Goal: Transaction & Acquisition: Purchase product/service

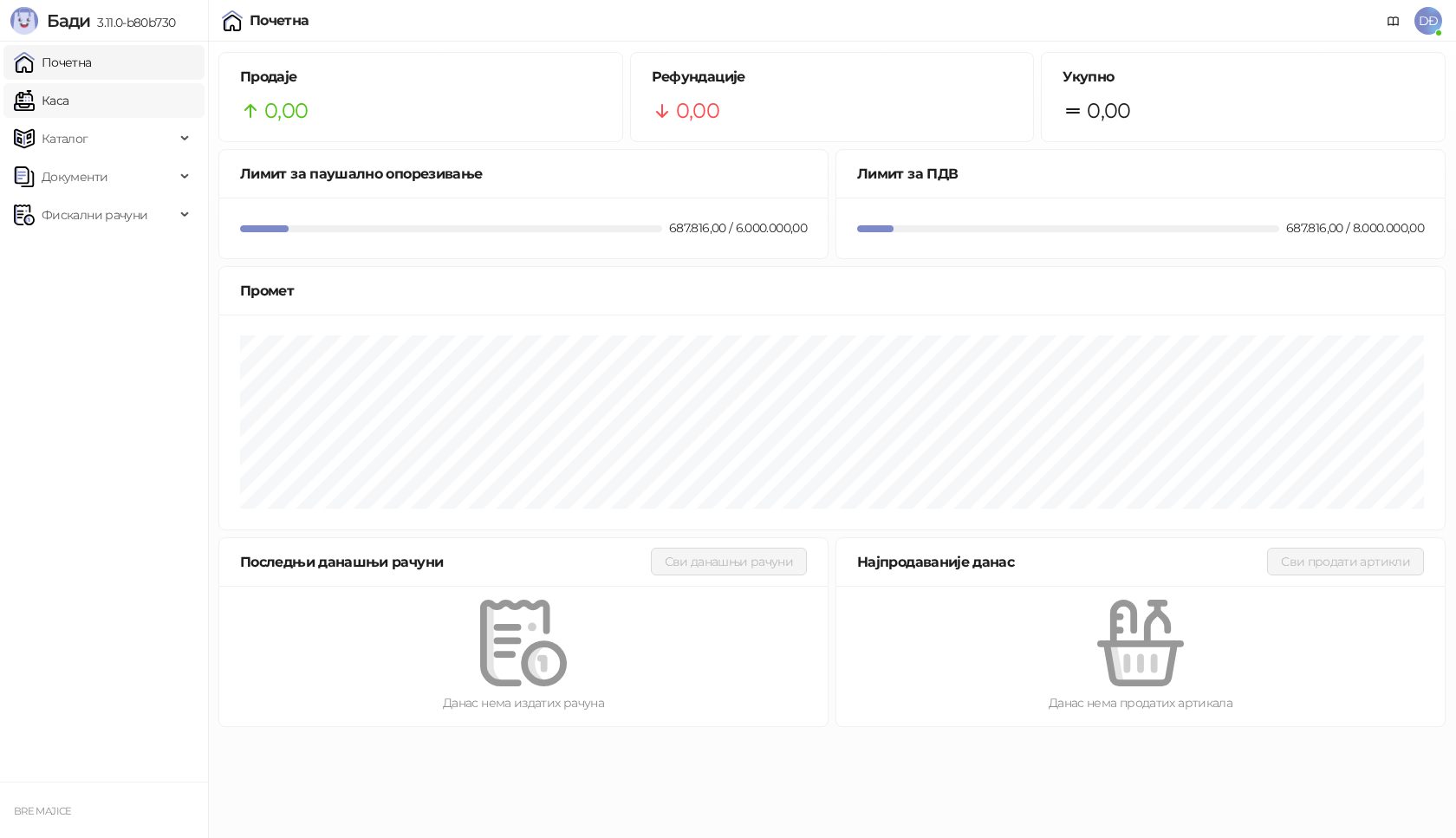
click at [68, 100] on link "Каса" at bounding box center [41, 101] width 54 height 34
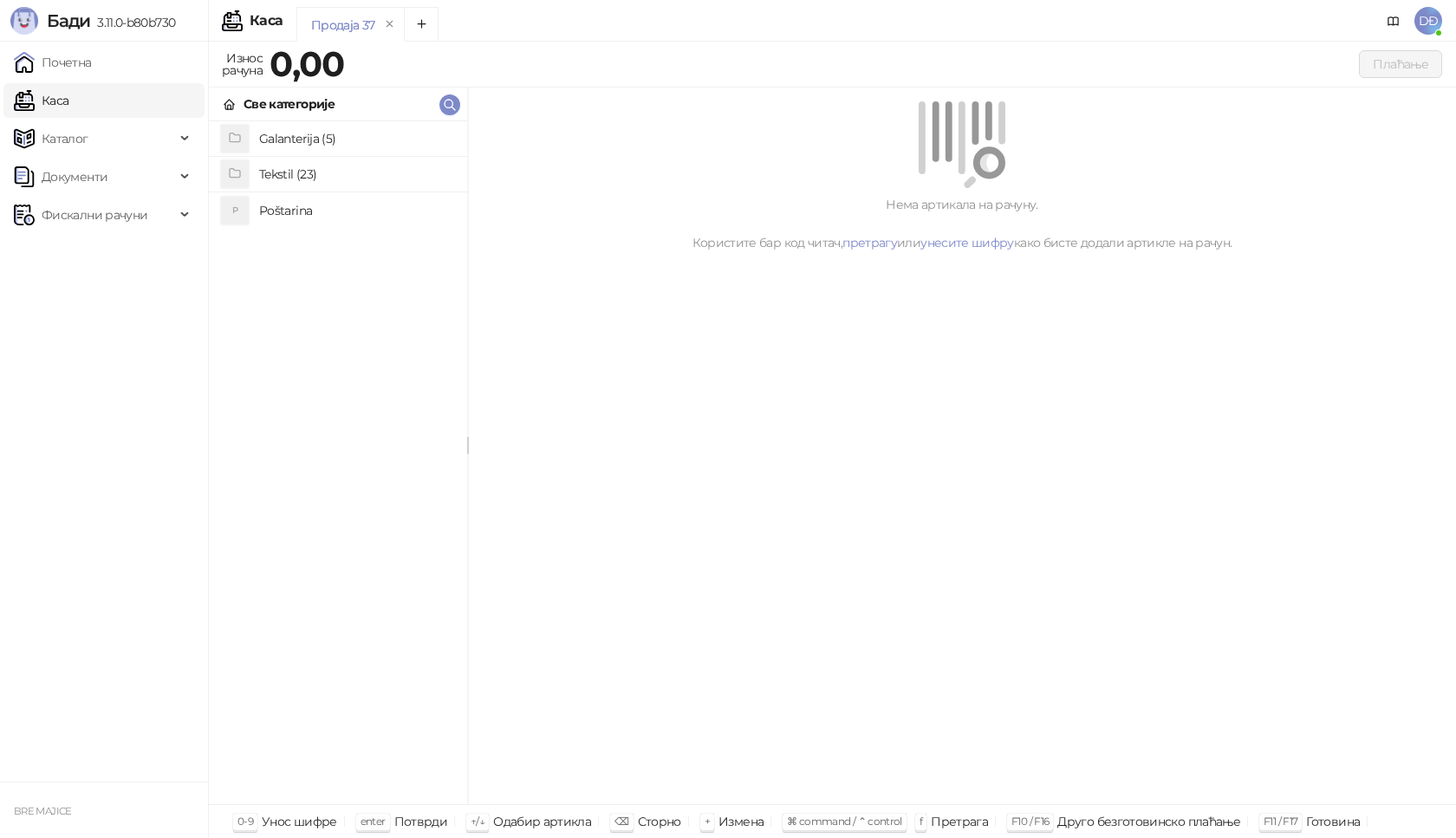
click at [274, 216] on h4 "Poštarina" at bounding box center [357, 210] width 194 height 28
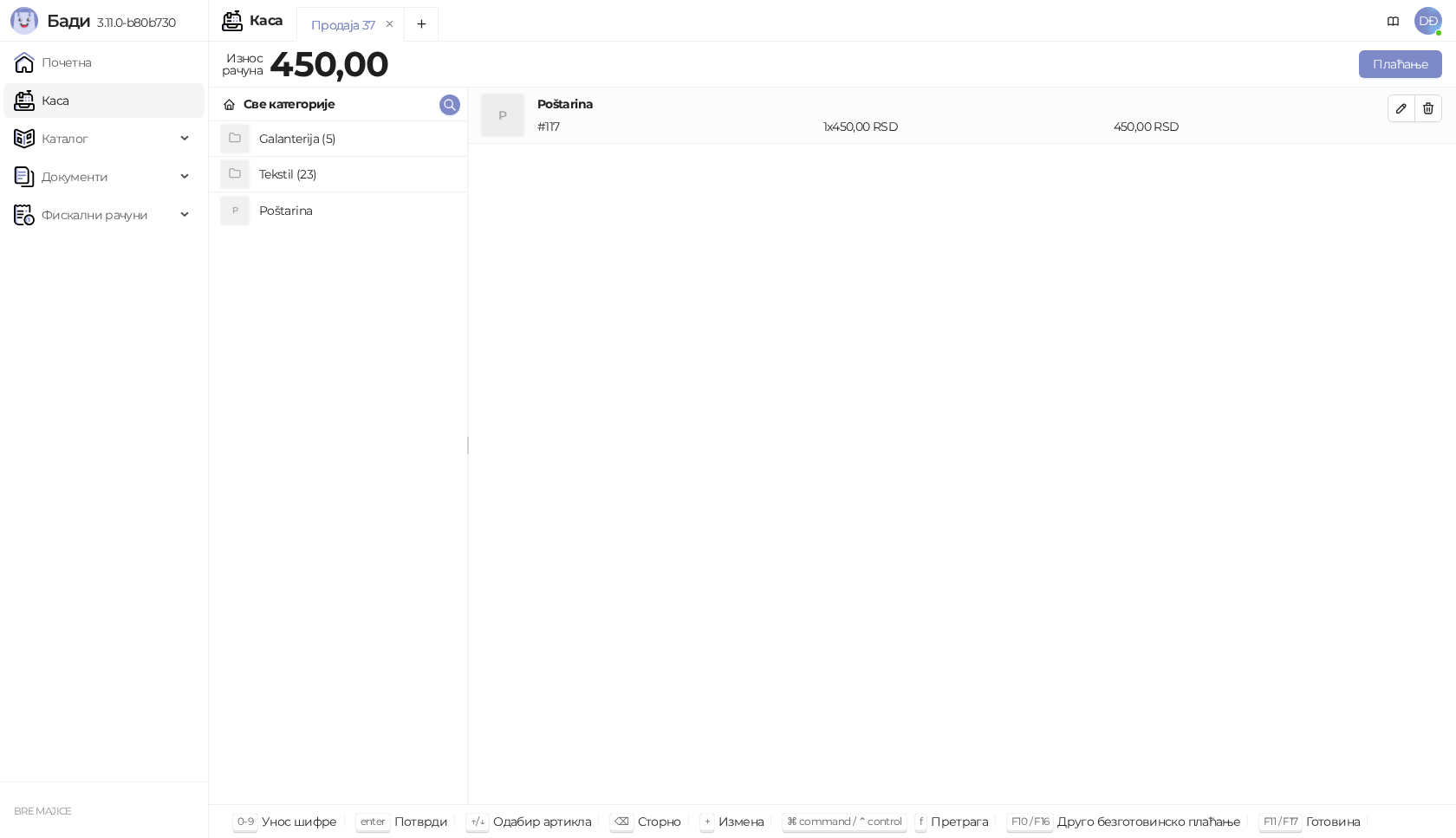
click at [285, 175] on h4 "Tekstil (23)" at bounding box center [357, 174] width 194 height 28
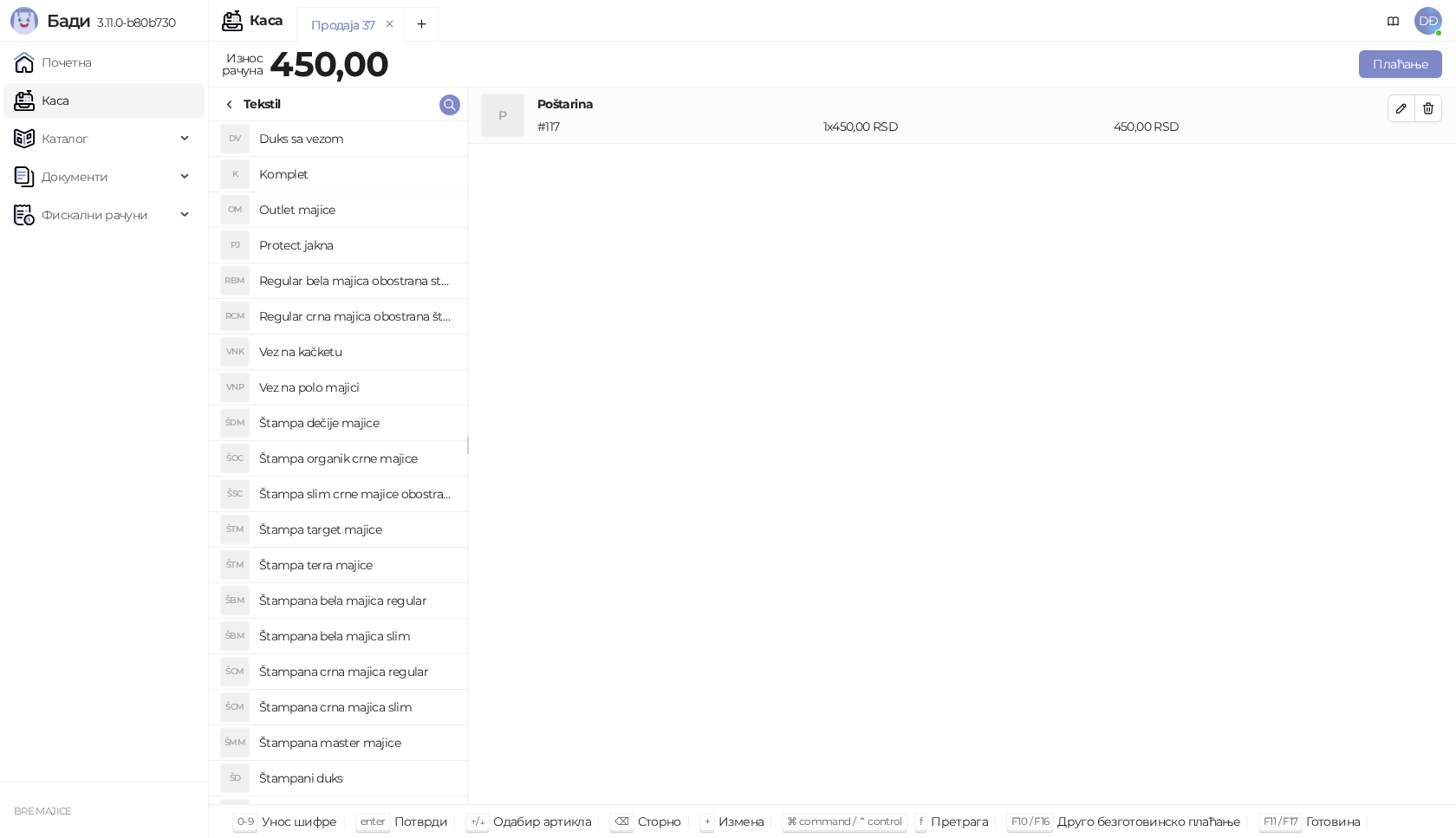
click at [381, 670] on h4 "Štampana crna majica regular" at bounding box center [357, 671] width 194 height 28
click at [1406, 161] on icon "button" at bounding box center [1402, 165] width 9 height 9
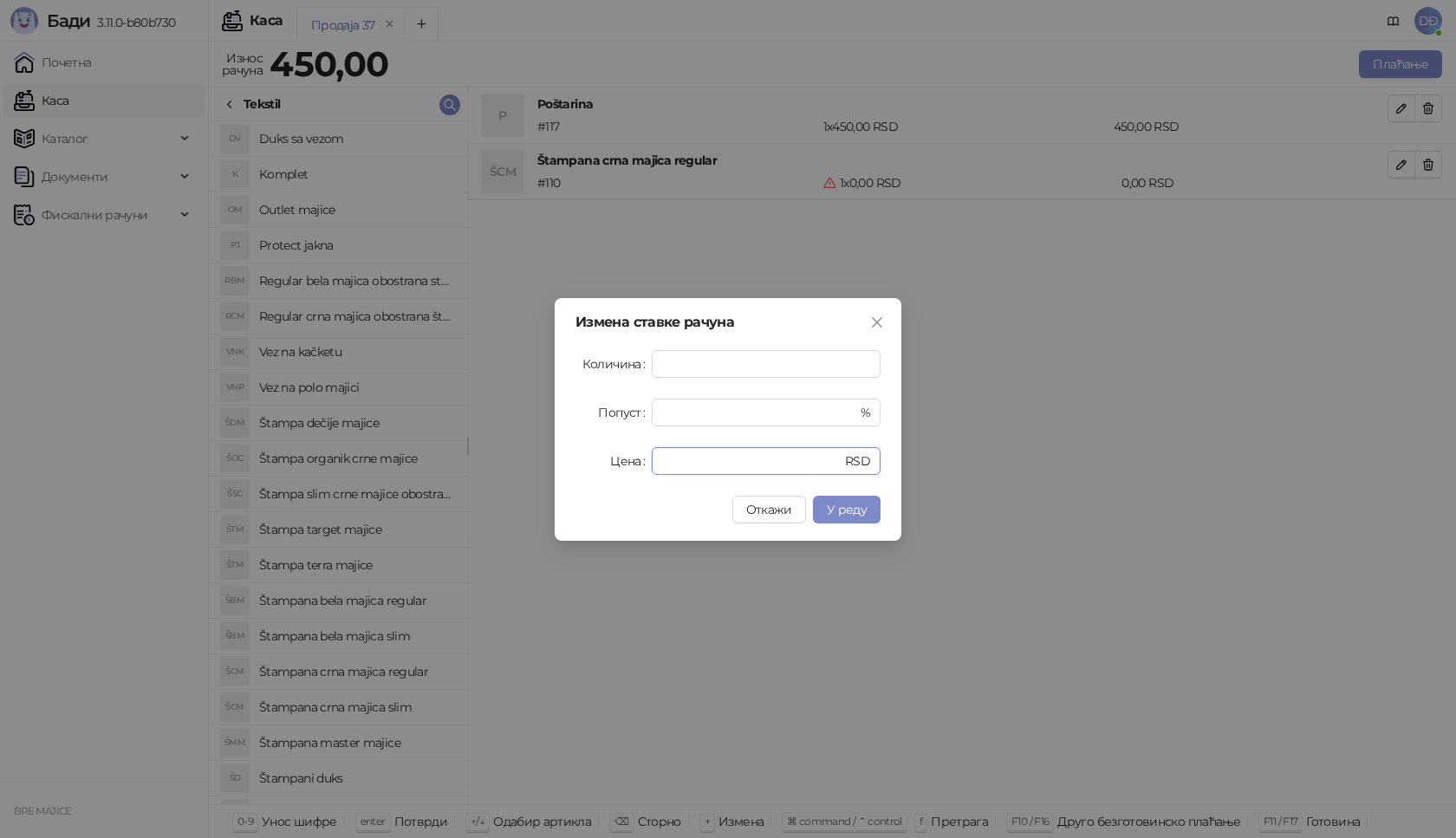
drag, startPoint x: 676, startPoint y: 456, endPoint x: 572, endPoint y: 470, distance: 104.9
click at [572, 470] on div "Измена ставке рачуна Количина * Попуст * % Цена * RSD Откажи У реду" at bounding box center [728, 419] width 347 height 242
type input "****"
click at [845, 519] on button "У реду" at bounding box center [846, 509] width 68 height 28
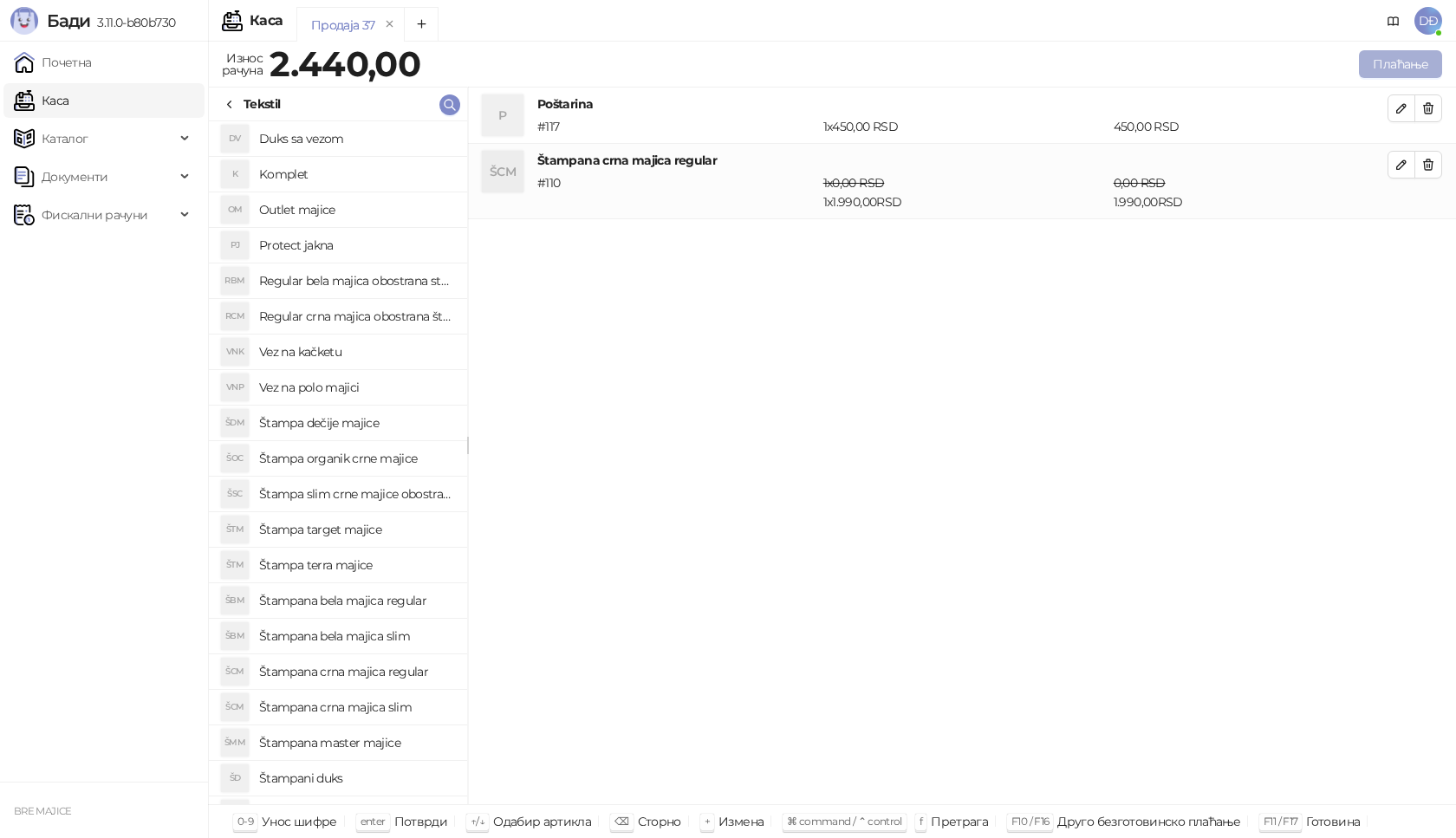
click at [1393, 61] on button "Плаћање" at bounding box center [1401, 63] width 83 height 28
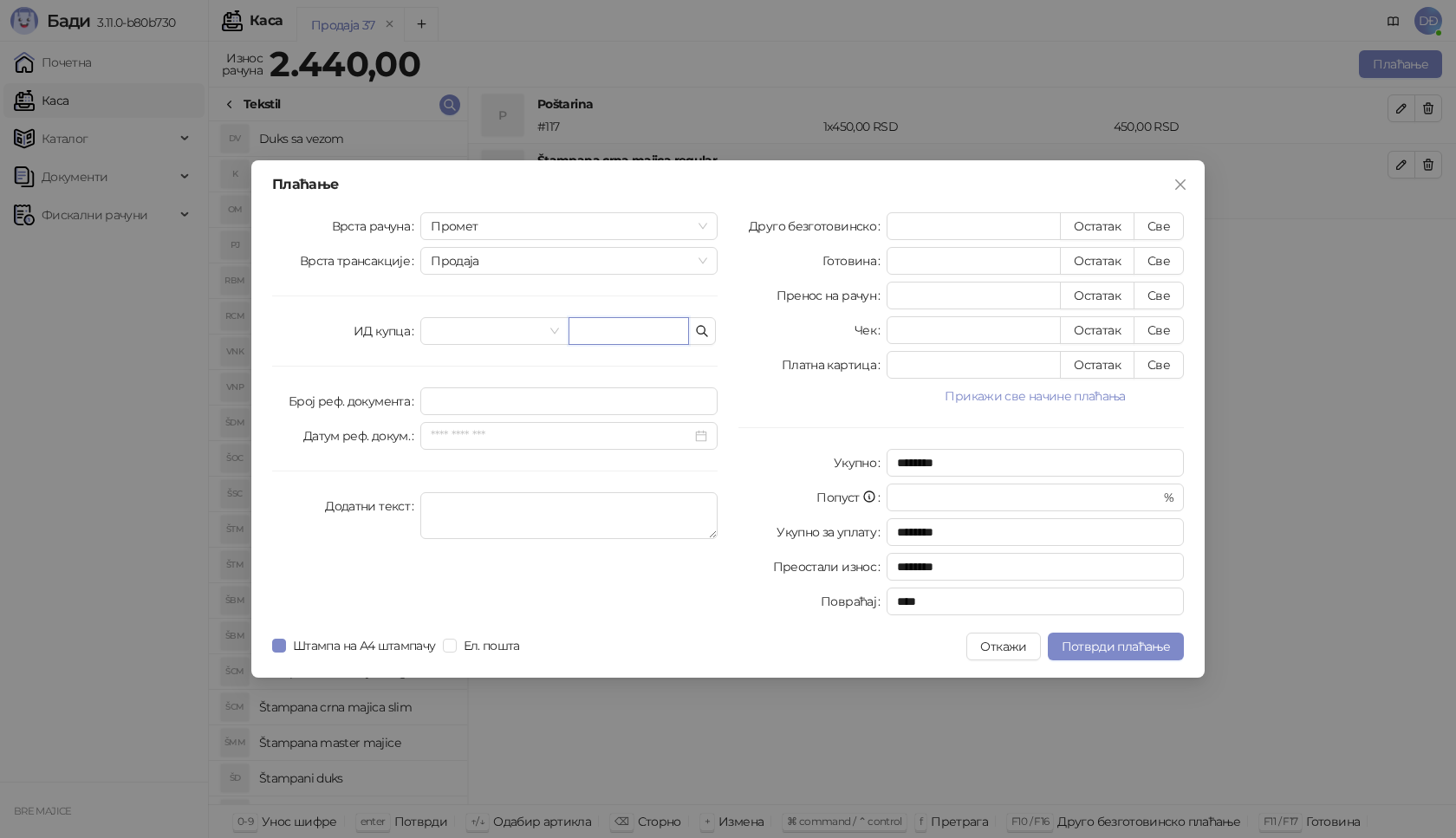
click at [593, 335] on input "text" at bounding box center [629, 331] width 121 height 28
paste input "**********"
type input "**********"
click at [1156, 228] on button "Све" at bounding box center [1158, 226] width 50 height 28
type input "****"
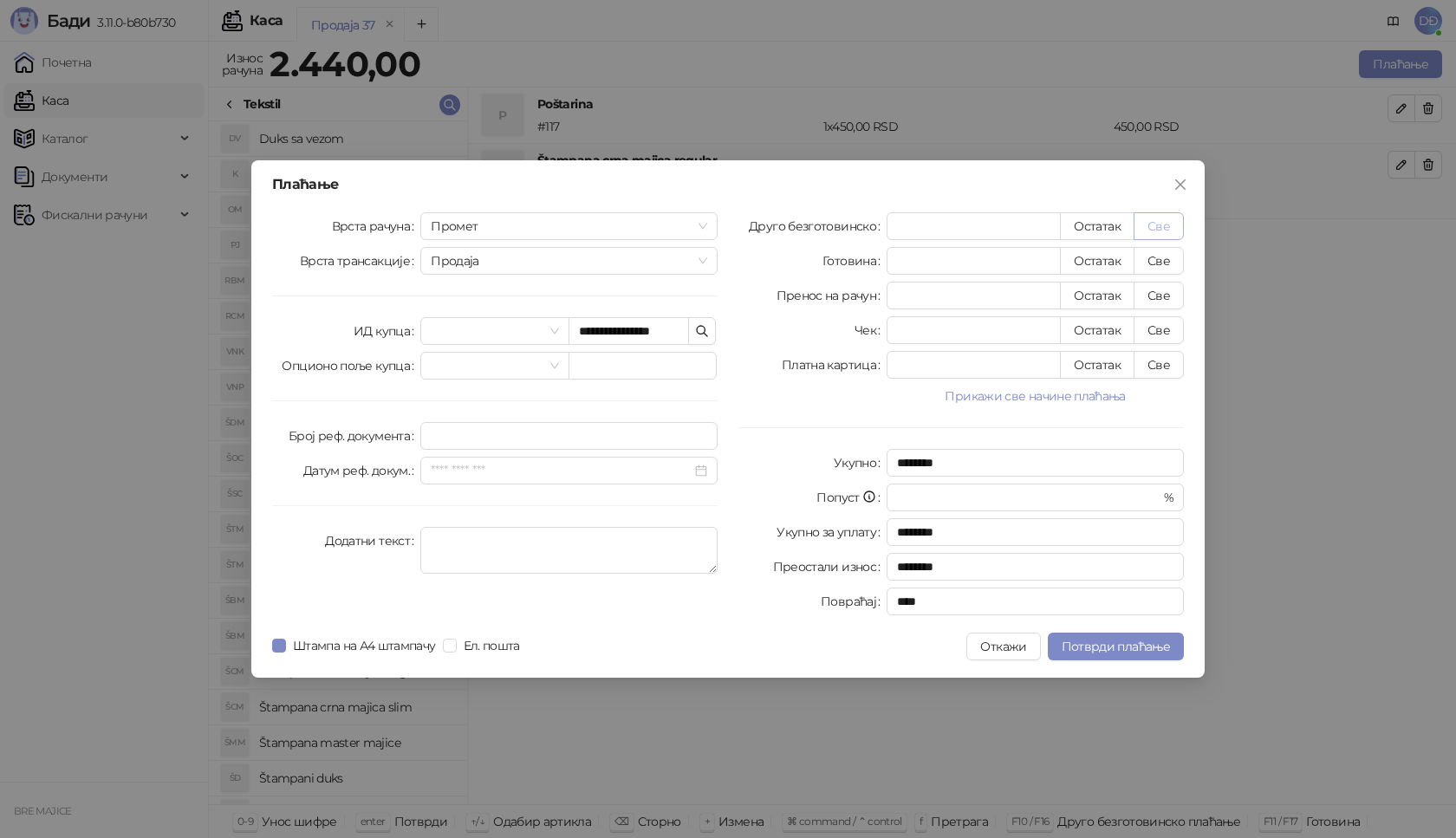
type input "****"
click at [1110, 654] on button "Потврди плаћање" at bounding box center [1116, 646] width 136 height 28
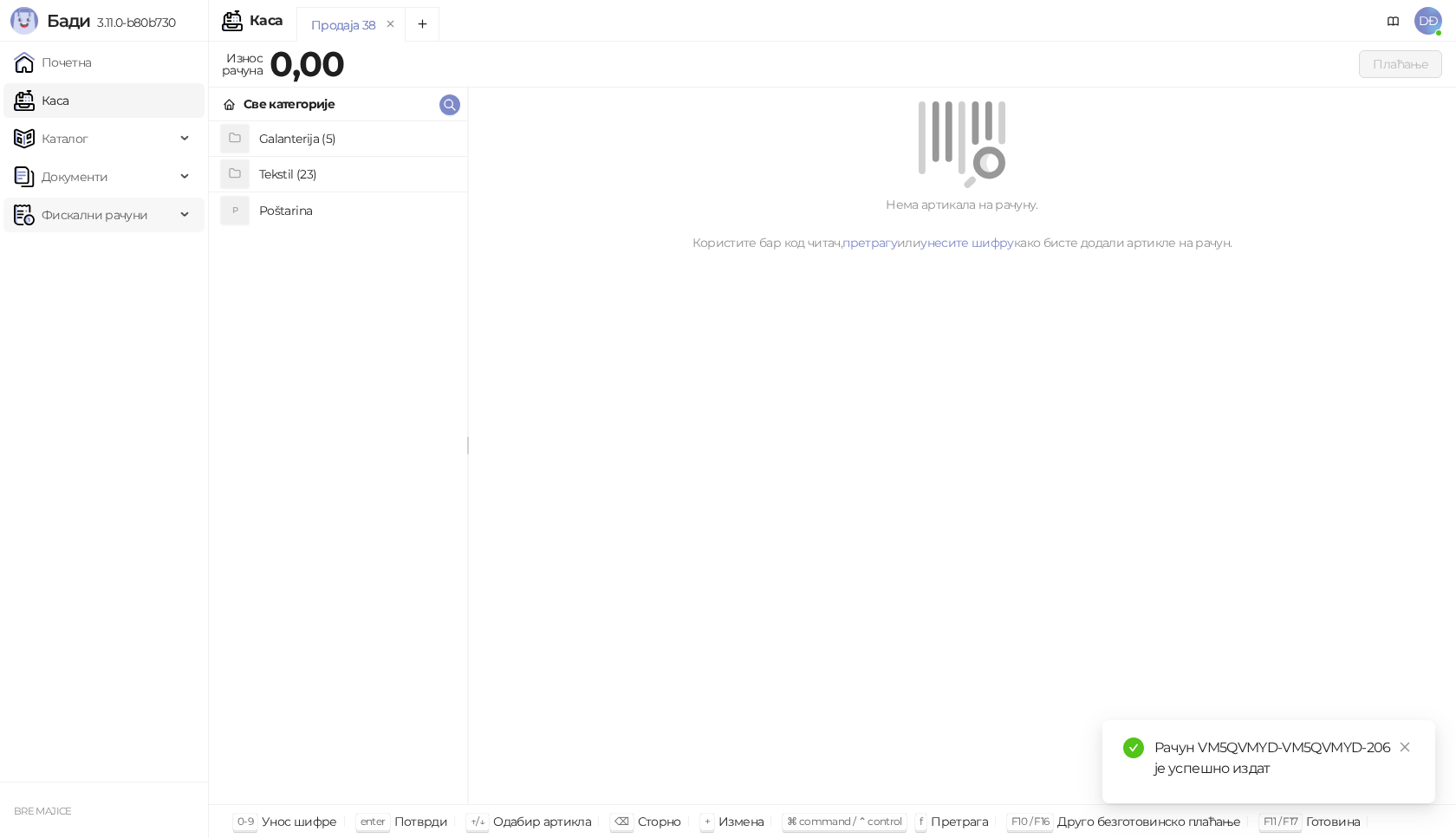
click at [108, 213] on span "Фискални рачуни" at bounding box center [94, 215] width 106 height 34
click at [112, 257] on link "Издати рачуни" at bounding box center [79, 253] width 116 height 34
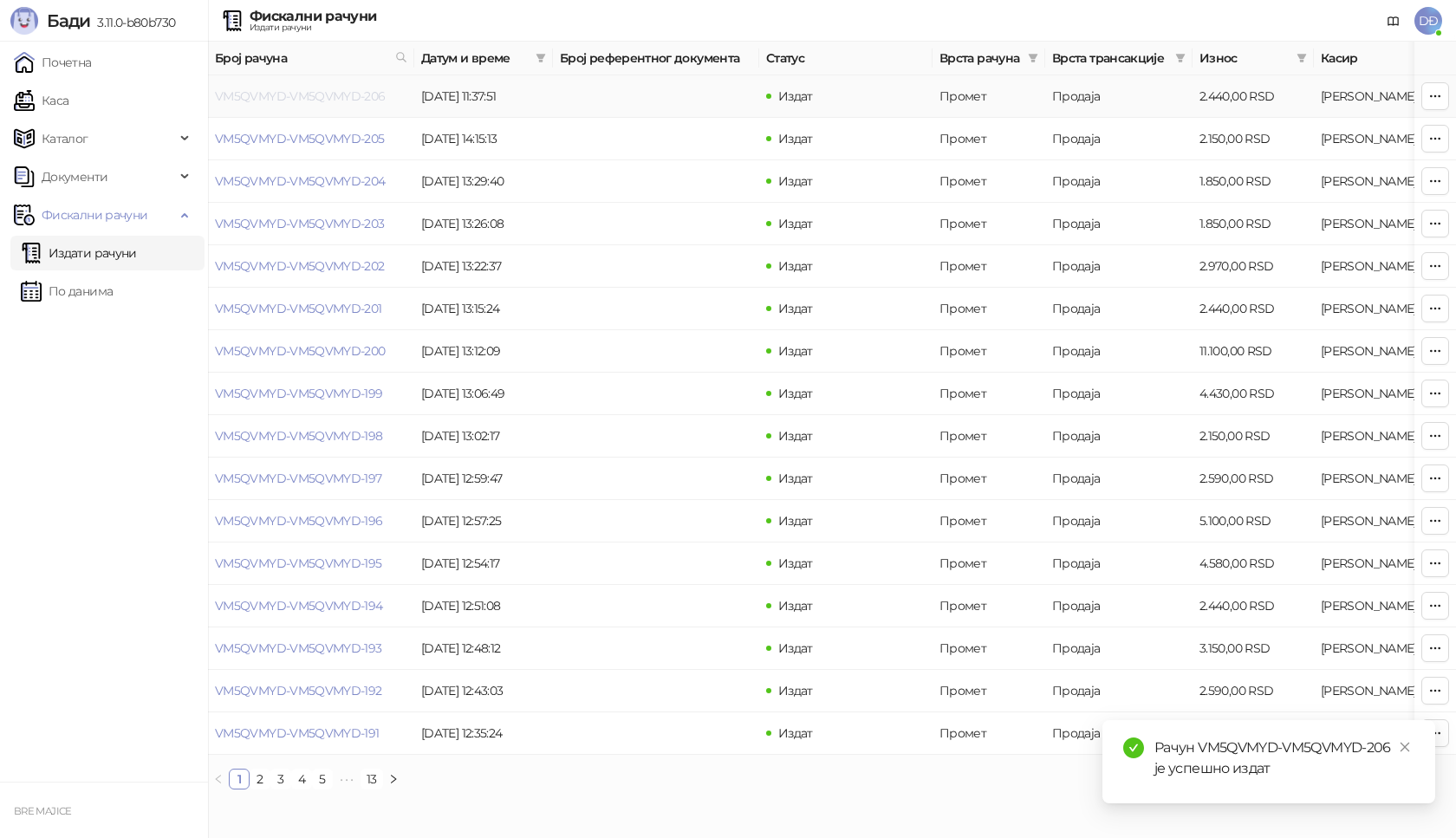
click at [282, 94] on link "VM5QVMYD-VM5QVMYD-206" at bounding box center [300, 95] width 171 height 15
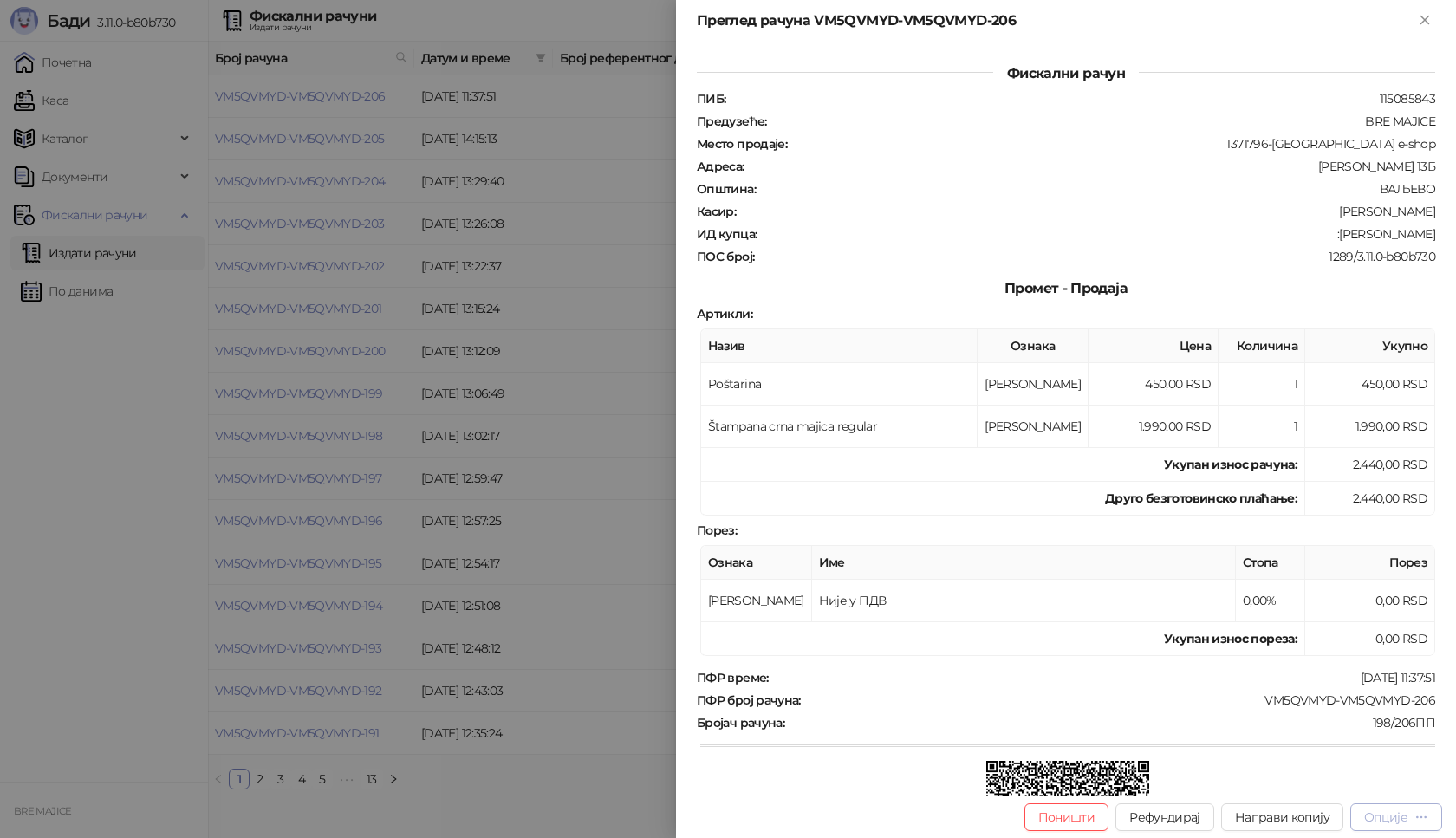
click at [1393, 822] on div "Опције" at bounding box center [1386, 816] width 44 height 15
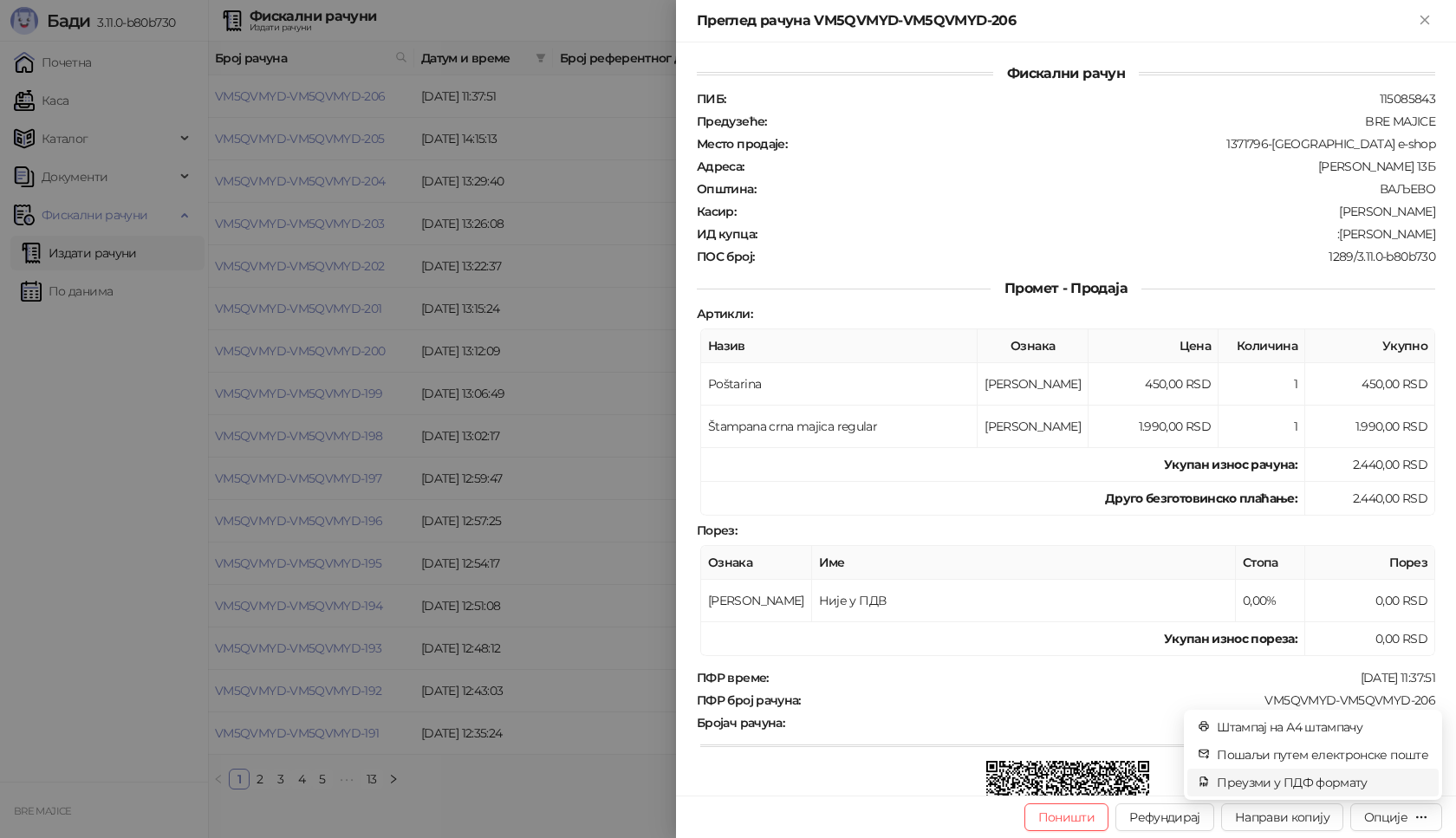
click at [1347, 786] on span "Преузми у ПДФ формату" at bounding box center [1322, 782] width 211 height 19
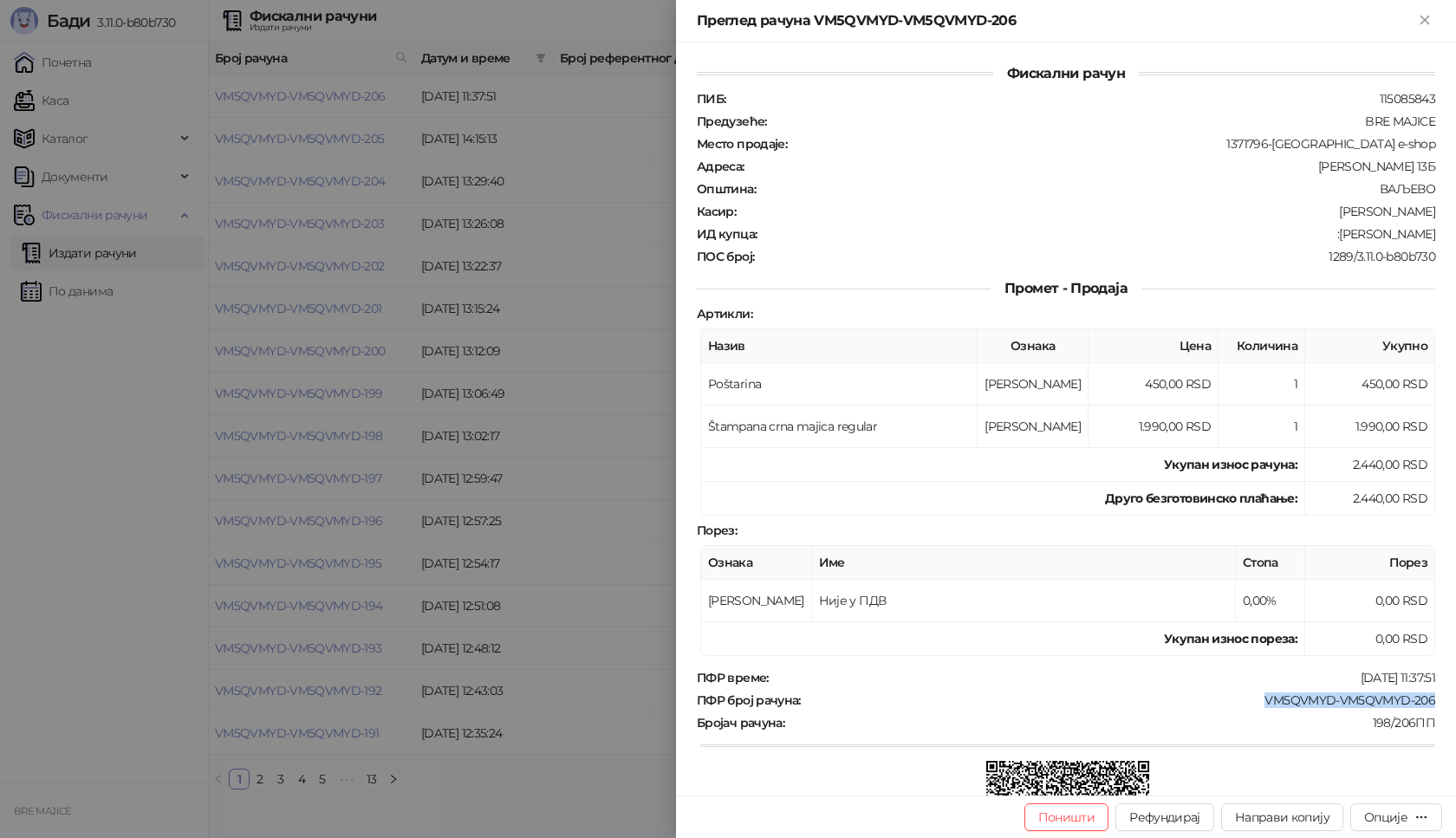
drag, startPoint x: 1424, startPoint y: 706, endPoint x: 1253, endPoint y: 709, distance: 171.0
click at [1253, 709] on div "Фискални рачун ПИБ : 115085843 Предузеће : BRE MAJICE Место продаје : 1371796-B…" at bounding box center [1066, 419] width 780 height 753
copy div "VM5QVMYD-VM5QVMYD-206"
drag, startPoint x: 1425, startPoint y: 232, endPoint x: 1326, endPoint y: 240, distance: 99.3
click at [1326, 240] on div "Фискални рачун ПИБ : 115085843 Предузеће : BRE MAJICE Место продаје : 1371796-B…" at bounding box center [1066, 419] width 780 height 753
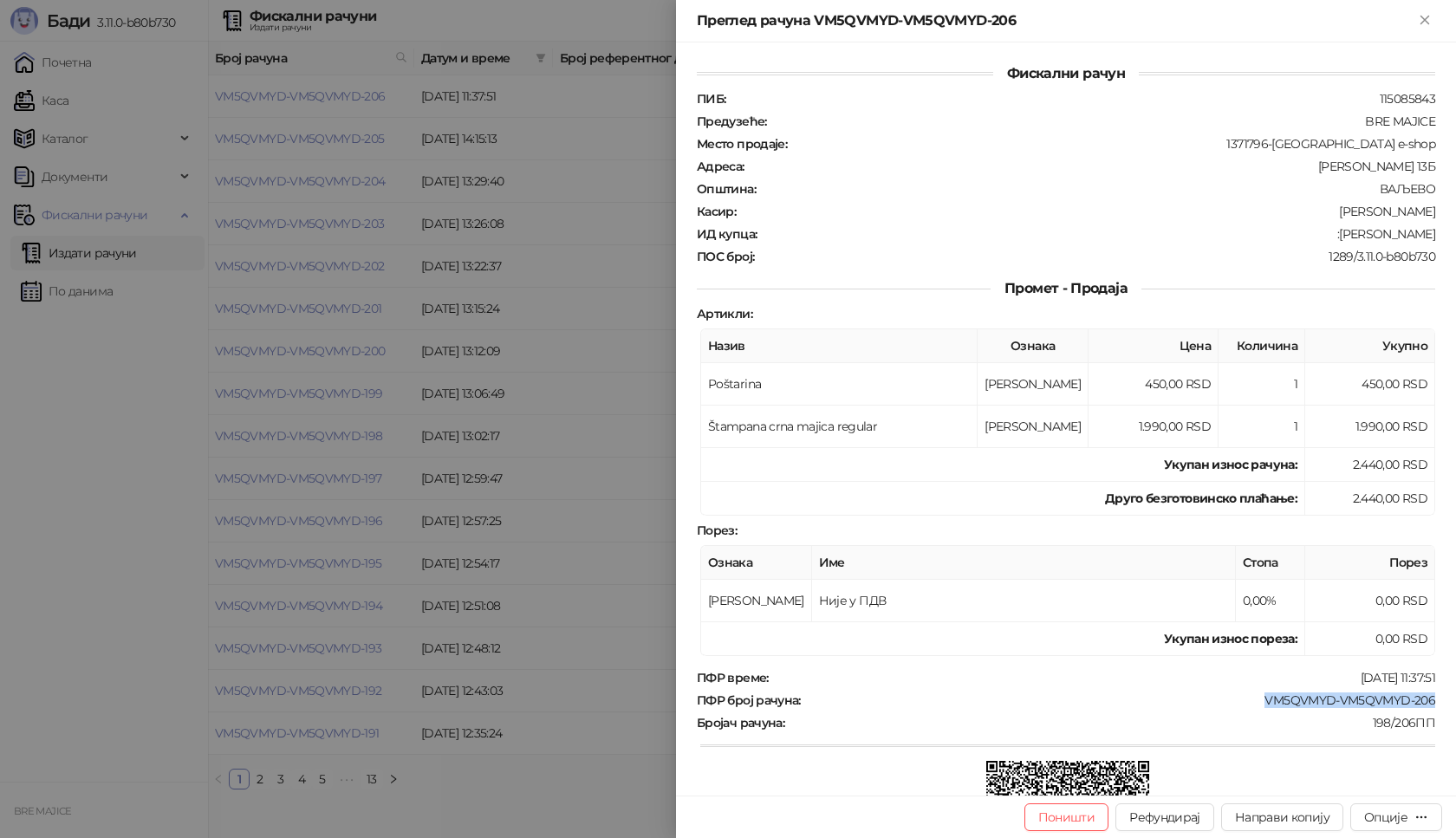
copy div "[PERSON_NAME]"
click at [1425, 20] on icon "Close" at bounding box center [1424, 19] width 8 height 8
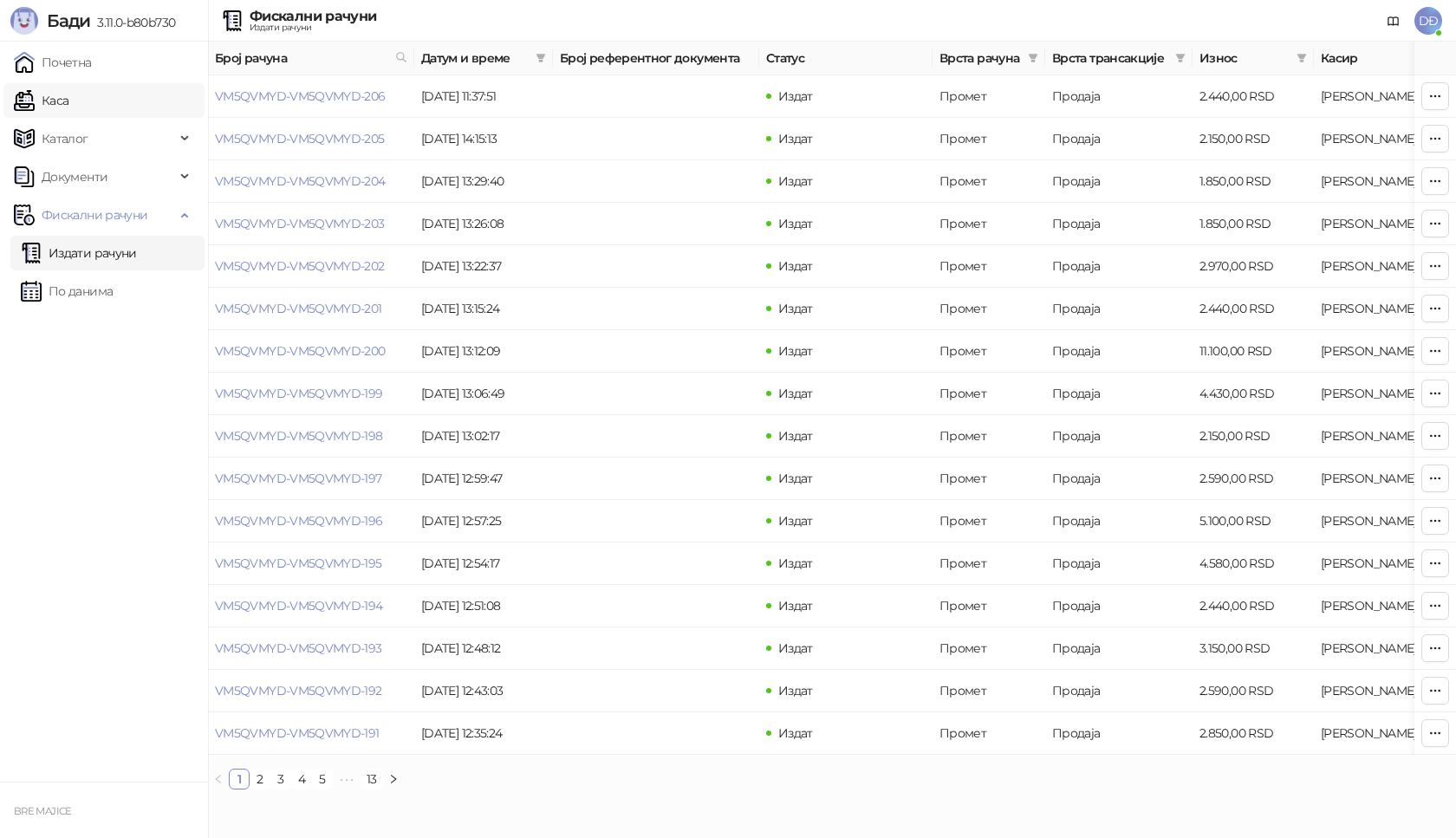
click at [68, 101] on link "Каса" at bounding box center [41, 101] width 54 height 34
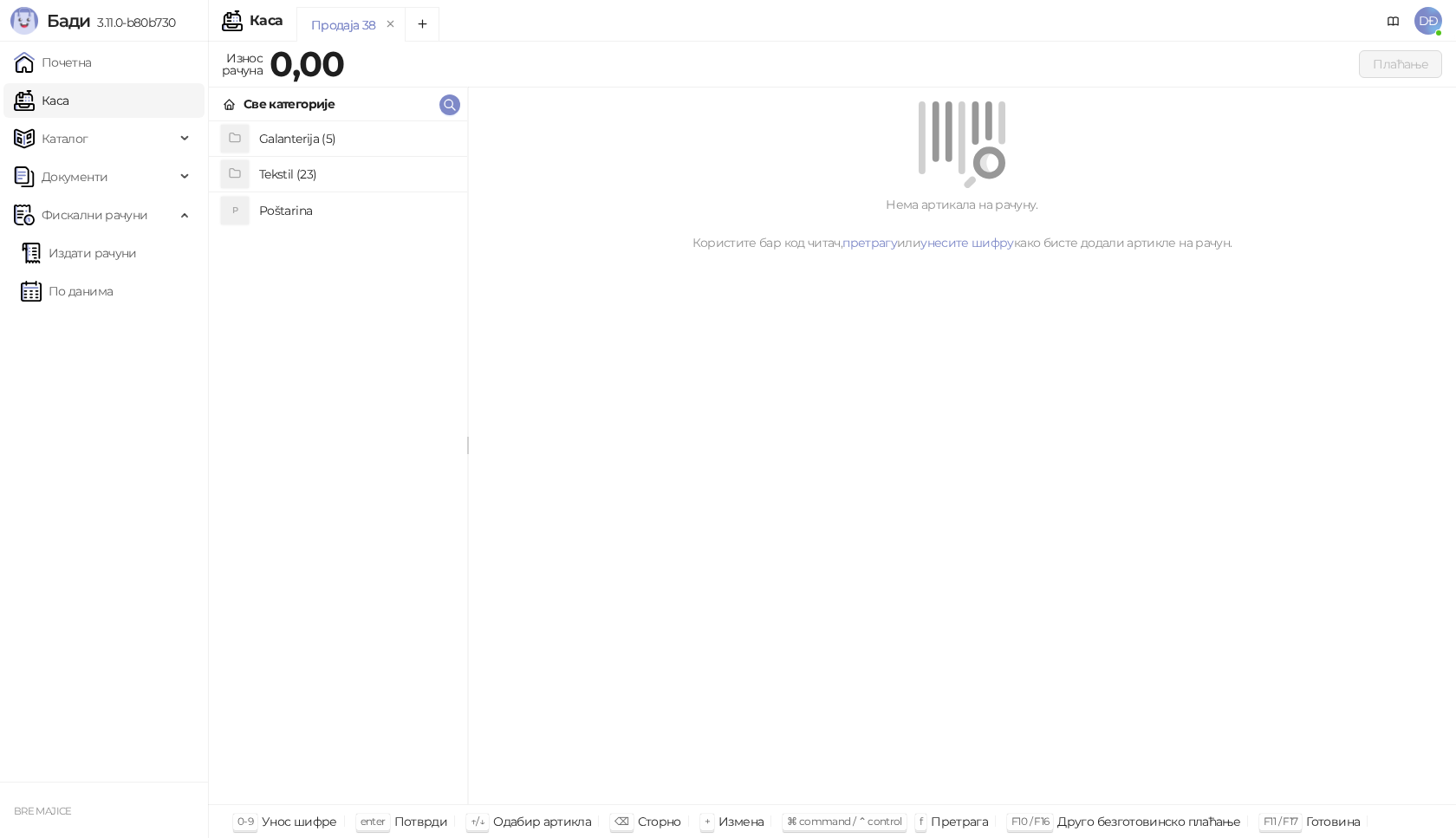
click at [263, 213] on h4 "Poštarina" at bounding box center [357, 210] width 194 height 28
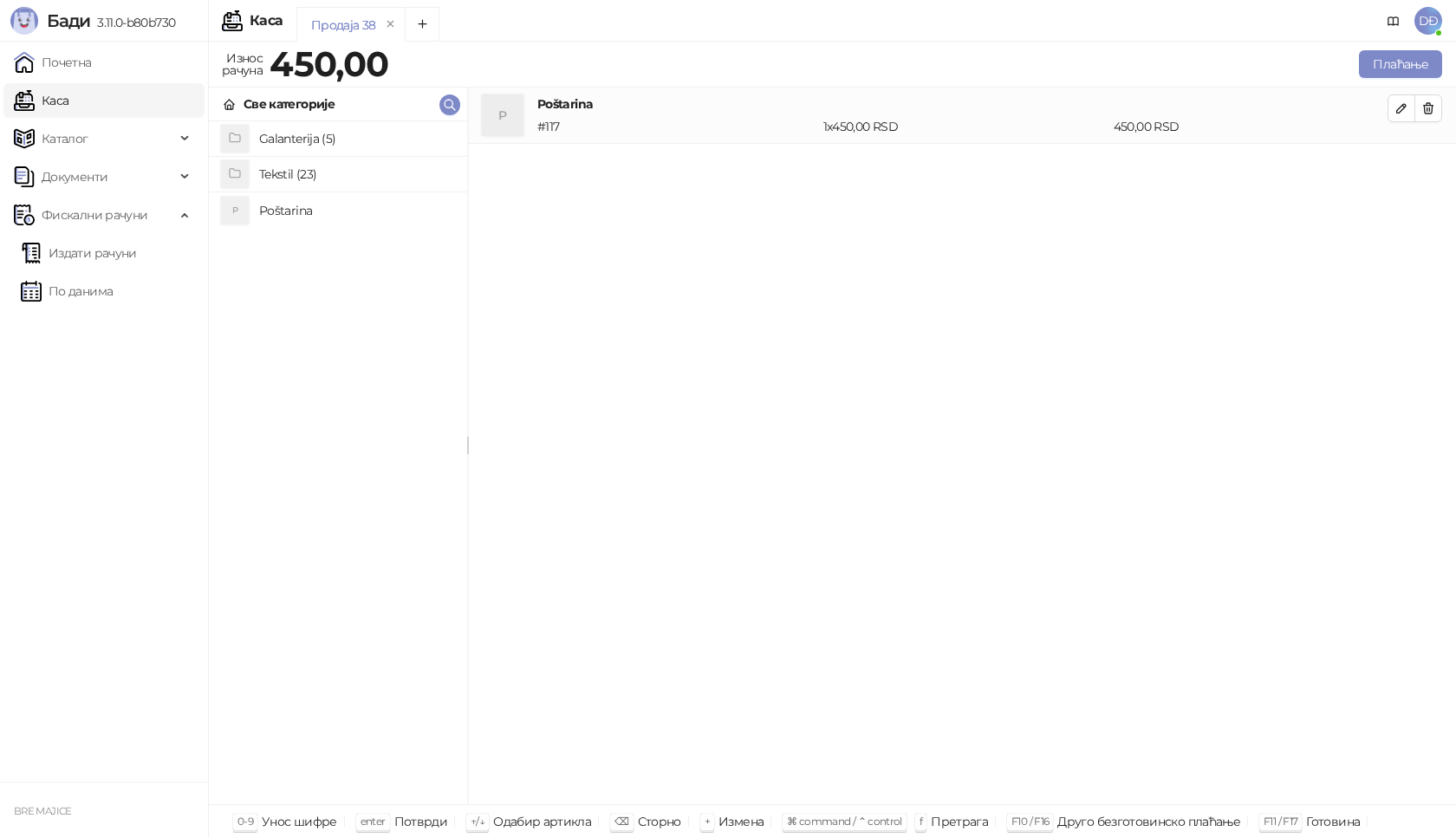
click at [333, 178] on h4 "Tekstil (23)" at bounding box center [357, 174] width 194 height 28
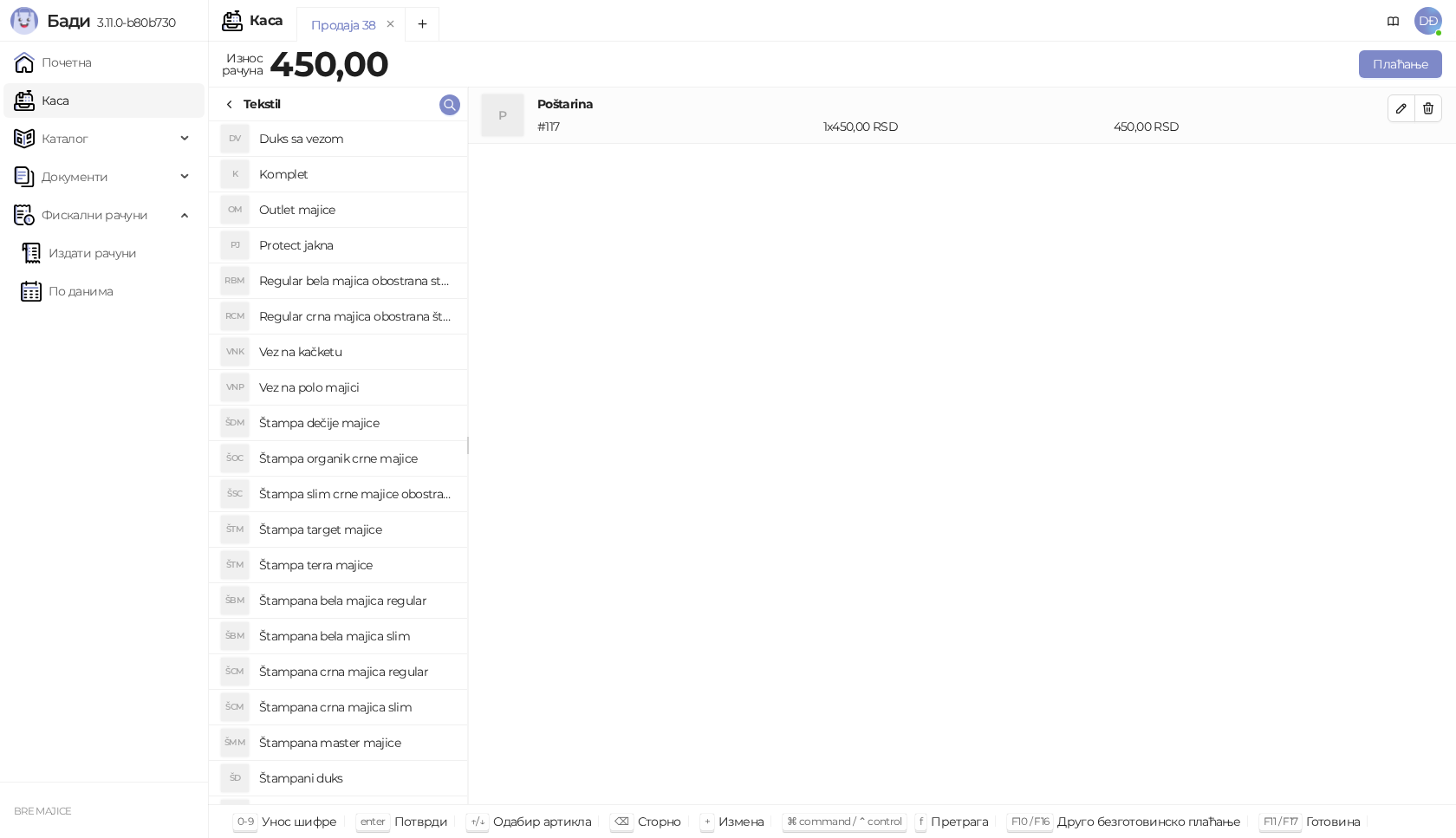
click at [387, 608] on h4 "Štampana bela majica regular" at bounding box center [357, 600] width 194 height 28
click at [1397, 171] on span "button" at bounding box center [1401, 164] width 14 height 16
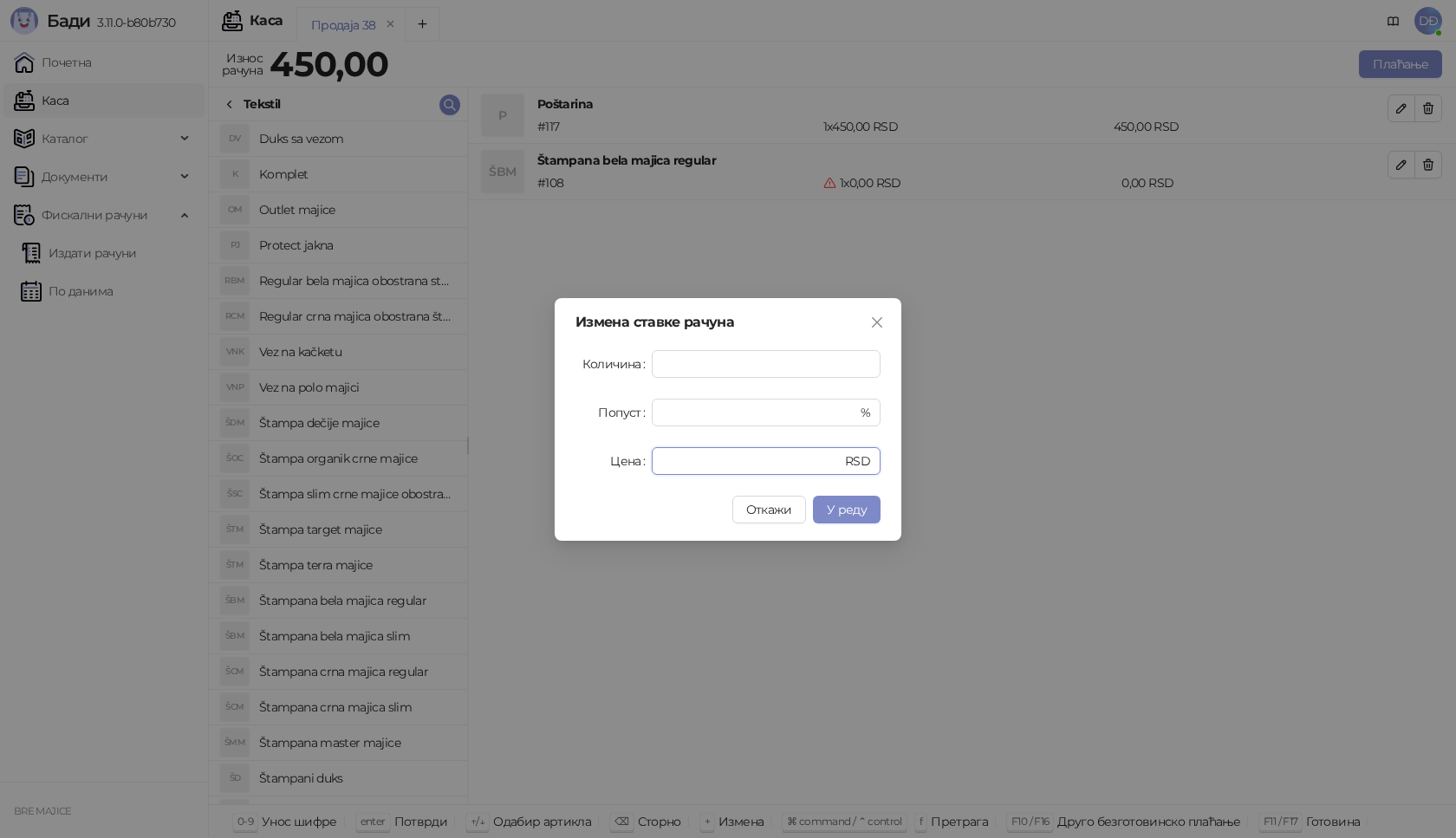
drag, startPoint x: 684, startPoint y: 461, endPoint x: 453, endPoint y: 468, distance: 231.1
click at [452, 473] on div "Измена ставке рачуна Количина * Попуст * % Цена * RSD Откажи У реду" at bounding box center [728, 419] width 1456 height 838
type input "****"
click at [826, 505] on button "У реду" at bounding box center [846, 509] width 68 height 28
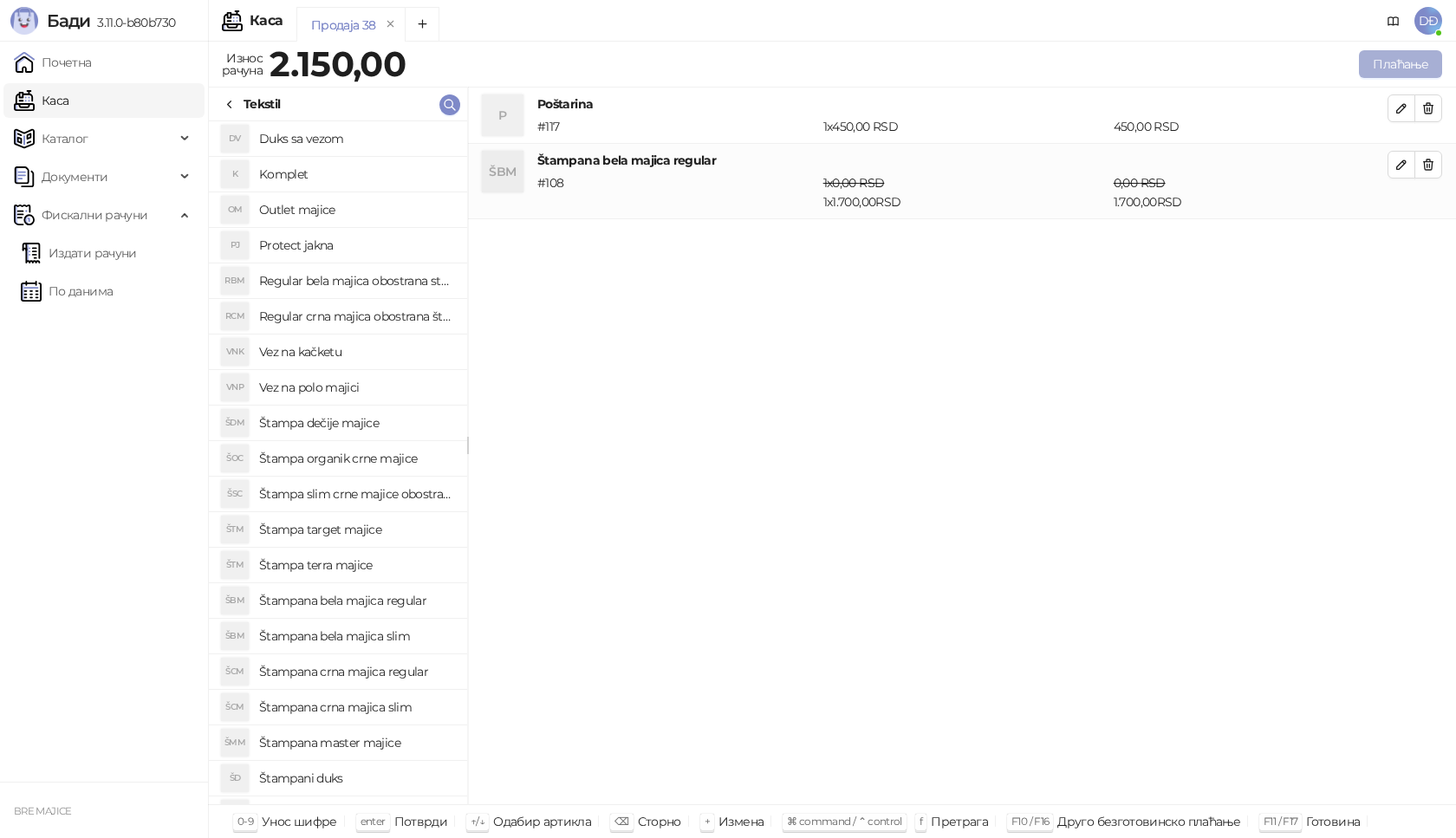
click at [1405, 67] on button "Плаћање" at bounding box center [1401, 63] width 83 height 28
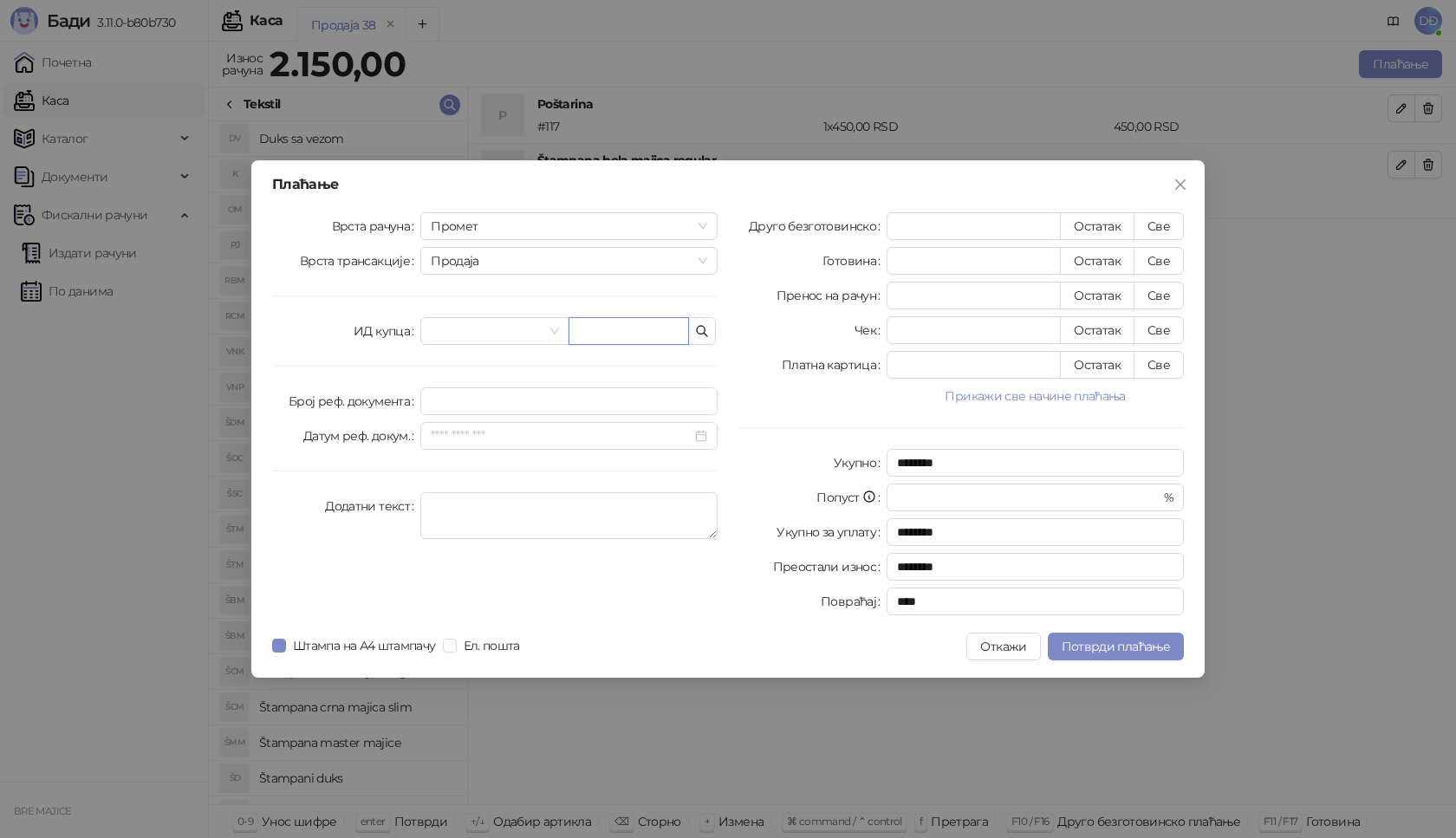
click at [606, 332] on input "text" at bounding box center [629, 331] width 121 height 28
paste input "**********"
type input "**********"
click at [1153, 222] on button "Све" at bounding box center [1158, 226] width 50 height 28
type input "****"
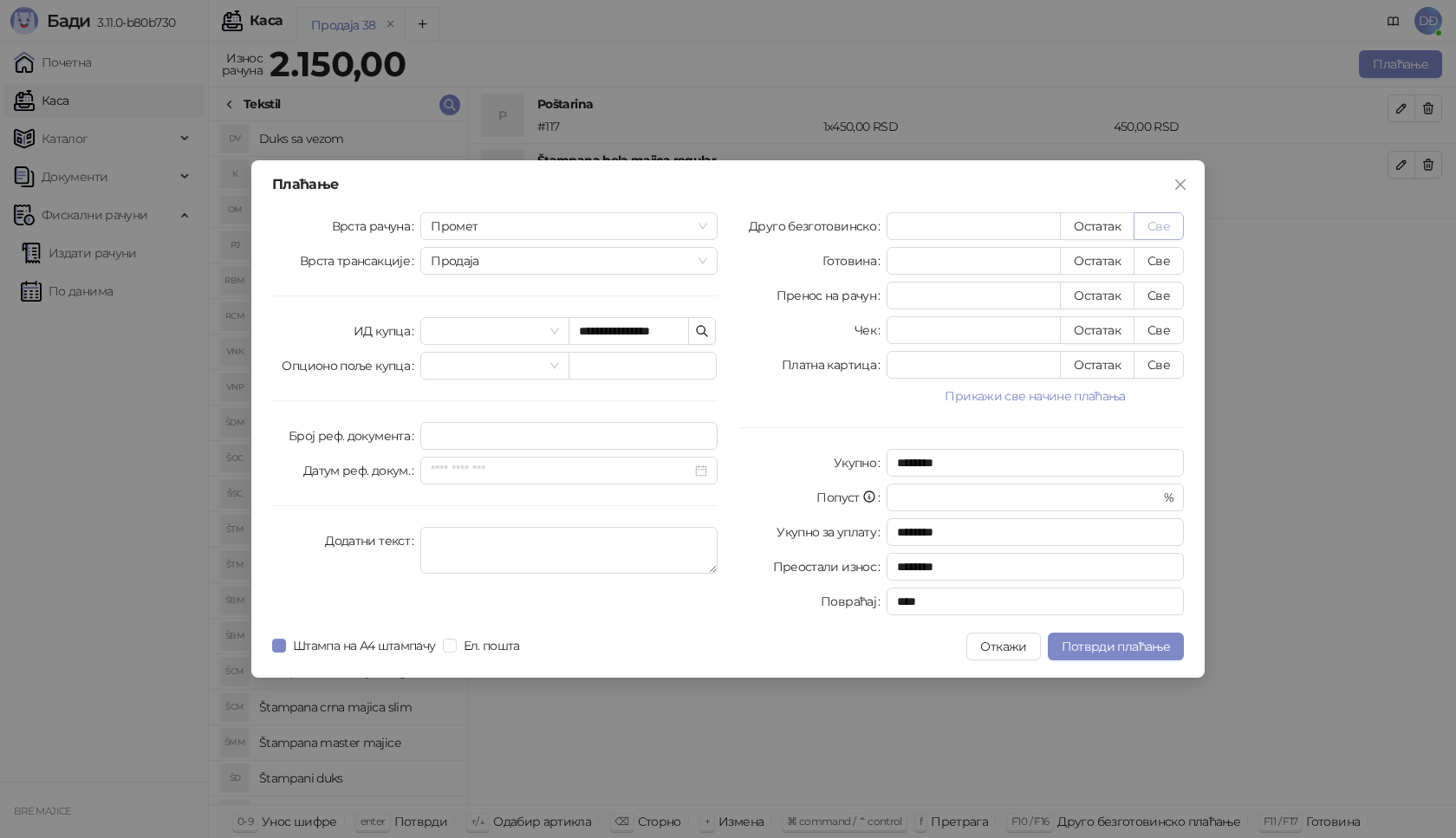
type input "****"
click at [1115, 643] on span "Потврди плаћање" at bounding box center [1115, 646] width 108 height 15
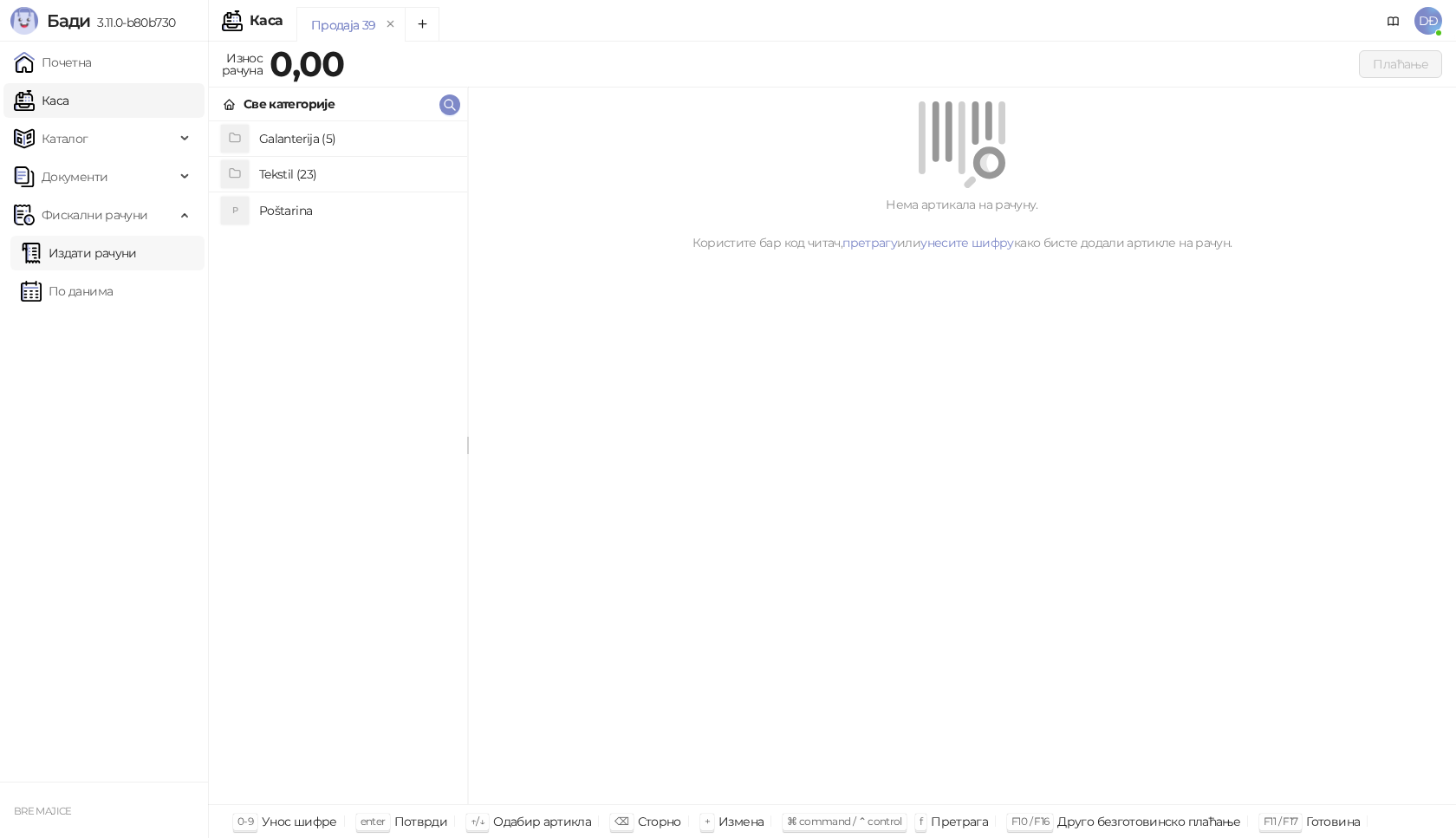
click at [128, 245] on link "Издати рачуни" at bounding box center [79, 253] width 116 height 34
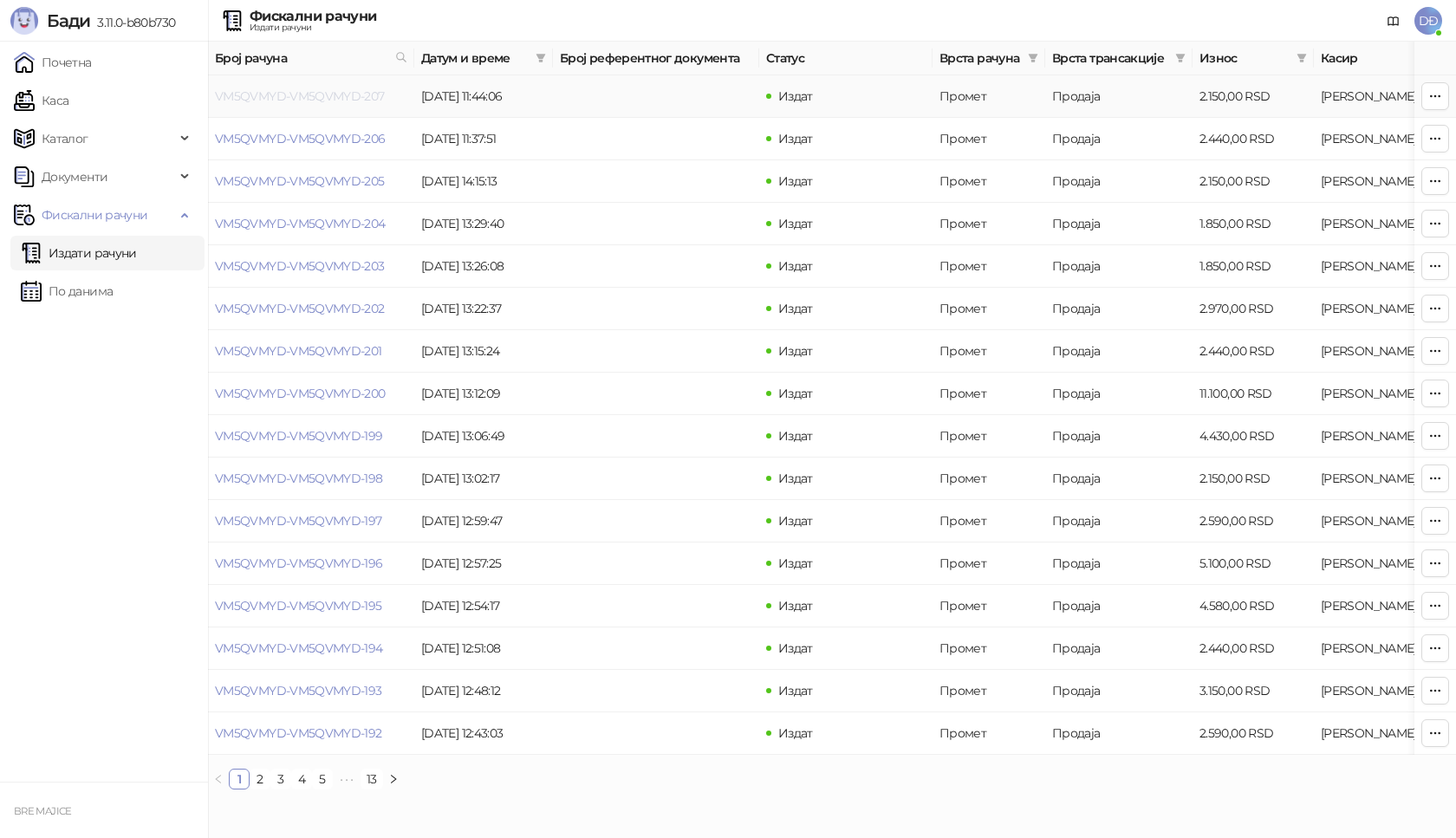
click at [268, 102] on link "VM5QVMYD-VM5QVMYD-207" at bounding box center [299, 95] width 170 height 15
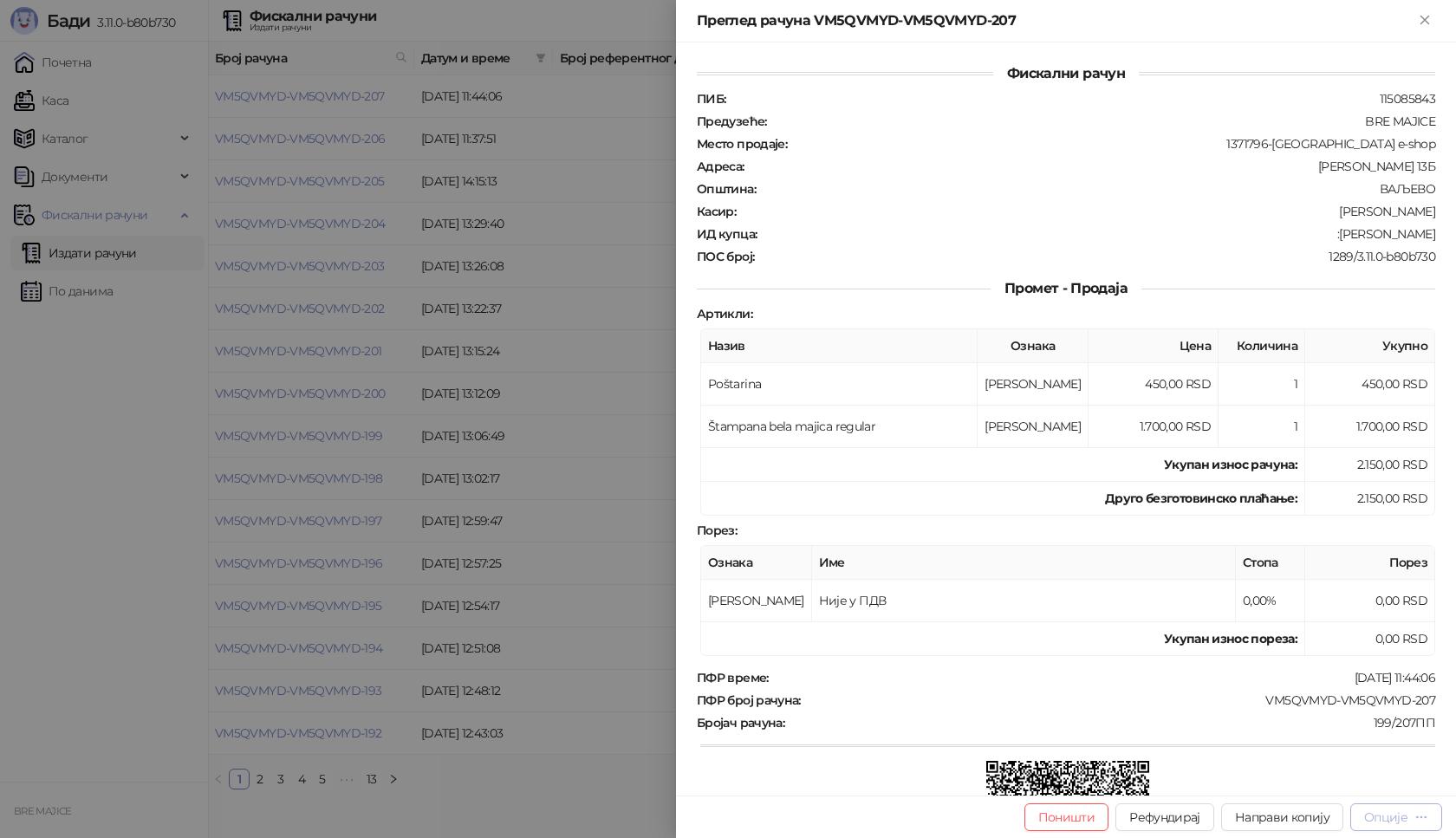
click at [1395, 821] on div "Опције" at bounding box center [1386, 816] width 44 height 15
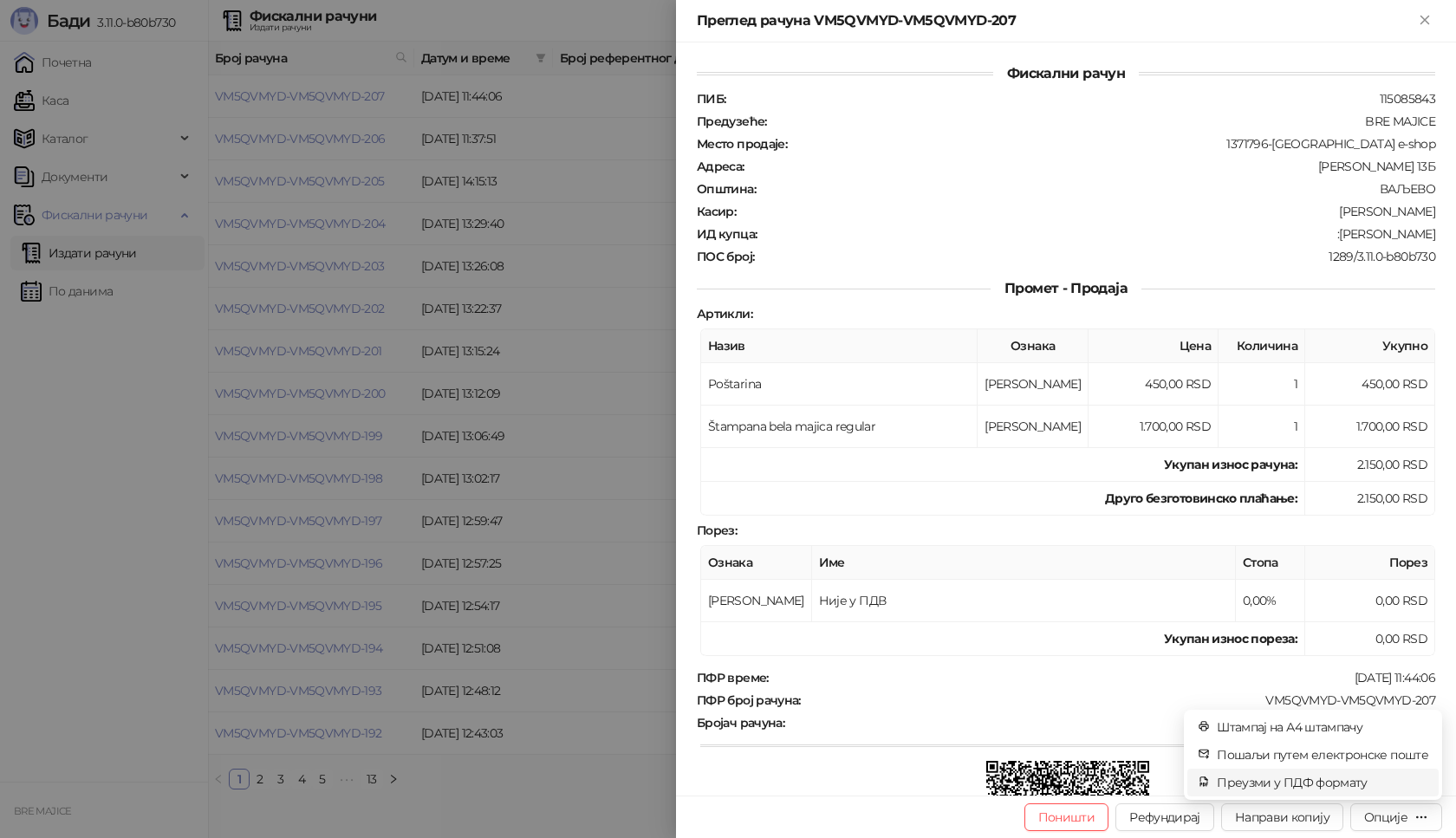
click at [1356, 785] on span "Преузми у ПДФ формату" at bounding box center [1322, 782] width 211 height 19
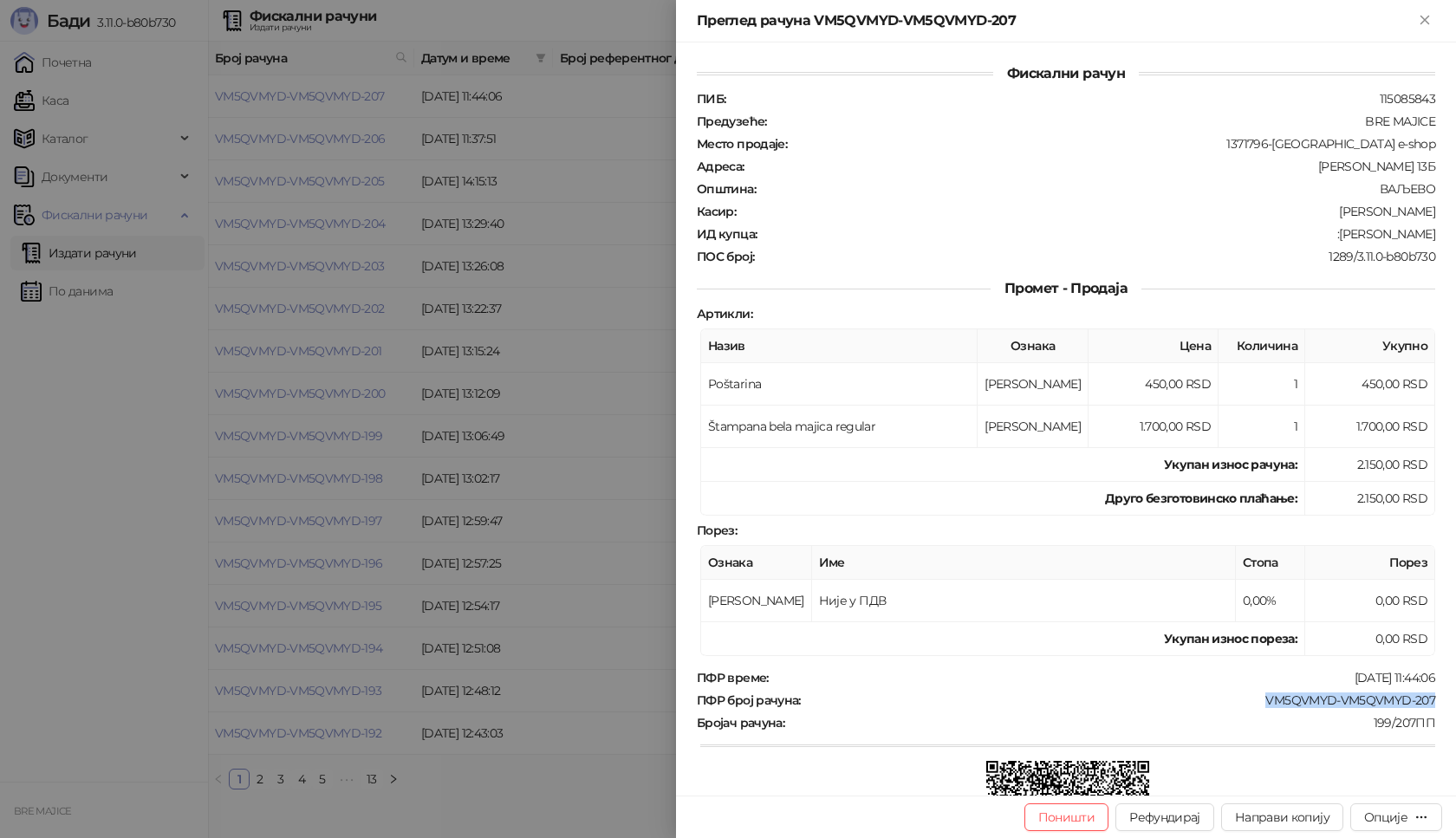
drag, startPoint x: 1422, startPoint y: 701, endPoint x: 1241, endPoint y: 707, distance: 181.1
click at [1241, 707] on div "ПФР време : [DATE] 11:44:06 ПФР број рачуна : VM5QVMYD-VM5QVMYD-207 Бројач рачу…" at bounding box center [1066, 798] width 746 height 258
copy div "VM5QVMYD-VM5QVMYD-207"
drag, startPoint x: 1422, startPoint y: 230, endPoint x: 1329, endPoint y: 231, distance: 93.0
click at [1329, 231] on div "ИД купца : :[PERSON_NAME]" at bounding box center [1066, 233] width 746 height 15
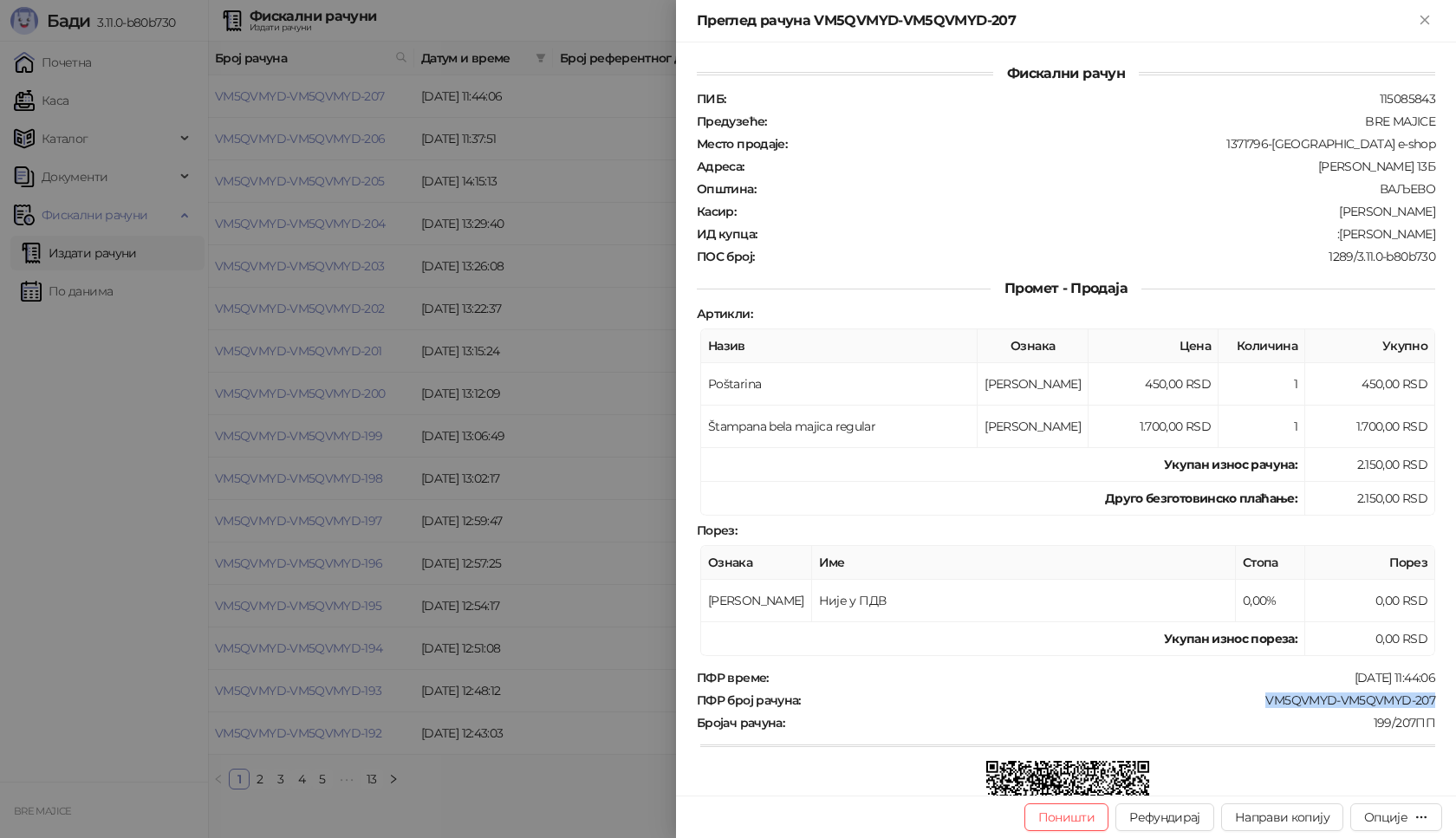
copy div "[PERSON_NAME]"
click at [1425, 21] on icon "Close" at bounding box center [1424, 19] width 8 height 8
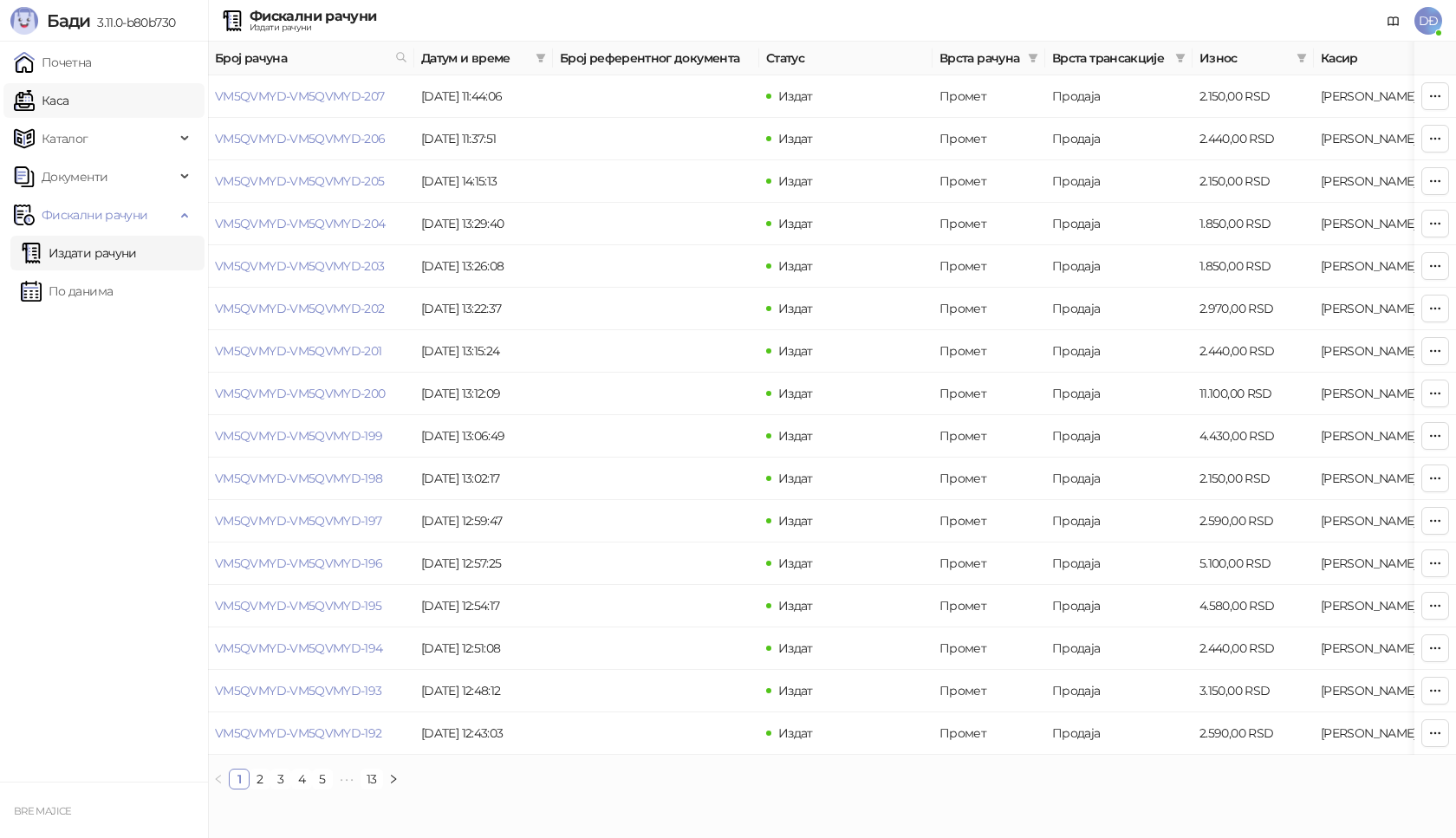
click at [68, 96] on link "Каса" at bounding box center [41, 101] width 54 height 34
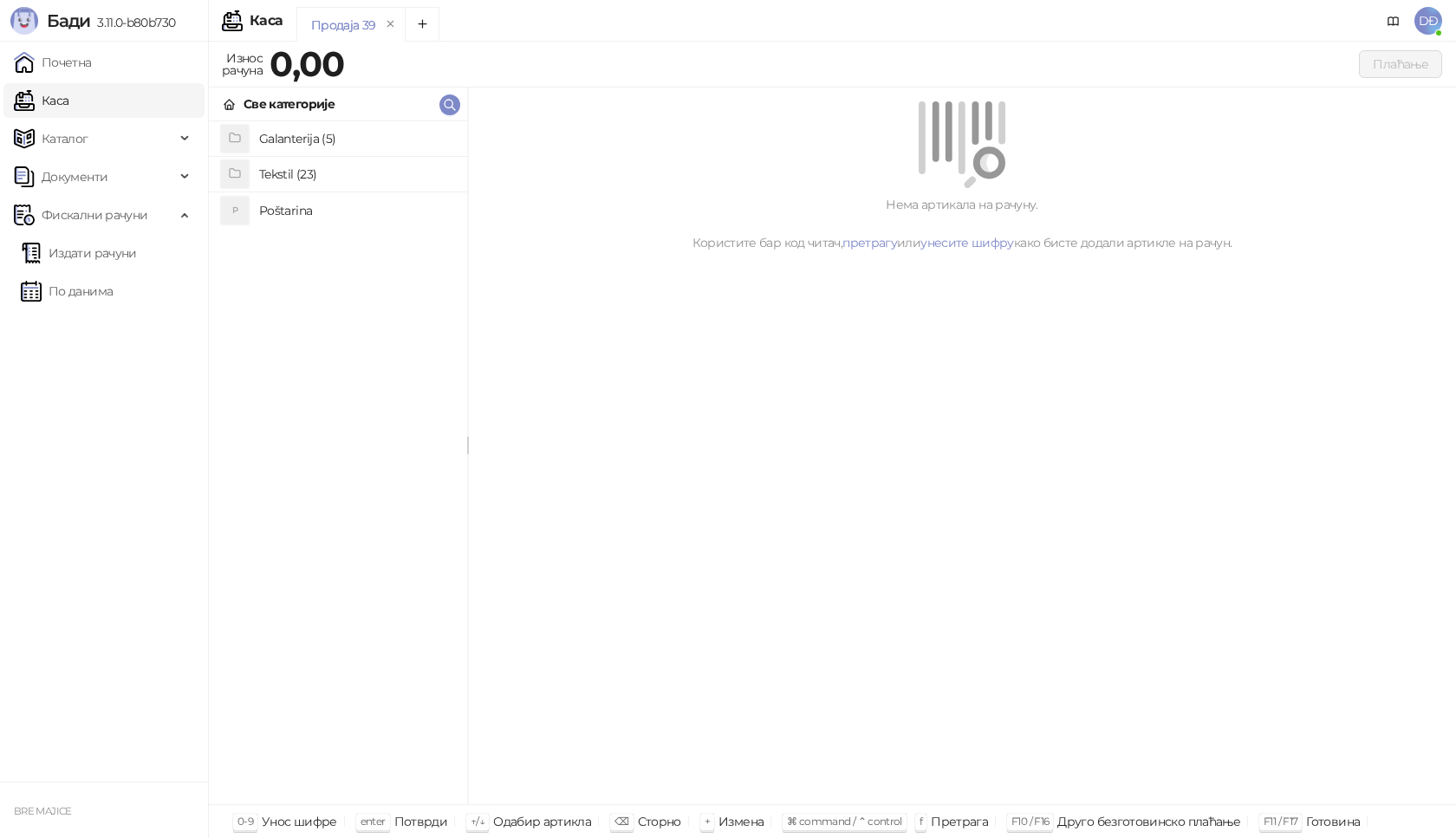
click at [296, 215] on h4 "Poštarina" at bounding box center [357, 210] width 194 height 28
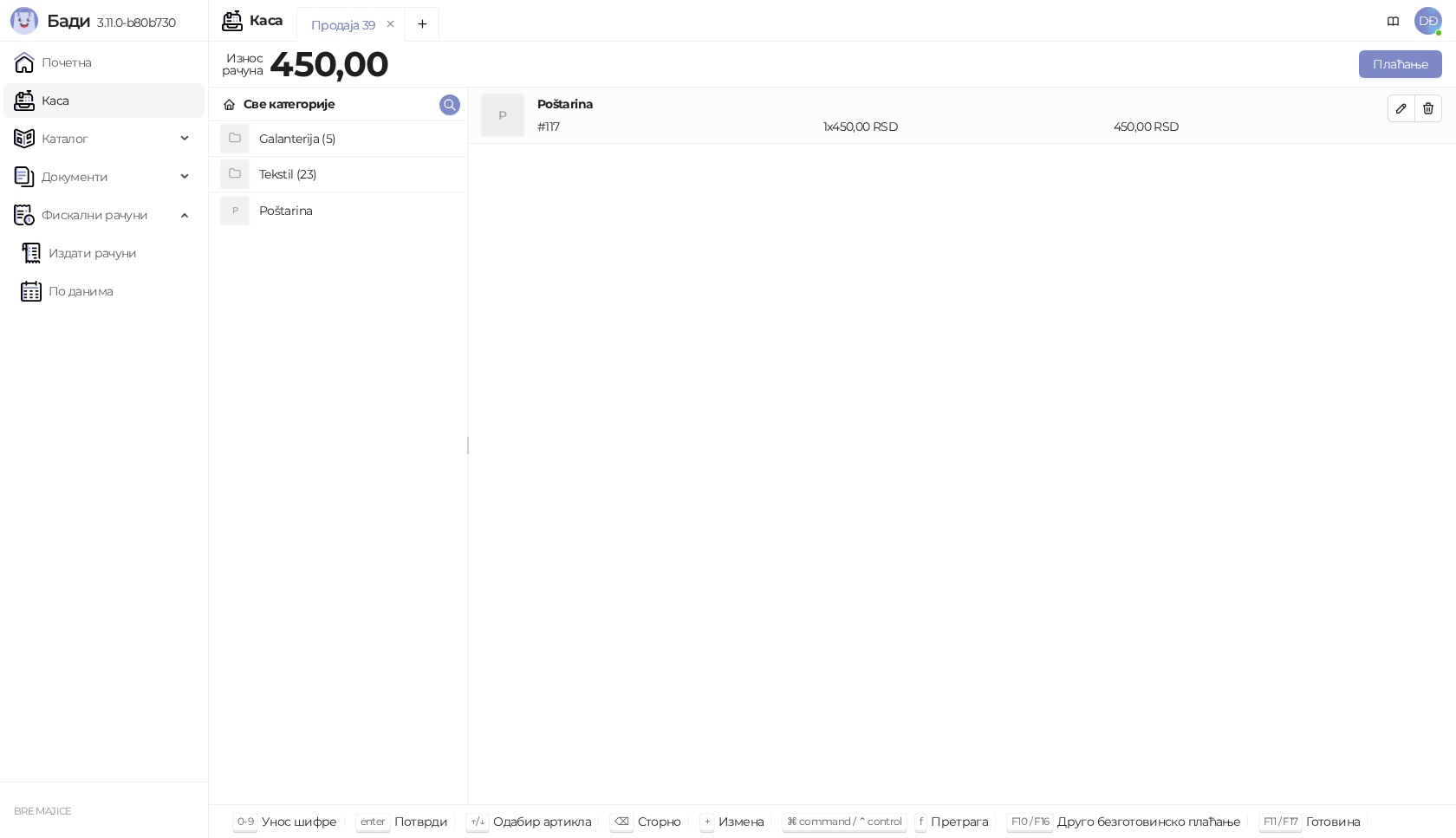
click at [299, 177] on h4 "Tekstil (23)" at bounding box center [357, 174] width 194 height 28
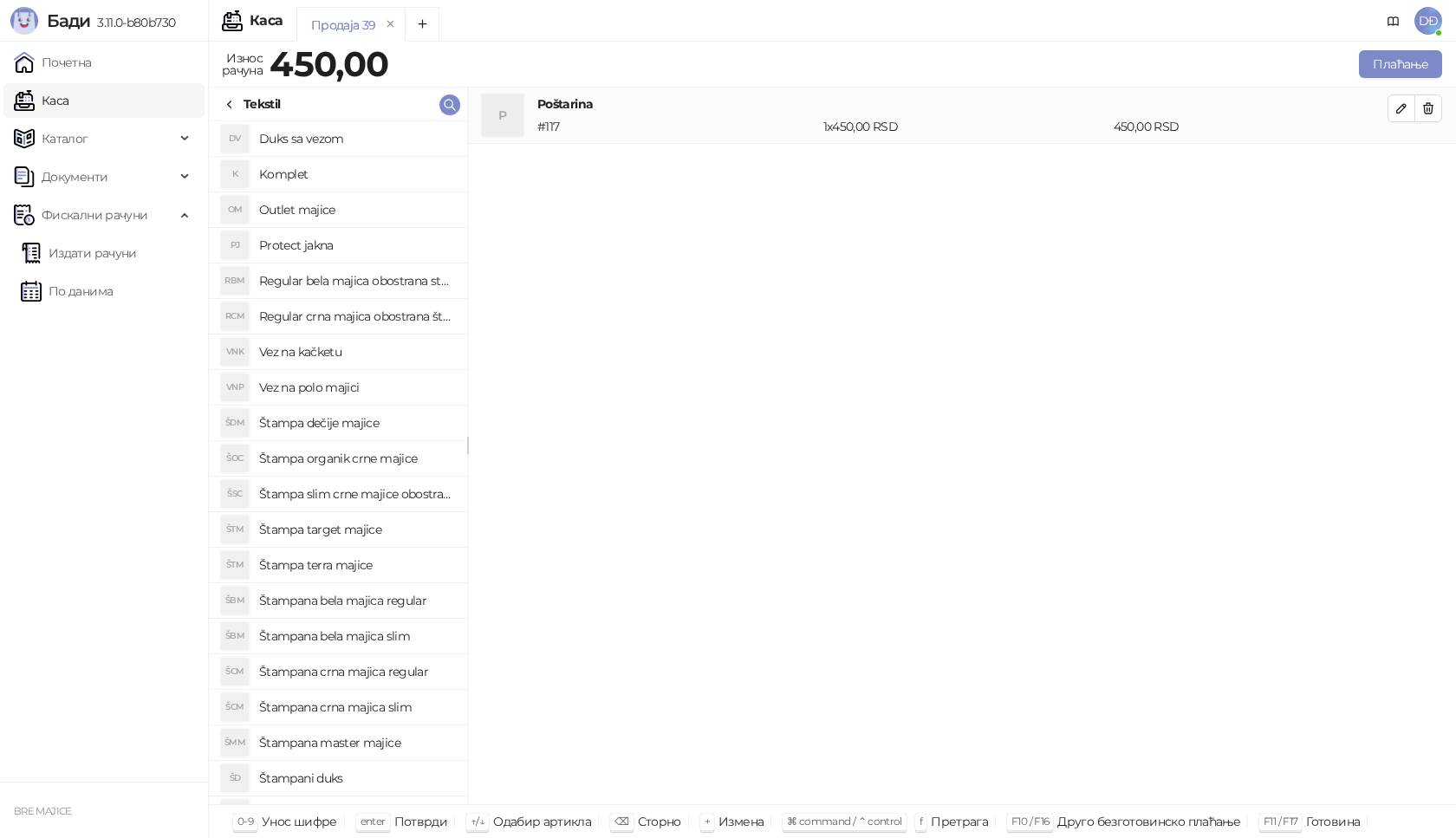
click at [352, 597] on h4 "Štampana bela majica regular" at bounding box center [357, 600] width 194 height 28
click at [1400, 169] on icon "button" at bounding box center [1402, 165] width 9 height 9
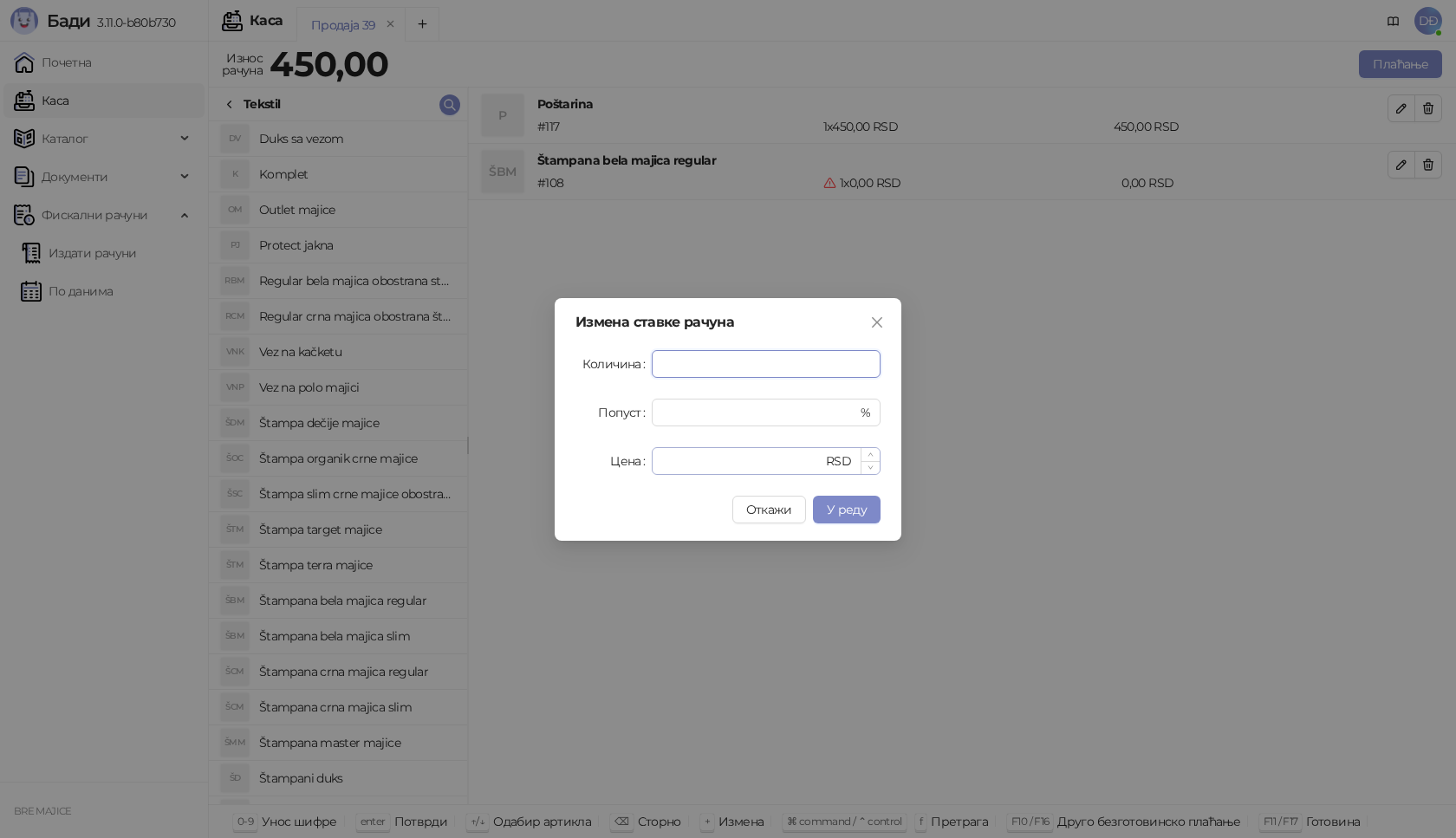
type input "*"
drag, startPoint x: 677, startPoint y: 453, endPoint x: 628, endPoint y: 473, distance: 52.9
click at [628, 473] on div "Цена * RSD" at bounding box center [728, 461] width 305 height 28
type input "****"
click at [864, 510] on span "У реду" at bounding box center [846, 509] width 40 height 15
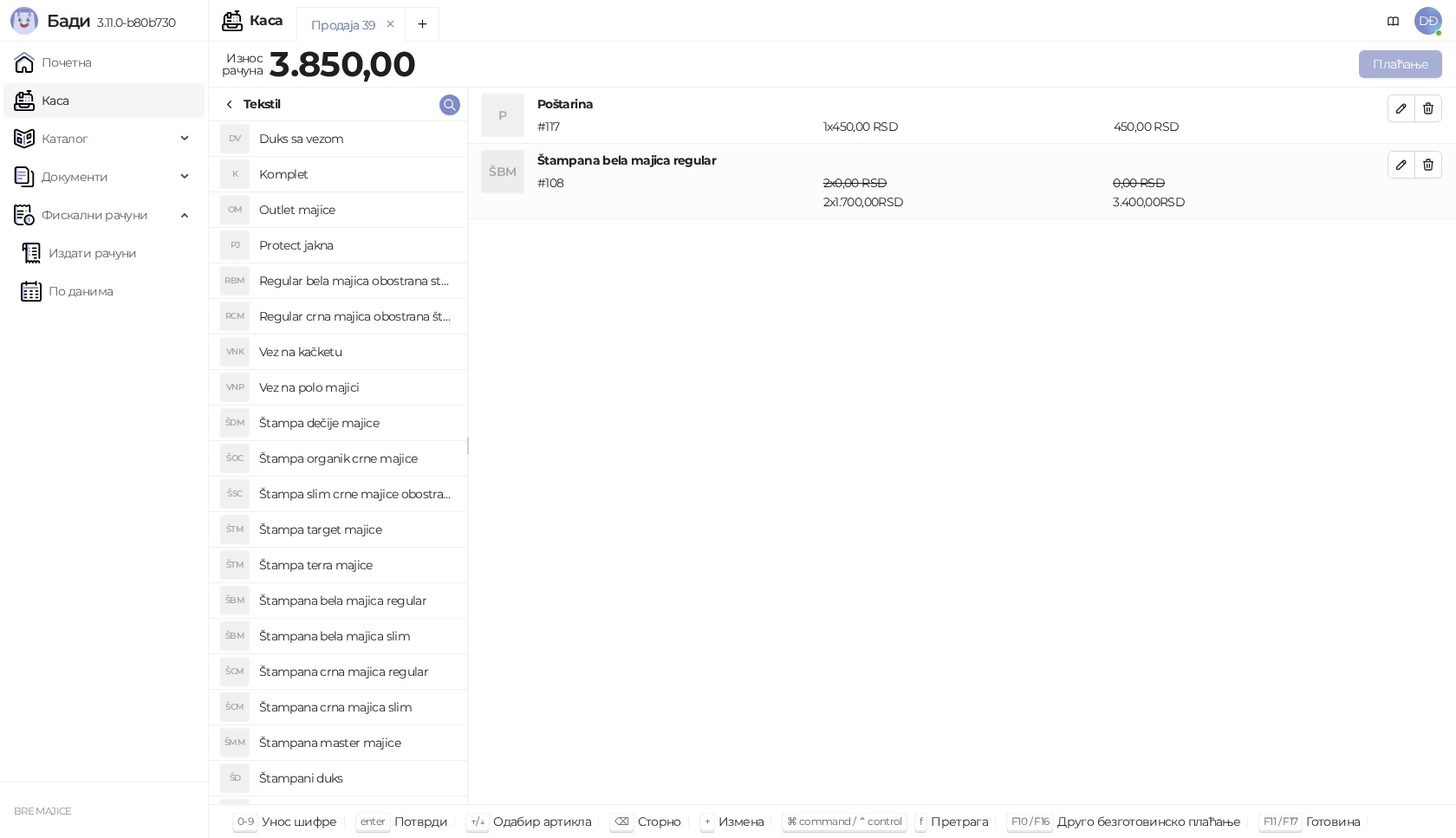
click at [1385, 61] on button "Плаћање" at bounding box center [1401, 63] width 83 height 28
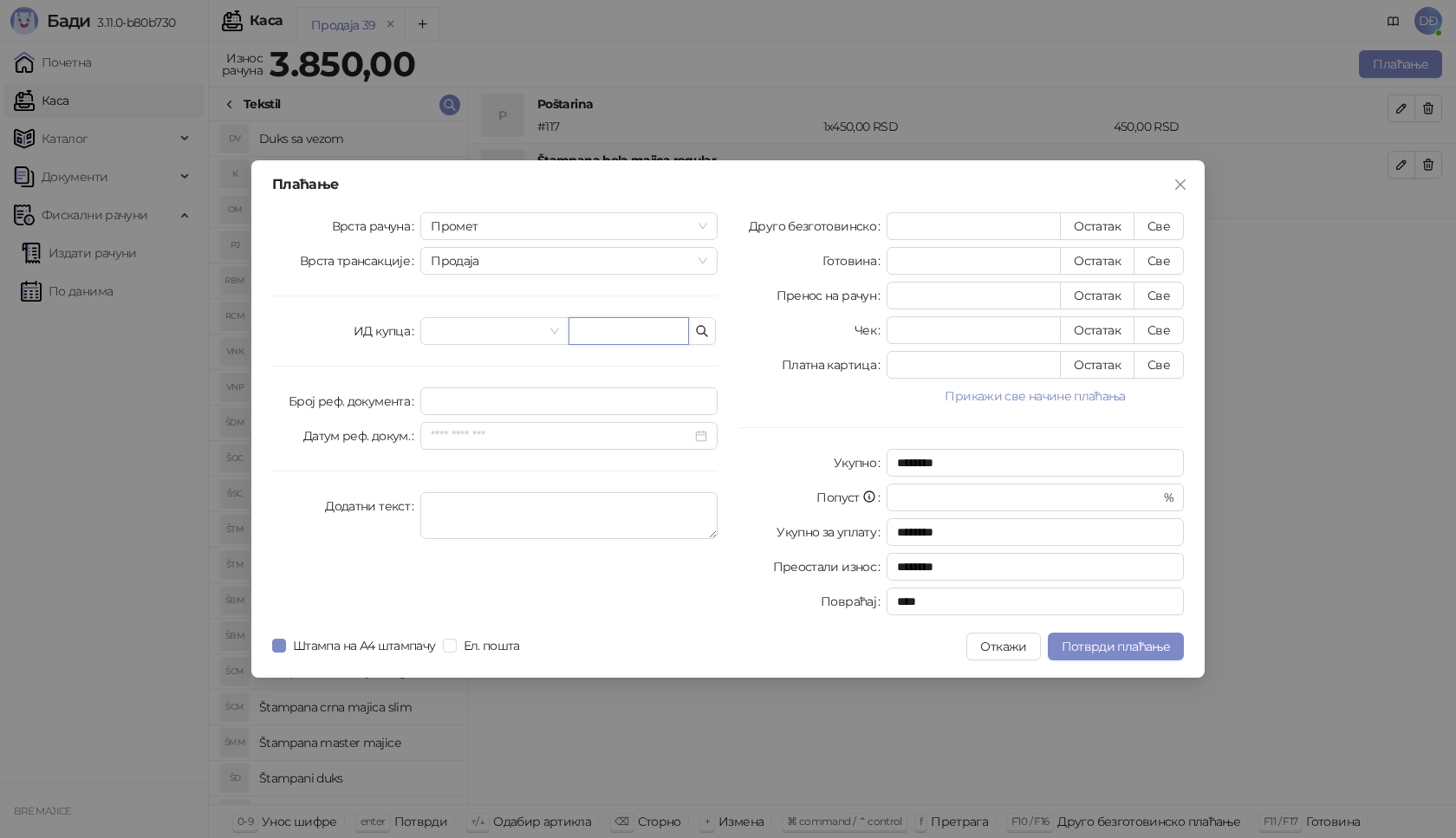
click at [580, 330] on input "text" at bounding box center [629, 331] width 121 height 28
paste input "**********"
click at [621, 335] on input "**********" at bounding box center [629, 331] width 121 height 28
type input "**********"
click at [1159, 227] on button "Све" at bounding box center [1158, 226] width 50 height 28
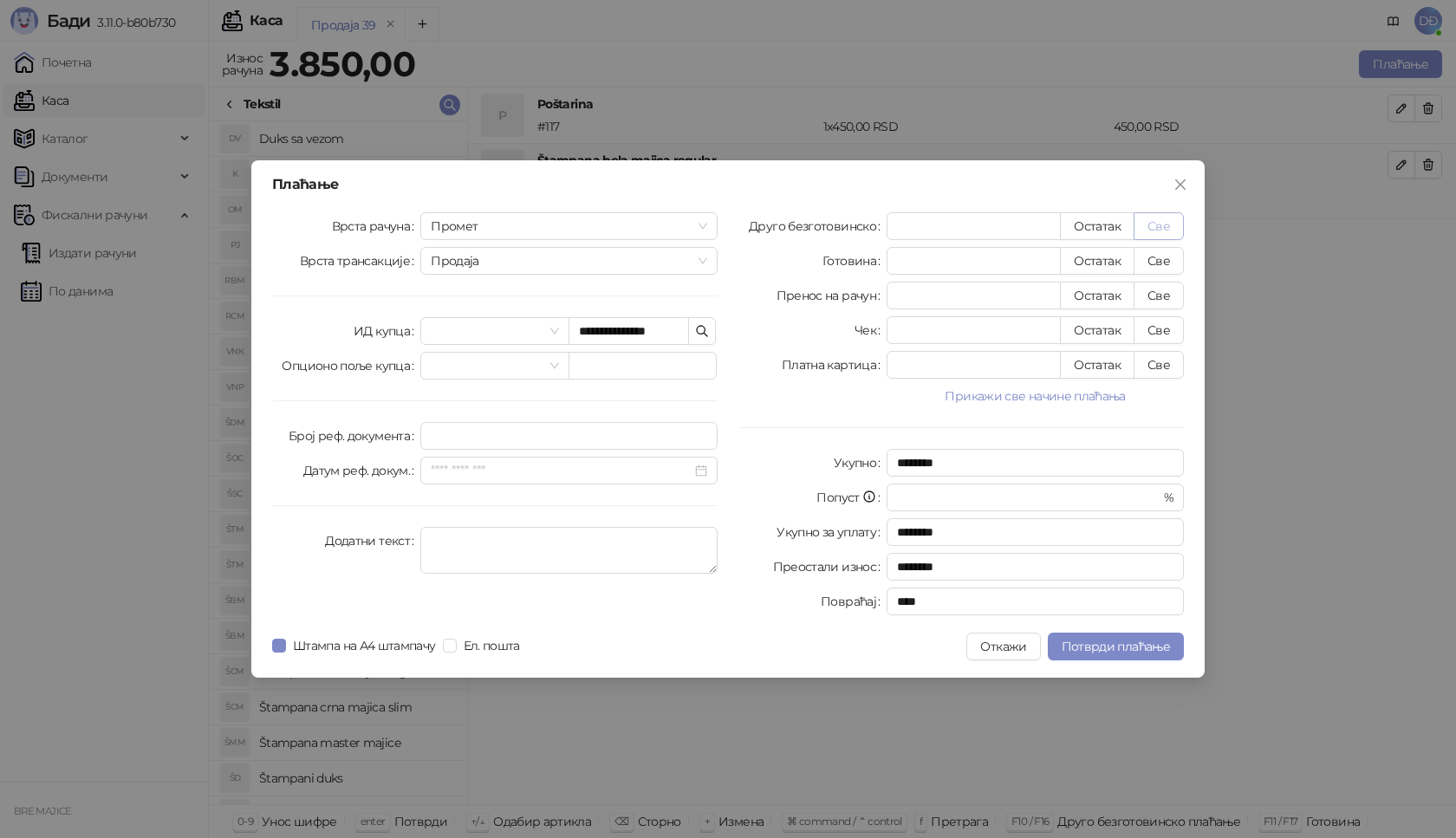
type input "****"
click at [1132, 641] on span "Потврди плаћање" at bounding box center [1115, 646] width 108 height 15
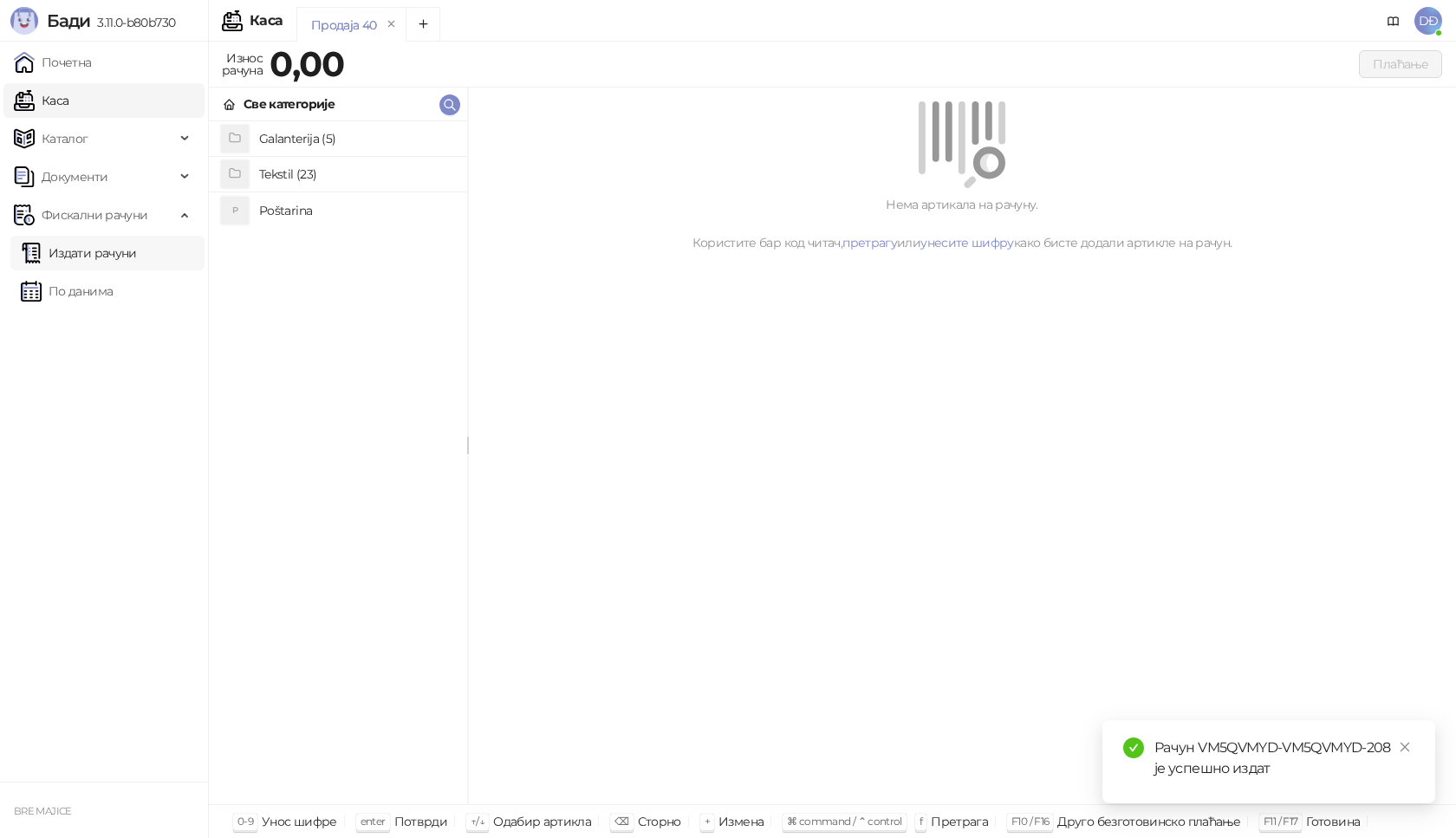
click at [131, 257] on link "Издати рачуни" at bounding box center [79, 253] width 116 height 34
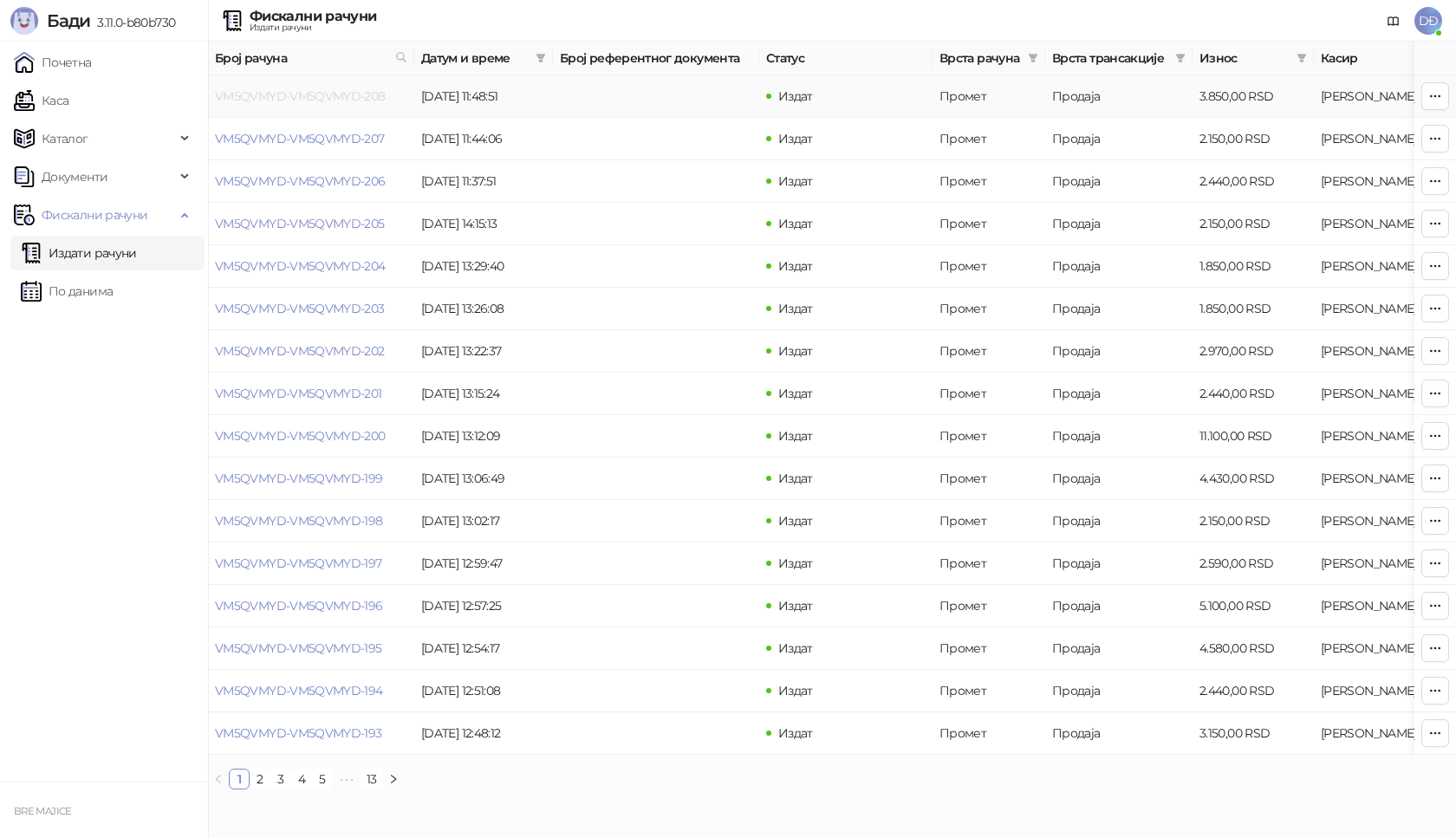
click at [281, 98] on link "VM5QVMYD-VM5QVMYD-208" at bounding box center [300, 95] width 171 height 15
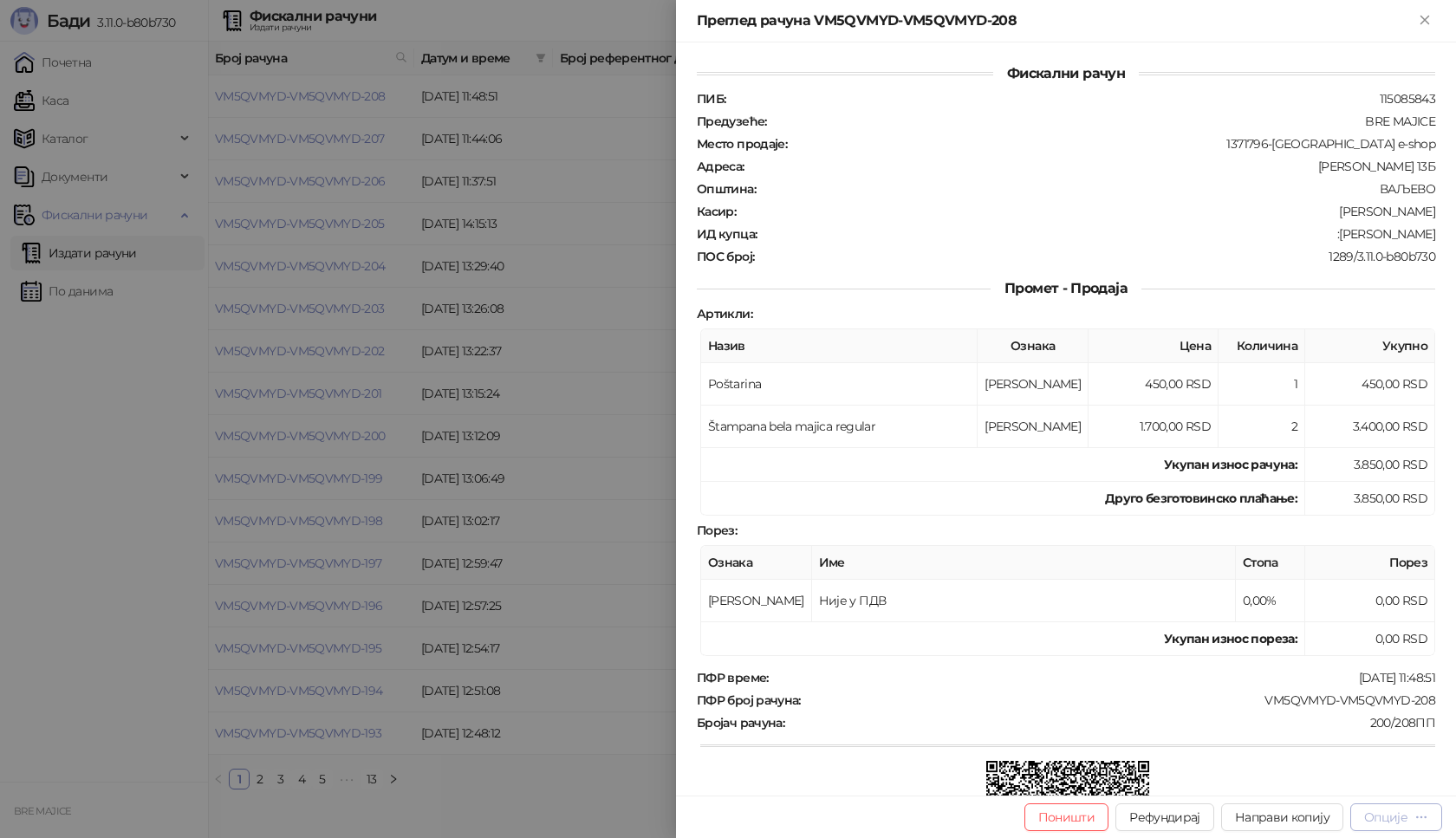
click at [1412, 817] on div "Опције" at bounding box center [1396, 816] width 64 height 16
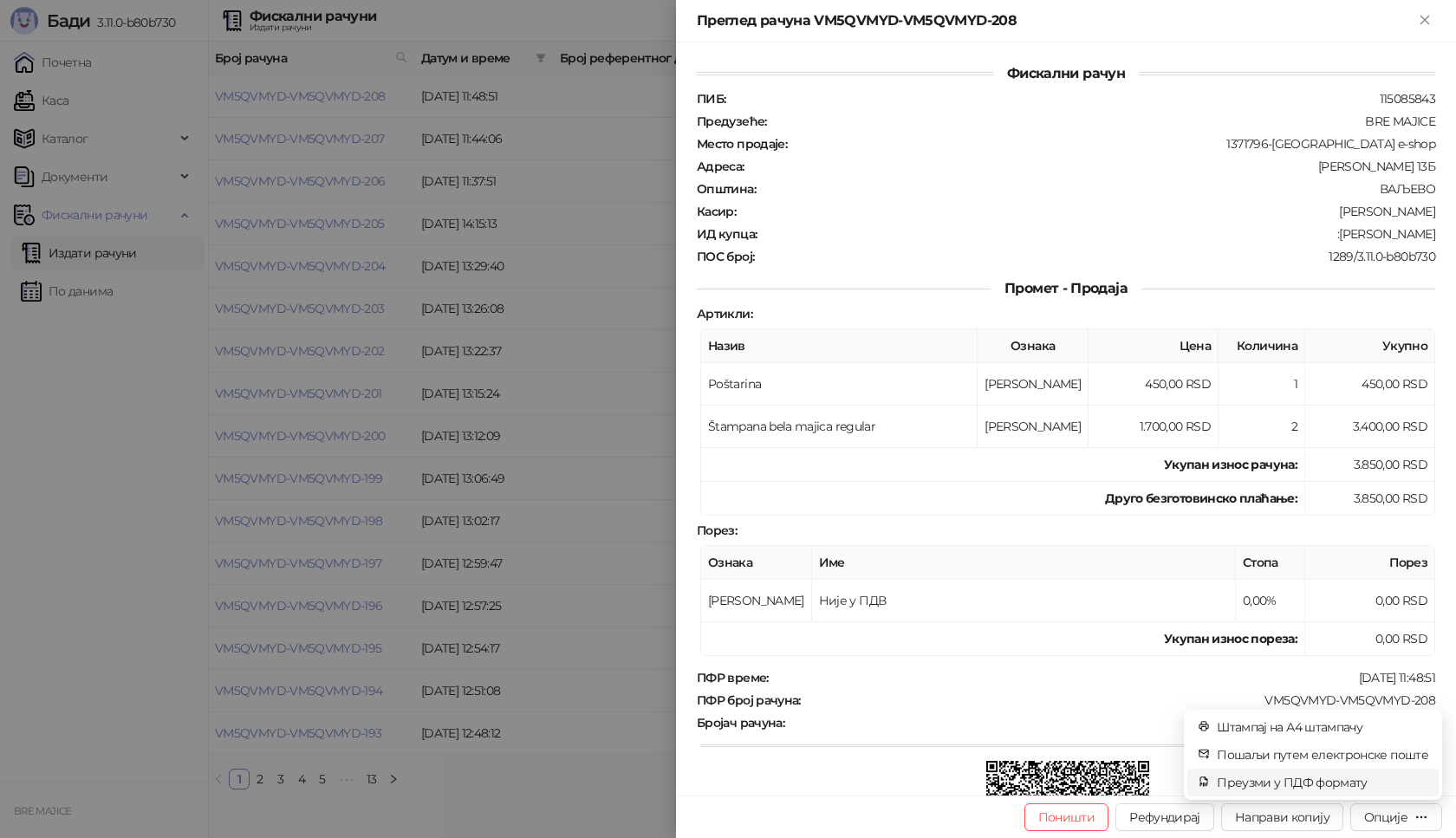
click at [1367, 784] on span "Преузми у ПДФ формату" at bounding box center [1322, 782] width 211 height 19
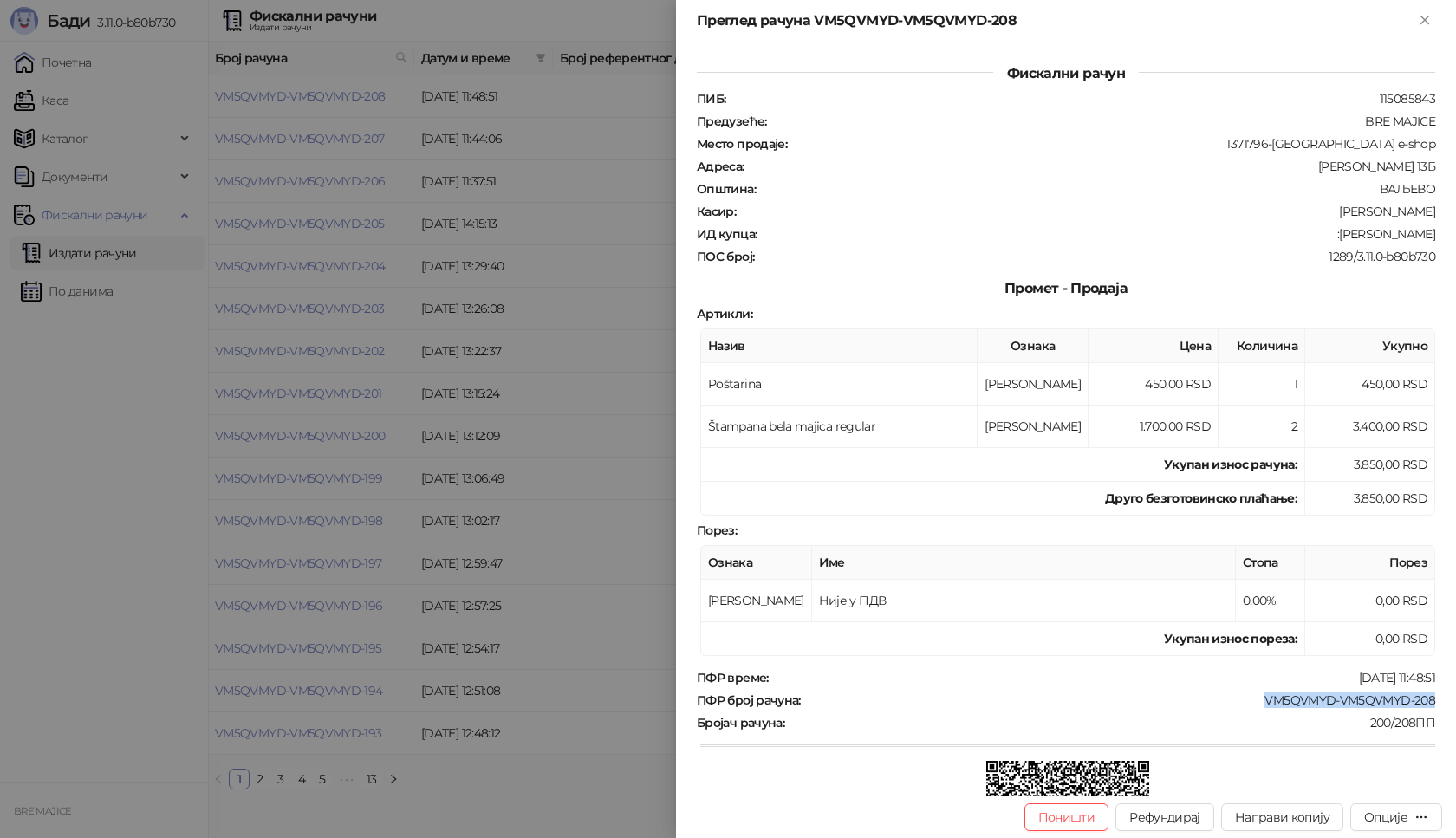
drag, startPoint x: 1429, startPoint y: 700, endPoint x: 1250, endPoint y: 699, distance: 179.0
click at [1250, 699] on div "Фискални рачун ПИБ : 115085843 Предузеће : BRE MAJICE Место продаје : 1371796-[…" at bounding box center [1066, 419] width 780 height 753
copy div "VM5QVMYD-VM5QVMYD-208"
drag, startPoint x: 1395, startPoint y: 234, endPoint x: 1335, endPoint y: 234, distance: 60.0
click at [1335, 234] on div "ИД купца : :[PERSON_NAME]" at bounding box center [1066, 233] width 746 height 15
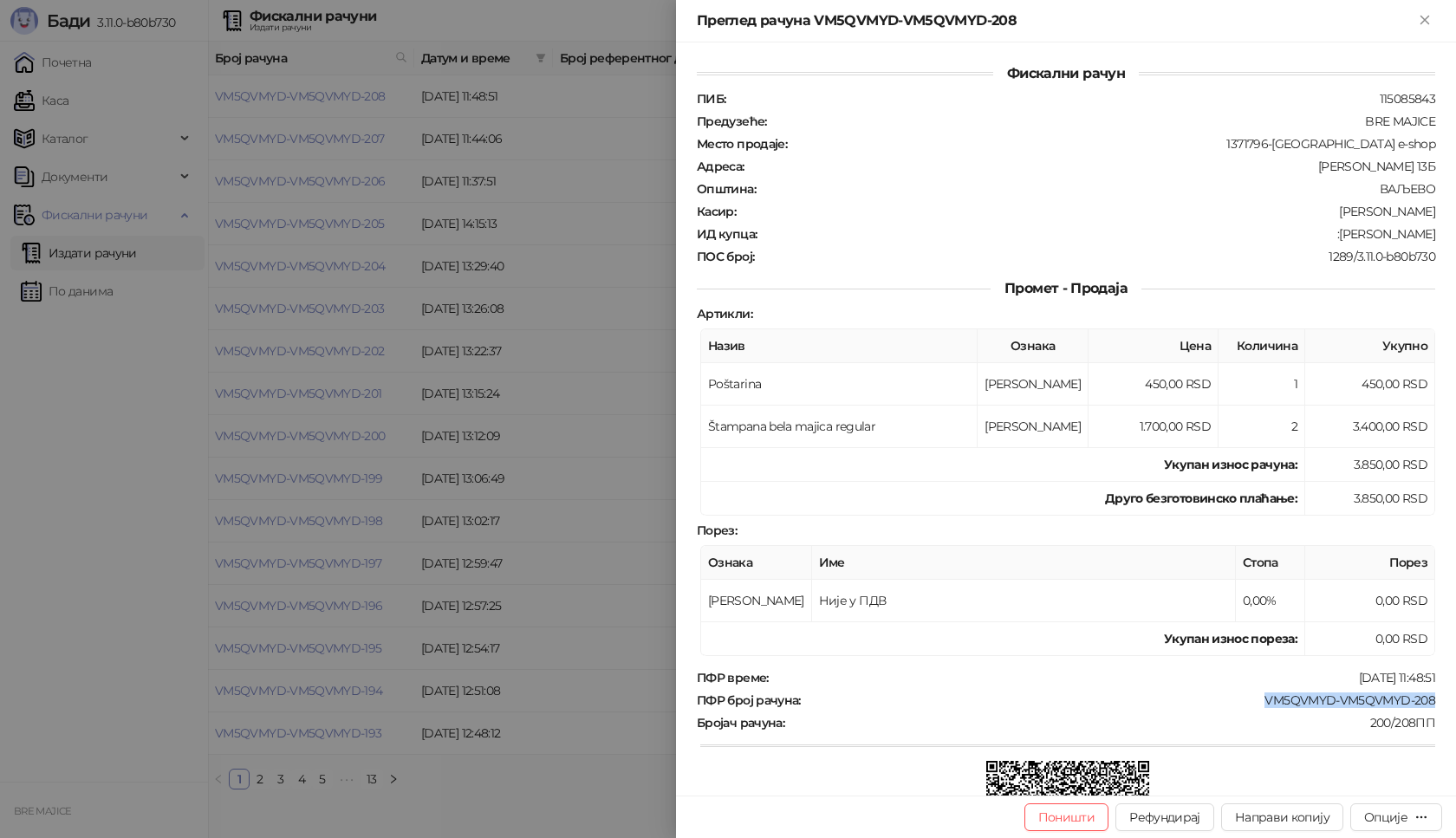
copy div "[PERSON_NAME]"
click at [1425, 15] on icon "Close" at bounding box center [1424, 19] width 15 height 15
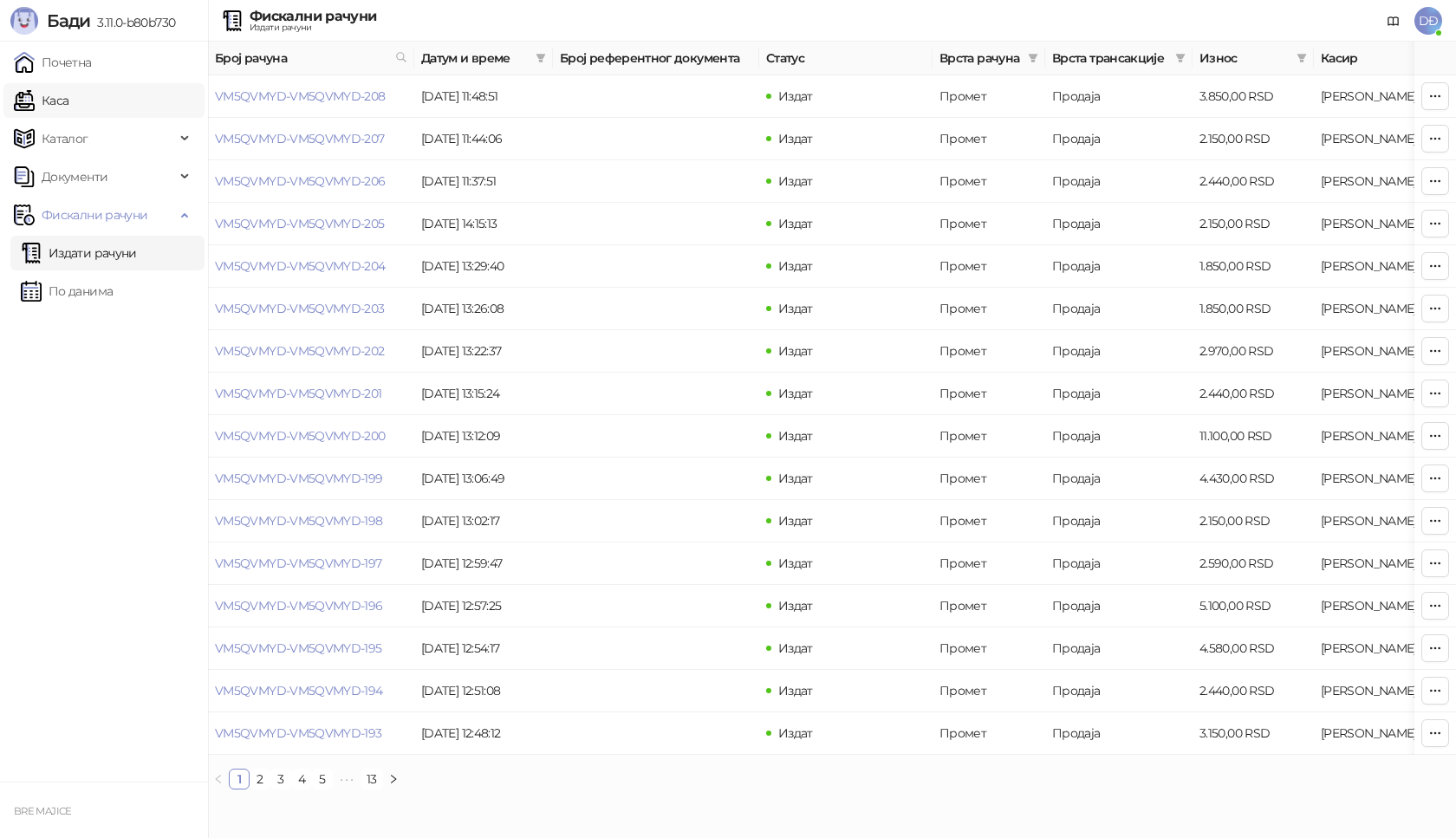
click at [45, 101] on link "Каса" at bounding box center [41, 101] width 54 height 34
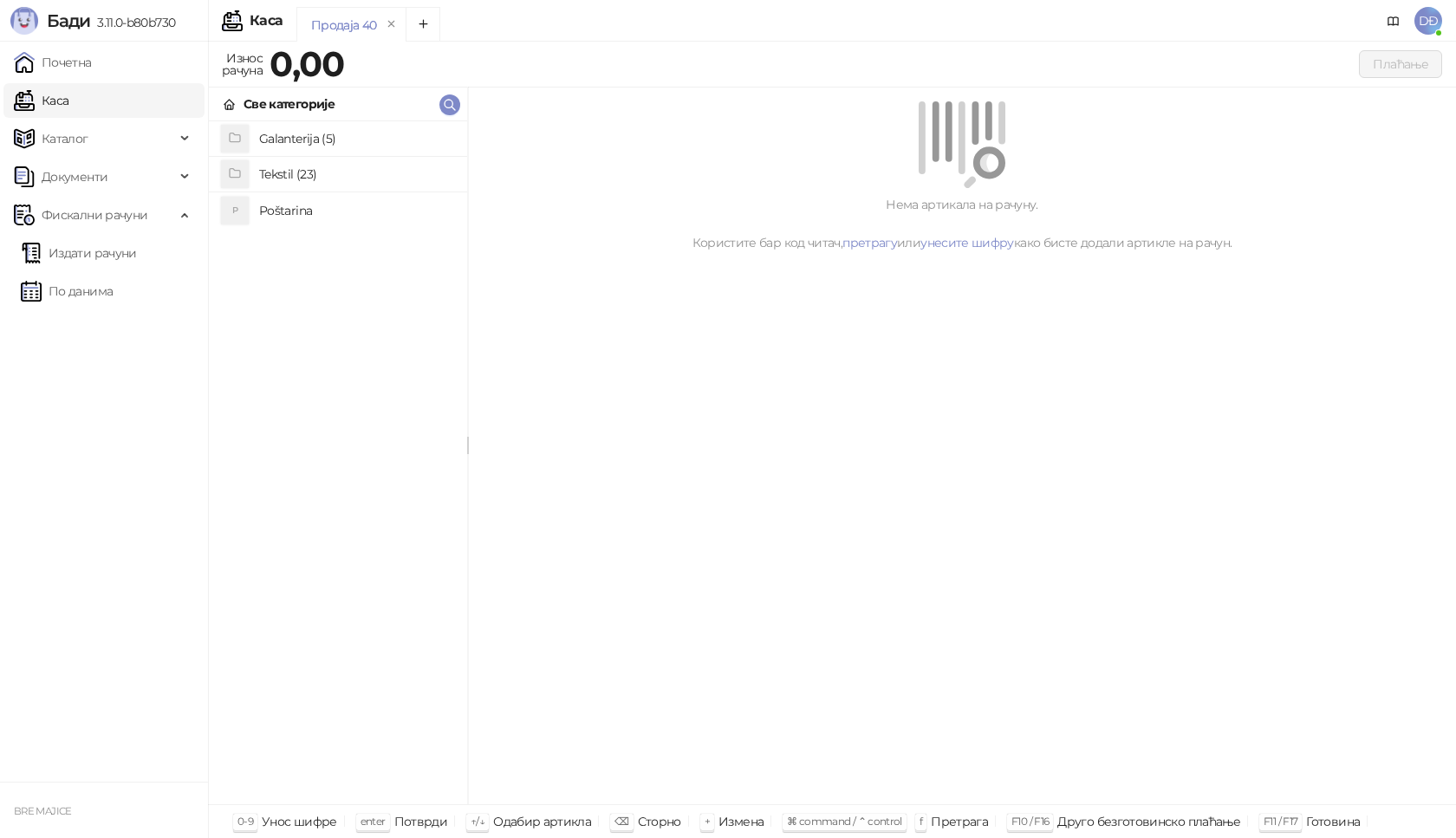
click at [305, 212] on h4 "Poštarina" at bounding box center [357, 210] width 194 height 28
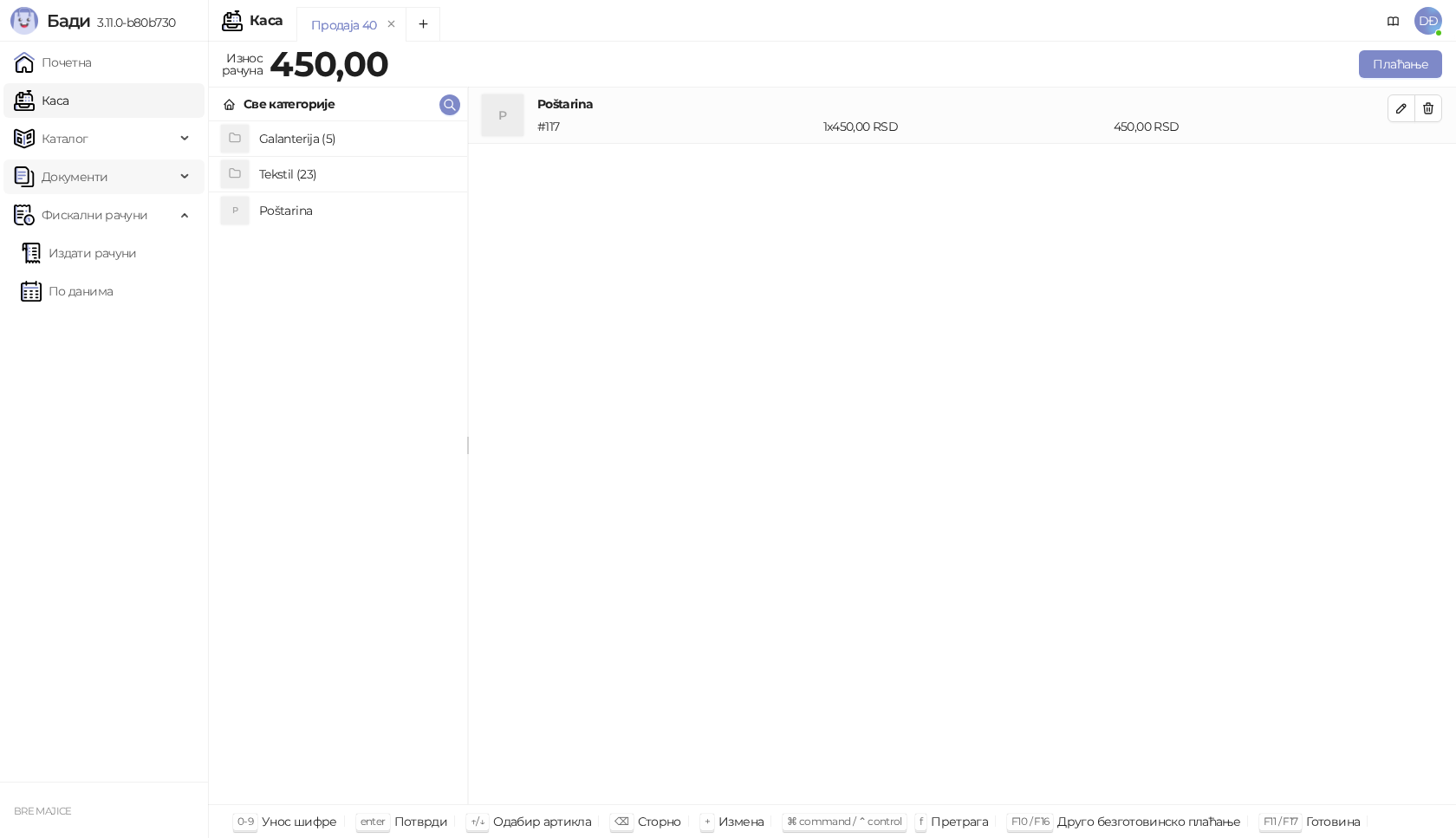
click at [69, 180] on span "Документи" at bounding box center [74, 177] width 66 height 34
click at [70, 144] on span "Каталог" at bounding box center [65, 139] width 47 height 34
click at [87, 250] on link "Артикли" at bounding box center [61, 253] width 80 height 34
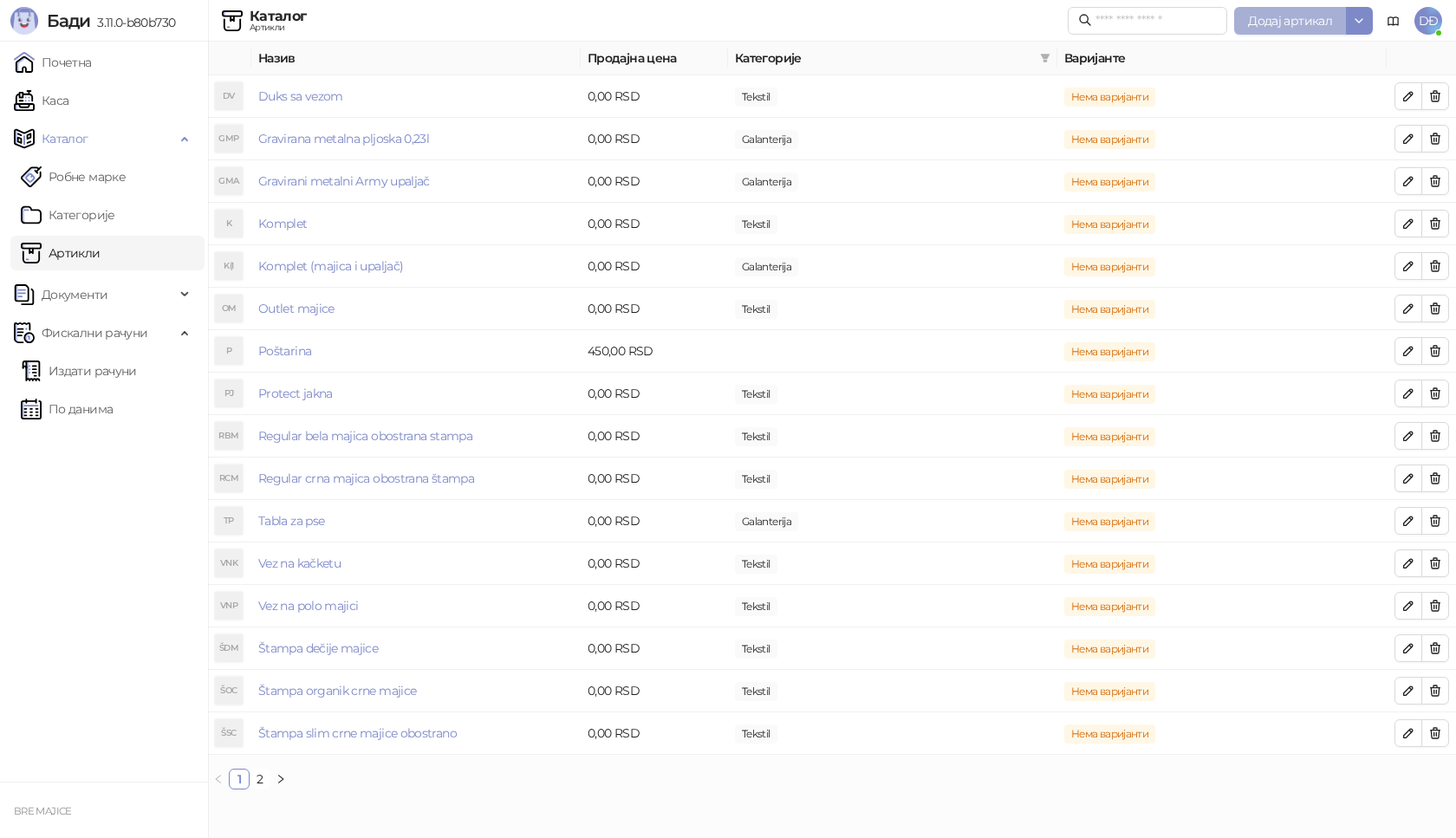
click at [1305, 21] on span "Додај артикал" at bounding box center [1290, 20] width 84 height 15
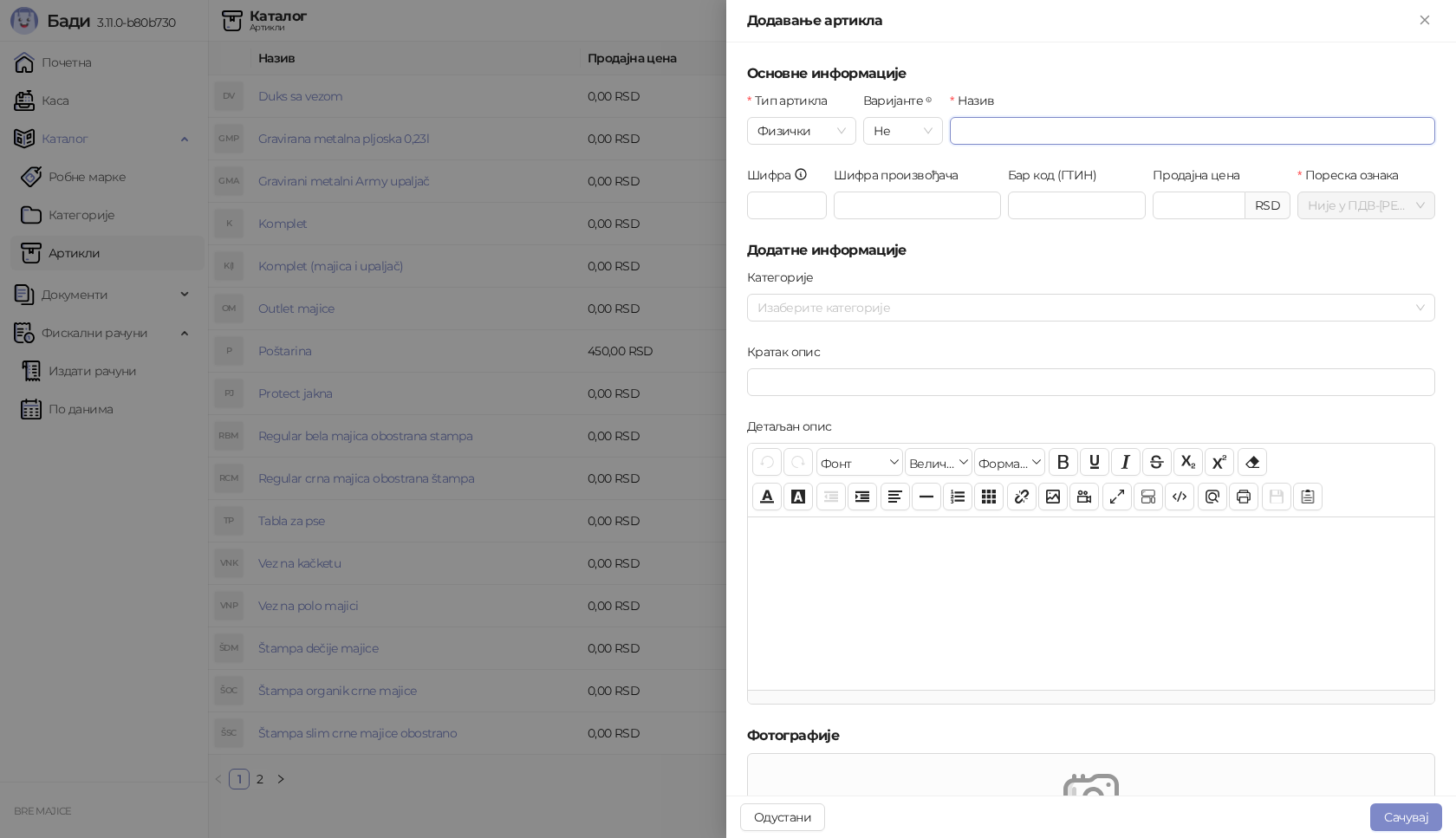
click at [955, 137] on input "Назив" at bounding box center [1192, 131] width 485 height 28
type input "**********"
click at [775, 201] on input "Шифра" at bounding box center [787, 205] width 80 height 28
click at [779, 309] on div at bounding box center [1081, 307] width 663 height 24
type input "***"
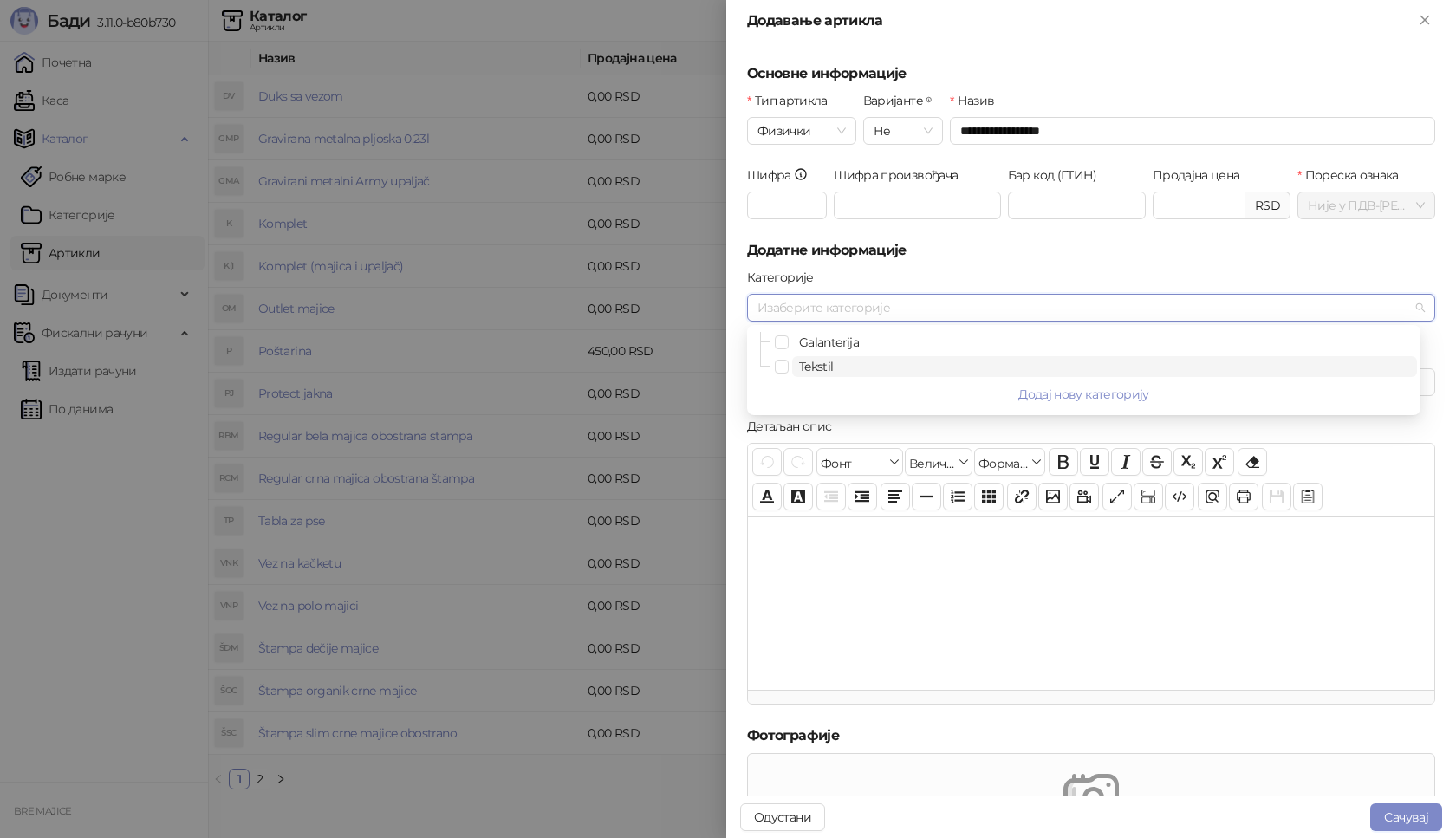
click at [805, 365] on span "Tekstil" at bounding box center [816, 366] width 34 height 15
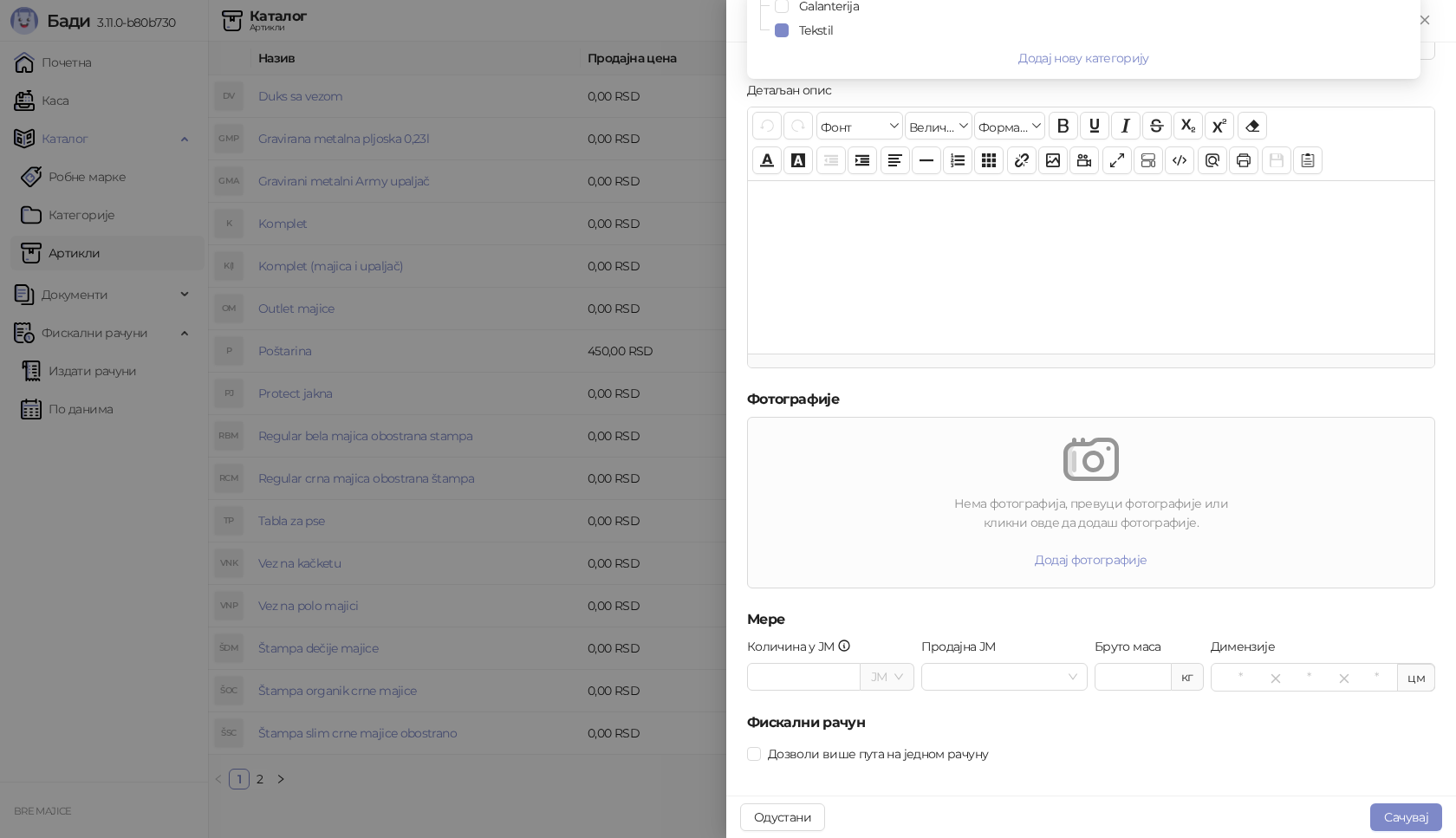
scroll to position [349, 0]
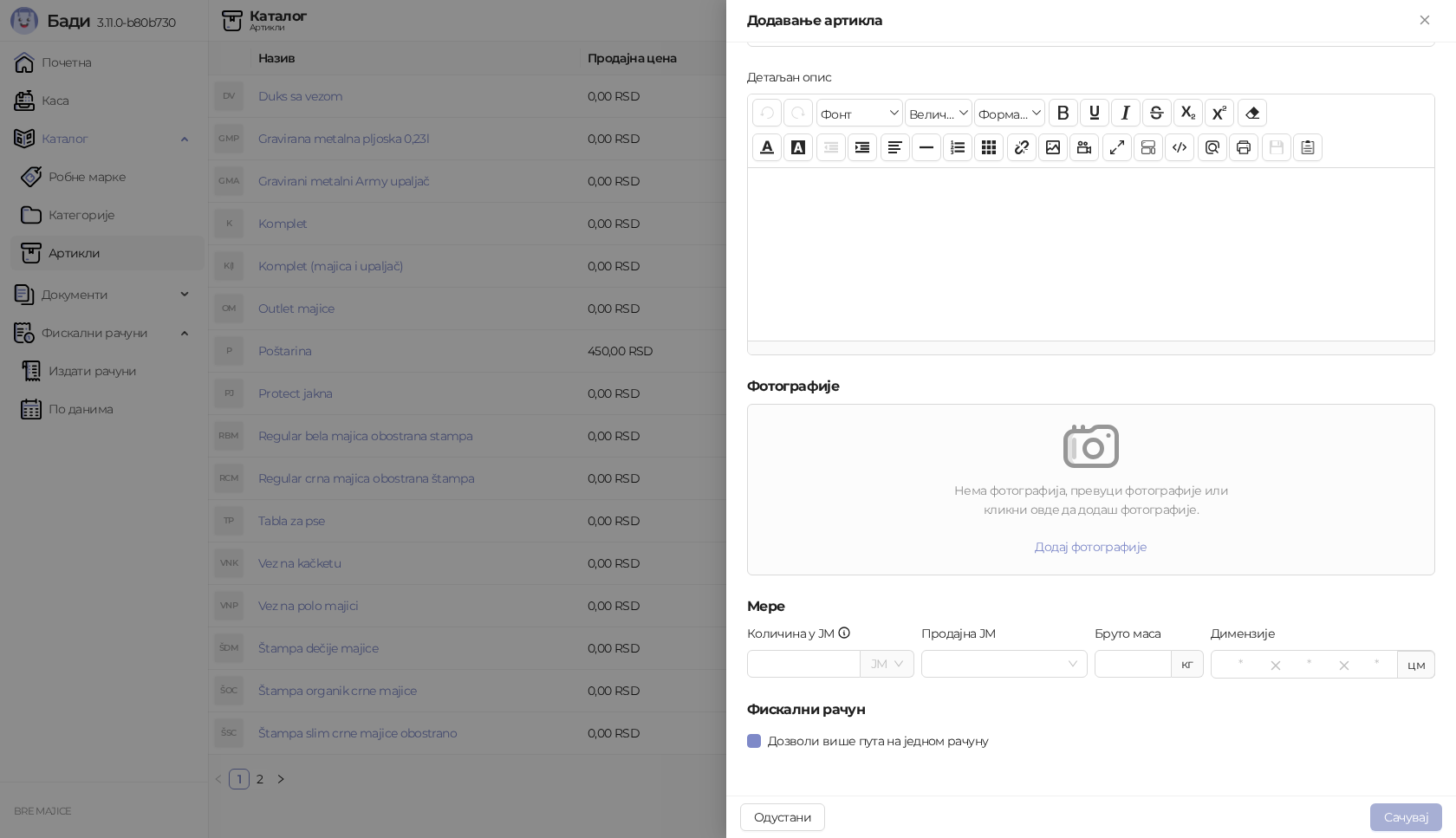
click at [1415, 818] on button "Сачувај" at bounding box center [1405, 817] width 72 height 28
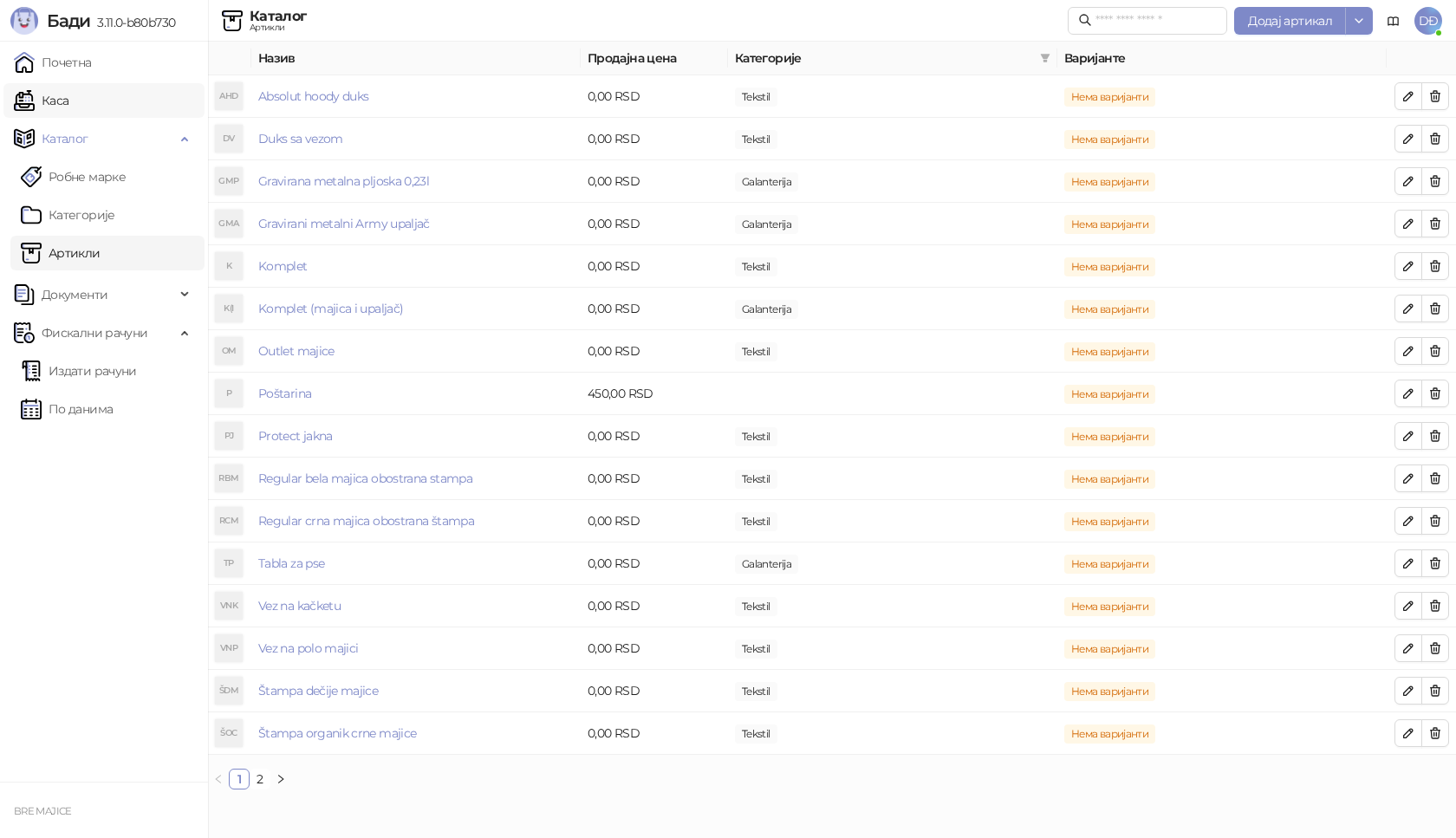
click at [68, 96] on link "Каса" at bounding box center [41, 101] width 54 height 34
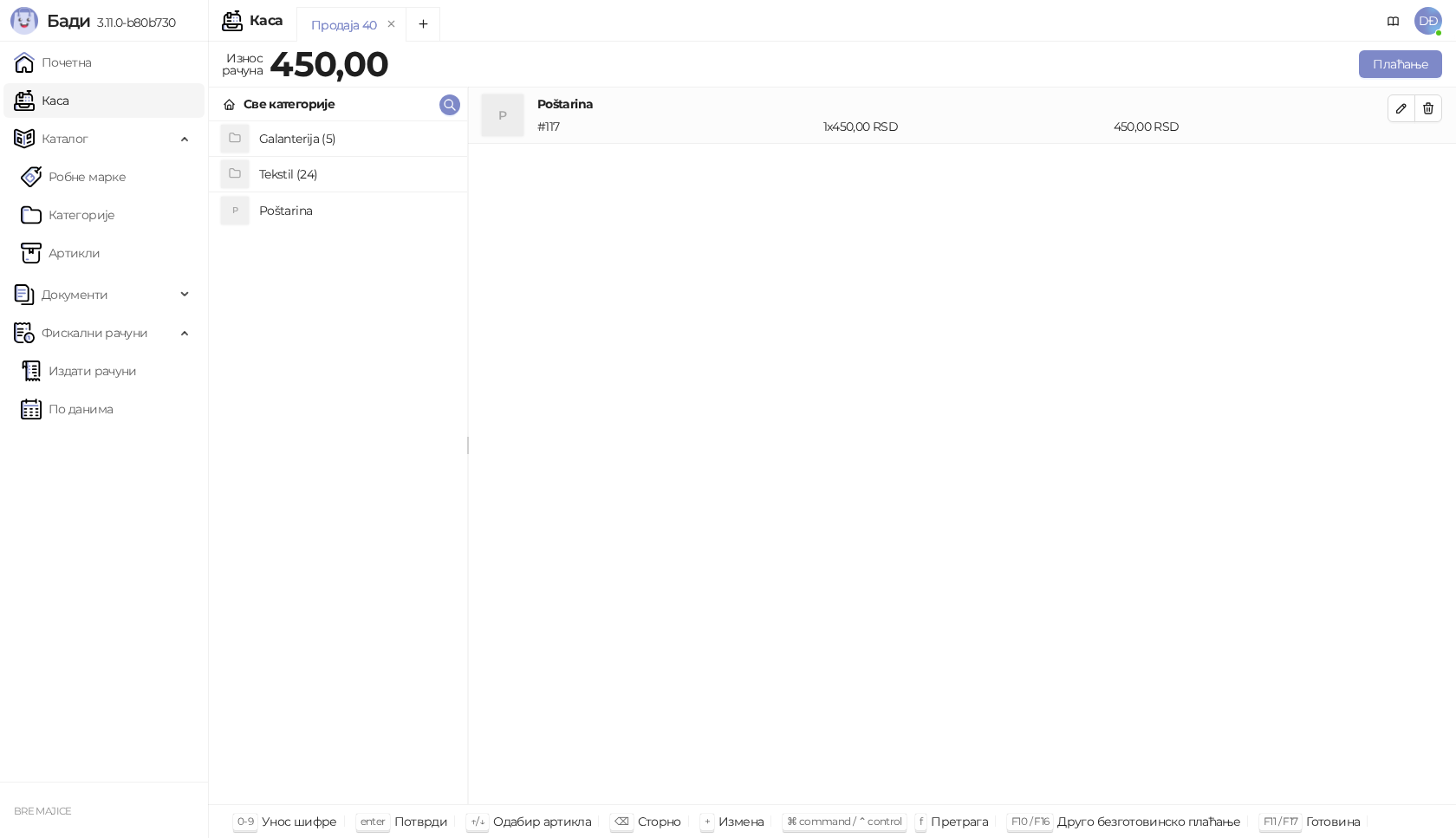
click at [279, 173] on h4 "Tekstil (24)" at bounding box center [357, 174] width 194 height 28
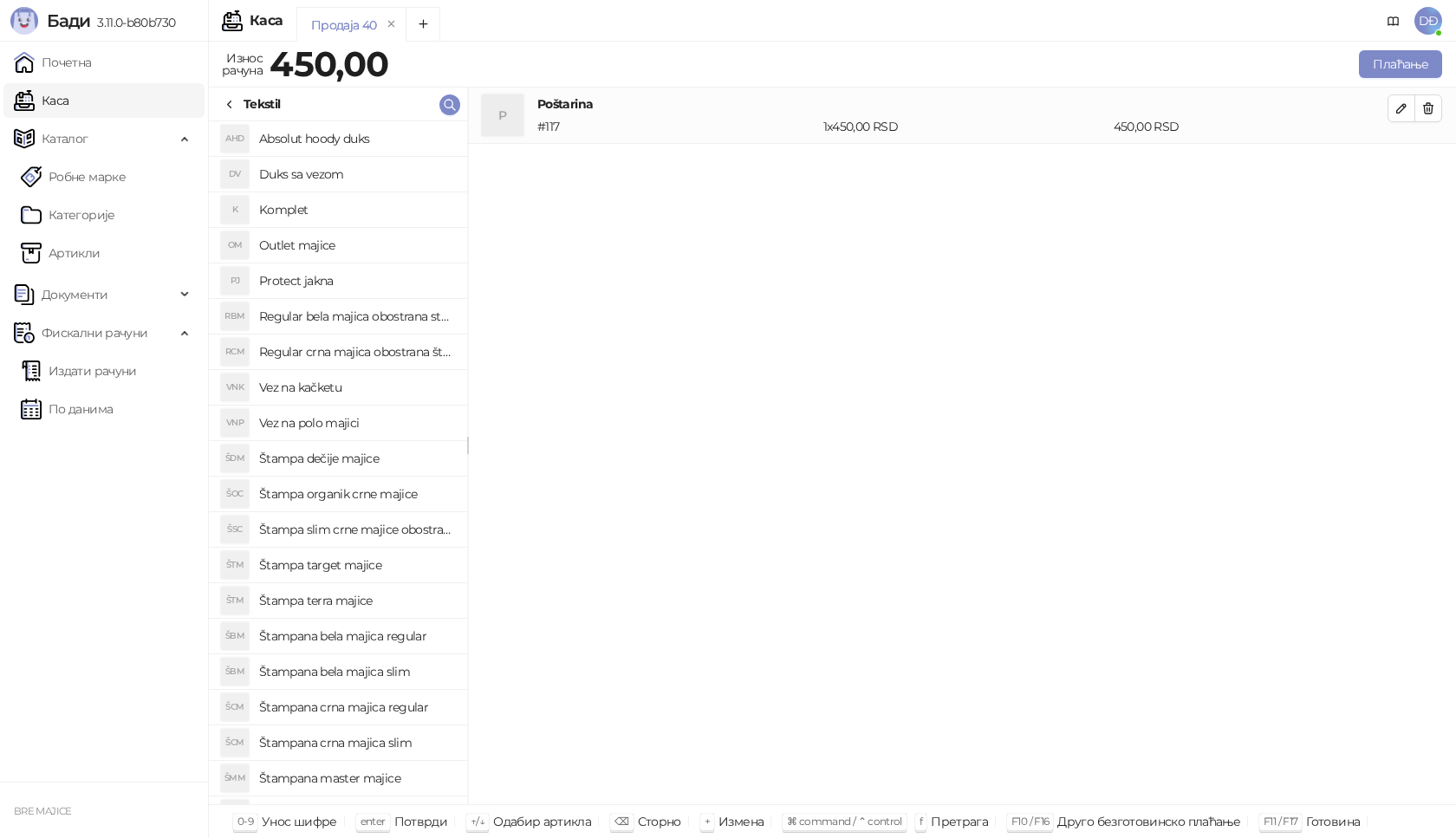
click at [318, 137] on h4 "Absolut hoody duks" at bounding box center [357, 139] width 194 height 28
click at [1410, 166] on button "button" at bounding box center [1401, 164] width 28 height 28
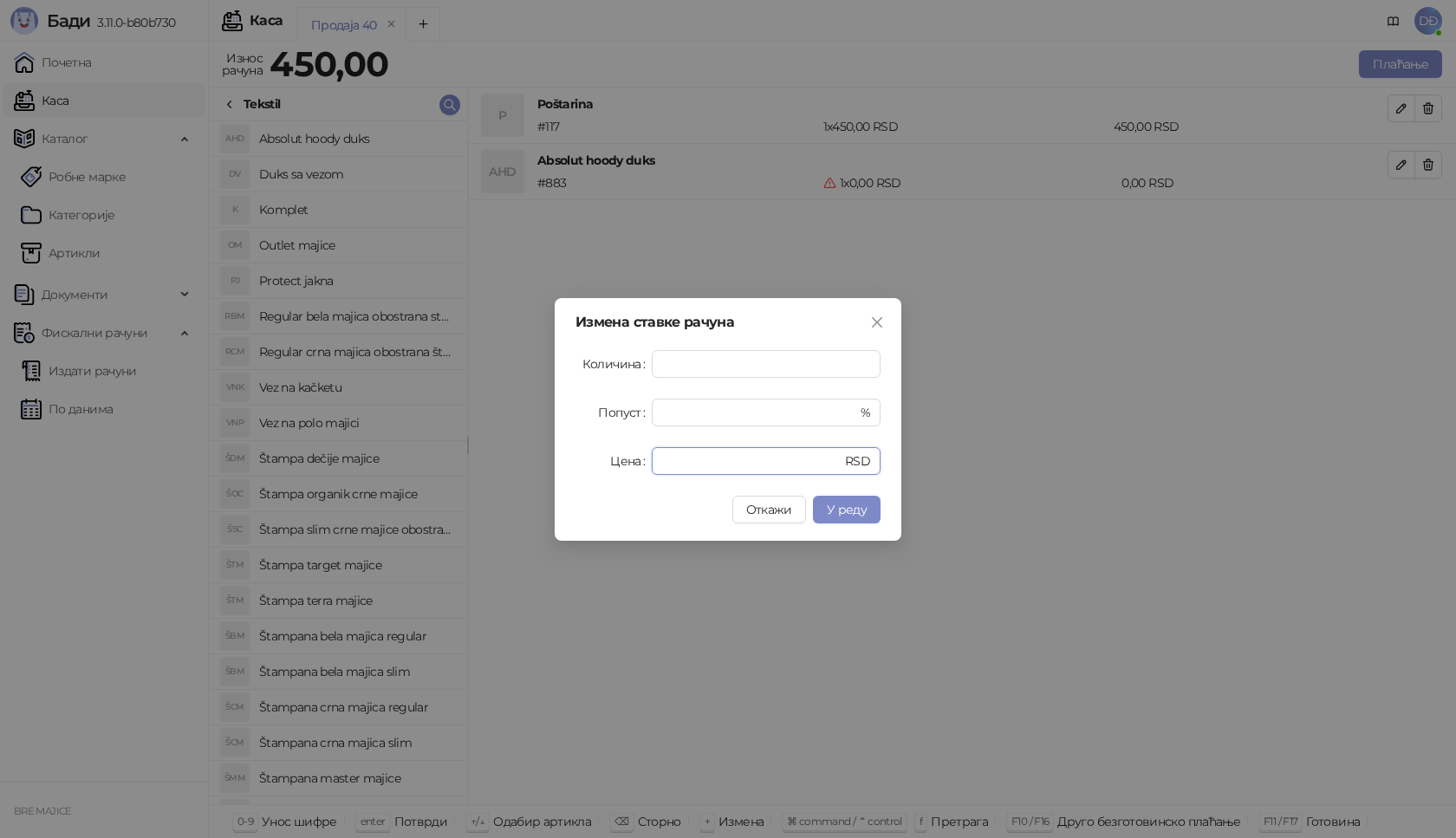
drag, startPoint x: 639, startPoint y: 454, endPoint x: 575, endPoint y: 455, distance: 64.0
click at [581, 455] on div "Цена * RSD" at bounding box center [728, 461] width 305 height 28
type input "****"
click at [863, 503] on span "У реду" at bounding box center [846, 509] width 40 height 15
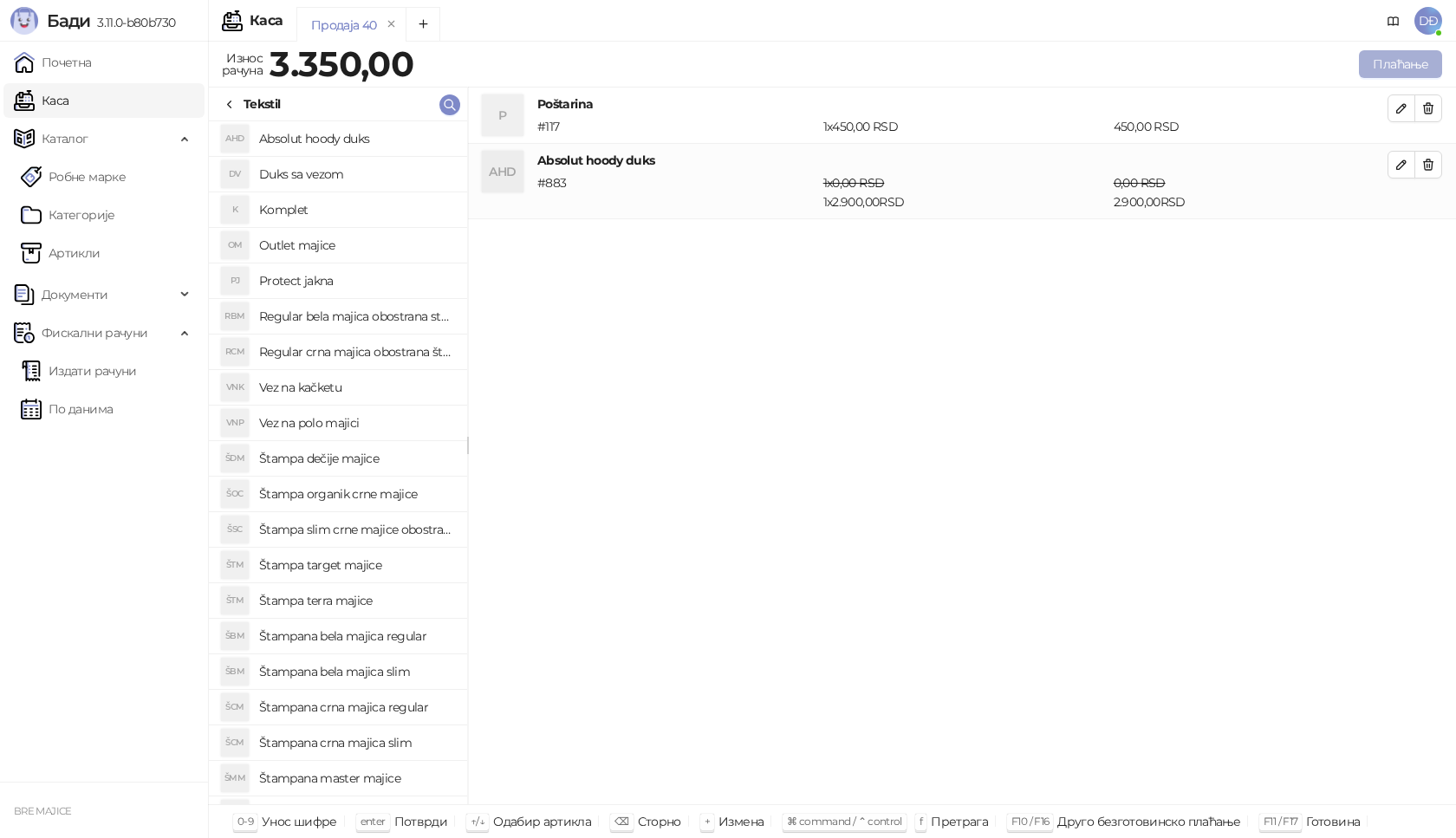
click at [1401, 63] on button "Плаћање" at bounding box center [1401, 63] width 83 height 28
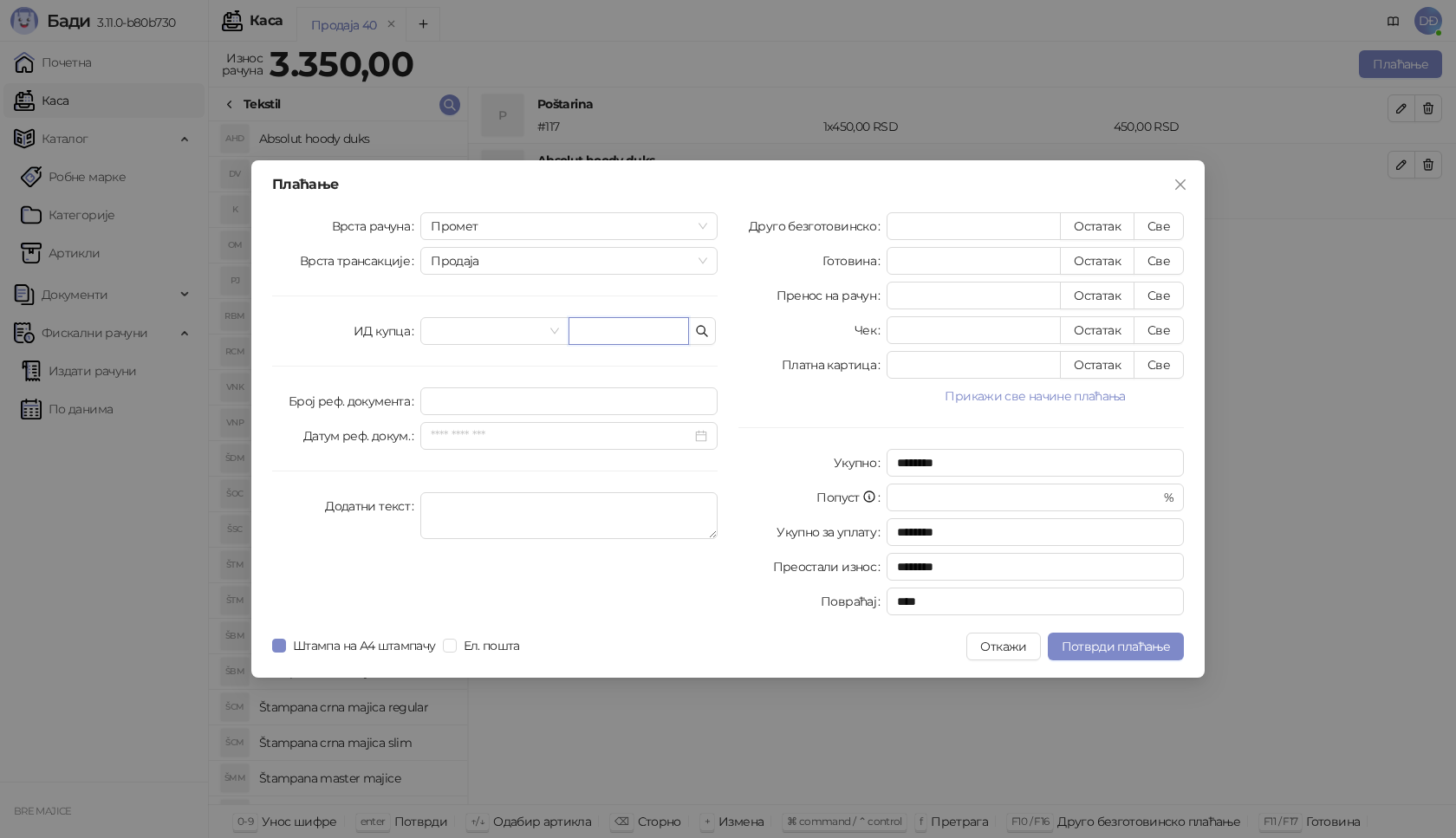
click at [655, 329] on input "text" at bounding box center [629, 331] width 121 height 28
paste input "**********"
type input "**********"
click at [1150, 223] on button "Све" at bounding box center [1158, 226] width 50 height 28
type input "****"
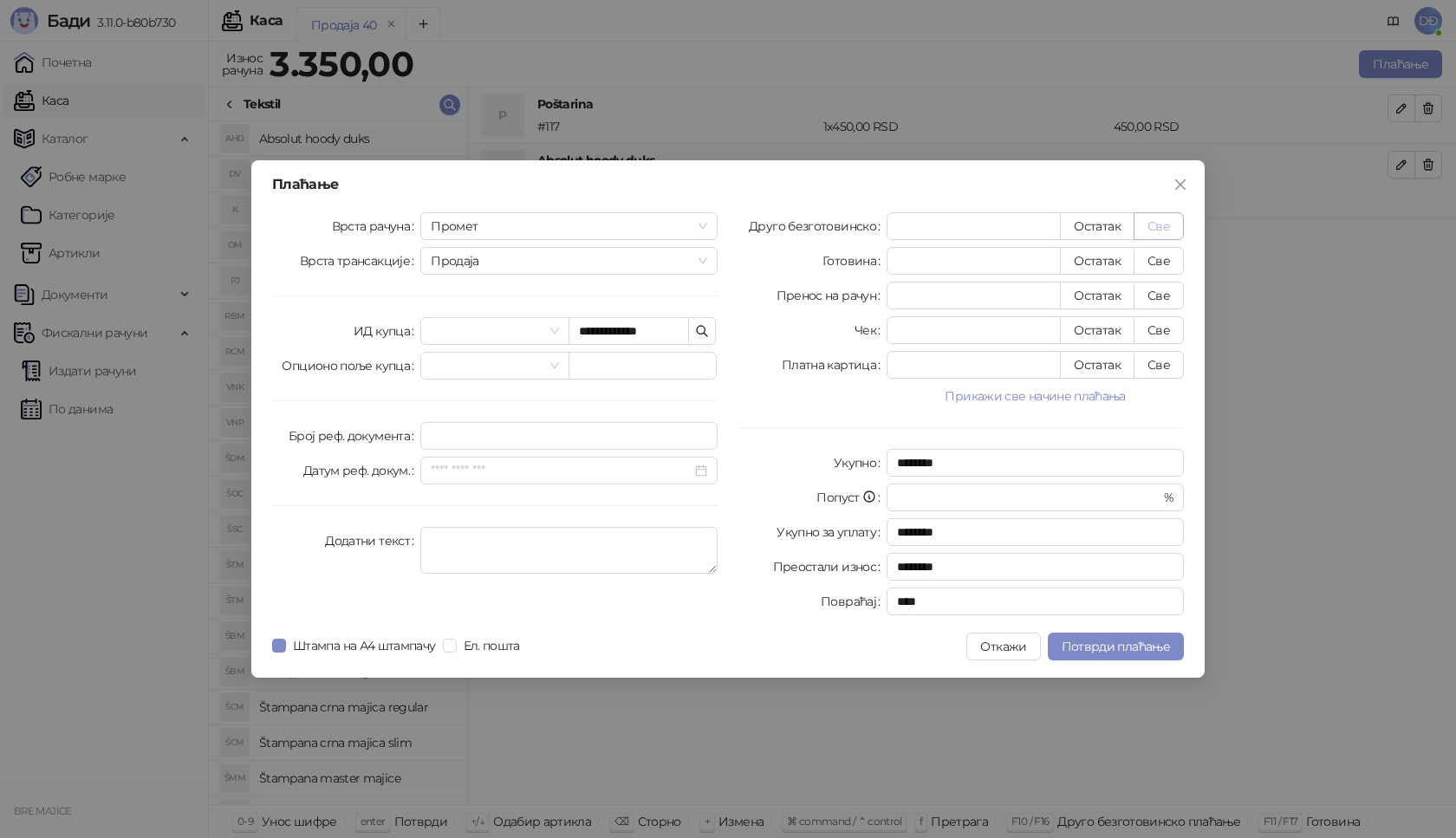
type input "****"
click at [1099, 649] on span "Потврди плаћање" at bounding box center [1115, 646] width 108 height 15
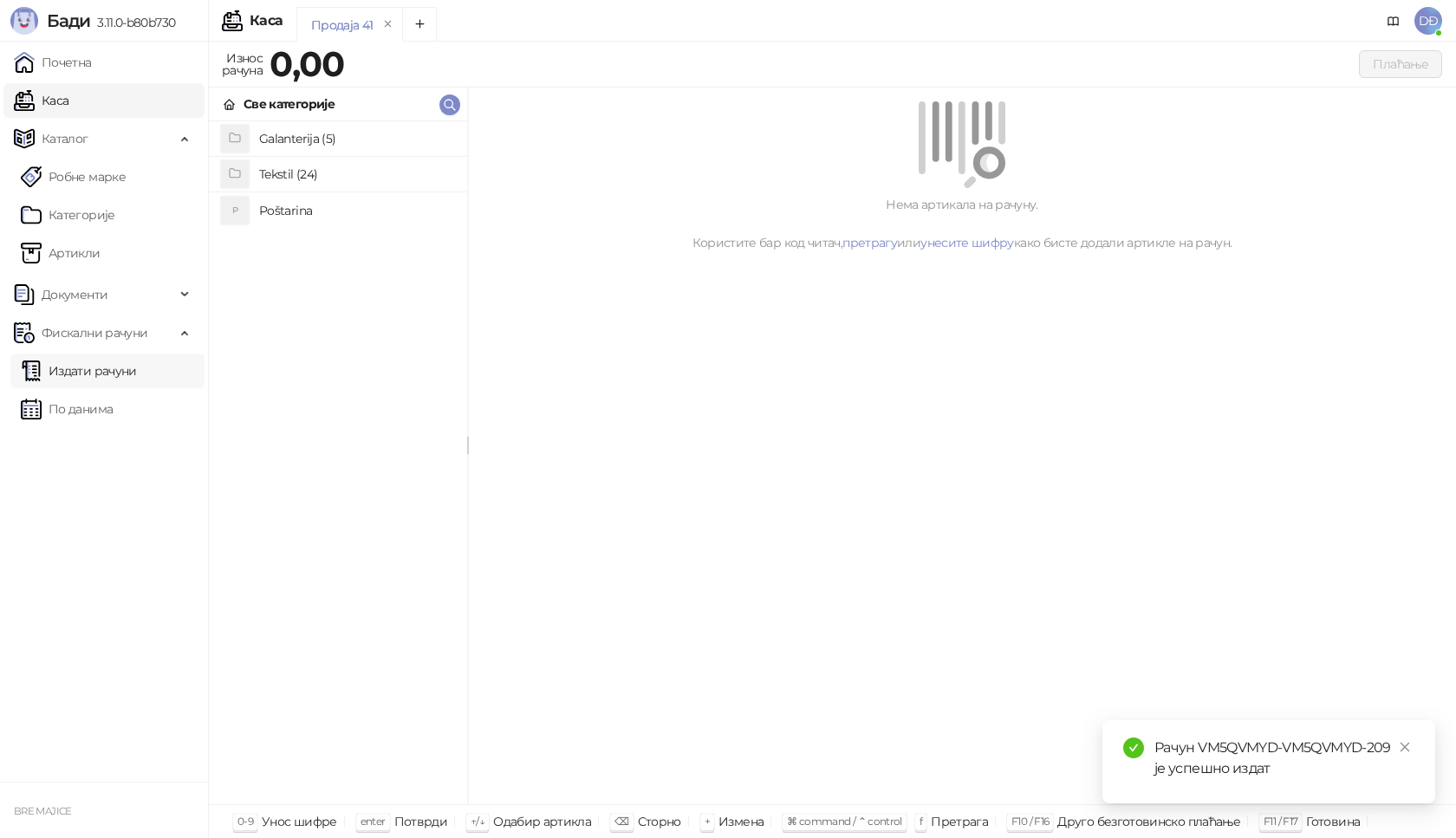
click at [82, 374] on link "Издати рачуни" at bounding box center [79, 371] width 116 height 34
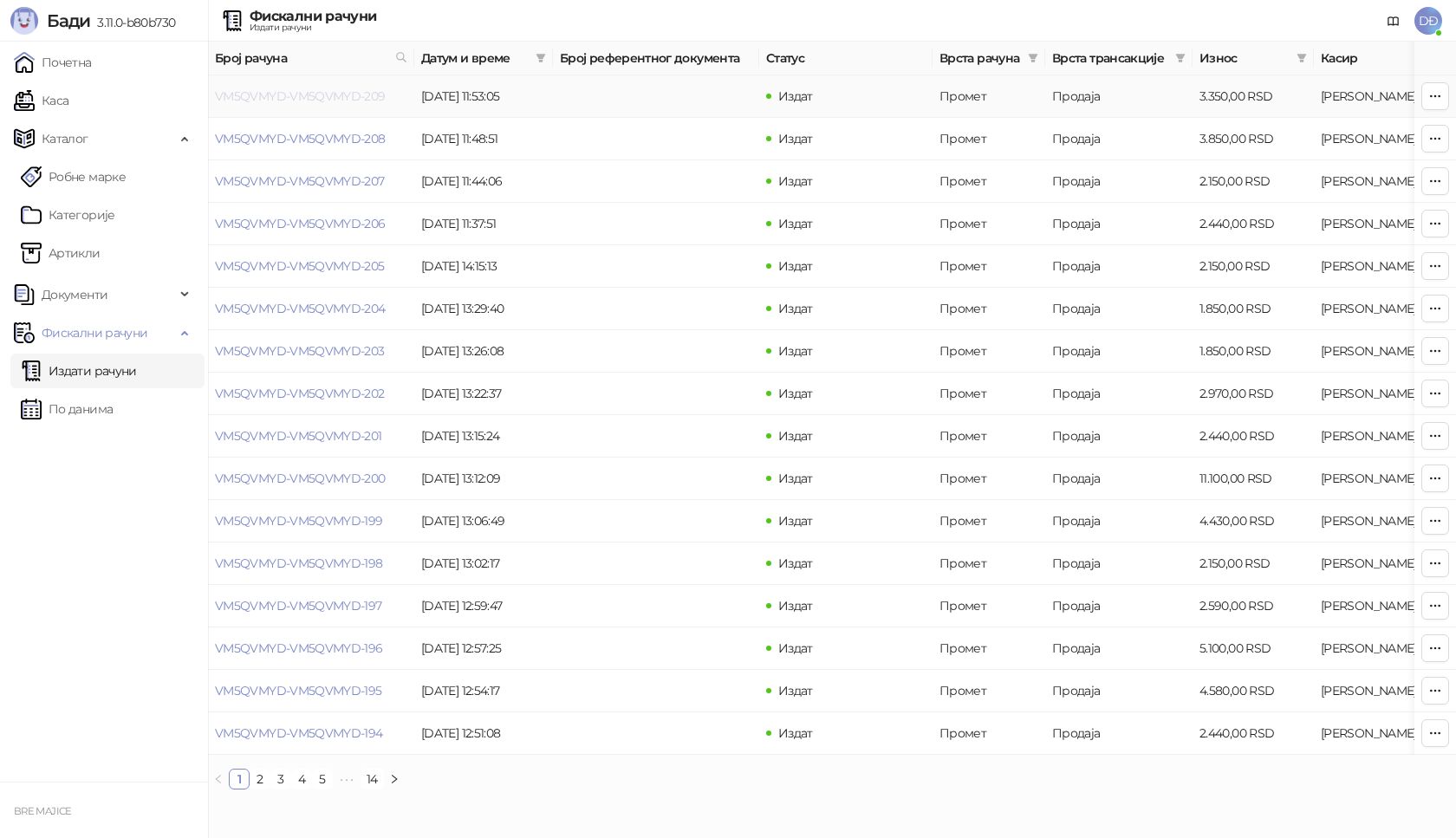
click at [292, 96] on link "VM5QVMYD-VM5QVMYD-209" at bounding box center [300, 95] width 171 height 15
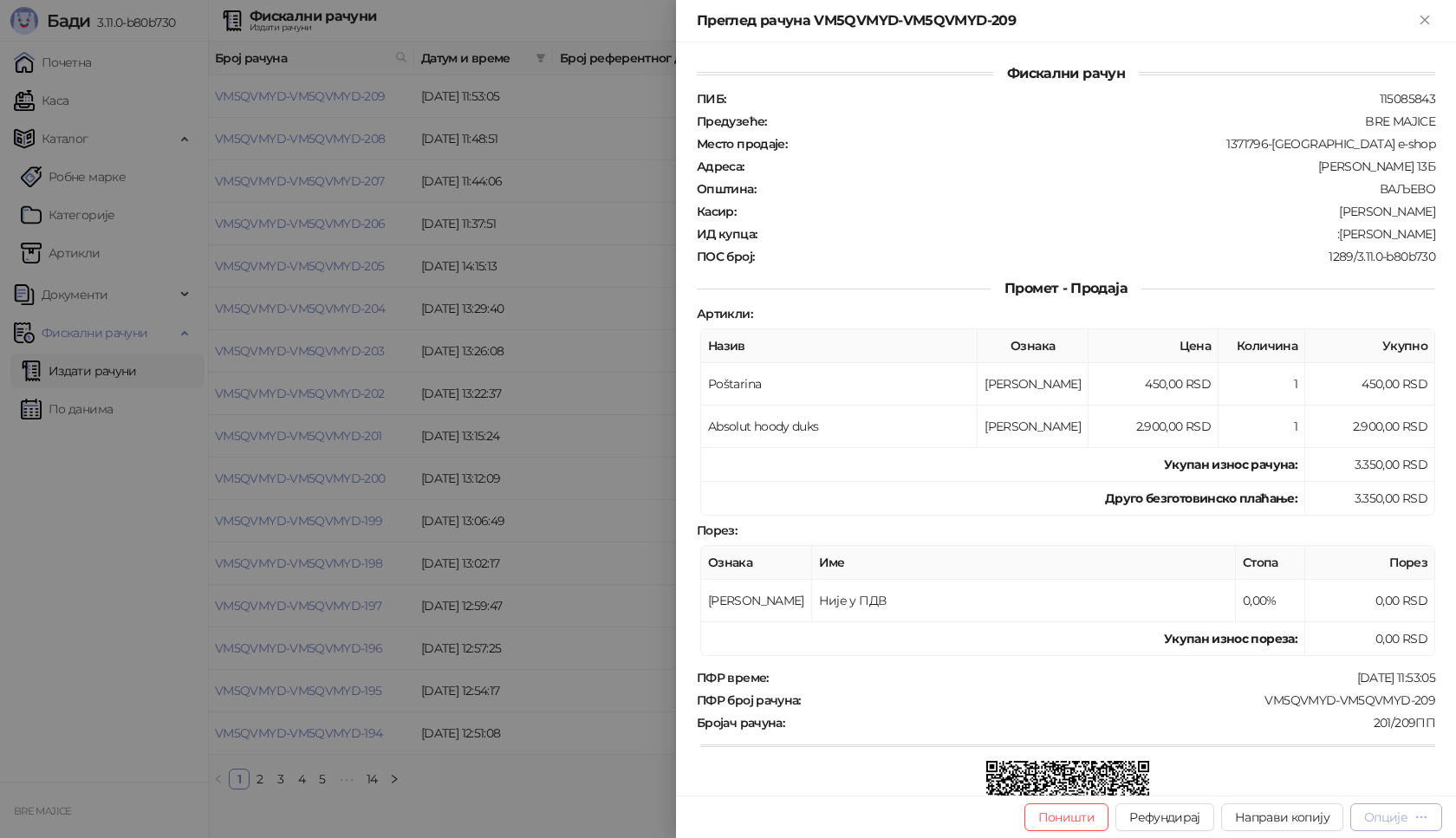
click at [1393, 815] on div "Опције" at bounding box center [1386, 816] width 44 height 15
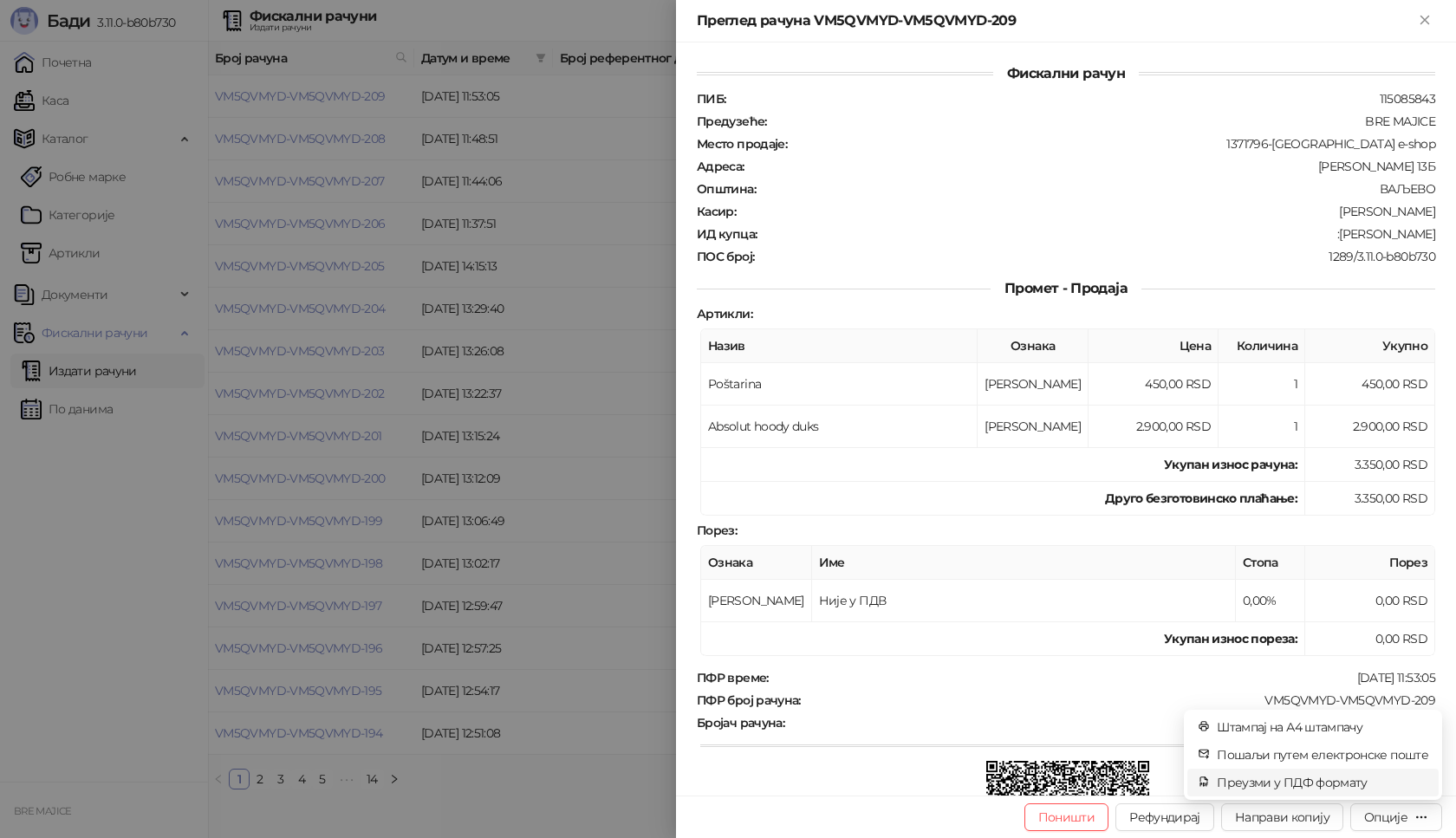
click at [1346, 785] on span "Преузми у ПДФ формату" at bounding box center [1322, 782] width 211 height 19
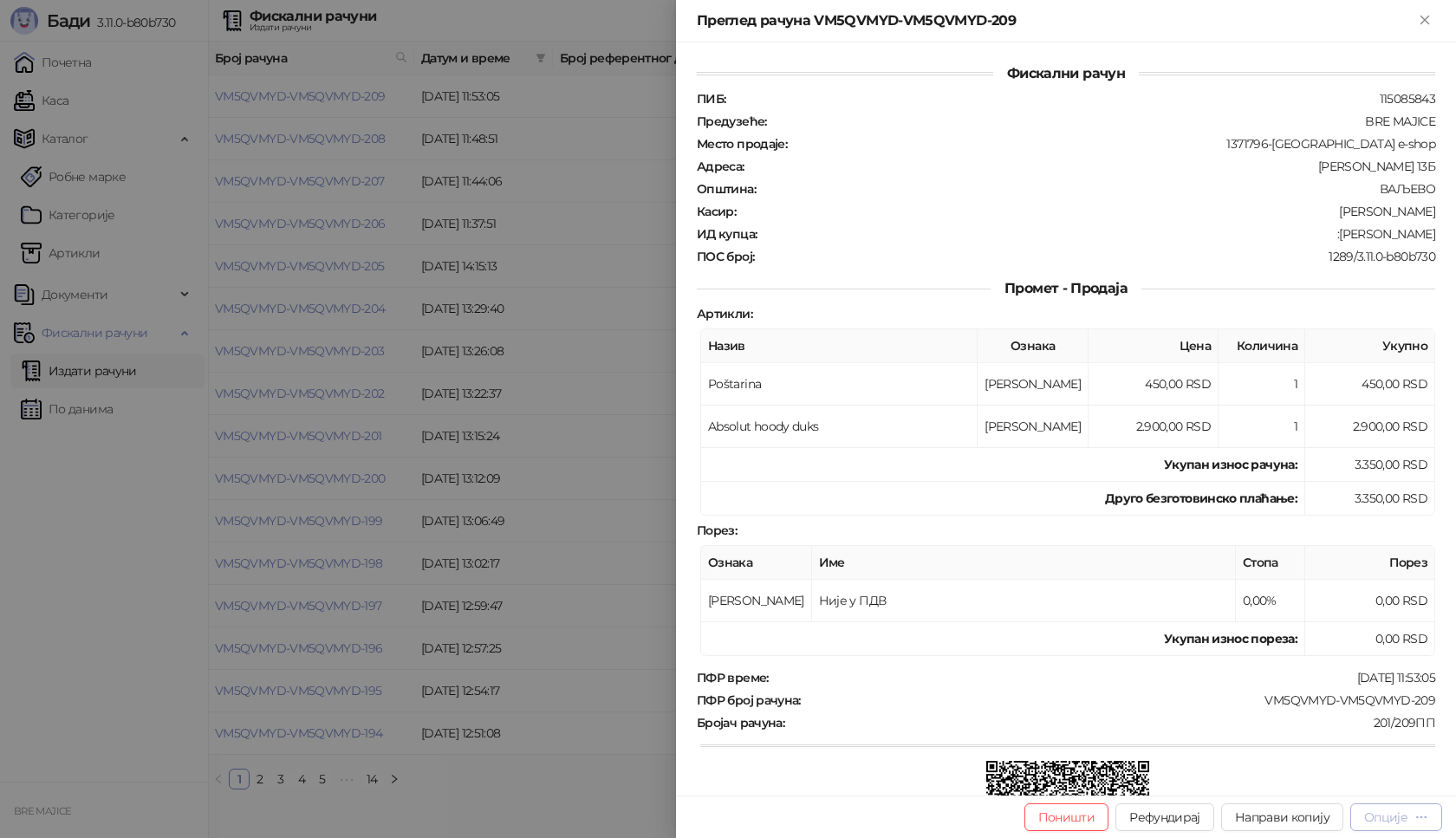
click at [1401, 814] on div "Опције" at bounding box center [1386, 816] width 44 height 15
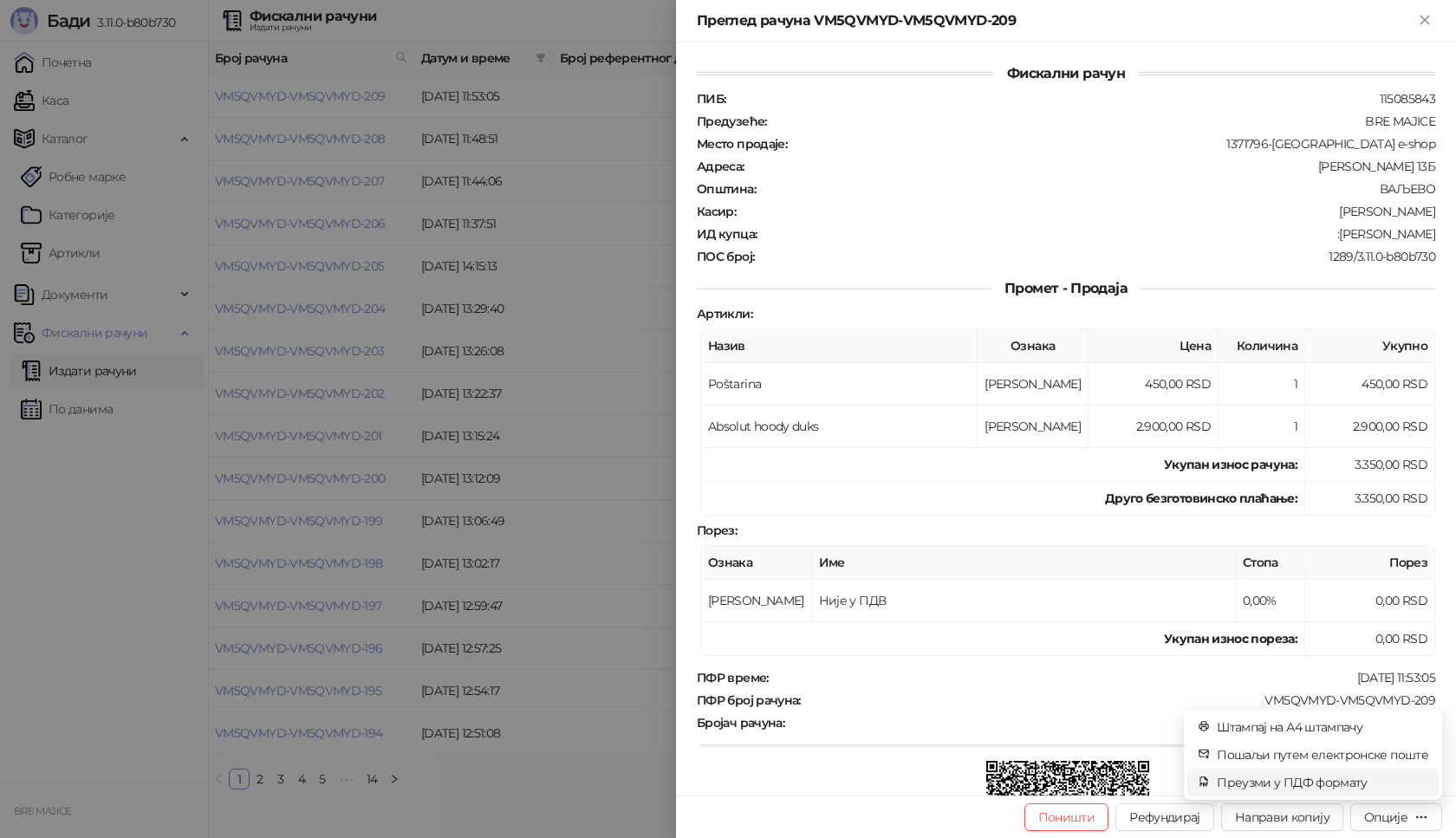
click at [1333, 778] on span "Преузми у ПДФ формату" at bounding box center [1322, 782] width 211 height 19
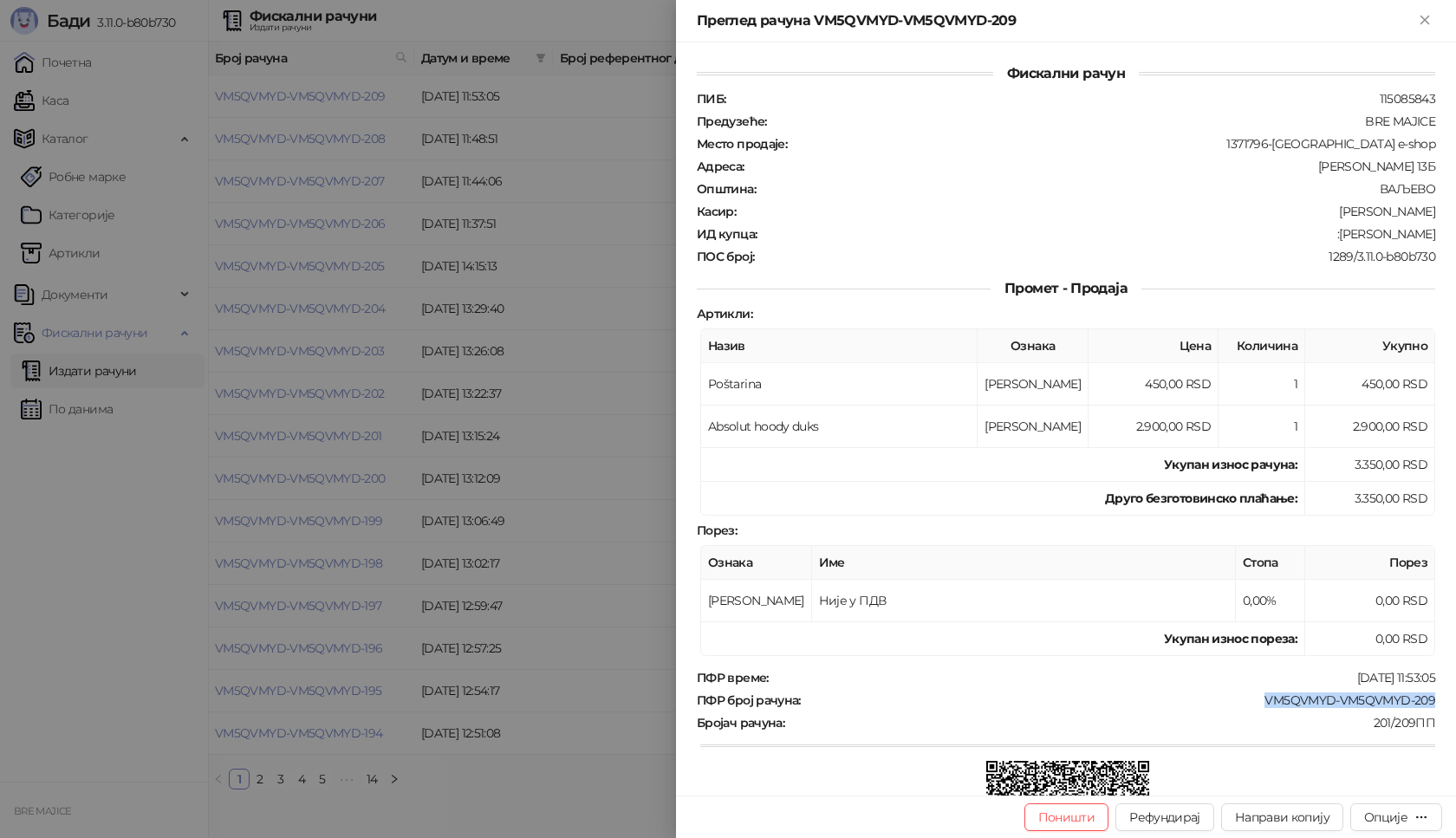
drag, startPoint x: 1435, startPoint y: 699, endPoint x: 1251, endPoint y: 700, distance: 184.0
click at [1251, 700] on div "Фискални рачун ПИБ : 115085843 Предузеће : BRE MAJICE Место продаје : 1371796-[…" at bounding box center [1066, 419] width 780 height 753
copy div "VM5QVMYD-VM5QVMYD-209"
drag, startPoint x: 1422, startPoint y: 234, endPoint x: 1347, endPoint y: 251, distance: 76.9
click at [1344, 239] on div "ИД купца : :[PERSON_NAME]" at bounding box center [1066, 233] width 746 height 15
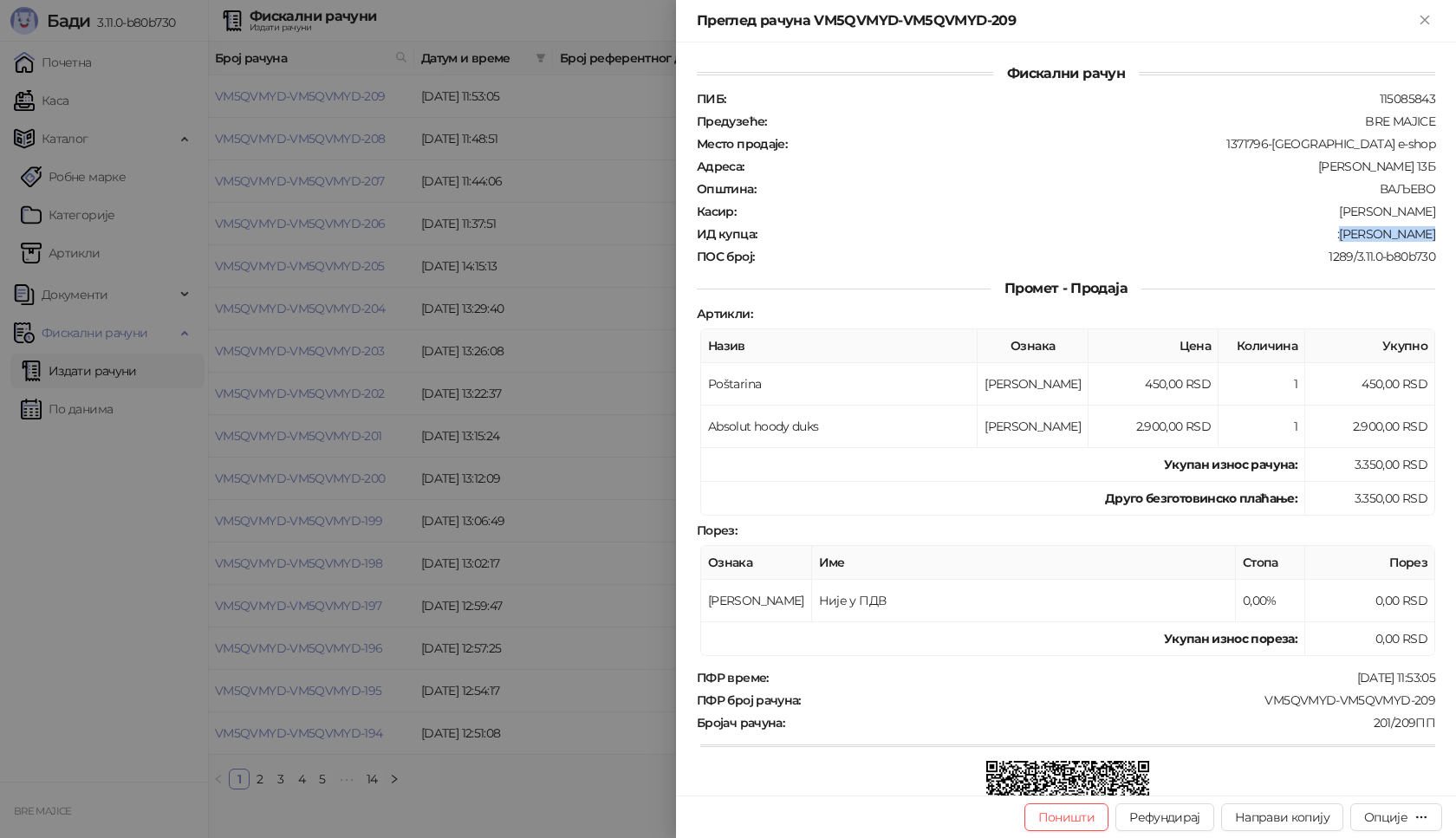
copy div "[PERSON_NAME]"
click at [1427, 15] on icon "Close" at bounding box center [1424, 19] width 15 height 15
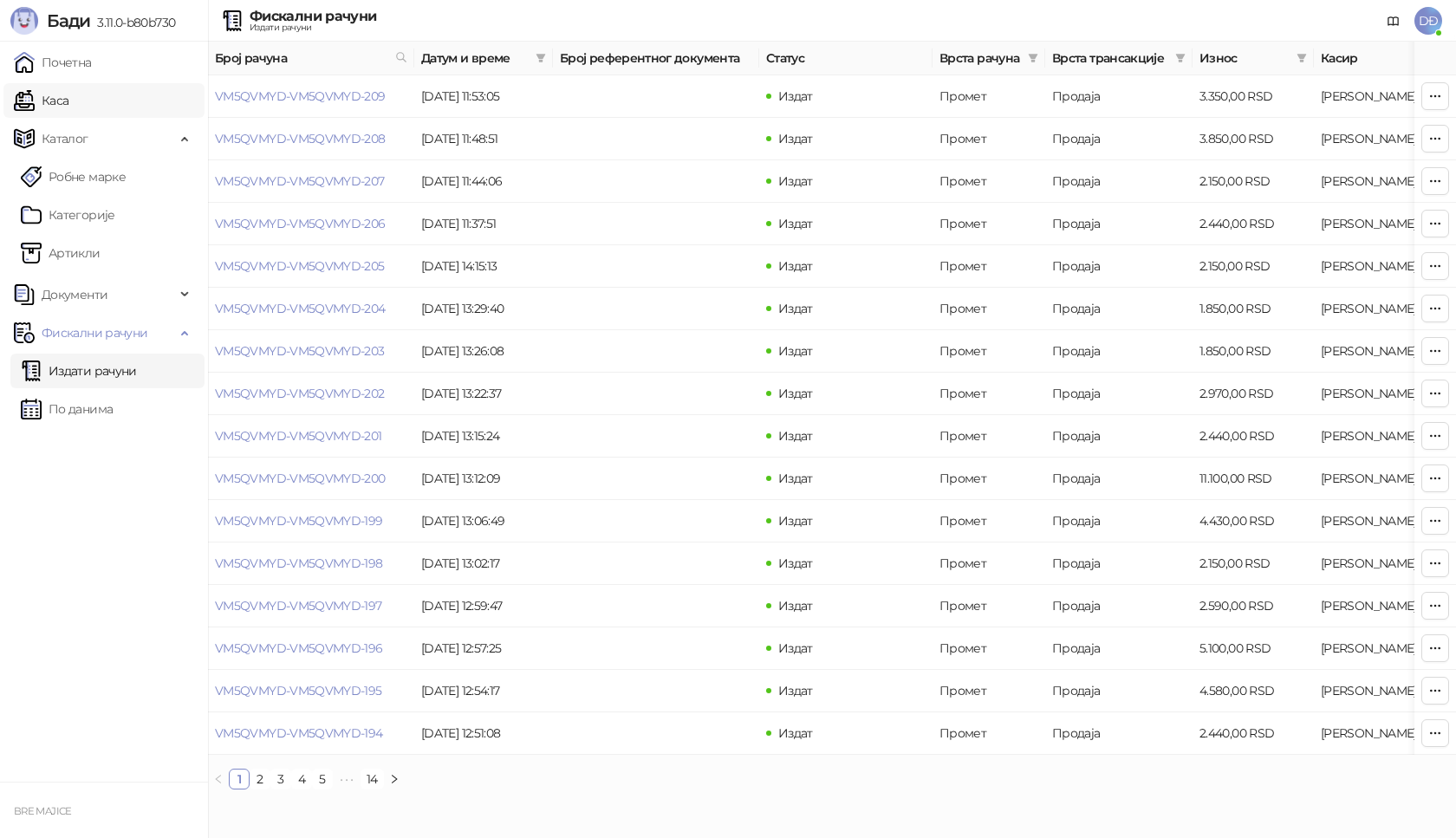
click at [68, 93] on link "Каса" at bounding box center [41, 101] width 54 height 34
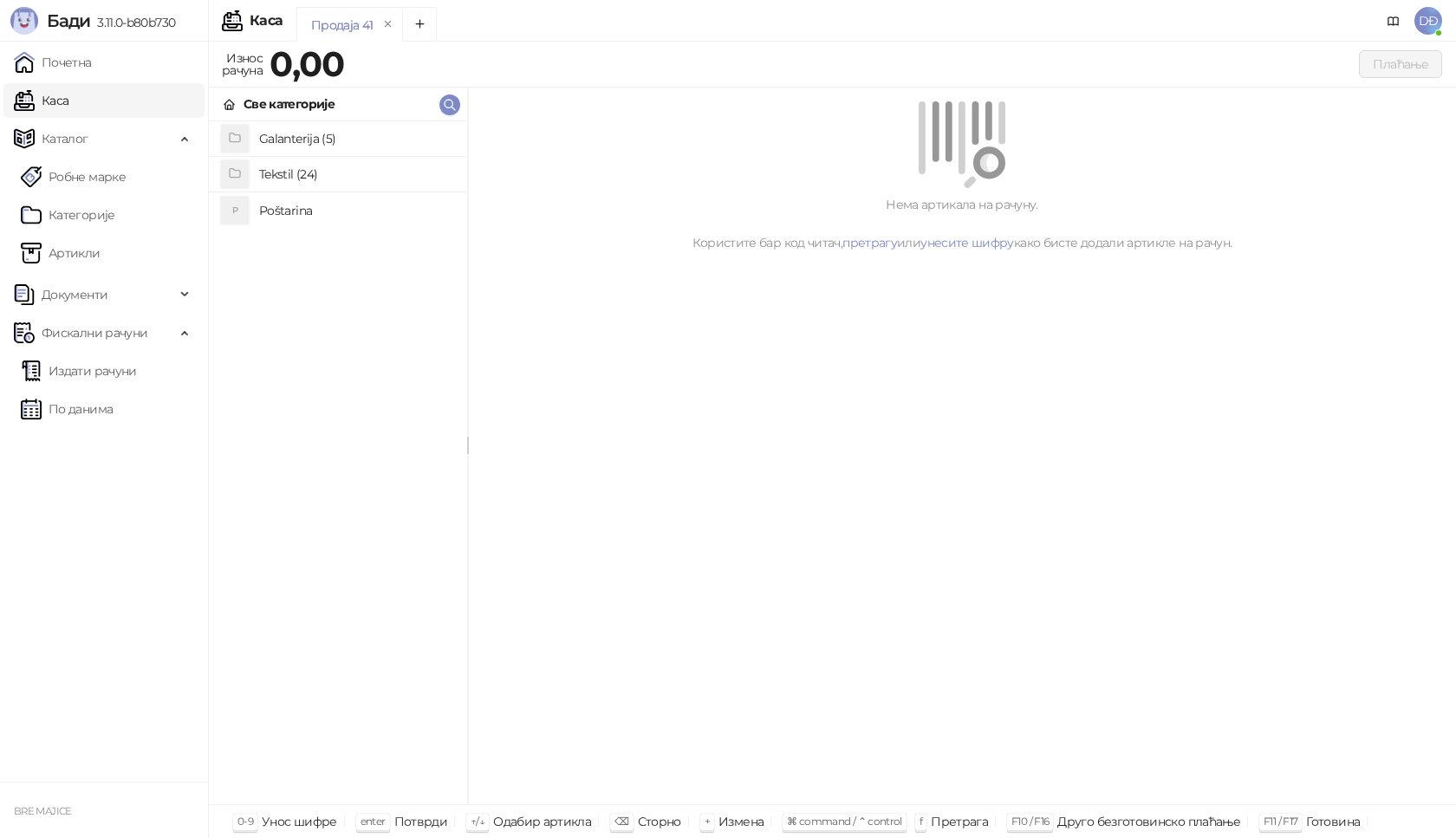
click at [291, 211] on h4 "Poštarina" at bounding box center [357, 210] width 194 height 28
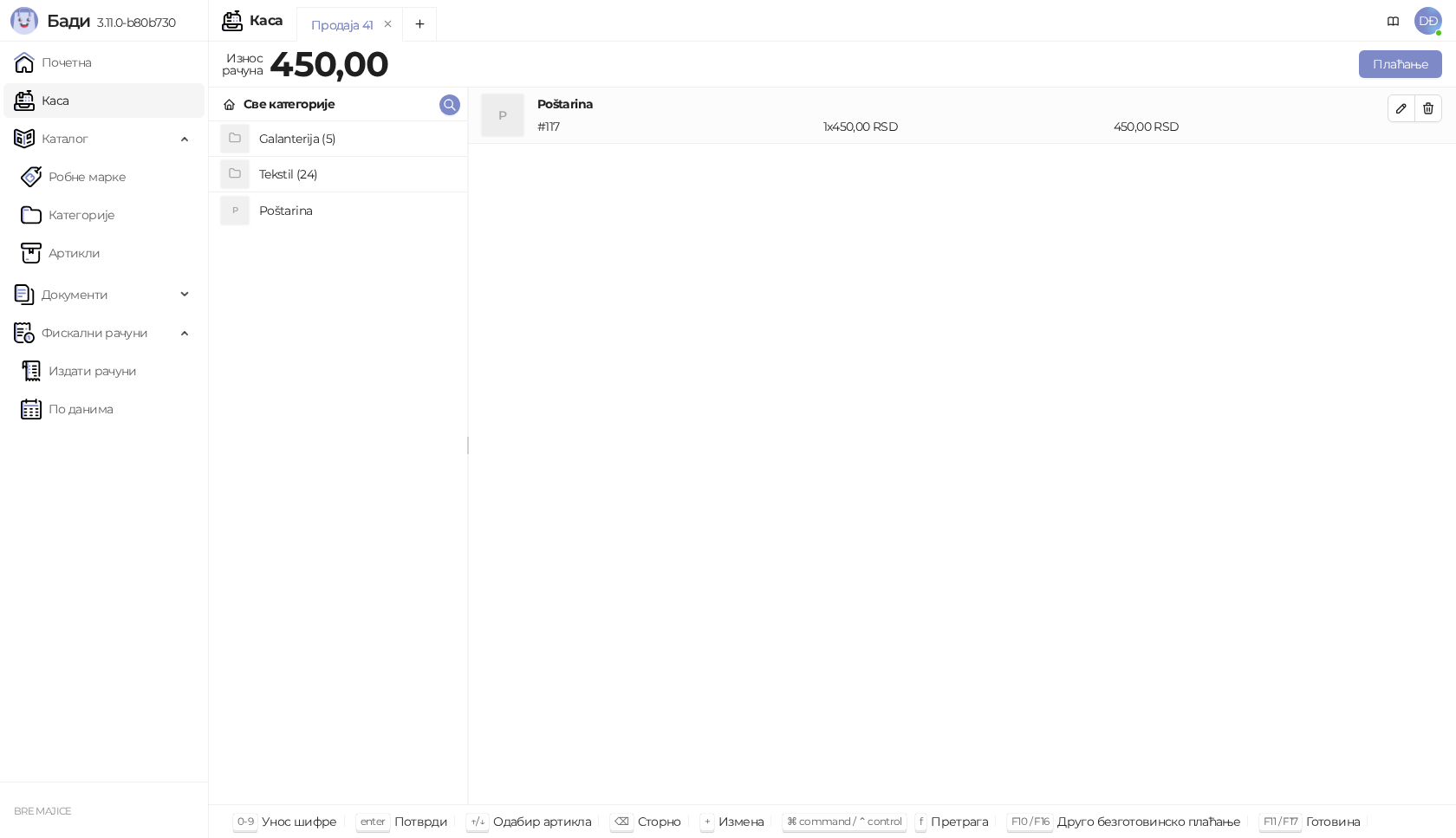
click at [323, 180] on h4 "Tekstil (24)" at bounding box center [357, 174] width 194 height 28
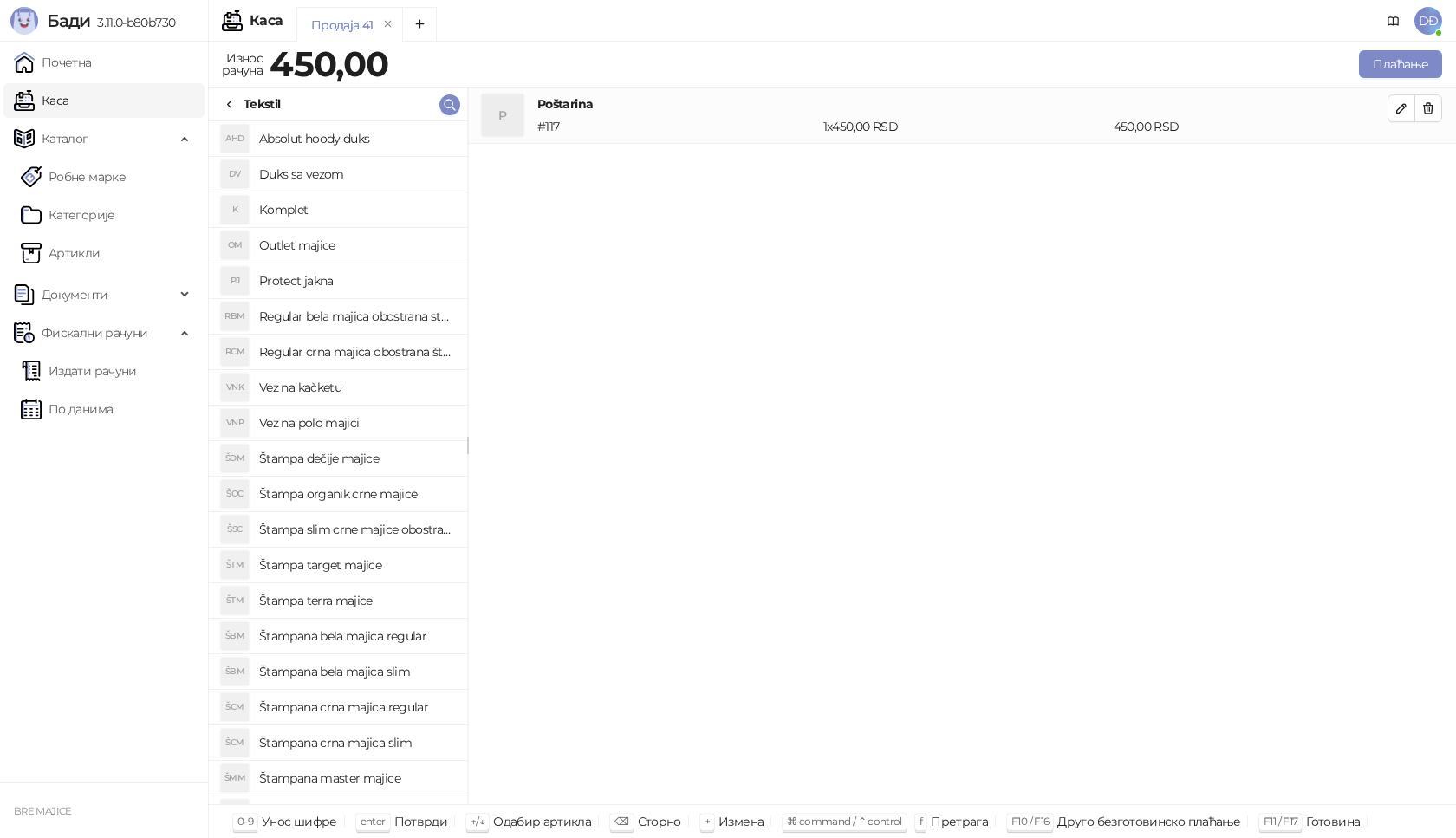
click at [365, 779] on h4 "Štampana master majice" at bounding box center [357, 778] width 194 height 28
click at [1395, 165] on icon "button" at bounding box center [1401, 164] width 14 height 14
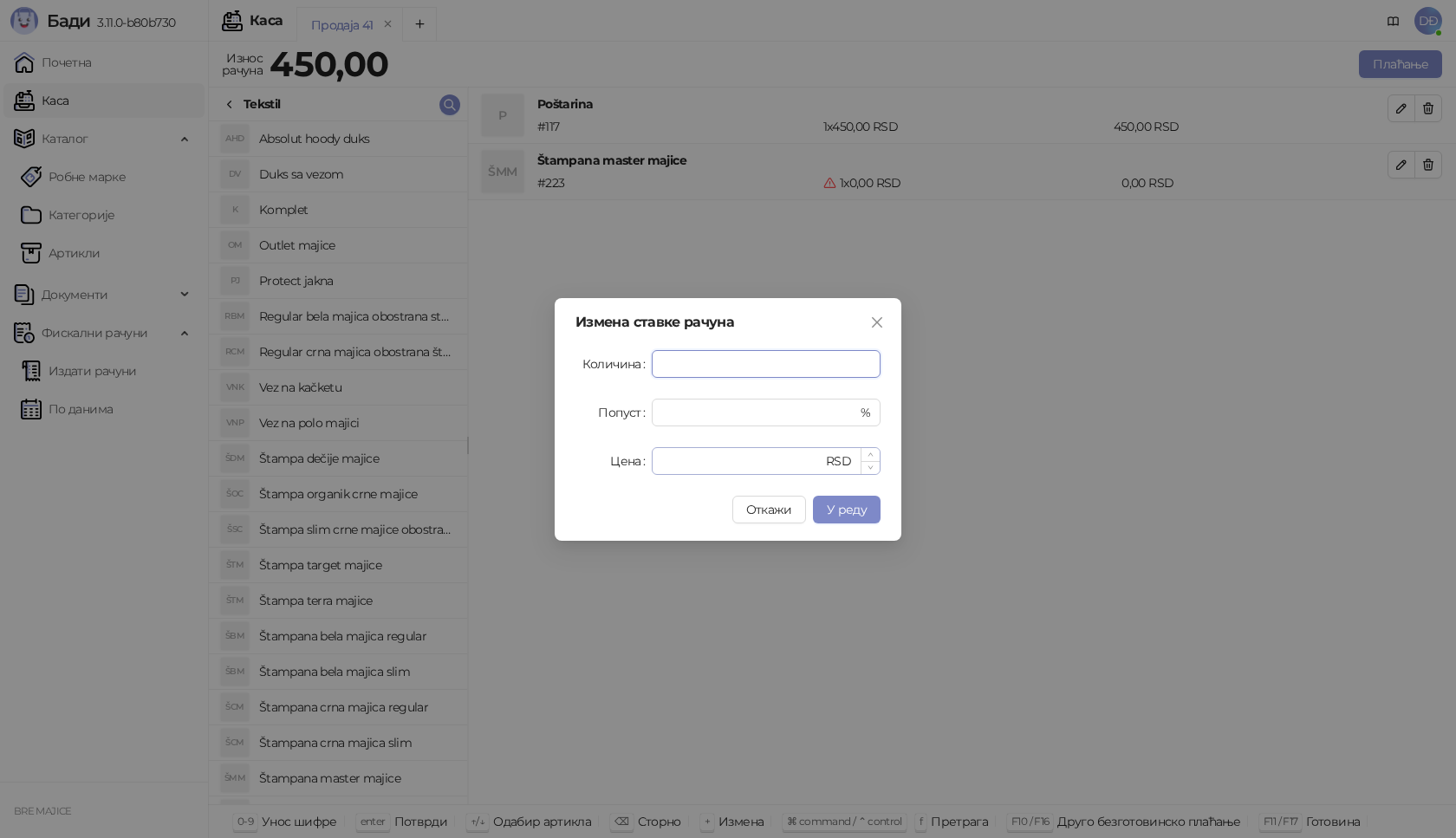
type input "*"
drag, startPoint x: 679, startPoint y: 455, endPoint x: 645, endPoint y: 460, distance: 34.4
click at [645, 460] on div "Цена * RSD" at bounding box center [728, 461] width 305 height 28
type input "****"
click at [867, 514] on button "У реду" at bounding box center [846, 509] width 68 height 28
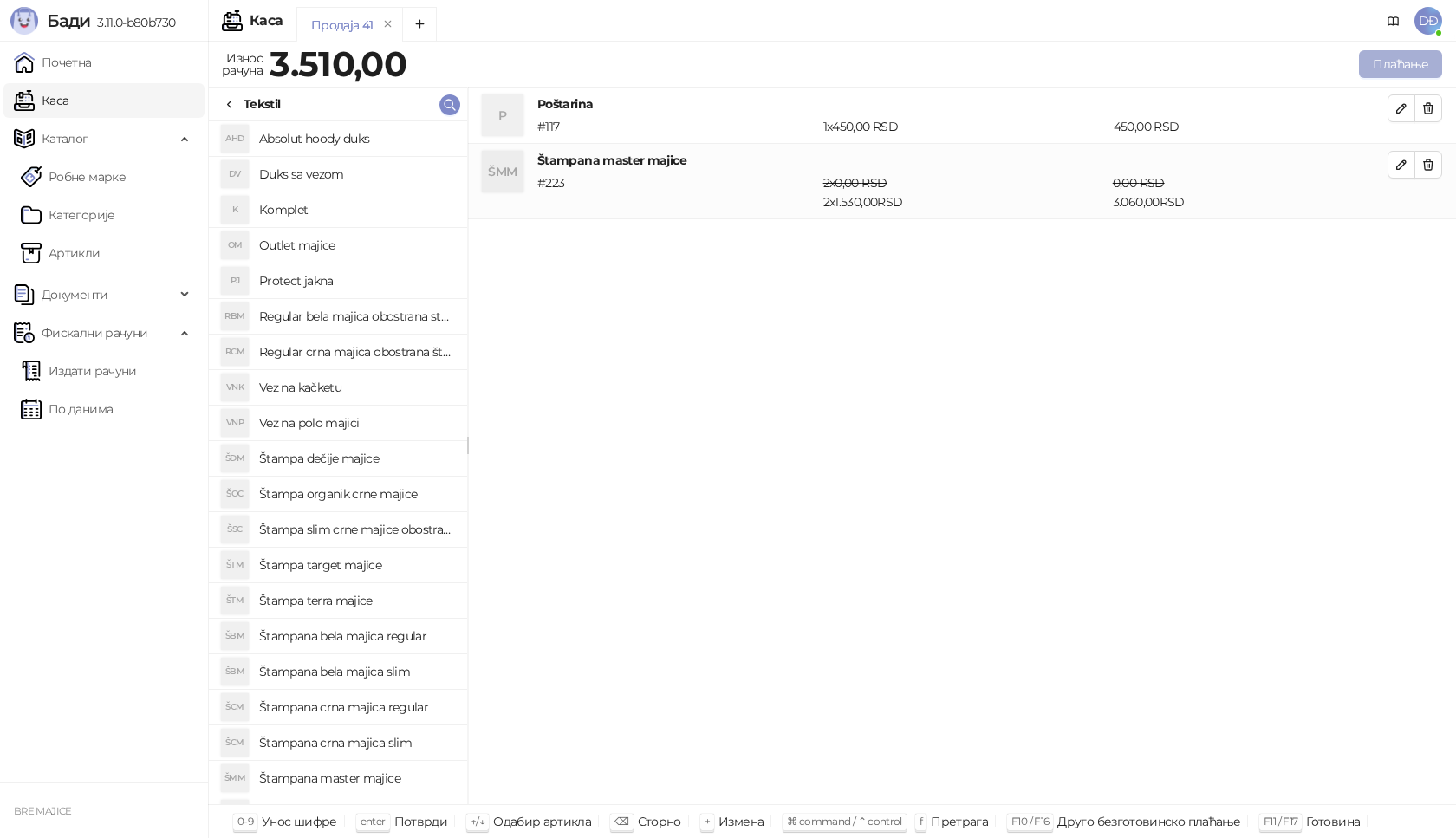
click at [1401, 63] on button "Плаћање" at bounding box center [1401, 63] width 83 height 28
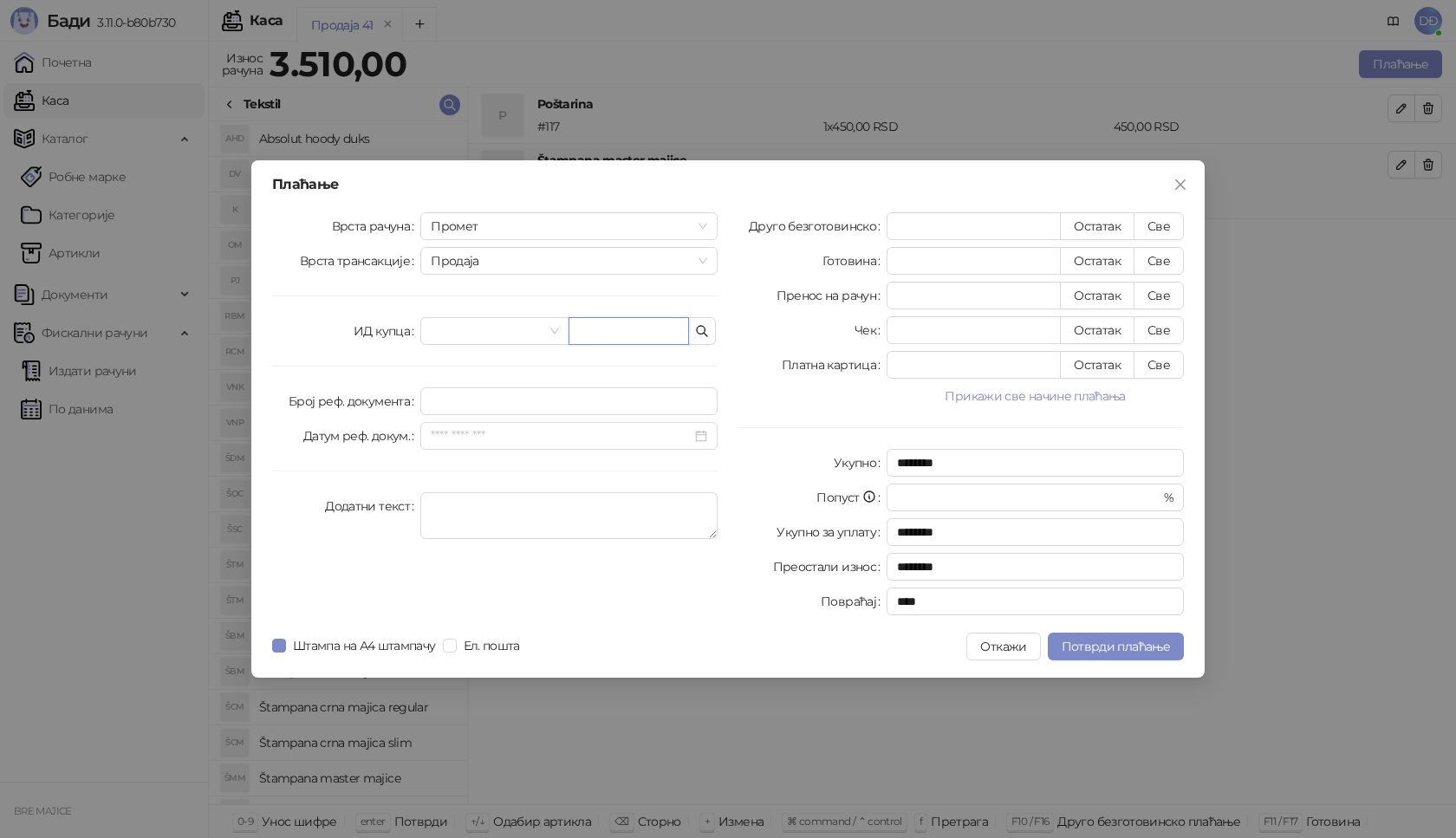
click at [630, 331] on input "text" at bounding box center [629, 331] width 121 height 28
paste input "**********"
click at [612, 336] on input "**********" at bounding box center [629, 331] width 121 height 28
type input "**********"
click at [1167, 229] on button "Све" at bounding box center [1158, 226] width 50 height 28
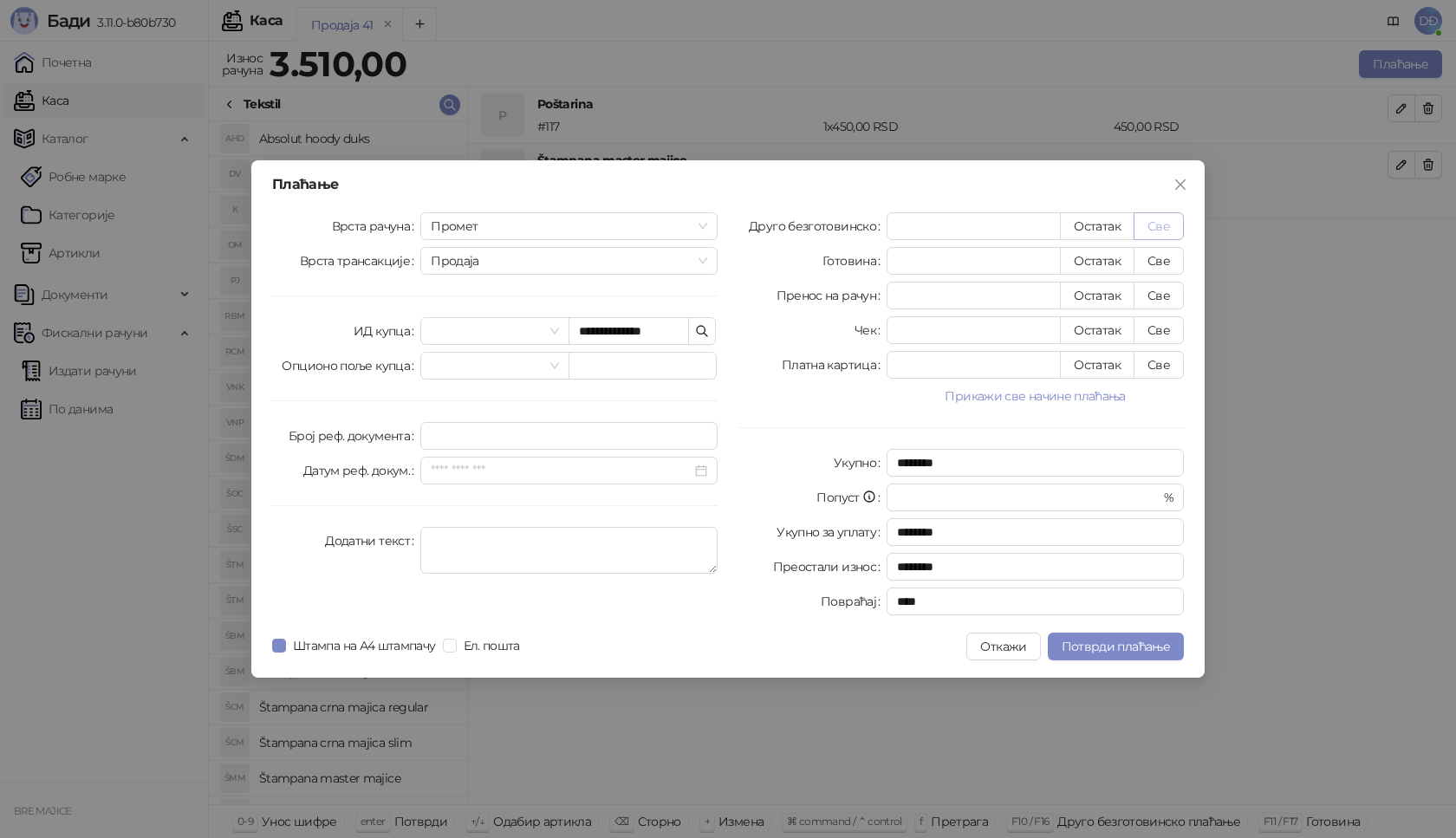
type input "****"
click at [1077, 645] on span "Потврди плаћање" at bounding box center [1115, 646] width 108 height 15
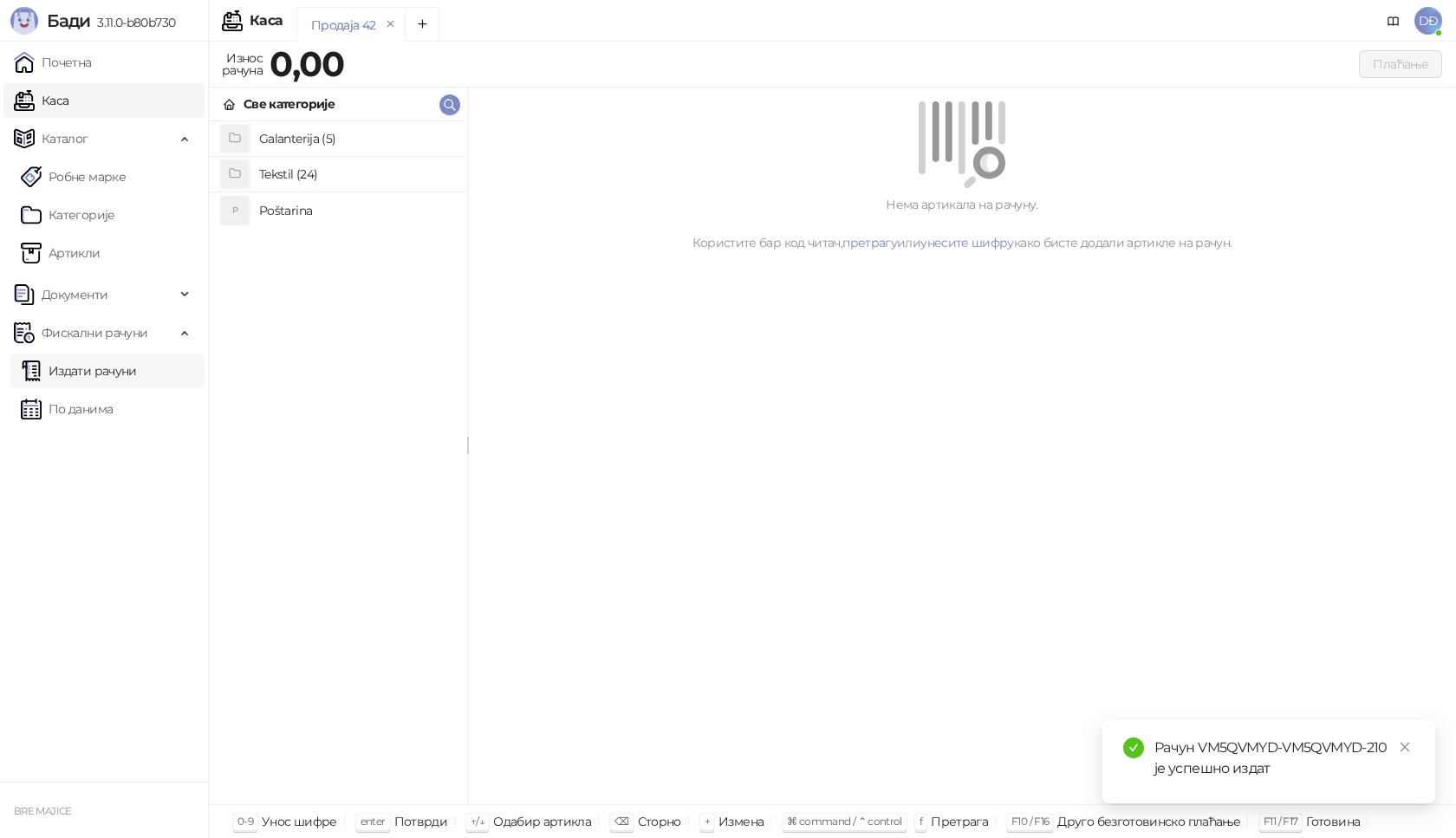
click at [93, 375] on link "Издати рачуни" at bounding box center [79, 371] width 116 height 34
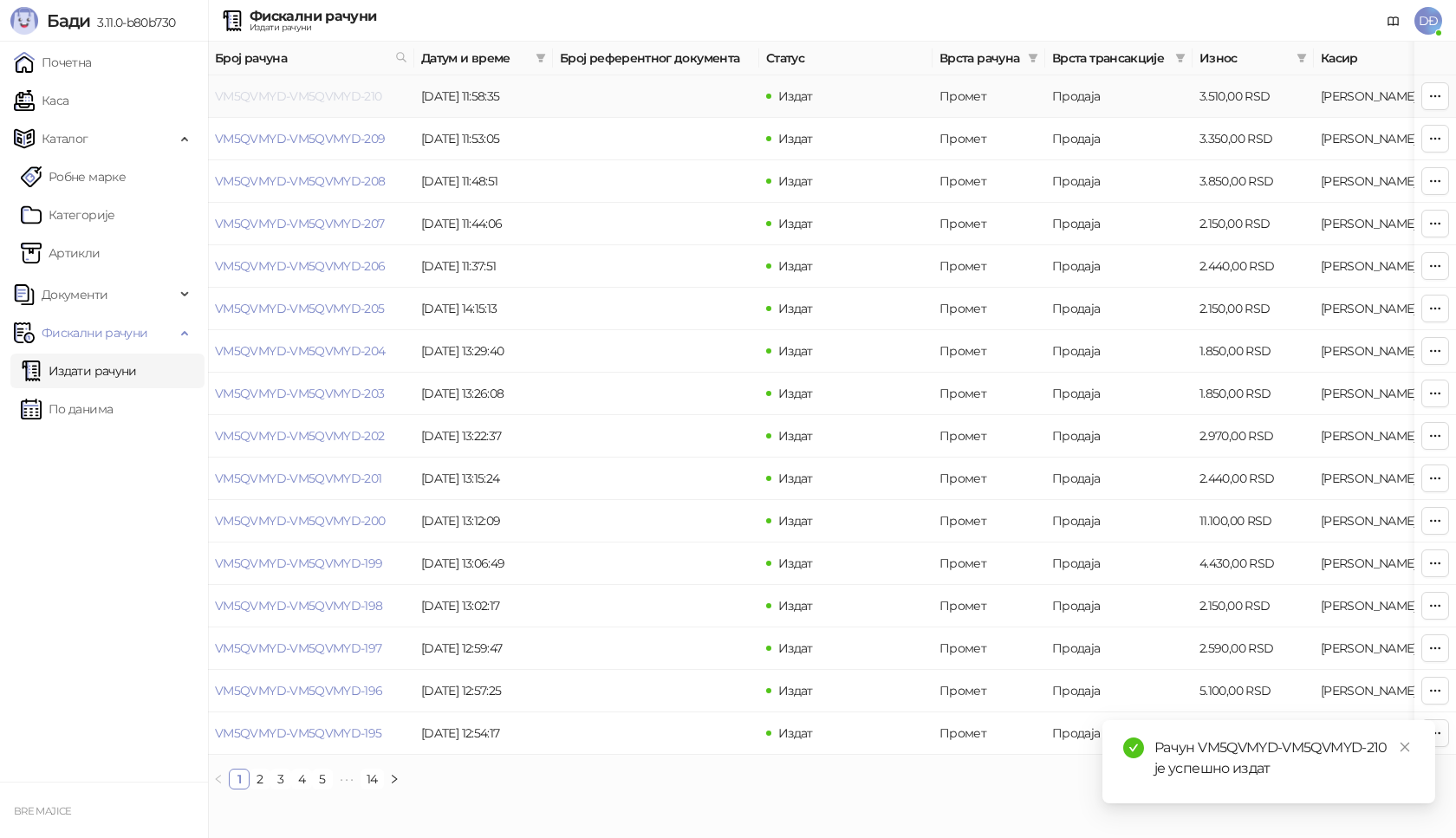
click at [353, 94] on link "VM5QVMYD-VM5QVMYD-210" at bounding box center [298, 95] width 167 height 15
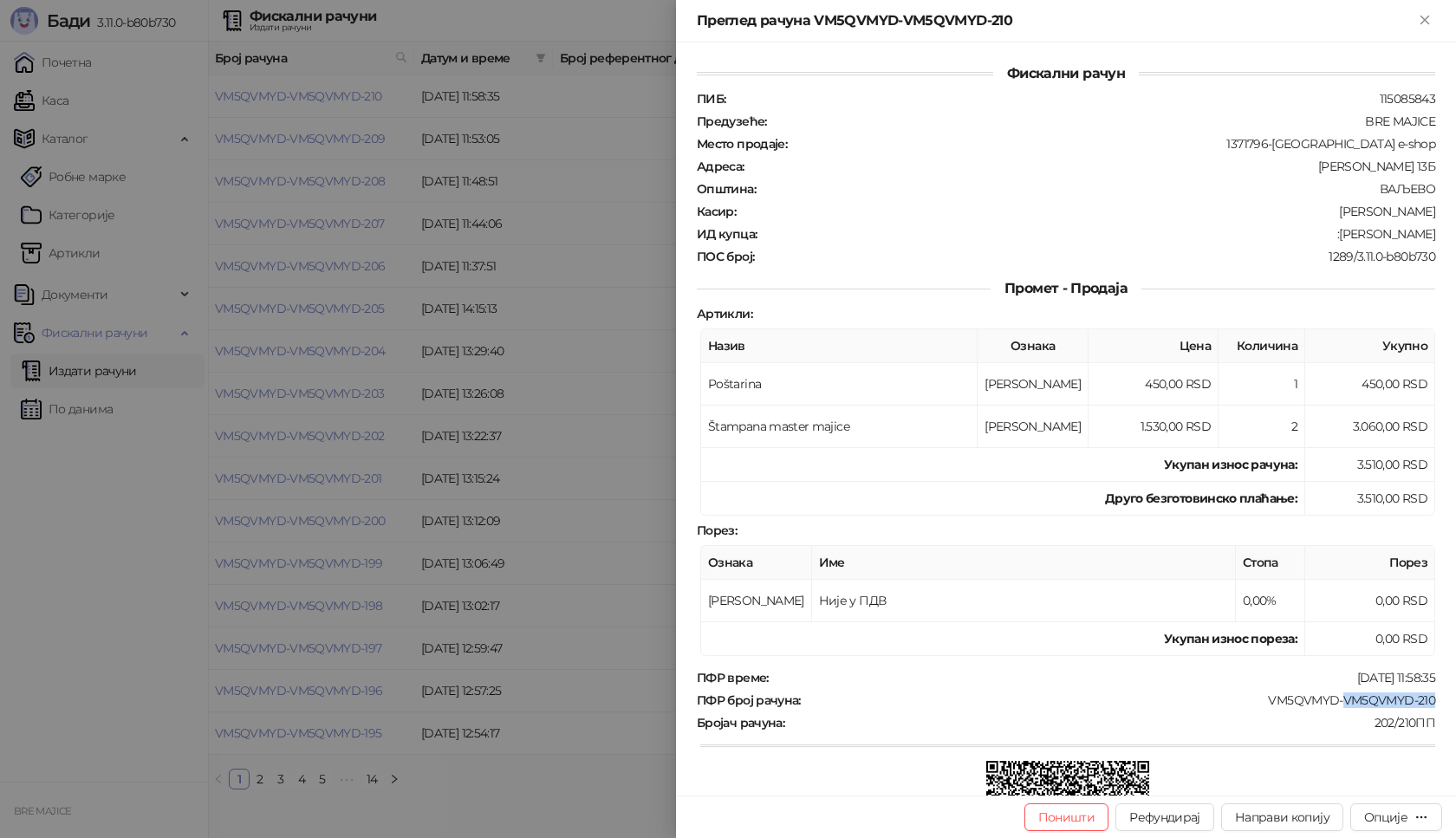
drag, startPoint x: 1432, startPoint y: 706, endPoint x: 1381, endPoint y: 709, distance: 51.1
click at [1331, 699] on div "Фискални рачун ПИБ : 115085843 Предузеће : BRE MAJICE Место продаје : 1371796-[…" at bounding box center [1066, 419] width 780 height 753
click at [1386, 746] on div at bounding box center [1068, 745] width 735 height 16
click at [1391, 810] on div "Опције" at bounding box center [1396, 816] width 64 height 16
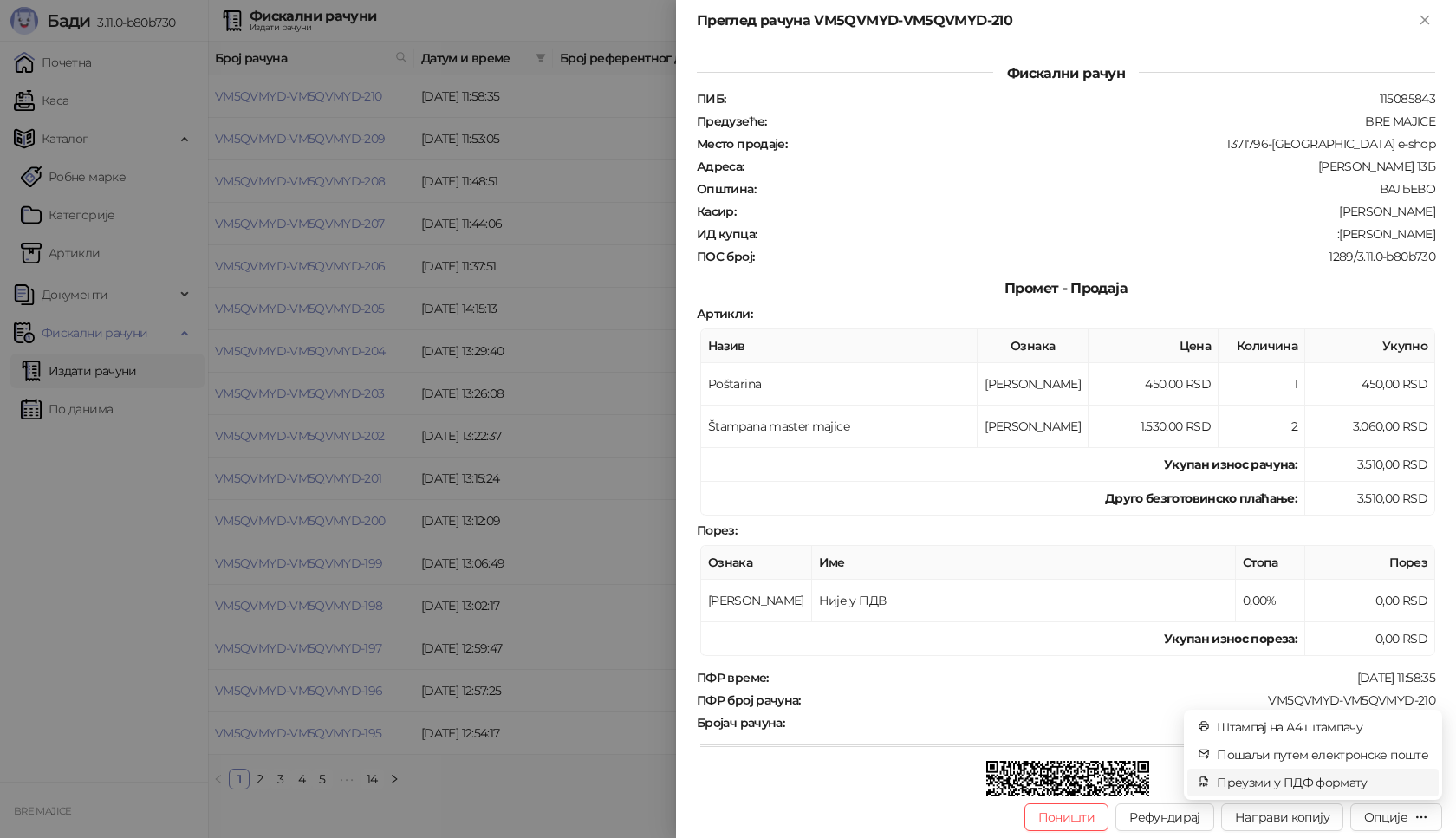
click at [1354, 779] on span "Преузми у ПДФ формату" at bounding box center [1322, 782] width 211 height 19
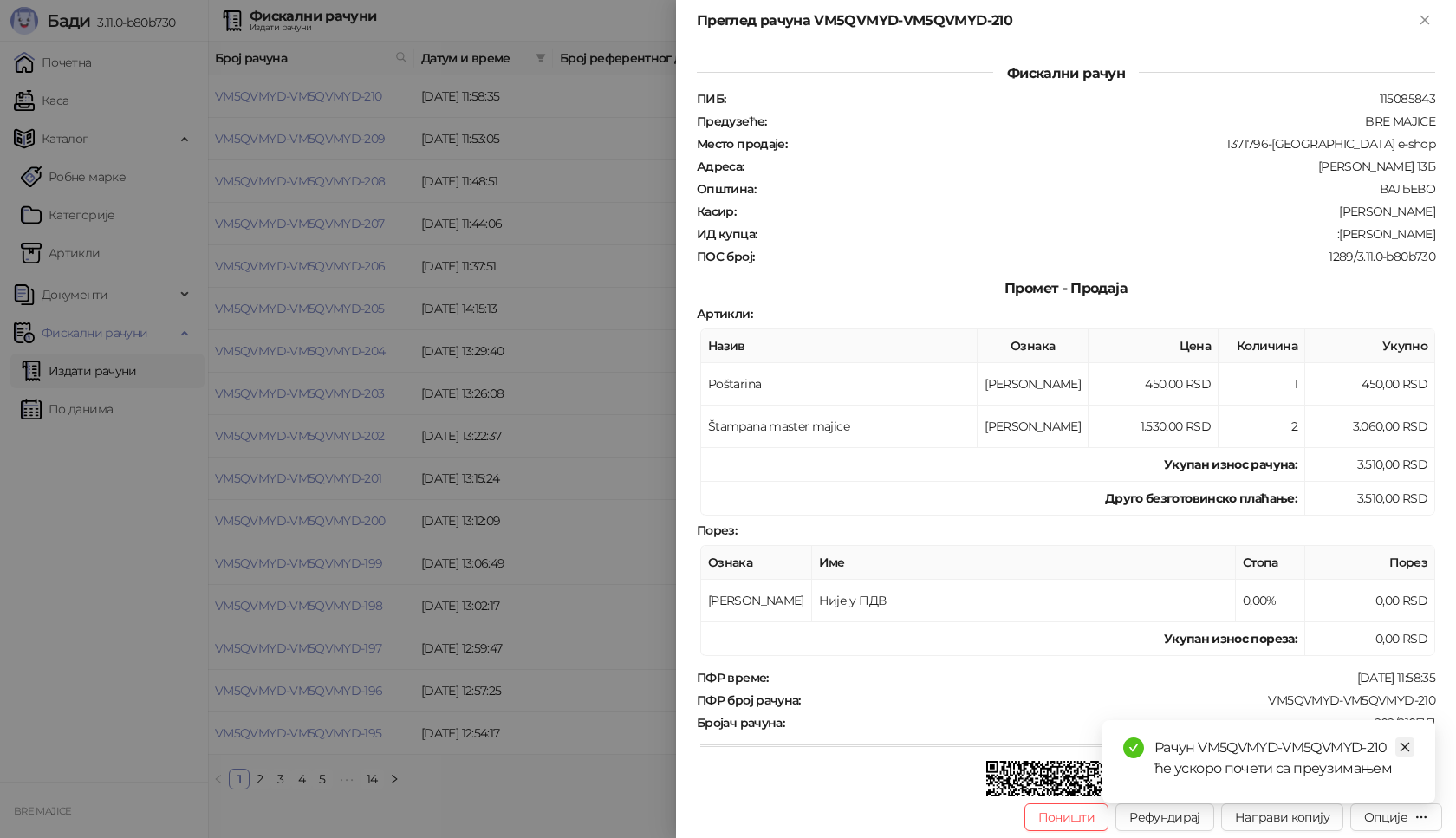
click at [1406, 745] on icon "close" at bounding box center [1404, 746] width 12 height 12
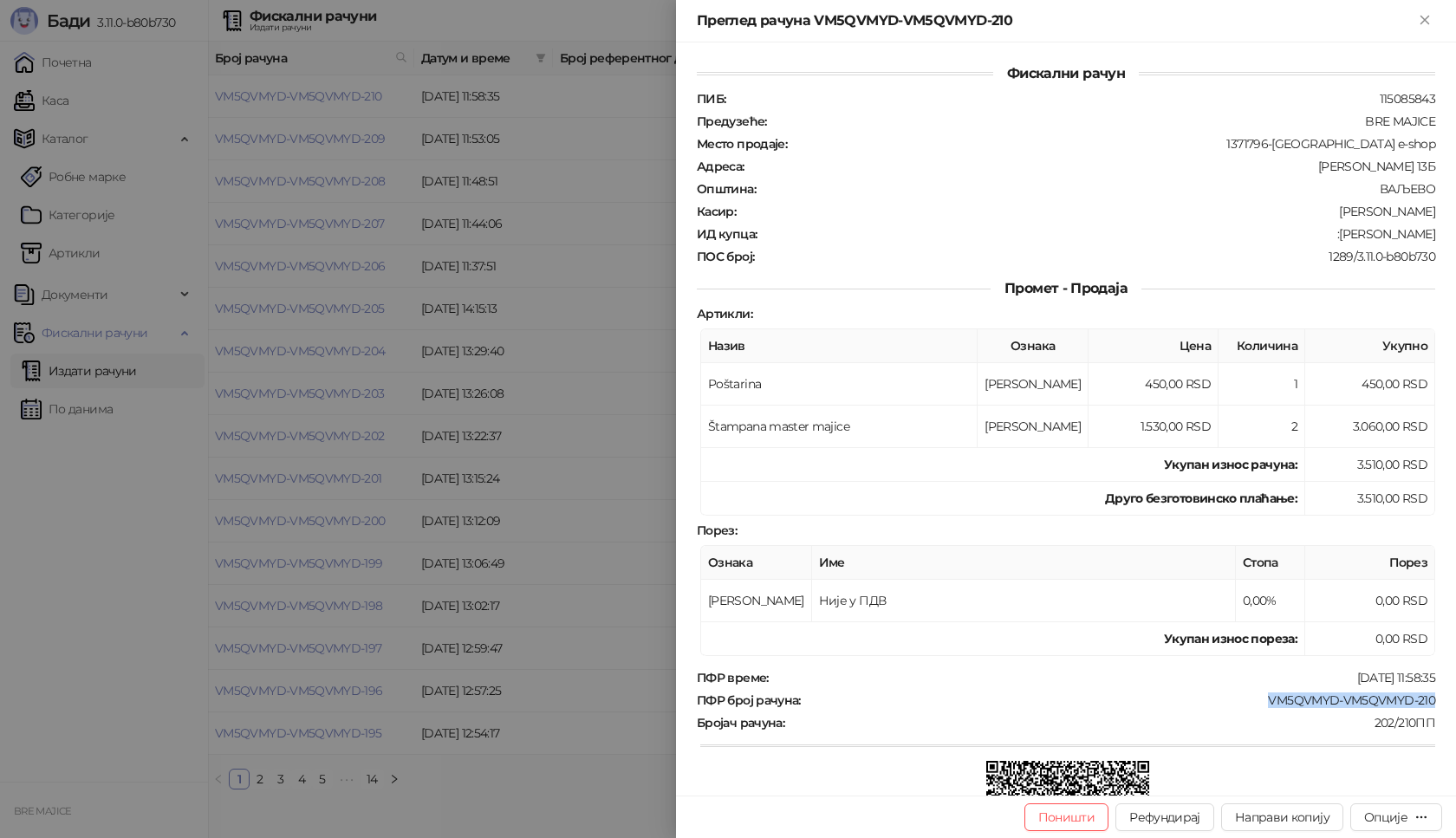
drag, startPoint x: 1425, startPoint y: 702, endPoint x: 1256, endPoint y: 704, distance: 169.0
click at [1256, 704] on div "Фискални рачун ПИБ : 115085843 Предузеће : BRE MAJICE Место продаје : 1371796-[…" at bounding box center [1066, 419] width 780 height 753
copy div "VM5QVMYD-VM5QVMYD-210"
drag, startPoint x: 1420, startPoint y: 229, endPoint x: 1334, endPoint y: 226, distance: 86.1
click at [1334, 226] on div ":[PERSON_NAME]" at bounding box center [1098, 233] width 679 height 15
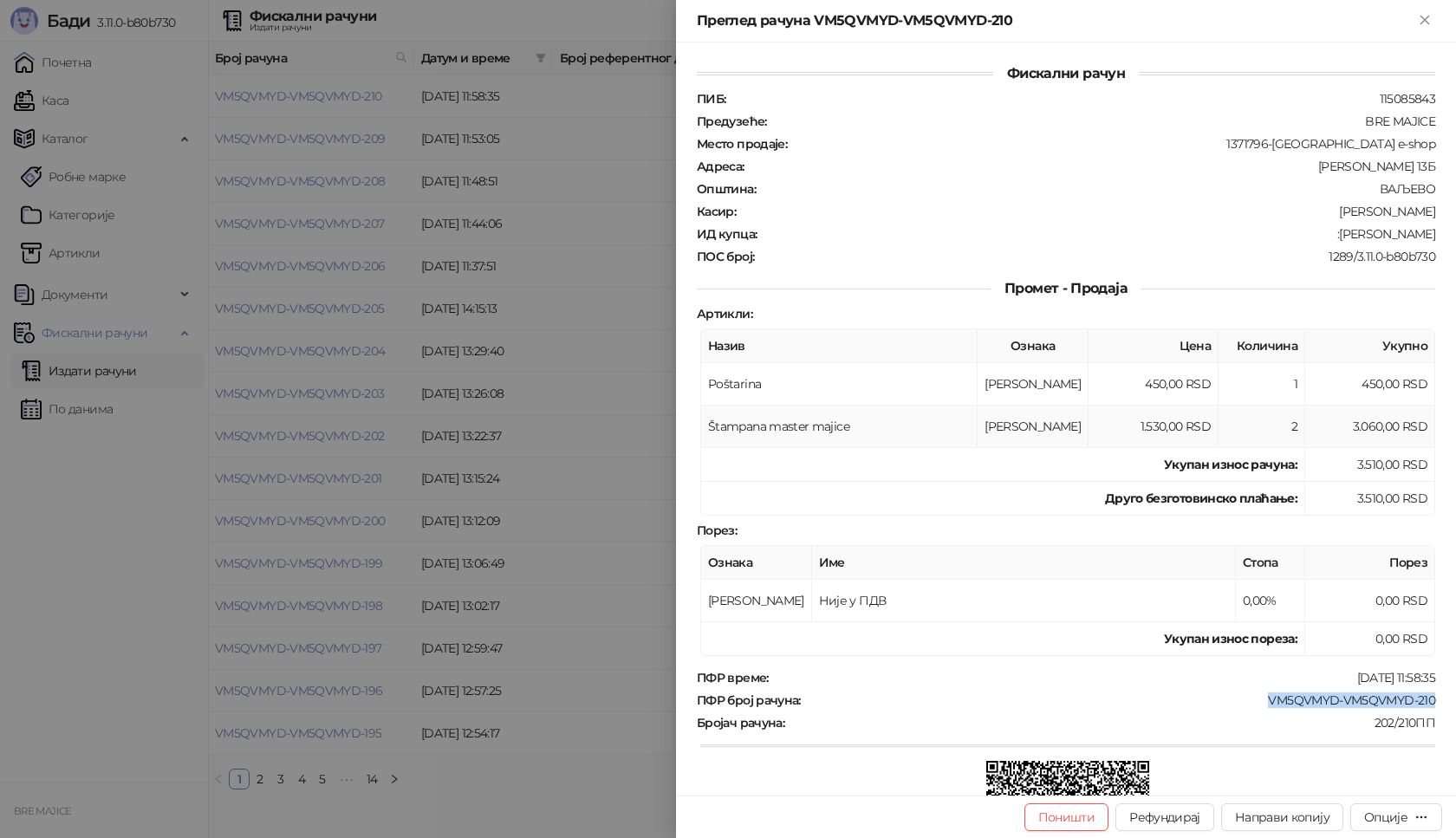
copy div "[PERSON_NAME]"
click at [1431, 23] on icon "Close" at bounding box center [1424, 19] width 15 height 15
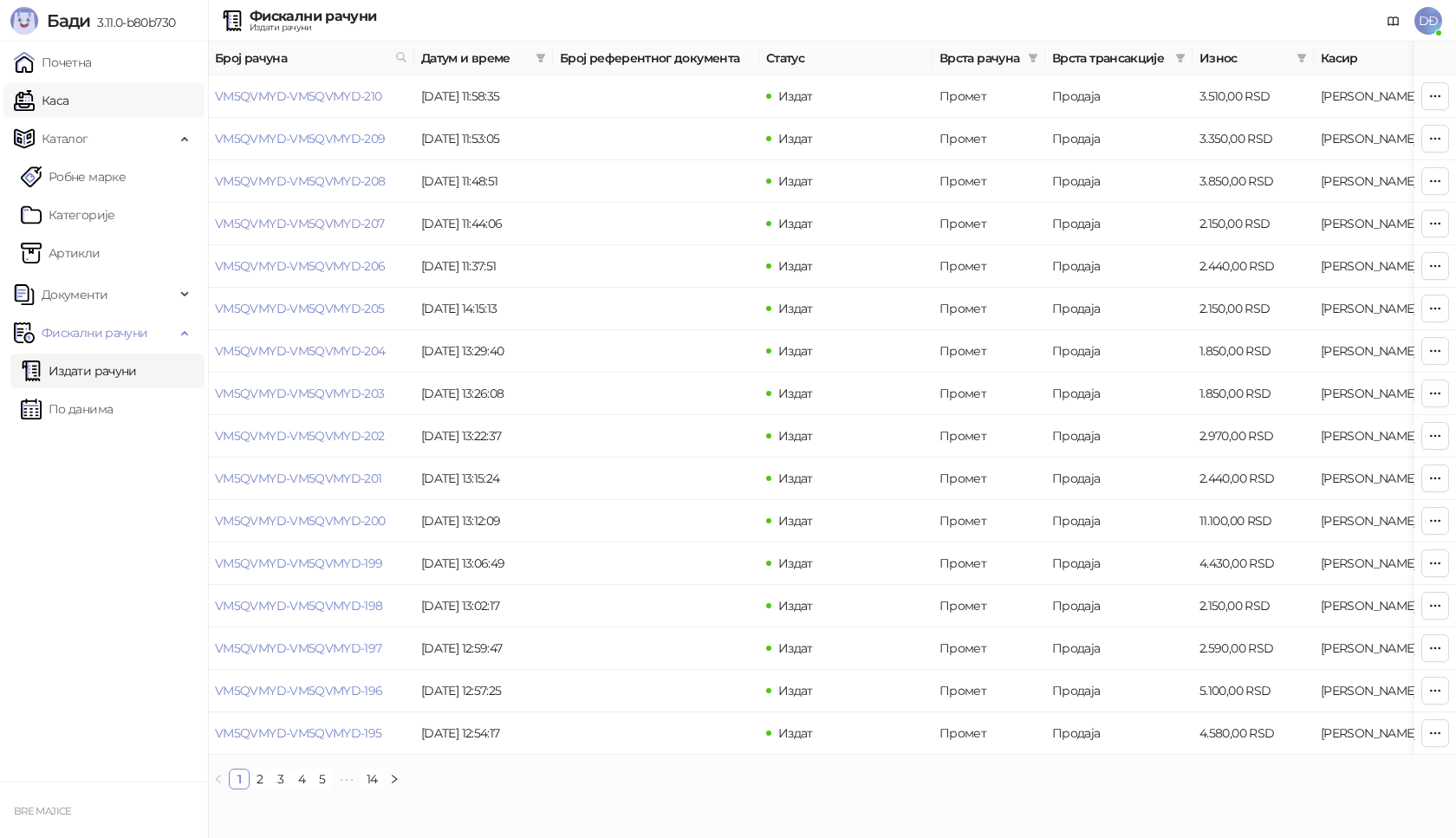
click at [55, 98] on link "Каса" at bounding box center [41, 101] width 54 height 34
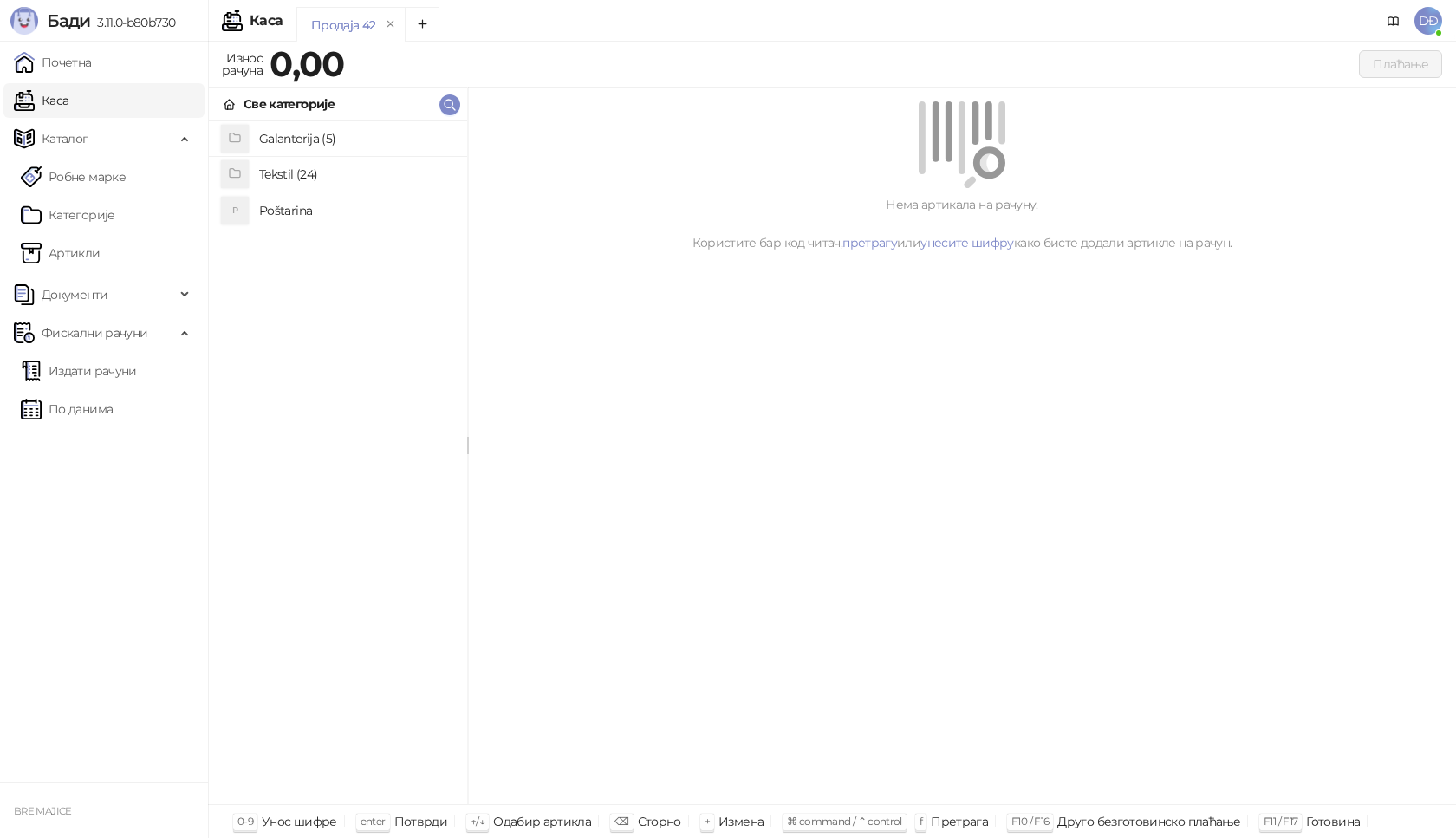
click at [300, 208] on h4 "Poštarina" at bounding box center [357, 210] width 194 height 28
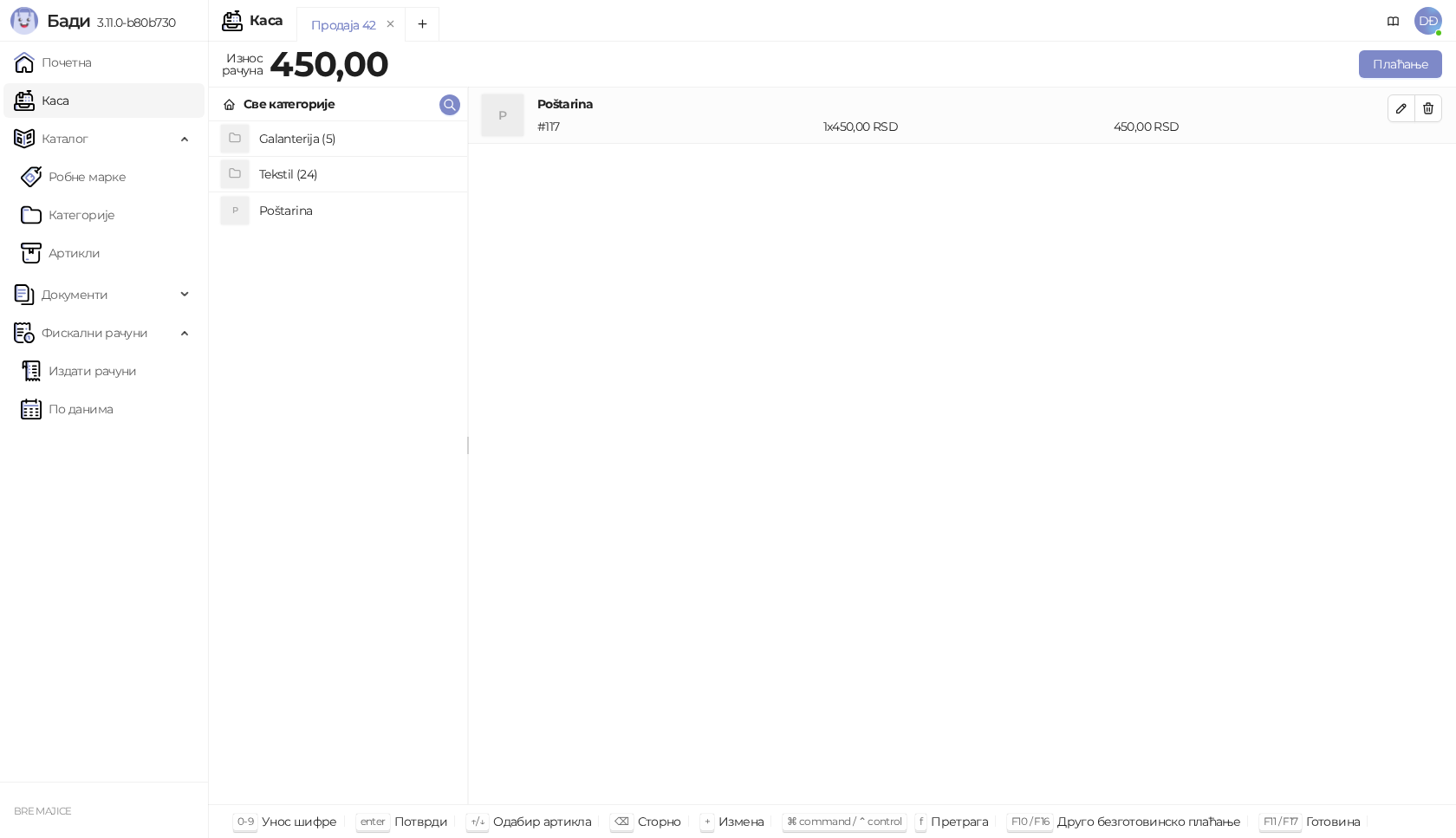
click at [306, 173] on h4 "Tekstil (24)" at bounding box center [357, 174] width 194 height 28
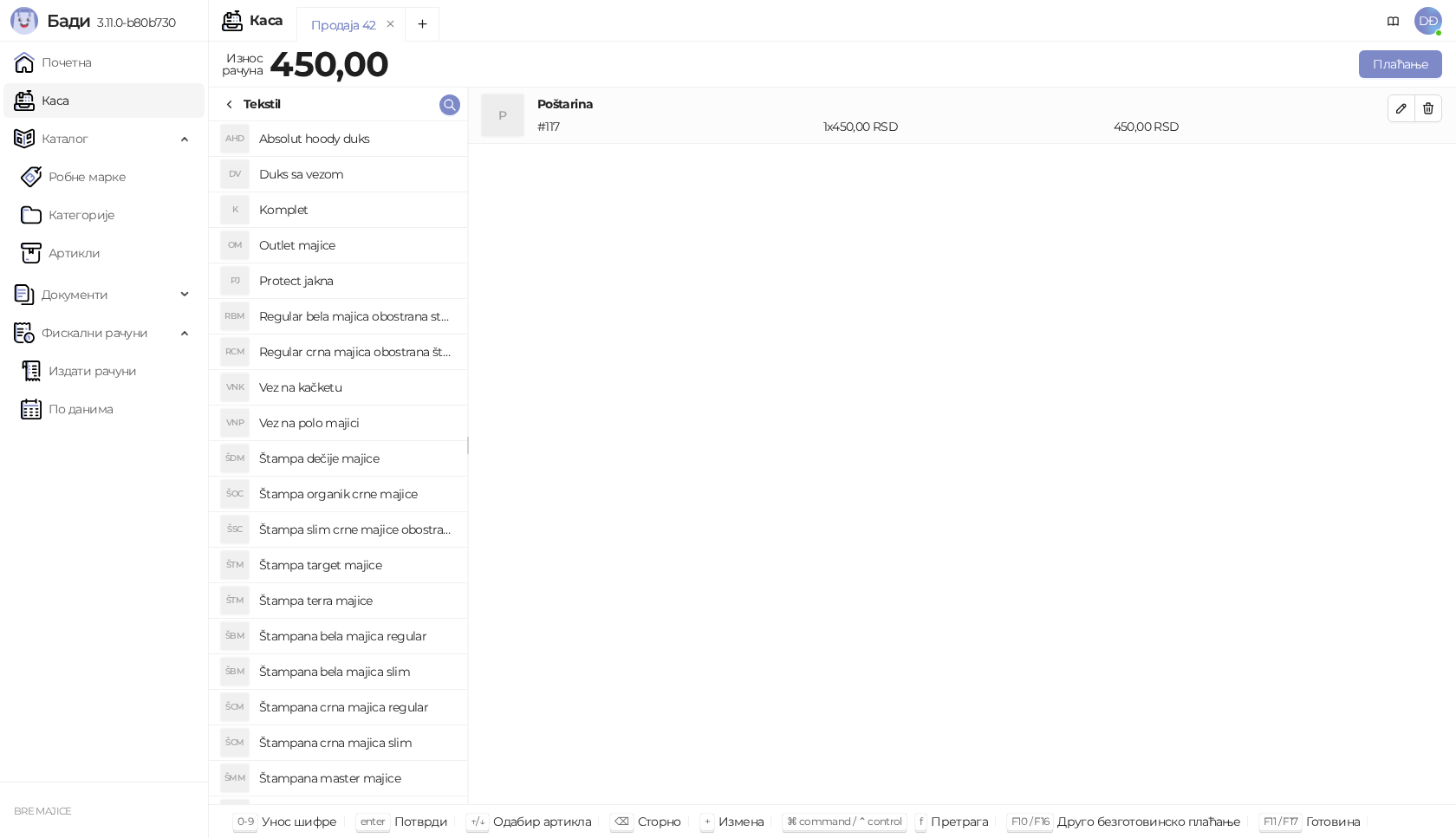
click at [385, 709] on h4 "Štampana crna majica regular" at bounding box center [357, 706] width 194 height 28
click at [1401, 164] on icon "button" at bounding box center [1402, 165] width 9 height 9
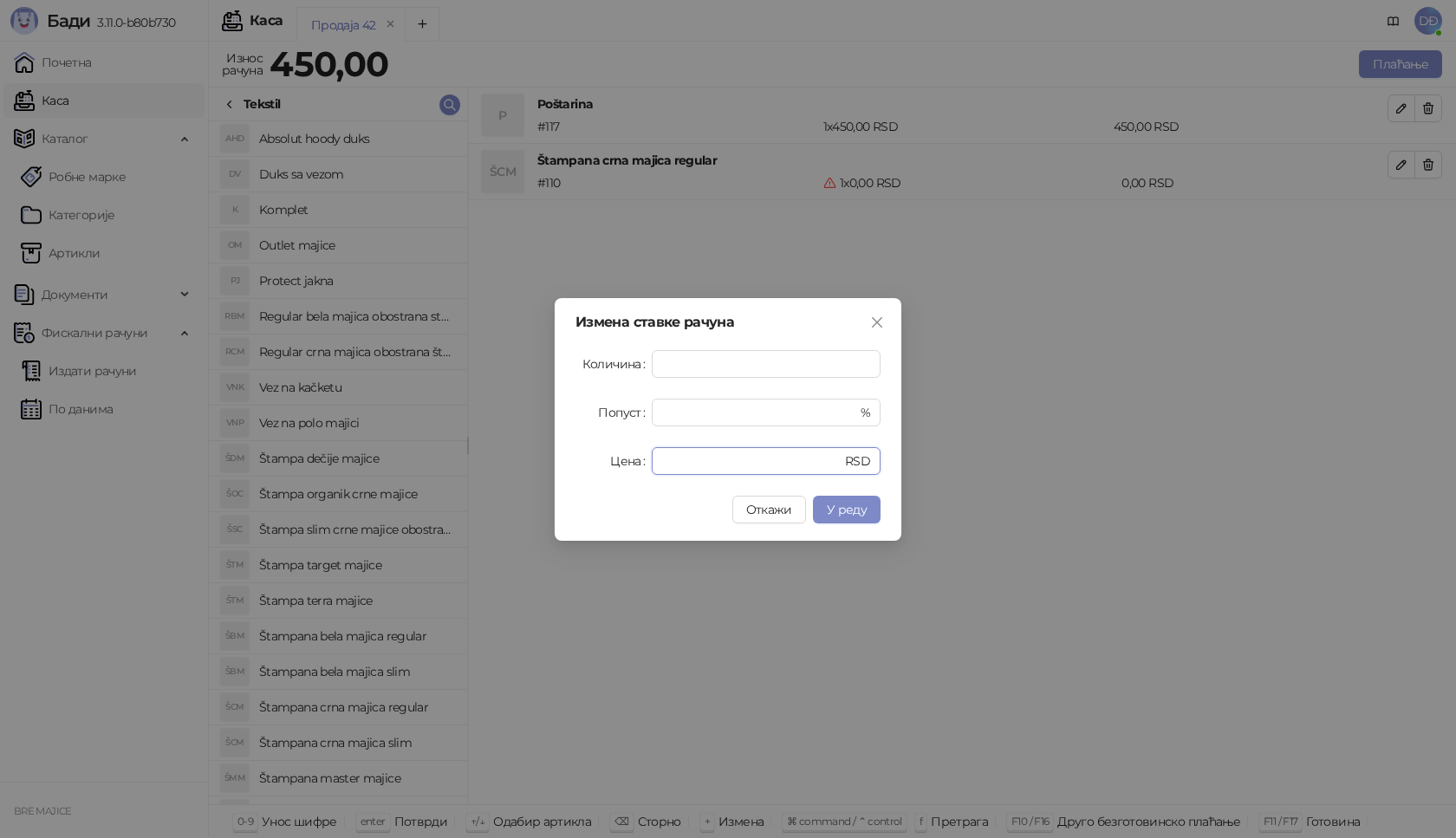
drag, startPoint x: 670, startPoint y: 458, endPoint x: 614, endPoint y: 444, distance: 57.7
click at [620, 455] on div "Цена * RSD" at bounding box center [728, 461] width 305 height 28
type input "****"
click at [847, 497] on button "У реду" at bounding box center [846, 509] width 68 height 28
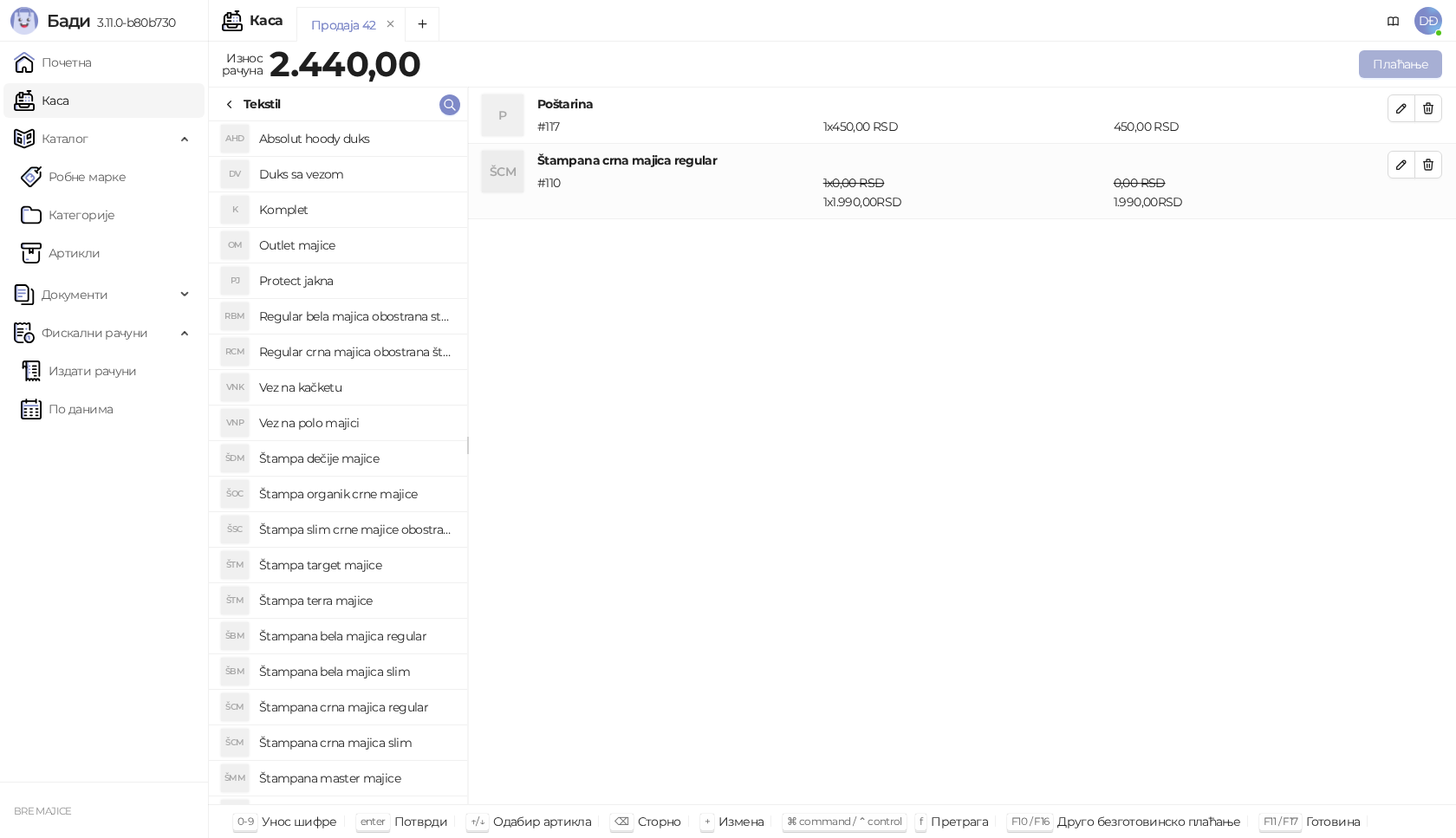
click at [1377, 68] on button "Плаћање" at bounding box center [1401, 63] width 83 height 28
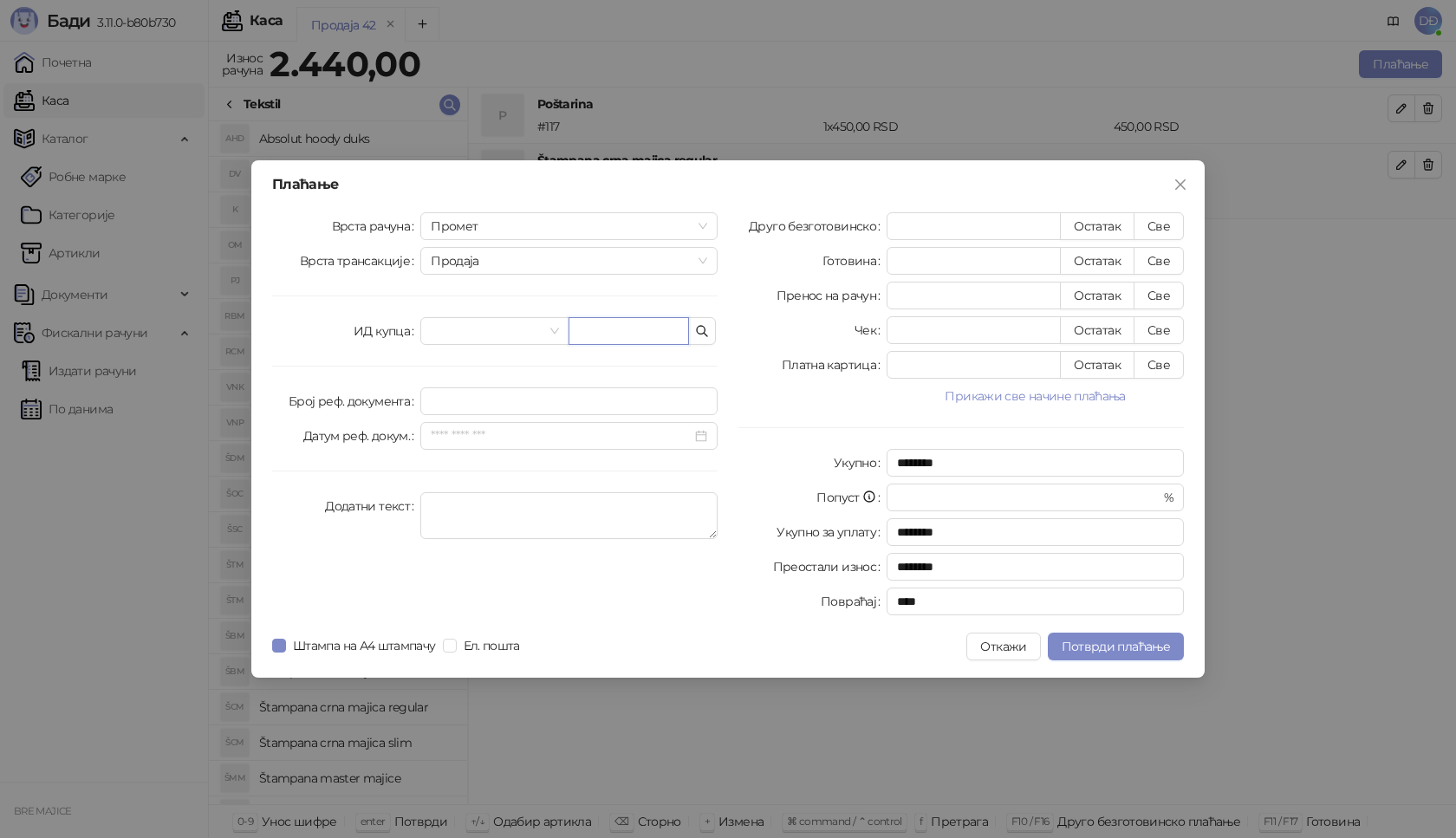
click at [645, 334] on input "text" at bounding box center [629, 331] width 121 height 28
type input "**********"
click at [1172, 223] on button "Све" at bounding box center [1158, 226] width 50 height 28
type input "****"
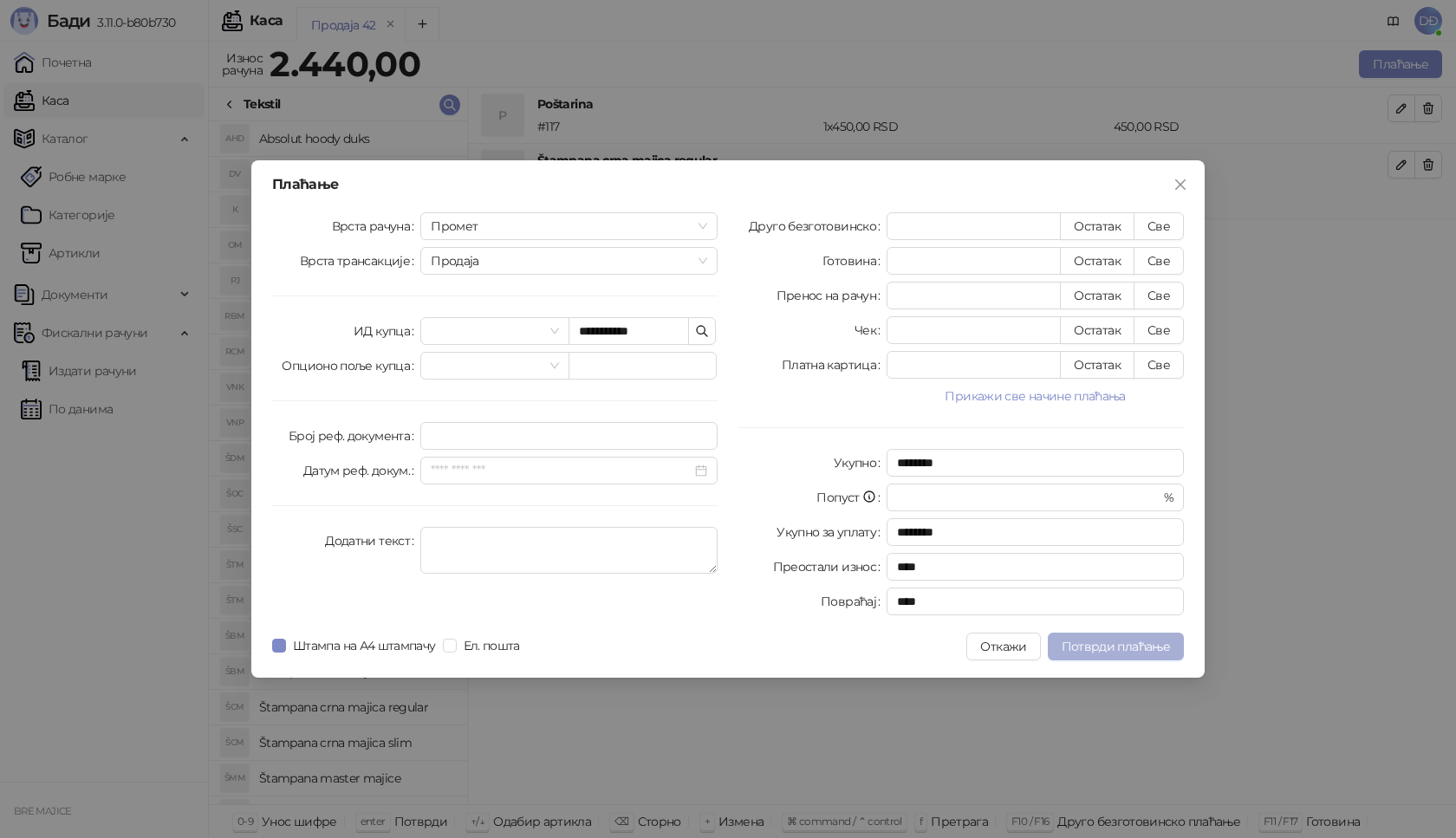
click at [1086, 648] on span "Потврди плаћање" at bounding box center [1115, 646] width 108 height 15
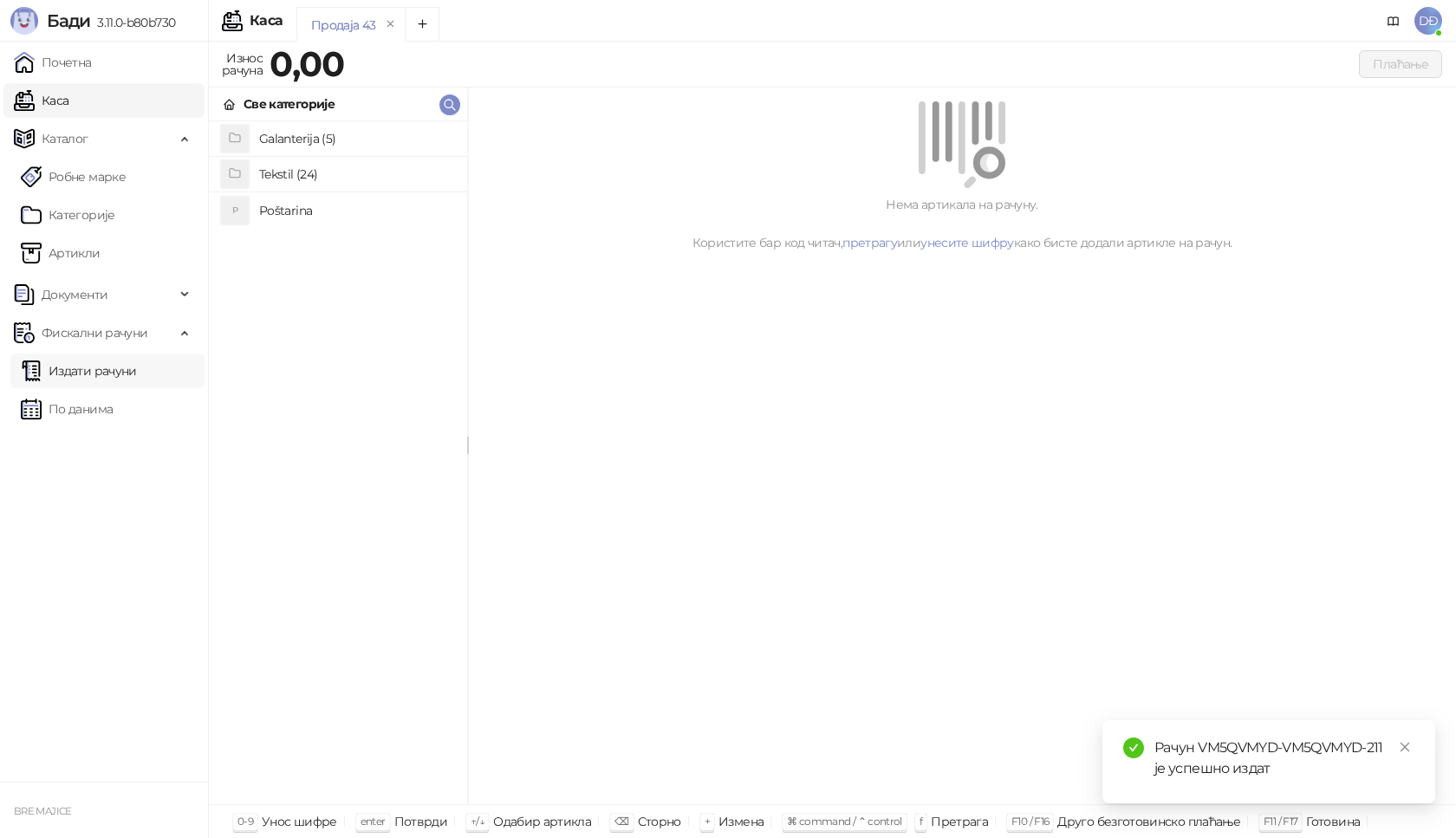
click at [132, 373] on link "Издати рачуни" at bounding box center [79, 371] width 116 height 34
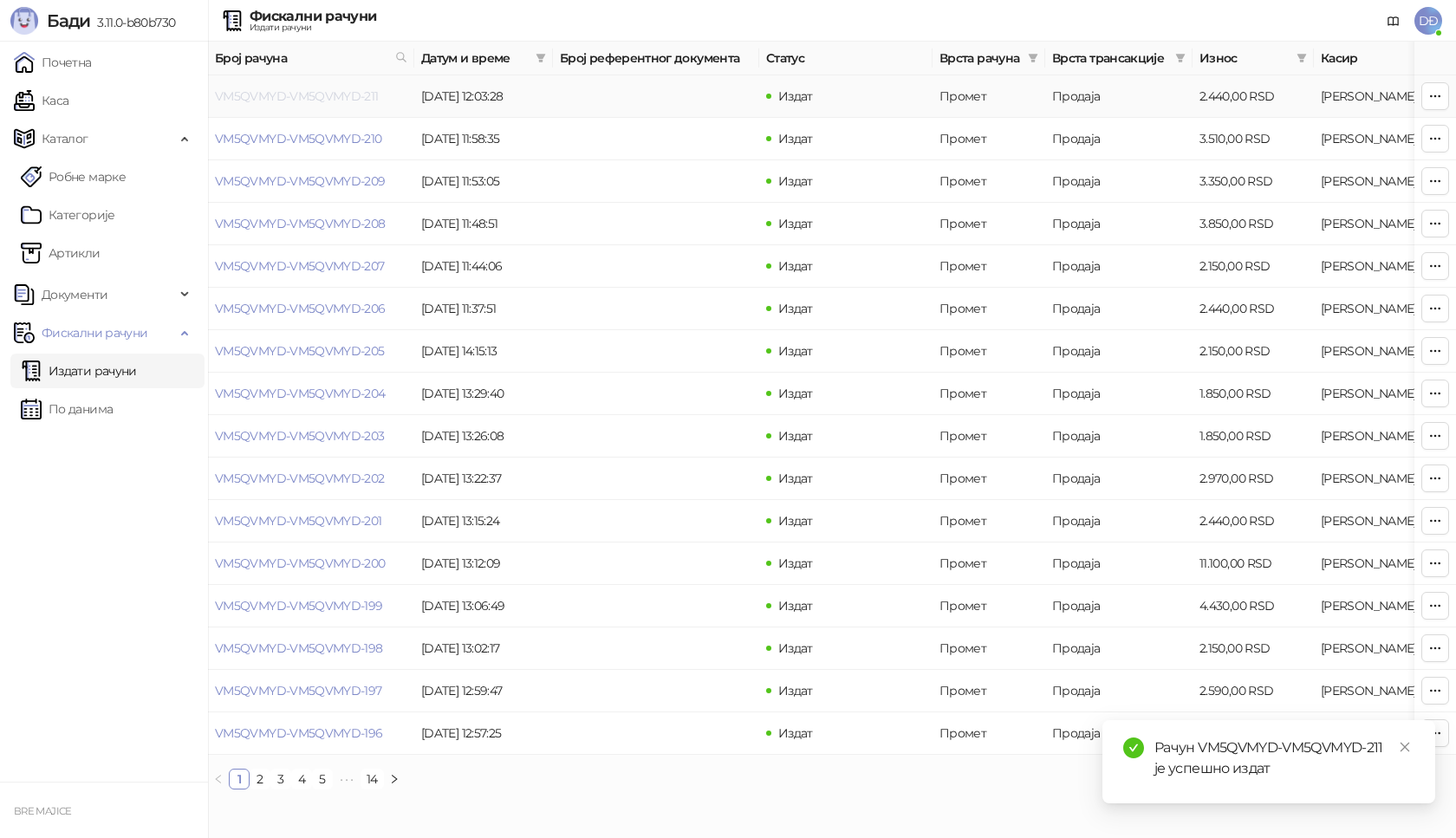
click at [304, 98] on link "VM5QVMYD-VM5QVMYD-211" at bounding box center [297, 95] width 164 height 15
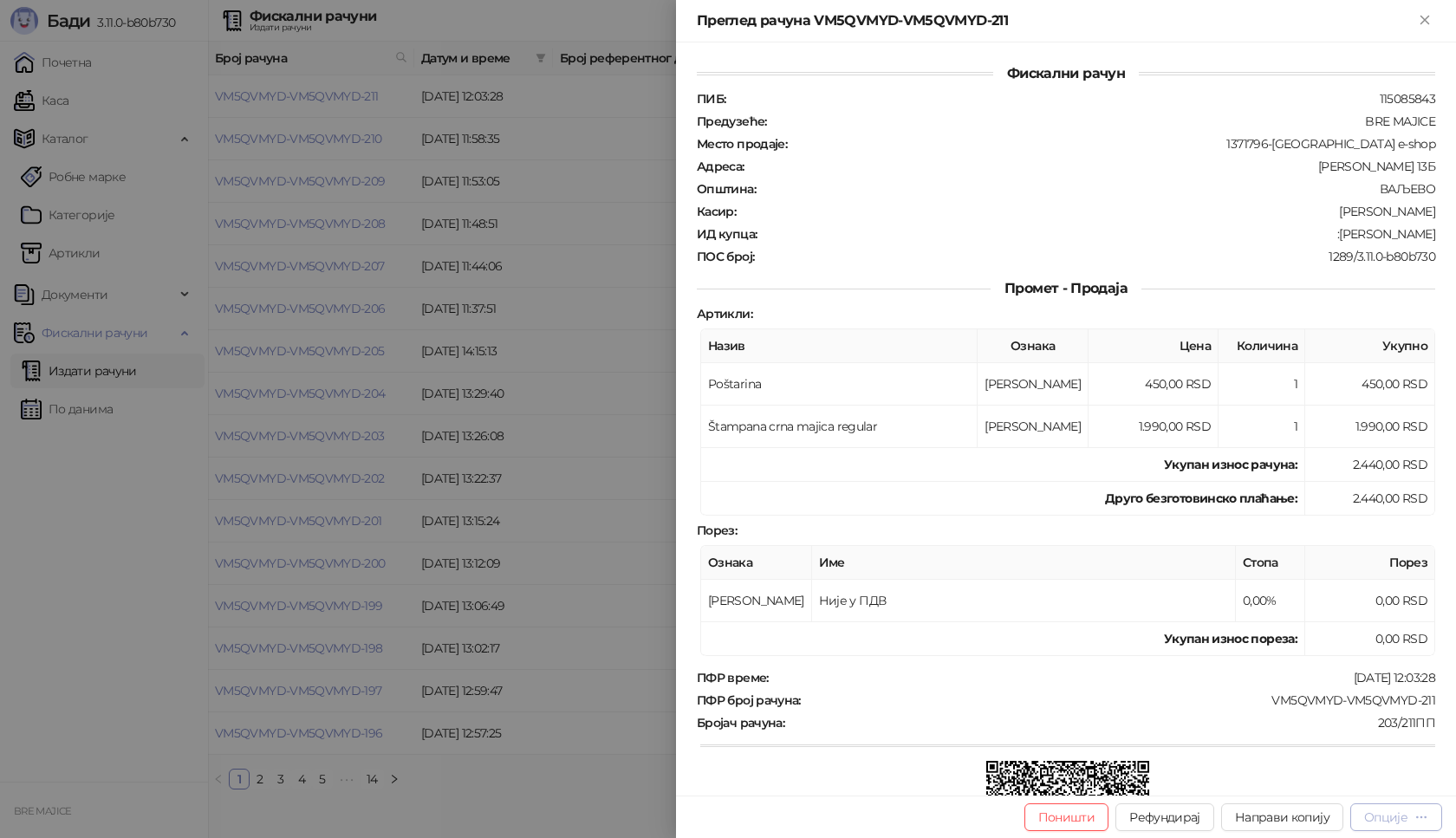
click at [1399, 823] on div "Опције" at bounding box center [1386, 816] width 44 height 15
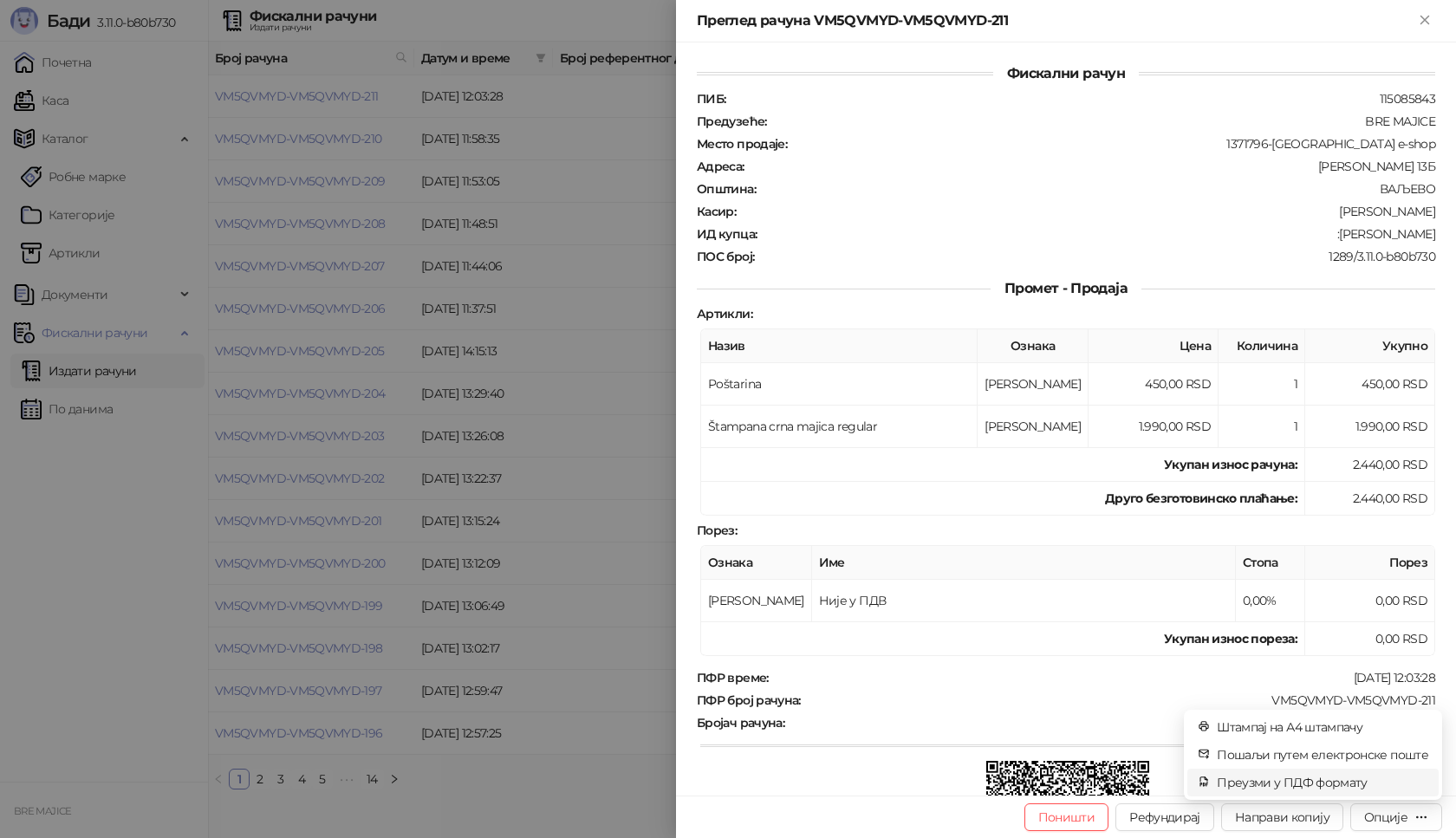
click at [1336, 782] on span "Преузми у ПДФ формату" at bounding box center [1322, 782] width 211 height 19
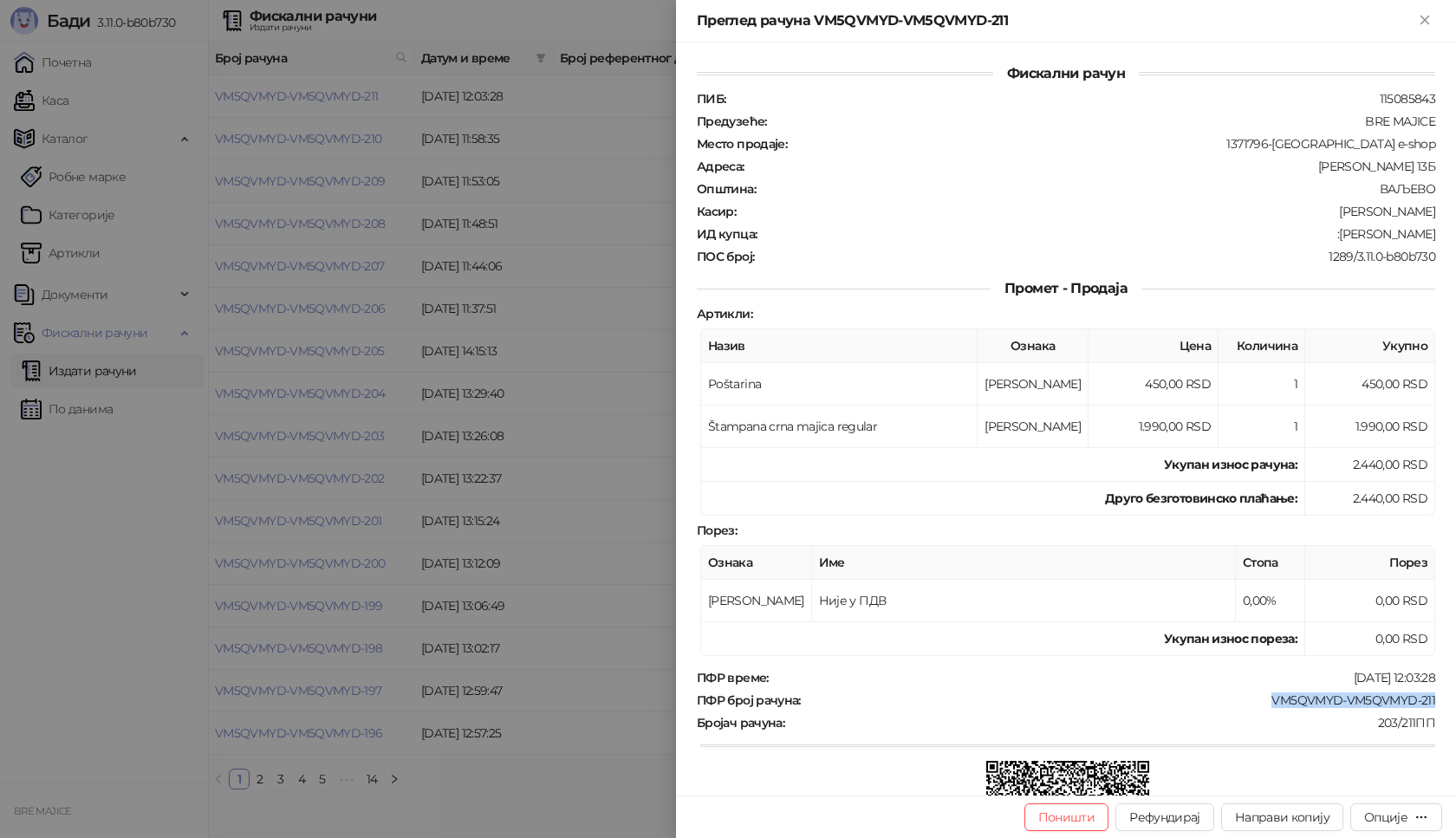
drag, startPoint x: 1405, startPoint y: 699, endPoint x: 1260, endPoint y: 699, distance: 145.0
click at [1260, 699] on div "Фискални рачун ПИБ : 115085843 Предузеће : BRE MAJICE Место продаје : 1371796-[…" at bounding box center [1066, 419] width 780 height 753
drag, startPoint x: 1412, startPoint y: 229, endPoint x: 1366, endPoint y: 239, distance: 47.1
click at [1366, 239] on div ":[PERSON_NAME]" at bounding box center [1098, 233] width 679 height 15
click at [1422, 23] on icon "Close" at bounding box center [1424, 19] width 8 height 8
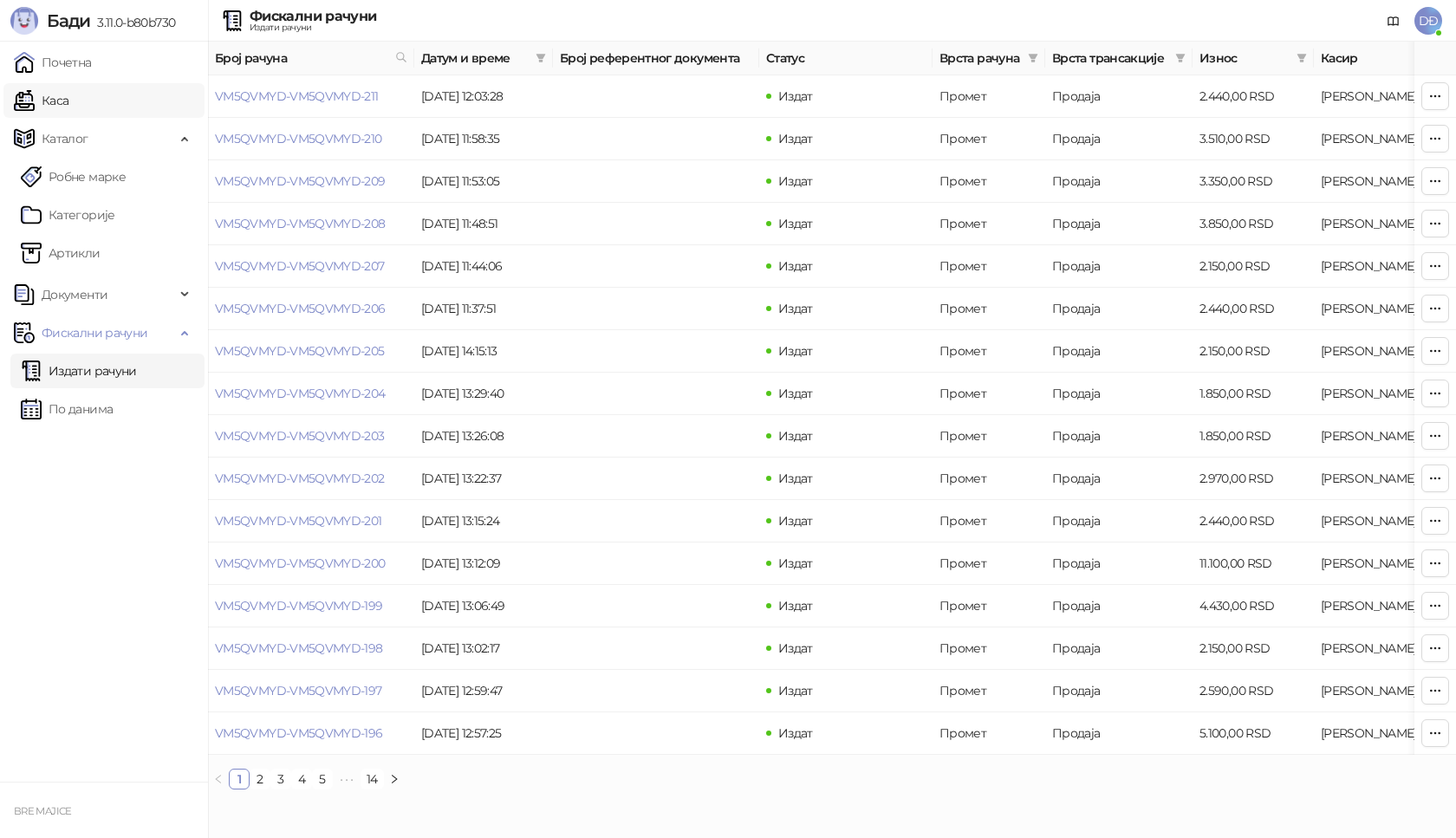
click at [64, 94] on link "Каса" at bounding box center [41, 101] width 54 height 34
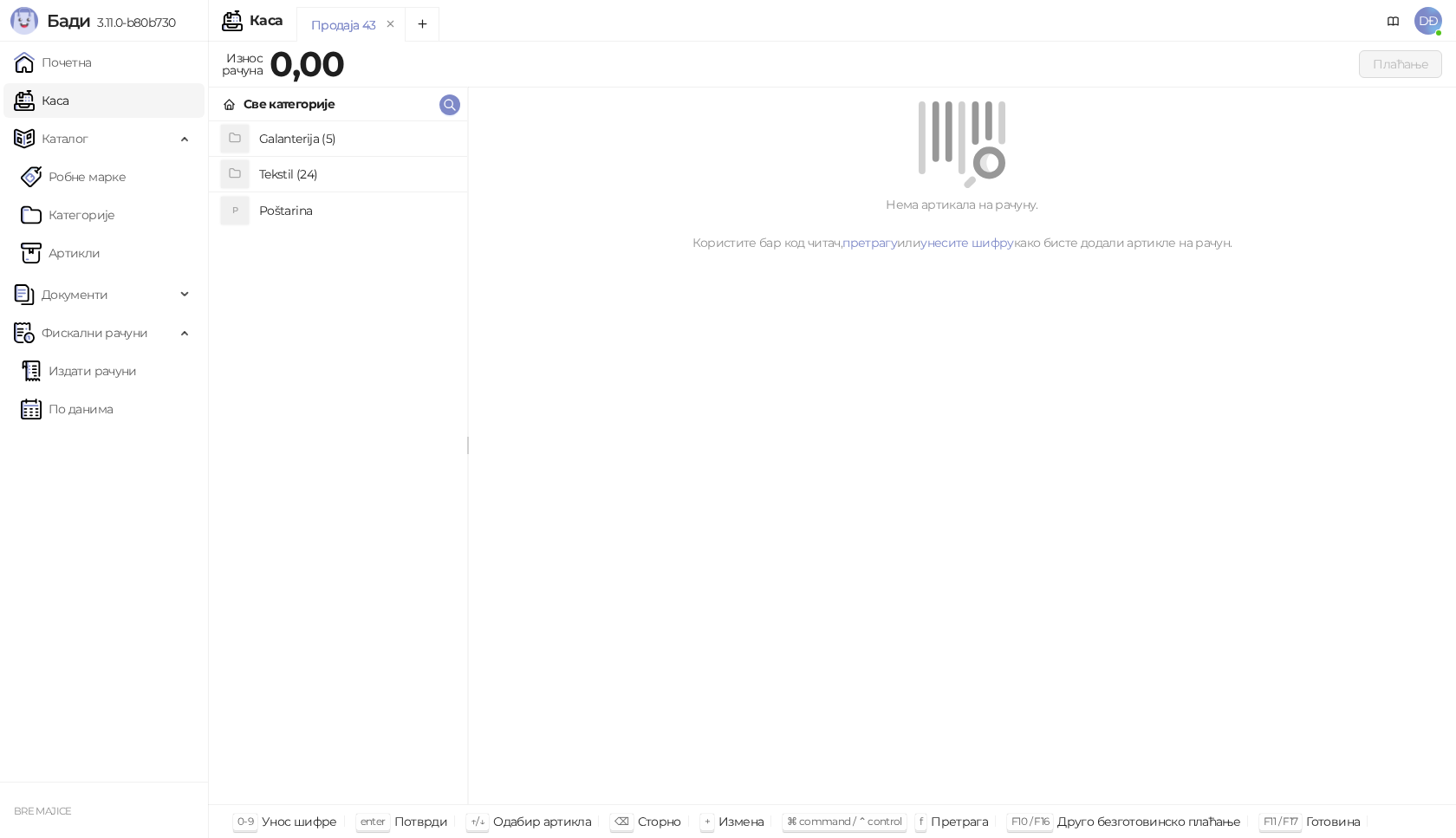
click at [275, 207] on h4 "Poštarina" at bounding box center [357, 210] width 194 height 28
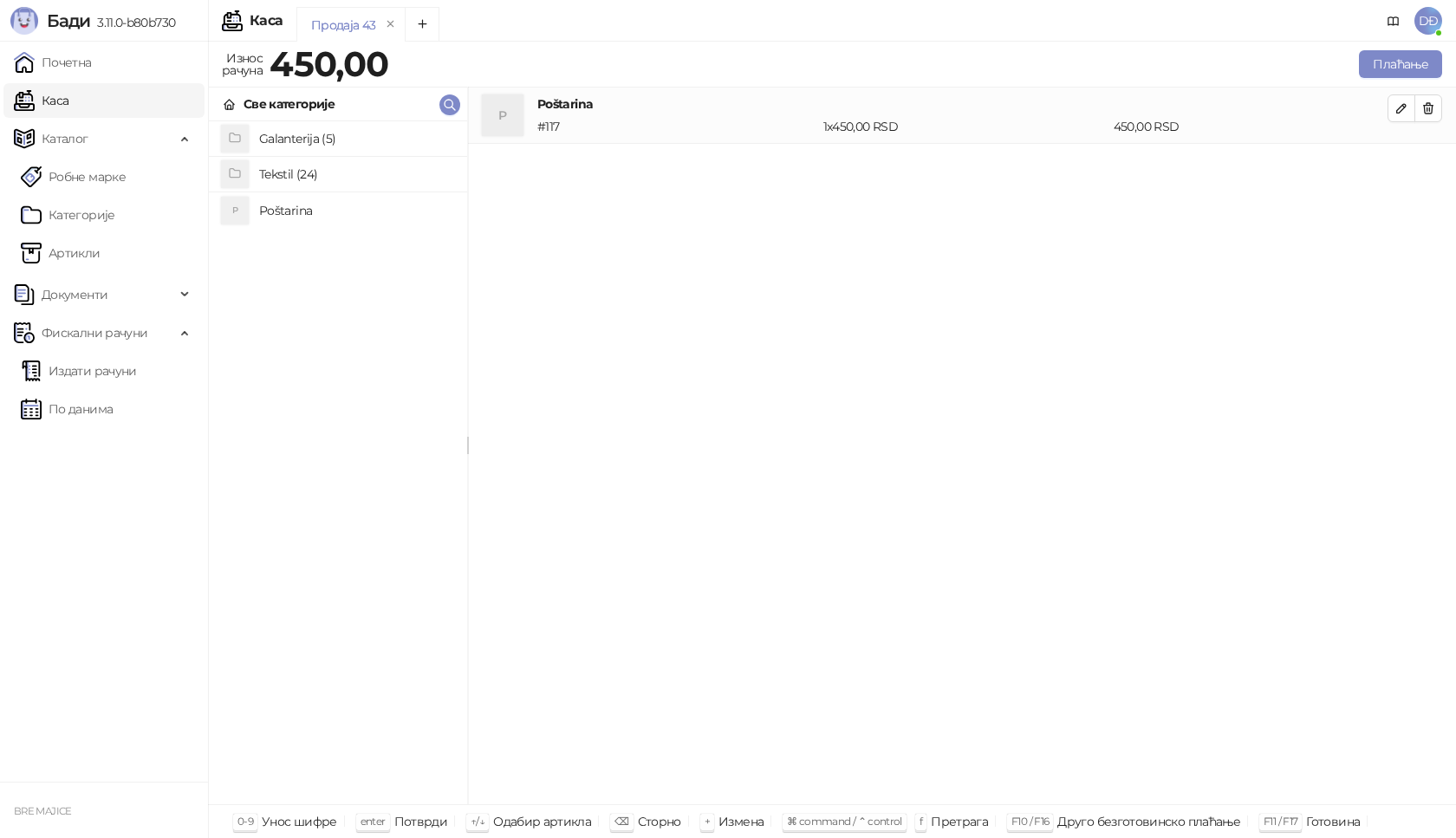
click at [294, 175] on h4 "Tekstil (24)" at bounding box center [357, 174] width 194 height 28
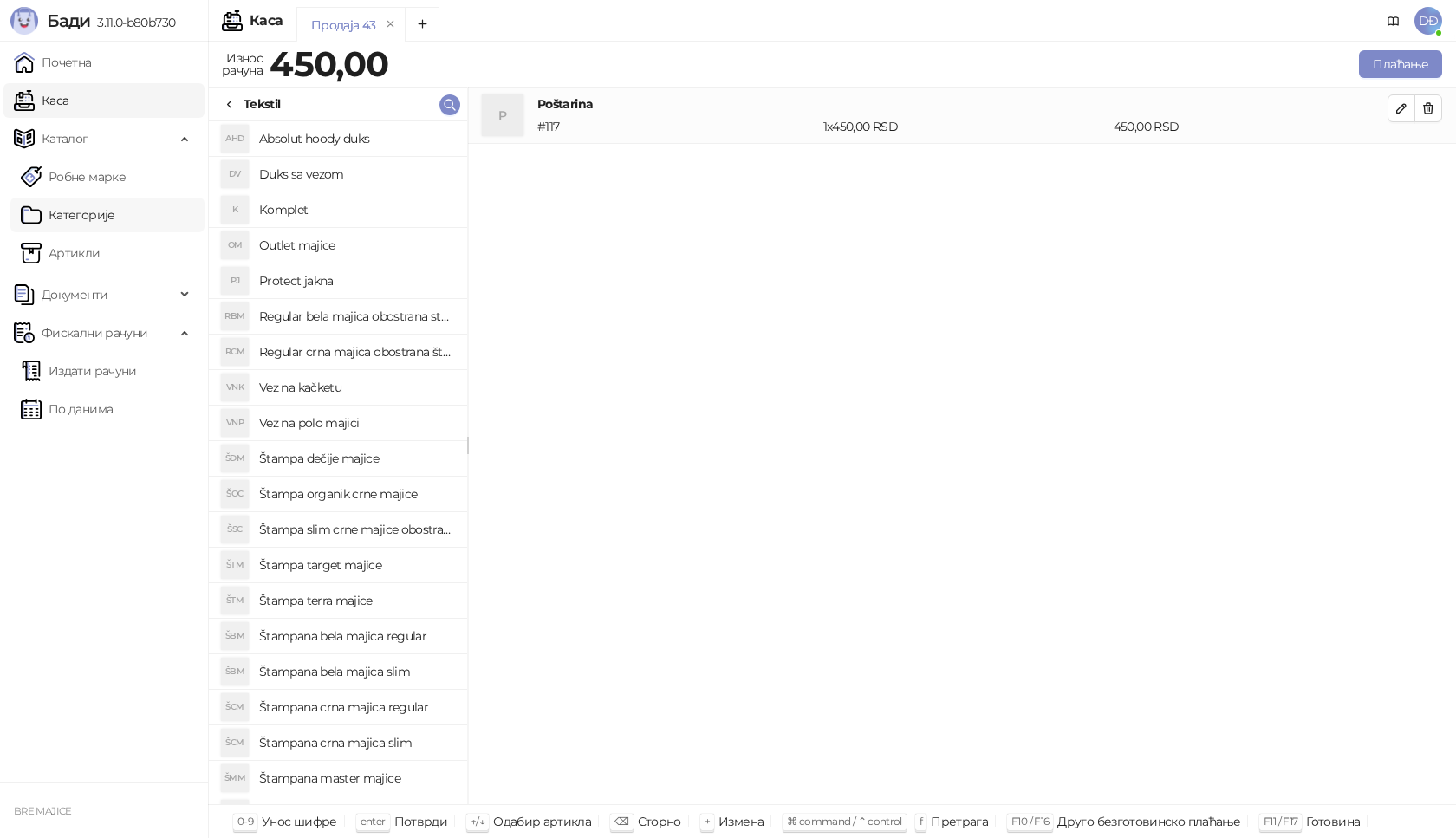
click at [79, 216] on link "Категорије" at bounding box center [68, 215] width 94 height 34
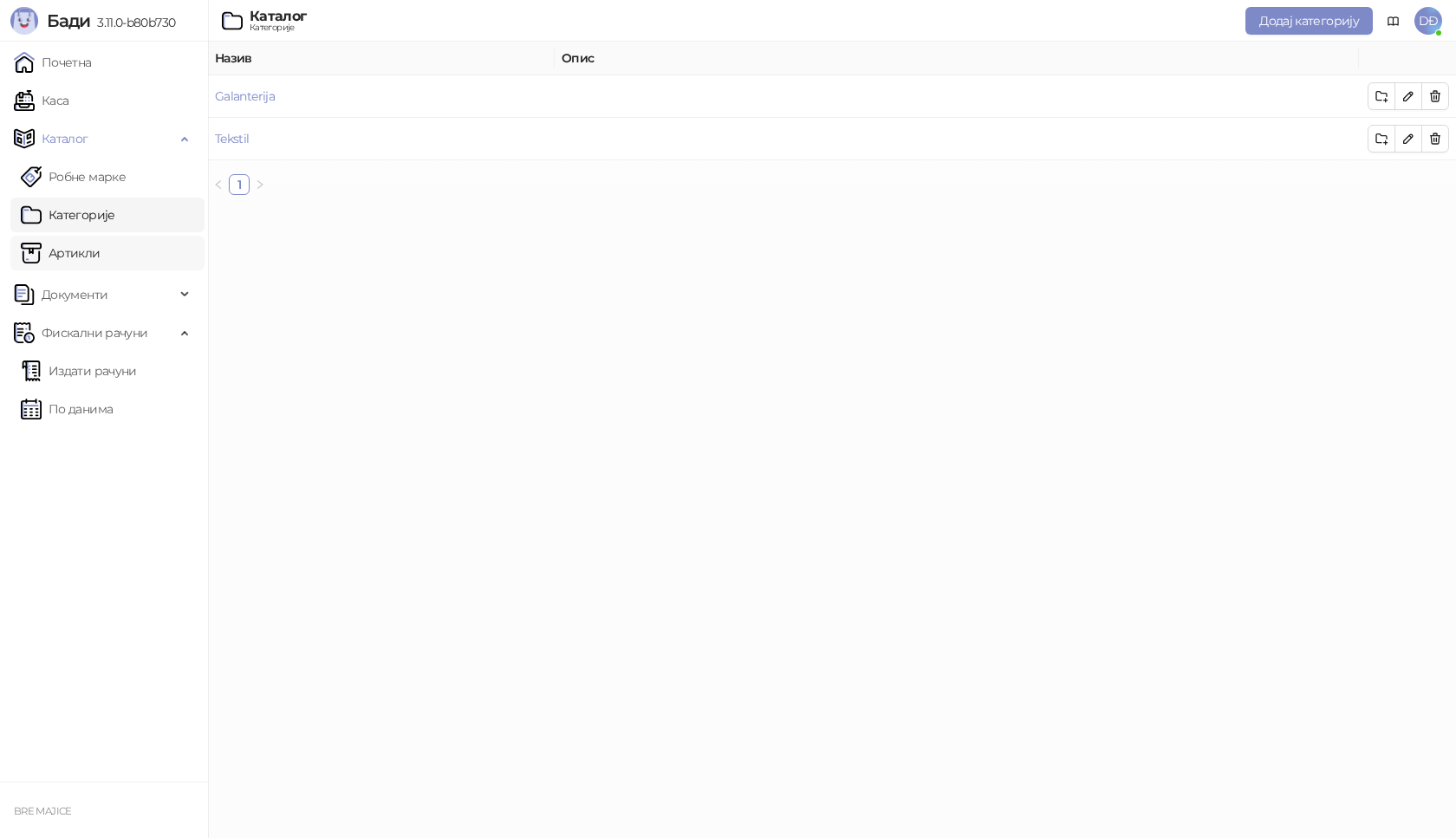
click at [64, 258] on link "Артикли" at bounding box center [61, 253] width 80 height 34
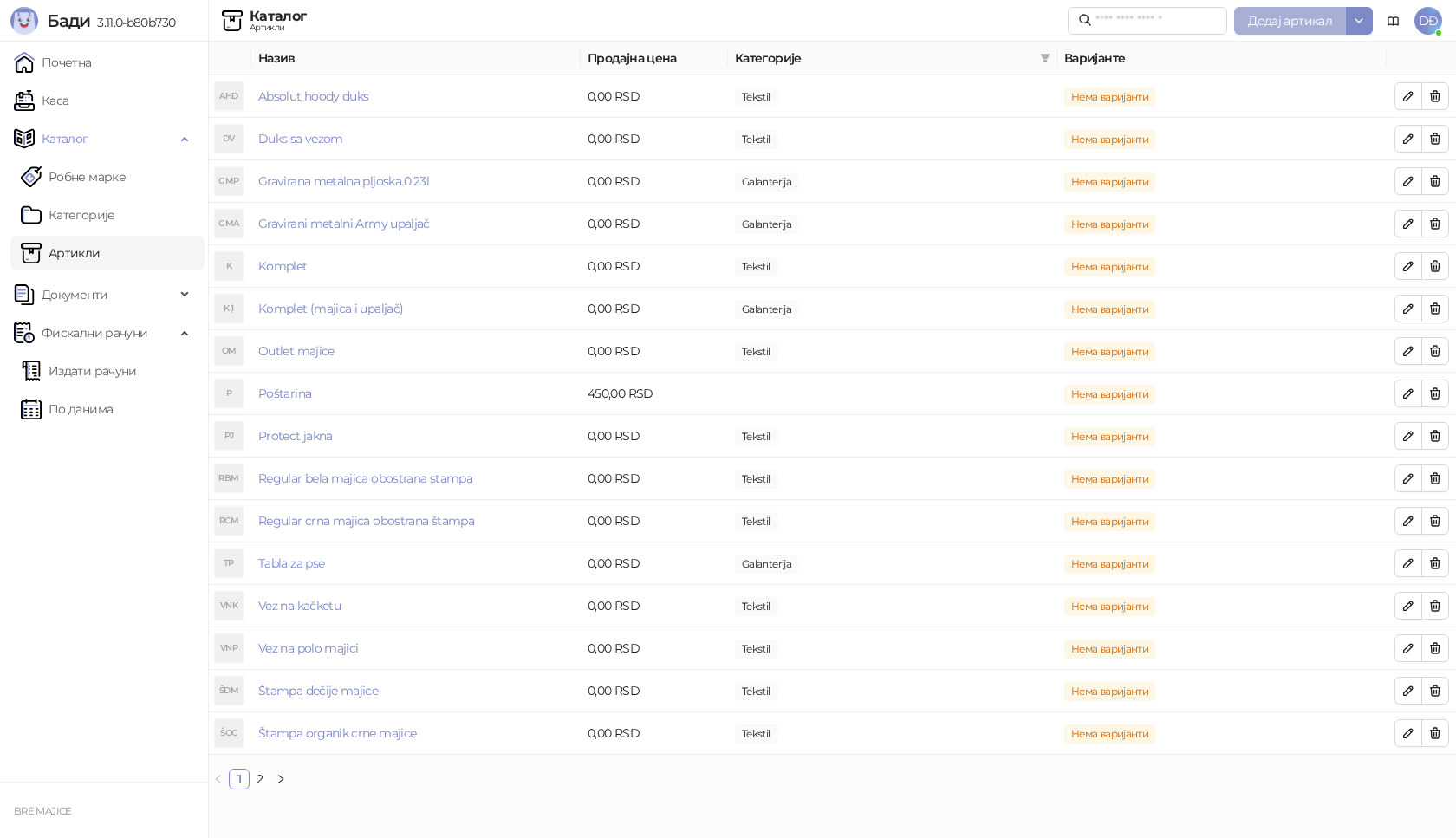
click at [1273, 29] on button "Додај артикал" at bounding box center [1289, 21] width 112 height 28
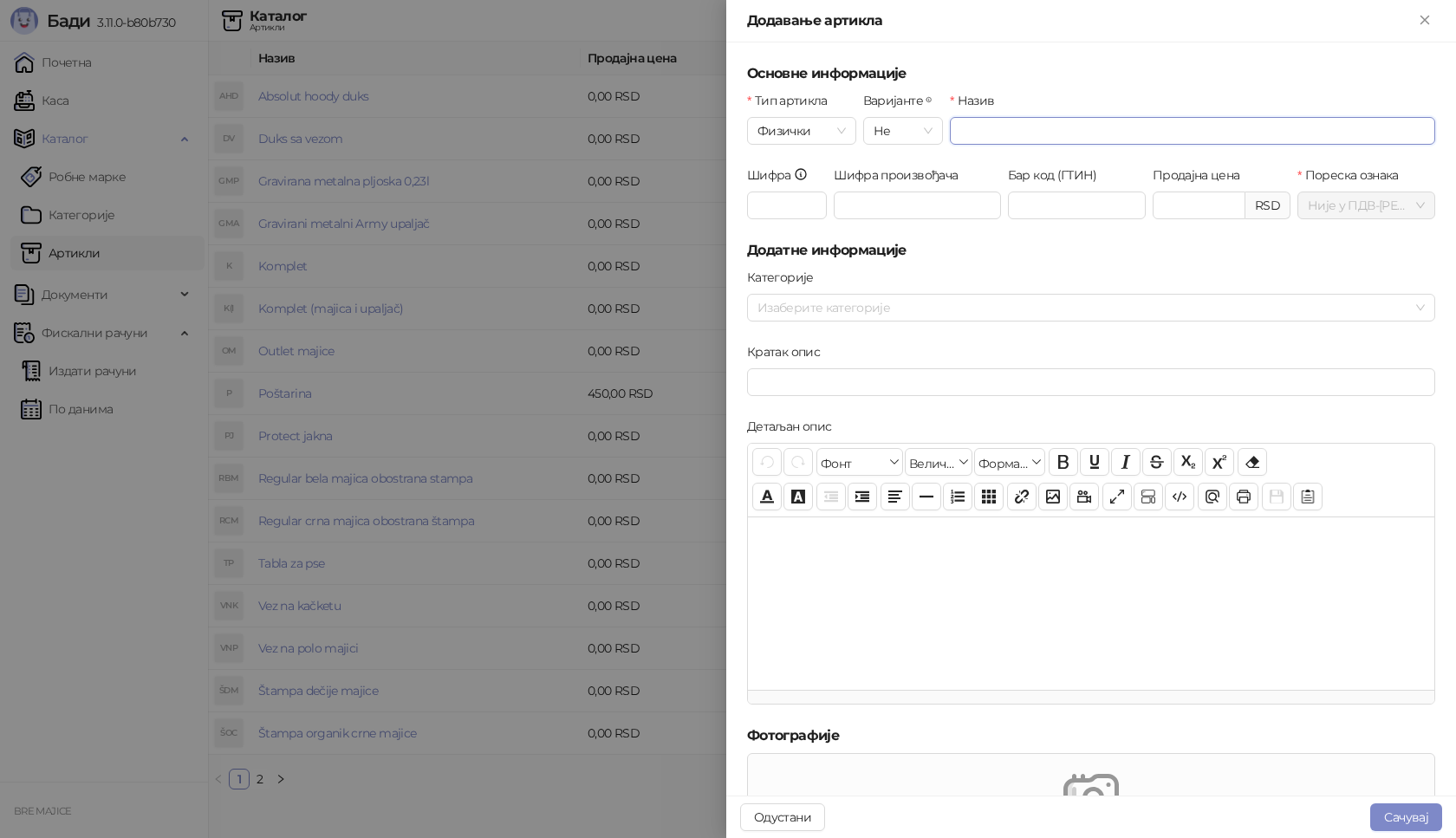
click at [980, 125] on input "Назив" at bounding box center [1192, 131] width 485 height 28
type input "**********"
click at [792, 203] on input "Шифра" at bounding box center [787, 205] width 80 height 28
click at [797, 314] on div at bounding box center [1081, 307] width 663 height 24
type input "***"
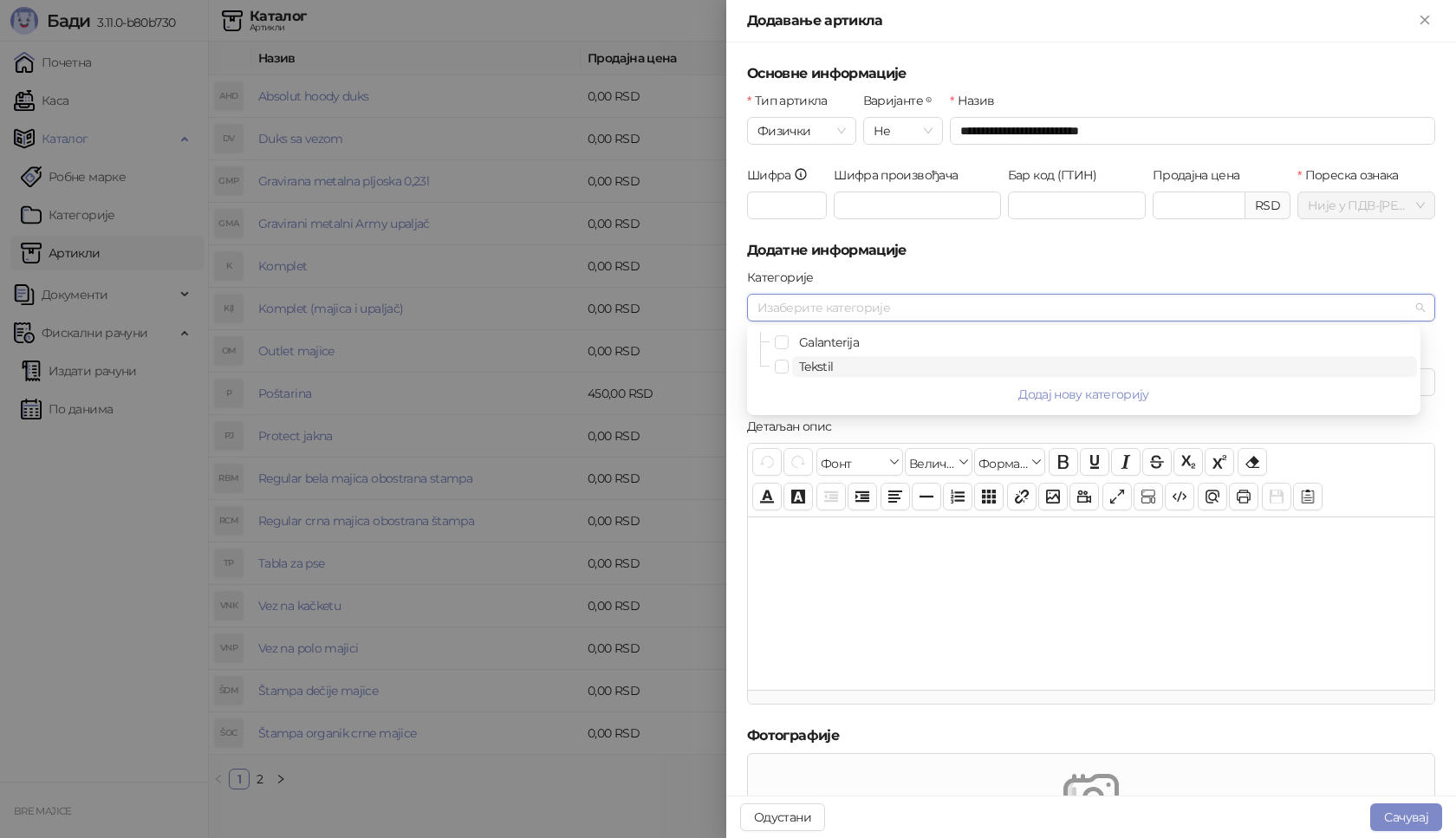
click at [804, 368] on span "Tekstil" at bounding box center [816, 366] width 34 height 15
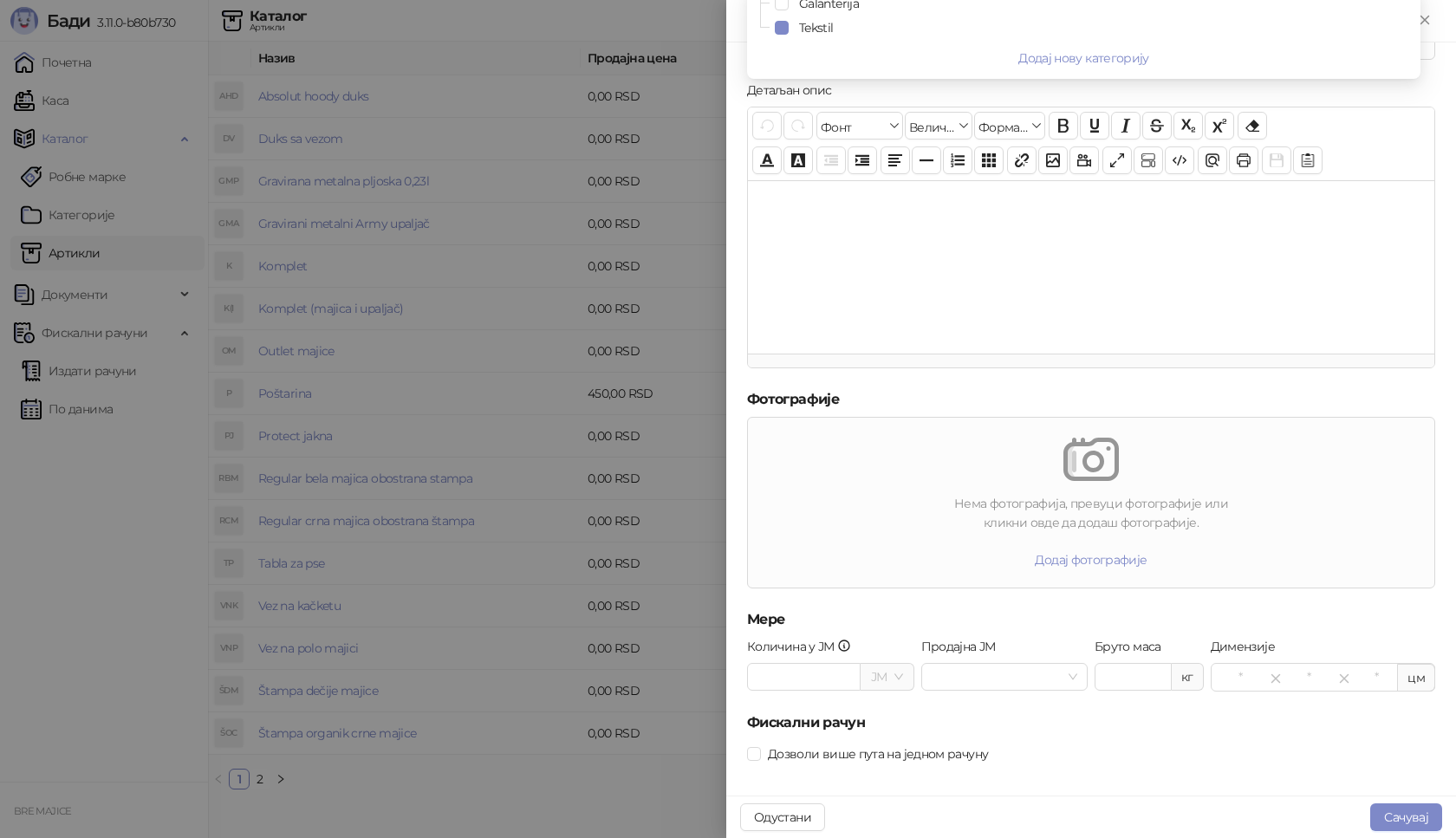
scroll to position [349, 0]
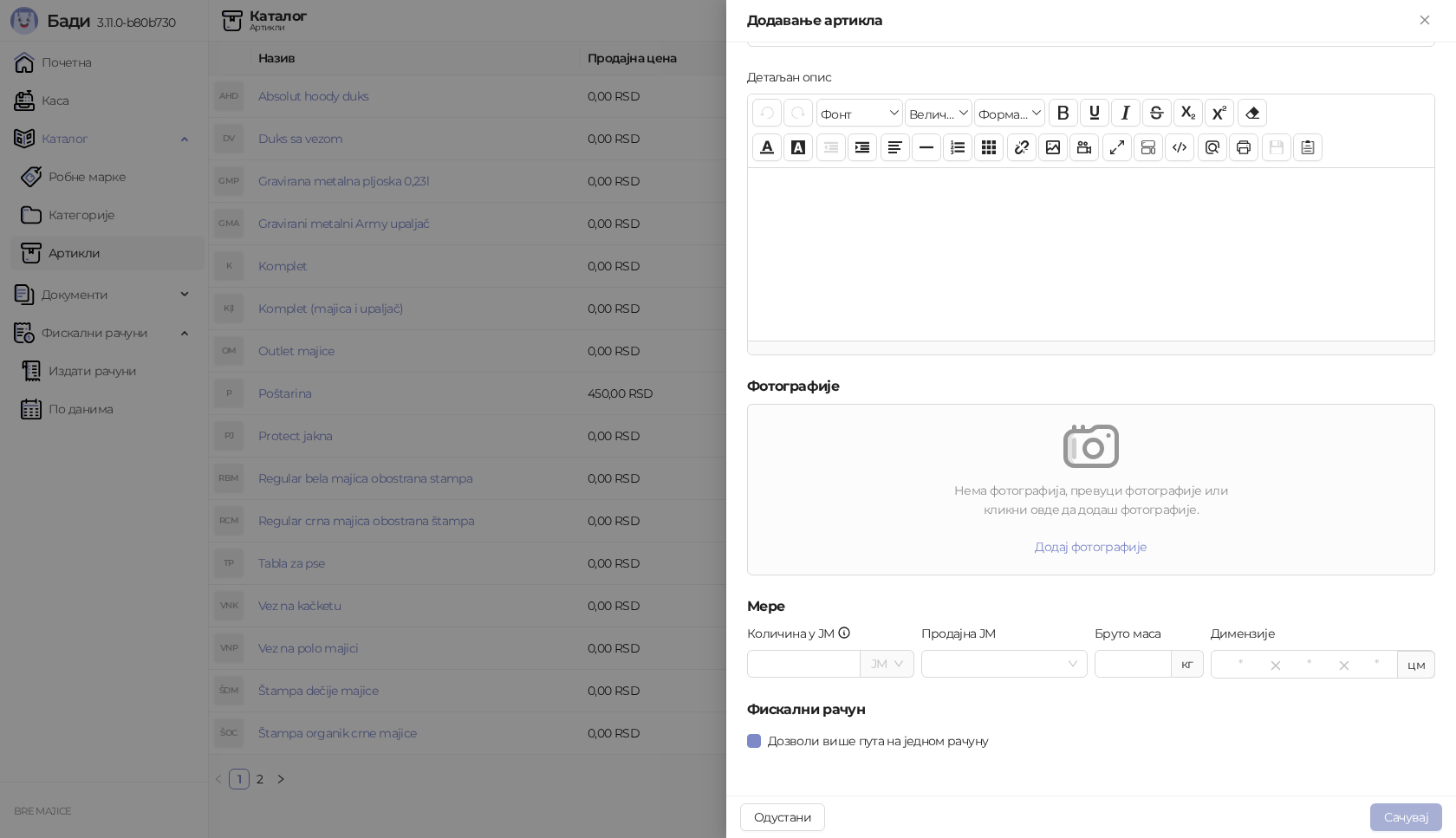
click at [1406, 815] on button "Сачувај" at bounding box center [1405, 817] width 72 height 28
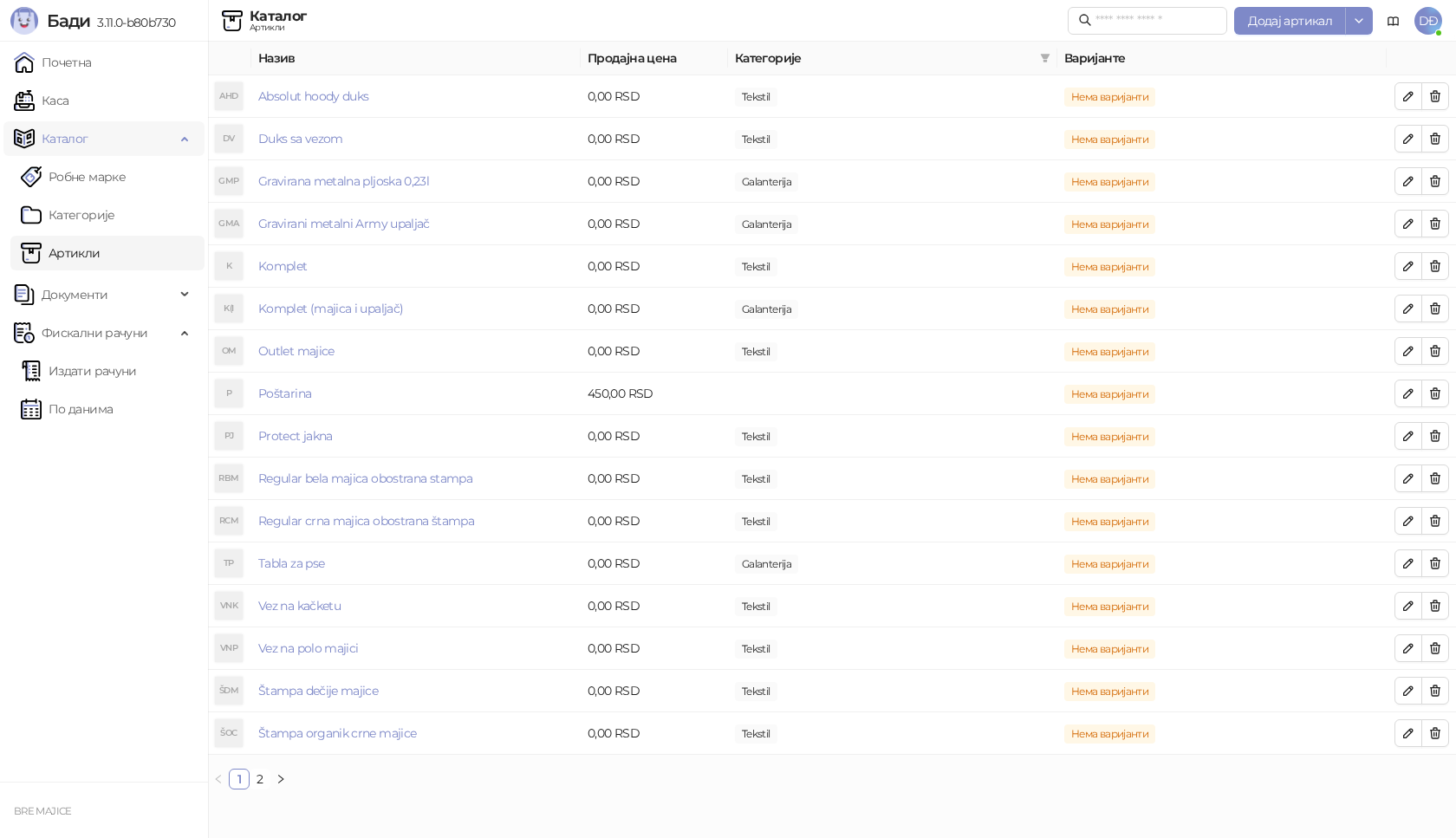
click at [64, 142] on span "Каталог" at bounding box center [65, 139] width 47 height 34
click at [68, 101] on link "Каса" at bounding box center [41, 101] width 54 height 34
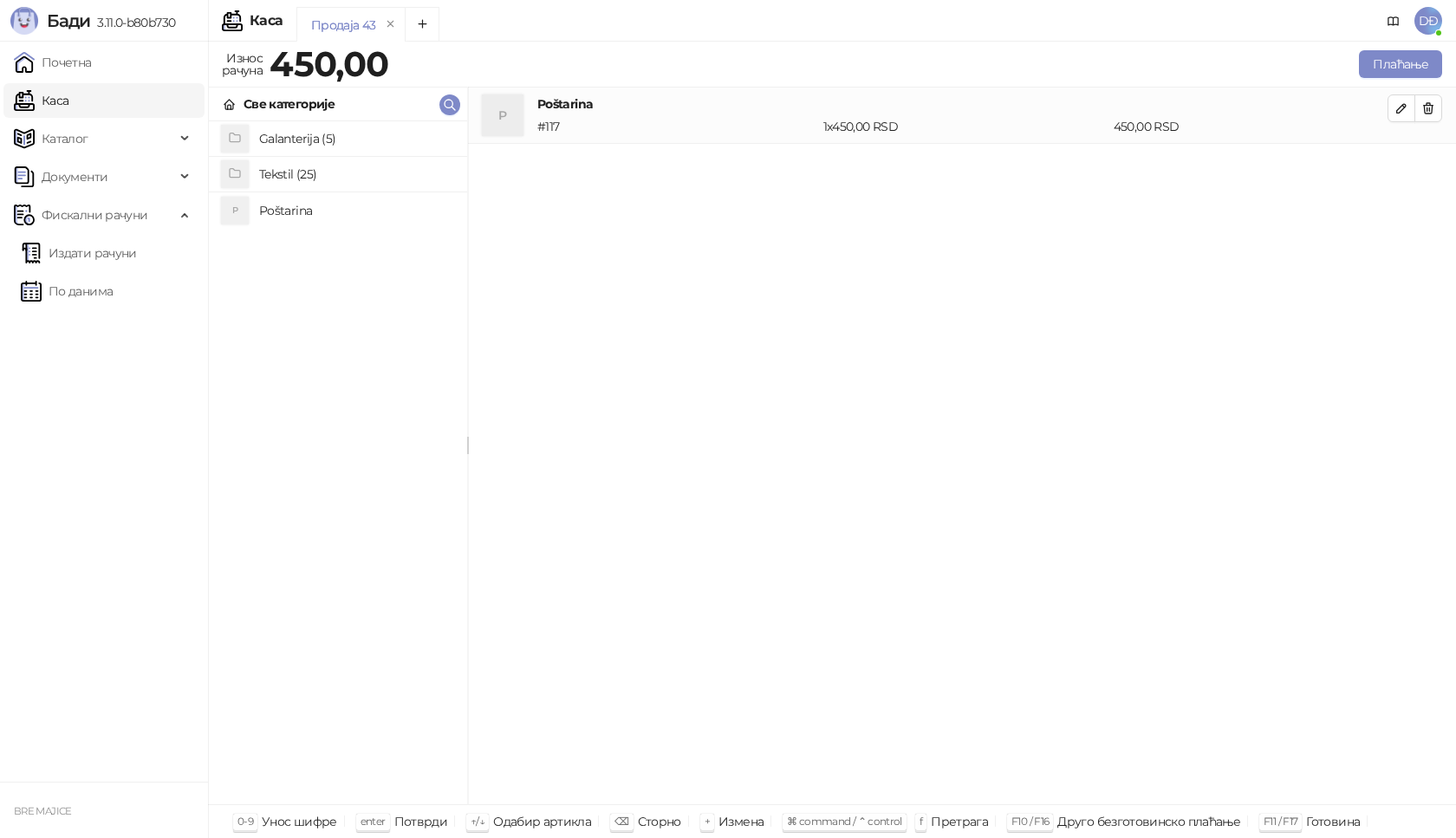
click at [286, 171] on h4 "Tekstil (25)" at bounding box center [357, 174] width 194 height 28
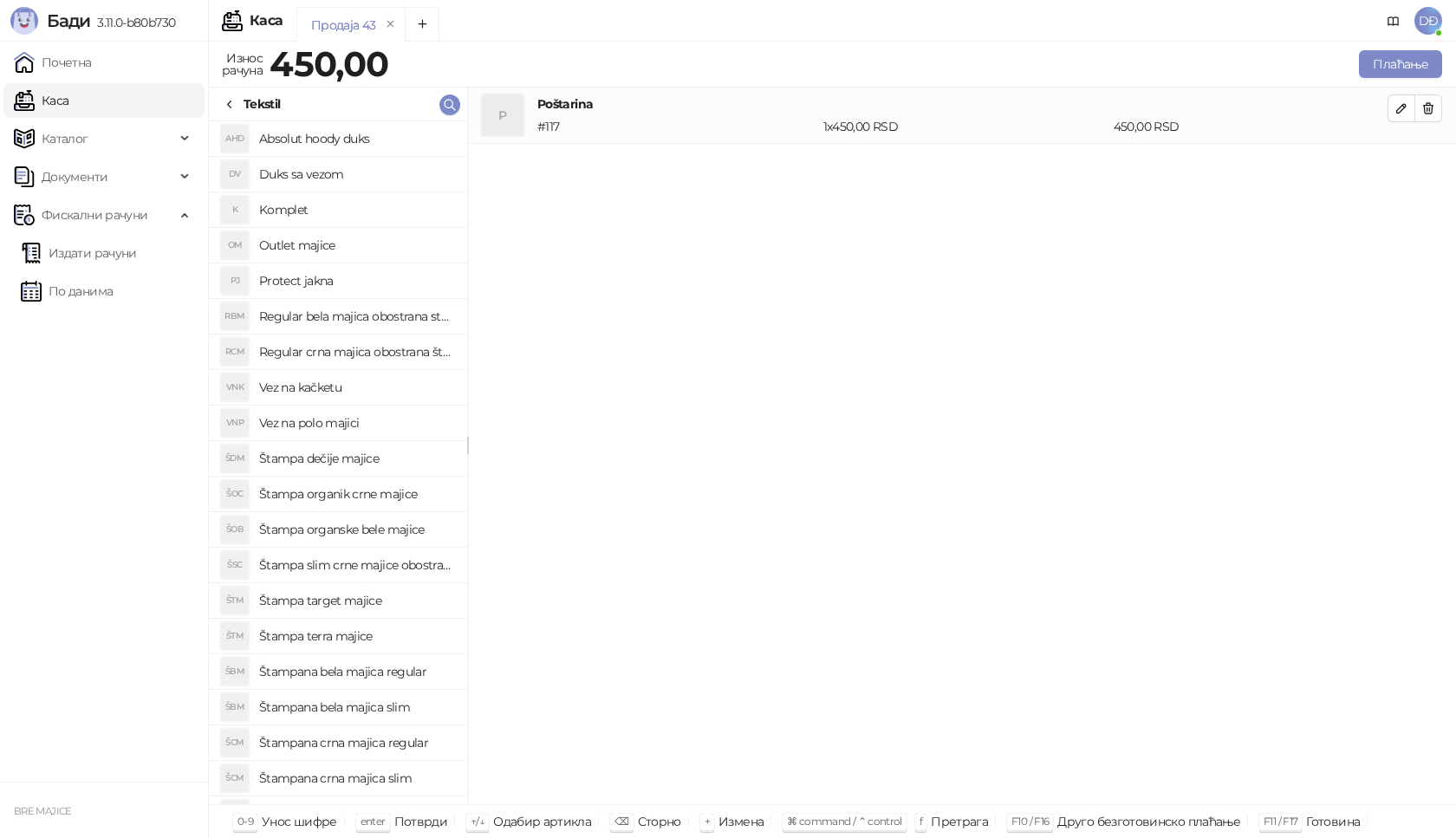
click at [373, 529] on h4 "Štampa organske bele majice" at bounding box center [357, 529] width 194 height 28
click at [1403, 161] on icon "button" at bounding box center [1402, 165] width 9 height 9
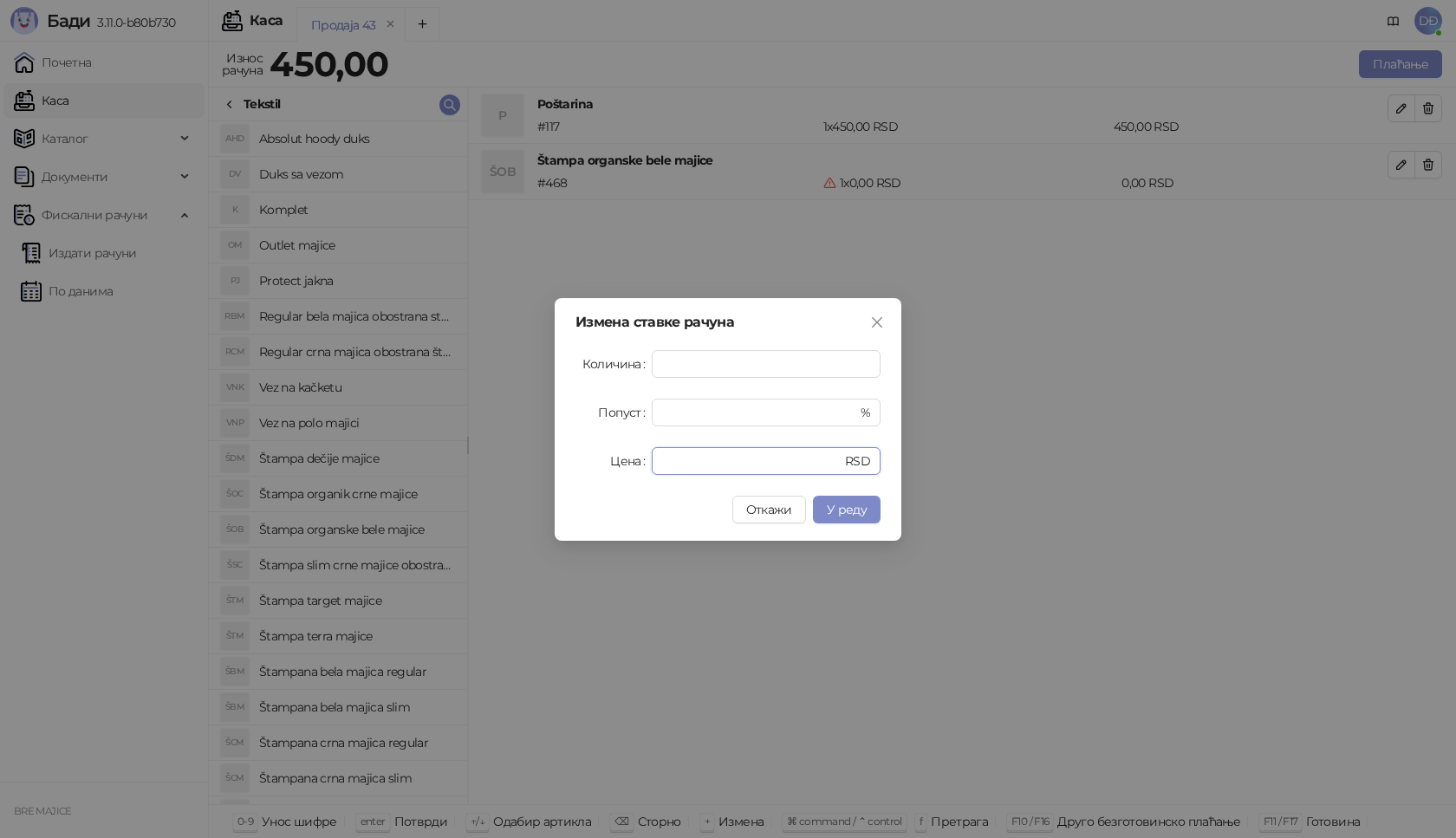
drag, startPoint x: 693, startPoint y: 459, endPoint x: 600, endPoint y: 463, distance: 93.1
click at [608, 466] on div "Цена * RSD" at bounding box center [728, 461] width 305 height 28
type input "****"
click at [833, 509] on span "У реду" at bounding box center [846, 509] width 40 height 15
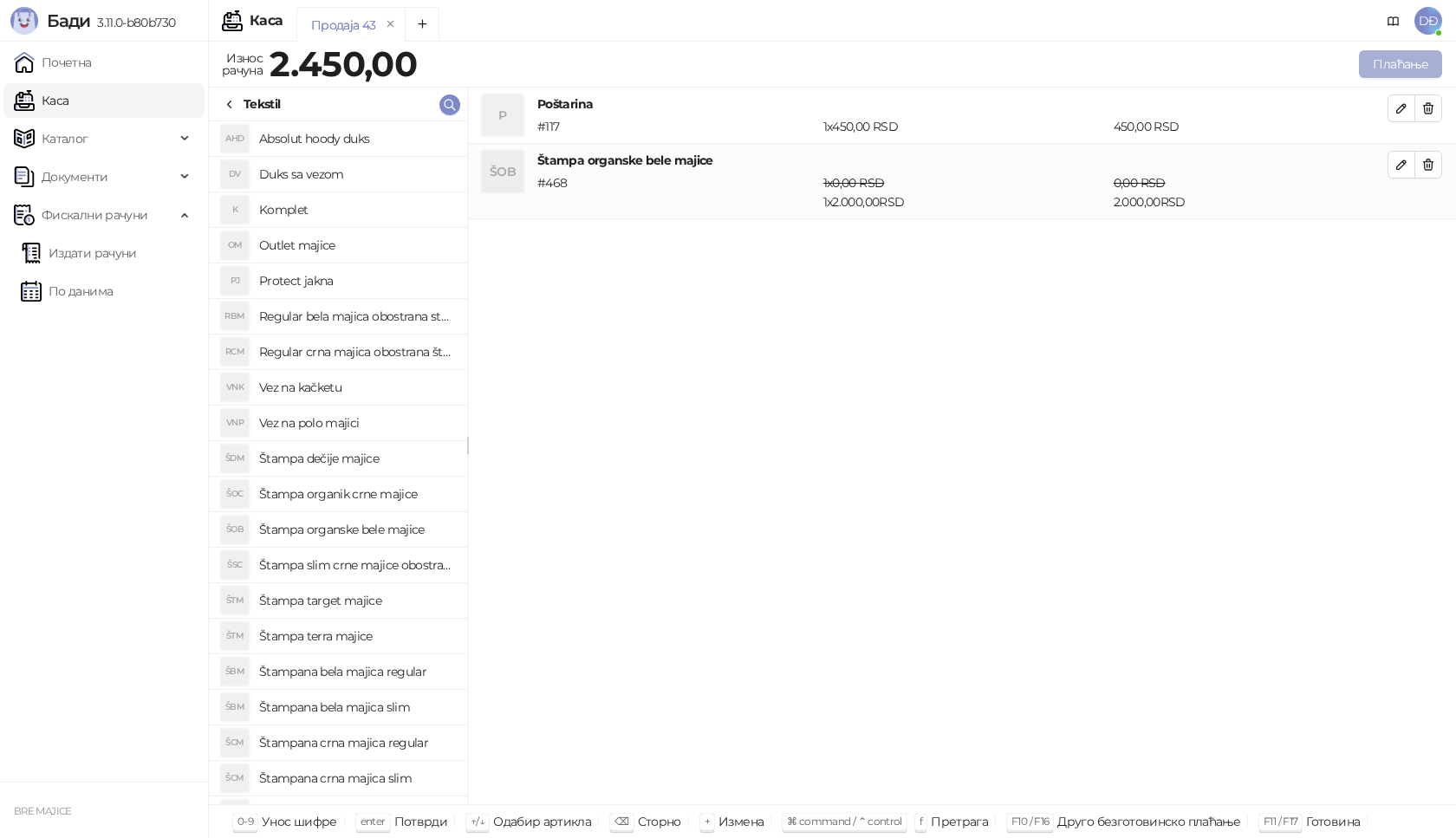
click at [1384, 67] on button "Плаћање" at bounding box center [1401, 63] width 83 height 28
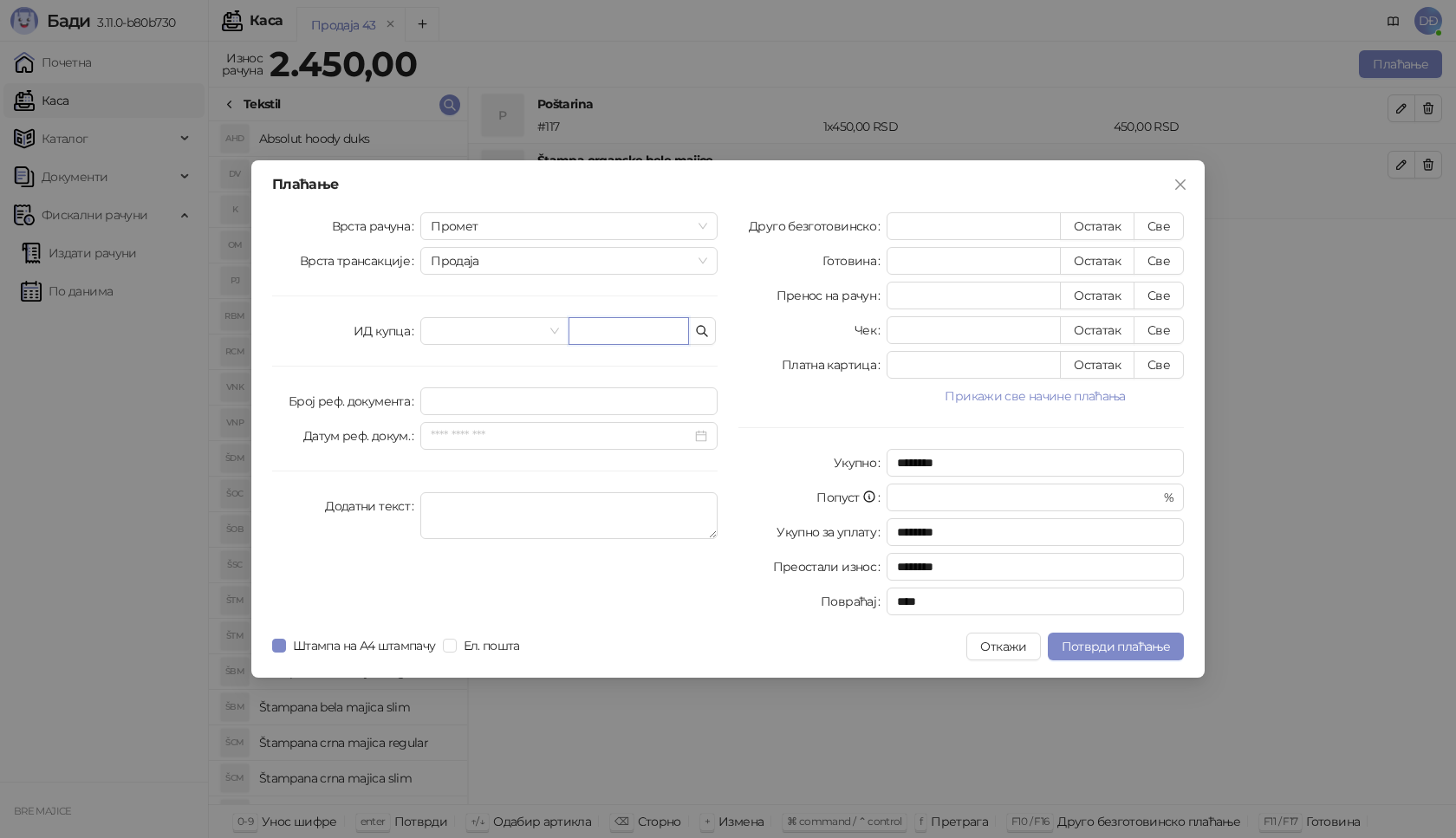
click at [643, 326] on input "text" at bounding box center [629, 331] width 121 height 28
paste input "**********"
type input "**********"
click at [1159, 228] on button "Све" at bounding box center [1158, 226] width 50 height 28
type input "****"
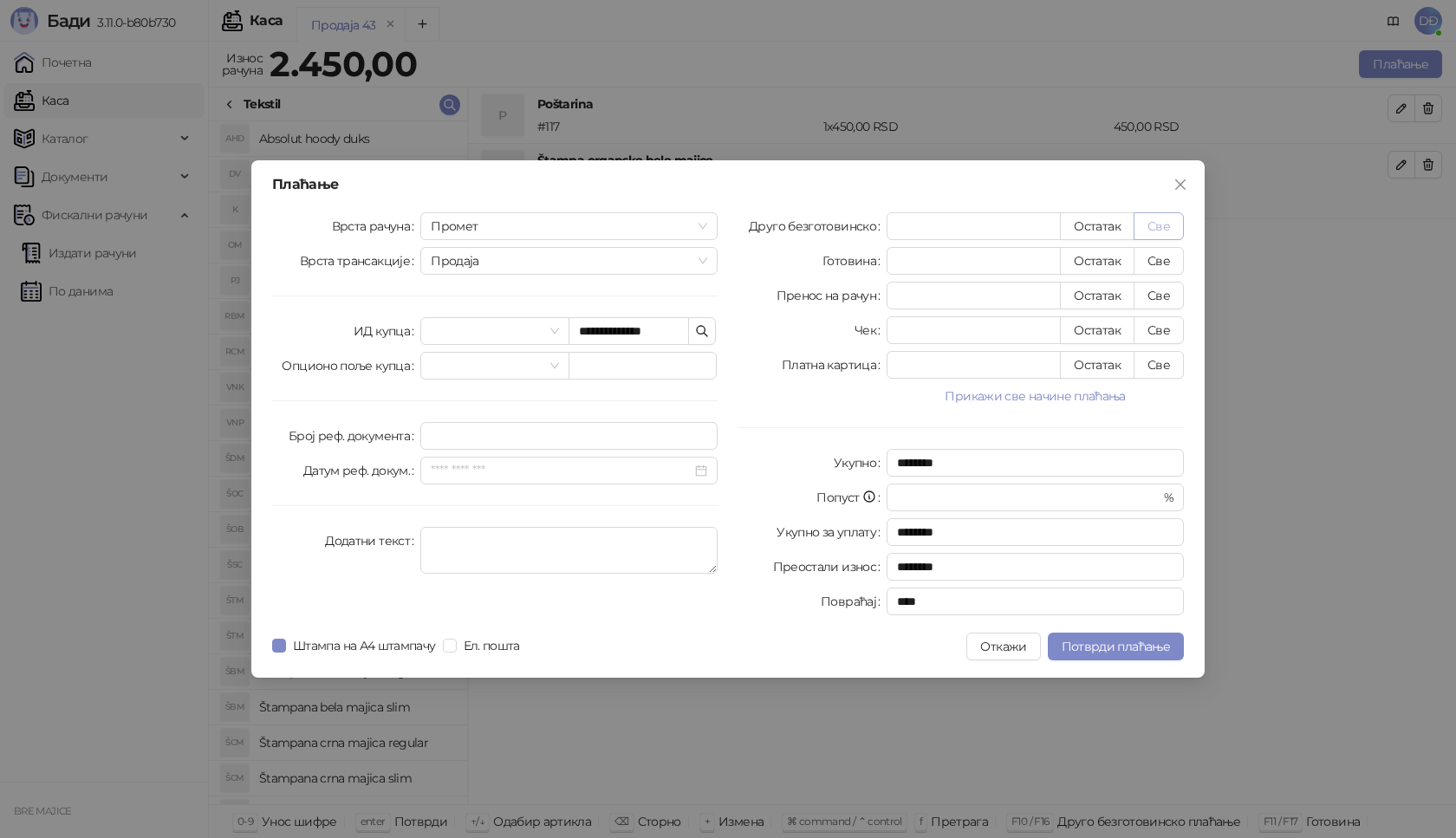
type input "****"
click at [1072, 646] on span "Потврди плаћање" at bounding box center [1115, 646] width 108 height 15
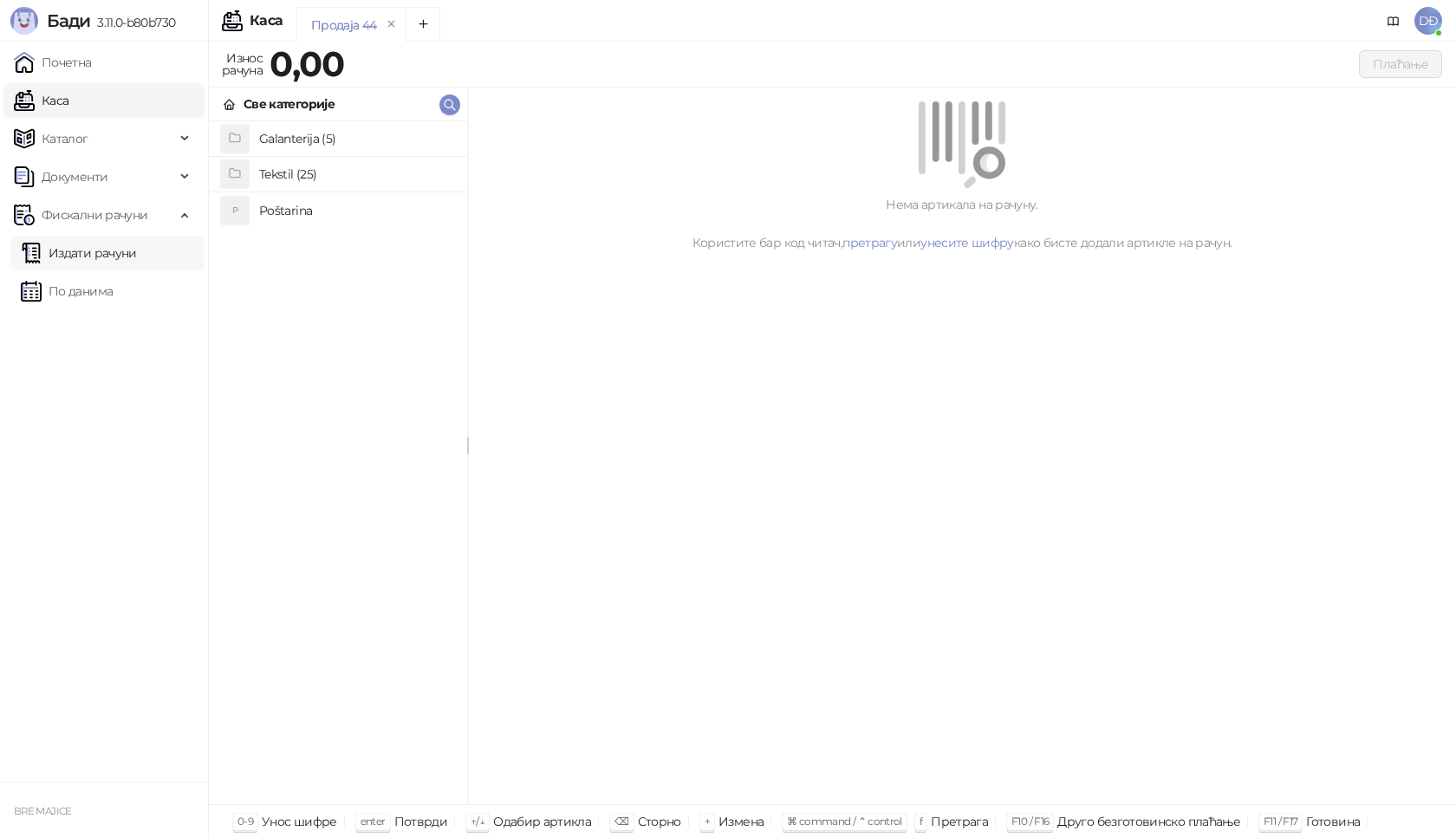
click at [116, 261] on link "Издати рачуни" at bounding box center [79, 253] width 116 height 34
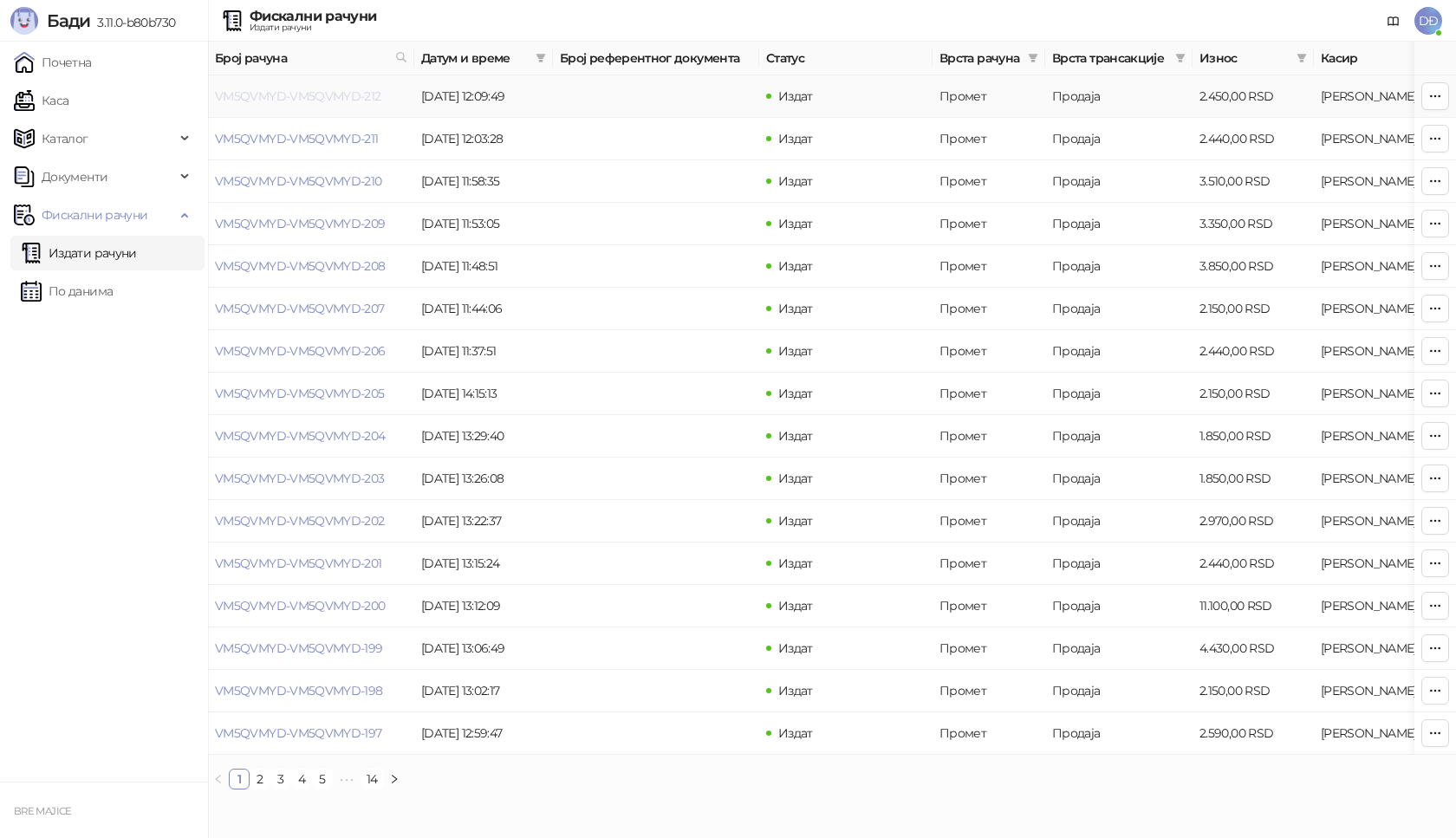
click at [289, 95] on link "VM5QVMYD-VM5QVMYD-212" at bounding box center [298, 95] width 166 height 15
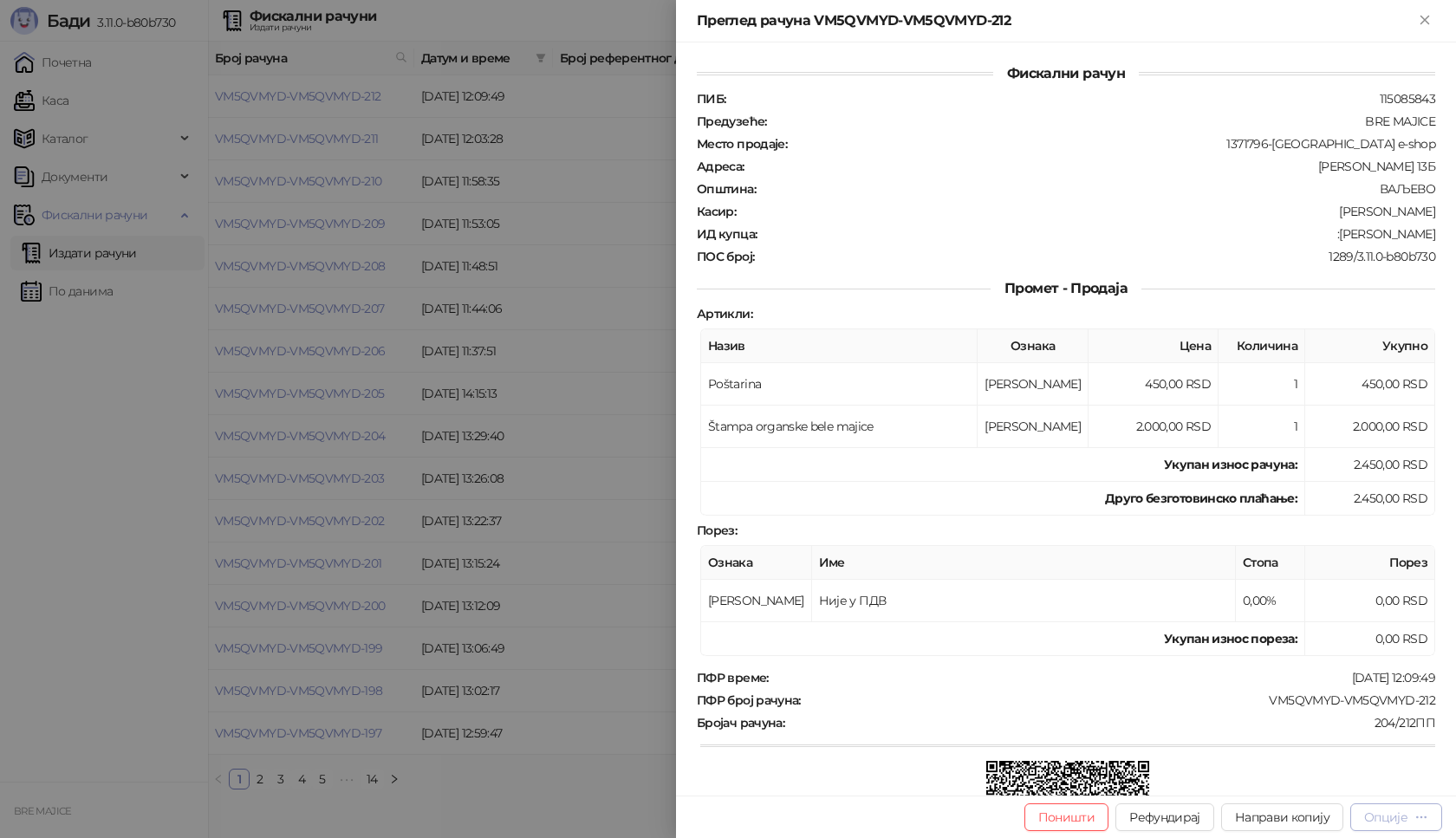
click at [1408, 821] on div "Опције" at bounding box center [1396, 816] width 64 height 16
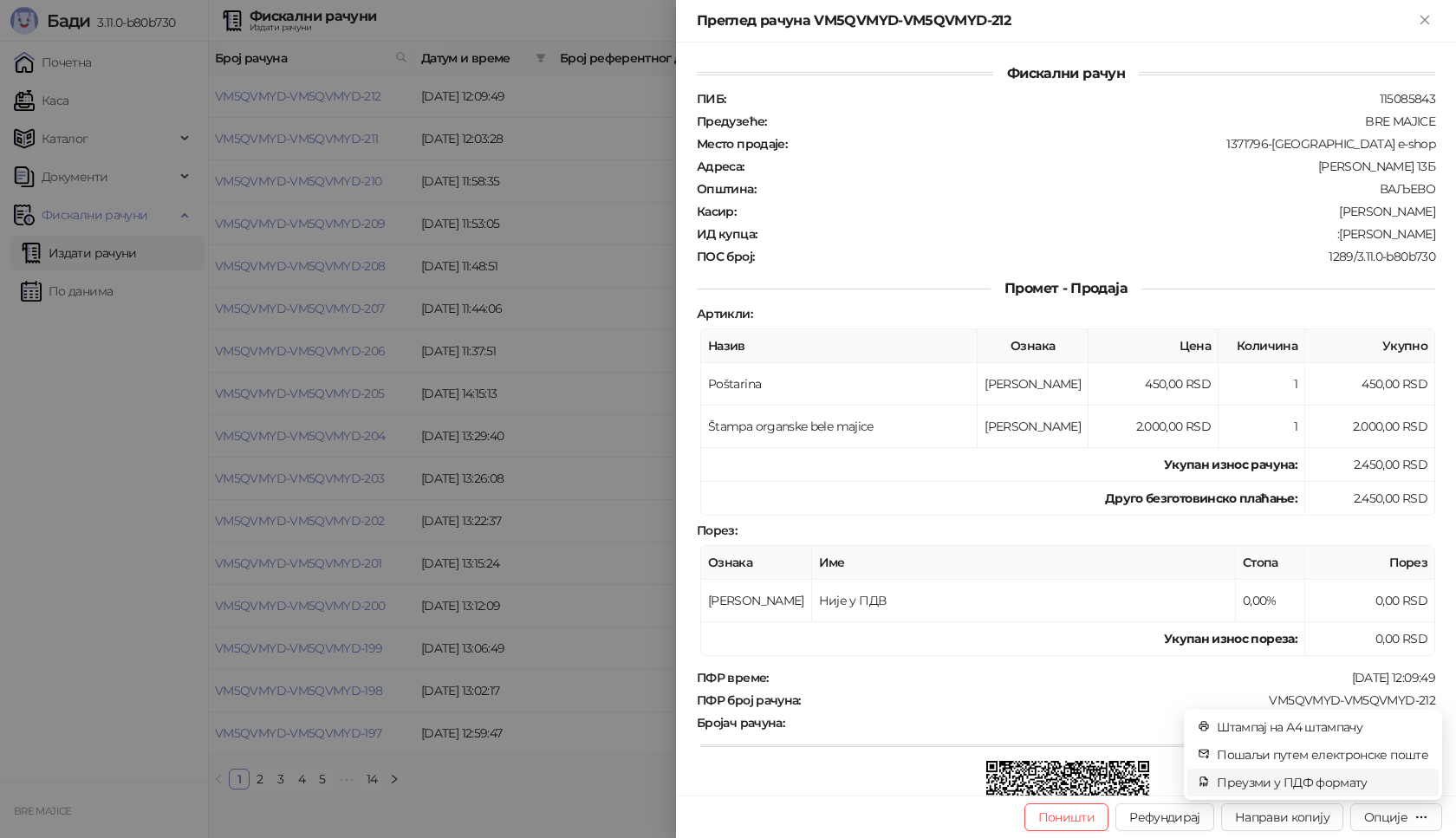
click at [1357, 781] on span "Преузми у ПДФ формату" at bounding box center [1322, 782] width 211 height 19
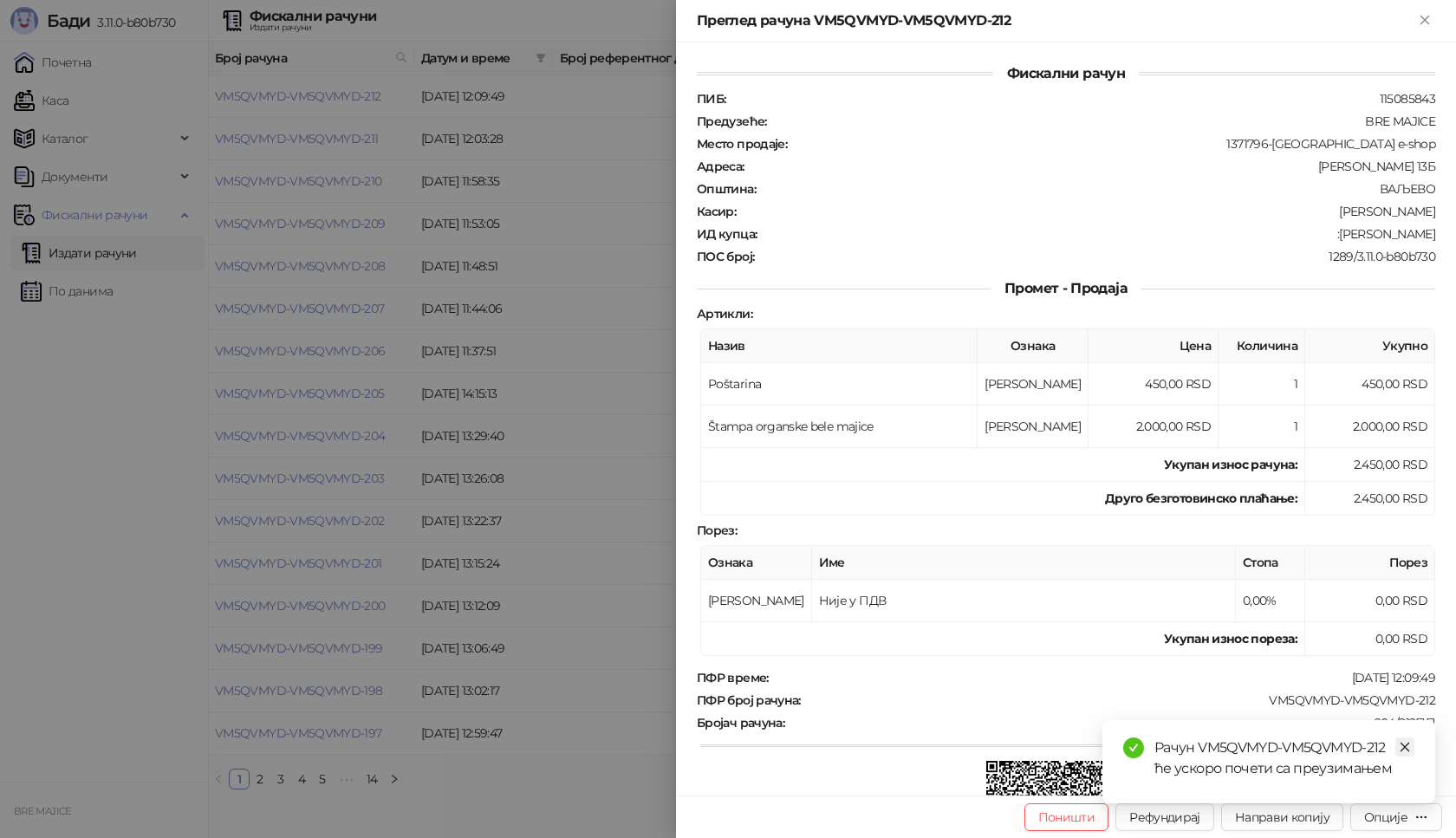
click at [1412, 745] on link "Close" at bounding box center [1404, 746] width 19 height 19
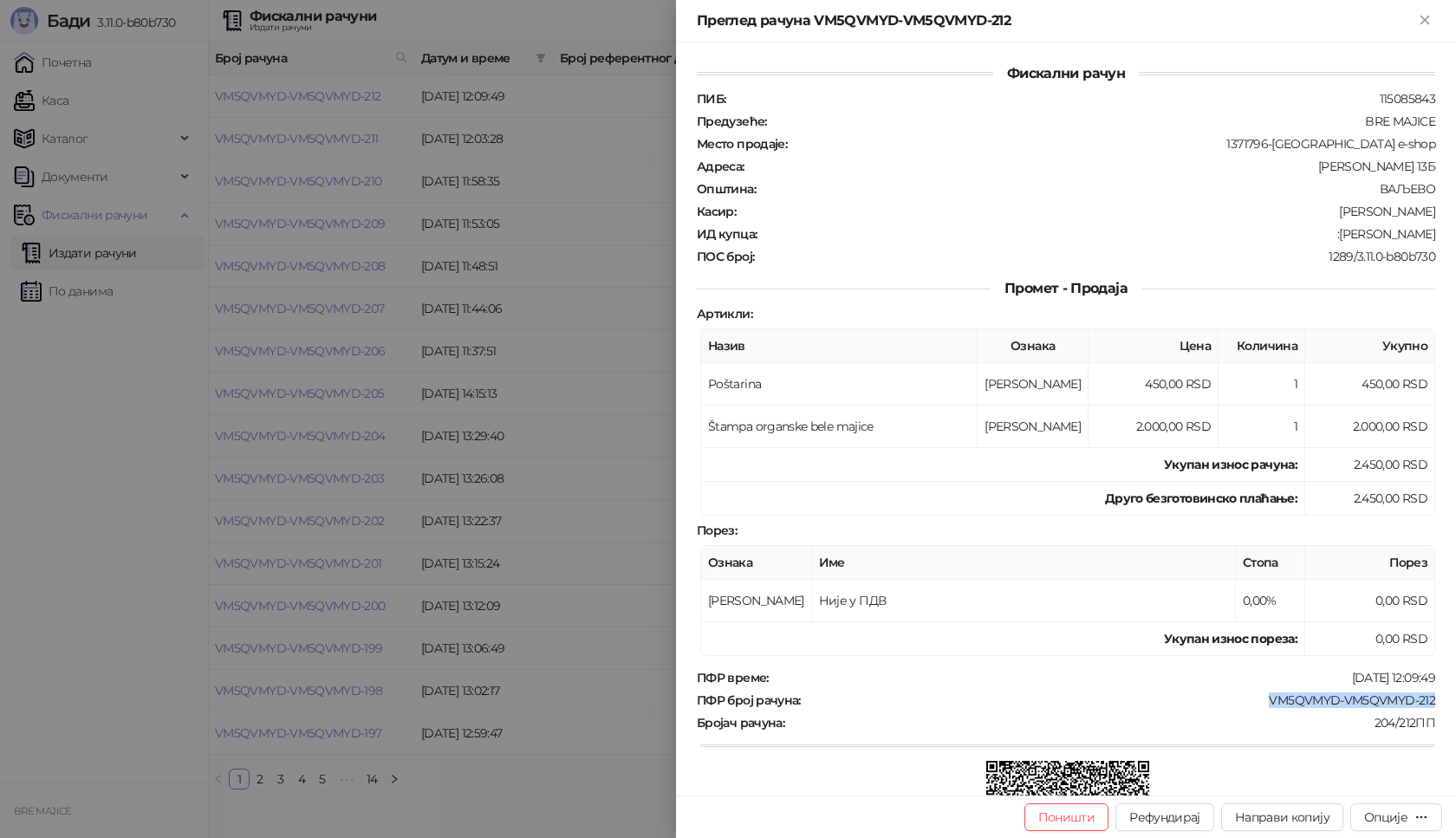
drag, startPoint x: 1428, startPoint y: 699, endPoint x: 1255, endPoint y: 703, distance: 173.0
click at [1255, 703] on div "Фискални рачун ПИБ : 115085843 Предузеће : BRE MAJICE Место продаје : 1371796-[…" at bounding box center [1066, 419] width 780 height 753
drag, startPoint x: 1426, startPoint y: 230, endPoint x: 1335, endPoint y: 234, distance: 91.1
click at [1335, 234] on div "Фискални рачун ПИБ : 115085843 Предузеће : BRE MAJICE Место продаје : 1371796-[…" at bounding box center [1066, 419] width 780 height 753
click at [1419, 18] on icon "Close" at bounding box center [1424, 19] width 15 height 15
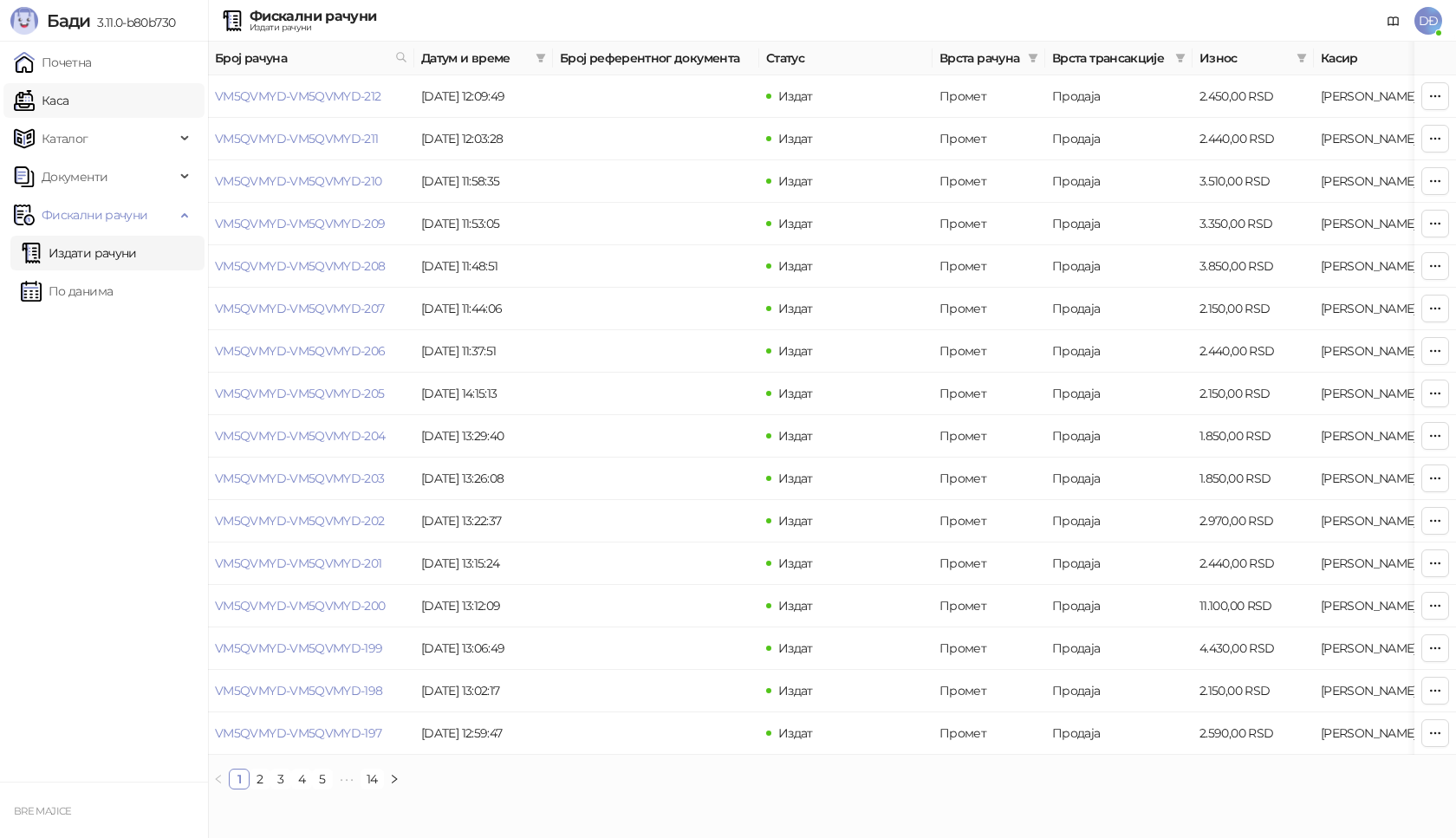
click at [59, 103] on link "Каса" at bounding box center [41, 101] width 54 height 34
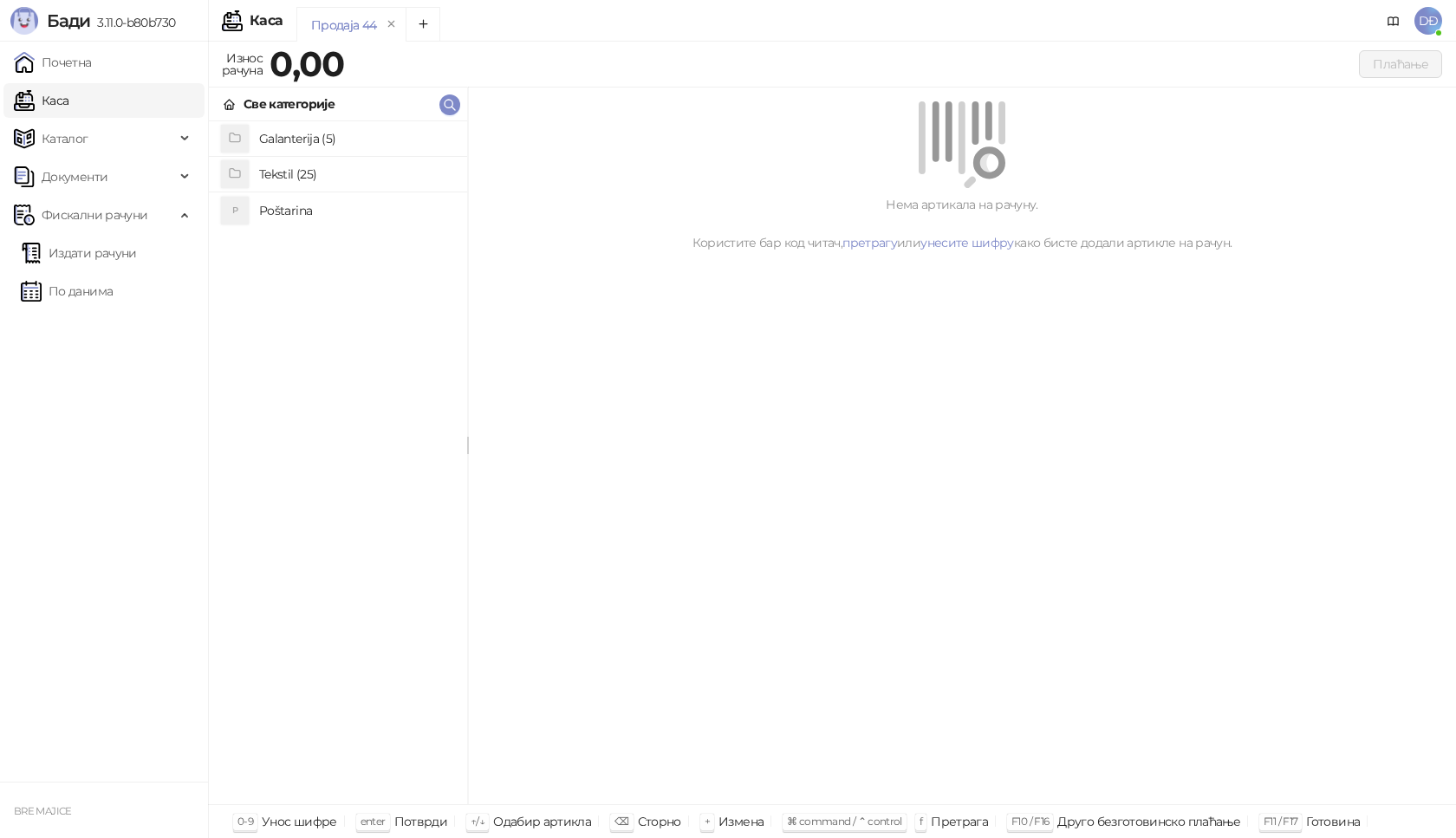
click at [268, 212] on h4 "Poštarina" at bounding box center [357, 210] width 194 height 28
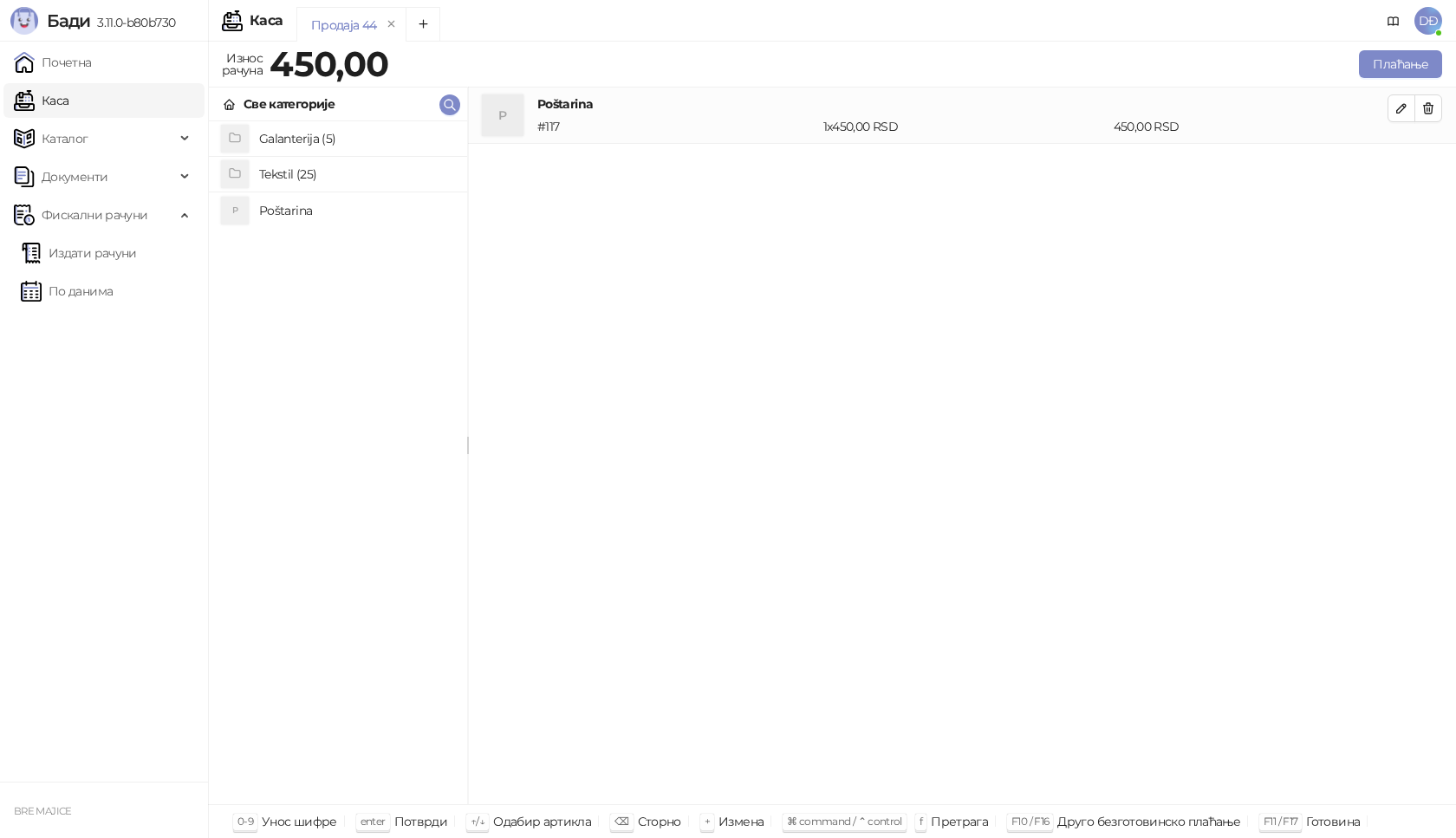
click at [288, 167] on h4 "Tekstil (25)" at bounding box center [357, 174] width 194 height 28
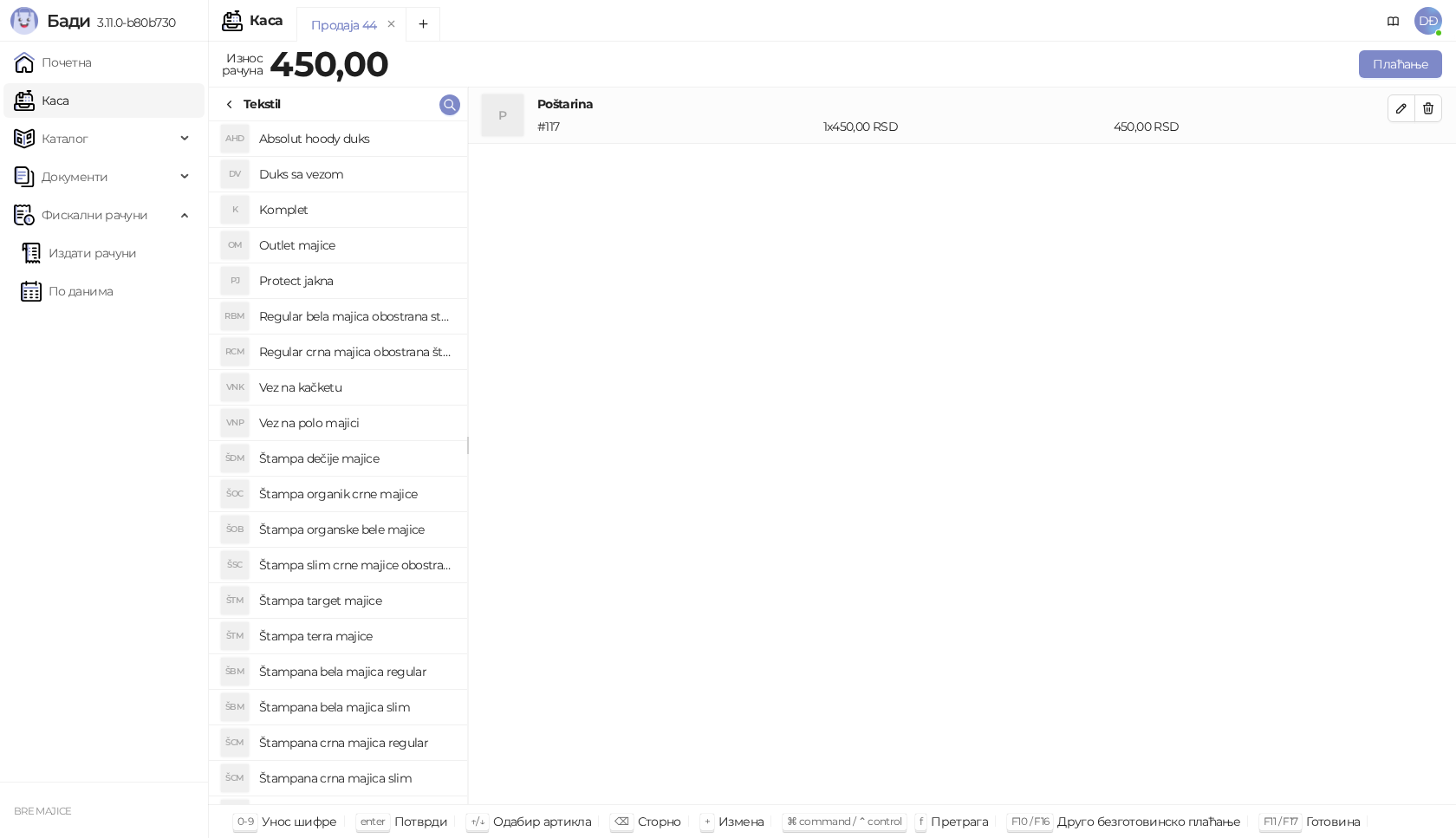
click at [375, 746] on h4 "Štampana crna majica regular" at bounding box center [357, 742] width 194 height 28
click at [1402, 168] on icon "button" at bounding box center [1401, 164] width 14 height 14
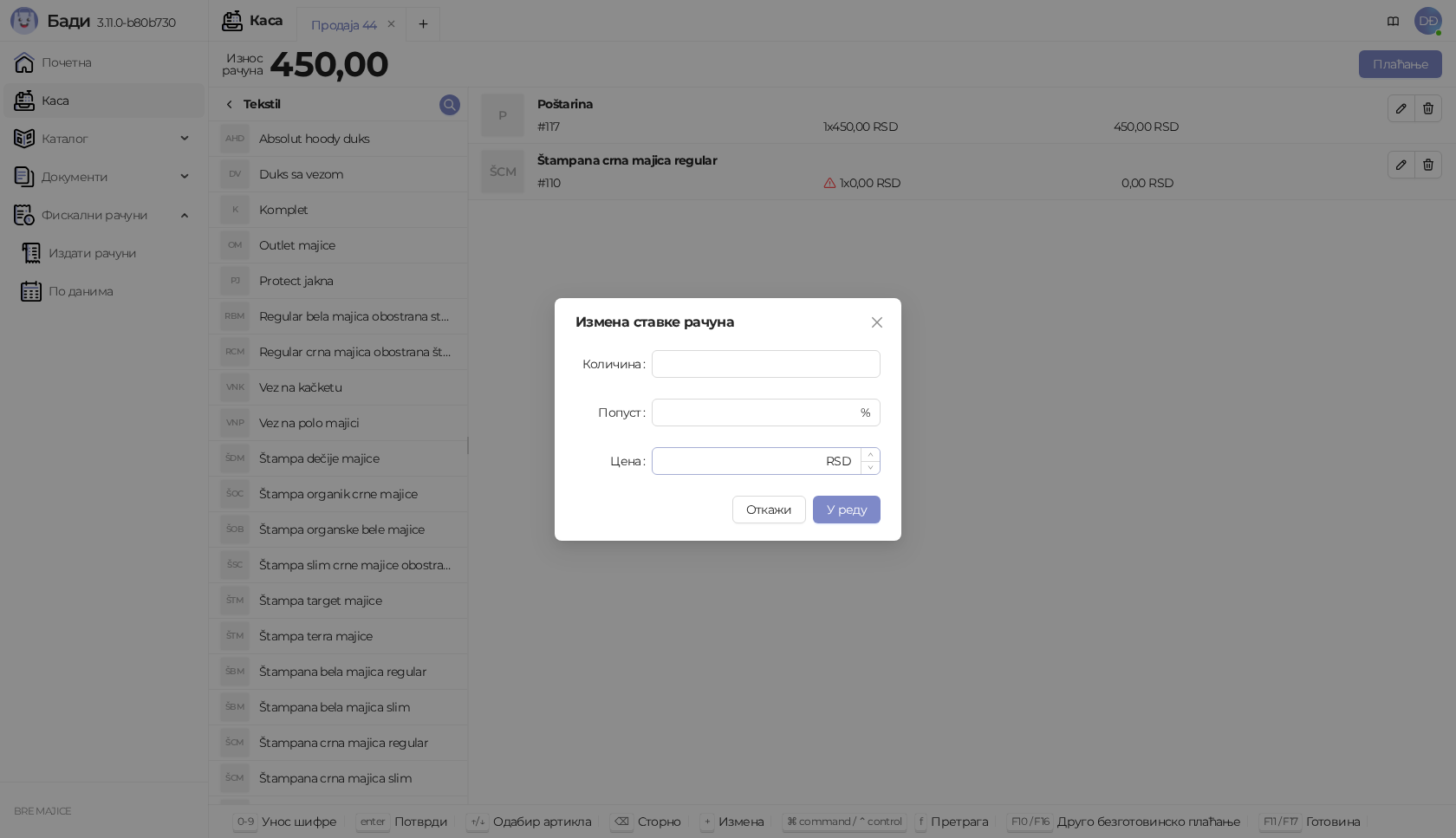
type input "*"
drag, startPoint x: 676, startPoint y: 458, endPoint x: 635, endPoint y: 462, distance: 41.2
click at [623, 469] on div "Цена * RSD" at bounding box center [728, 461] width 305 height 28
type input "****"
click at [860, 500] on button "У реду" at bounding box center [846, 509] width 68 height 28
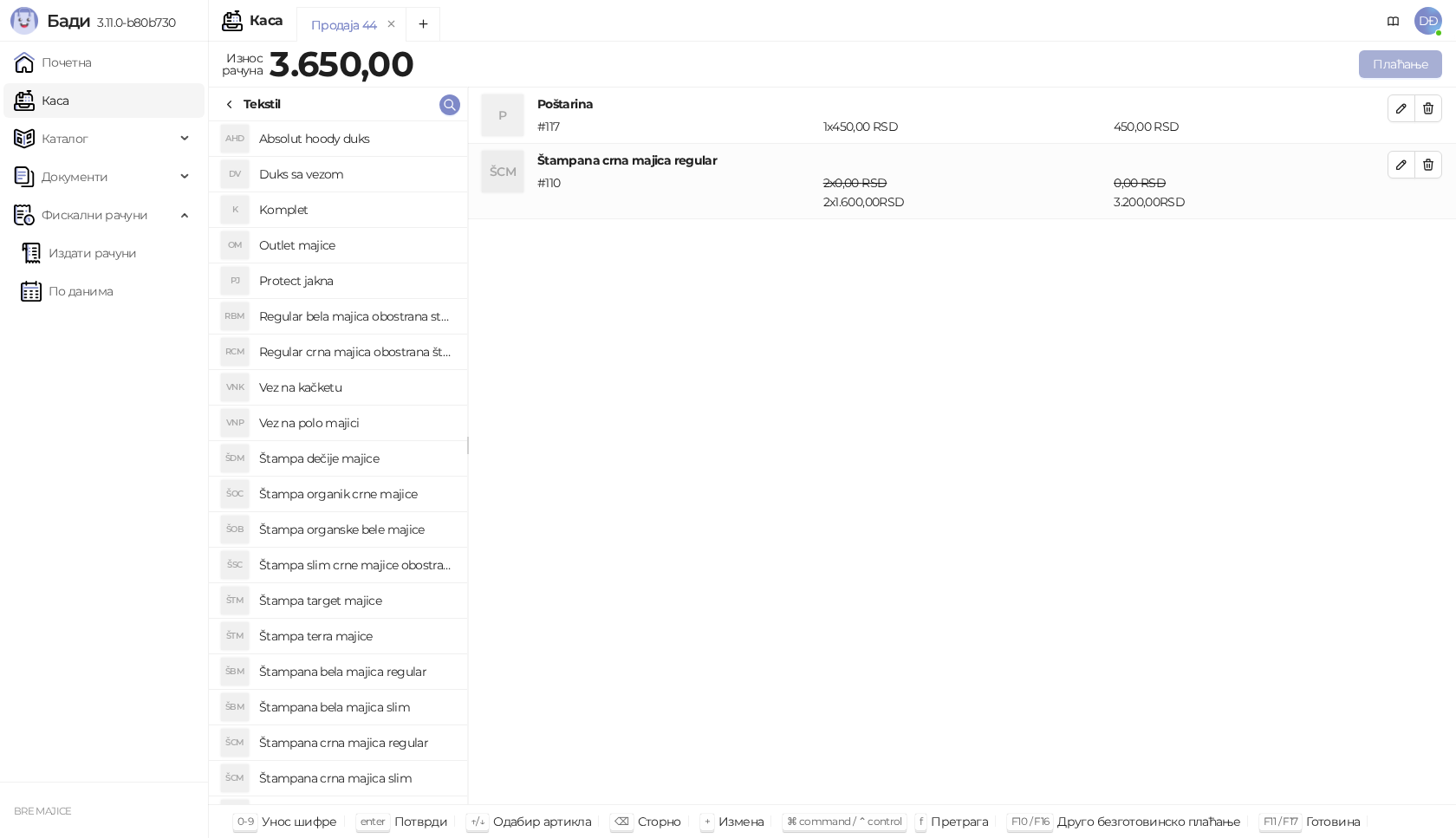
click at [1405, 56] on button "Плаћање" at bounding box center [1401, 63] width 83 height 28
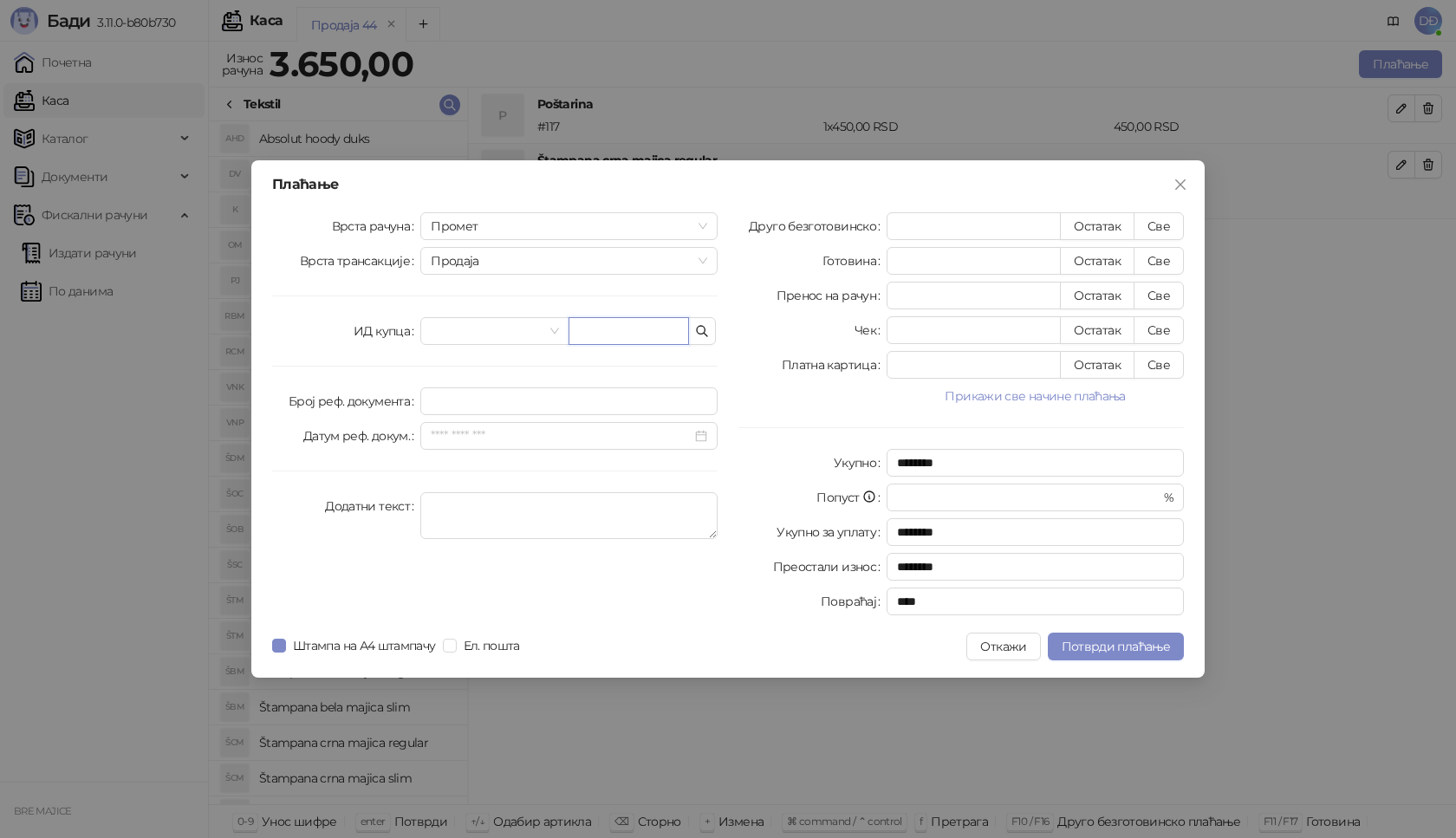
click at [621, 337] on input "text" at bounding box center [629, 331] width 121 height 28
paste input "**********"
type input "**********"
click at [1164, 226] on button "Све" at bounding box center [1158, 226] width 50 height 28
type input "****"
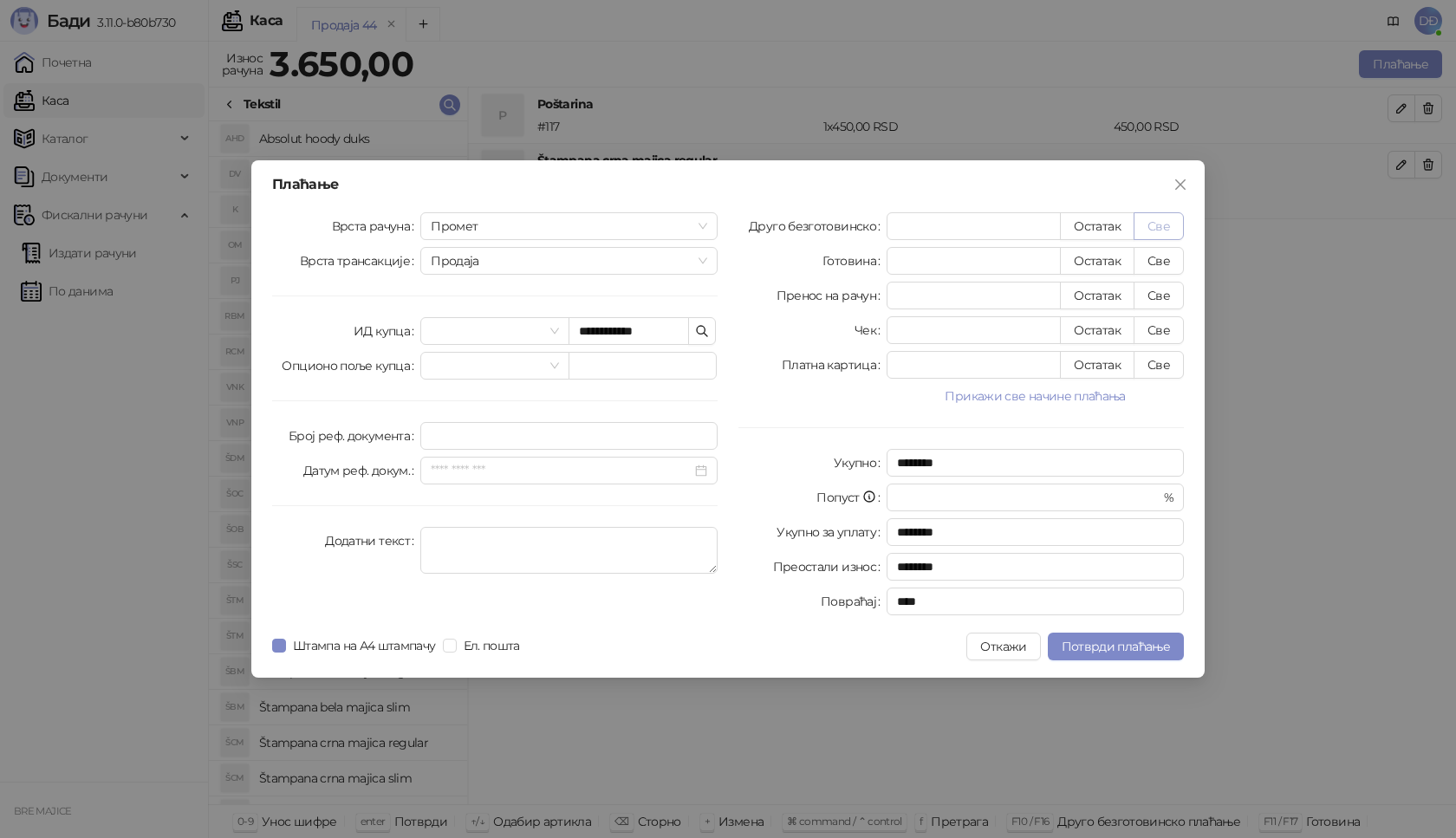
type input "****"
click at [1105, 649] on span "Потврди плаћање" at bounding box center [1115, 646] width 108 height 15
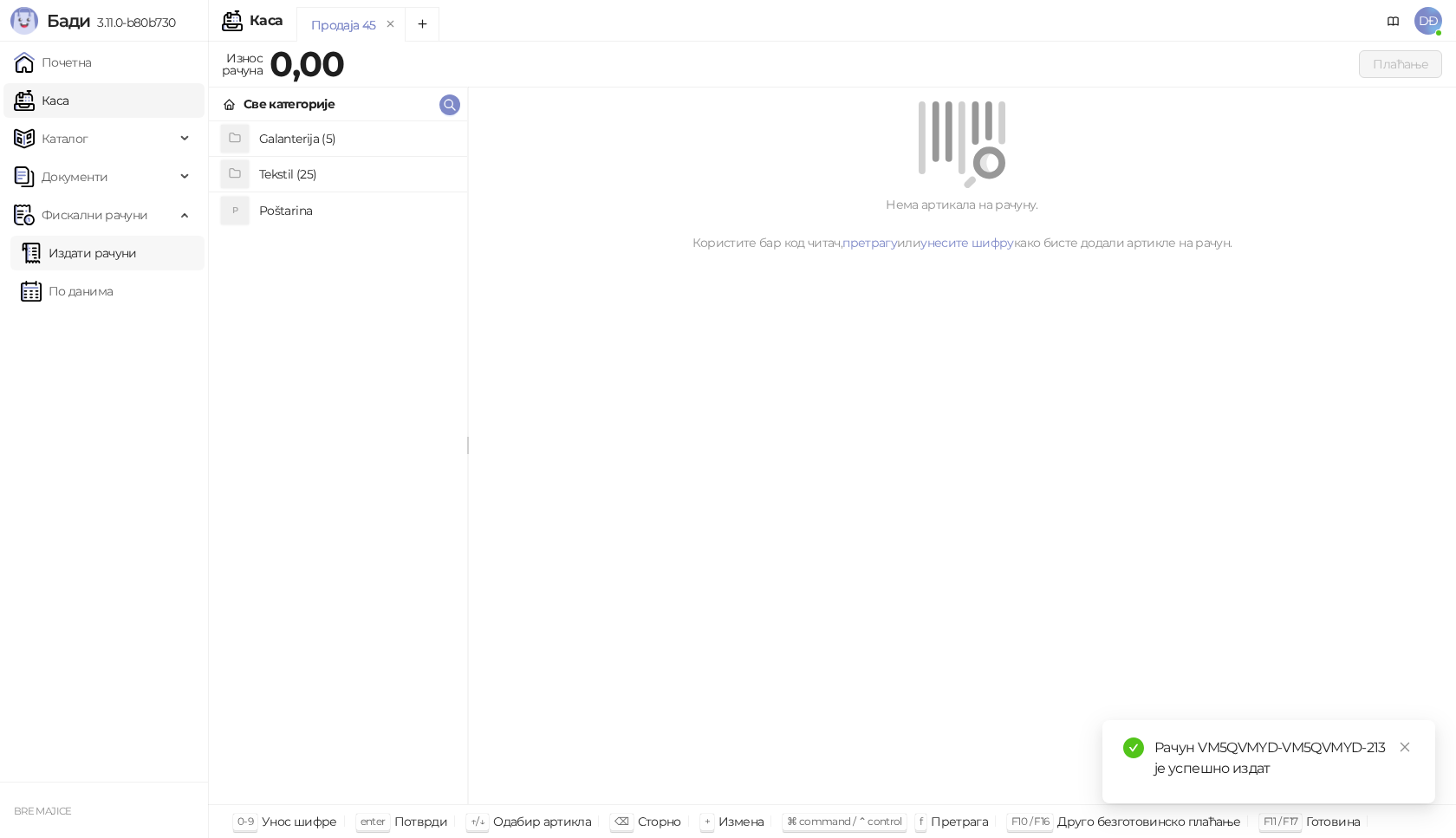
click at [137, 260] on link "Издати рачуни" at bounding box center [79, 253] width 116 height 34
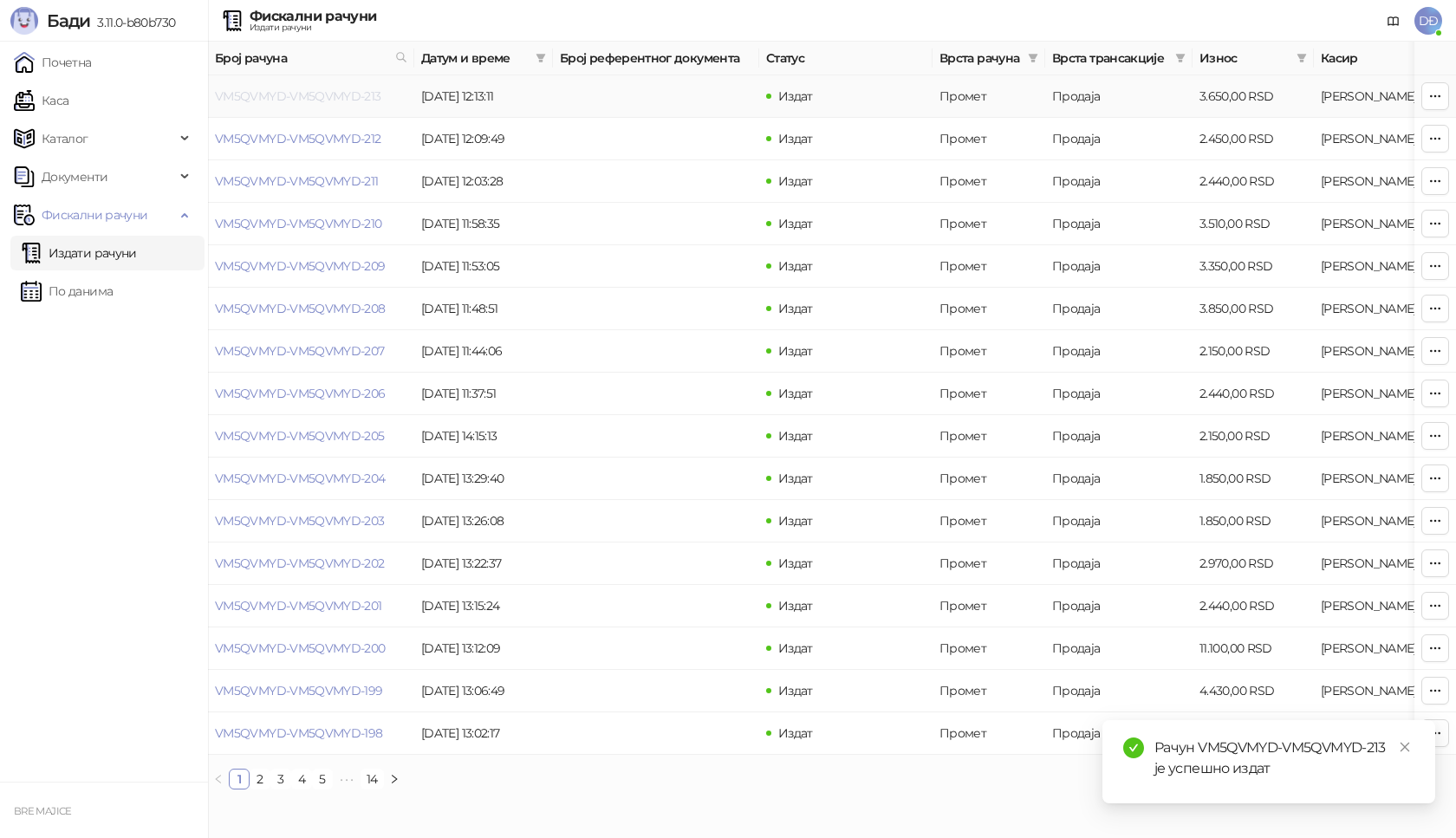
click at [329, 98] on link "VM5QVMYD-VM5QVMYD-213" at bounding box center [298, 95] width 166 height 15
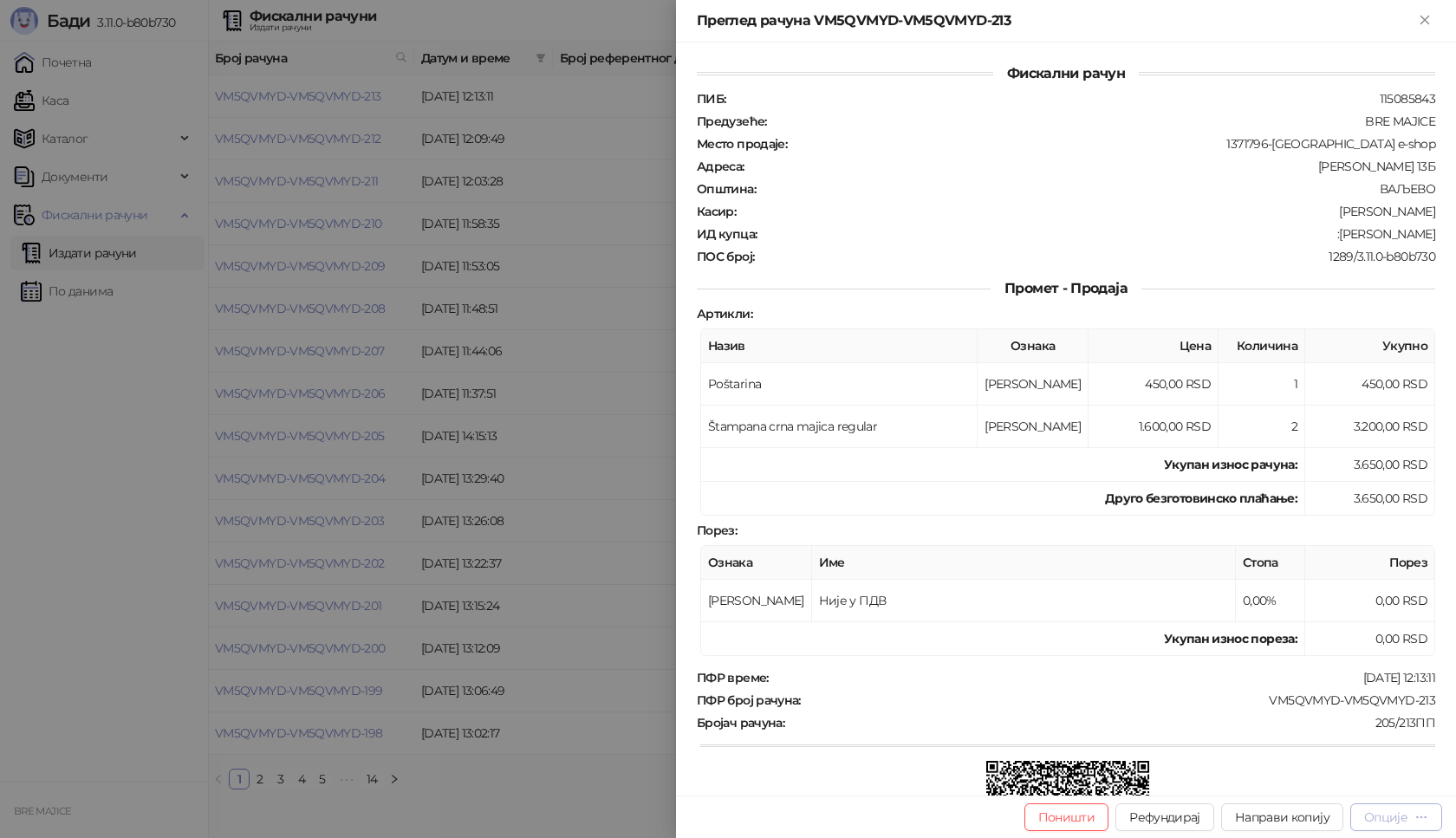
click at [1398, 825] on button "Опције" at bounding box center [1395, 817] width 92 height 28
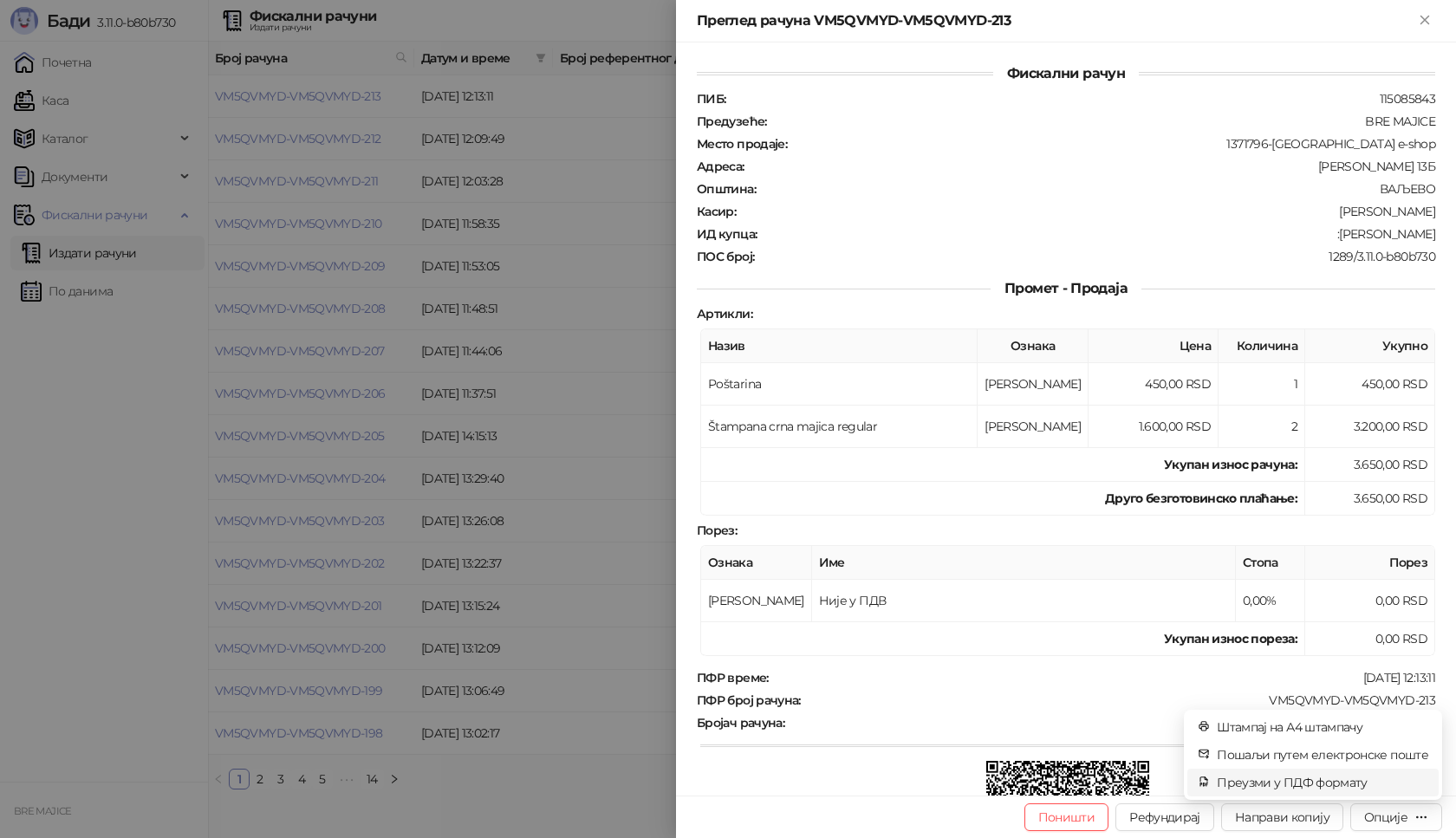
click at [1344, 782] on span "Преузми у ПДФ формату" at bounding box center [1322, 782] width 211 height 19
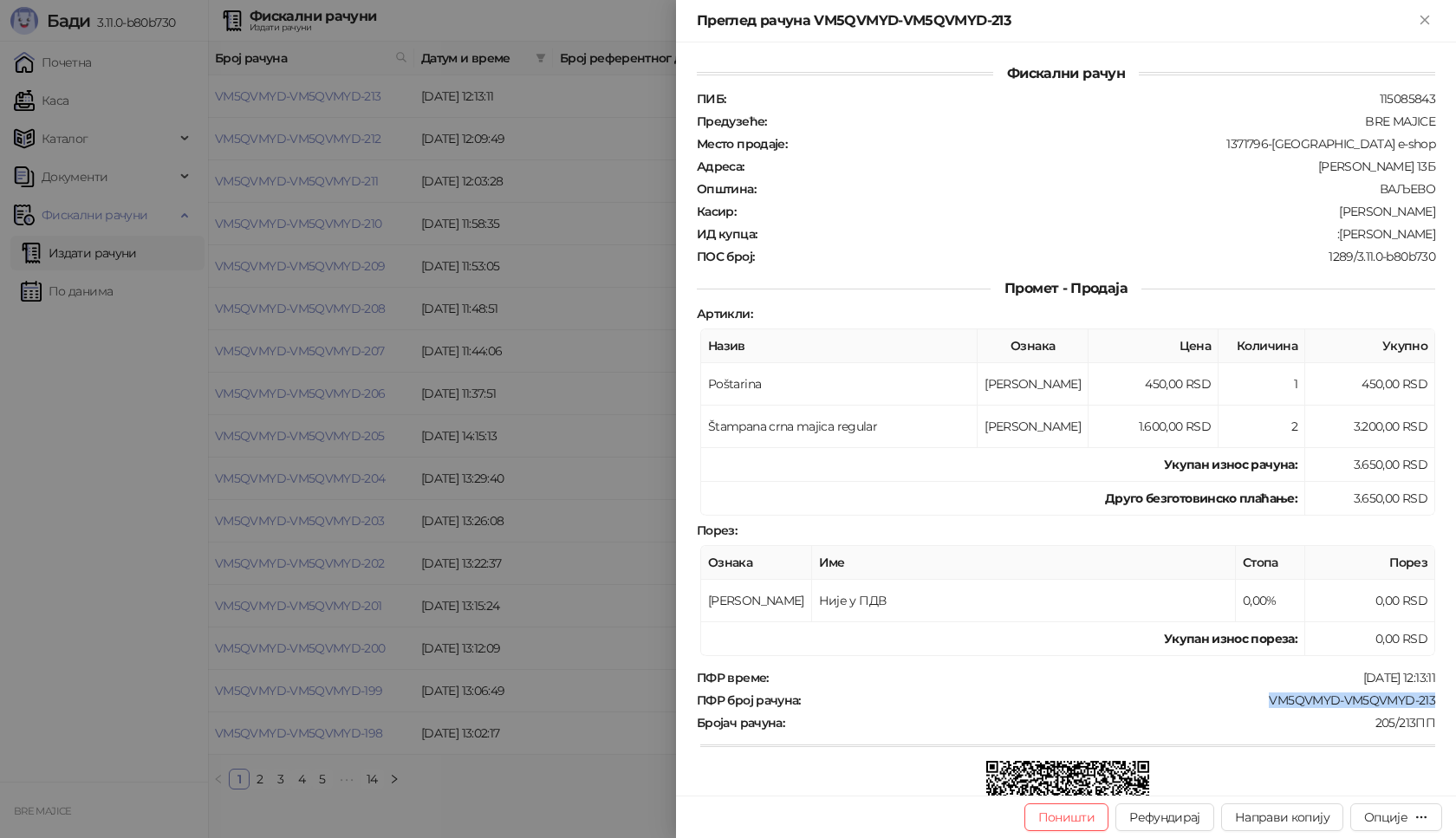
drag, startPoint x: 1424, startPoint y: 697, endPoint x: 1257, endPoint y: 704, distance: 167.1
click at [1257, 704] on div "Фискални рачун ПИБ : 115085843 Предузеће : BRE MAJICE Место продаје : 1371796-B…" at bounding box center [1066, 419] width 780 height 753
drag, startPoint x: 1428, startPoint y: 231, endPoint x: 1354, endPoint y: 239, distance: 74.4
click at [1354, 239] on div "Фискални рачун ПИБ : 115085843 Предузеће : BRE MAJICE Место продаје : 1371796-B…" at bounding box center [1066, 419] width 780 height 753
click at [1433, 27] on button "Close" at bounding box center [1424, 20] width 21 height 21
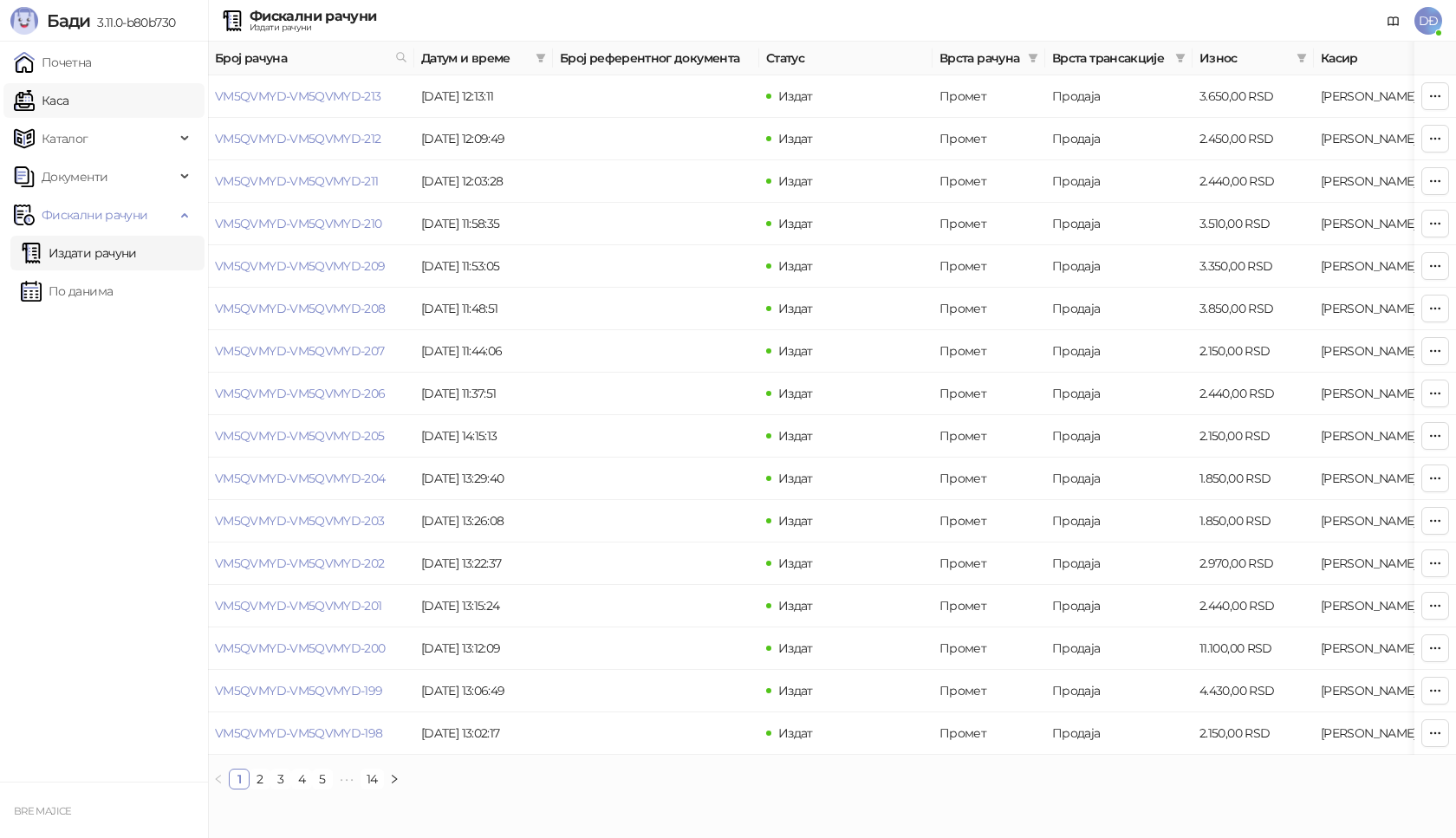
click at [68, 92] on link "Каса" at bounding box center [41, 101] width 54 height 34
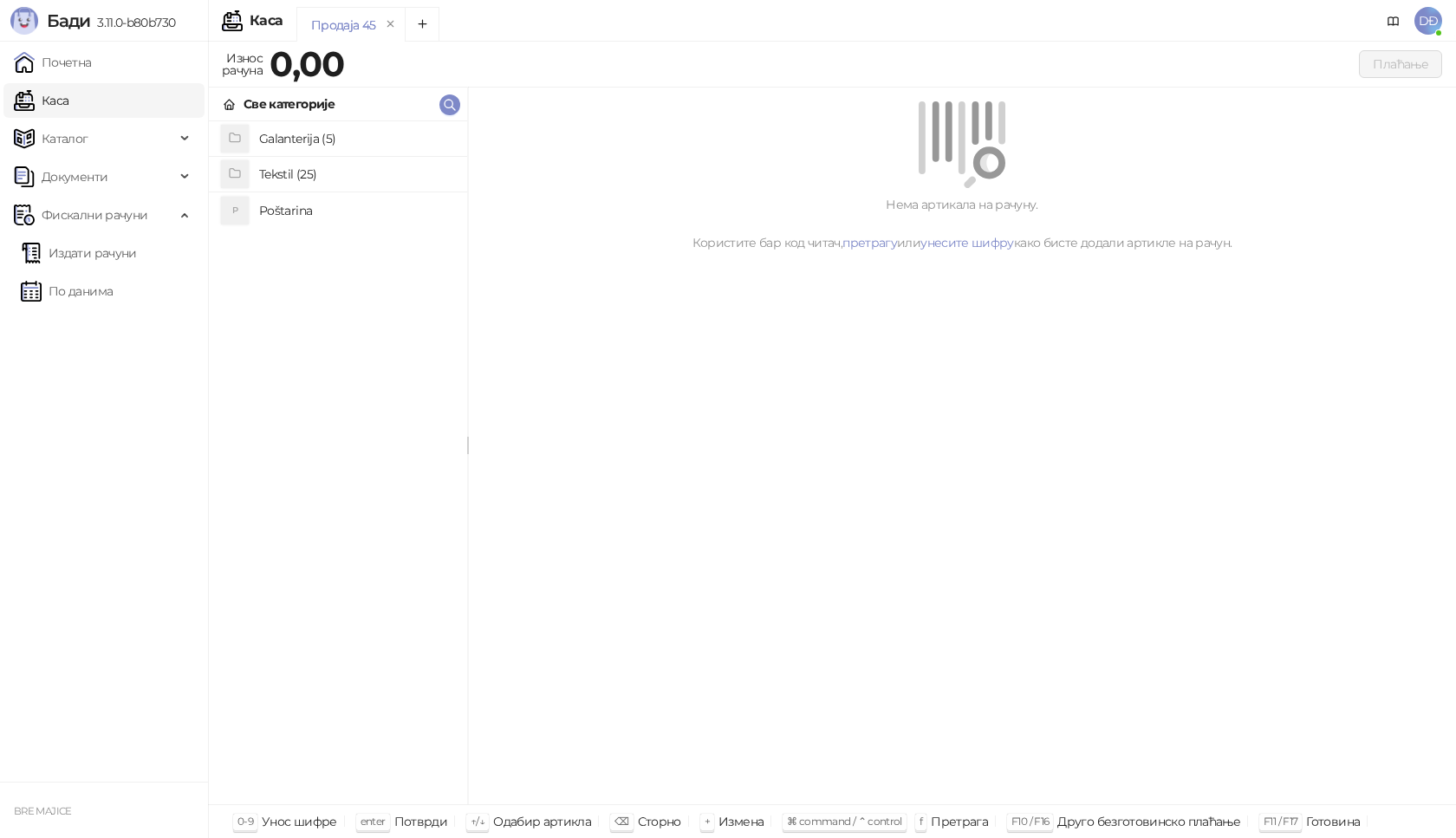
click at [285, 206] on h4 "Poštarina" at bounding box center [357, 210] width 194 height 28
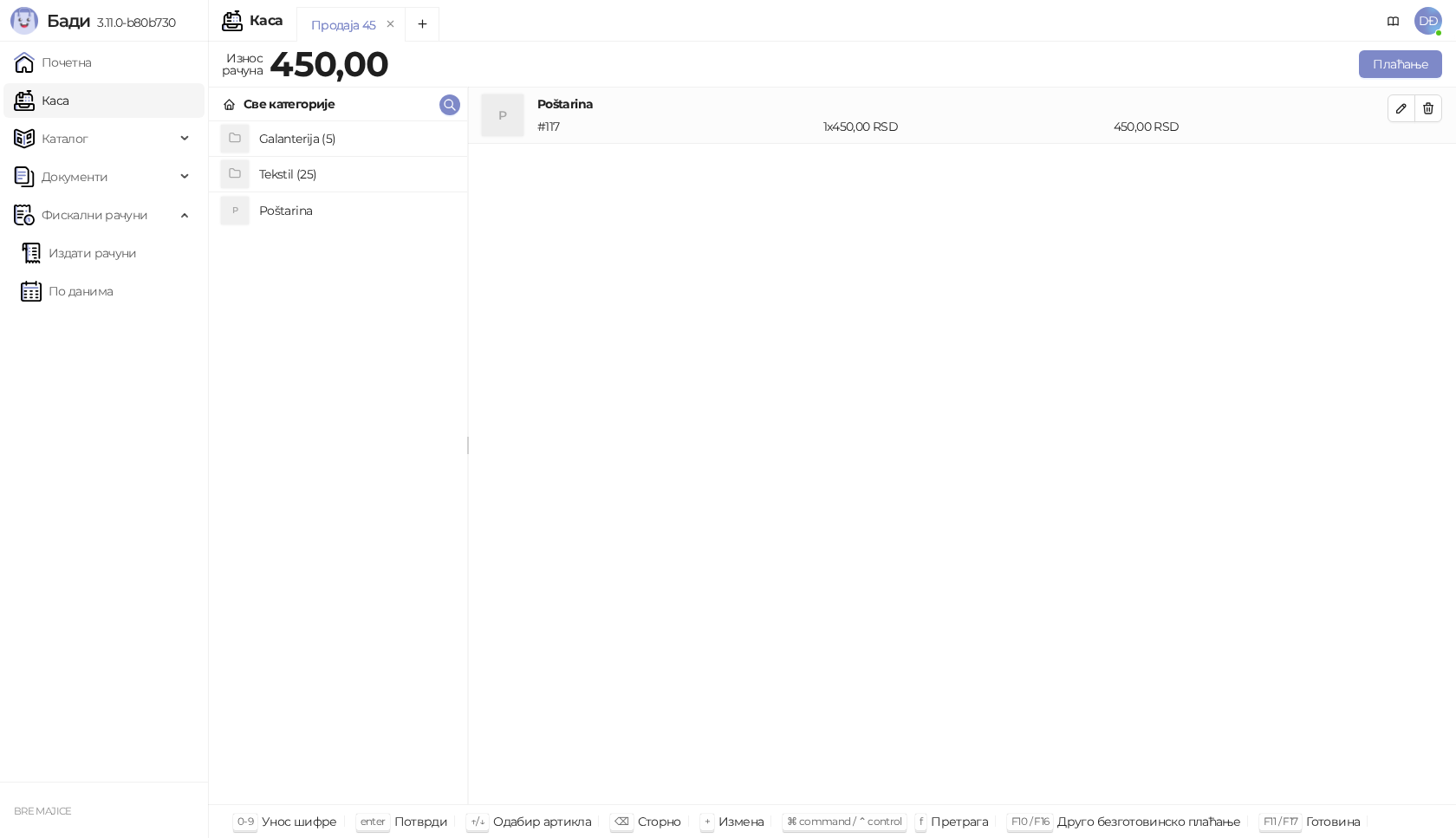
click at [293, 165] on h4 "Tekstil (25)" at bounding box center [357, 174] width 194 height 28
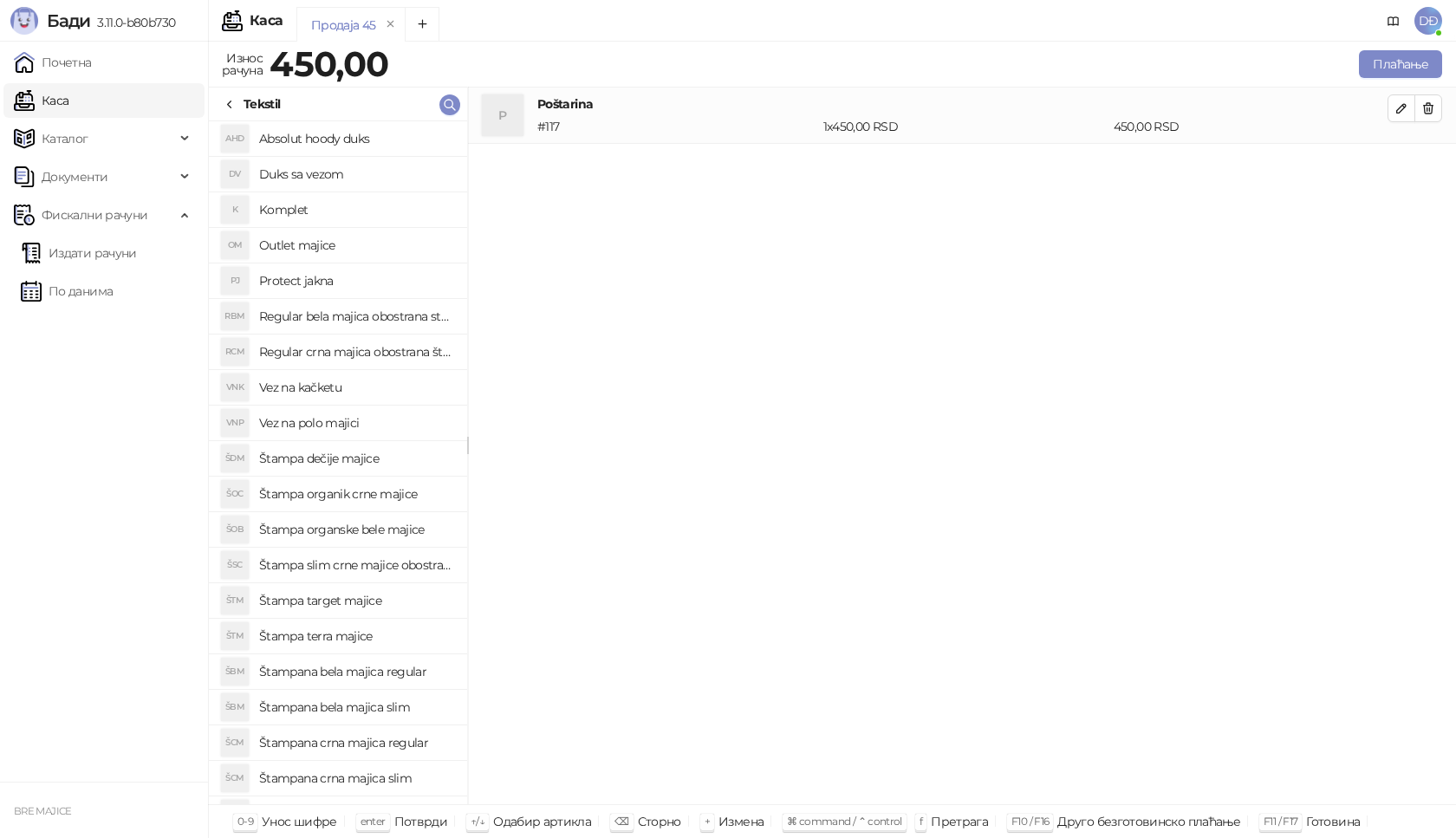
scroll to position [173, 0]
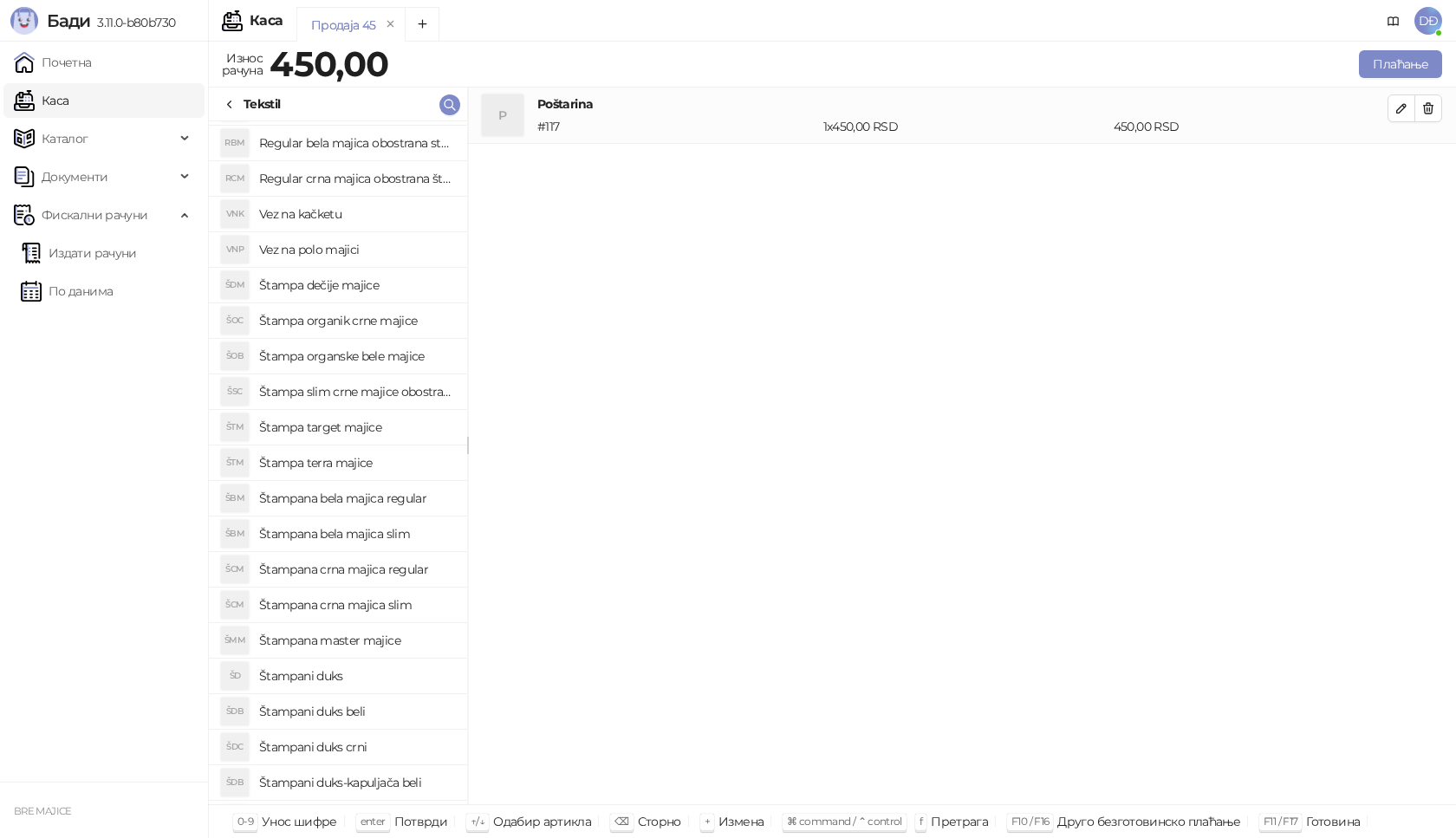
click at [366, 644] on h4 "Štampana master majice" at bounding box center [357, 640] width 194 height 28
click at [1406, 165] on icon "button" at bounding box center [1401, 164] width 14 height 14
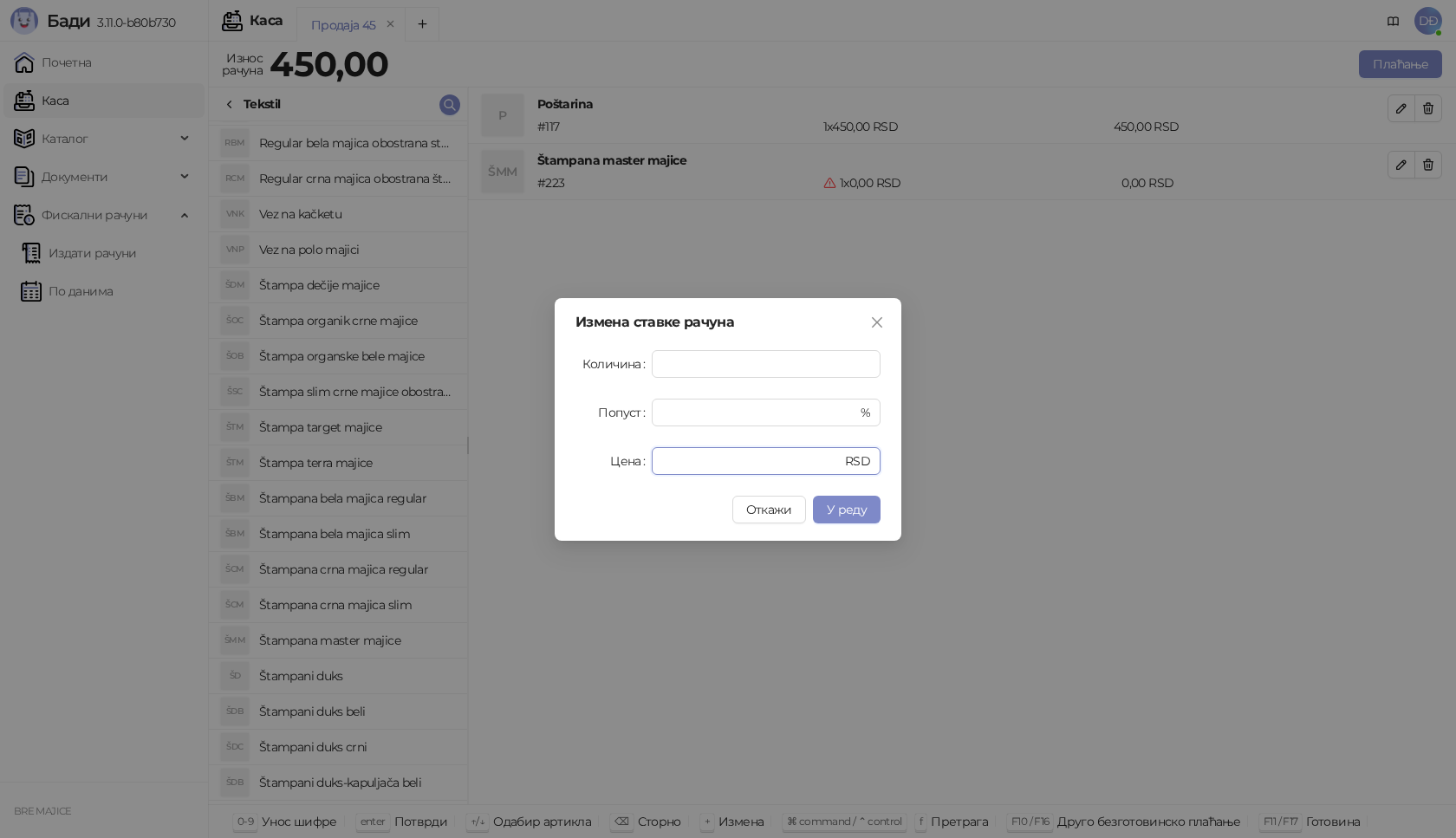
drag, startPoint x: 692, startPoint y: 463, endPoint x: 560, endPoint y: 458, distance: 132.1
click at [576, 463] on div "Цена * RSD" at bounding box center [728, 461] width 305 height 28
type input "****"
click at [849, 514] on span "У реду" at bounding box center [846, 509] width 40 height 15
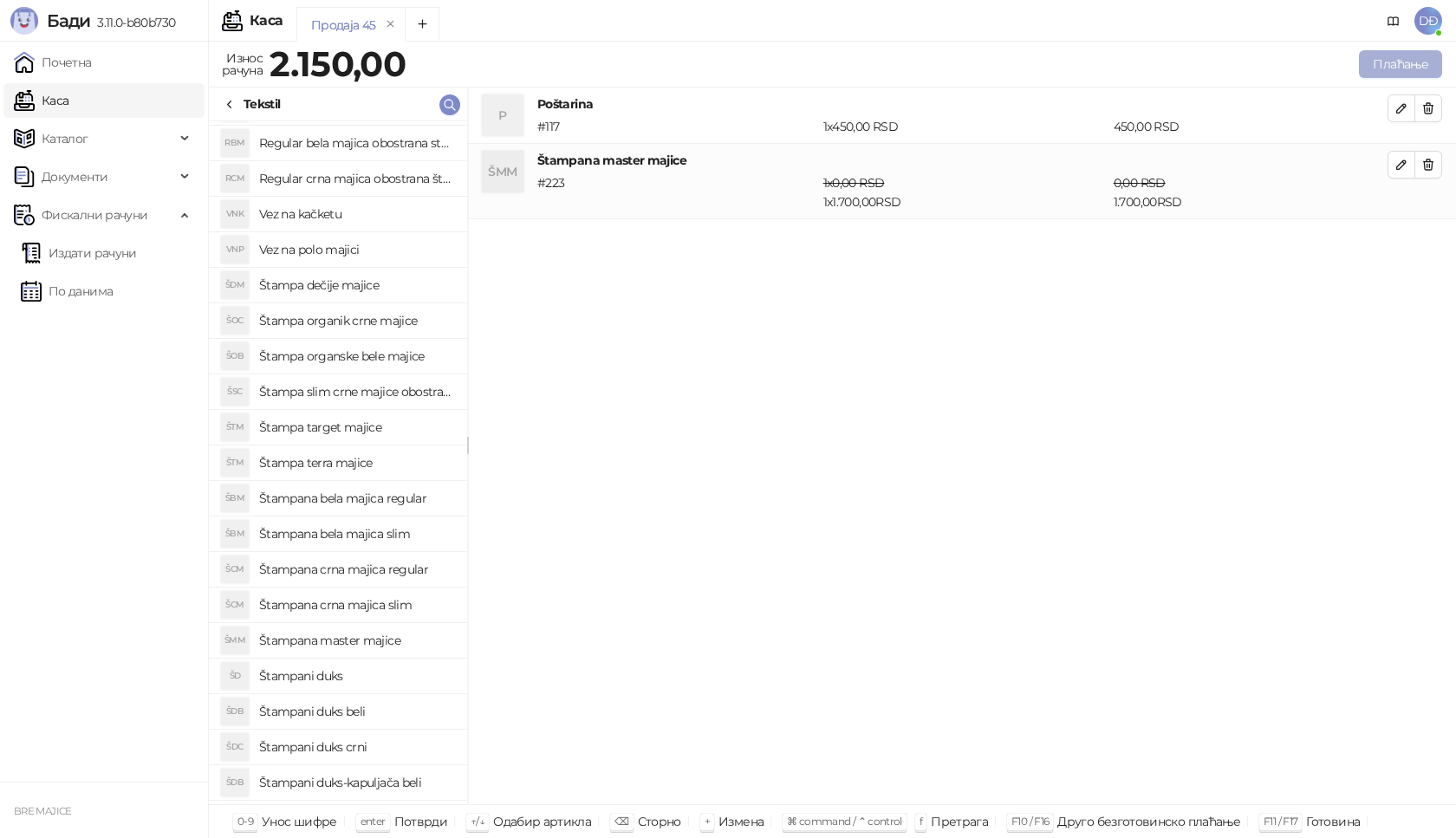
click at [1373, 62] on button "Плаћање" at bounding box center [1401, 63] width 83 height 28
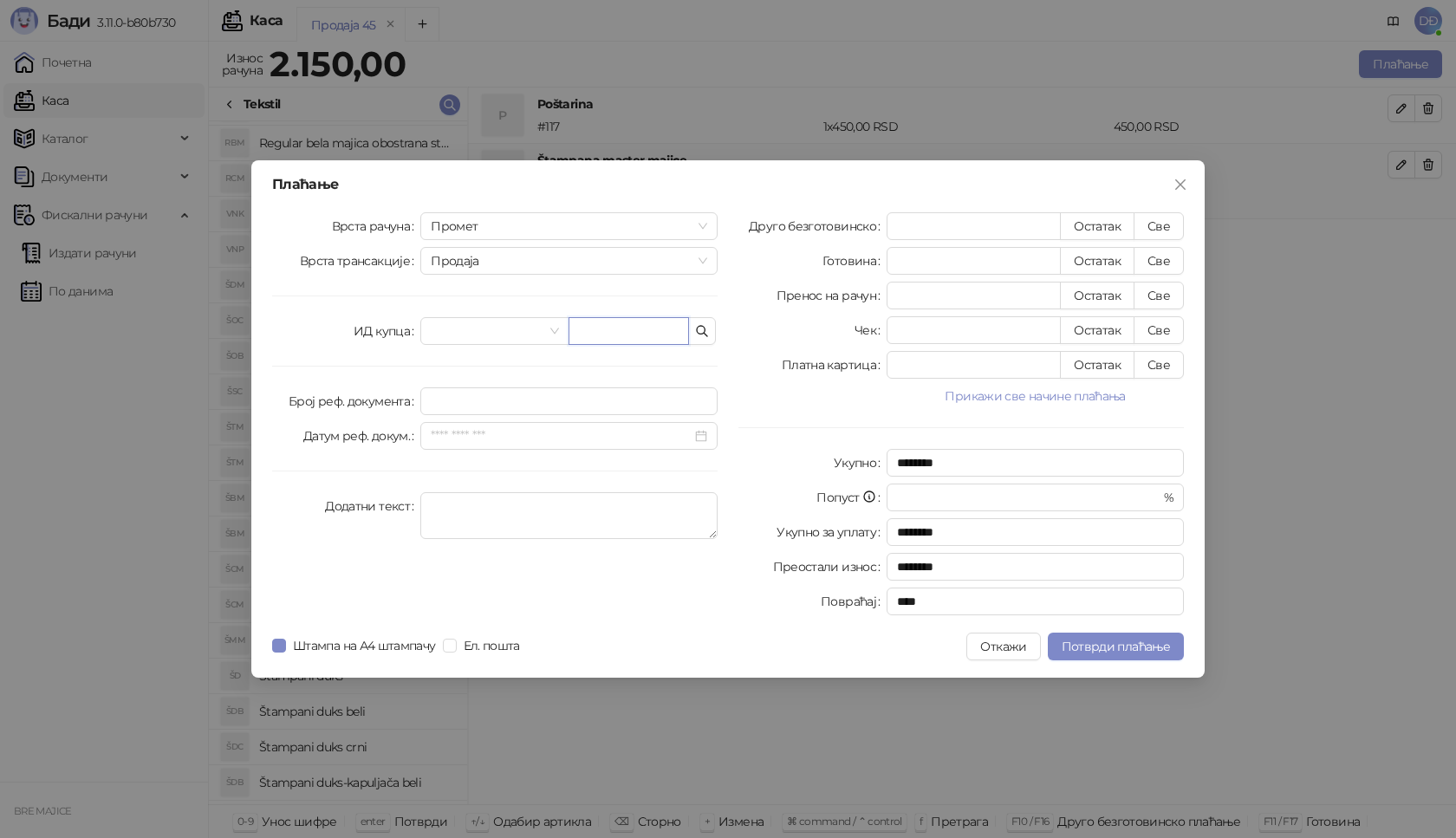
click at [607, 335] on input "text" at bounding box center [629, 331] width 121 height 28
paste input "**********"
type input "**********"
click at [1172, 230] on button "Све" at bounding box center [1158, 226] width 50 height 28
type input "****"
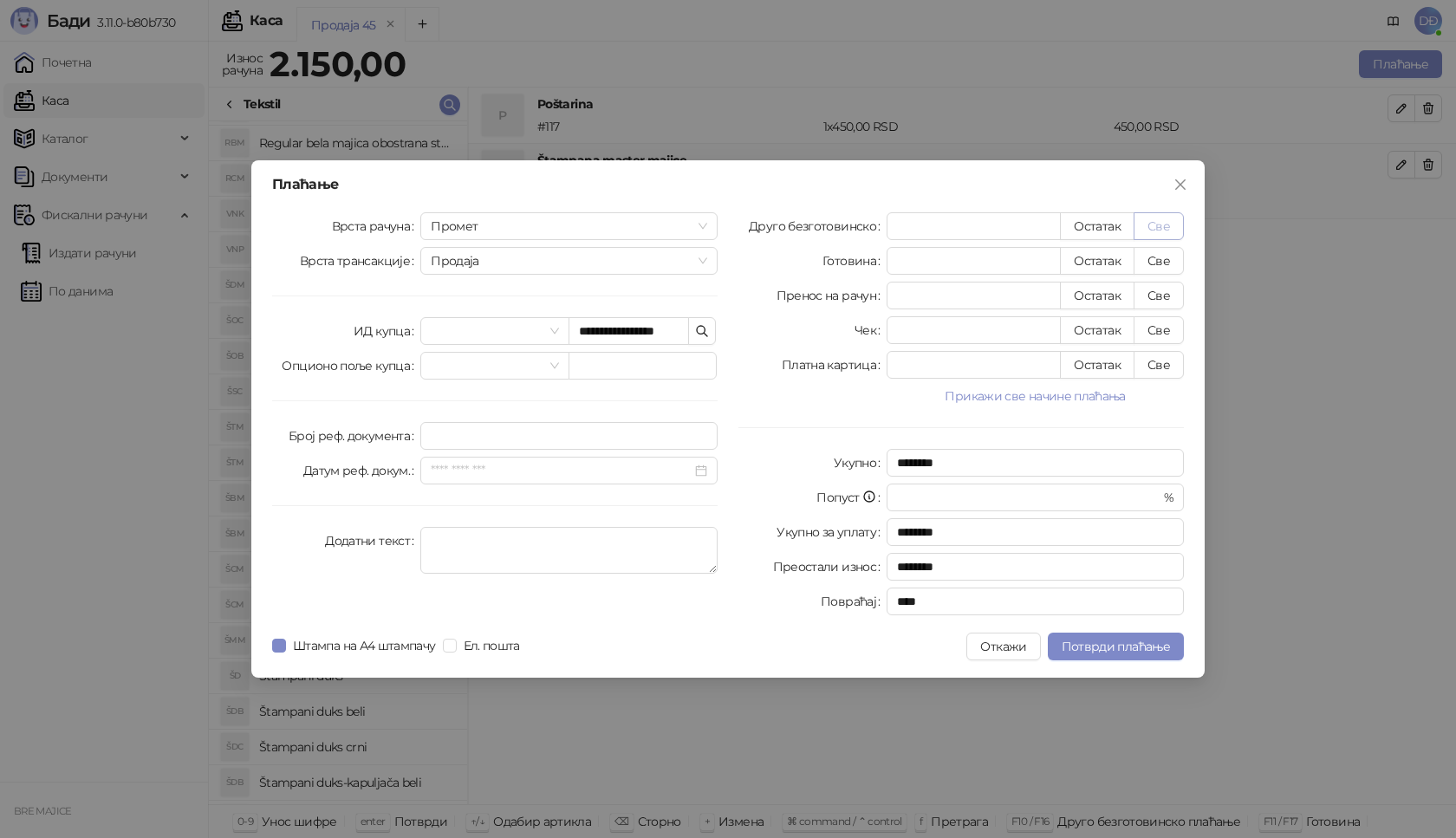
type input "****"
click at [1107, 658] on button "Потврди плаћање" at bounding box center [1116, 646] width 136 height 28
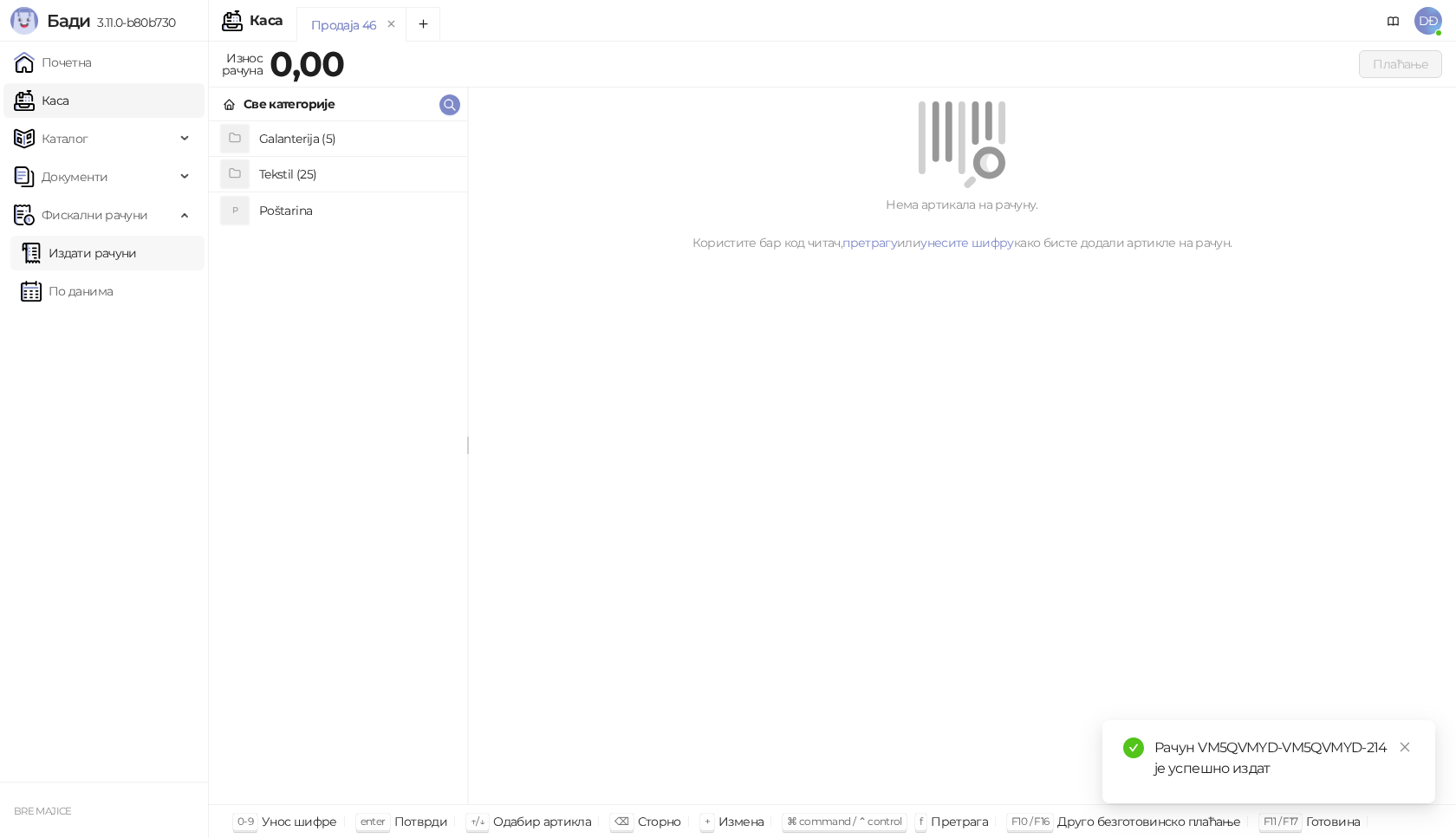
click at [121, 258] on link "Издати рачуни" at bounding box center [79, 253] width 116 height 34
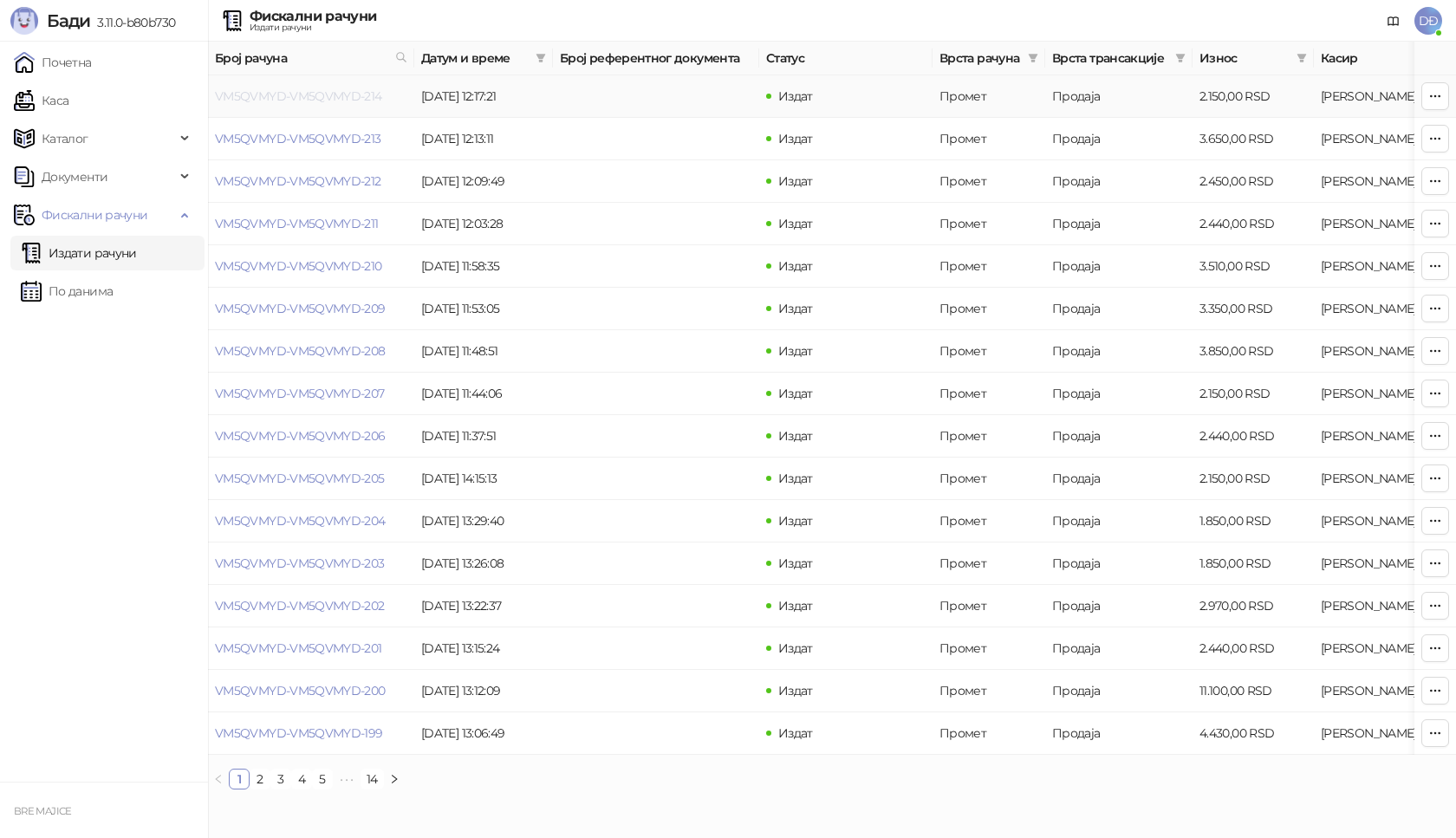
click at [276, 99] on link "VM5QVMYD-VM5QVMYD-214" at bounding box center [298, 95] width 167 height 15
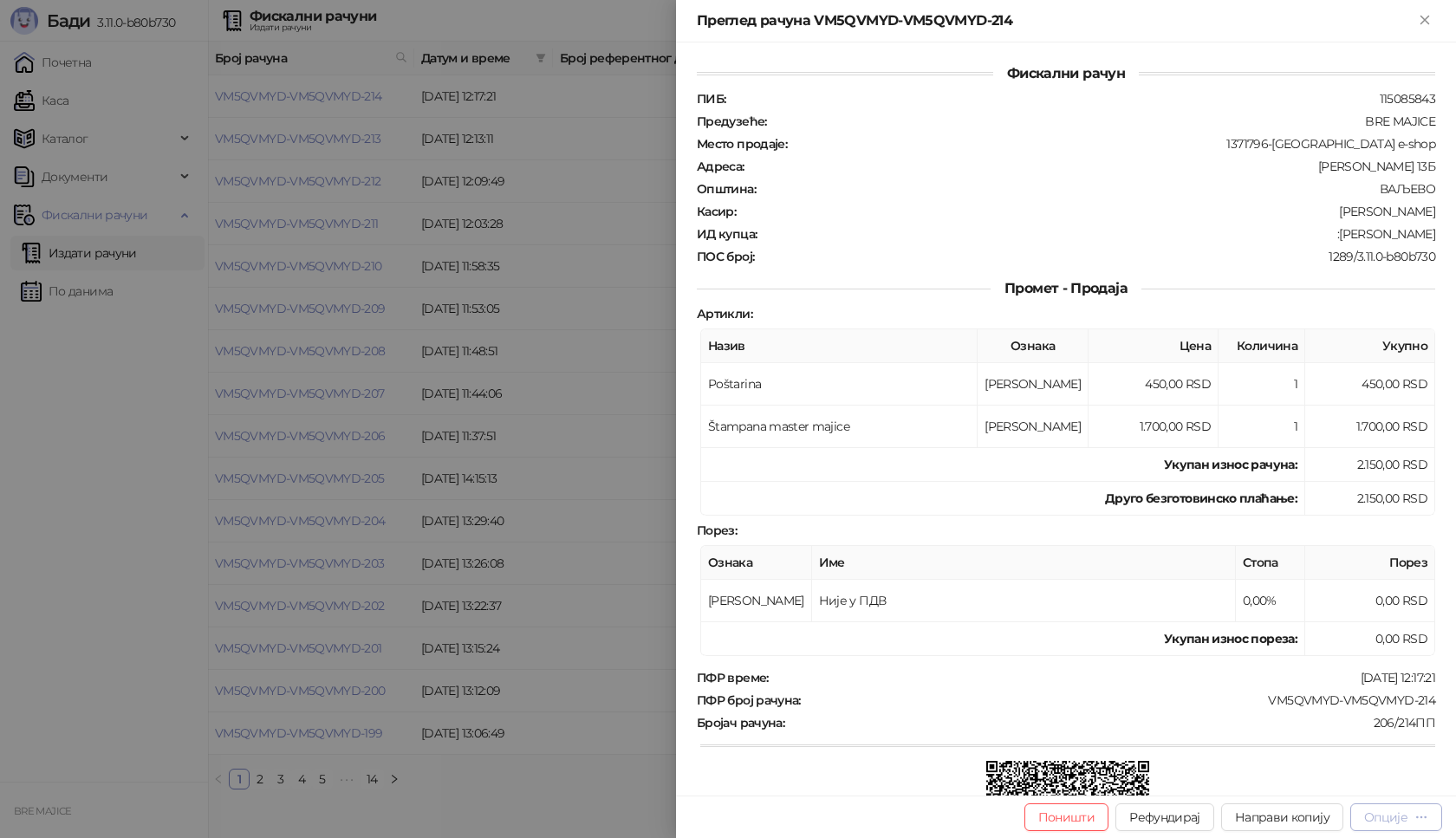
click at [1402, 813] on div "Опције" at bounding box center [1386, 816] width 44 height 15
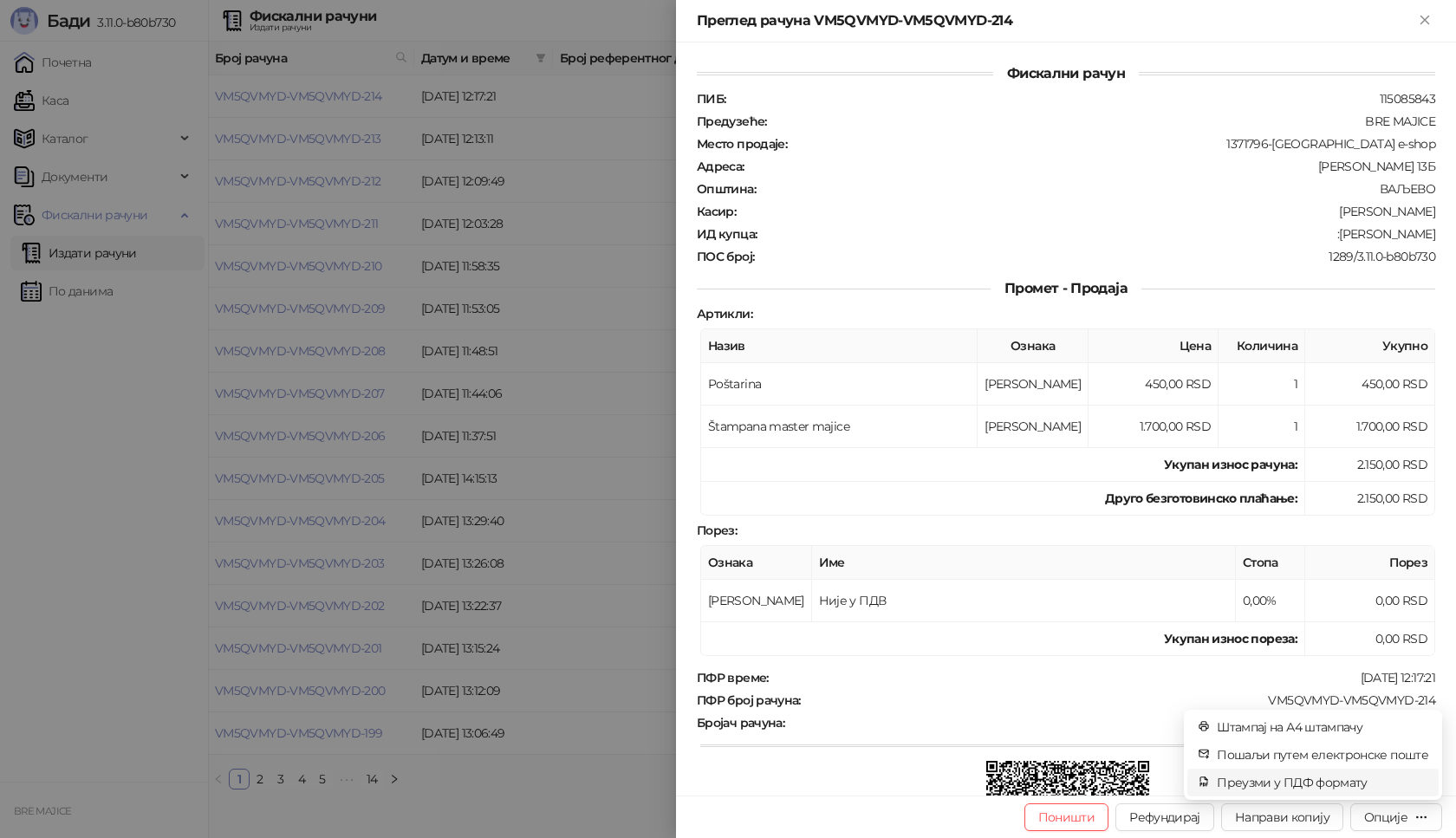
click at [1366, 781] on span "Преузми у ПДФ формату" at bounding box center [1322, 782] width 211 height 19
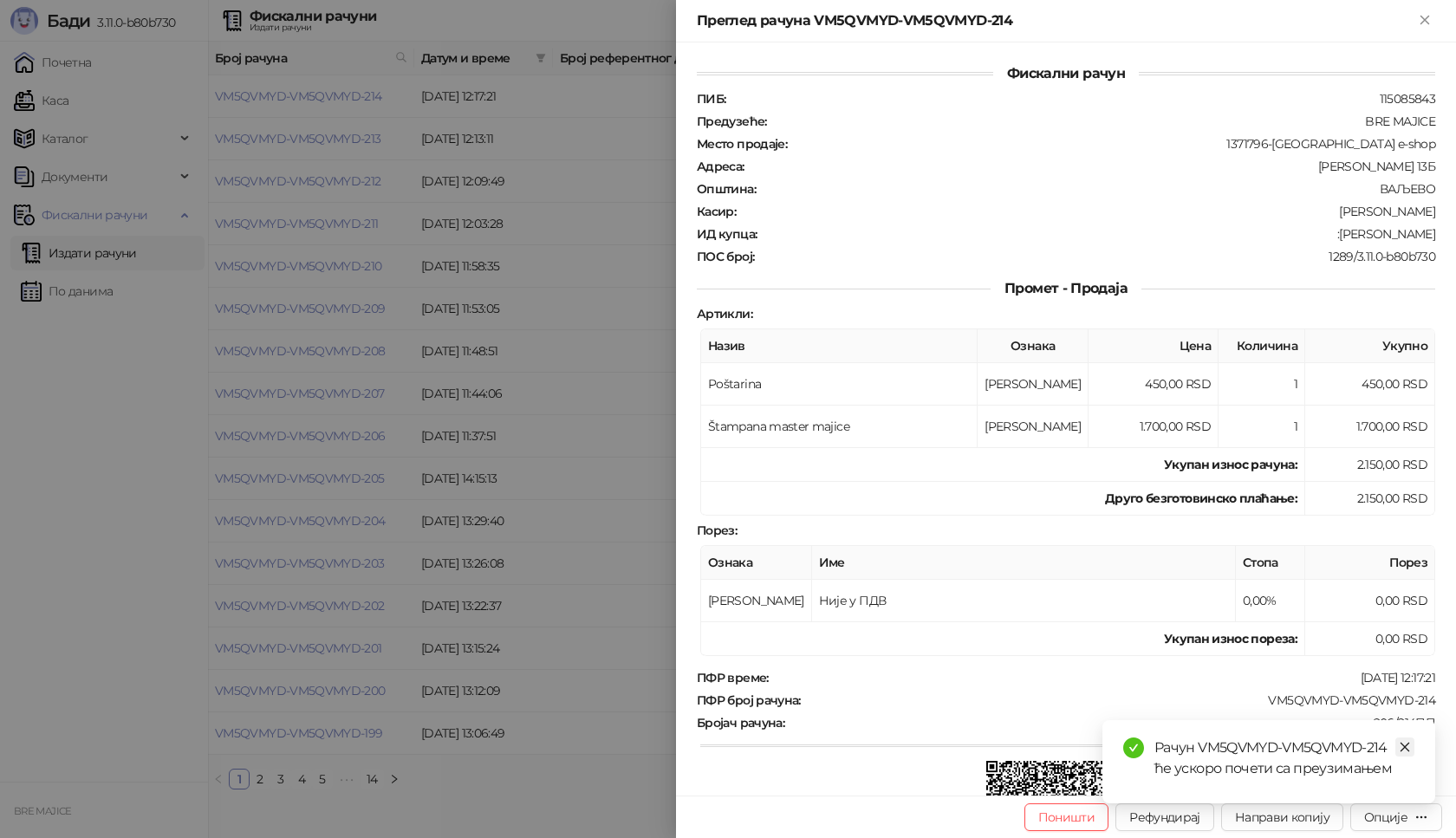
click at [1408, 746] on icon "close" at bounding box center [1404, 746] width 12 height 12
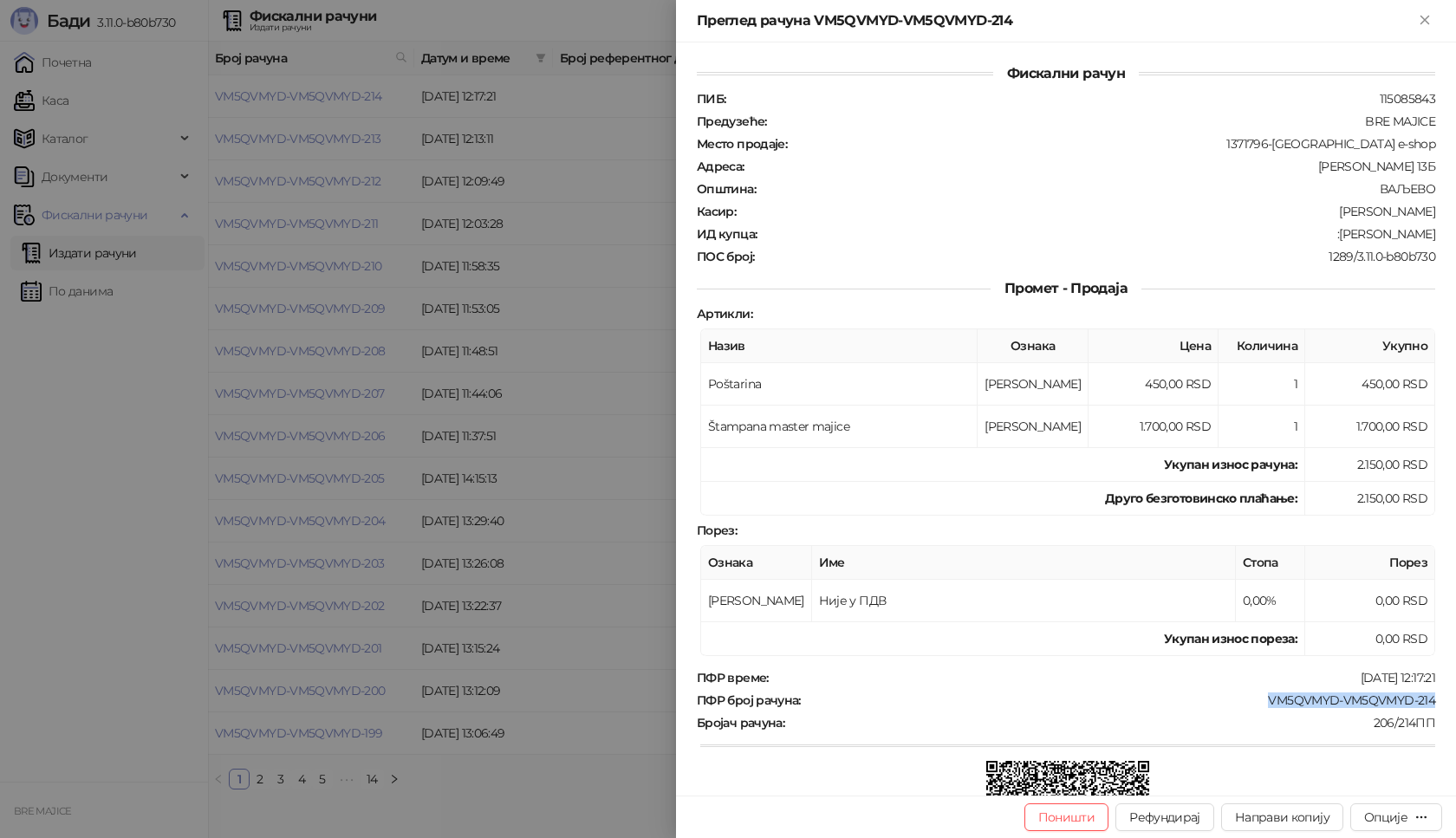
drag, startPoint x: 1427, startPoint y: 707, endPoint x: 1257, endPoint y: 701, distance: 170.1
click at [1257, 701] on div "Фискални рачун ПИБ : 115085843 Предузеће : BRE MAJICE Место продаје : 1371796-B…" at bounding box center [1066, 419] width 780 height 753
drag, startPoint x: 1422, startPoint y: 232, endPoint x: 1328, endPoint y: 240, distance: 94.3
click at [1328, 240] on div ":[PERSON_NAME]" at bounding box center [1098, 233] width 679 height 15
click at [1435, 23] on div "Преглед рачуна VM5QVMYD-VM5QVMYD-214" at bounding box center [1066, 21] width 780 height 43
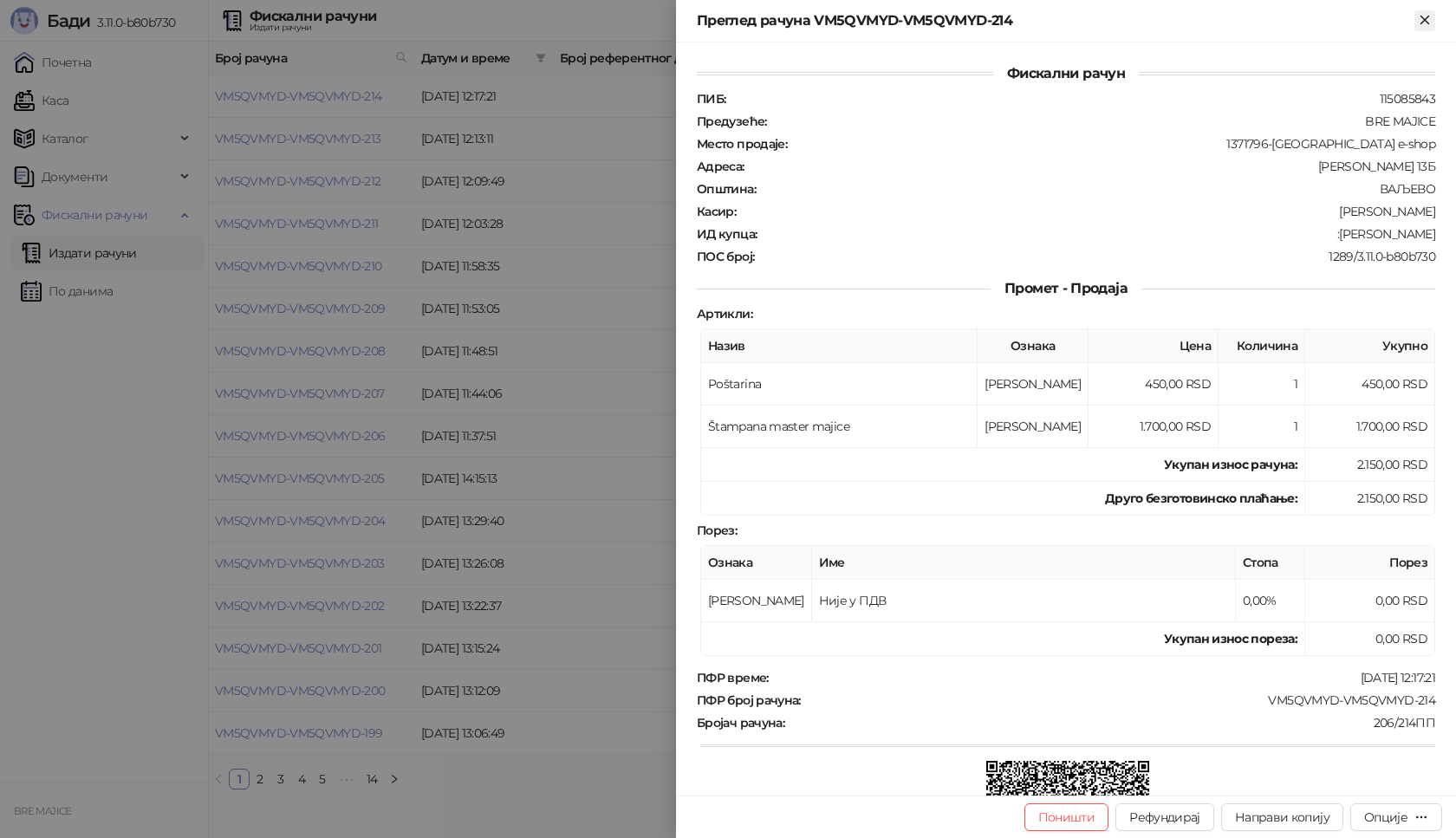
click at [1422, 22] on icon "Close" at bounding box center [1424, 19] width 15 height 15
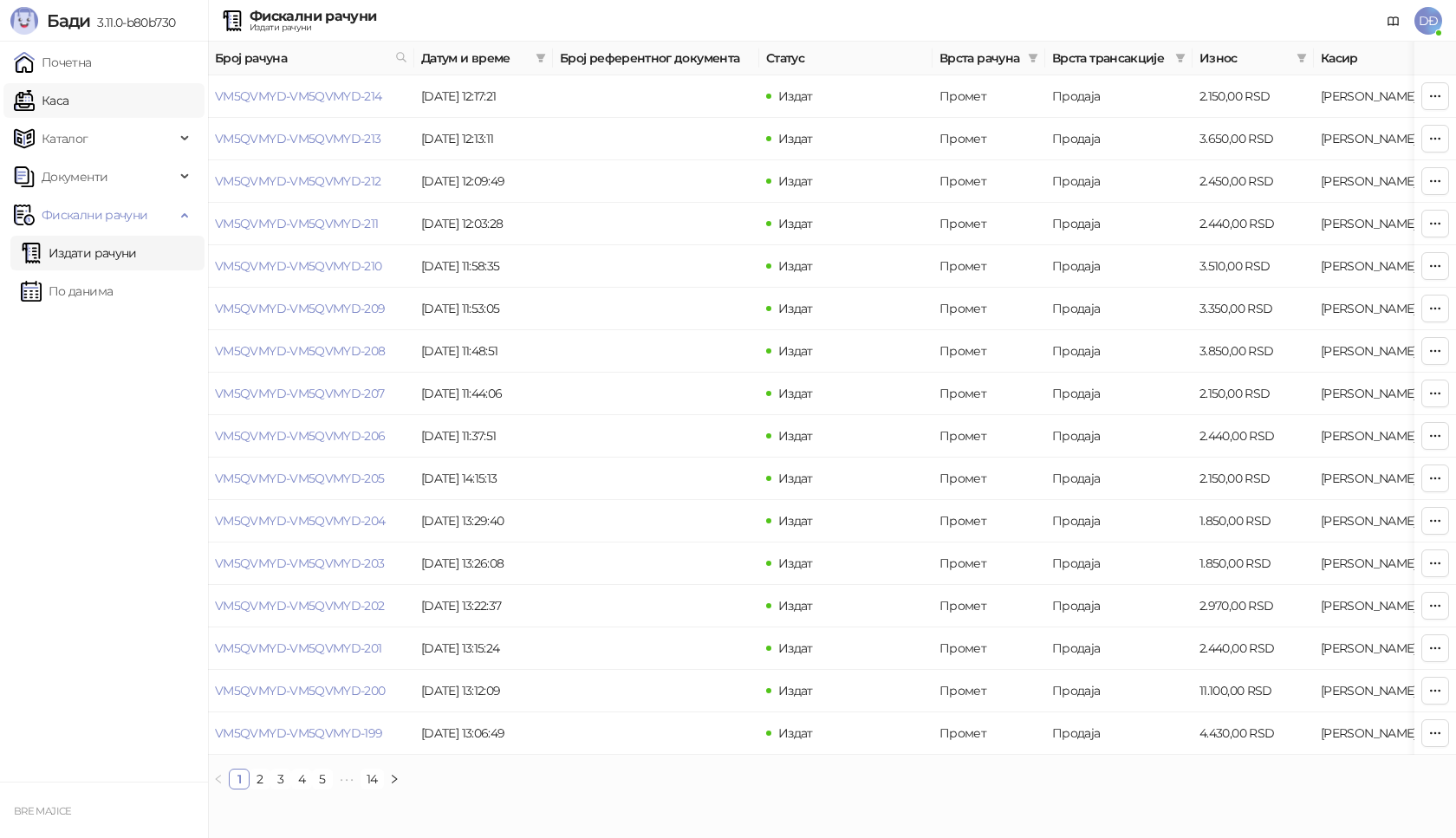
click at [68, 97] on link "Каса" at bounding box center [41, 101] width 54 height 34
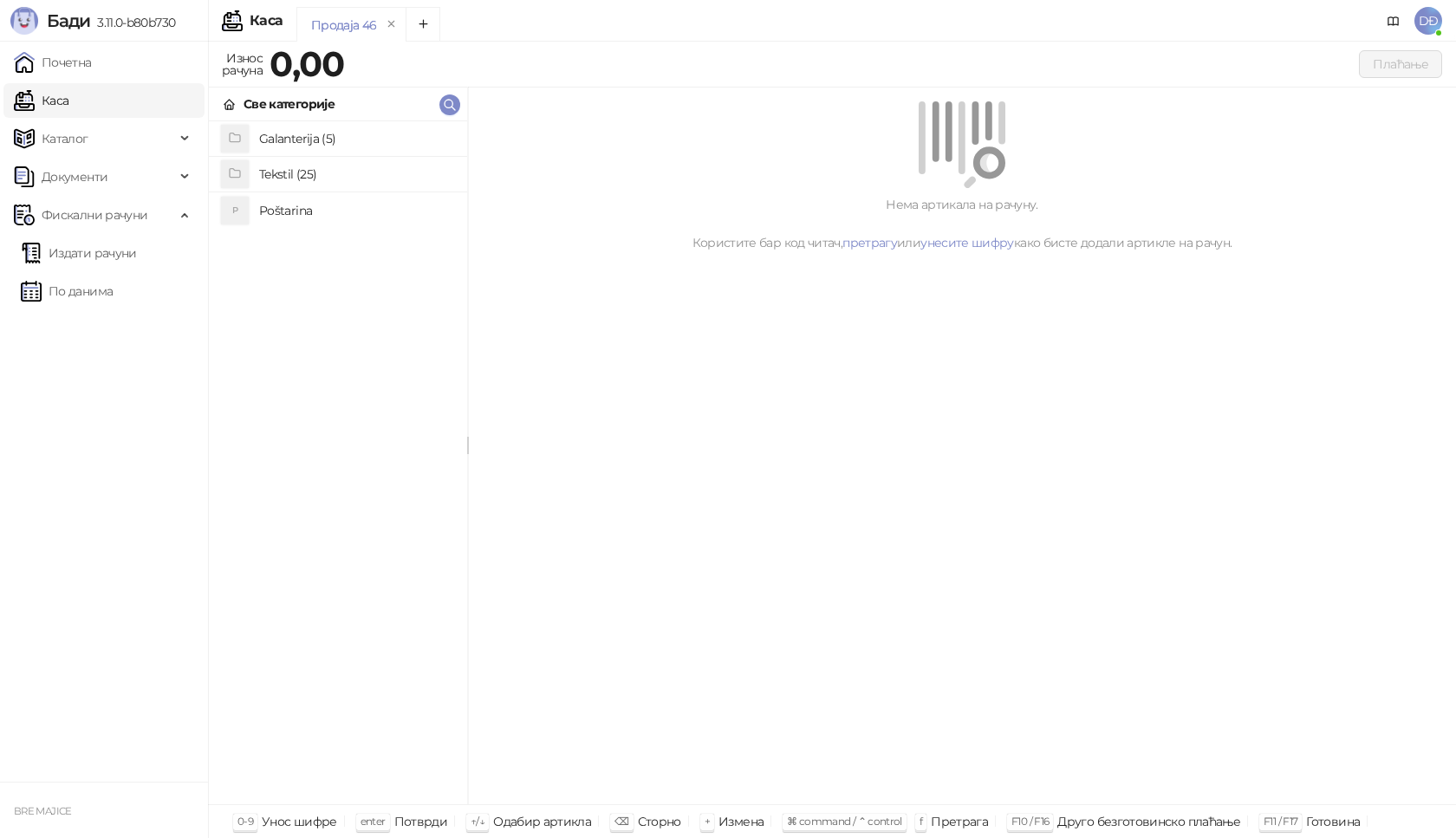
click at [300, 210] on h4 "Poštarina" at bounding box center [357, 210] width 194 height 28
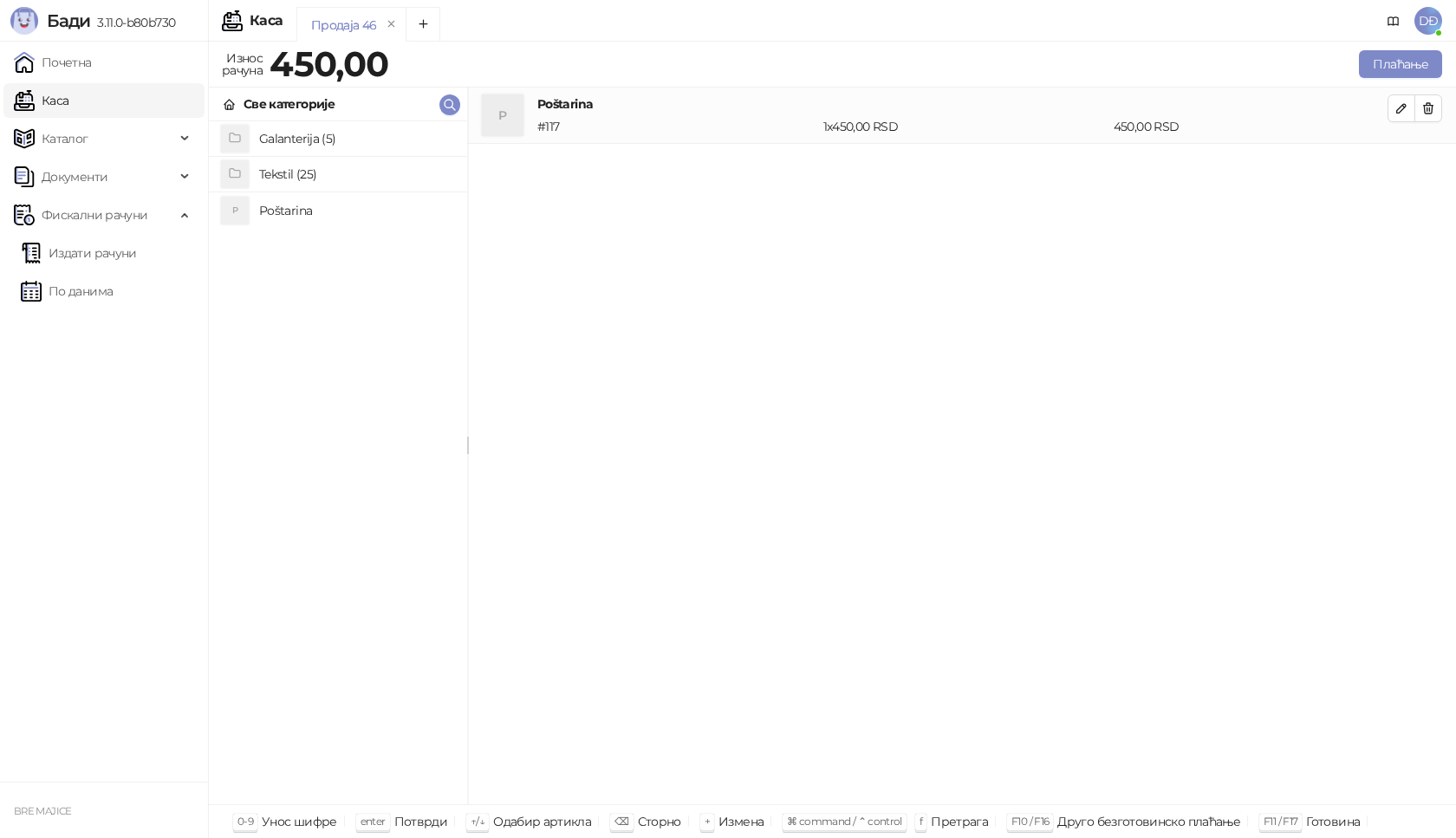
click at [300, 171] on h4 "Tekstil (25)" at bounding box center [357, 174] width 194 height 28
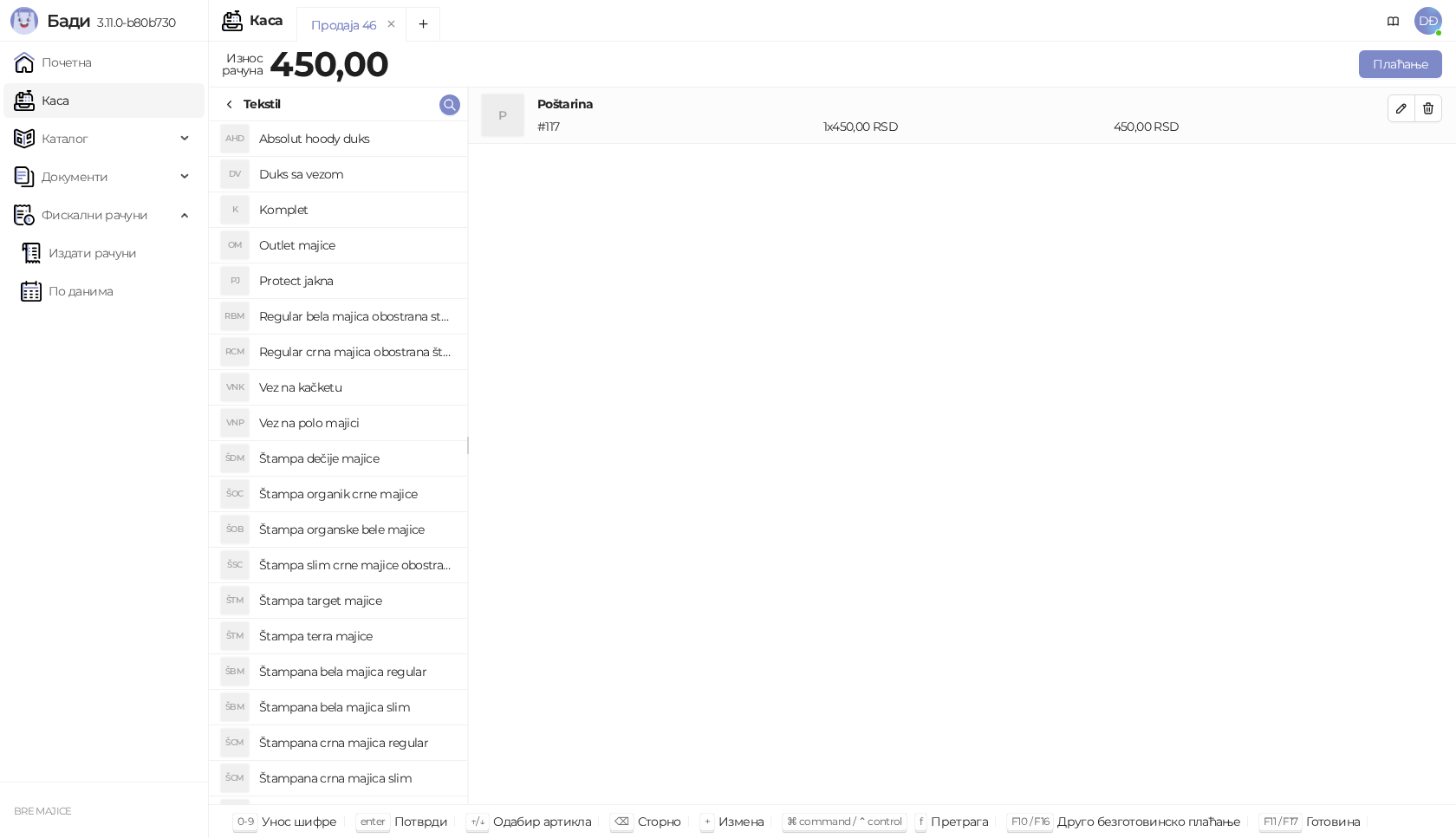
scroll to position [87, 0]
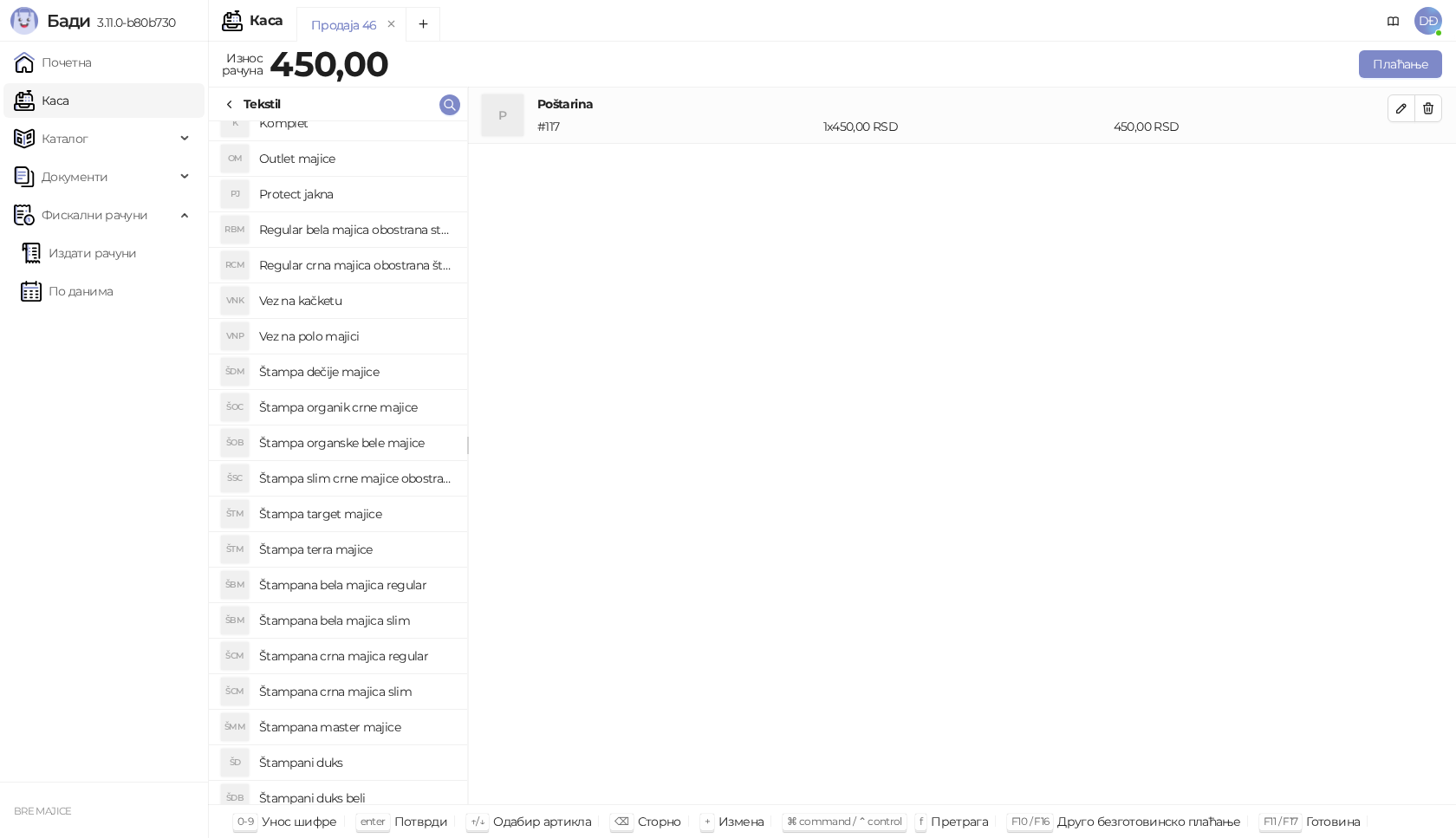
click at [370, 732] on h4 "Štampana master majice" at bounding box center [357, 726] width 194 height 28
click at [1403, 103] on icon "button" at bounding box center [1401, 108] width 14 height 14
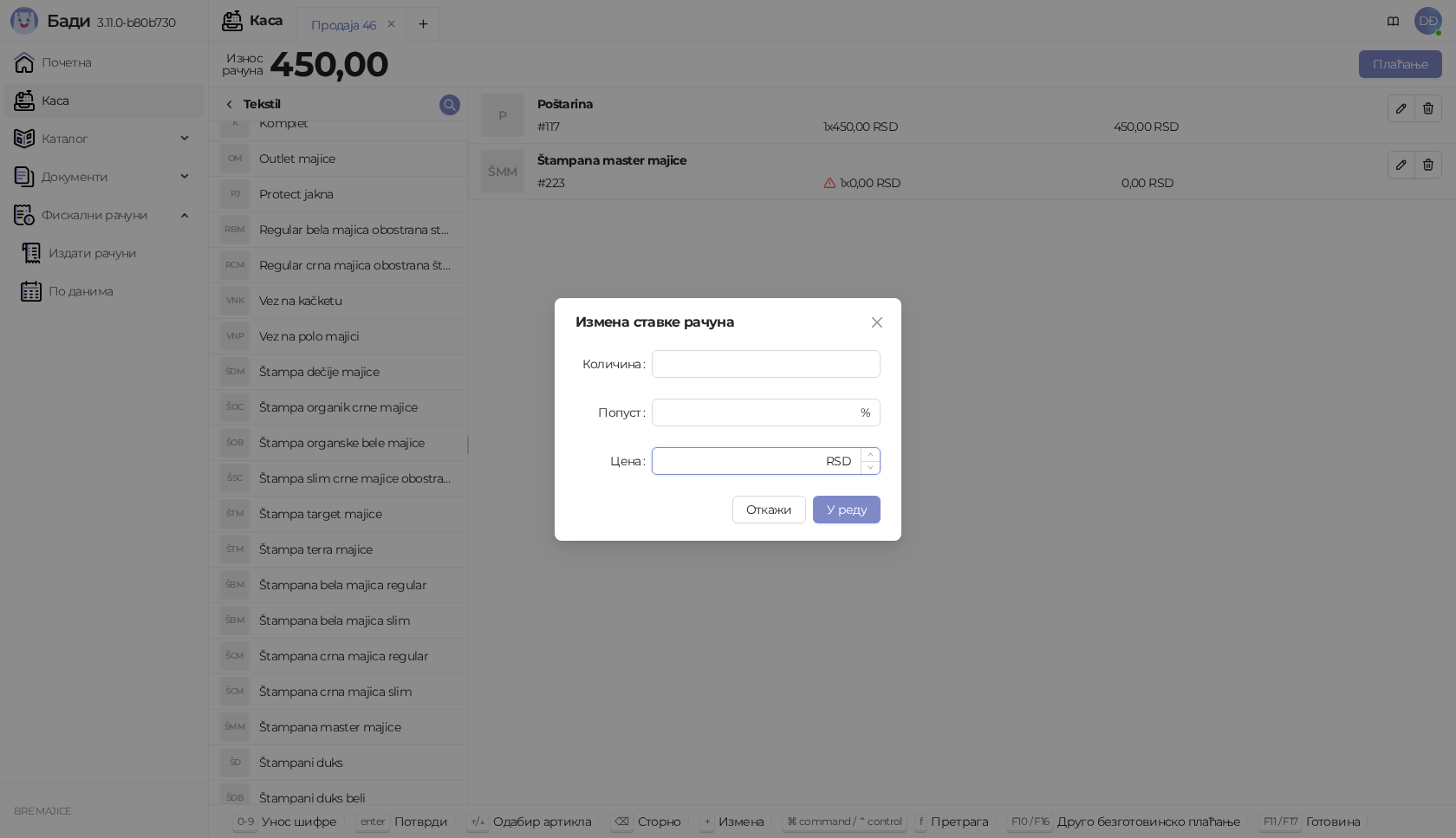
drag, startPoint x: 703, startPoint y: 469, endPoint x: 662, endPoint y: 473, distance: 41.2
click at [662, 473] on div "***" at bounding box center [742, 461] width 161 height 26
type input "****"
drag, startPoint x: 673, startPoint y: 366, endPoint x: 635, endPoint y: 361, distance: 38.3
click at [635, 361] on div "Количина *" at bounding box center [728, 364] width 305 height 28
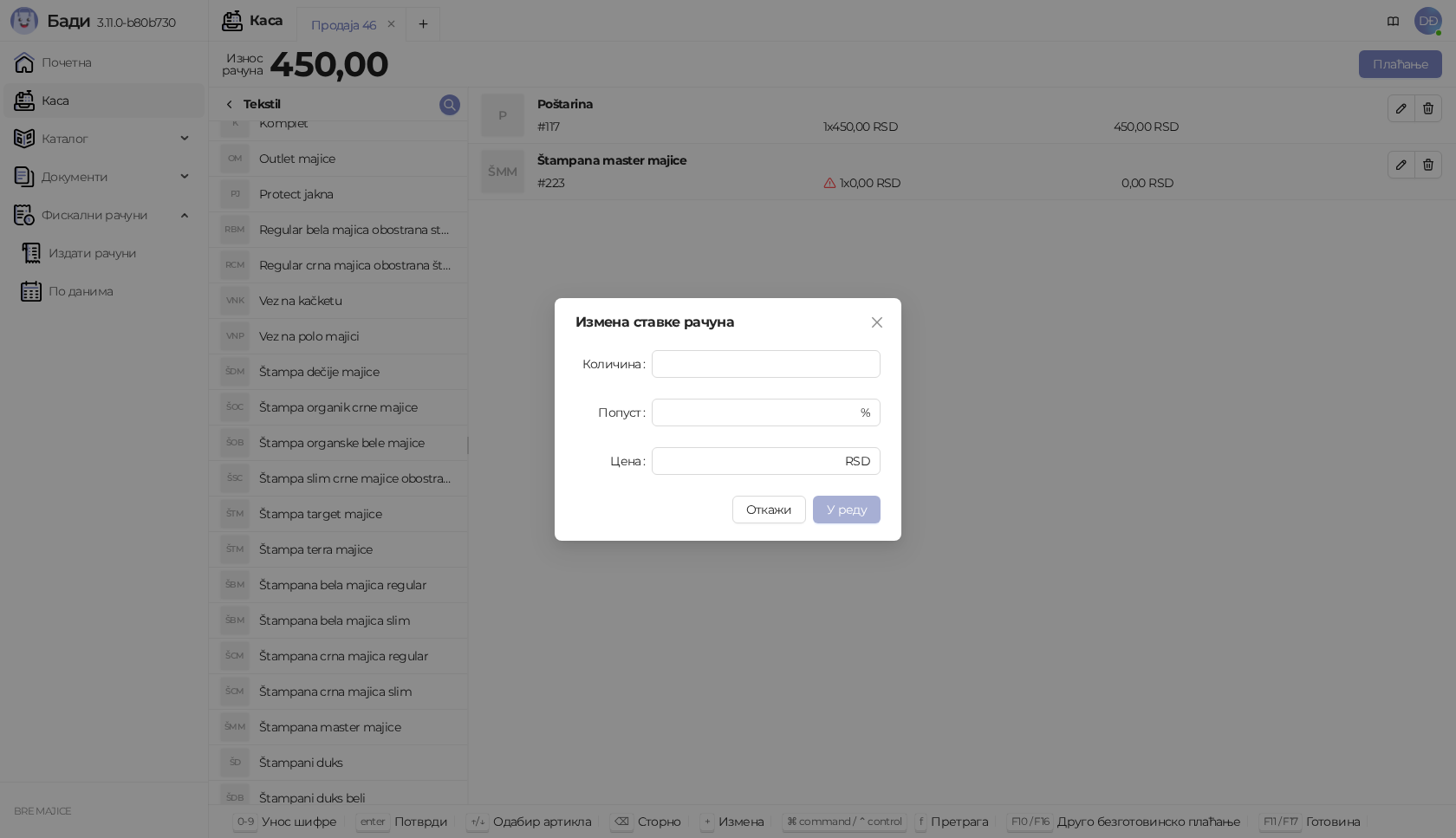
click at [843, 502] on span "У реду" at bounding box center [846, 509] width 40 height 15
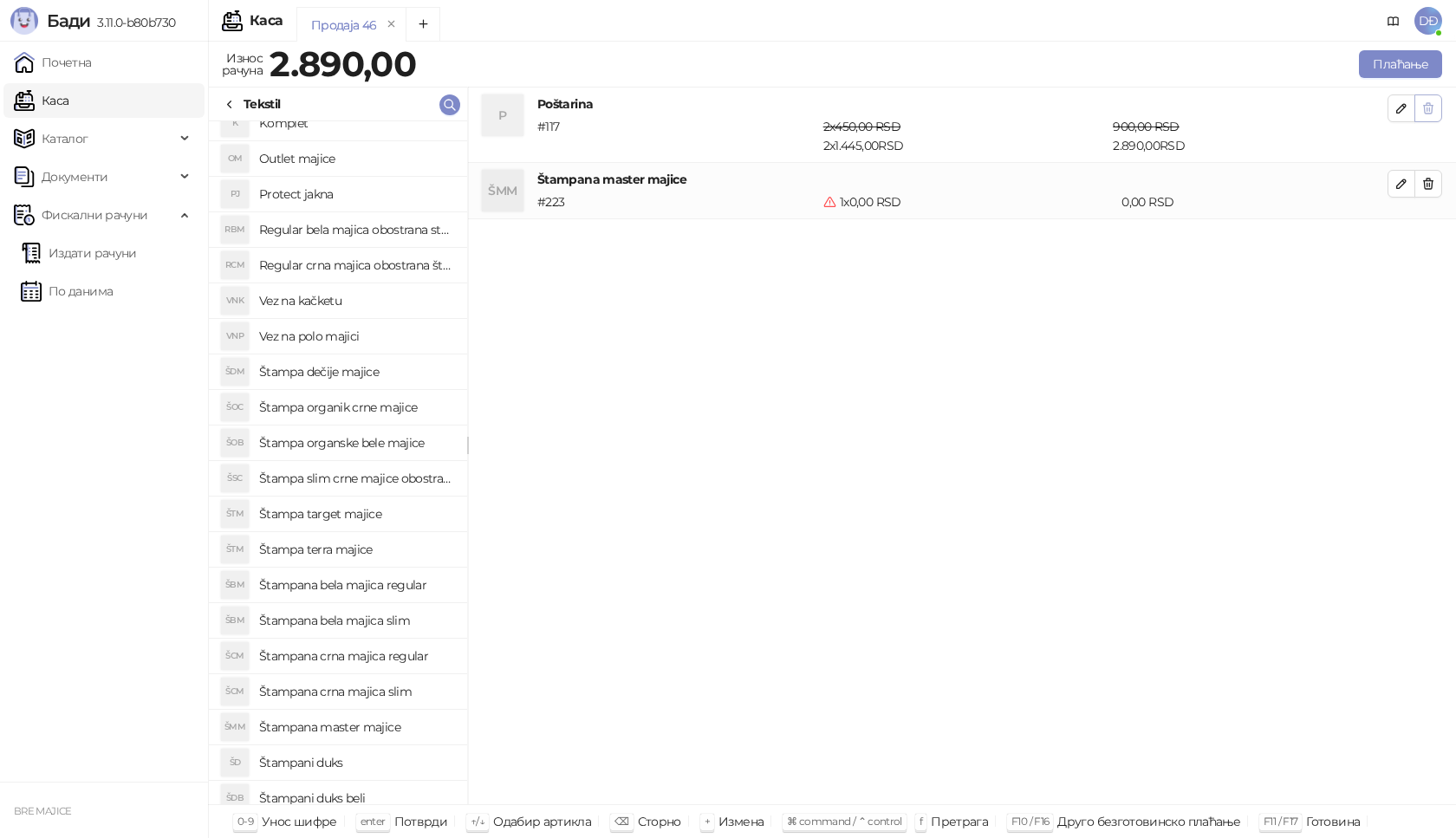
click at [1426, 111] on icon "button" at bounding box center [1428, 108] width 14 height 14
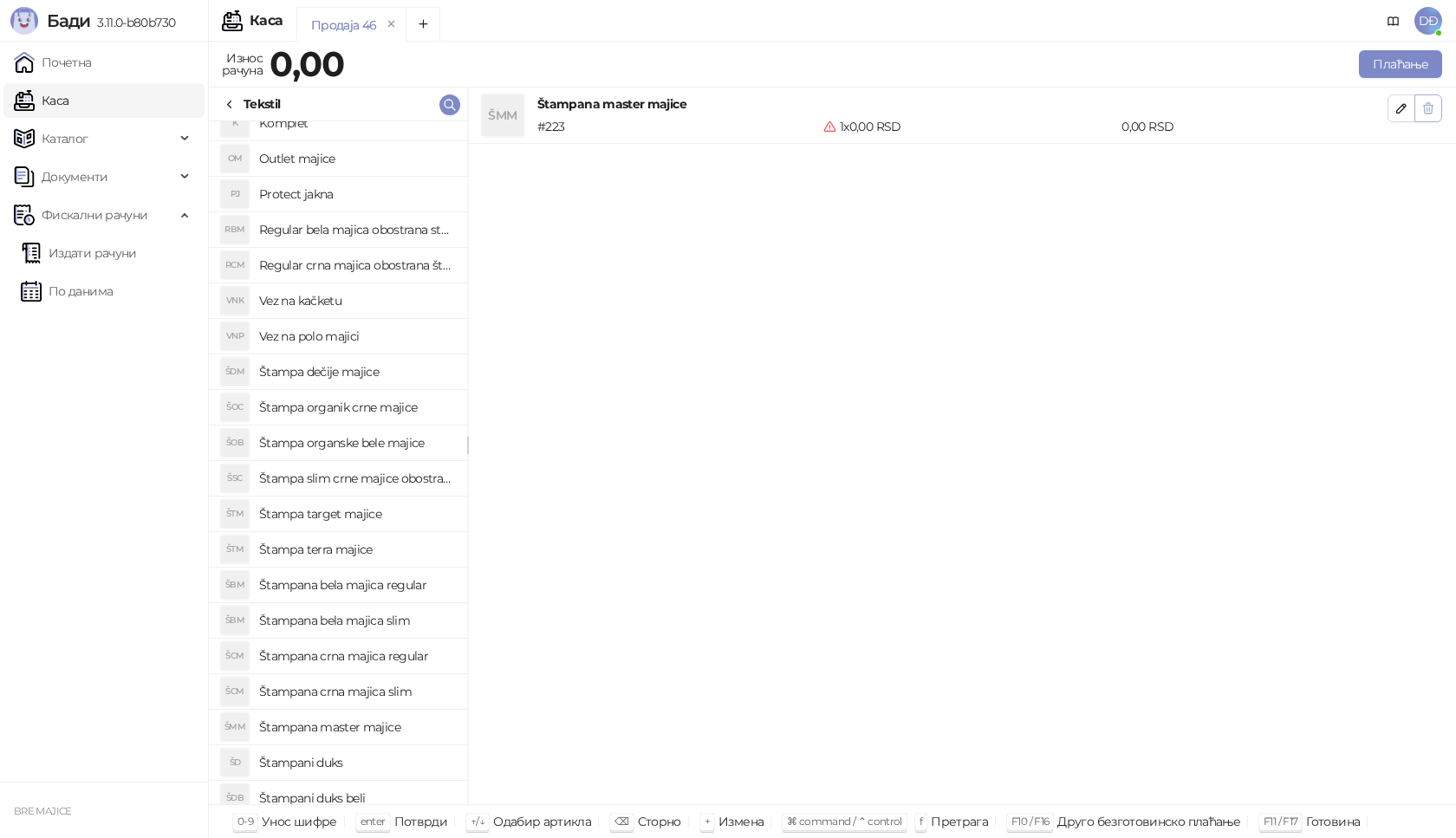
click at [1429, 105] on icon "button" at bounding box center [1429, 108] width 10 height 10
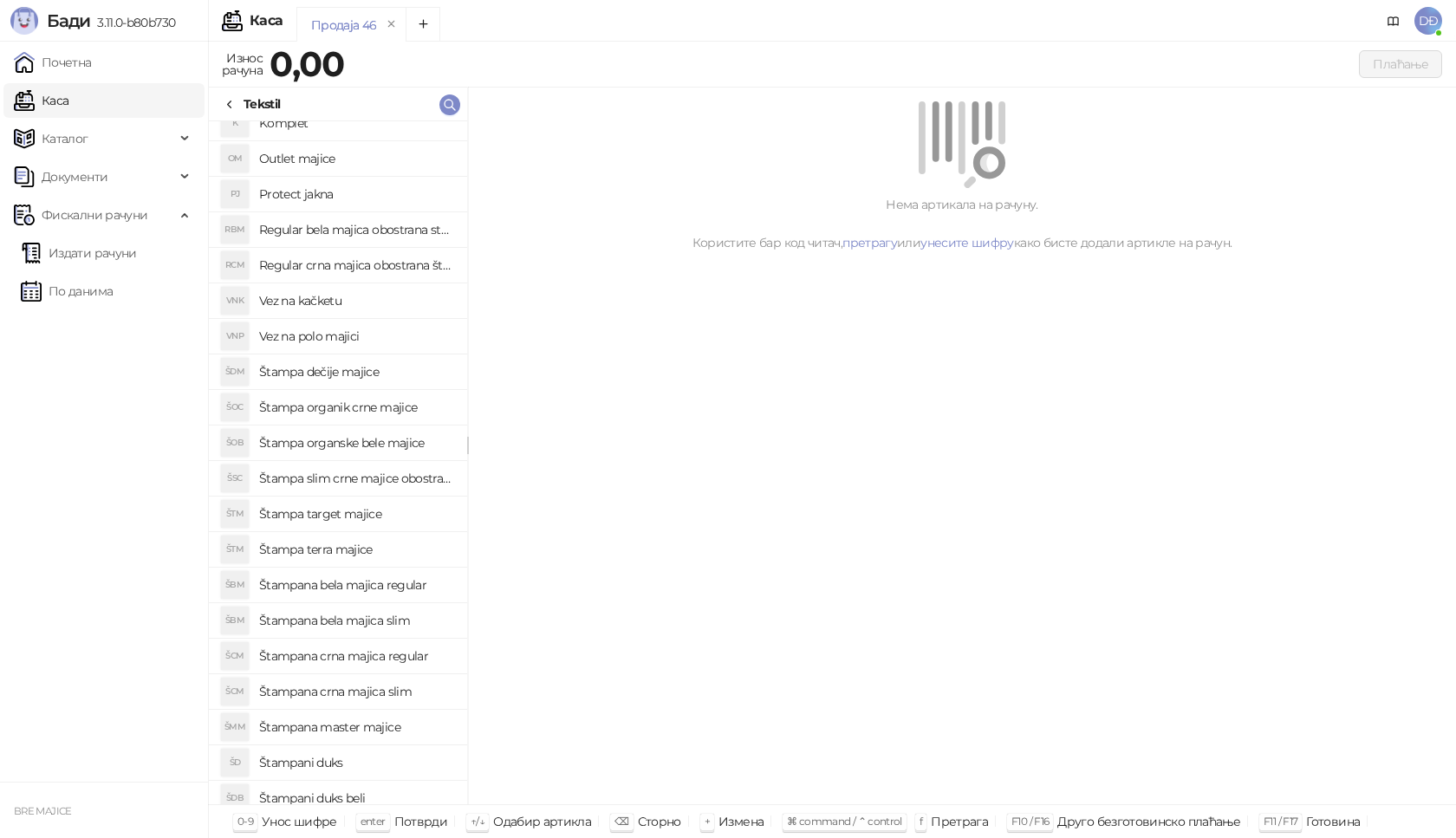
click at [233, 103] on icon at bounding box center [230, 104] width 14 height 14
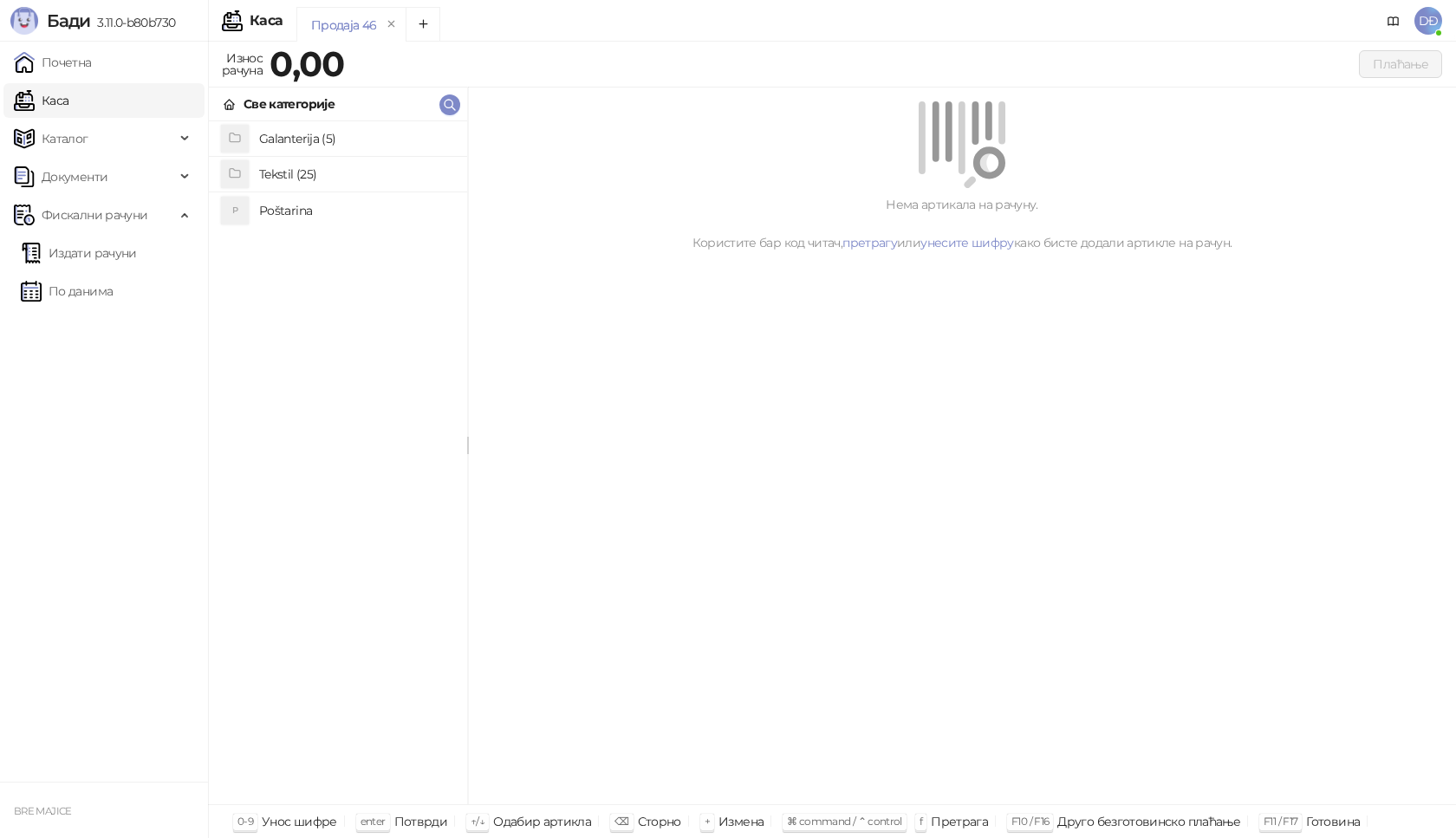
click at [280, 211] on h4 "Poštarina" at bounding box center [357, 210] width 194 height 28
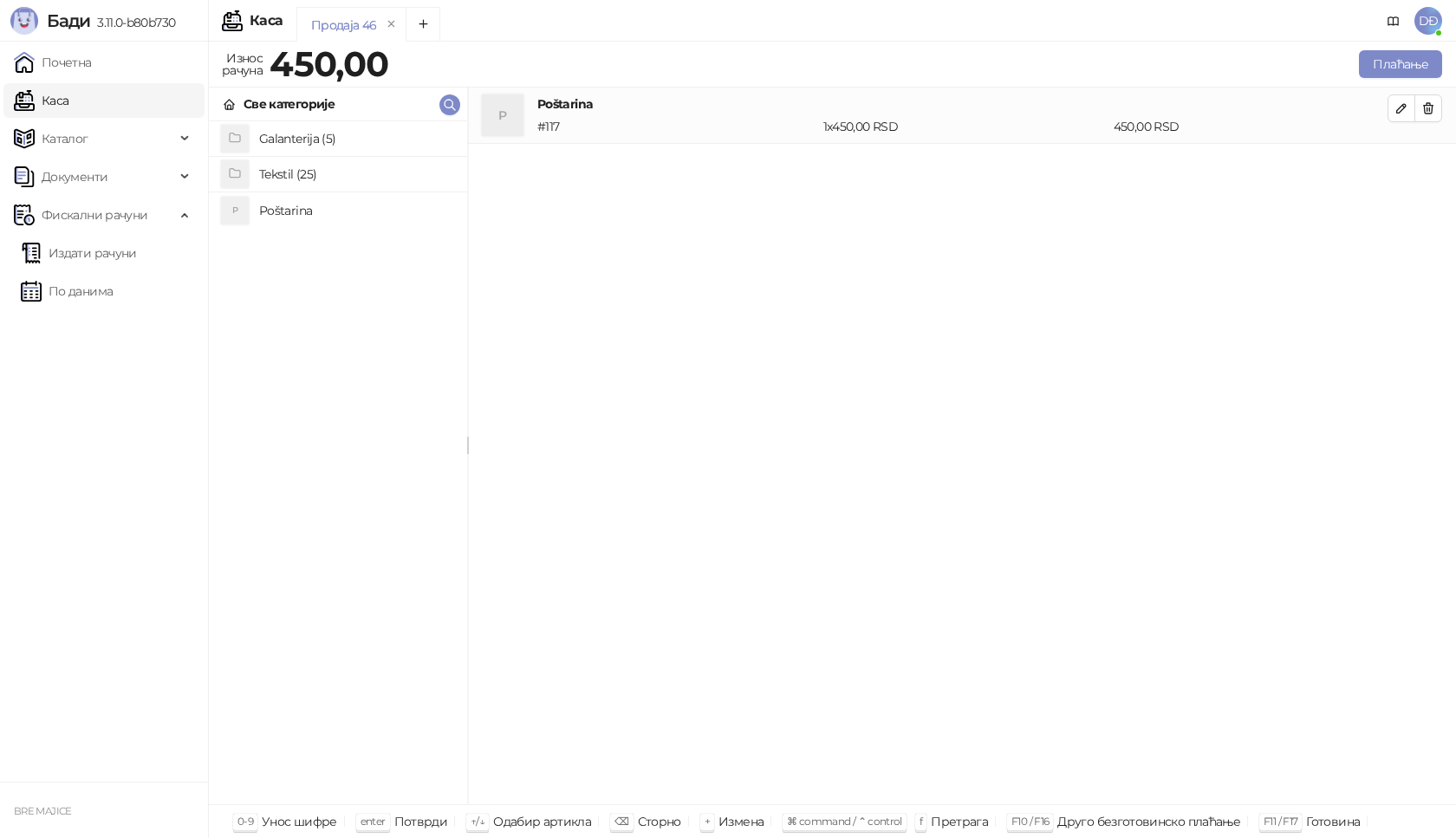
click at [300, 173] on h4 "Tekstil (25)" at bounding box center [357, 174] width 194 height 28
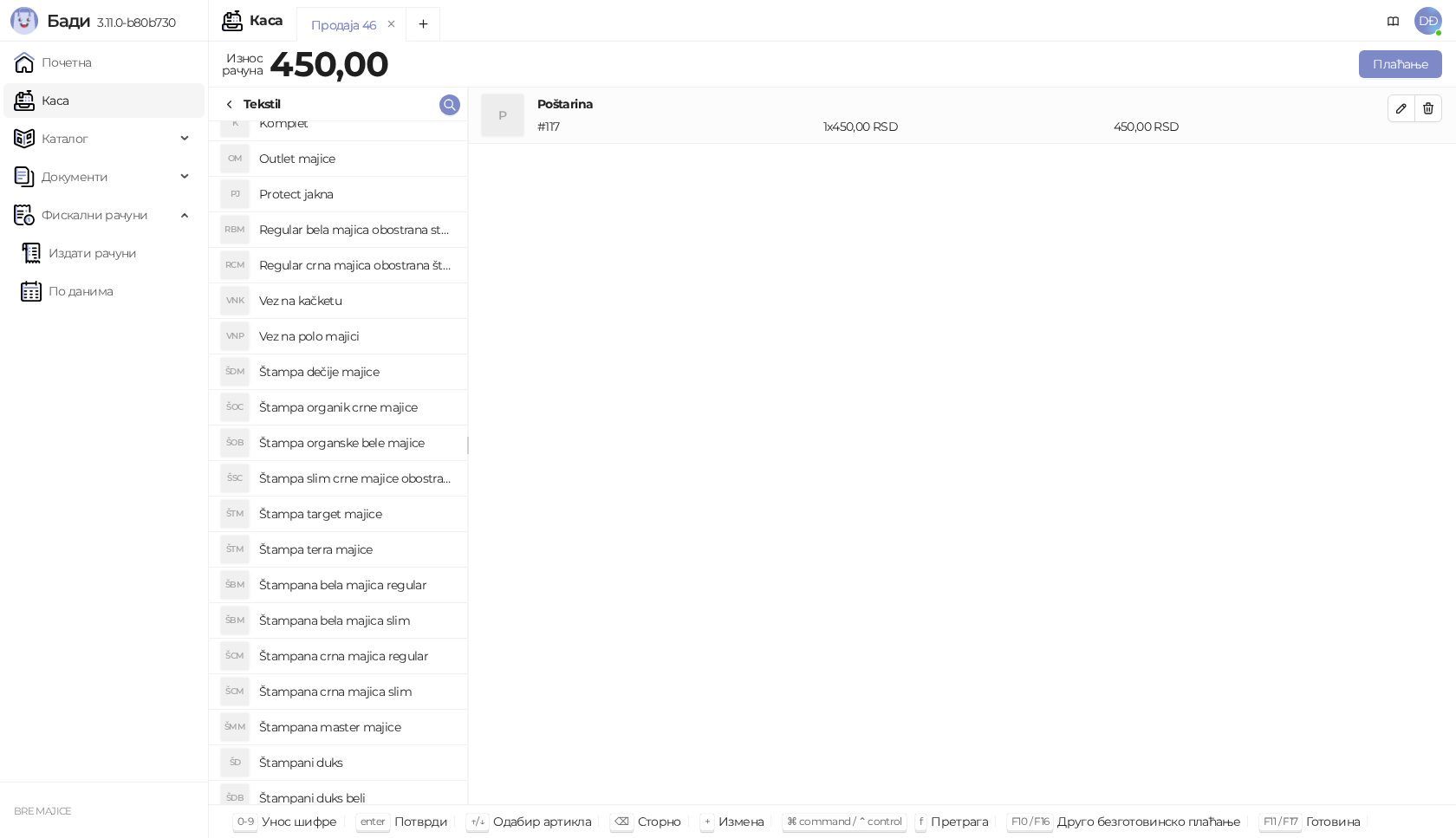
click at [369, 729] on h4 "Štampana master majice" at bounding box center [357, 726] width 194 height 28
click at [1395, 166] on icon "button" at bounding box center [1401, 164] width 14 height 14
type input "*"
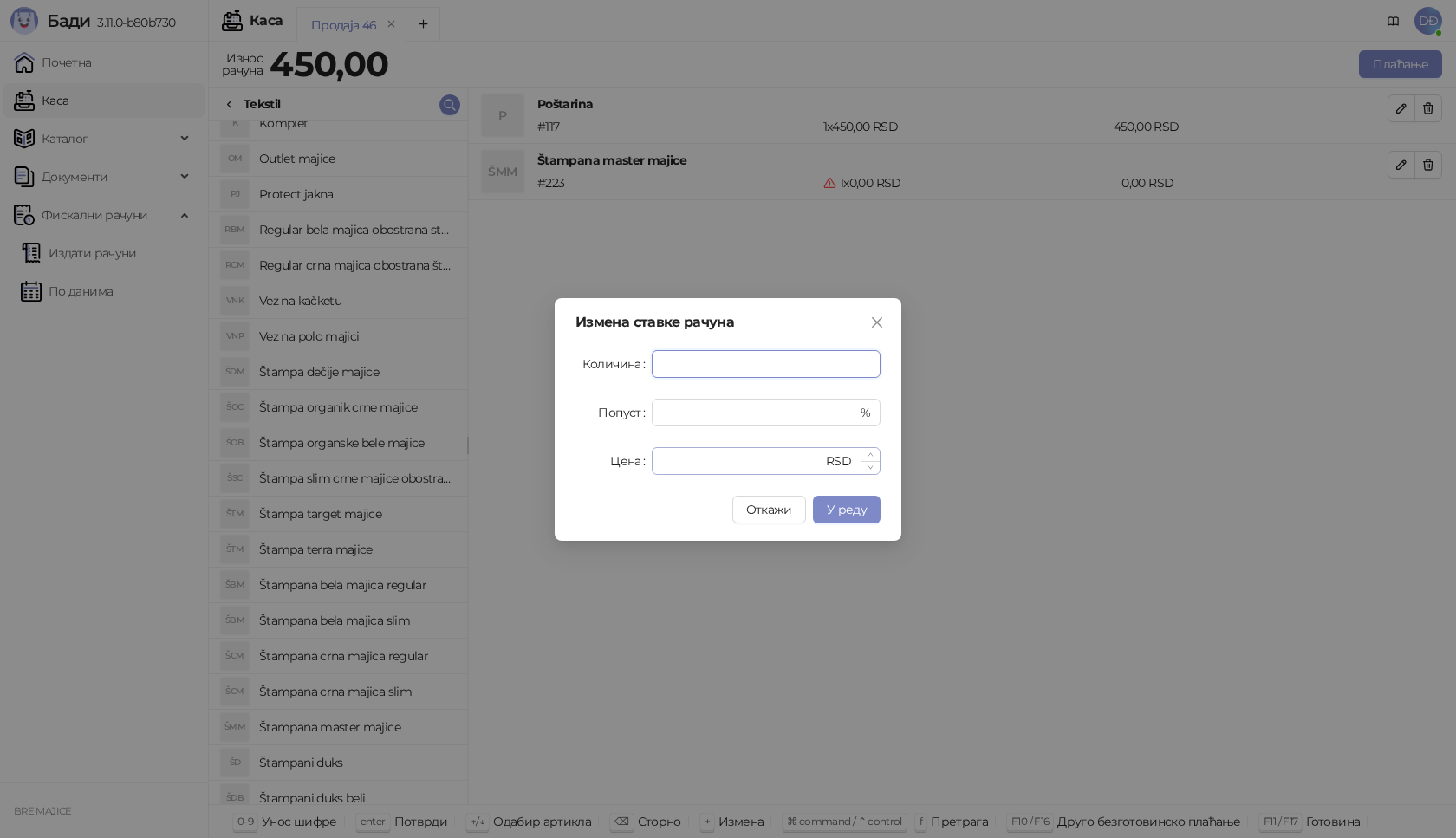
type input "*"
drag, startPoint x: 678, startPoint y: 458, endPoint x: 591, endPoint y: 459, distance: 87.0
click at [591, 460] on div "Цена * RSD" at bounding box center [728, 461] width 305 height 28
type input "****"
click at [835, 504] on span "У реду" at bounding box center [846, 509] width 40 height 15
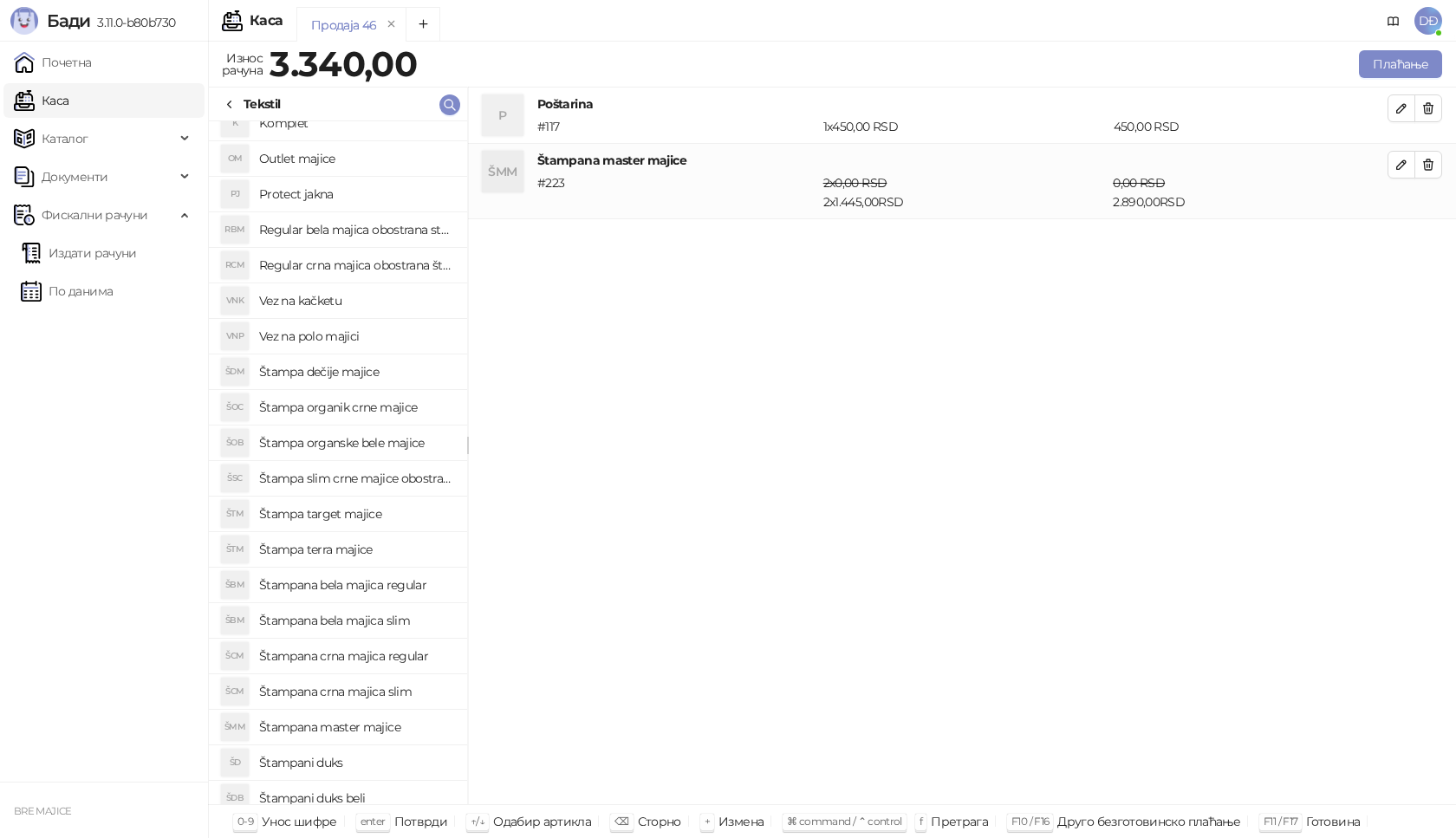
scroll to position [0, 0]
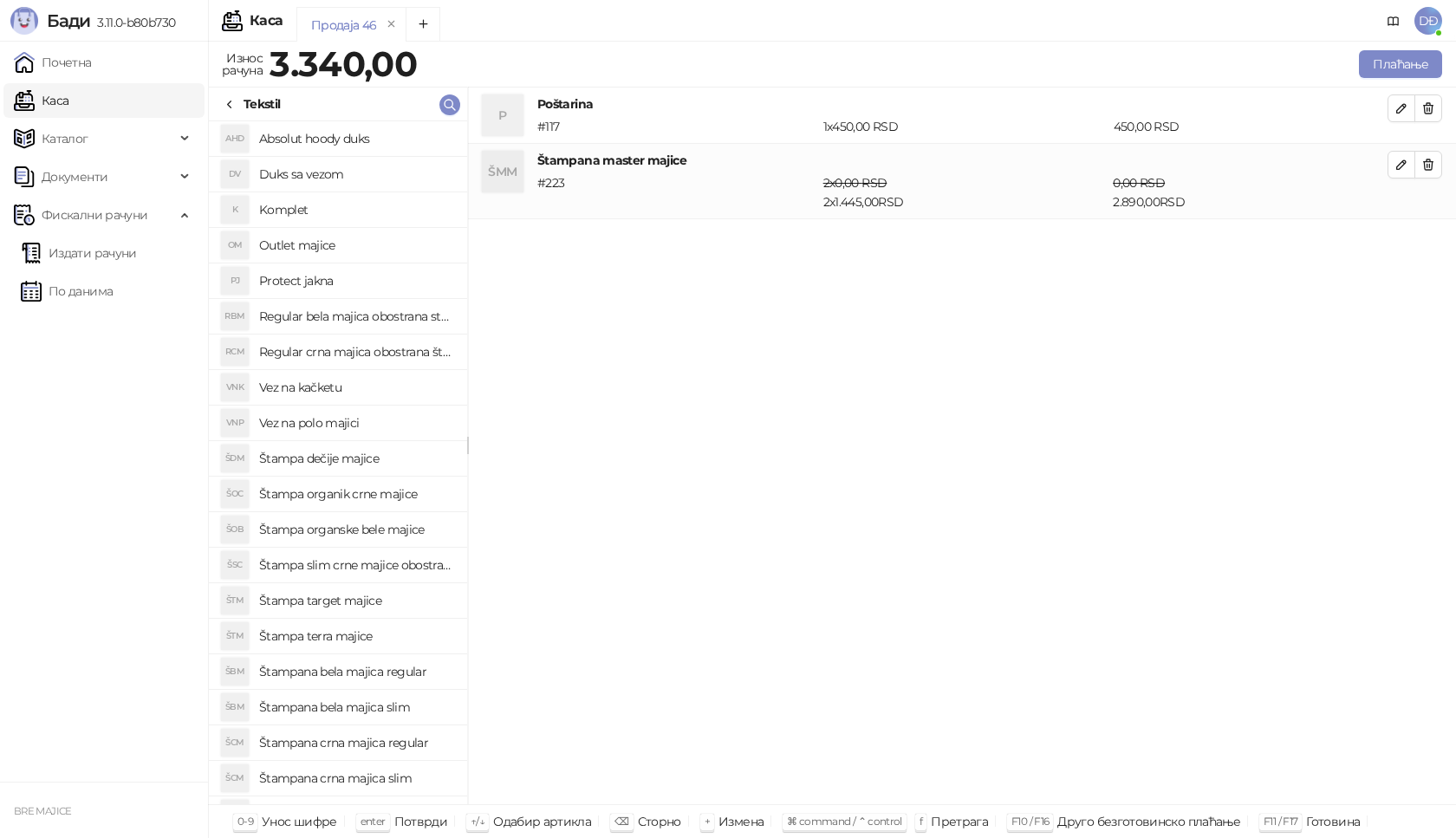
click at [297, 392] on h4 "Vez na kačketu" at bounding box center [357, 387] width 194 height 28
click at [1401, 245] on icon "button" at bounding box center [1401, 239] width 14 height 14
type input "*"
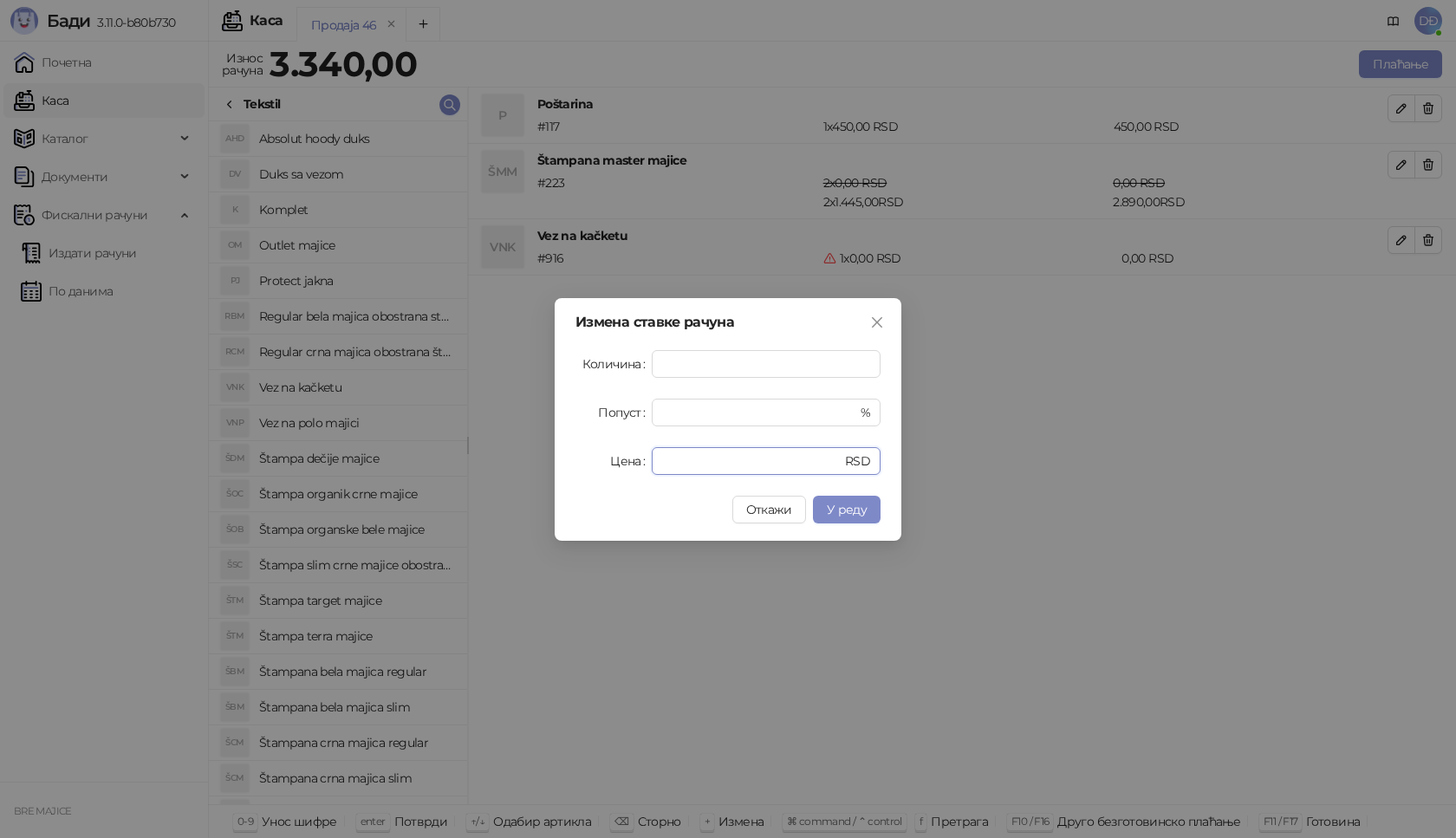
drag, startPoint x: 700, startPoint y: 465, endPoint x: 572, endPoint y: 470, distance: 128.1
click at [578, 470] on div "Цена * RSD" at bounding box center [728, 461] width 305 height 28
type input "****"
click at [866, 512] on button "У реду" at bounding box center [846, 509] width 68 height 28
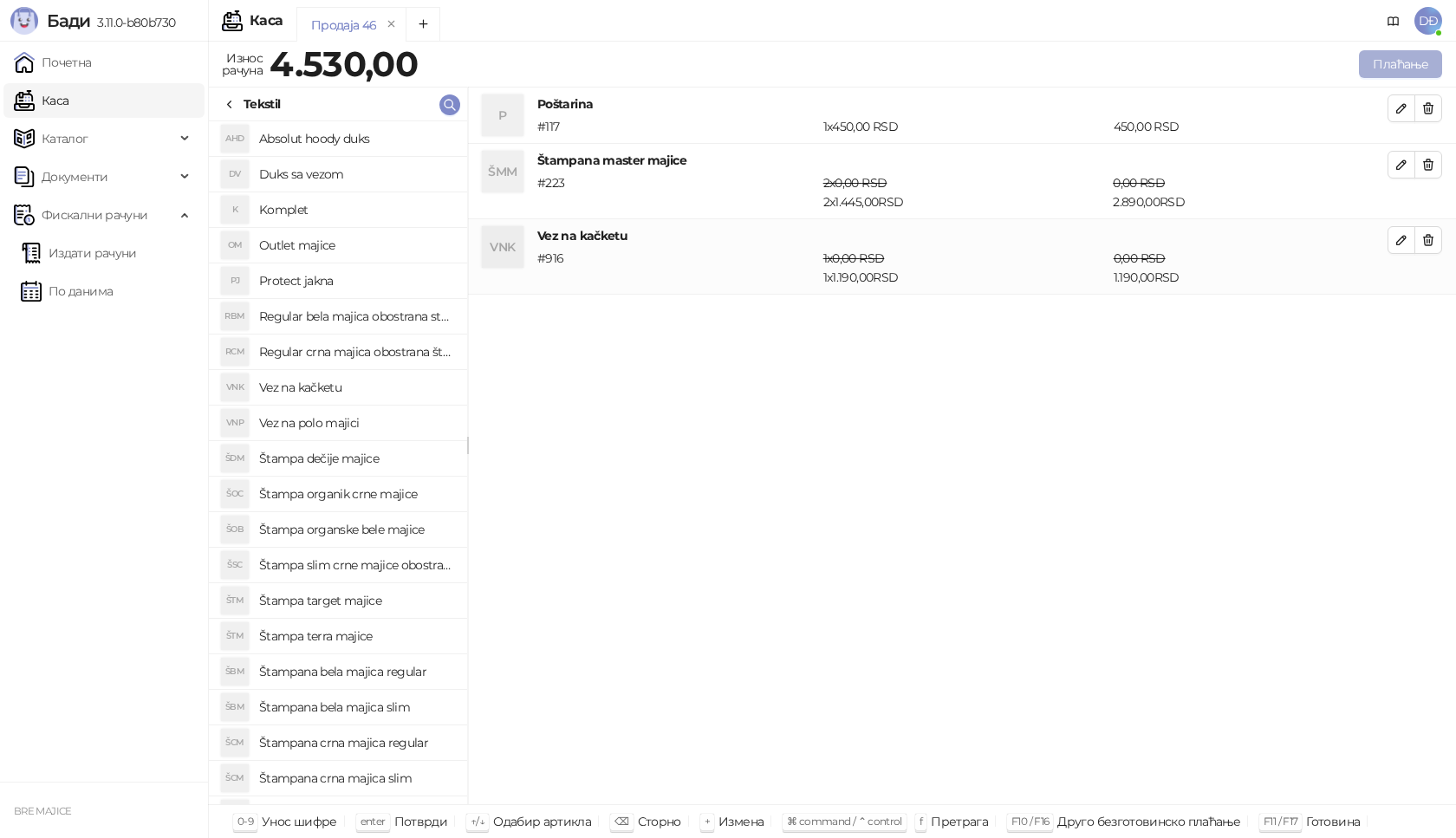
click at [1390, 52] on button "Плаћање" at bounding box center [1401, 63] width 83 height 28
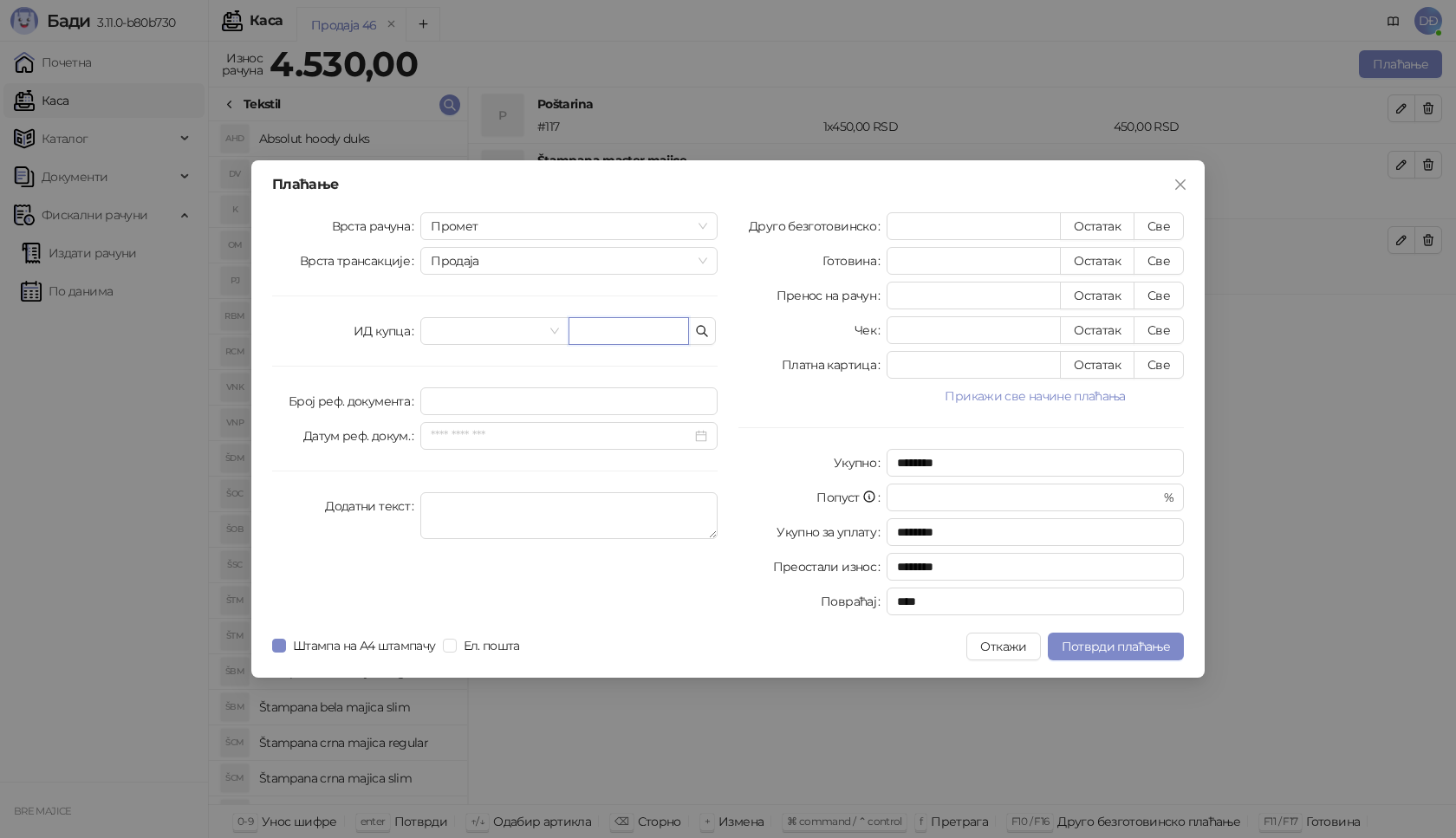
click at [646, 333] on input "text" at bounding box center [629, 331] width 121 height 28
paste input "**********"
type input "**********"
click at [1157, 224] on button "Све" at bounding box center [1158, 226] width 50 height 28
type input "****"
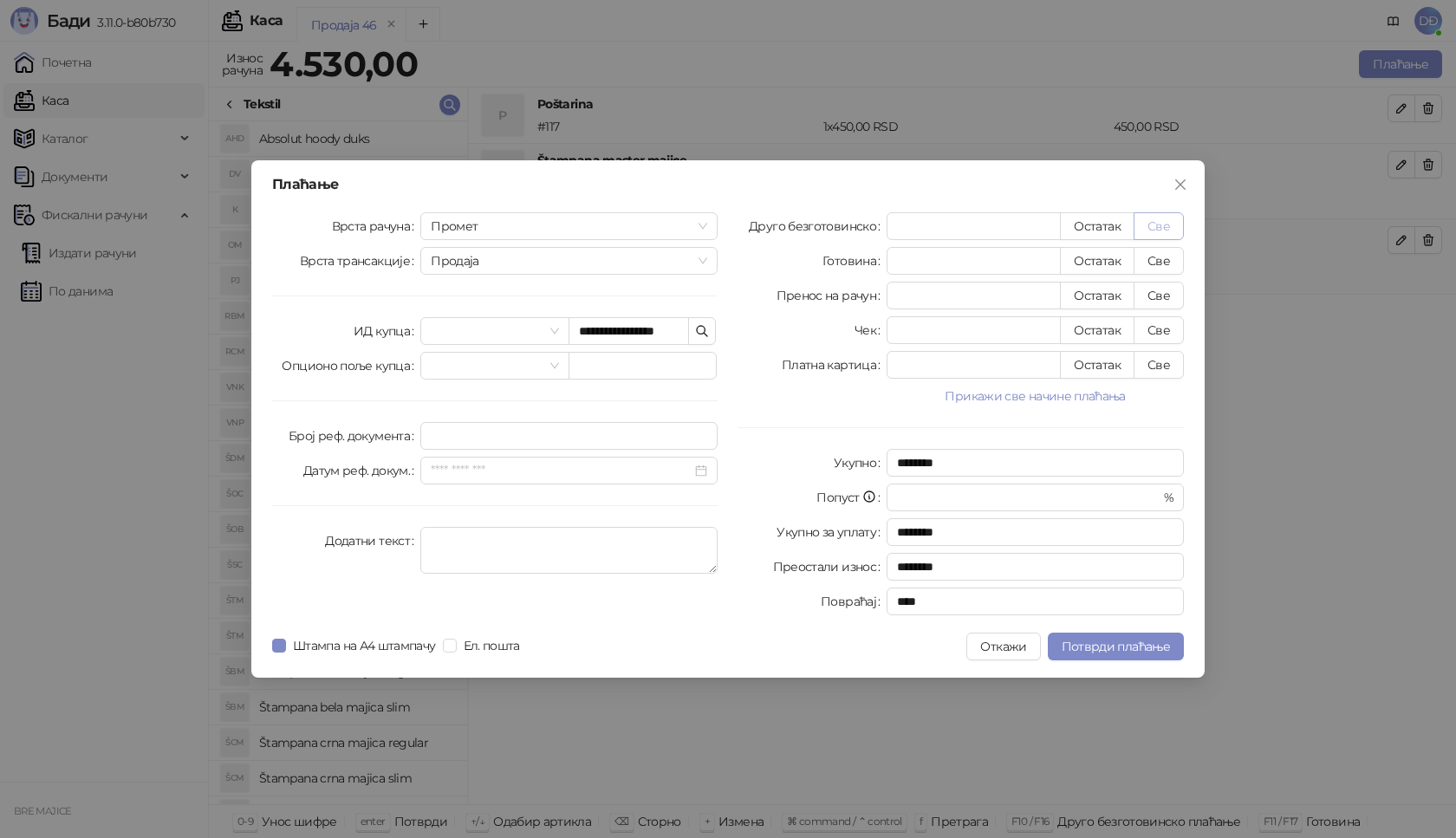
type input "****"
click at [1111, 646] on span "Потврди плаћање" at bounding box center [1115, 646] width 108 height 15
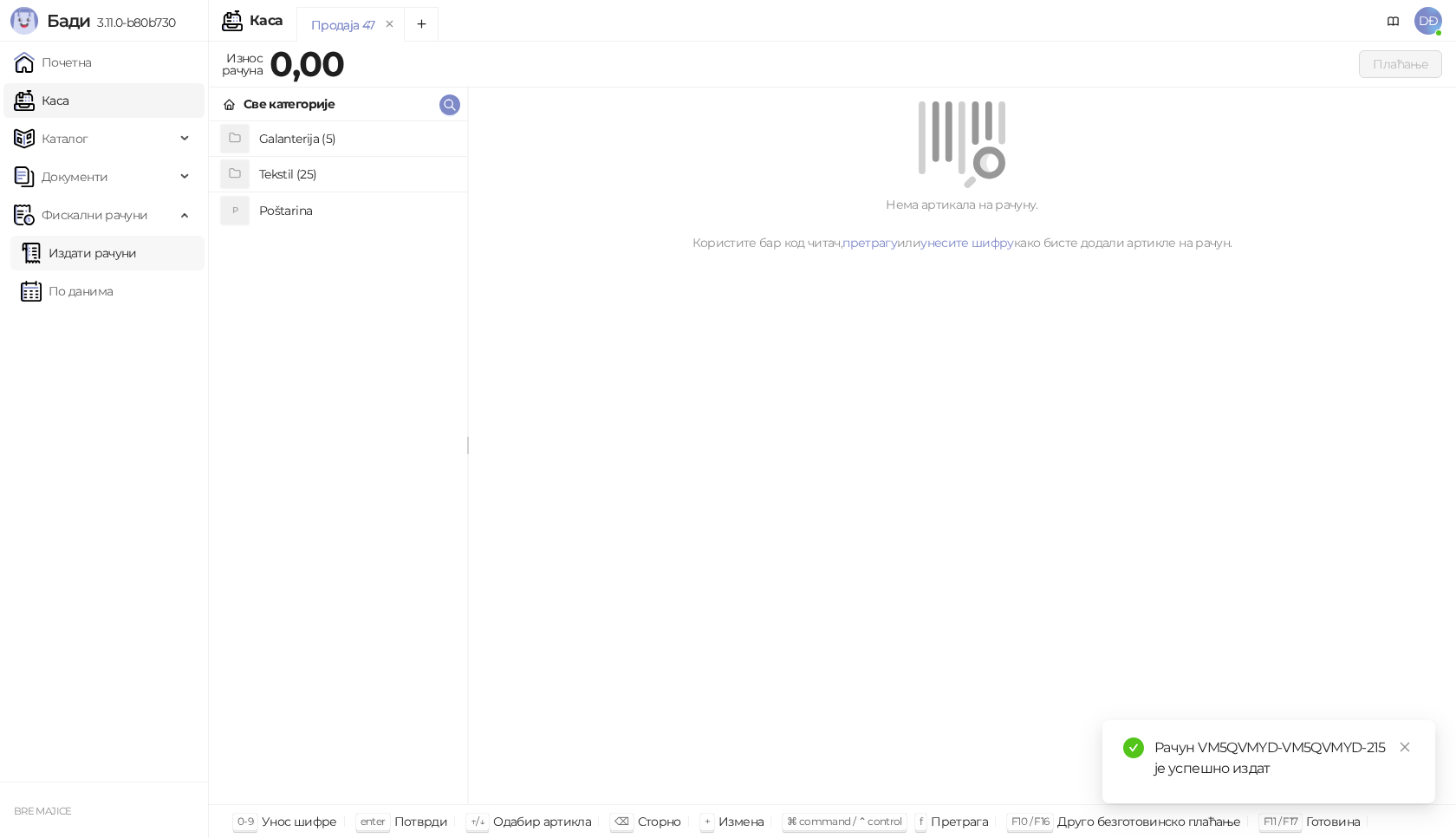
click at [99, 247] on link "Издати рачуни" at bounding box center [79, 253] width 116 height 34
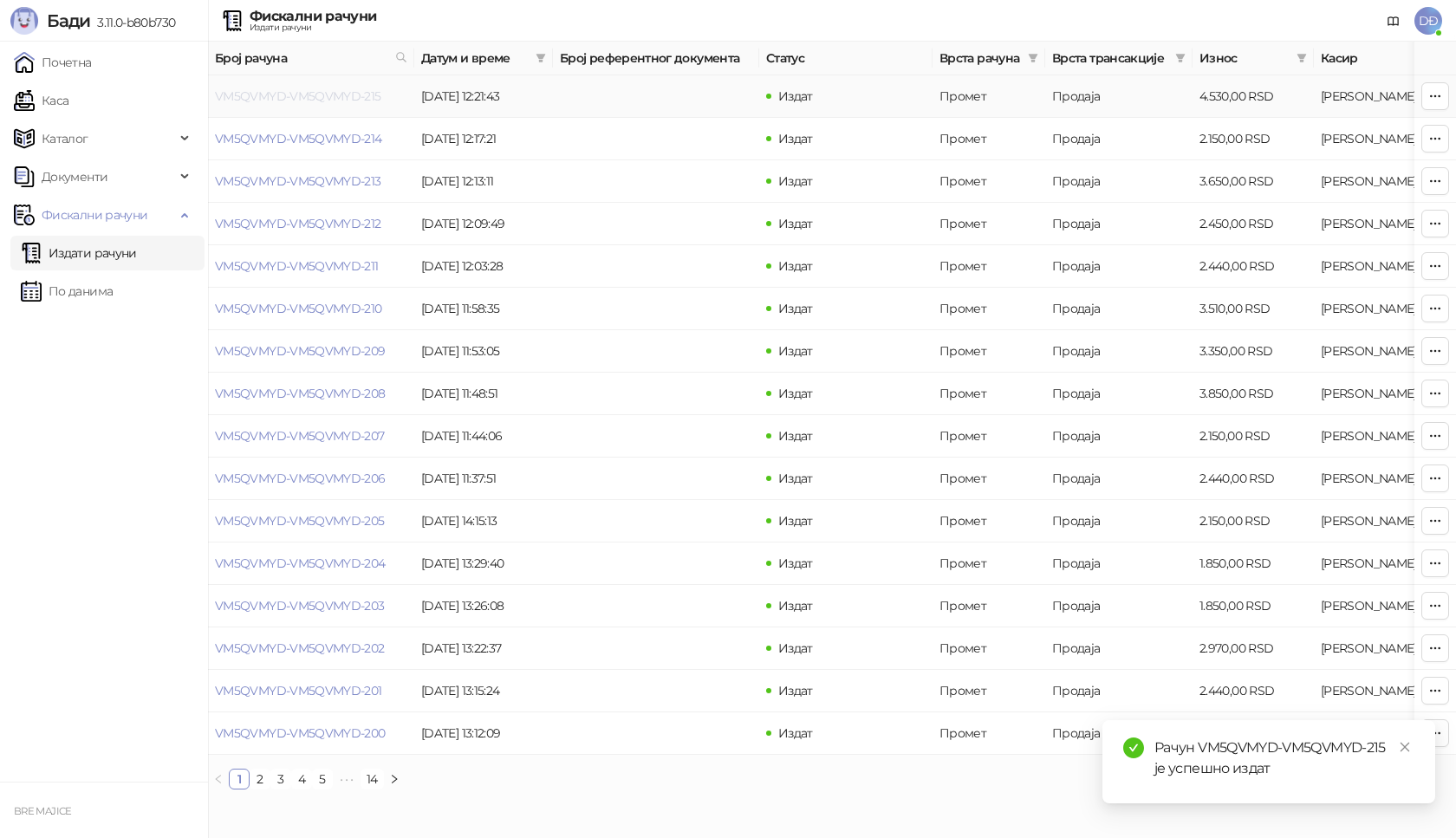
click at [314, 96] on link "VM5QVMYD-VM5QVMYD-215" at bounding box center [298, 95] width 166 height 15
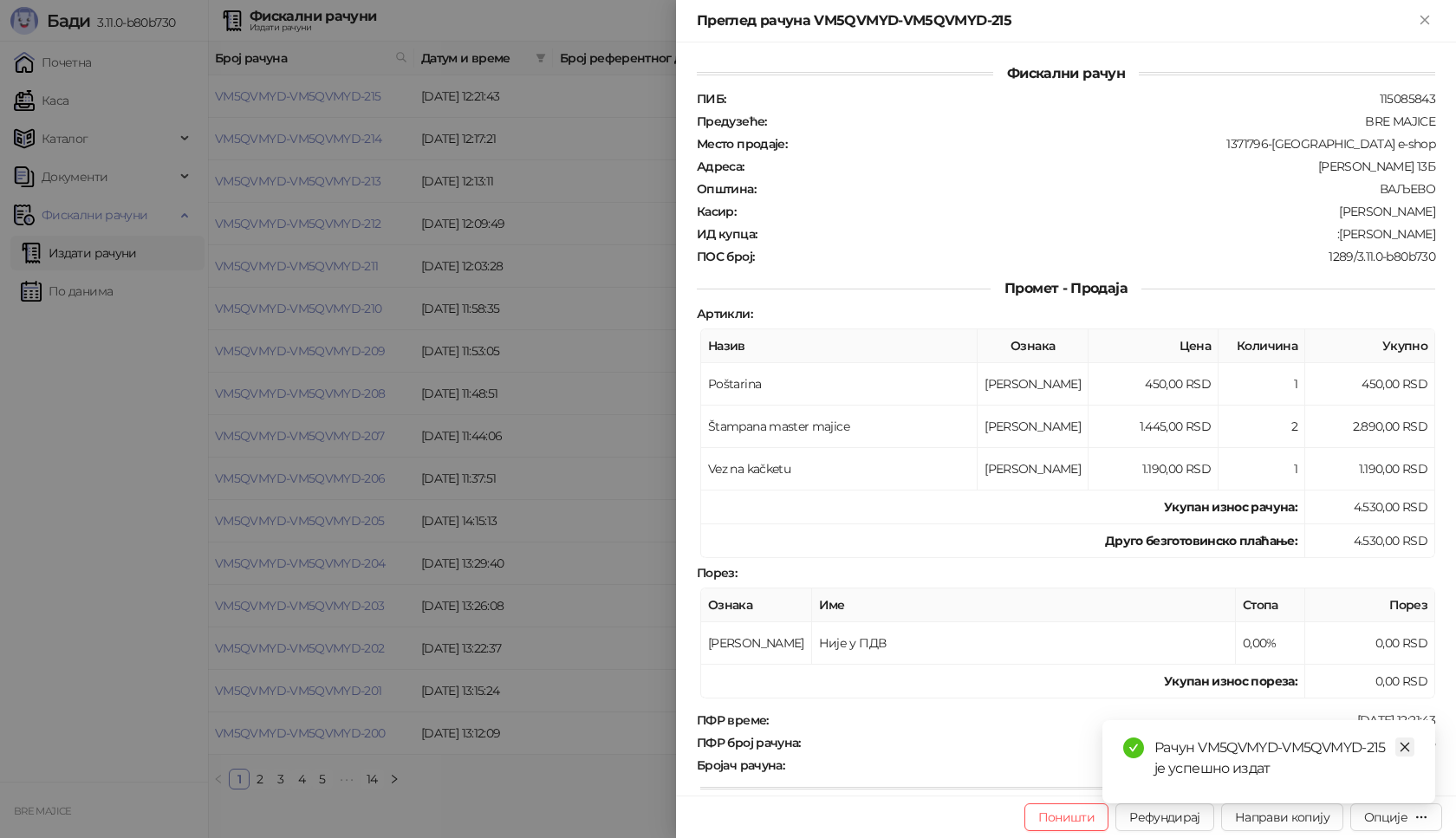
click at [1407, 747] on icon "close" at bounding box center [1404, 746] width 12 height 12
click at [1402, 819] on div "Опције" at bounding box center [1386, 816] width 44 height 15
click at [1360, 783] on span "Преузми у ПДФ формату" at bounding box center [1322, 782] width 211 height 19
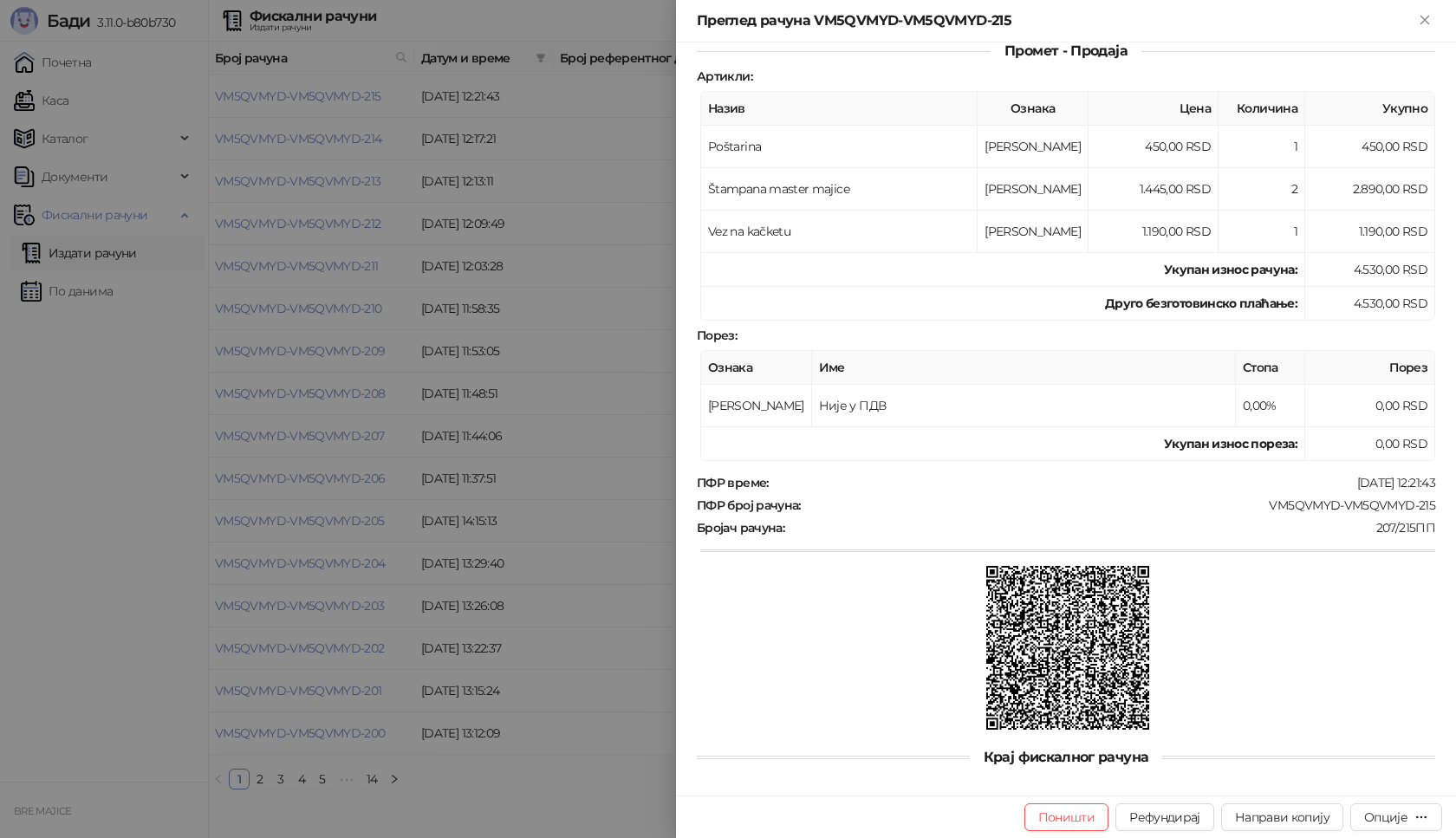
scroll to position [251, 0]
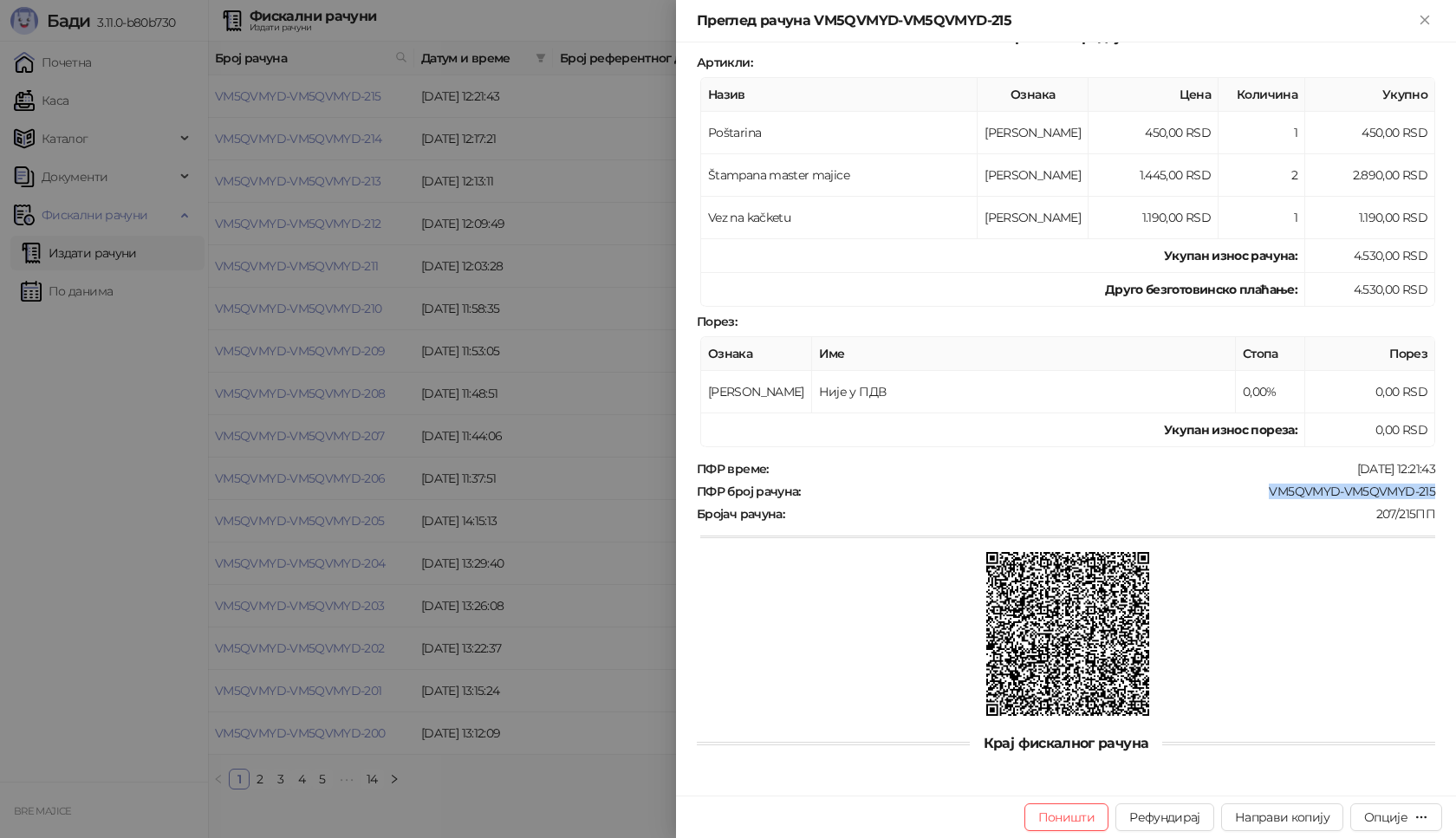
drag, startPoint x: 1422, startPoint y: 493, endPoint x: 1255, endPoint y: 486, distance: 167.1
click at [1255, 486] on div "VM5QVMYD-VM5QVMYD-215" at bounding box center [1119, 491] width 634 height 15
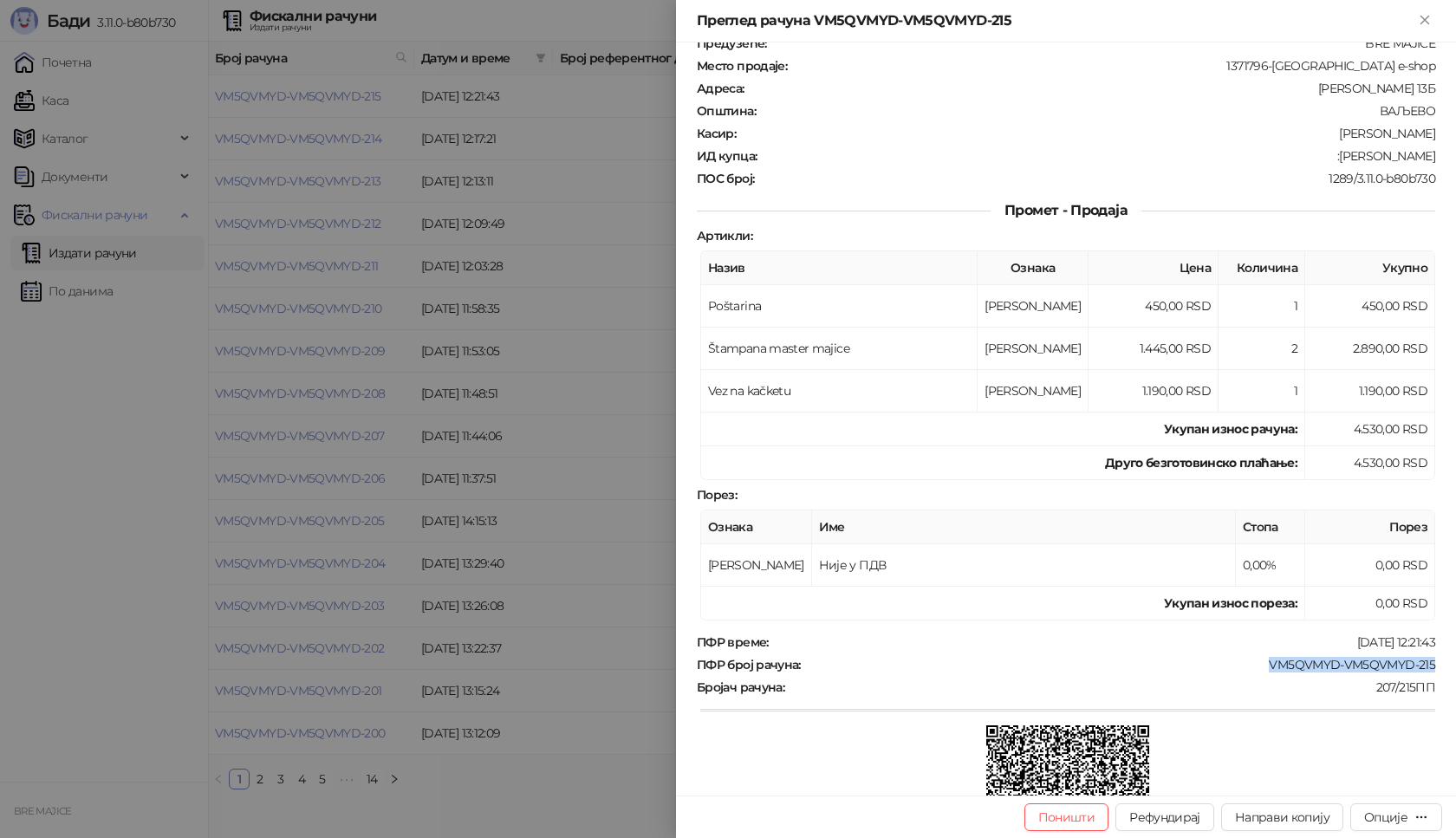
scroll to position [0, 0]
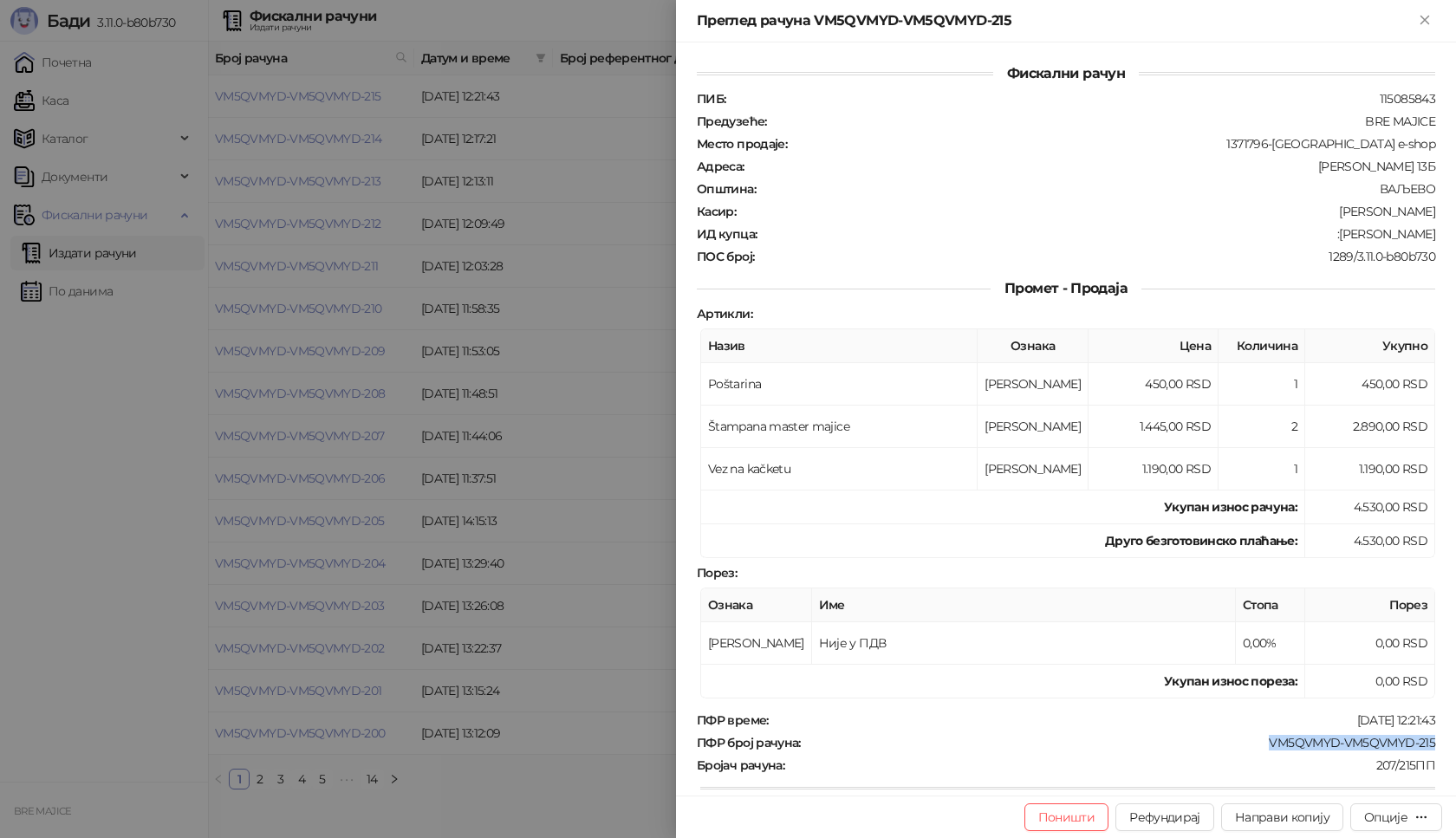
drag, startPoint x: 1327, startPoint y: 237, endPoint x: 1432, endPoint y: 241, distance: 105.1
click at [1432, 241] on div "Фискални рачун ПИБ : 115085843 Предузеће : BRE MAJICE Место продаје : 1371796-[…" at bounding box center [1066, 419] width 780 height 753
click at [1429, 23] on icon "Close" at bounding box center [1424, 19] width 15 height 15
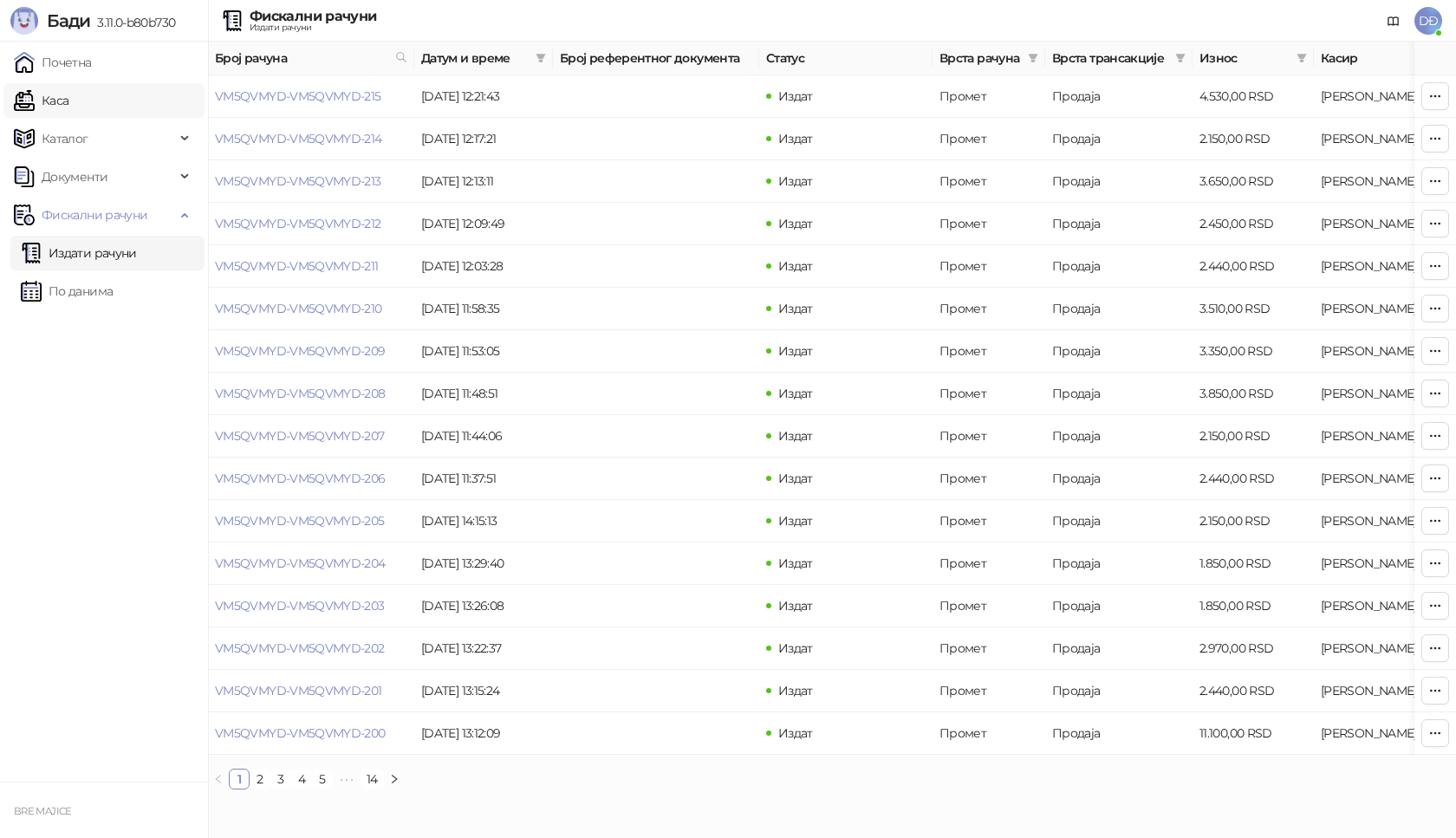
click at [60, 102] on link "Каса" at bounding box center [41, 101] width 54 height 34
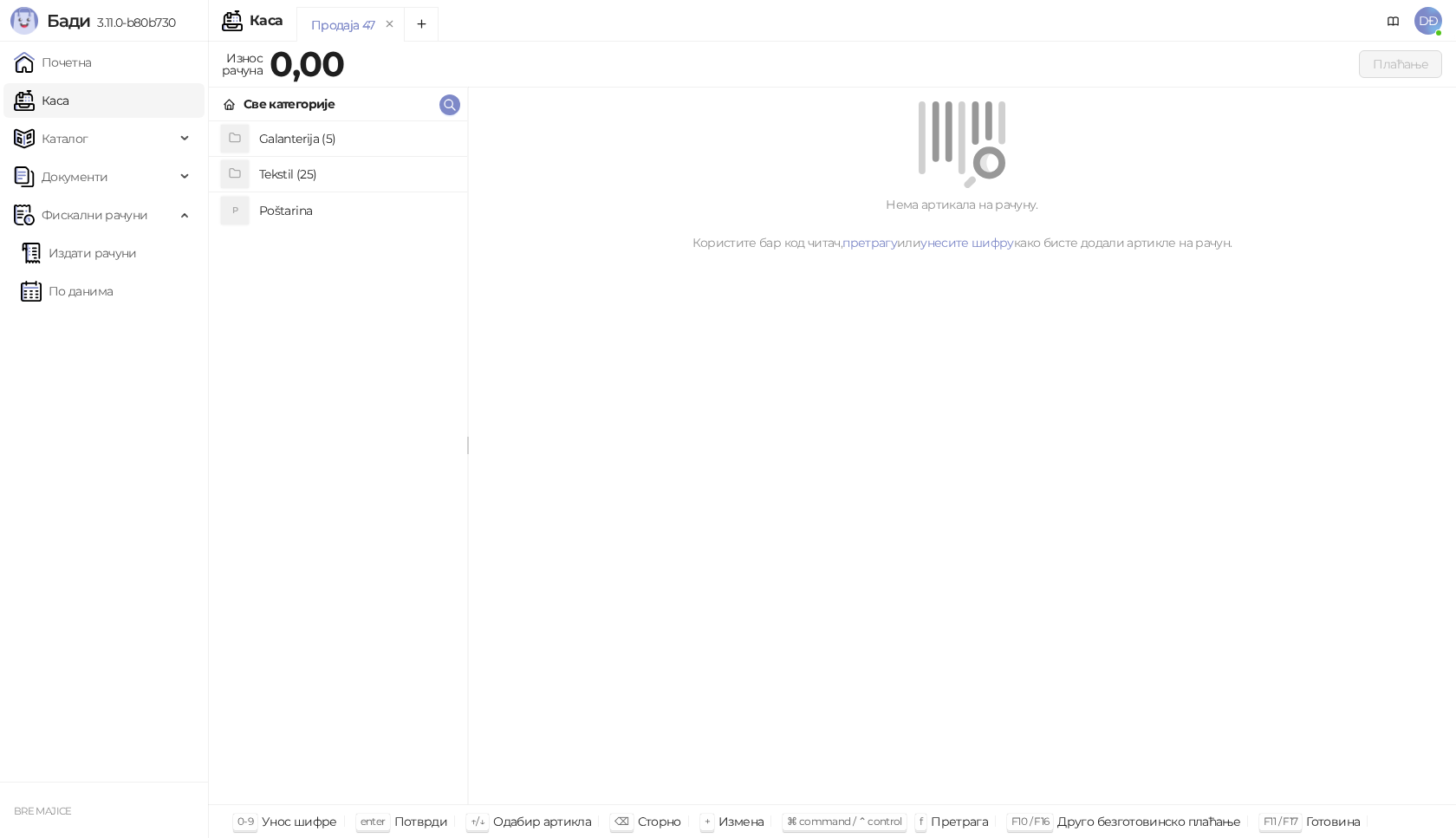
click at [287, 212] on h4 "Poštarina" at bounding box center [357, 210] width 194 height 28
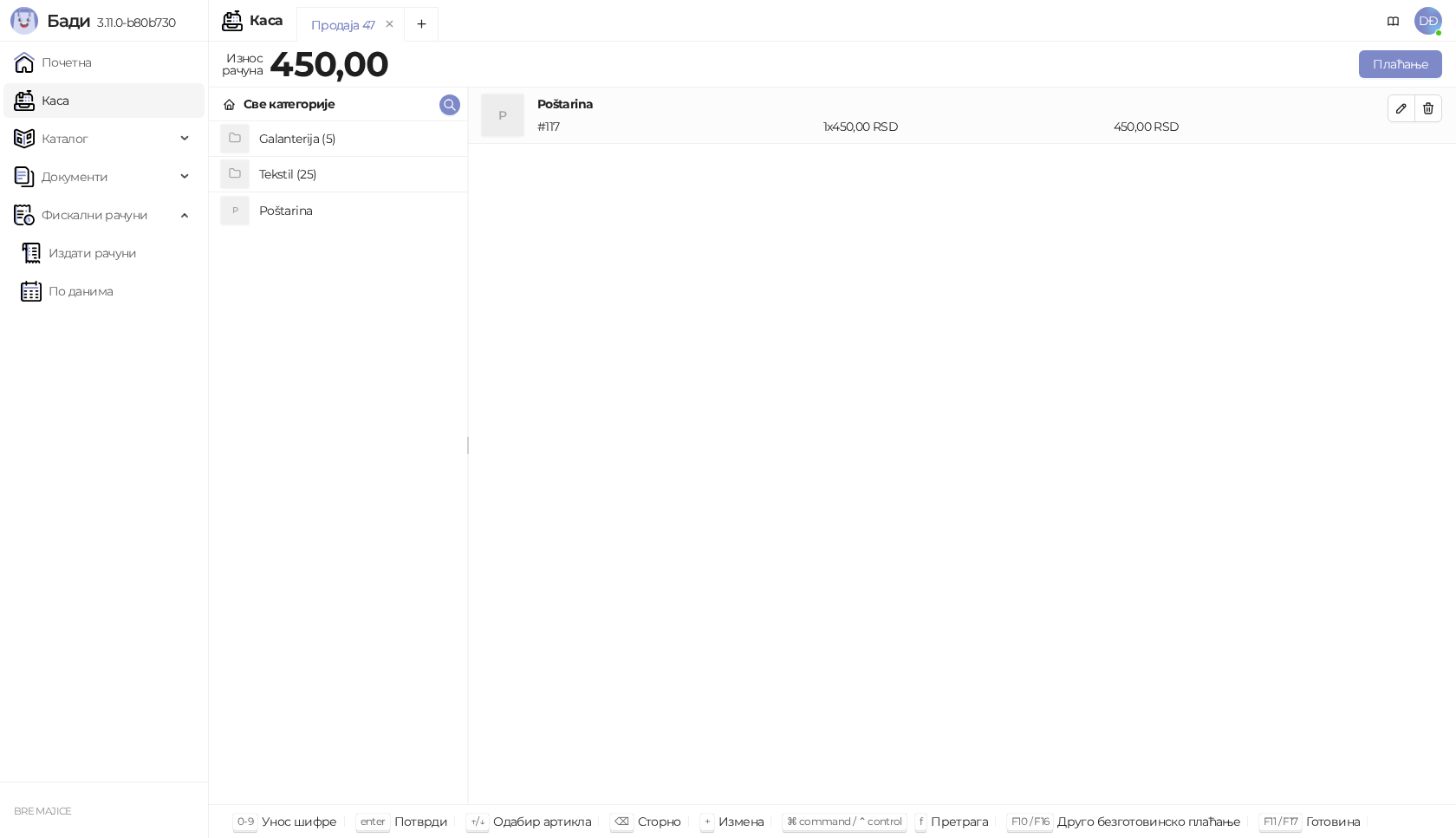
click at [287, 173] on h4 "Tekstil (25)" at bounding box center [357, 174] width 194 height 28
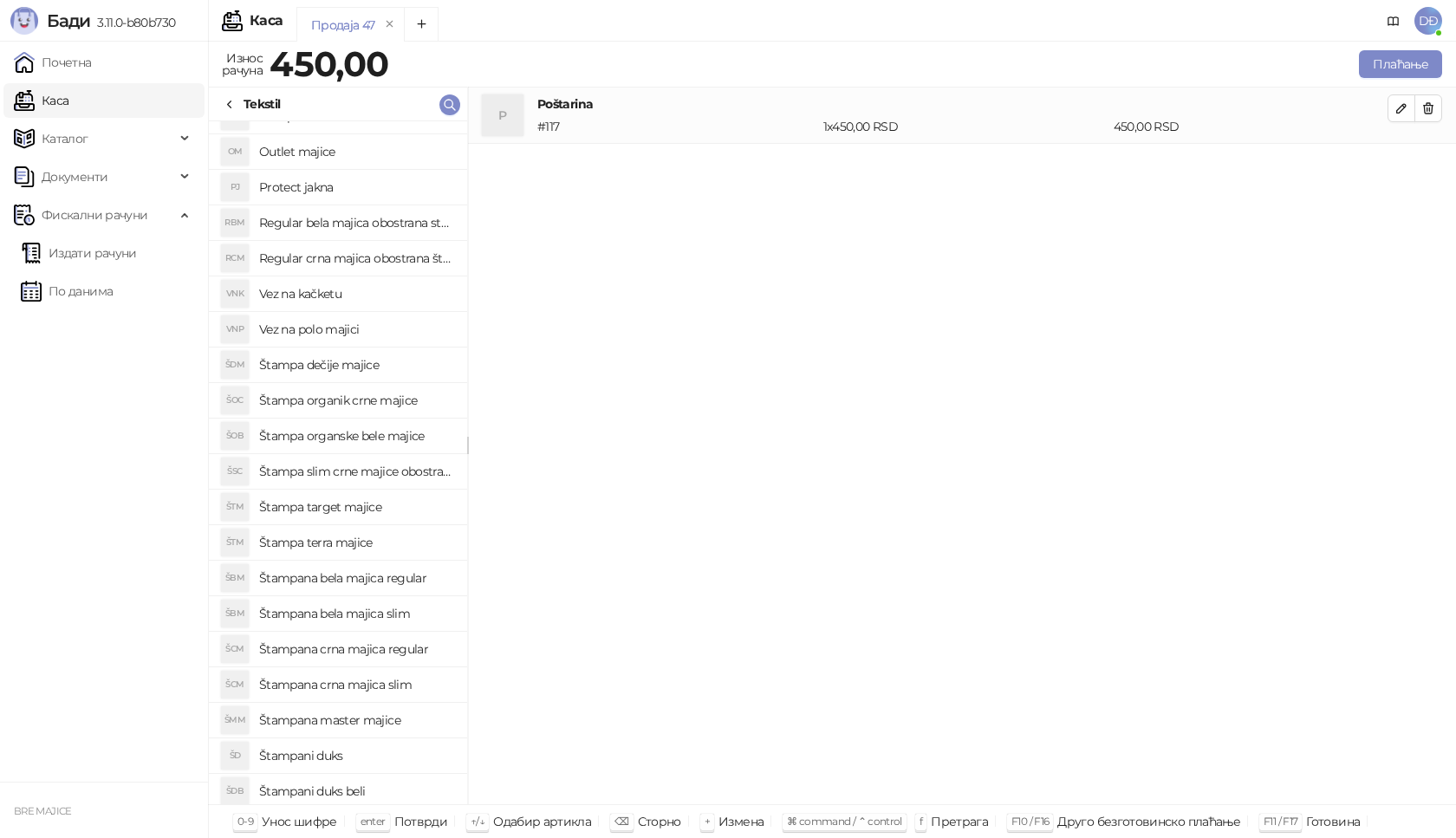
scroll to position [205, 0]
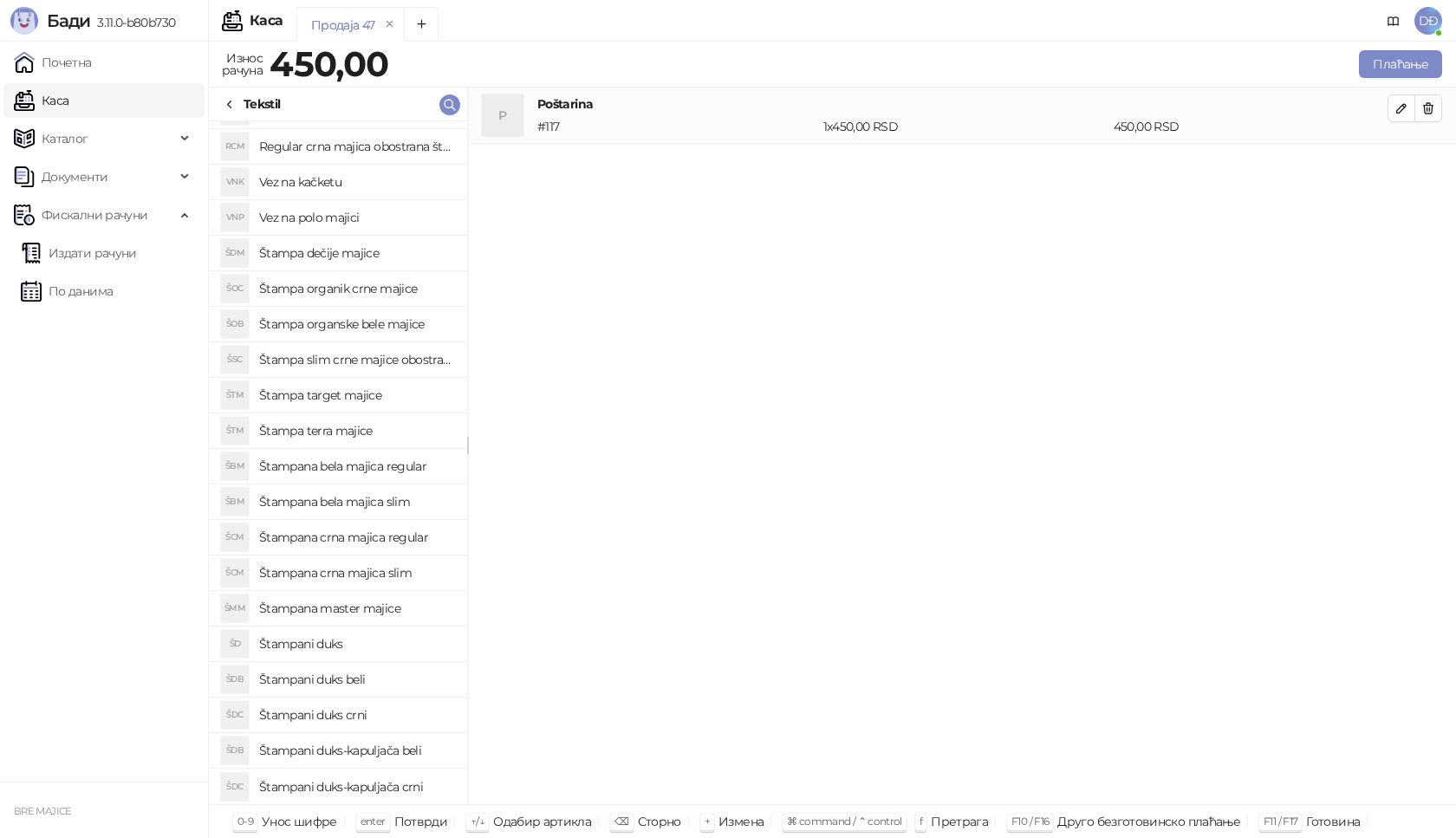
click at [367, 537] on h4 "Štampana crna majica regular" at bounding box center [357, 537] width 194 height 28
click at [1403, 170] on icon "button" at bounding box center [1401, 164] width 14 height 14
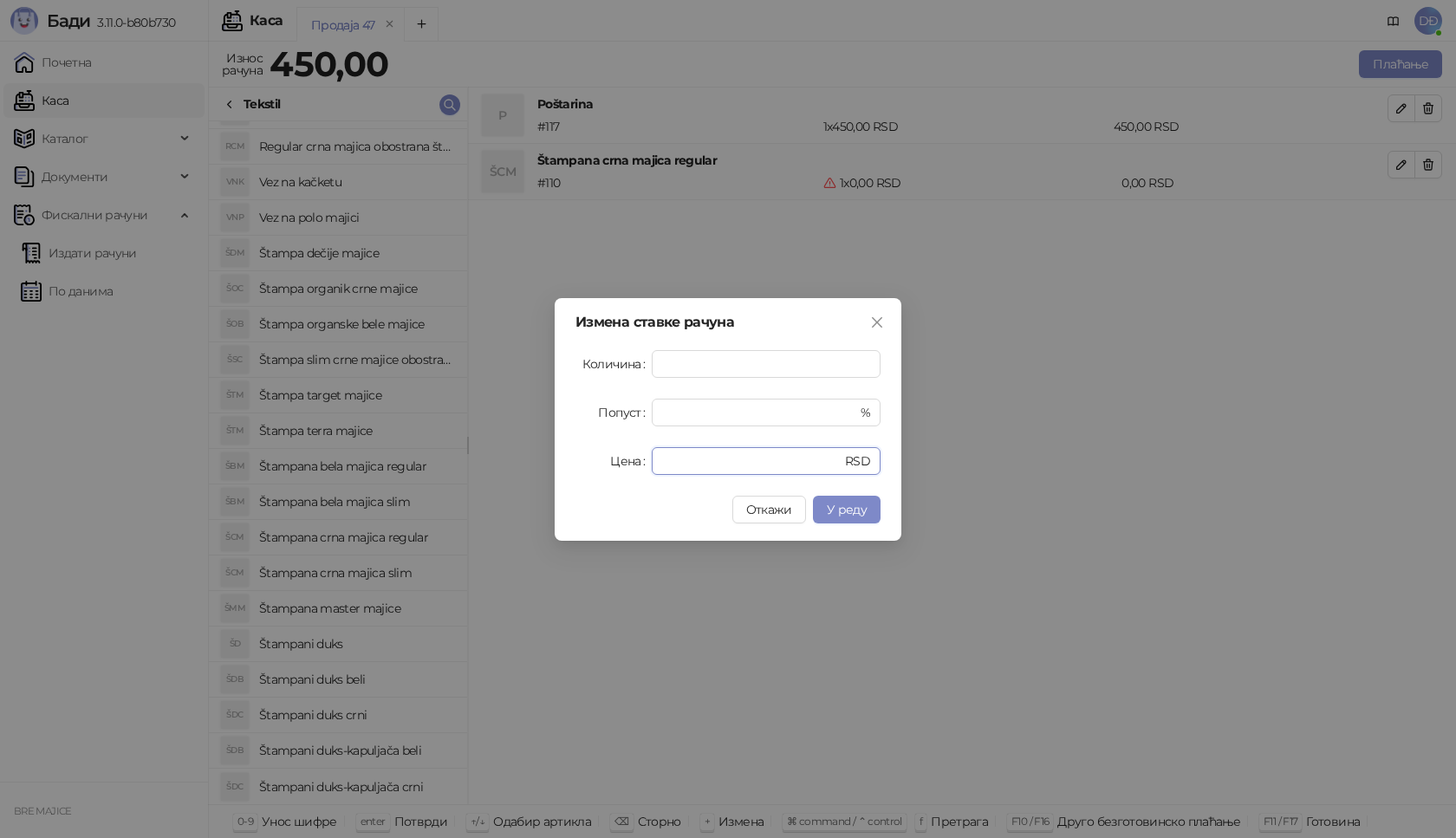
drag, startPoint x: 693, startPoint y: 466, endPoint x: 622, endPoint y: 468, distance: 71.0
click at [623, 467] on div "Цена * RSD" at bounding box center [728, 461] width 305 height 28
type input "****"
click at [842, 516] on span "У реду" at bounding box center [846, 509] width 40 height 15
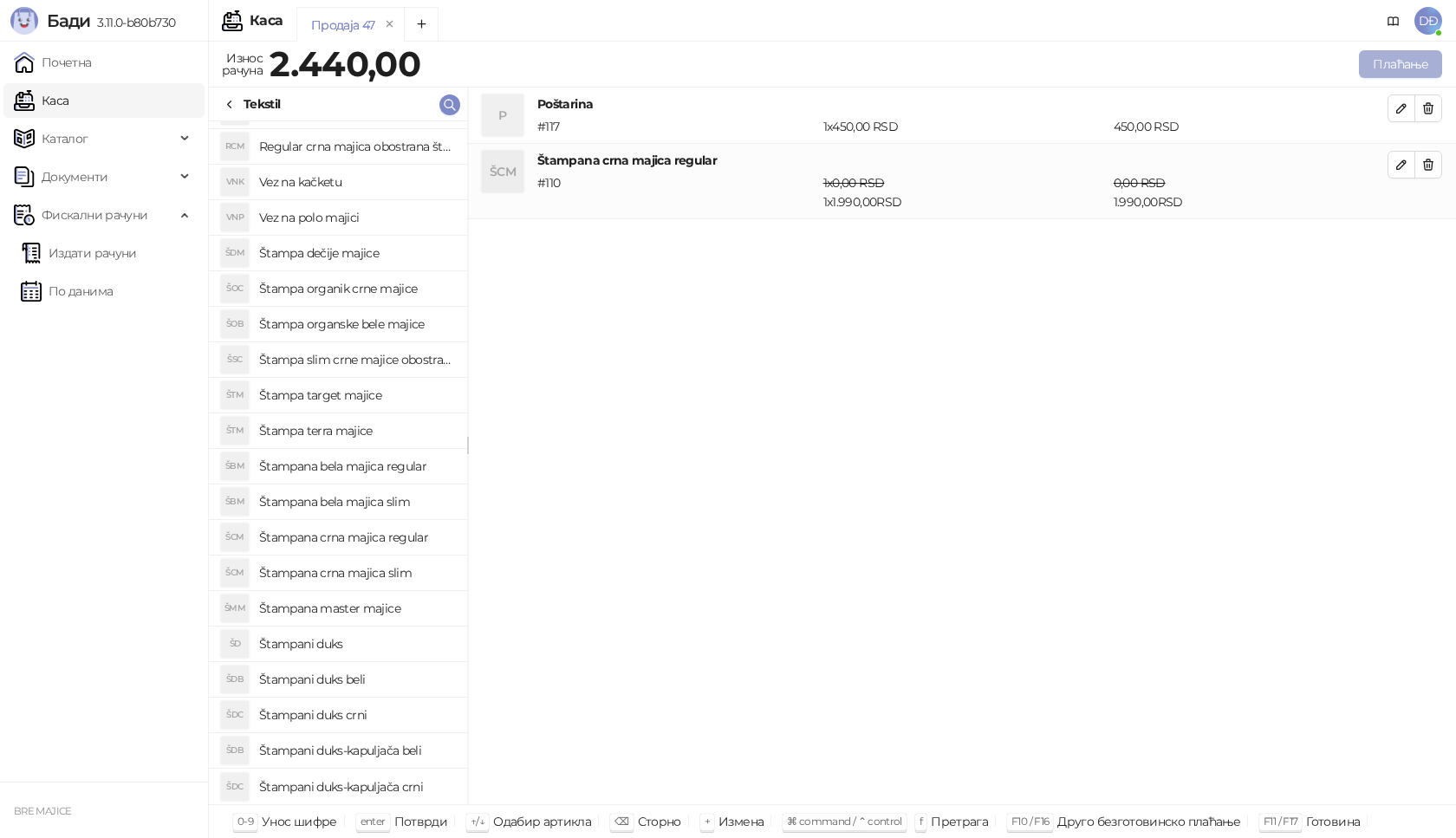
click at [1408, 62] on button "Плаћање" at bounding box center [1401, 63] width 83 height 28
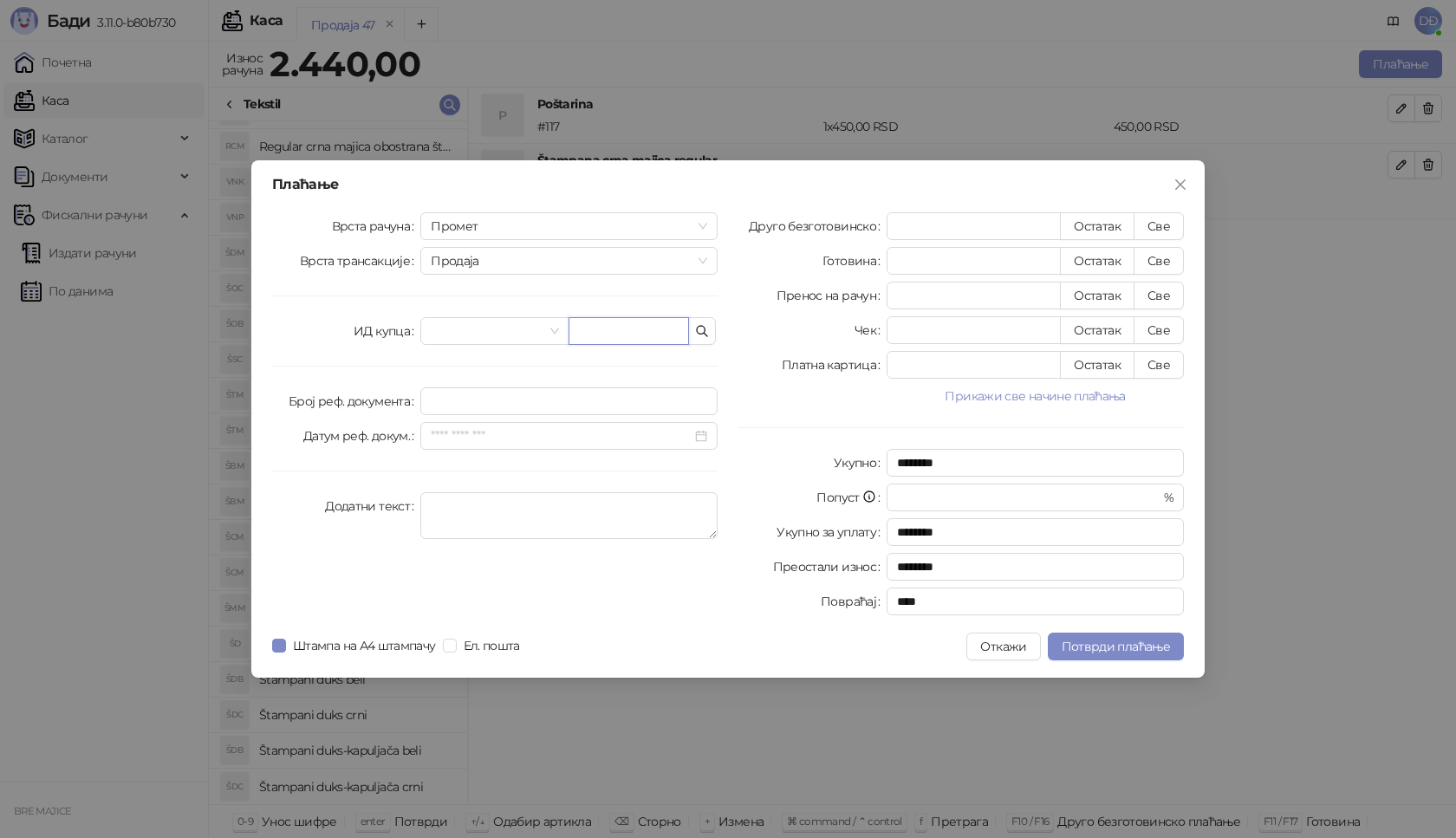
click at [630, 332] on input "text" at bounding box center [629, 331] width 121 height 28
paste input "**********"
type input "**********"
click at [1161, 221] on button "Све" at bounding box center [1158, 226] width 50 height 28
type input "****"
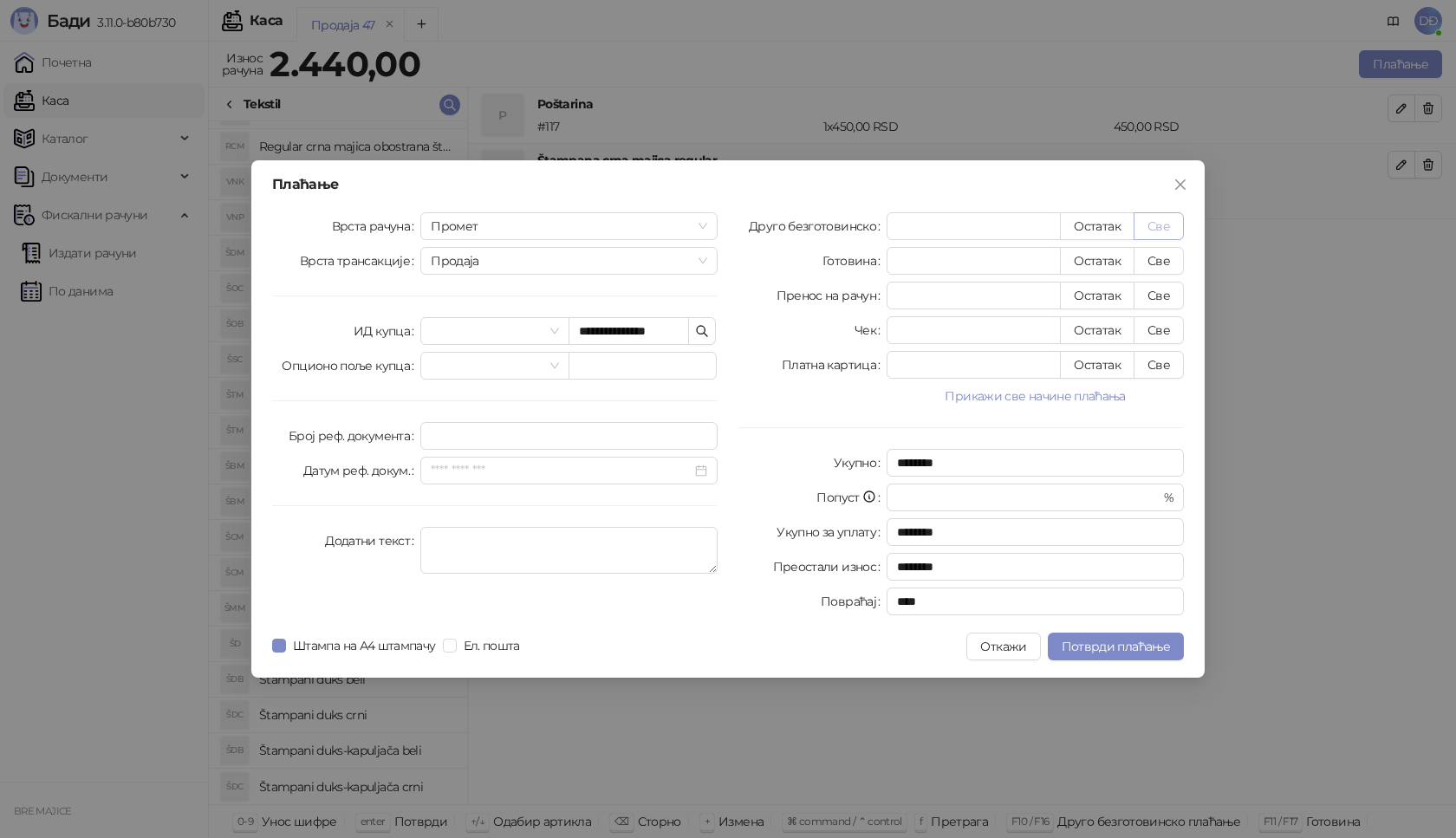
type input "****"
click at [1066, 648] on span "Потврди плаћање" at bounding box center [1115, 646] width 108 height 15
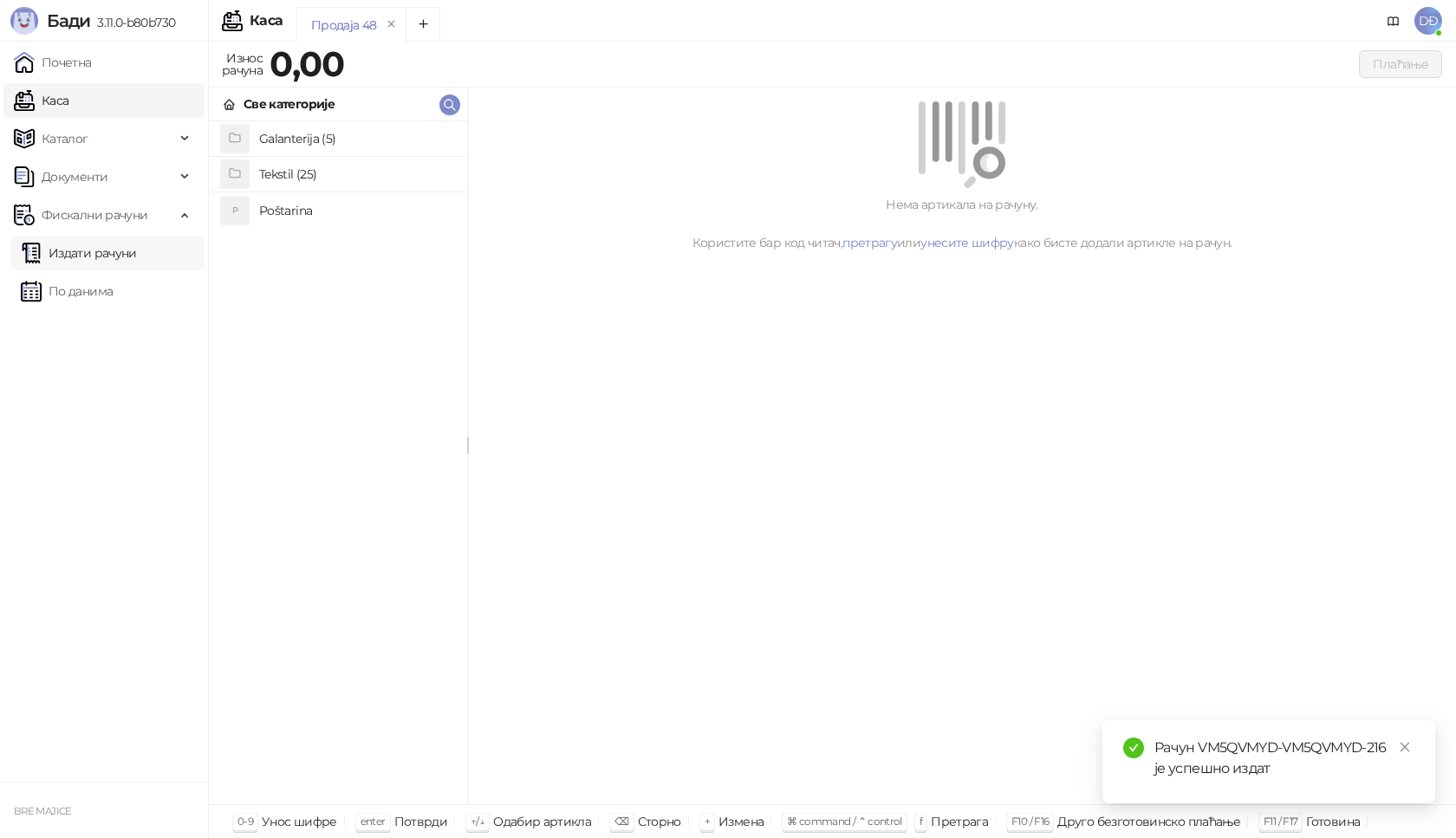
click at [109, 251] on link "Издати рачуни" at bounding box center [79, 253] width 116 height 34
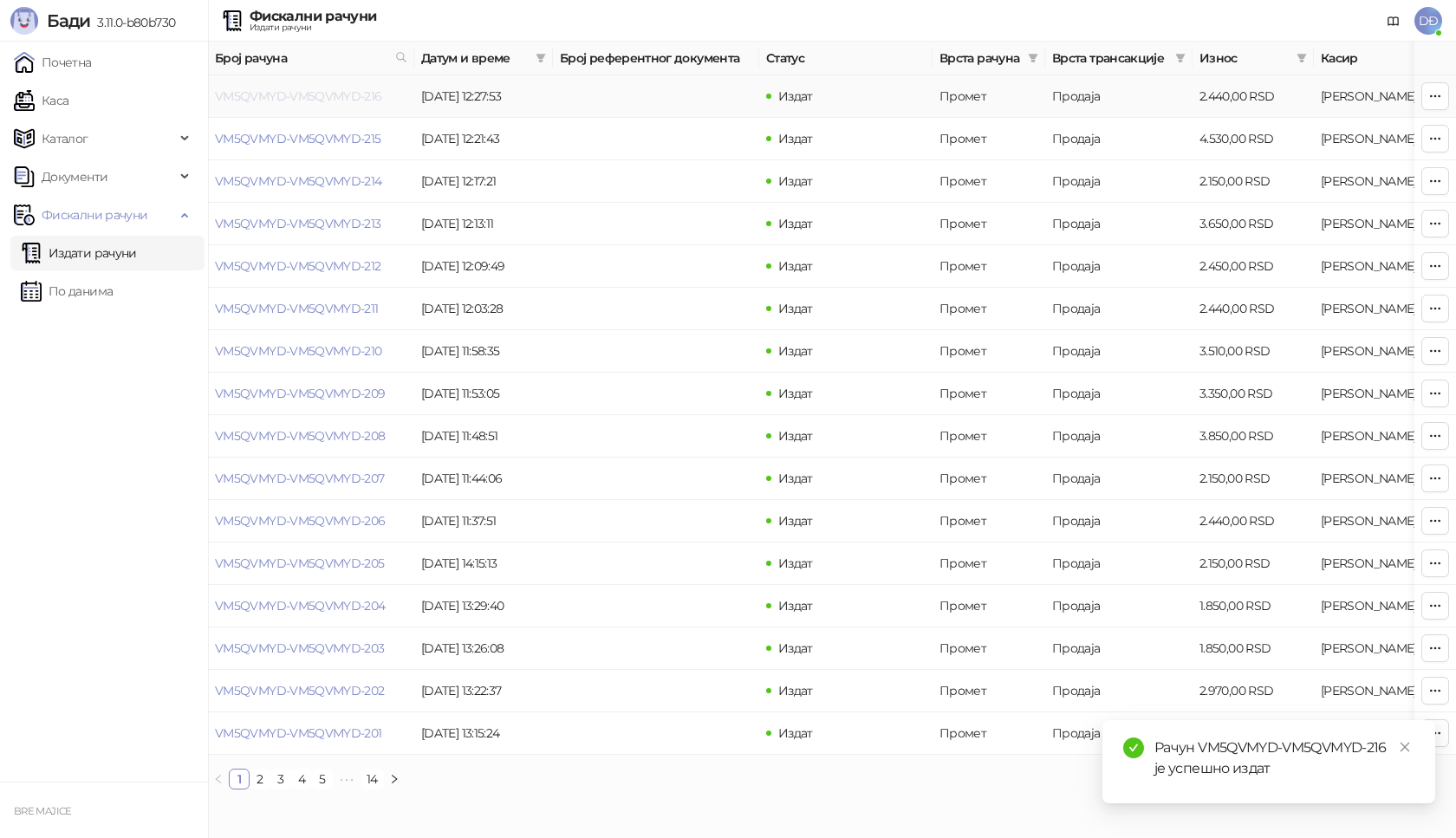
click at [287, 97] on link "VM5QVMYD-VM5QVMYD-216" at bounding box center [298, 95] width 167 height 15
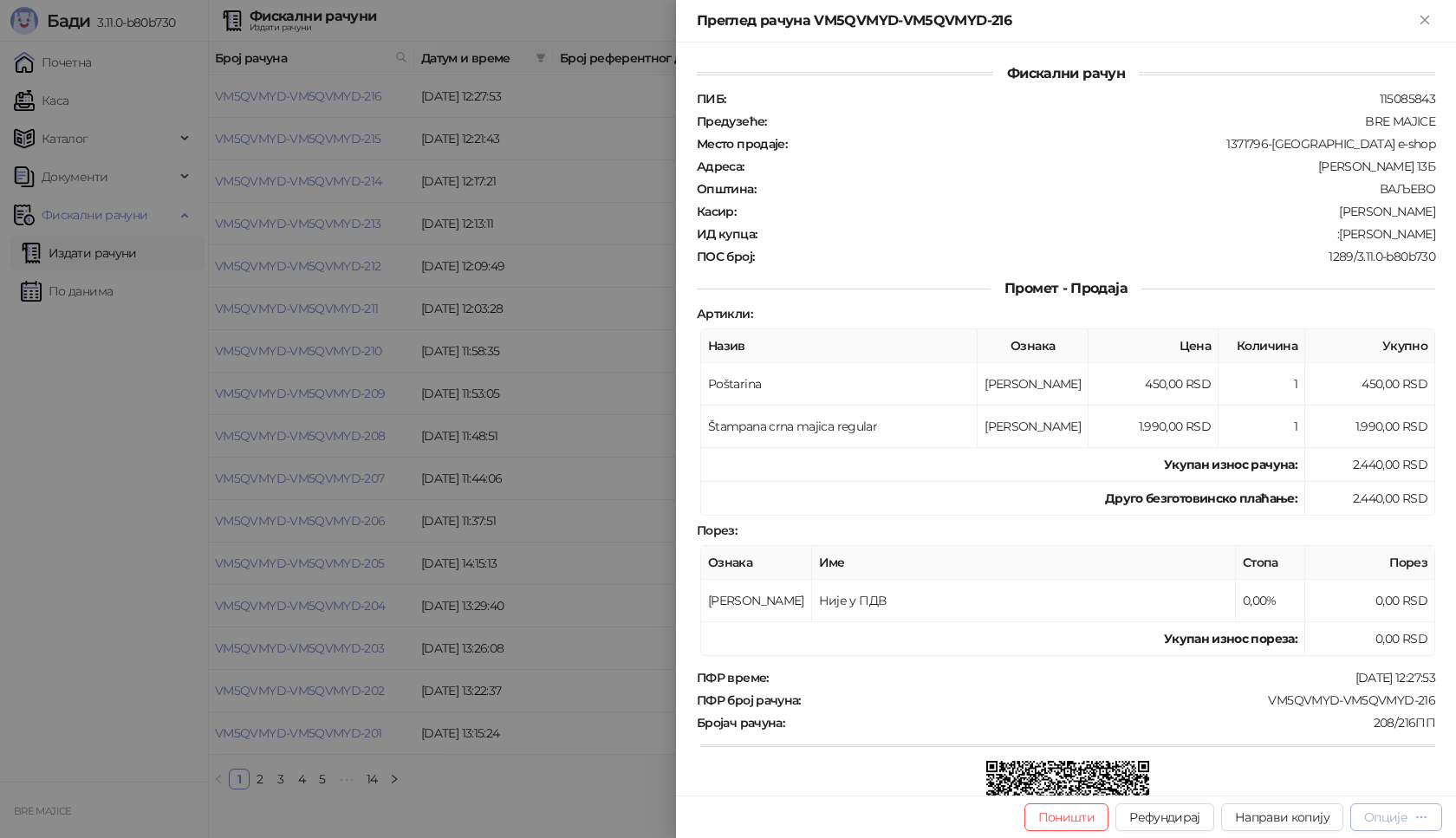
click at [1402, 817] on div "Опције" at bounding box center [1386, 816] width 44 height 15
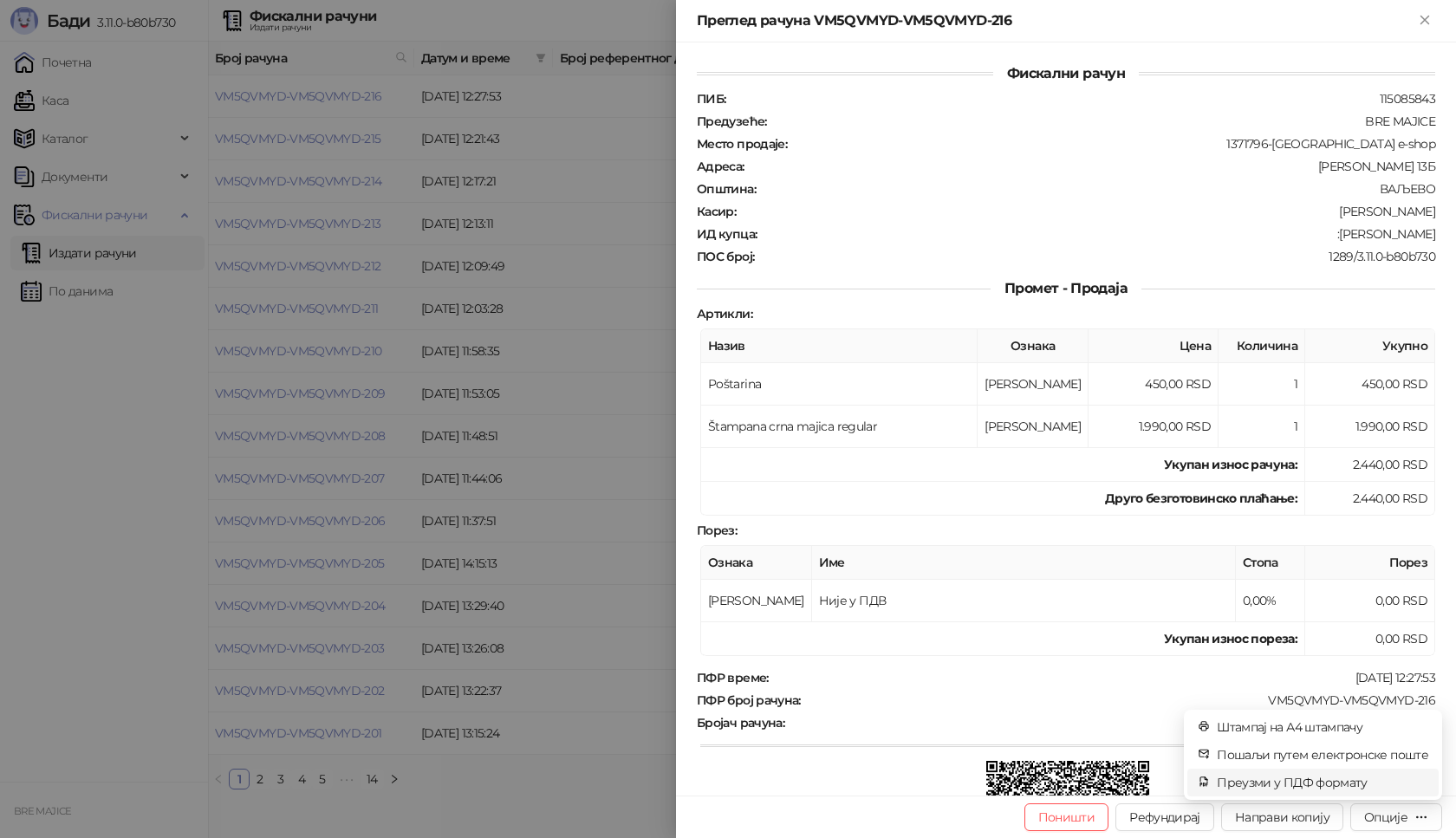
click at [1327, 782] on span "Преузми у ПДФ формату" at bounding box center [1322, 782] width 211 height 19
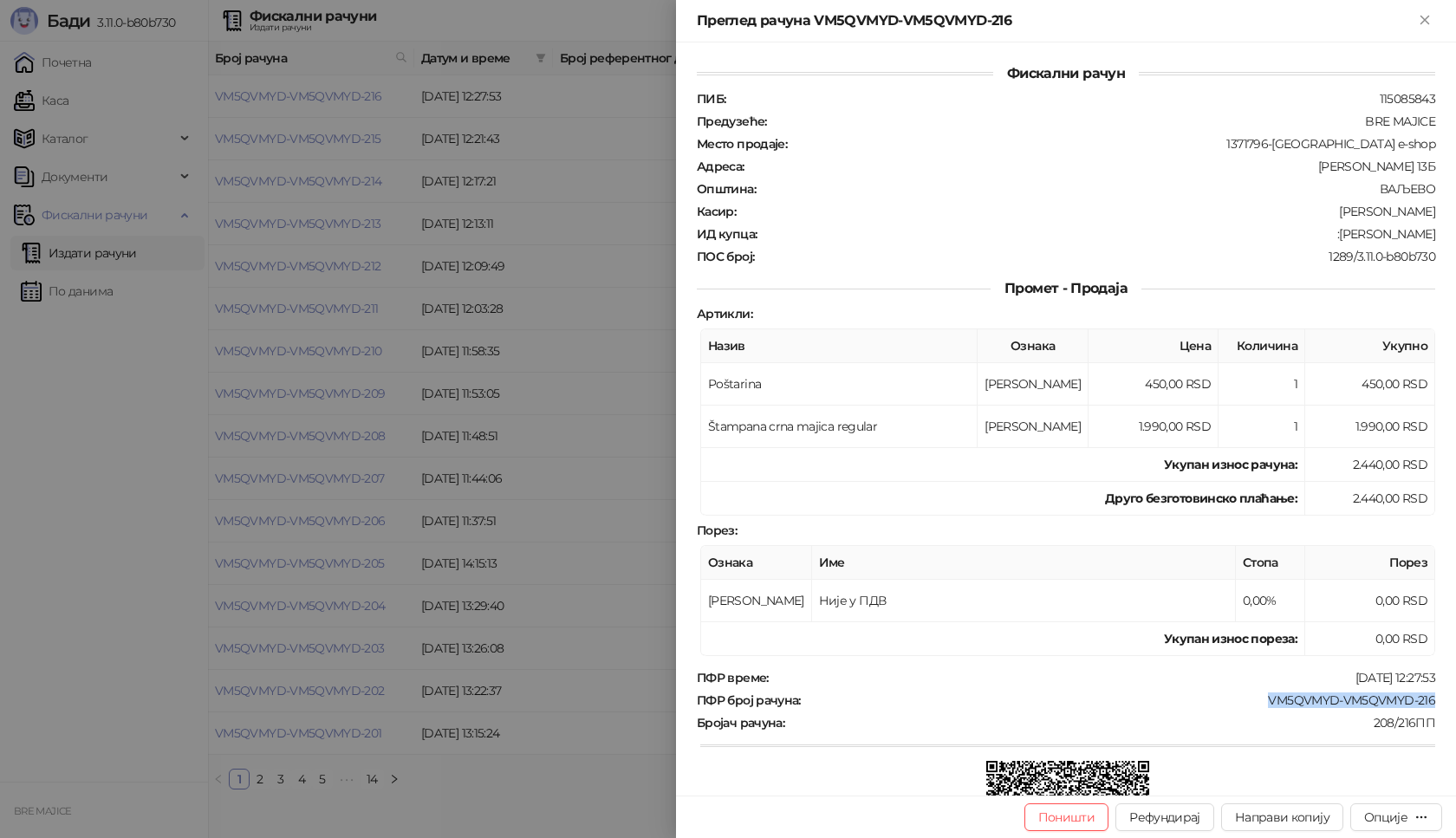
drag, startPoint x: 1429, startPoint y: 701, endPoint x: 1251, endPoint y: 710, distance: 178.2
click at [1251, 710] on div "Фискални рачун ПИБ : 115085843 Предузеће : BRE MAJICE Место продаје : 1371796-B…" at bounding box center [1066, 419] width 780 height 753
drag, startPoint x: 1423, startPoint y: 232, endPoint x: 1336, endPoint y: 240, distance: 87.4
click at [1336, 240] on div "ИД купца : :[PERSON_NAME]" at bounding box center [1066, 233] width 746 height 15
click at [1429, 29] on button "Close" at bounding box center [1424, 20] width 21 height 21
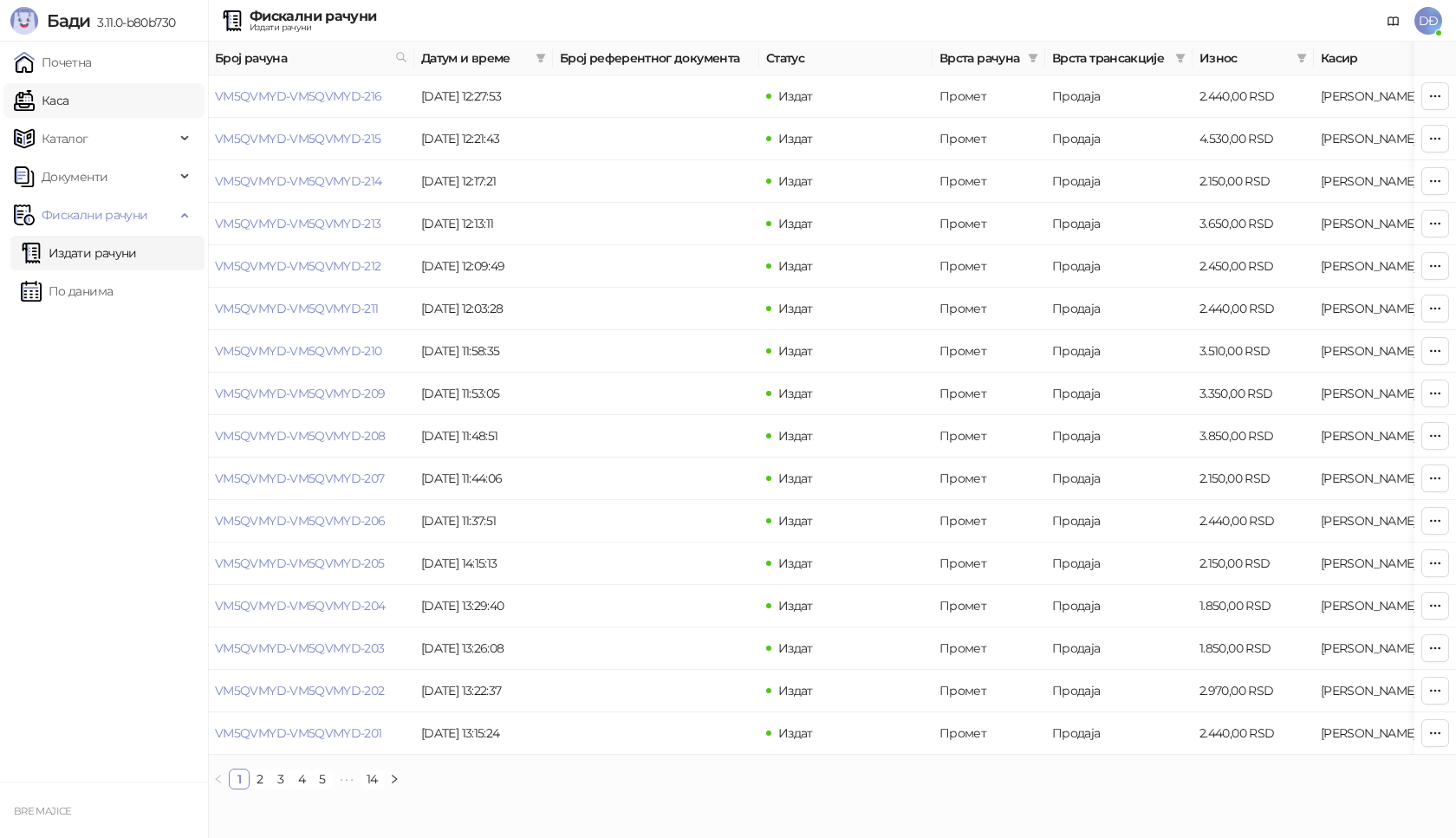
drag, startPoint x: 70, startPoint y: 100, endPoint x: 80, endPoint y: 100, distance: 10.0
click at [68, 100] on link "Каса" at bounding box center [41, 101] width 54 height 34
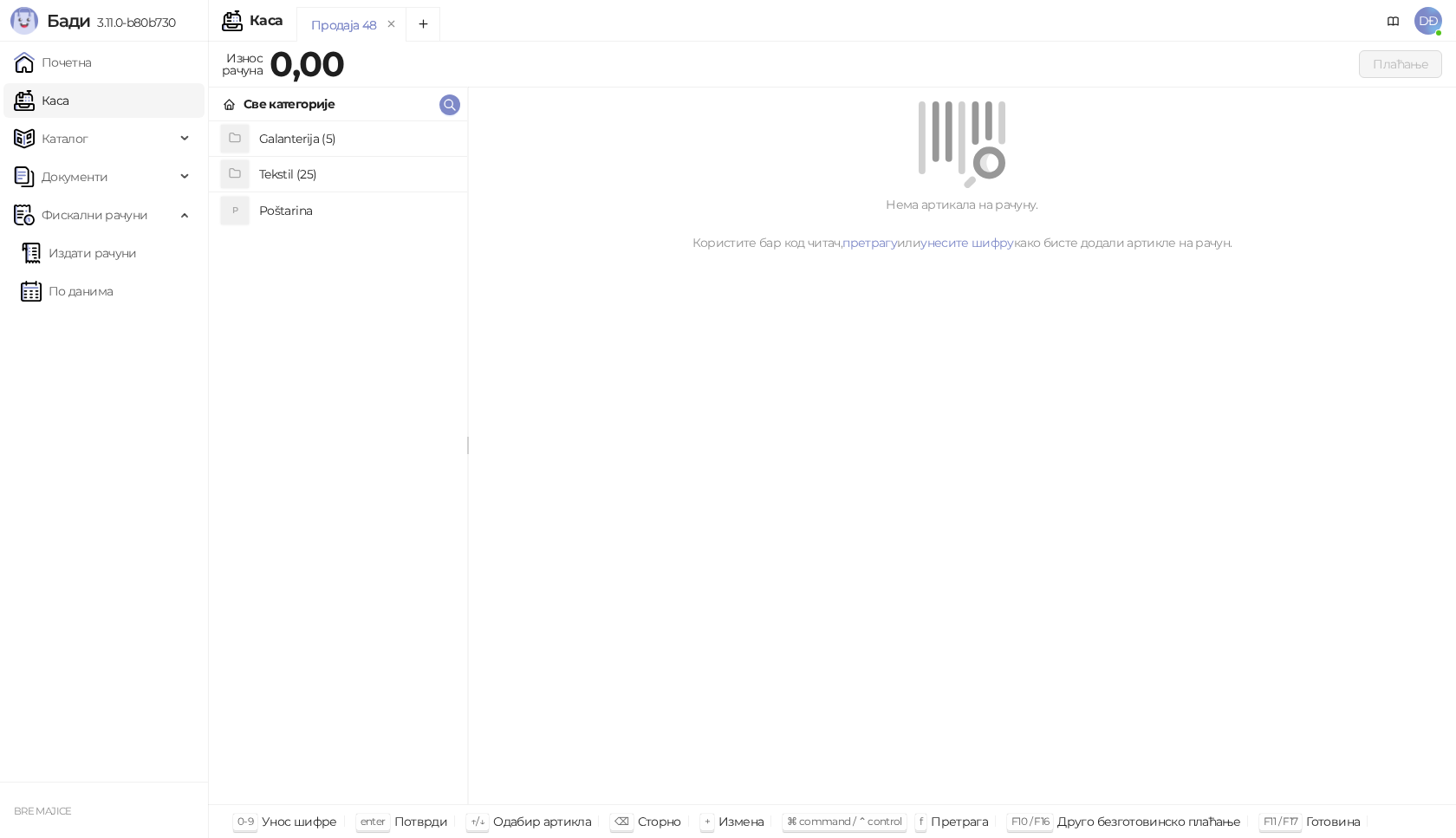
click at [308, 215] on h4 "Poštarina" at bounding box center [357, 210] width 194 height 28
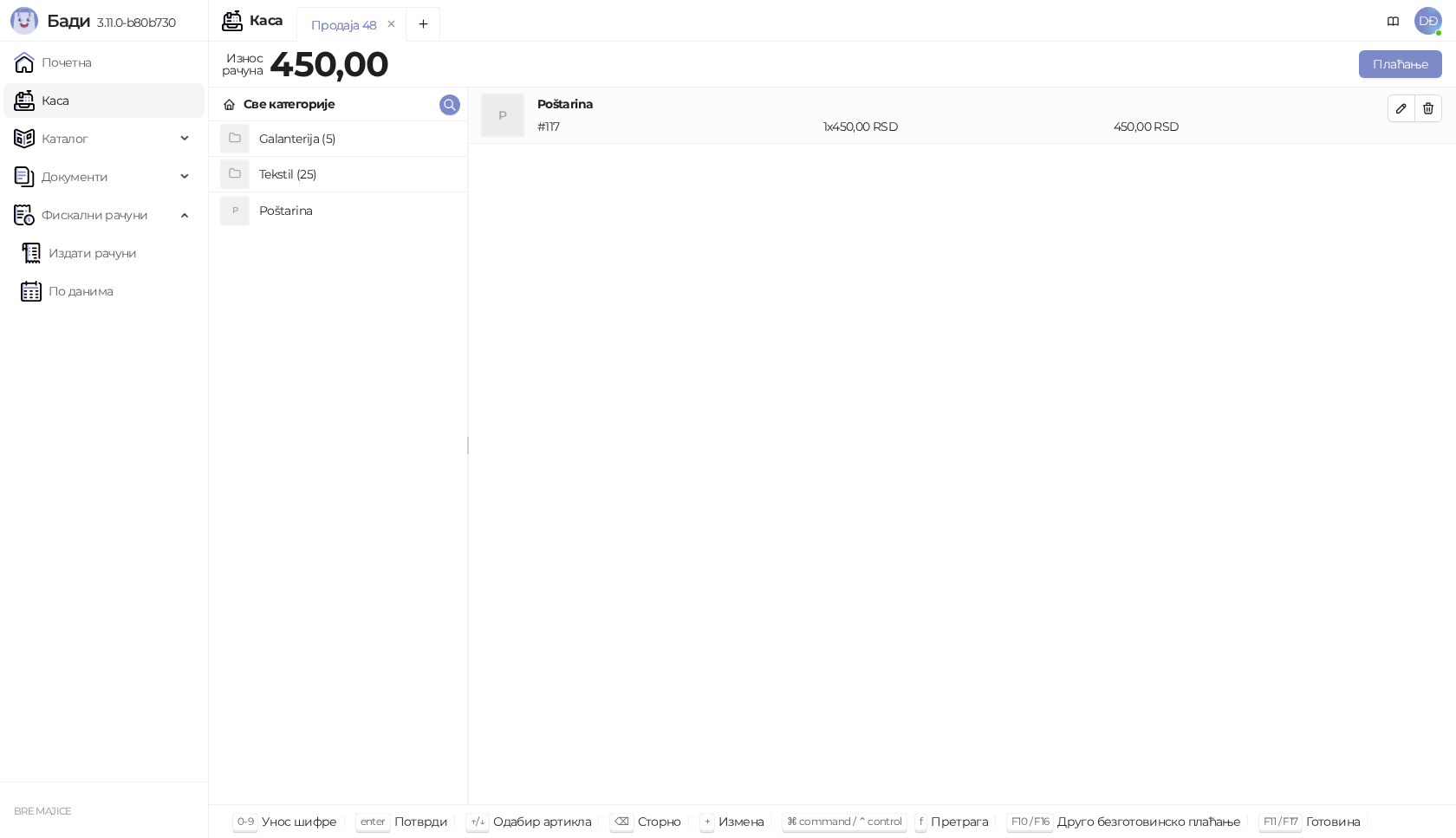
click at [284, 167] on h4 "Tekstil (25)" at bounding box center [357, 174] width 194 height 28
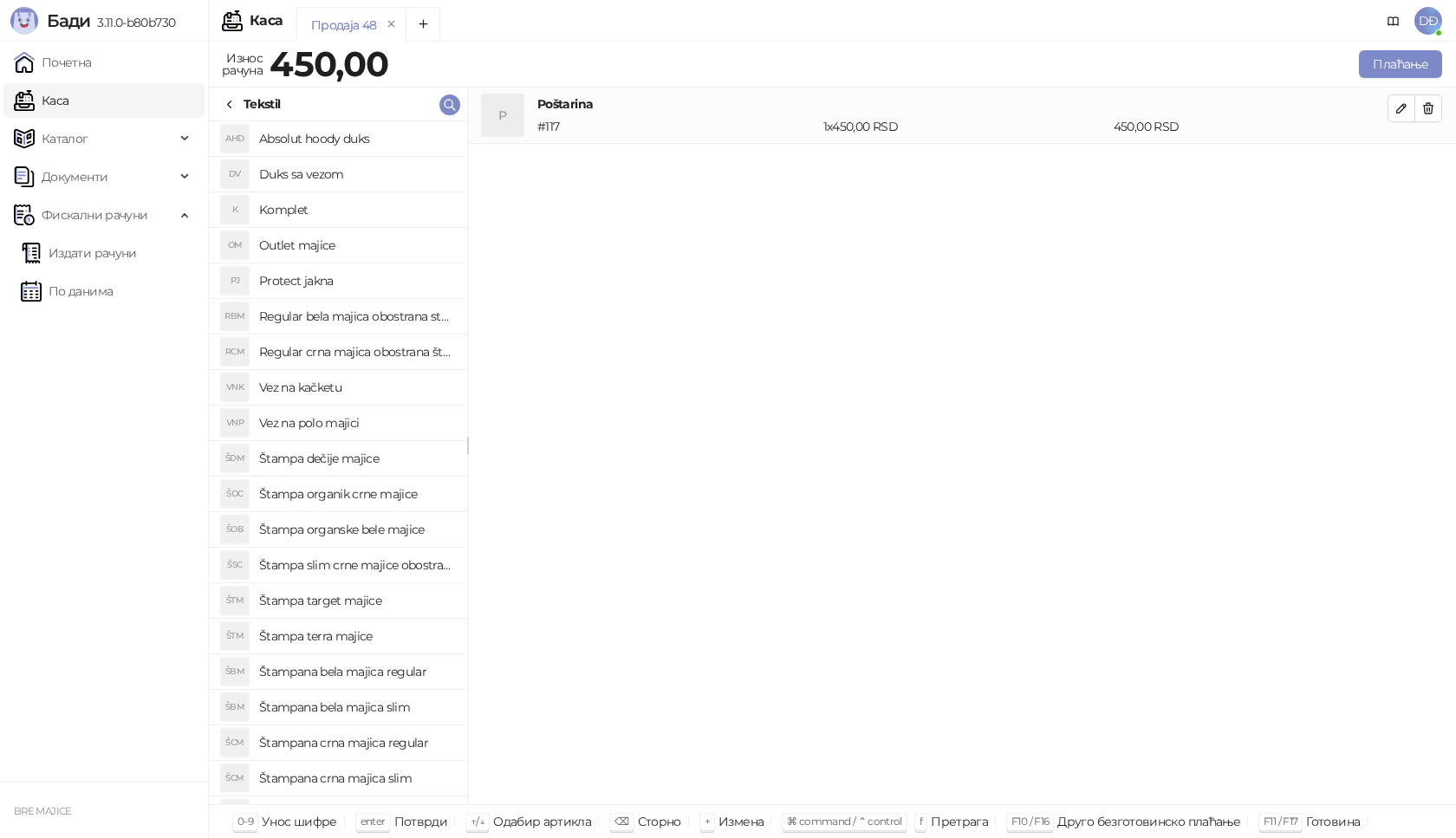
click at [350, 494] on h4 "Štampa organik crne majice" at bounding box center [357, 493] width 194 height 28
click at [1403, 168] on icon "button" at bounding box center [1401, 164] width 14 height 14
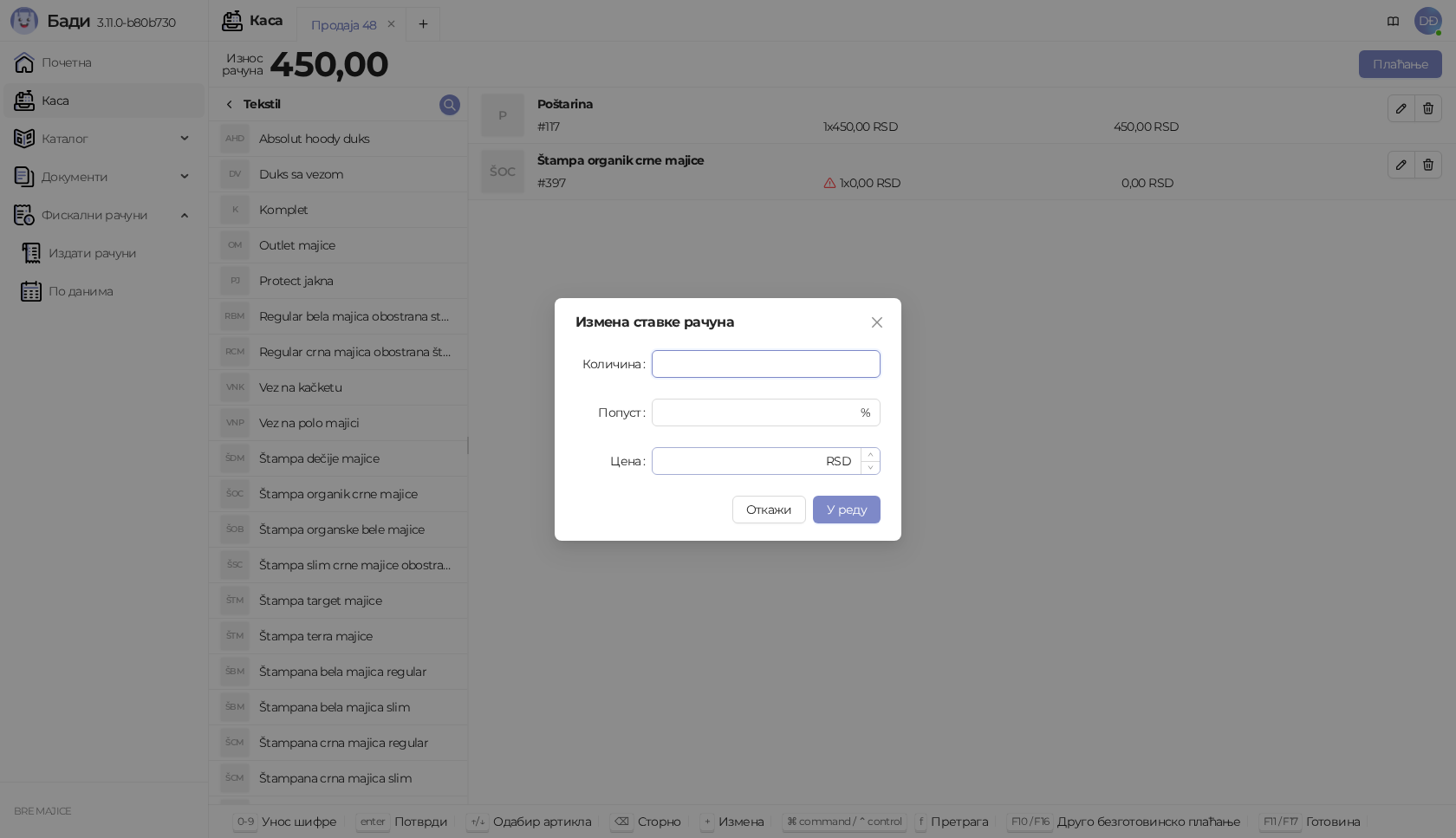
type input "*"
drag, startPoint x: 669, startPoint y: 456, endPoint x: 644, endPoint y: 463, distance: 26.0
click at [644, 463] on div "Цена * RSD" at bounding box center [728, 461] width 305 height 28
type input "****"
click at [855, 508] on span "У реду" at bounding box center [846, 509] width 40 height 15
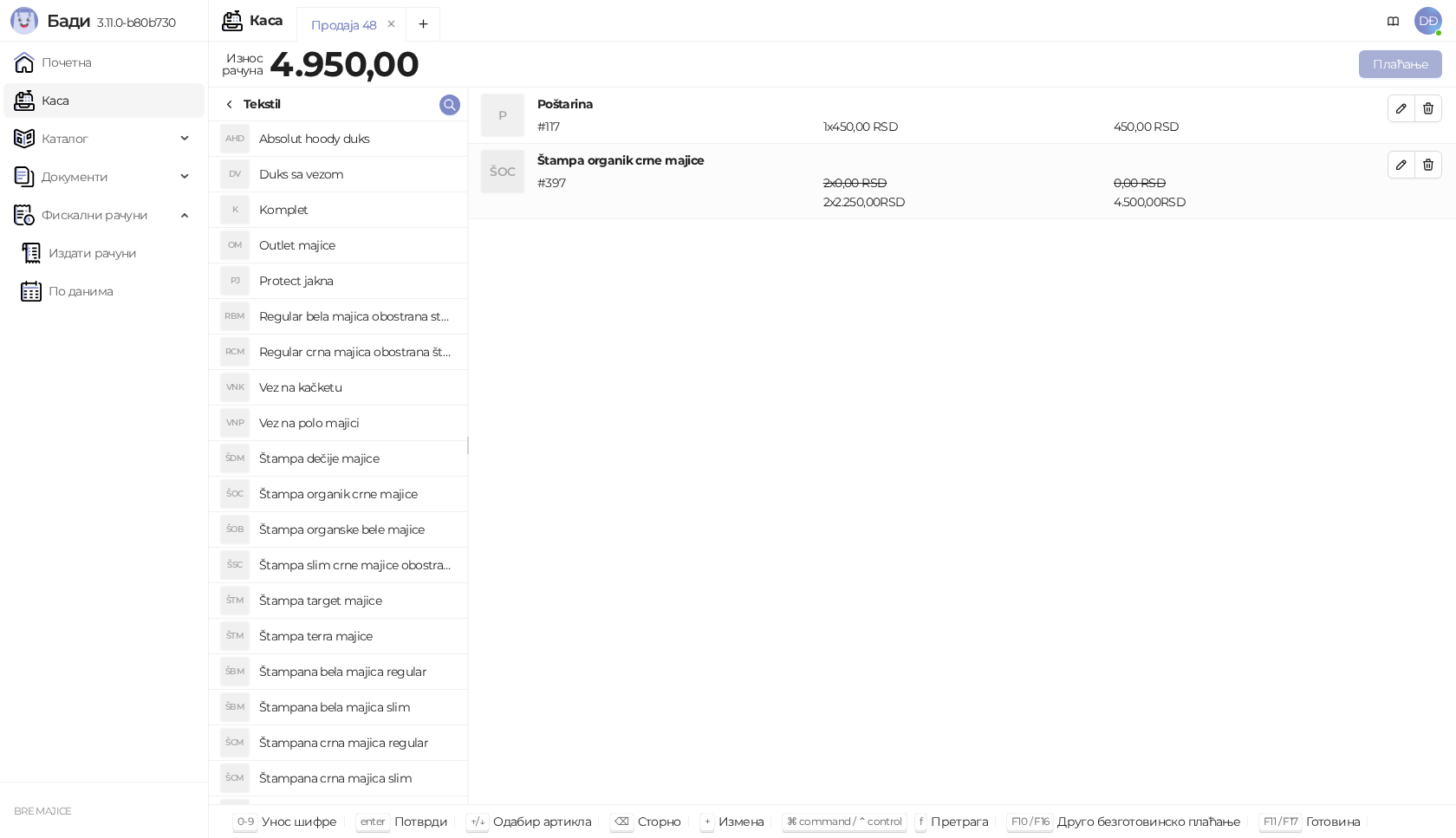
click at [1401, 63] on button "Плаћање" at bounding box center [1401, 63] width 83 height 28
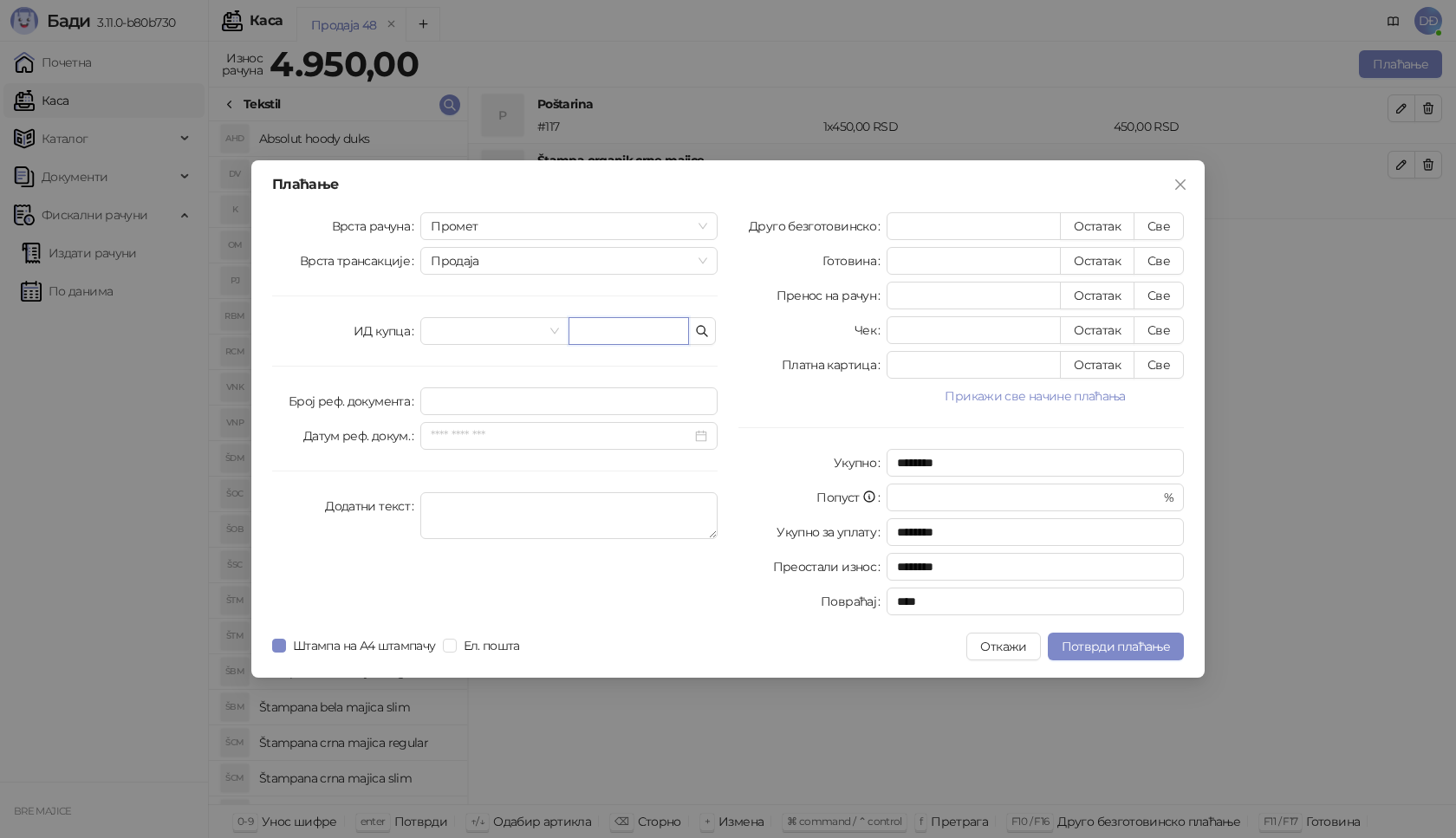
click at [611, 330] on input "text" at bounding box center [629, 331] width 121 height 28
paste input "**********"
type input "**********"
click at [1164, 232] on button "Све" at bounding box center [1158, 226] width 50 height 28
type input "****"
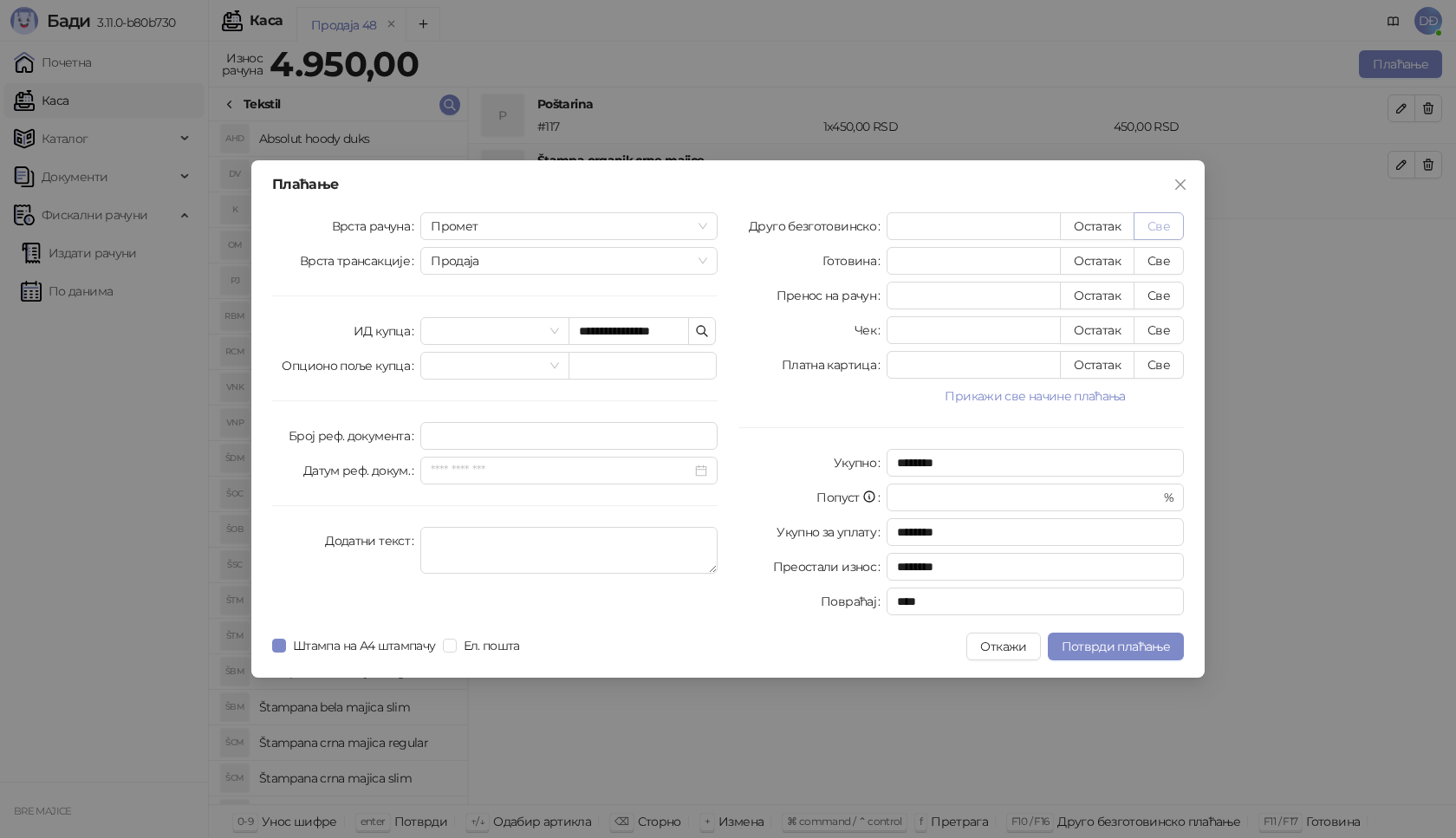
type input "****"
click at [1083, 651] on span "Потврди плаћање" at bounding box center [1115, 646] width 108 height 15
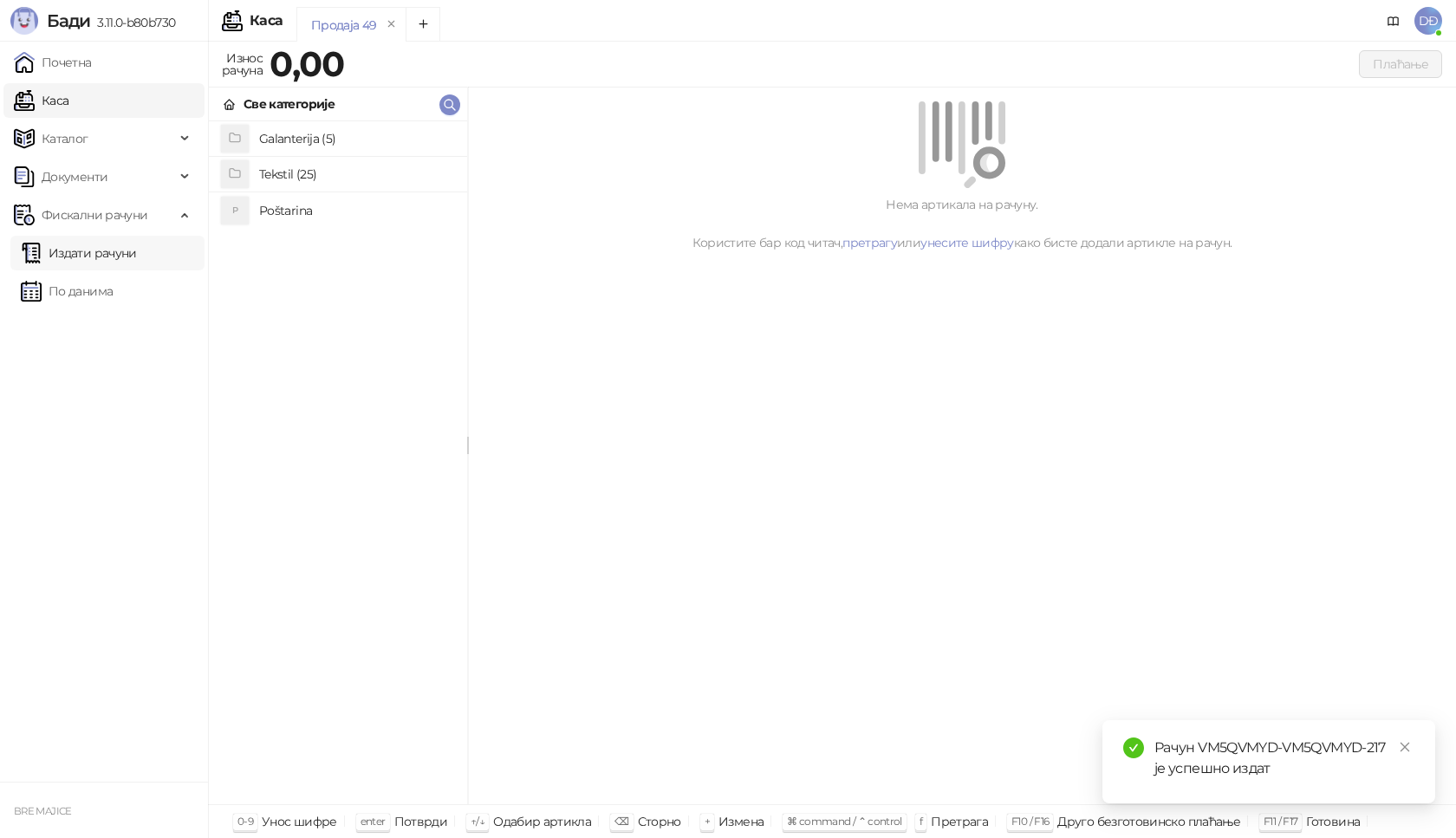
click at [103, 254] on link "Издати рачуни" at bounding box center [79, 253] width 116 height 34
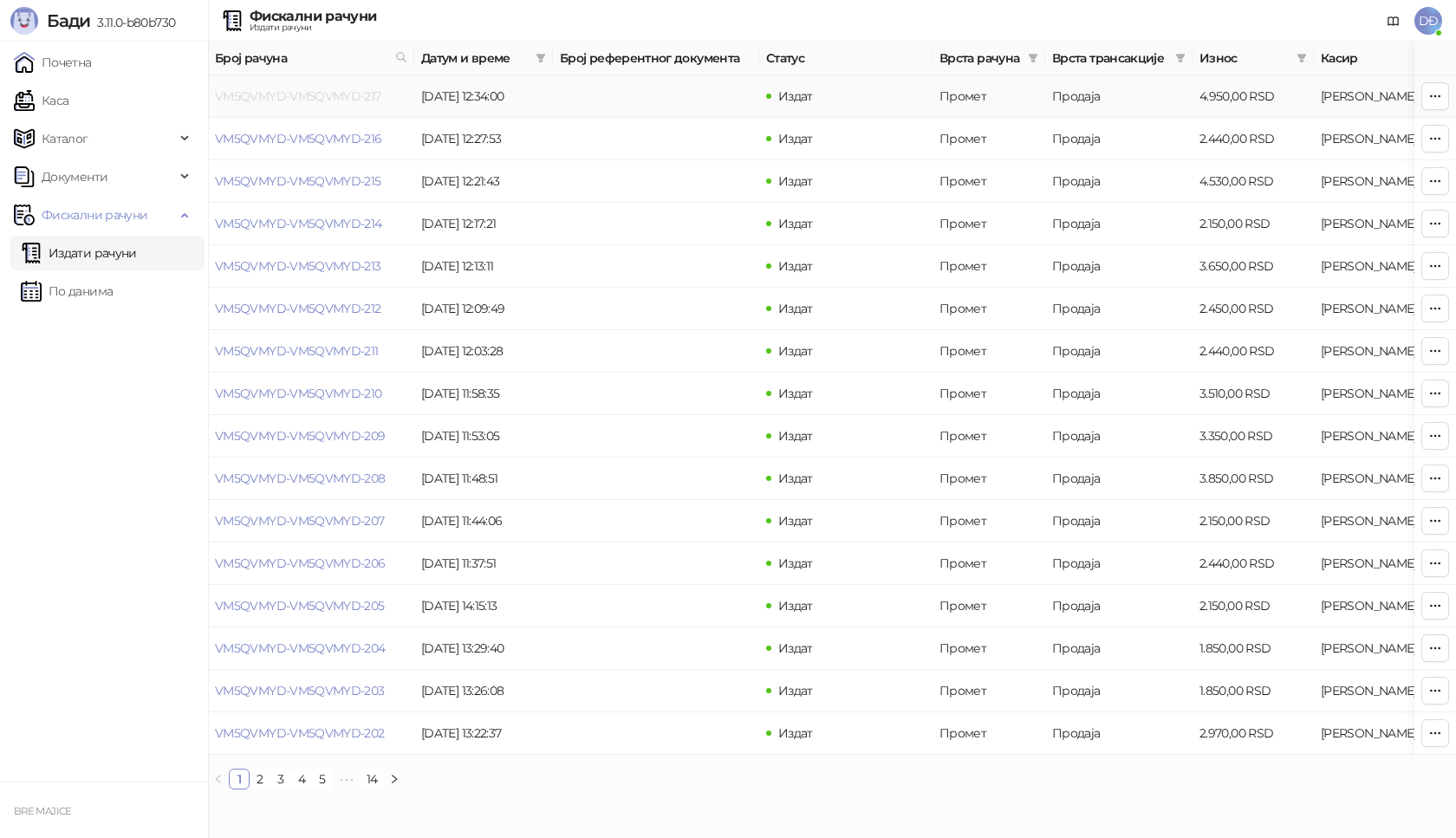
click at [347, 102] on link "VM5QVMYD-VM5QVMYD-217" at bounding box center [298, 95] width 166 height 15
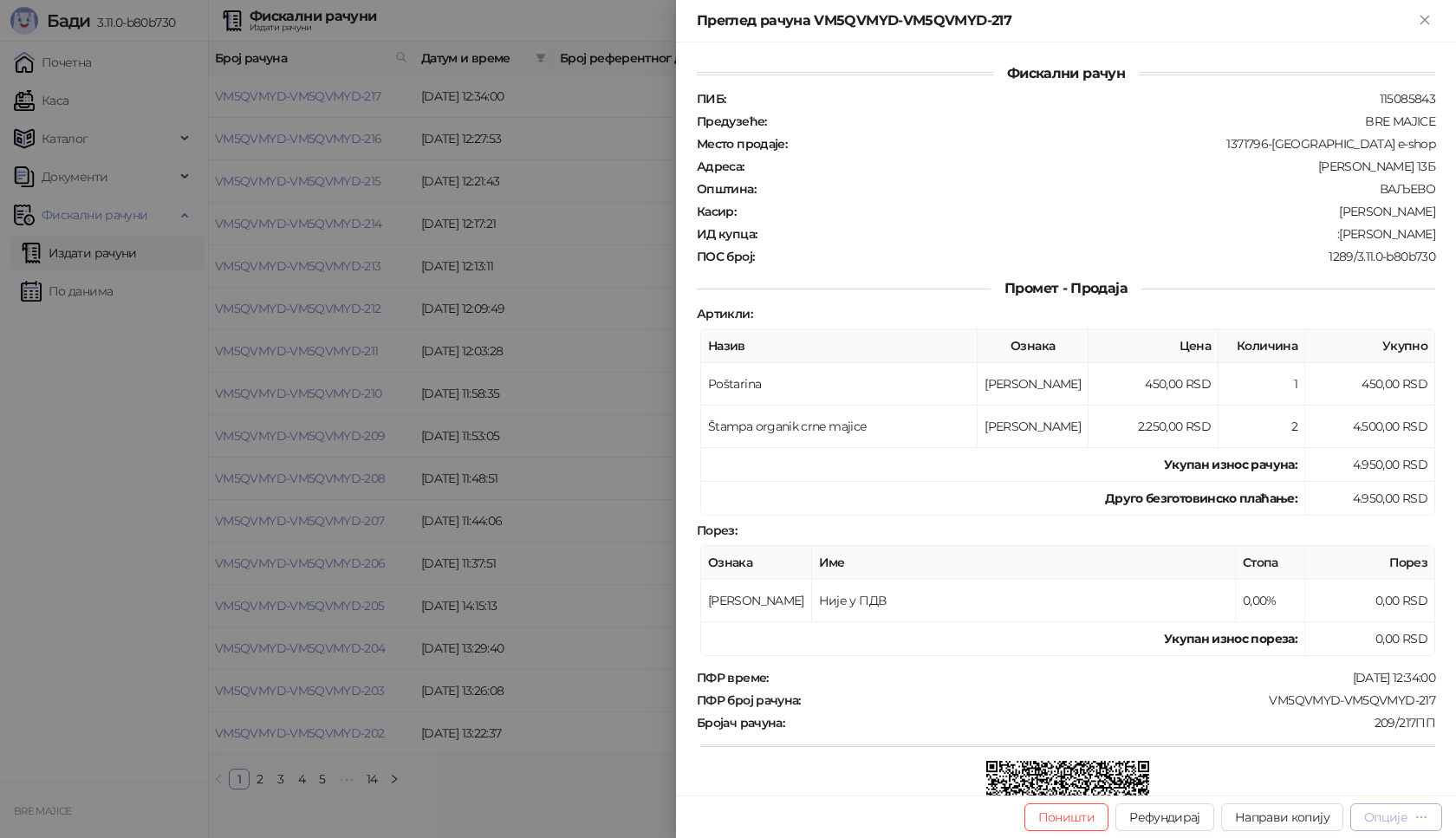
click at [1398, 816] on div "Опције" at bounding box center [1386, 816] width 44 height 15
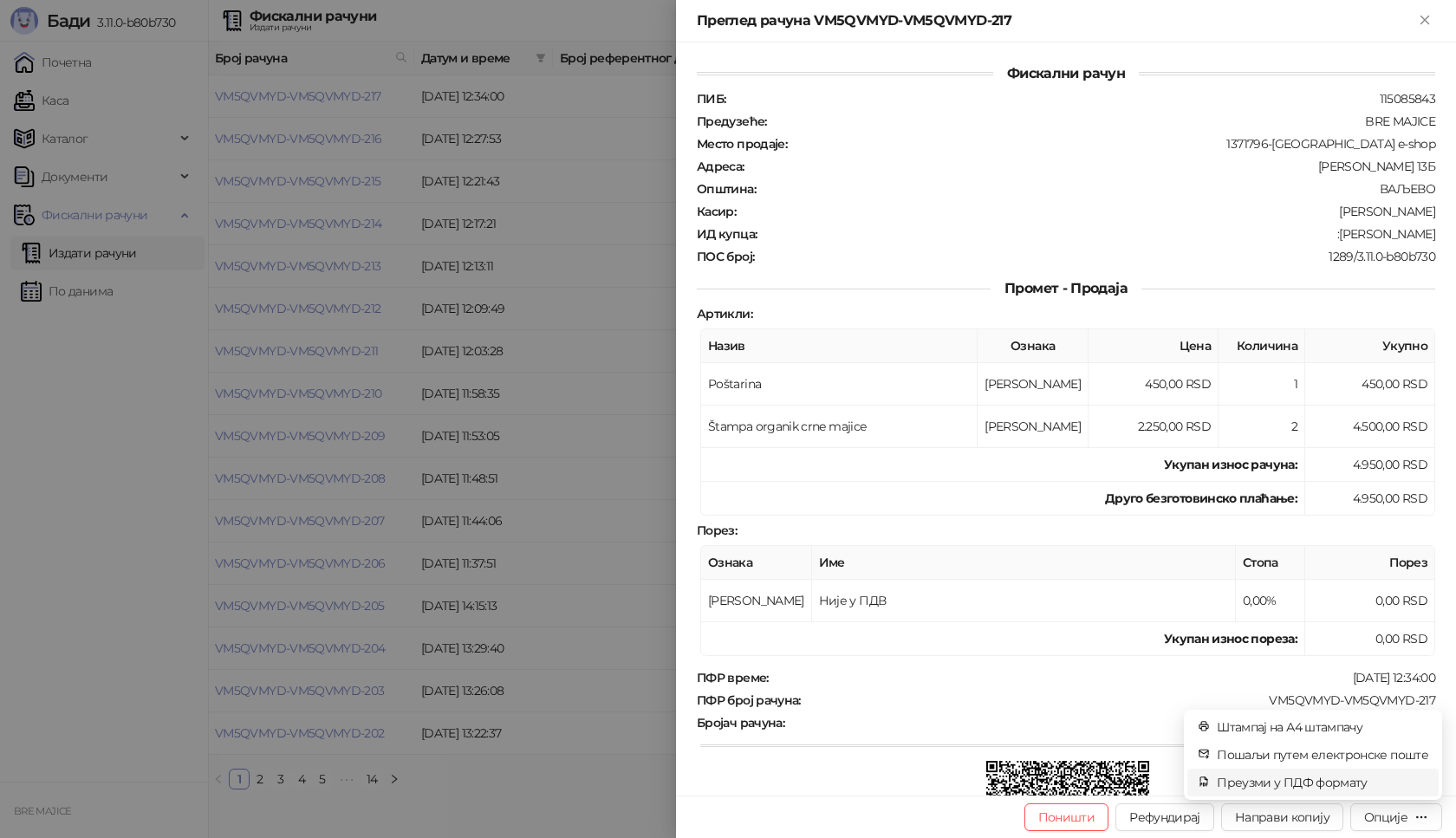
click at [1358, 785] on span "Преузми у ПДФ формату" at bounding box center [1322, 782] width 211 height 19
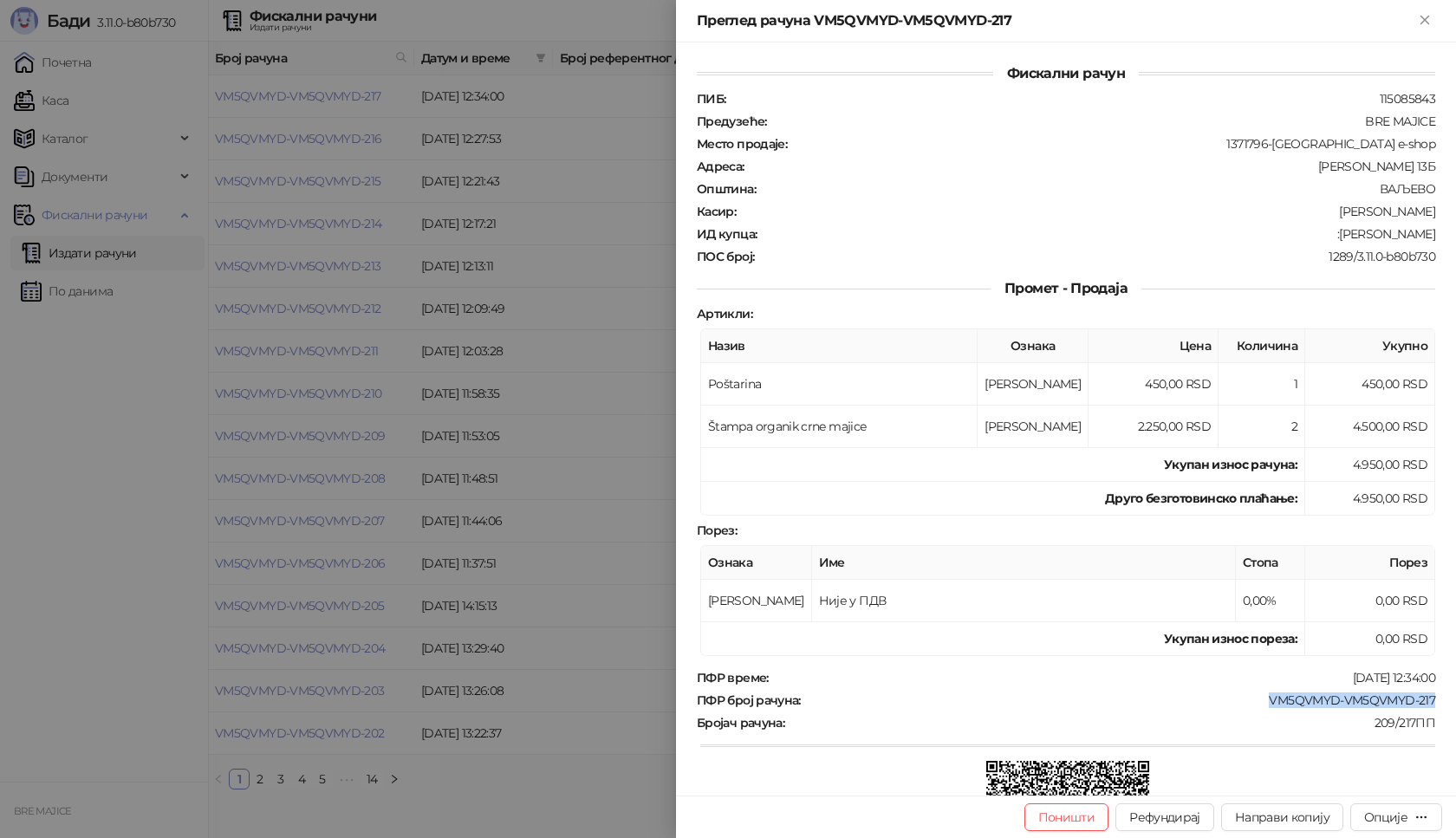
drag, startPoint x: 1425, startPoint y: 694, endPoint x: 1257, endPoint y: 702, distance: 168.2
click at [1257, 702] on div "Фискални рачун ПИБ : 115085843 Предузеће : BRE MAJICE Место продаје : 1371796-B…" at bounding box center [1066, 419] width 780 height 753
drag, startPoint x: 1424, startPoint y: 233, endPoint x: 1330, endPoint y: 231, distance: 94.0
click at [1330, 231] on div "Фискални рачун ПИБ : 115085843 Предузеће : BRE MAJICE Место продаје : 1371796-B…" at bounding box center [1066, 419] width 780 height 753
click at [1419, 23] on icon "Close" at bounding box center [1424, 19] width 15 height 15
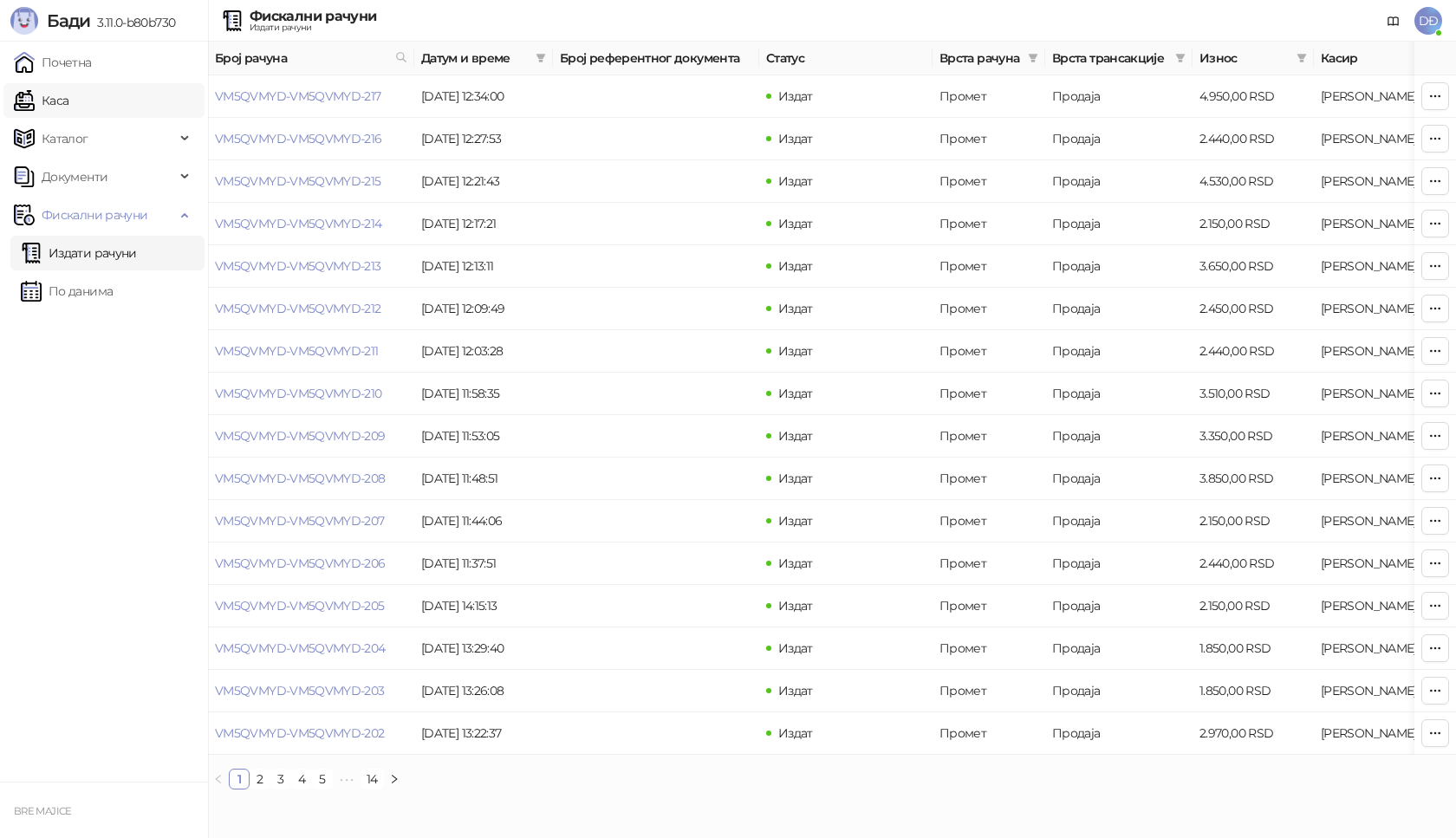
click at [68, 102] on link "Каса" at bounding box center [41, 101] width 54 height 34
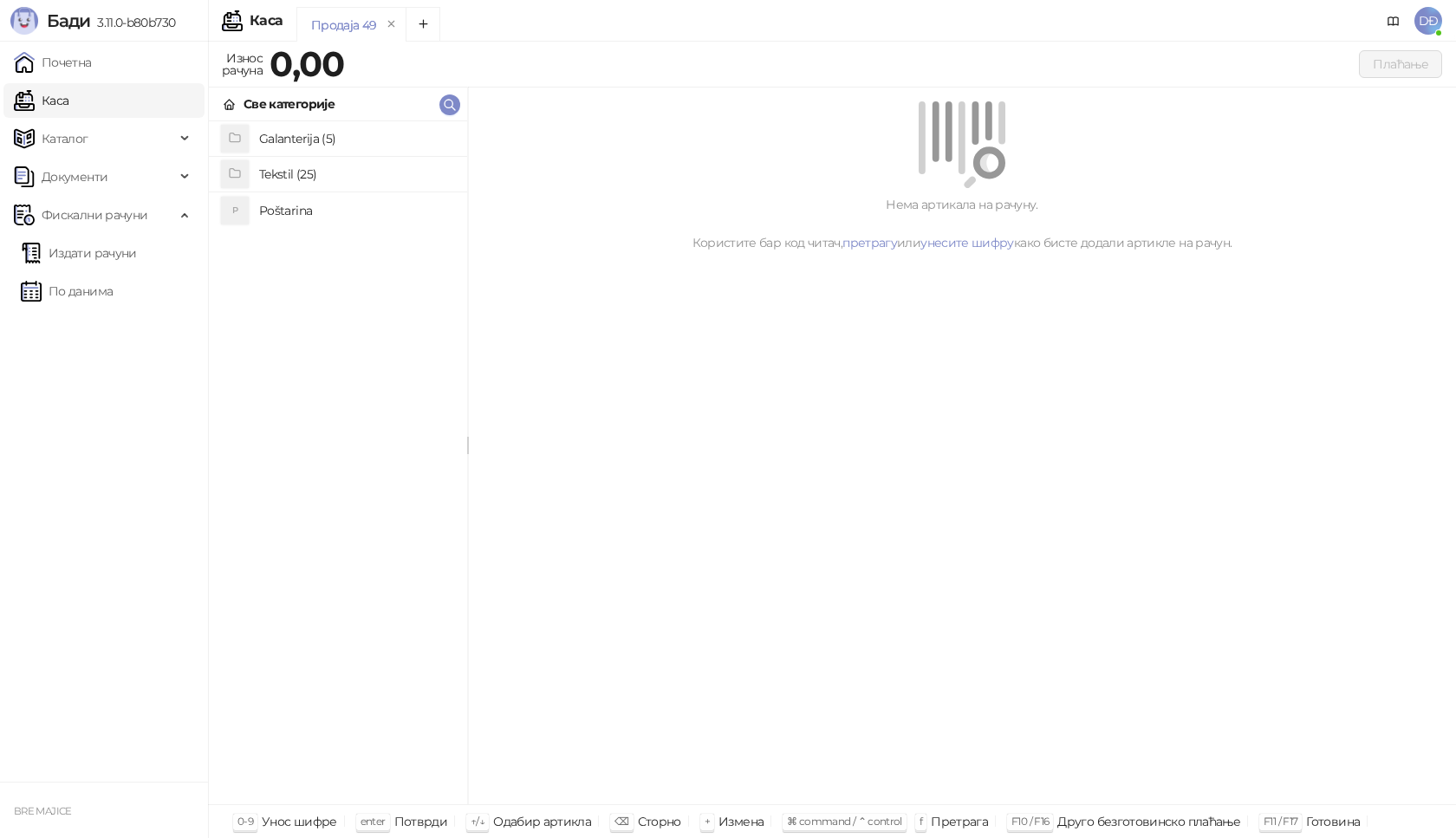
click at [289, 207] on h4 "Poštarina" at bounding box center [357, 210] width 194 height 28
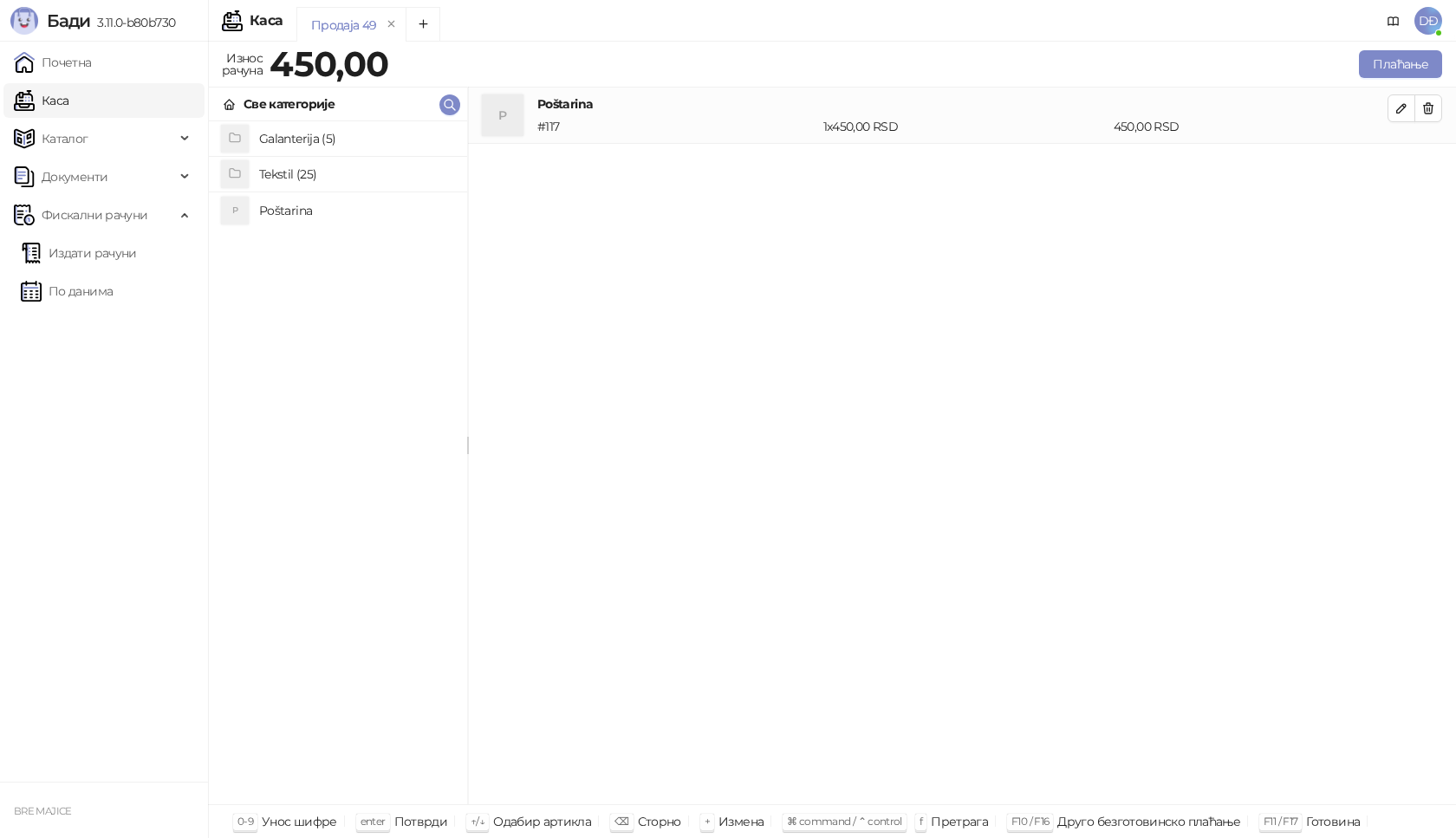
click at [284, 172] on h4 "Tekstil (25)" at bounding box center [357, 174] width 194 height 28
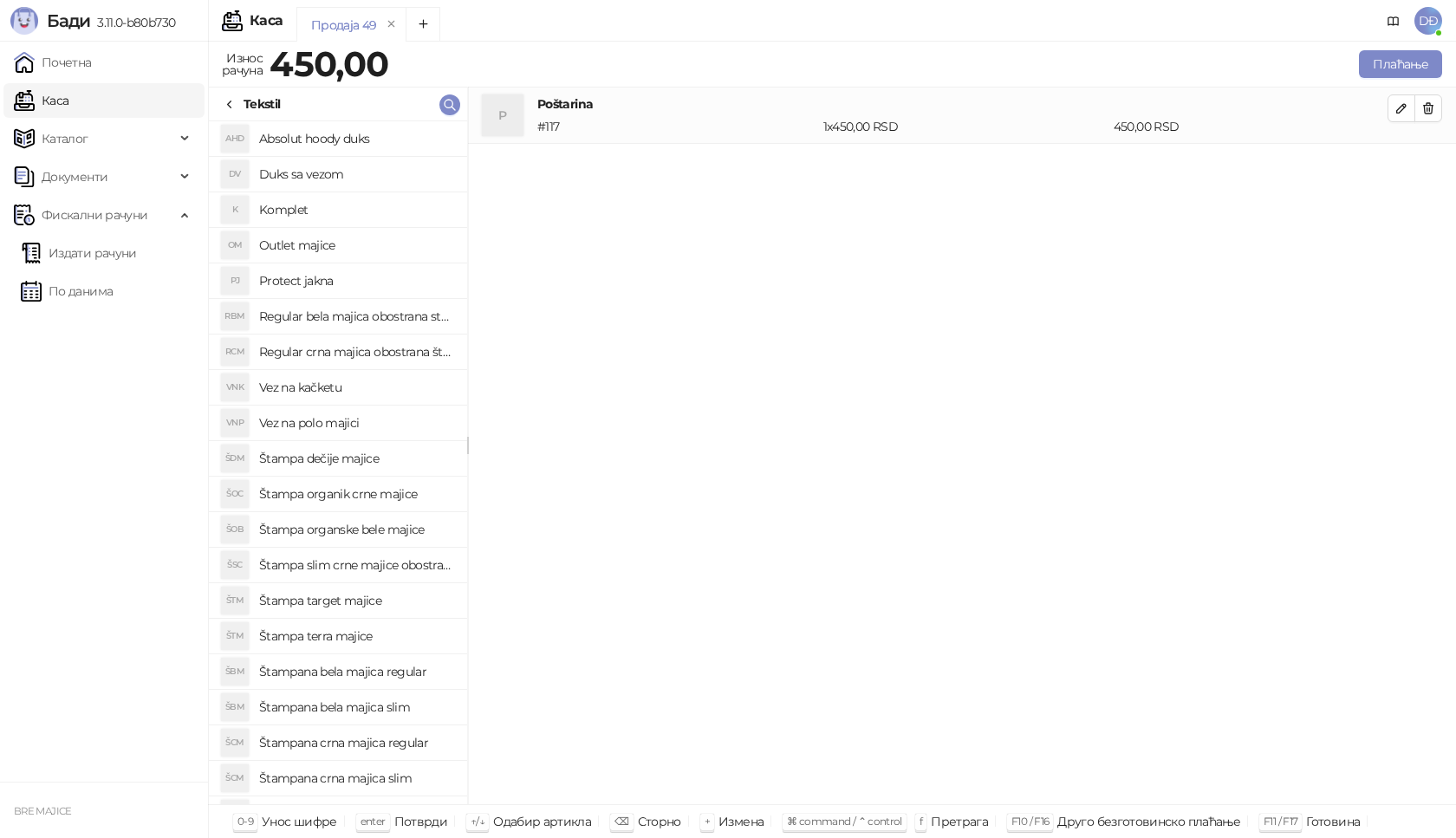
click at [365, 671] on h4 "Štampana bela majica regular" at bounding box center [357, 671] width 194 height 28
click at [1402, 163] on icon "button" at bounding box center [1401, 164] width 14 height 14
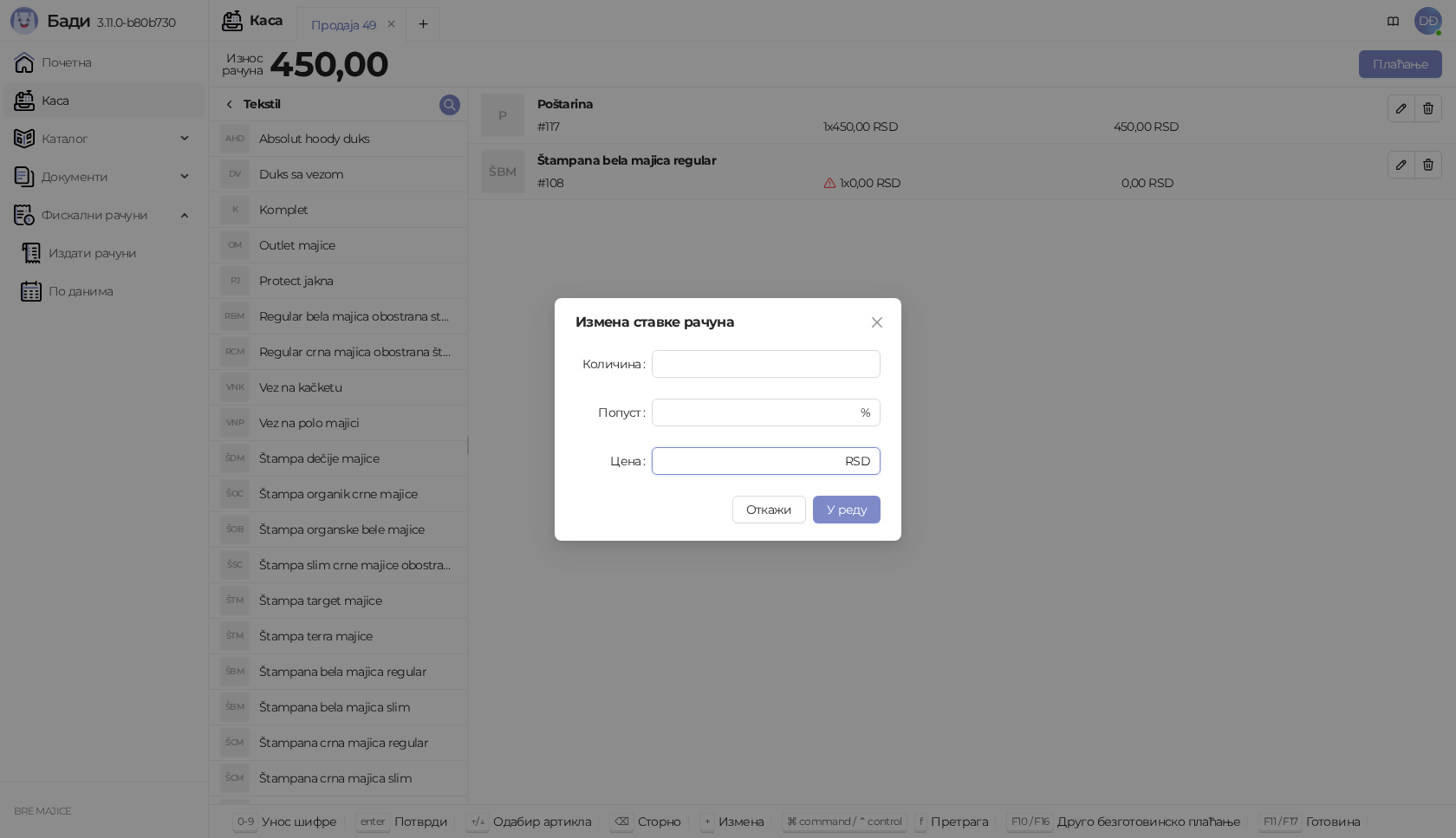
drag, startPoint x: 679, startPoint y: 460, endPoint x: 625, endPoint y: 443, distance: 56.6
click at [628, 457] on div "Цена * RSD" at bounding box center [728, 461] width 305 height 28
type input "****"
click at [836, 511] on span "У реду" at bounding box center [846, 509] width 40 height 15
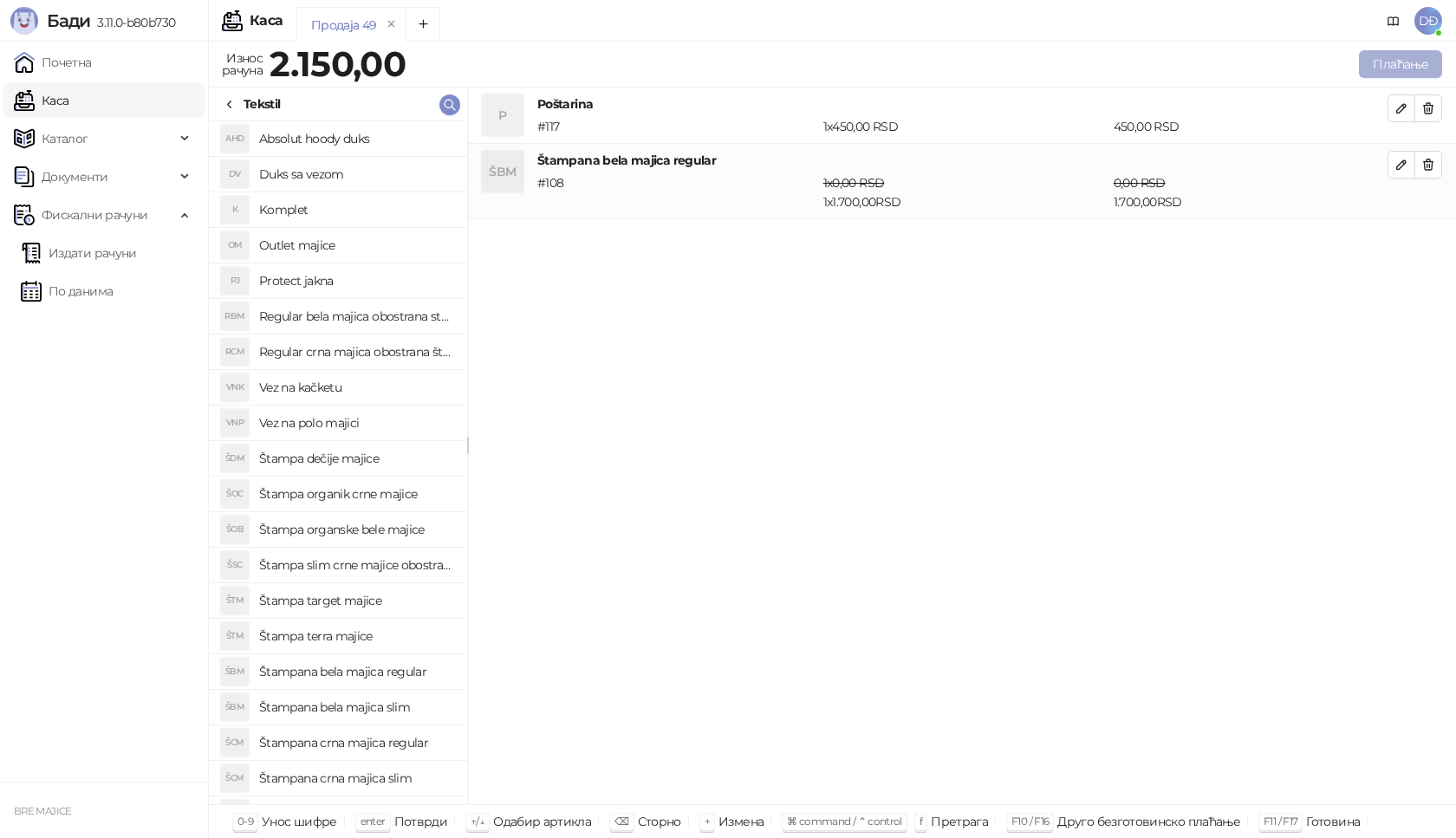
click at [1392, 64] on button "Плаћање" at bounding box center [1401, 63] width 83 height 28
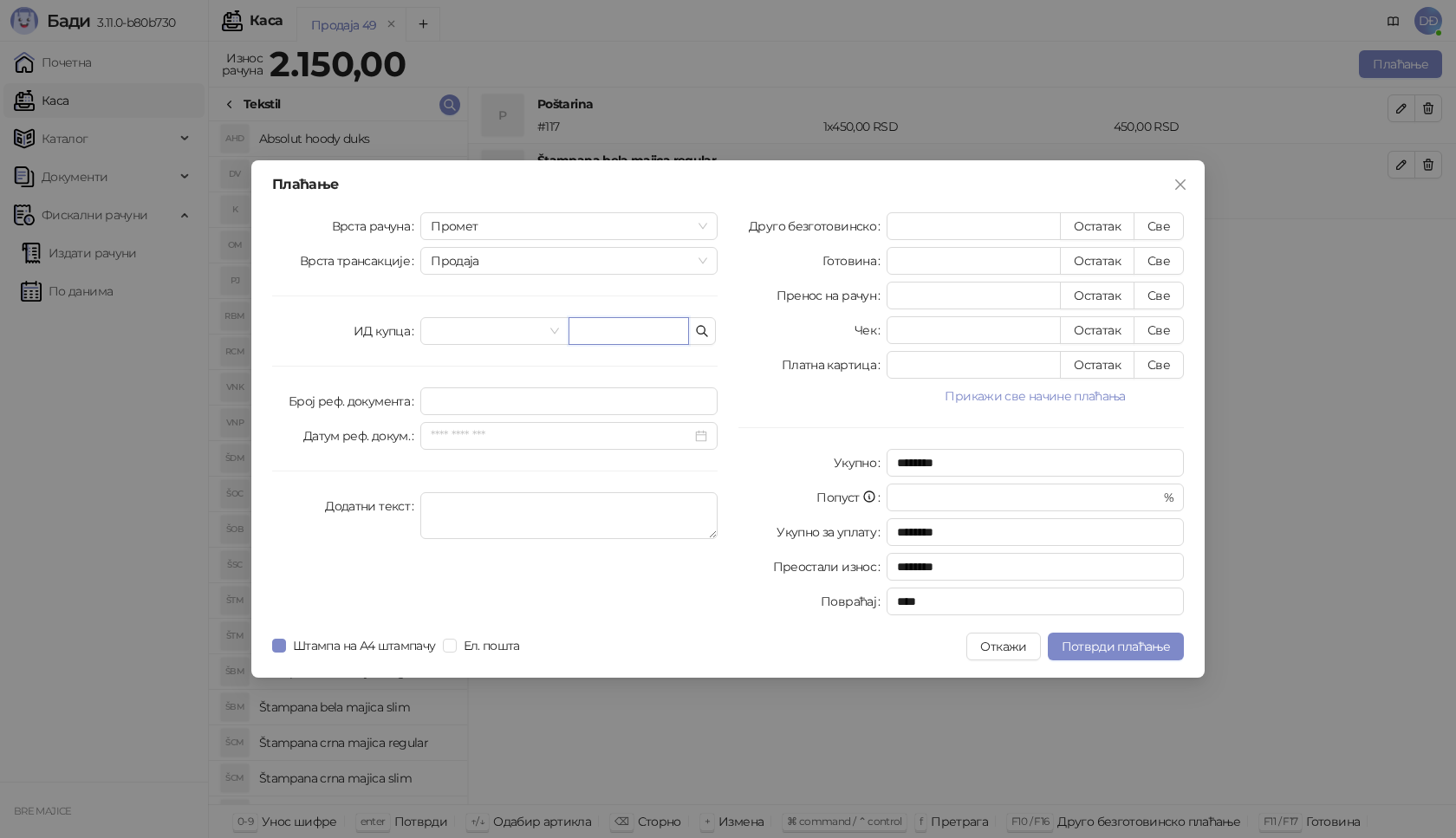
click at [630, 335] on input "text" at bounding box center [629, 331] width 121 height 28
paste input "**********"
type input "**********"
click at [1159, 224] on button "Све" at bounding box center [1158, 226] width 50 height 28
type input "****"
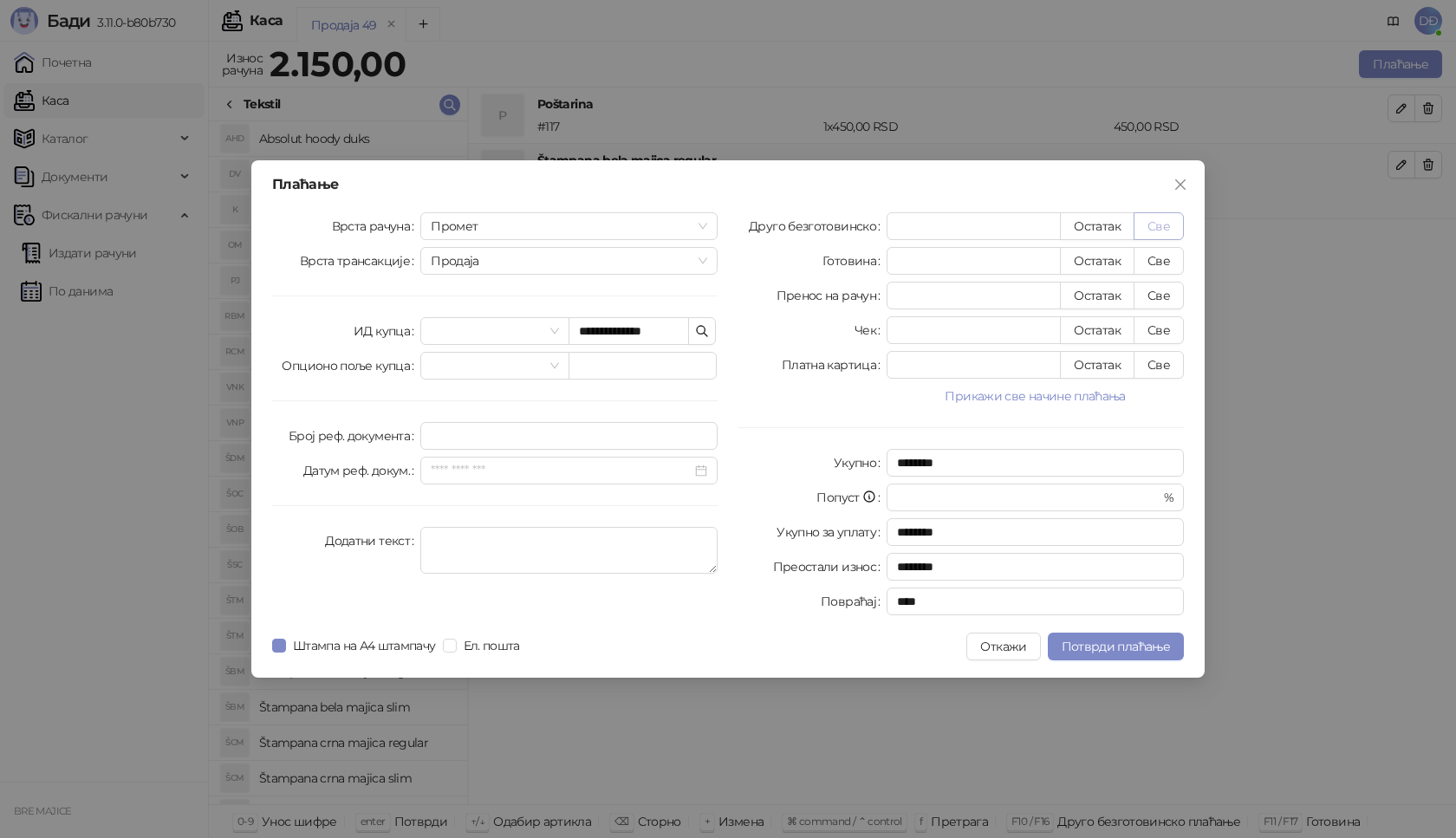
type input "****"
click at [1081, 649] on span "Потврди плаћање" at bounding box center [1115, 646] width 108 height 15
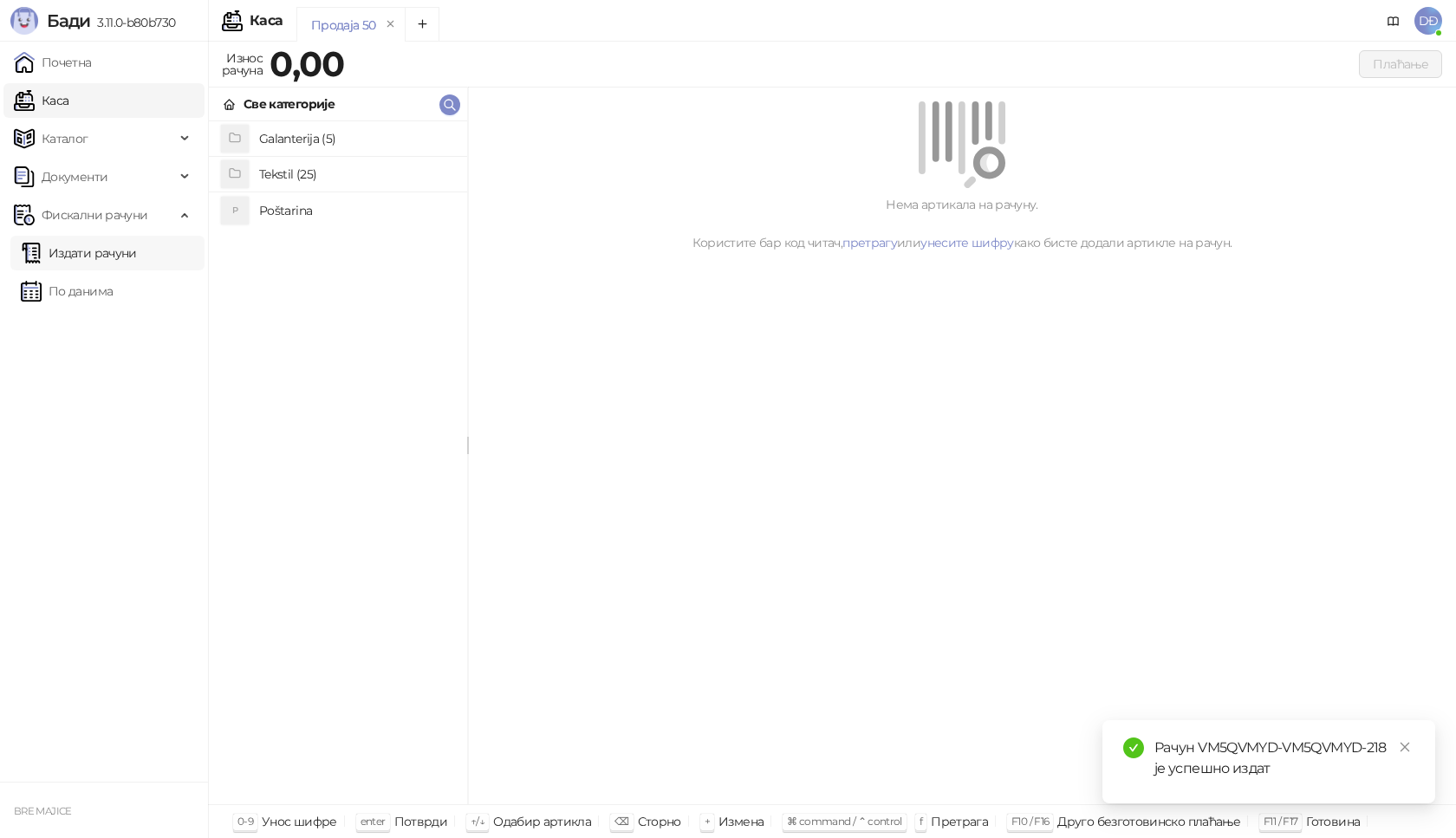
click at [116, 259] on link "Издати рачуни" at bounding box center [79, 253] width 116 height 34
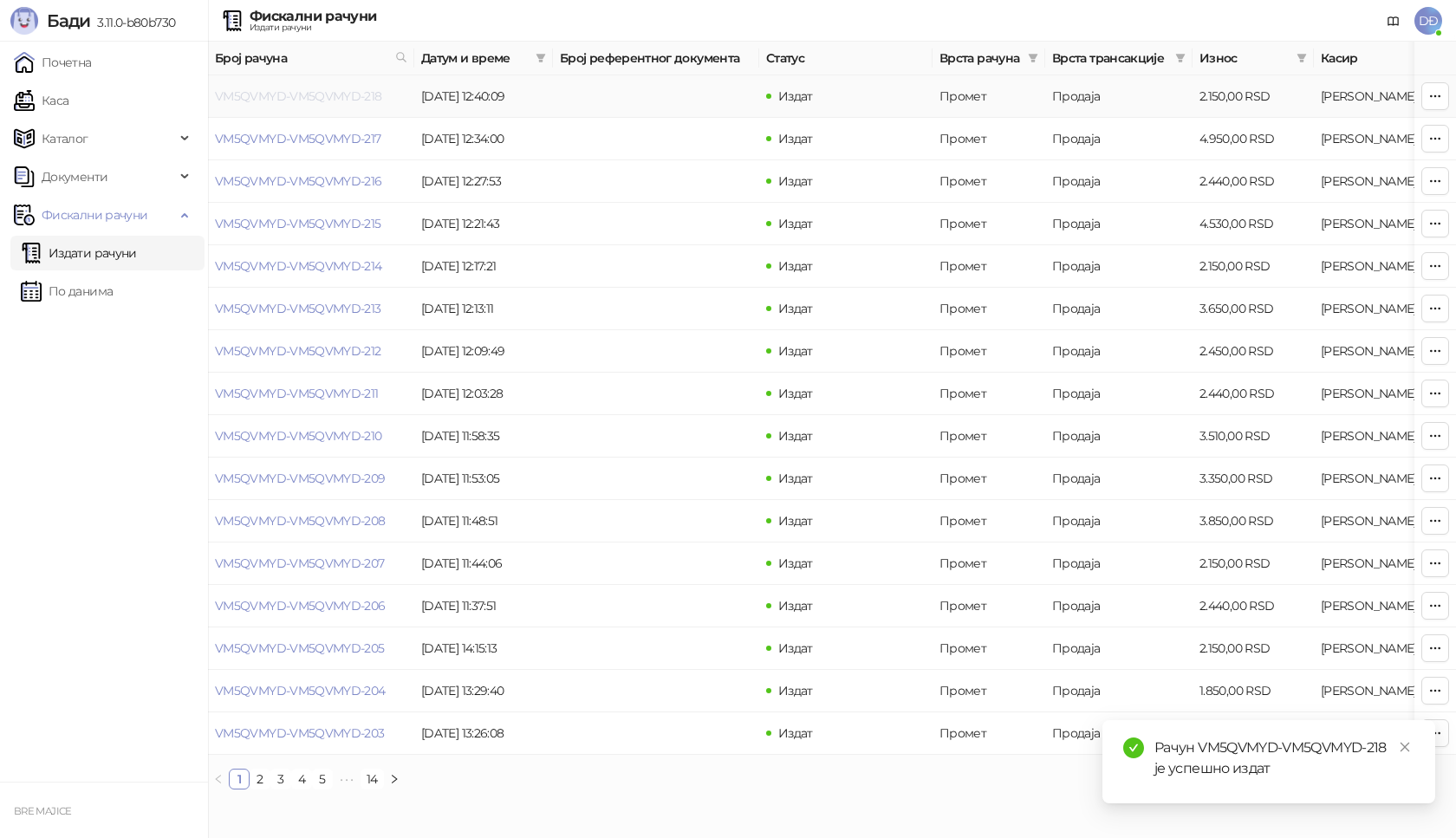
click at [300, 96] on link "VM5QVMYD-VM5QVMYD-218" at bounding box center [298, 95] width 167 height 15
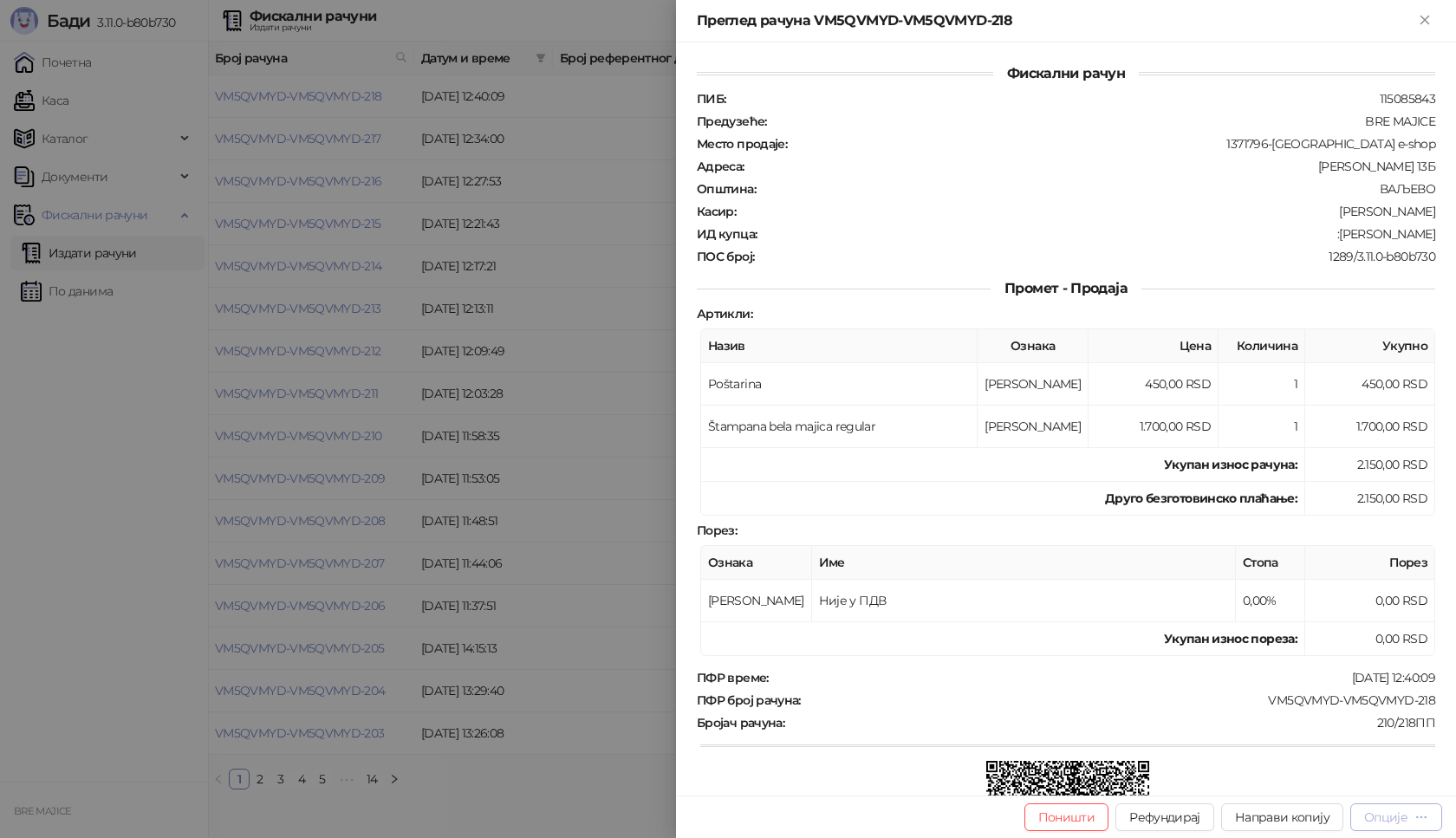
click at [1410, 822] on div "Опције" at bounding box center [1396, 816] width 64 height 16
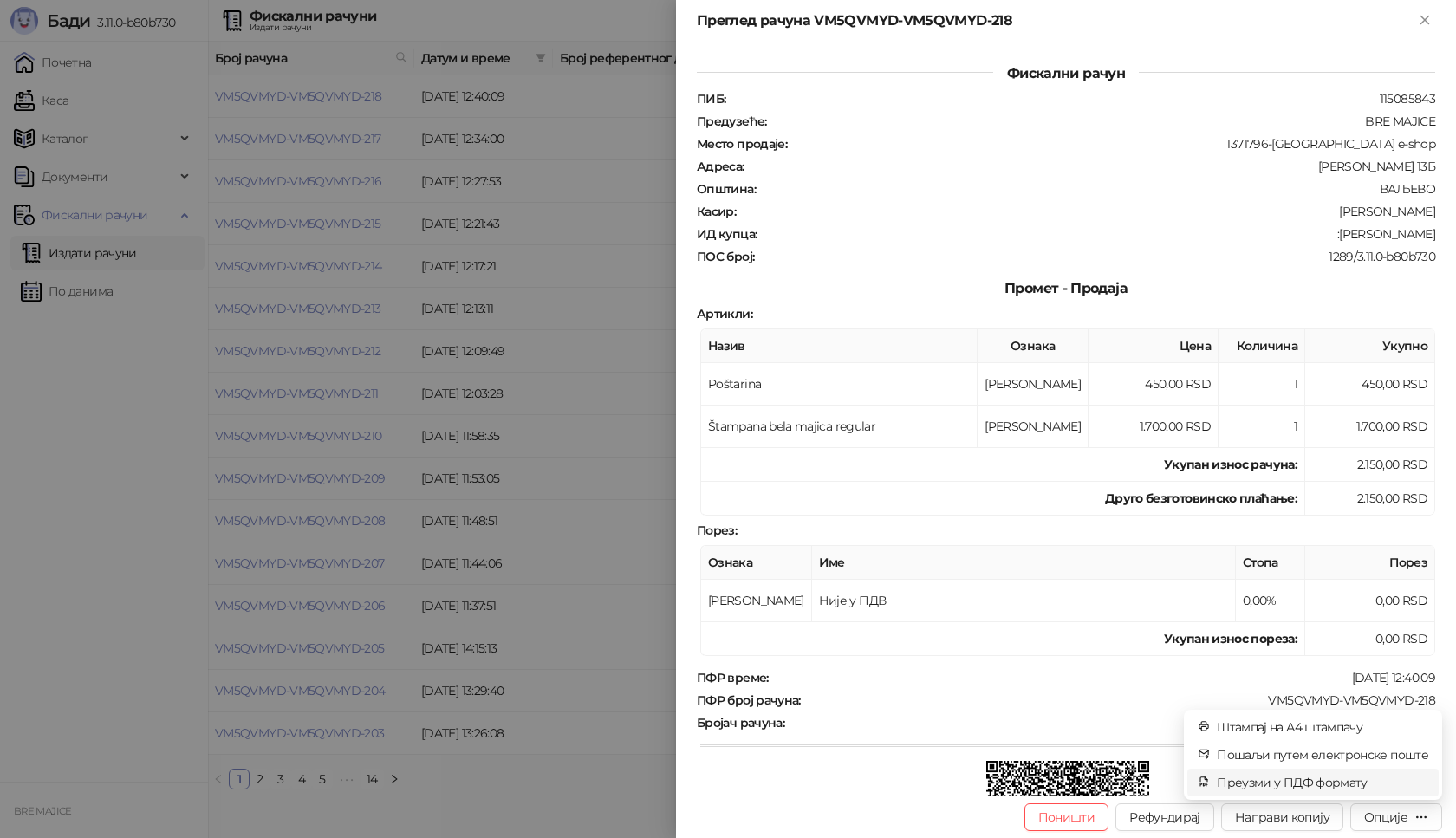
click at [1350, 782] on span "Преузми у ПДФ формату" at bounding box center [1322, 782] width 211 height 19
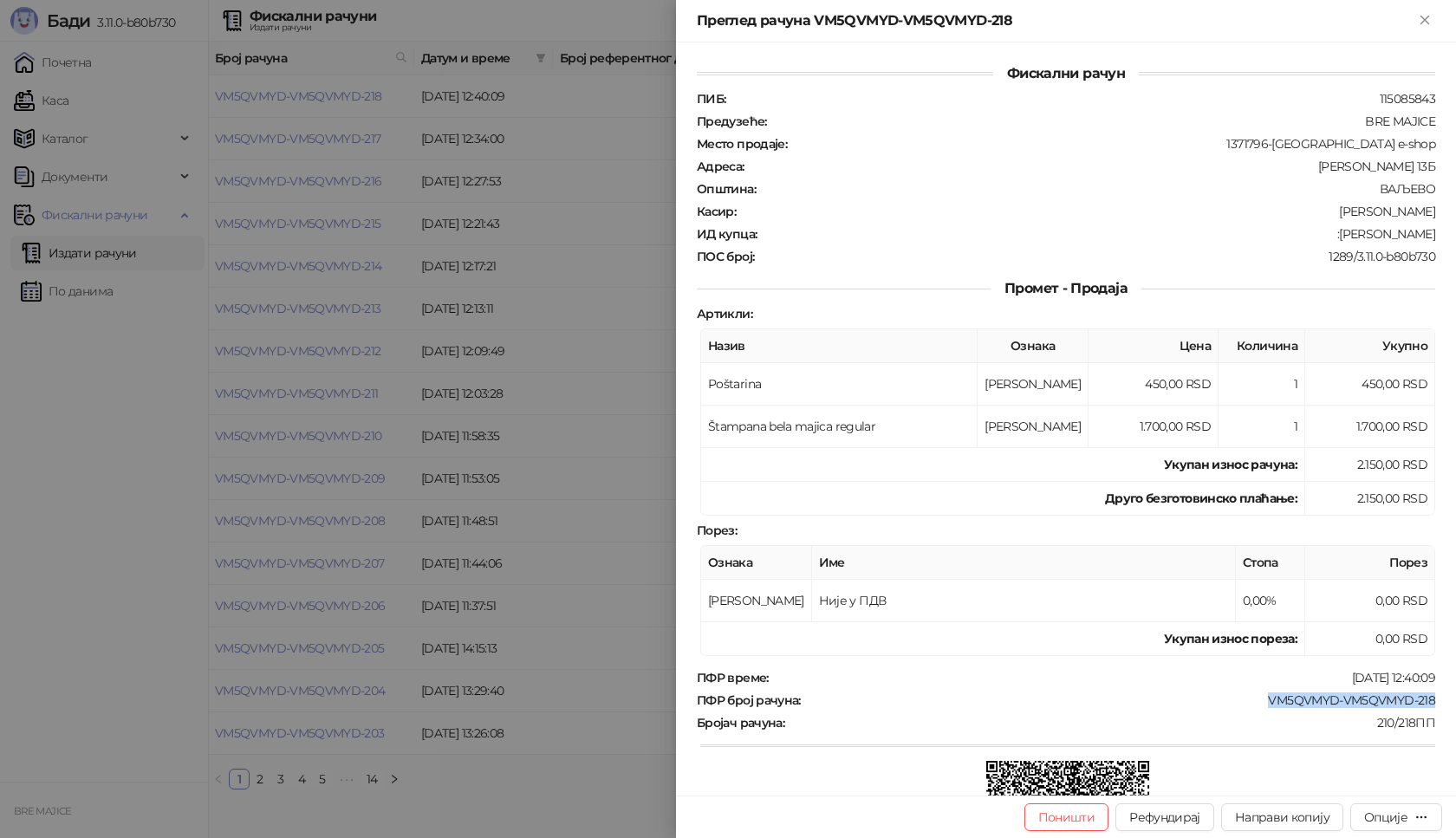
drag, startPoint x: 1427, startPoint y: 703, endPoint x: 1255, endPoint y: 705, distance: 172.0
click at [1255, 705] on div "Фискални рачун ПИБ : 115085843 Предузеће : BRE MAJICE Место продаје : 1371796-B…" at bounding box center [1066, 419] width 780 height 753
drag, startPoint x: 1415, startPoint y: 232, endPoint x: 1337, endPoint y: 242, distance: 78.6
click at [1337, 242] on div "Фискални рачун ПИБ : 115085843 Предузеће : BRE MAJICE Место продаје : 1371796-B…" at bounding box center [1066, 419] width 780 height 753
click at [1422, 20] on icon "Close" at bounding box center [1424, 19] width 15 height 15
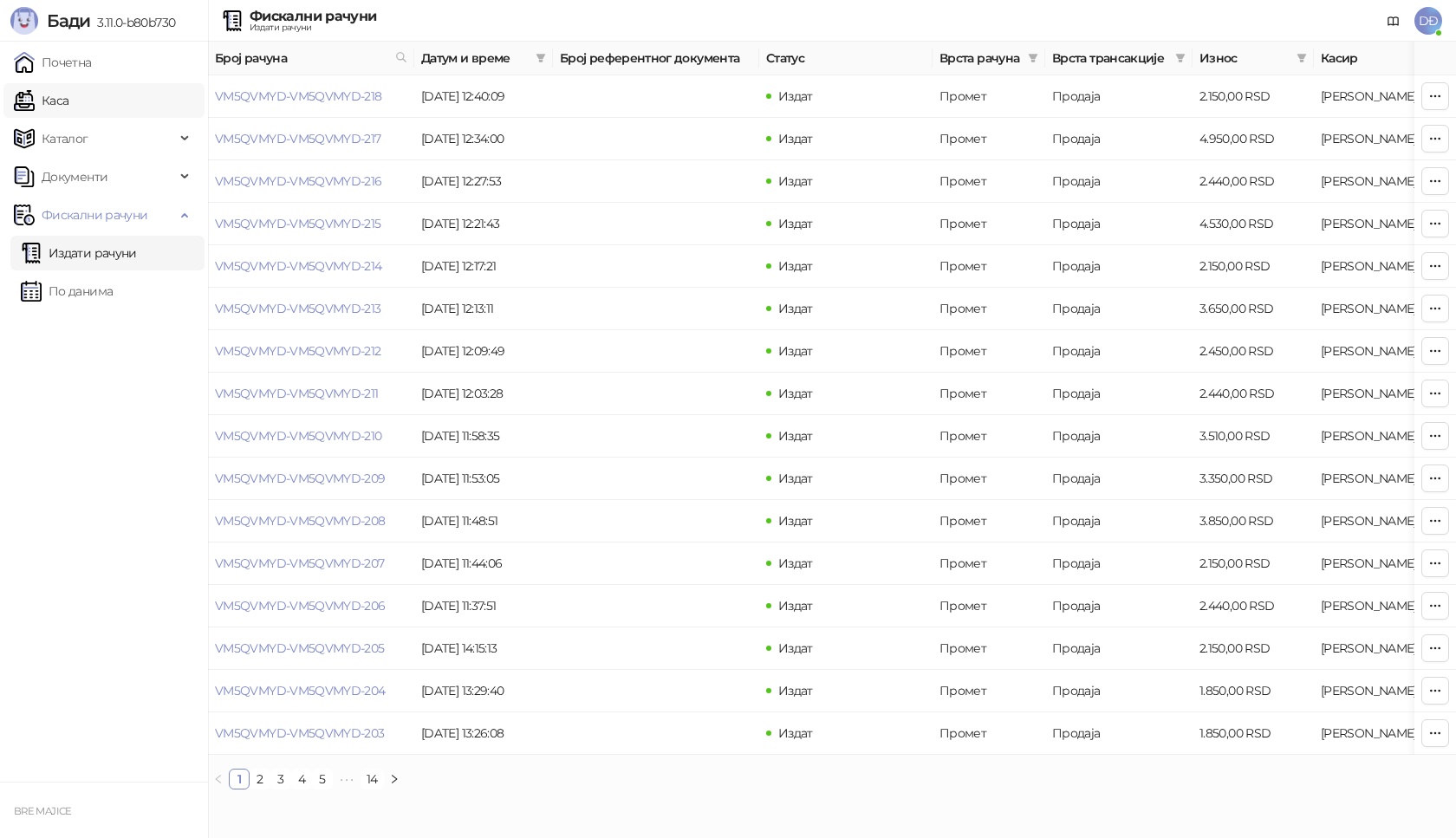
click at [68, 102] on link "Каса" at bounding box center [41, 101] width 54 height 34
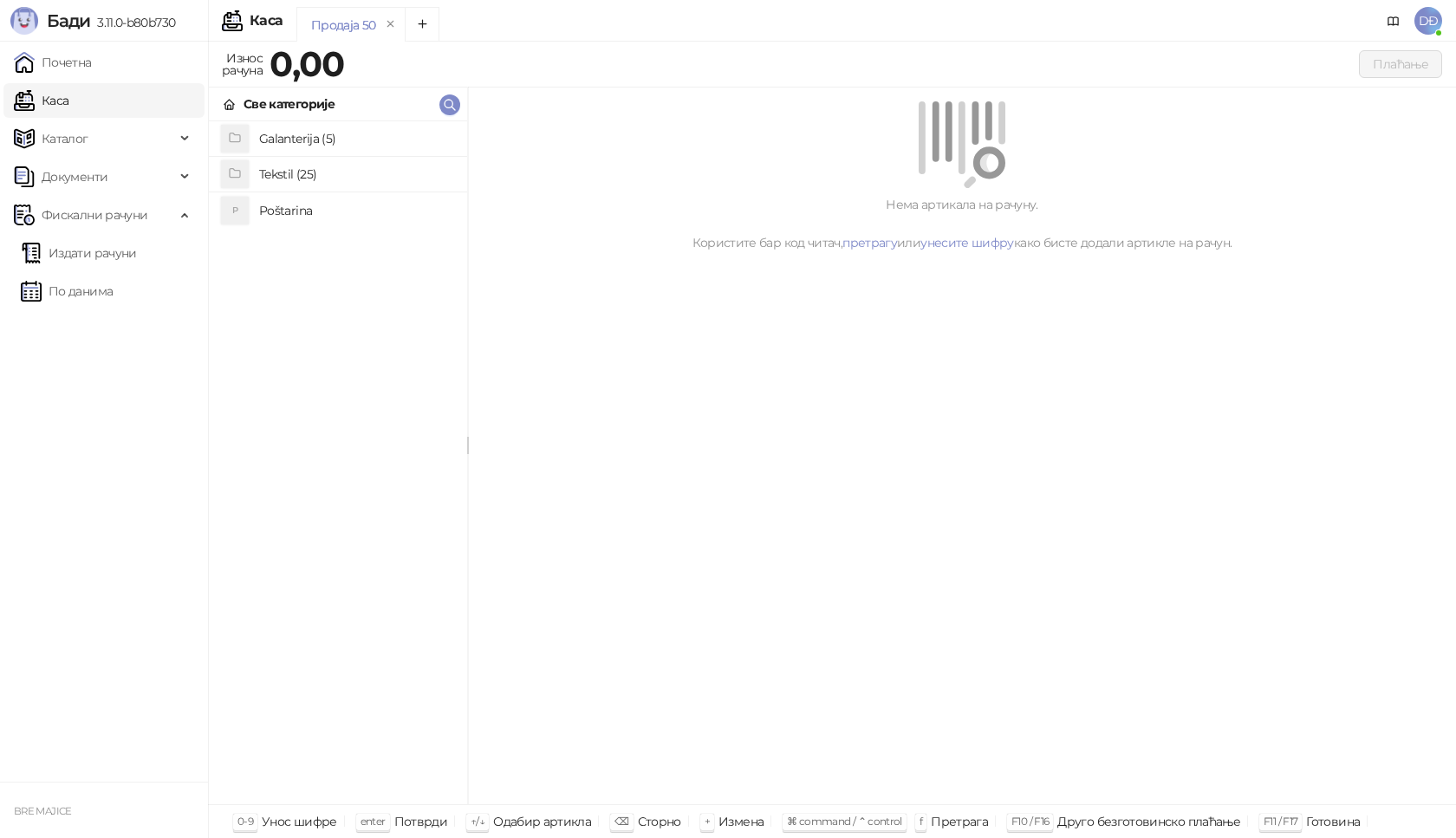
click at [283, 215] on h4 "Poštarina" at bounding box center [357, 210] width 194 height 28
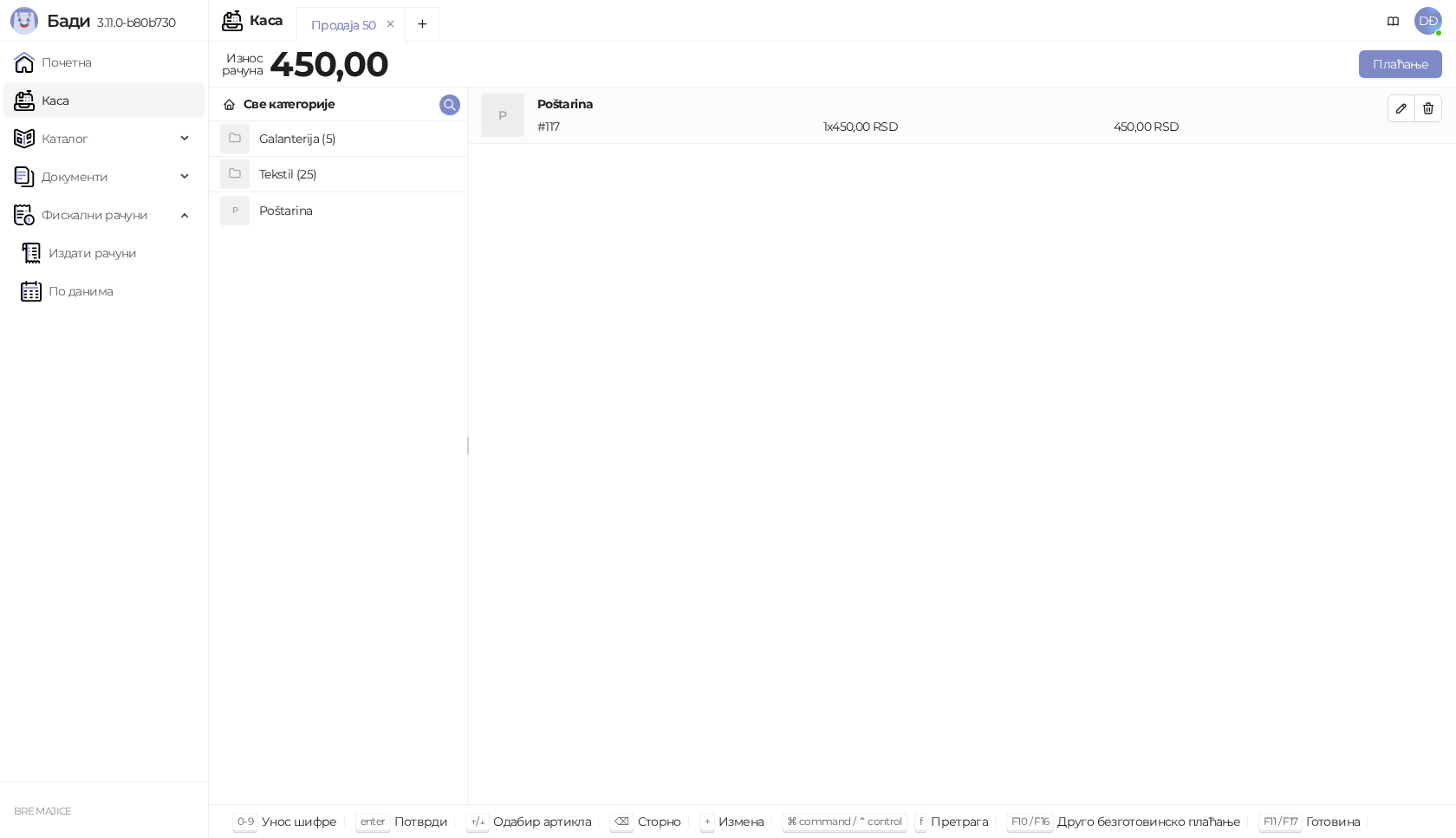
click at [296, 172] on h4 "Tekstil (25)" at bounding box center [357, 174] width 194 height 28
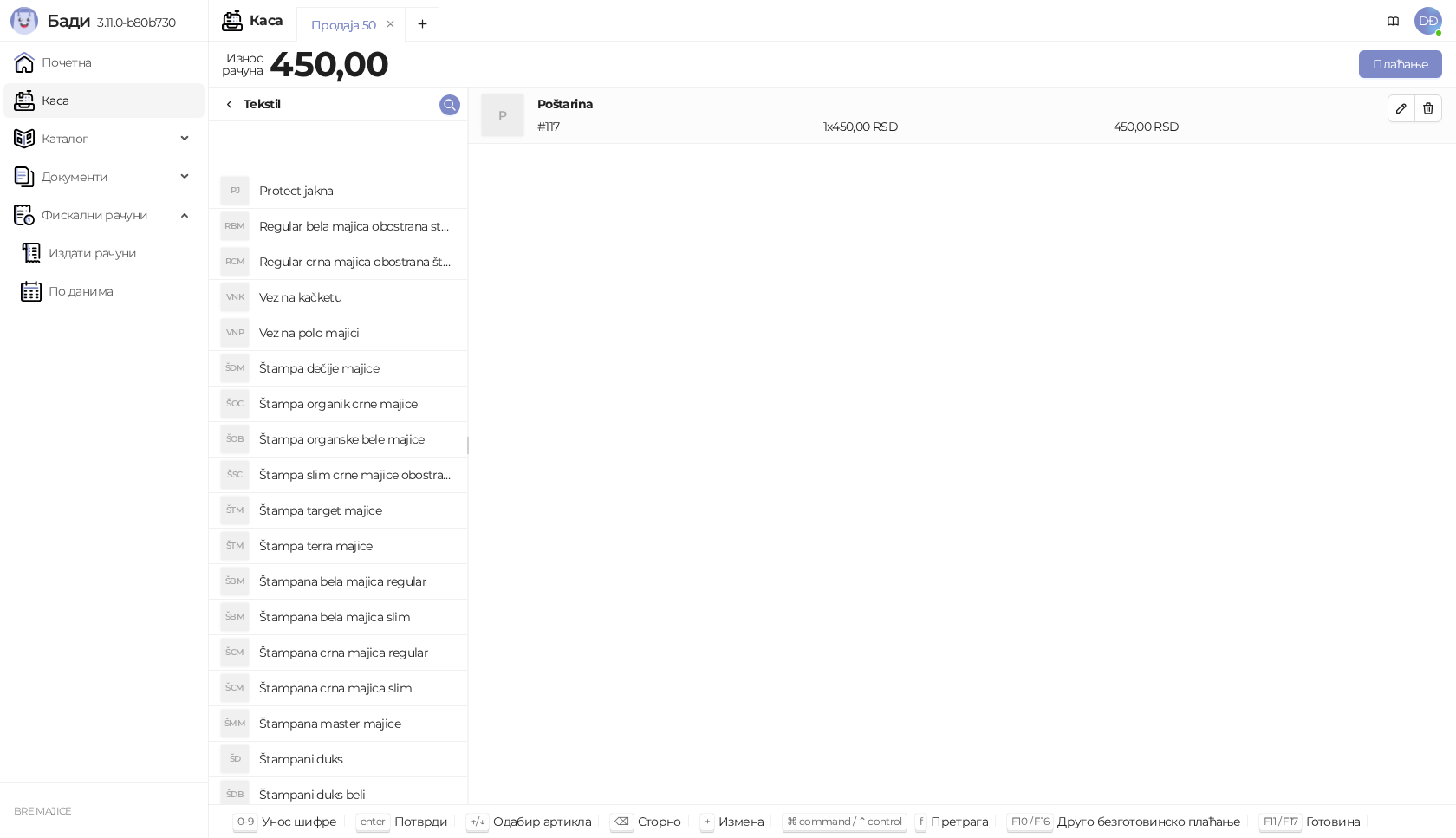
scroll to position [205, 0]
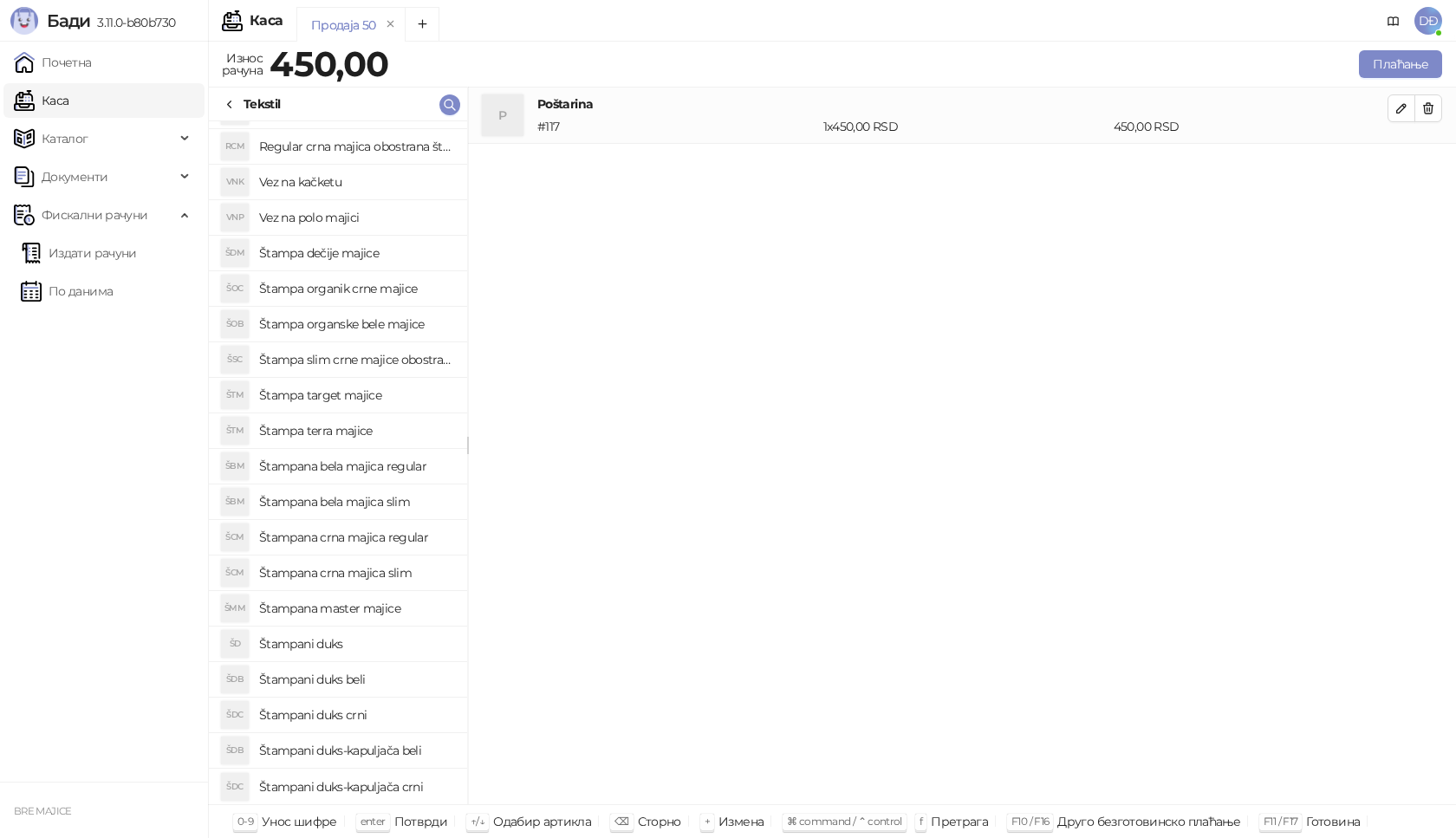
click at [407, 535] on h4 "Štampana crna majica regular" at bounding box center [357, 537] width 194 height 28
click at [1403, 161] on icon "button" at bounding box center [1402, 165] width 9 height 9
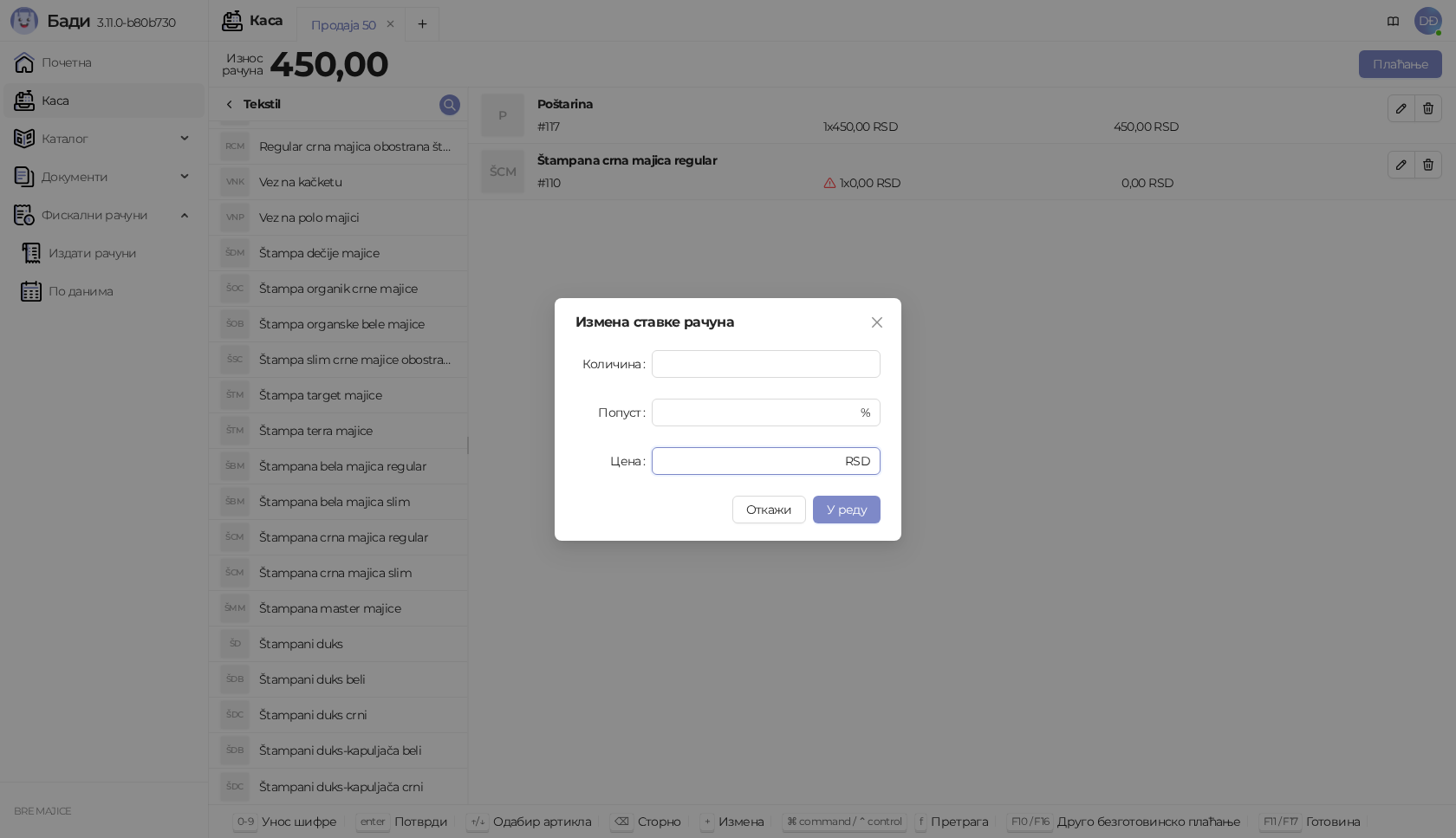
drag, startPoint x: 648, startPoint y: 469, endPoint x: 592, endPoint y: 469, distance: 56.0
click at [593, 469] on div "Цена * RSD" at bounding box center [728, 461] width 305 height 28
type input "****"
click at [849, 508] on span "У реду" at bounding box center [846, 509] width 40 height 15
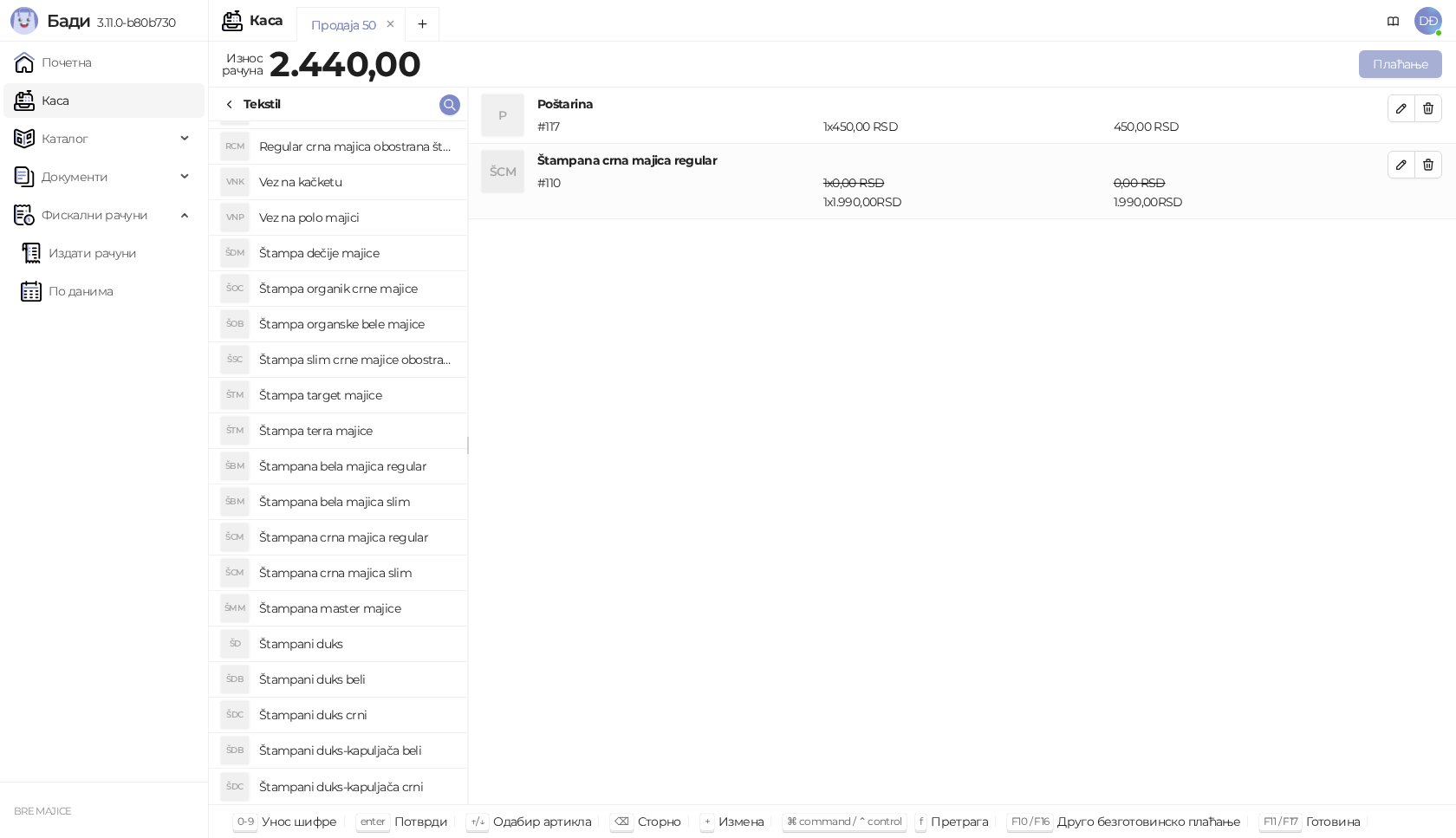
click at [1384, 64] on button "Плаћање" at bounding box center [1401, 63] width 83 height 28
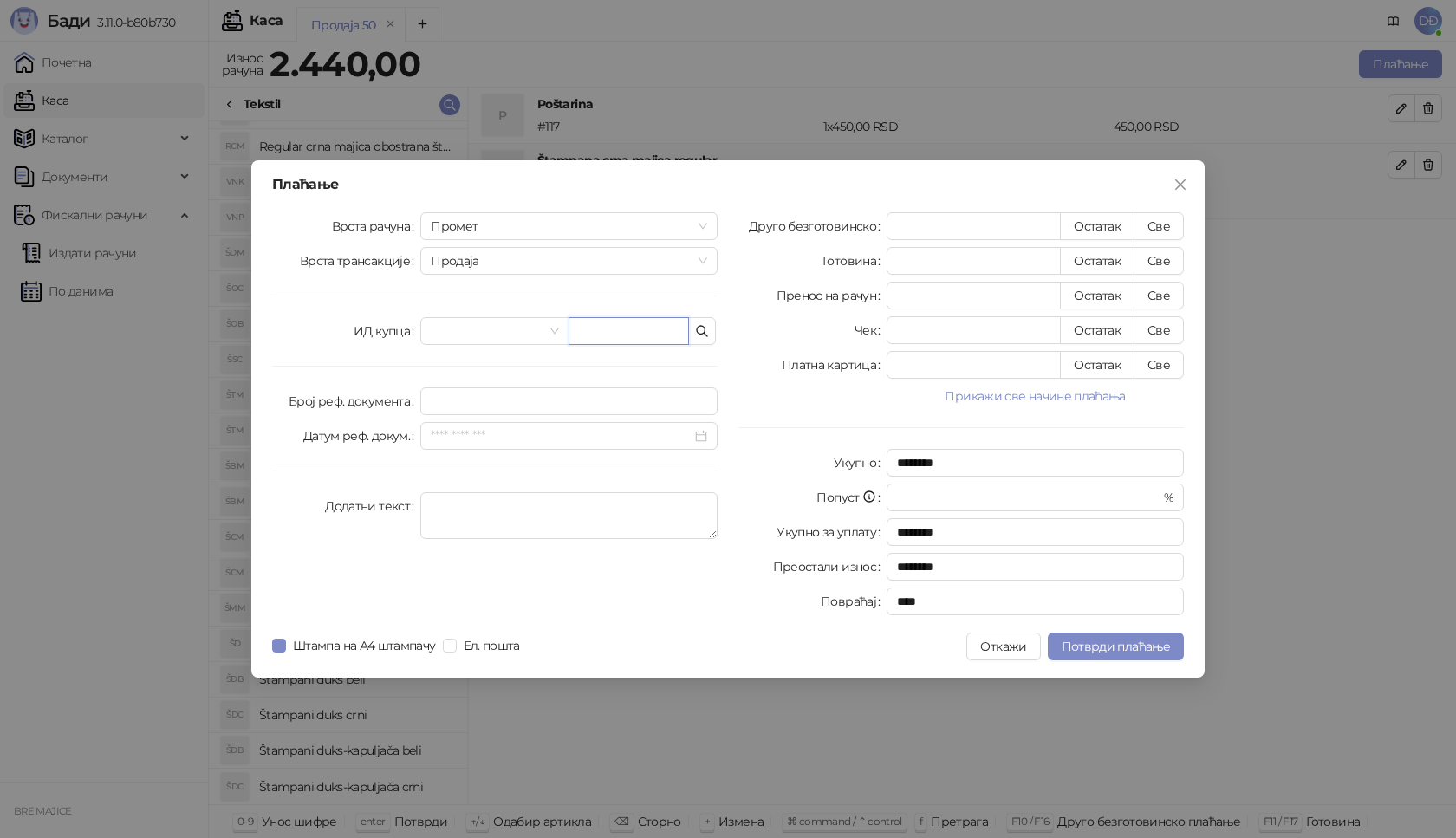
click at [647, 330] on input "text" at bounding box center [629, 331] width 121 height 28
paste input "**********"
type input "**********"
click at [1166, 229] on button "Све" at bounding box center [1158, 226] width 50 height 28
type input "****"
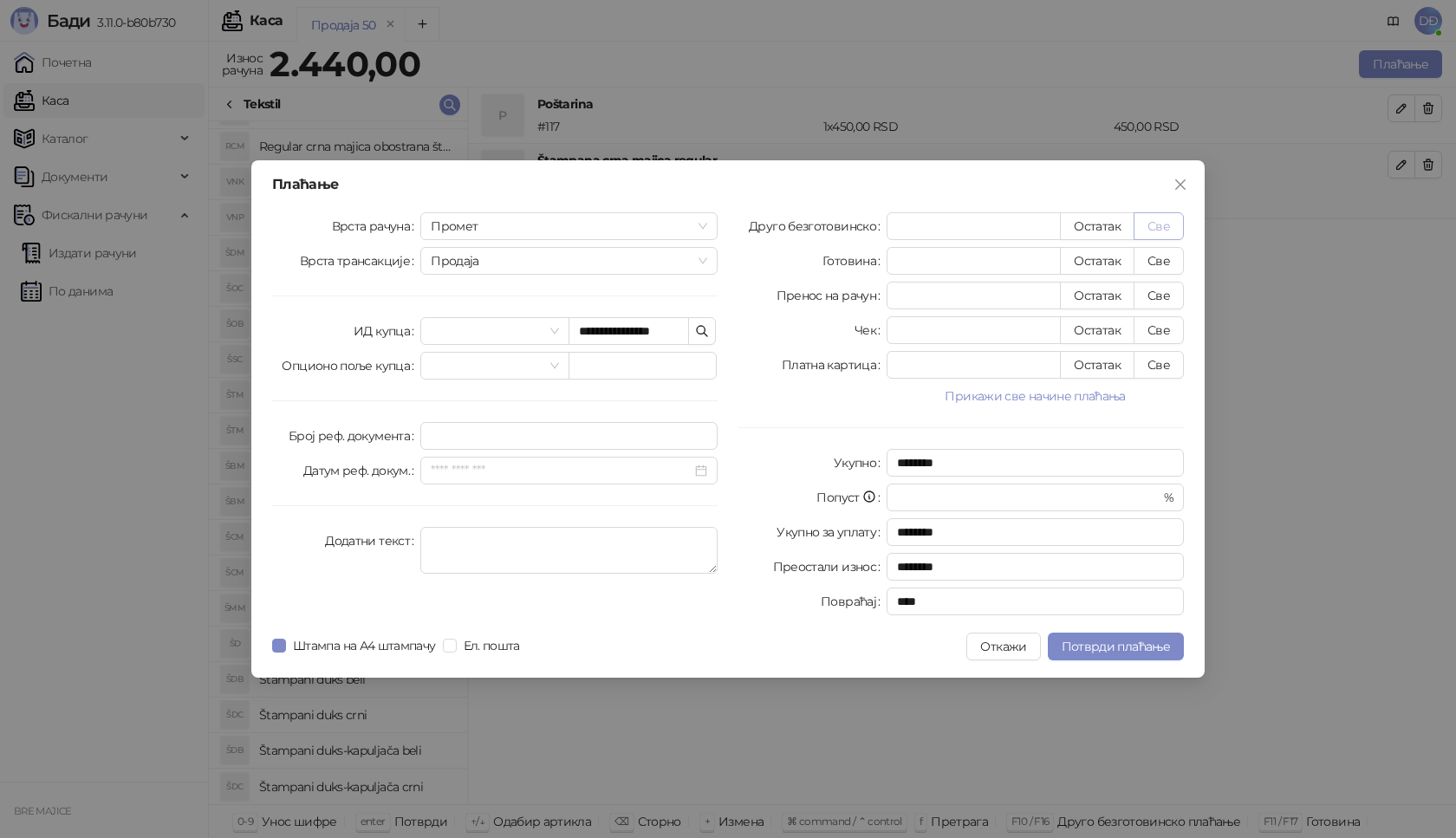
type input "****"
click at [1102, 649] on span "Потврди плаћање" at bounding box center [1115, 646] width 108 height 15
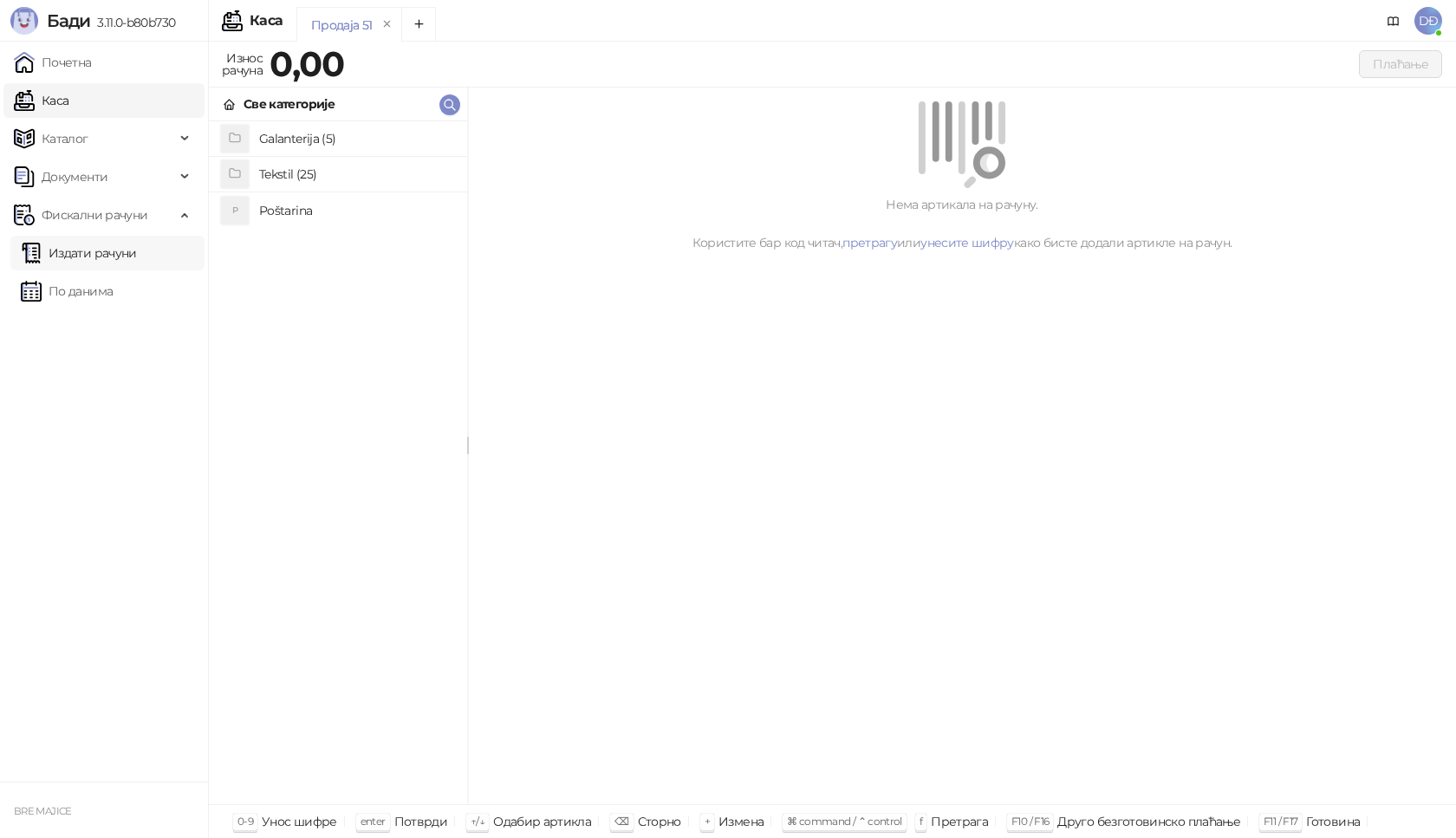
click at [108, 252] on link "Издати рачуни" at bounding box center [79, 253] width 116 height 34
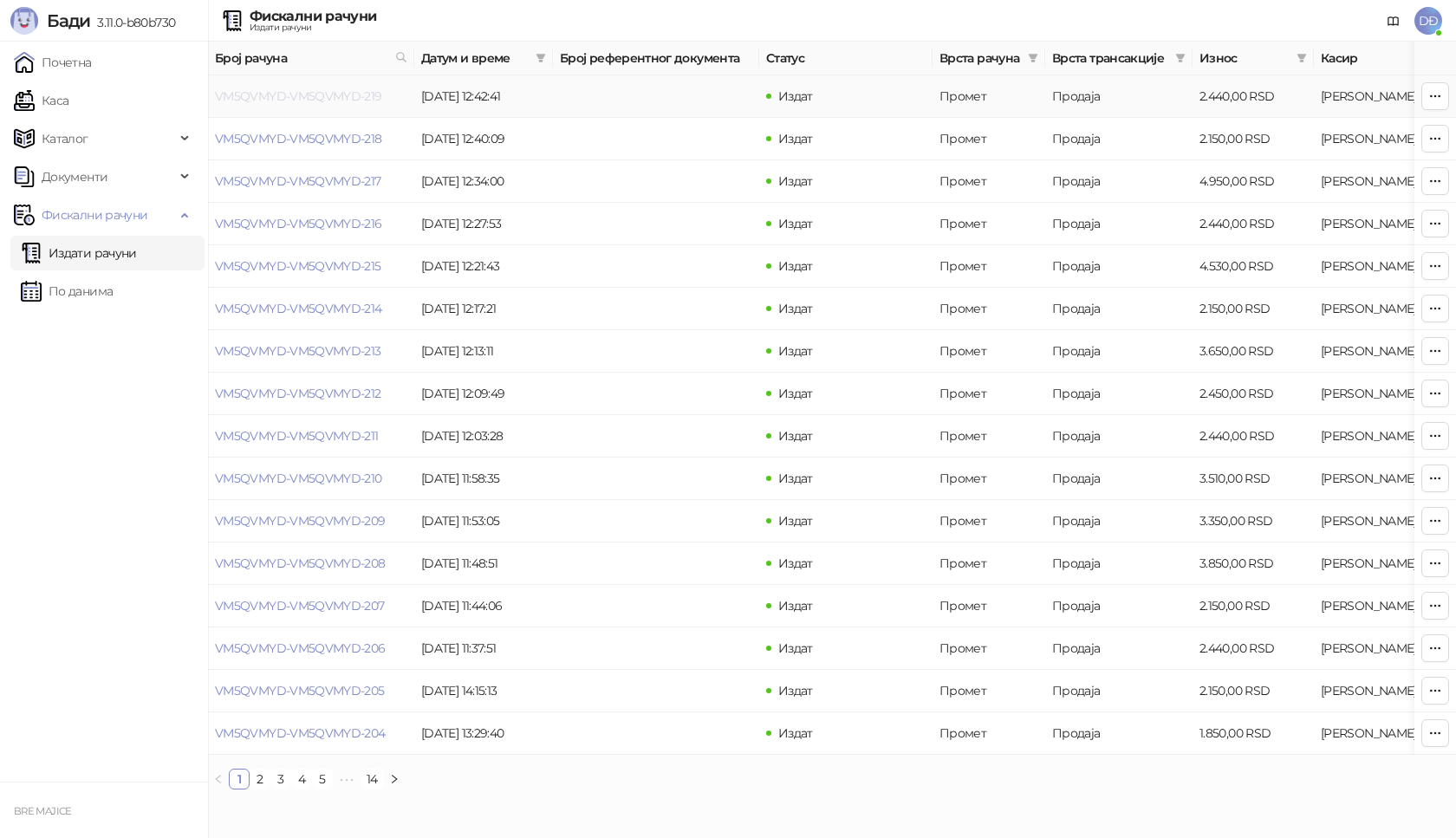
click at [330, 95] on link "VM5QVMYD-VM5QVMYD-219" at bounding box center [298, 95] width 167 height 15
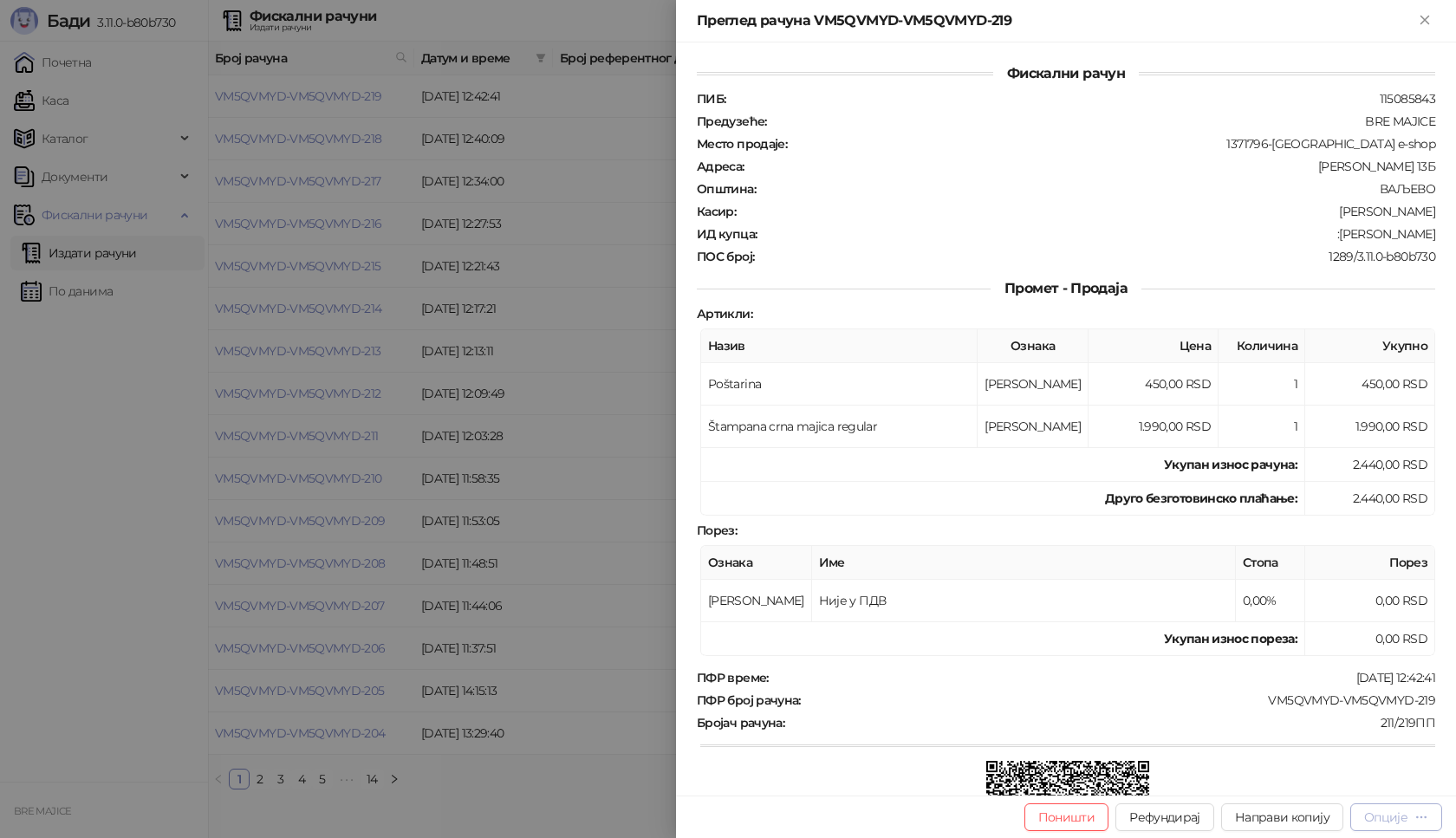
click at [1387, 817] on div "Опције" at bounding box center [1386, 816] width 44 height 15
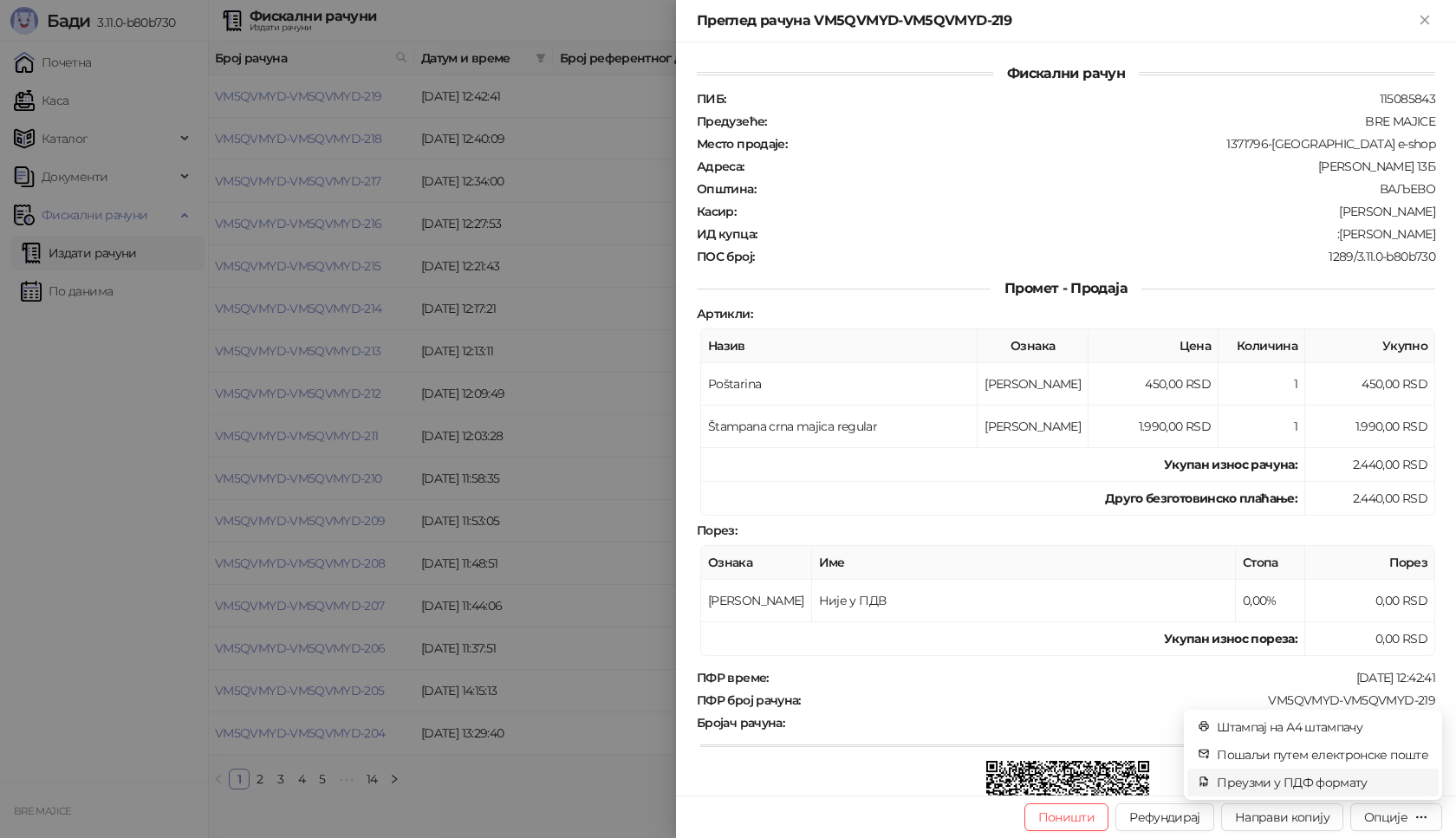
click at [1346, 779] on span "Преузми у ПДФ формату" at bounding box center [1322, 782] width 211 height 19
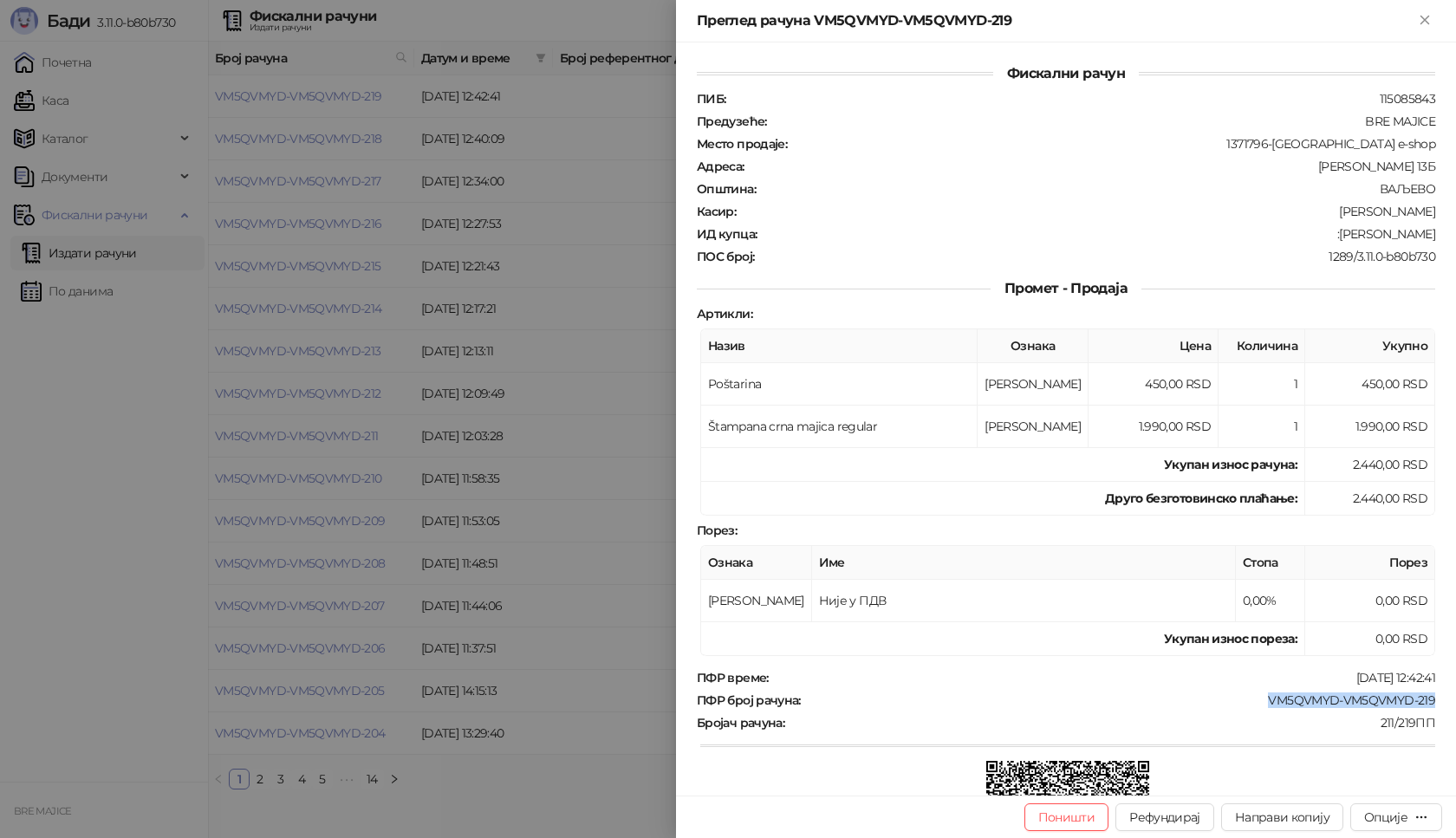
drag, startPoint x: 1420, startPoint y: 696, endPoint x: 1241, endPoint y: 696, distance: 179.0
click at [1241, 696] on div "Фискални рачун ПИБ : 115085843 Предузеће : BRE MAJICE Место продаје : 1371796-B…" at bounding box center [1066, 419] width 780 height 753
drag, startPoint x: 1428, startPoint y: 236, endPoint x: 1334, endPoint y: 235, distance: 94.0
click at [1334, 235] on div "Фискални рачун ПИБ : 115085843 Предузеће : BRE MAJICE Место продаје : 1371796-B…" at bounding box center [1066, 419] width 780 height 753
click at [1424, 19] on icon "Close" at bounding box center [1424, 19] width 8 height 8
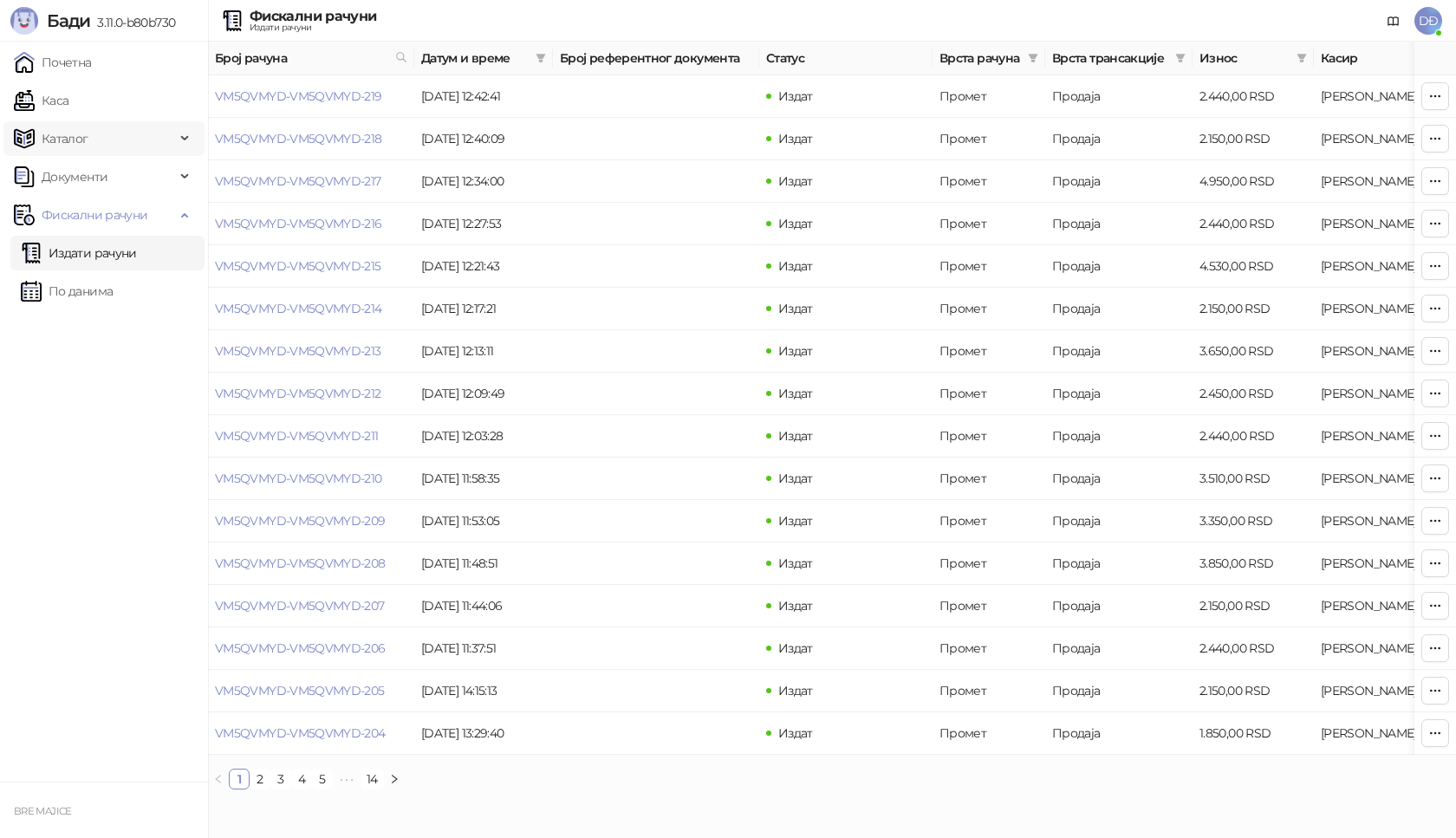
click at [48, 101] on link "Каса" at bounding box center [41, 101] width 54 height 34
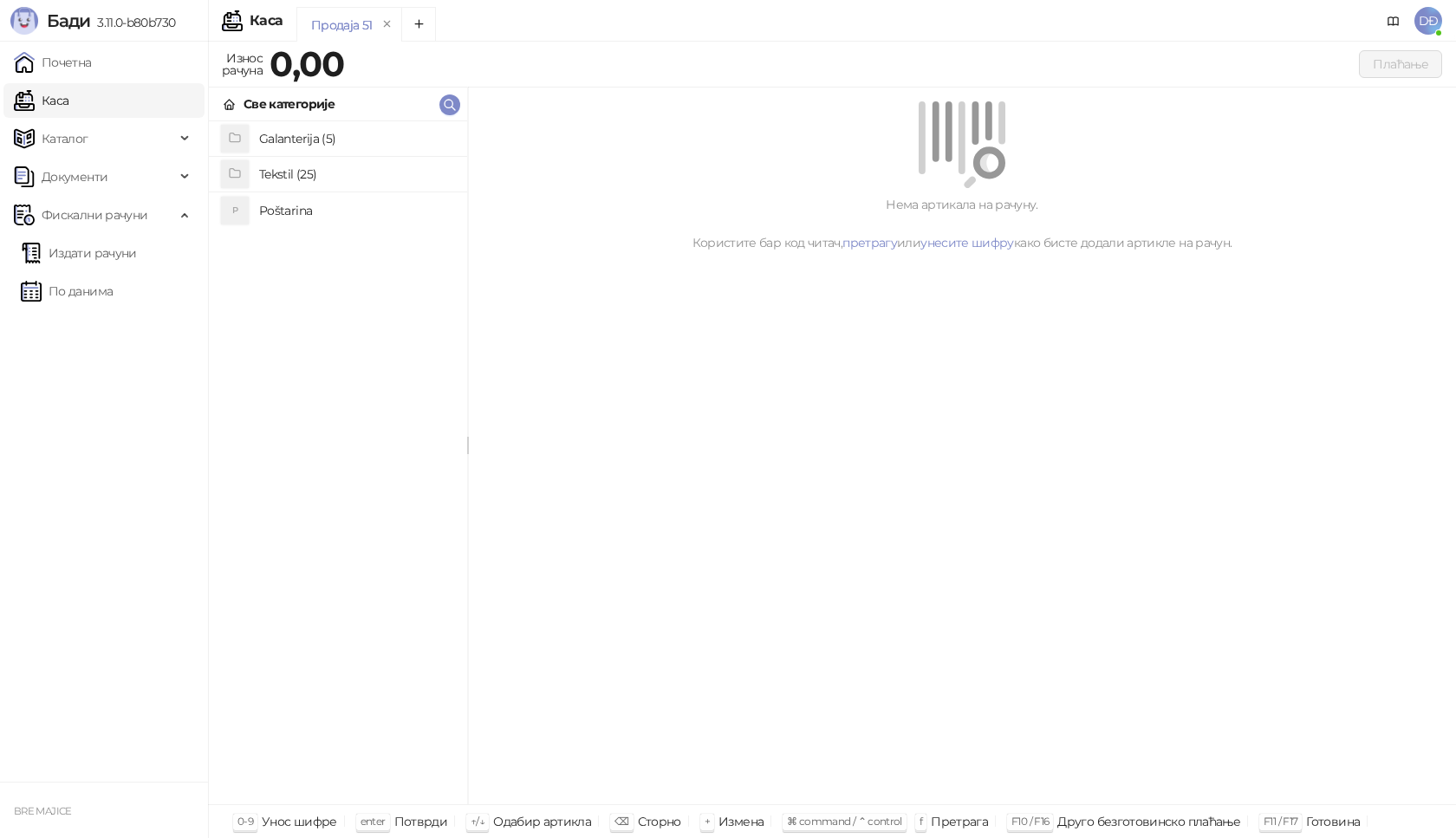
click at [320, 176] on h4 "Tekstil (25)" at bounding box center [357, 174] width 194 height 28
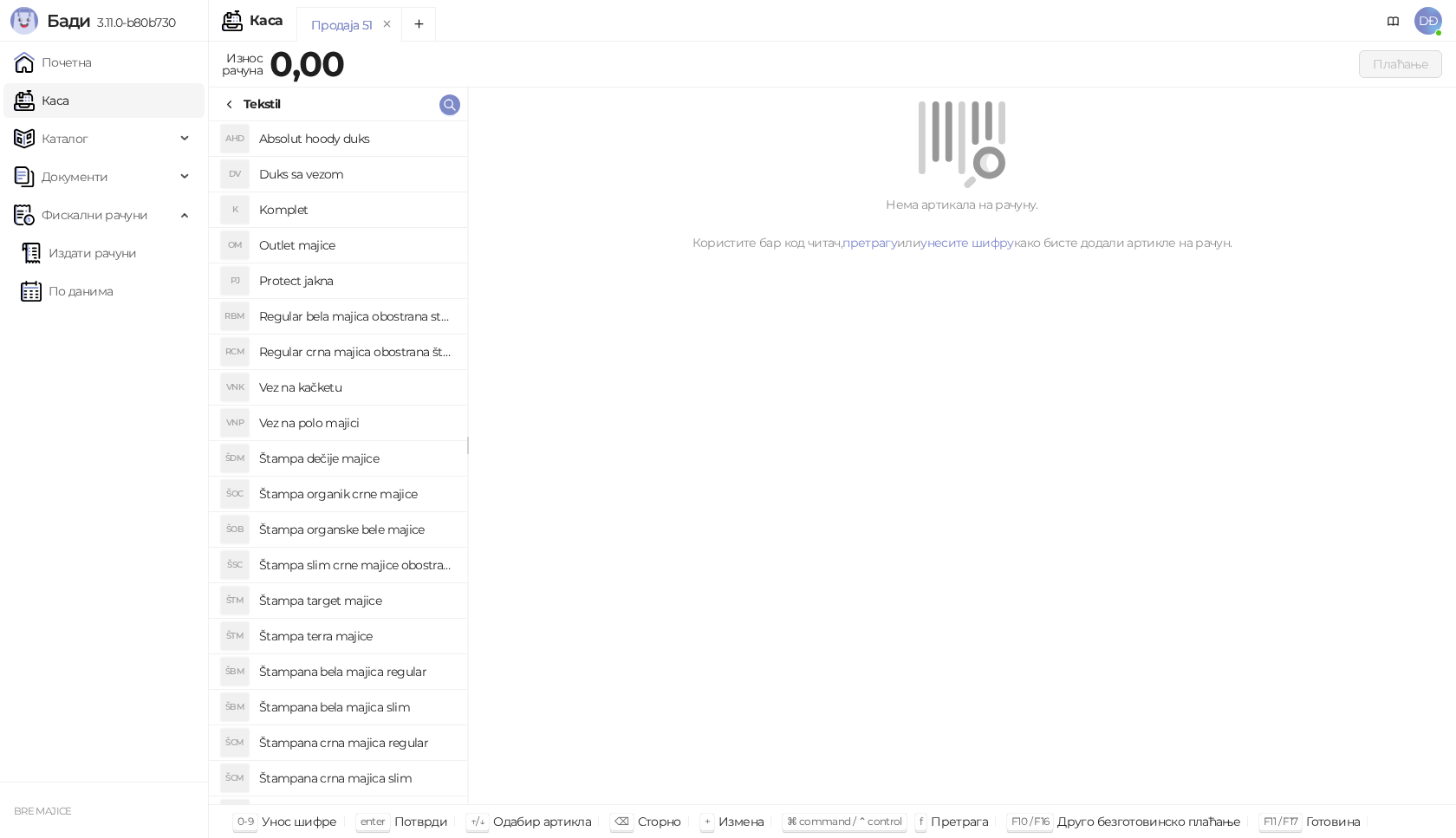
click at [237, 100] on div "Tekstil" at bounding box center [251, 103] width 57 height 19
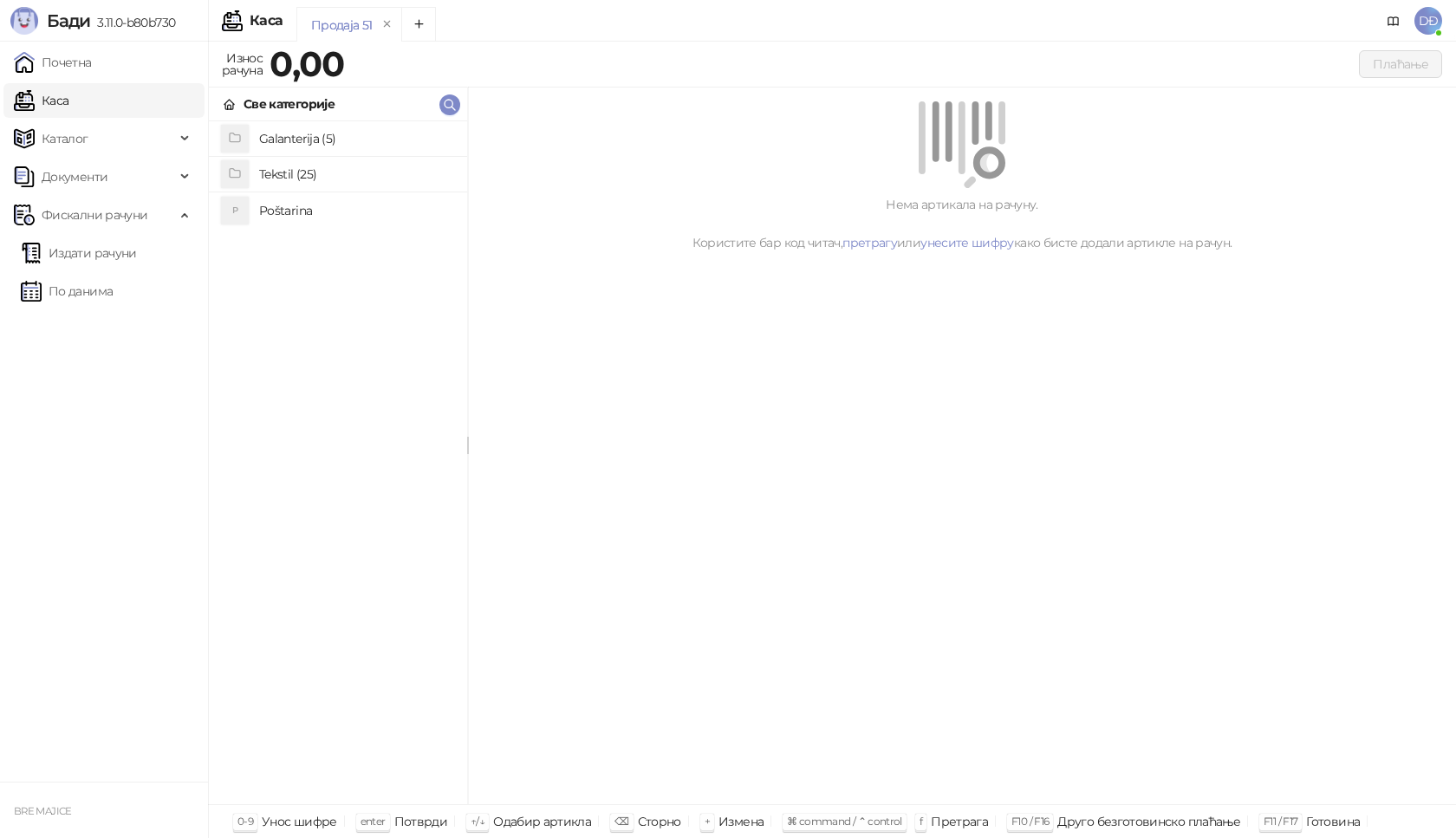
click at [274, 207] on h4 "Poštarina" at bounding box center [357, 210] width 194 height 28
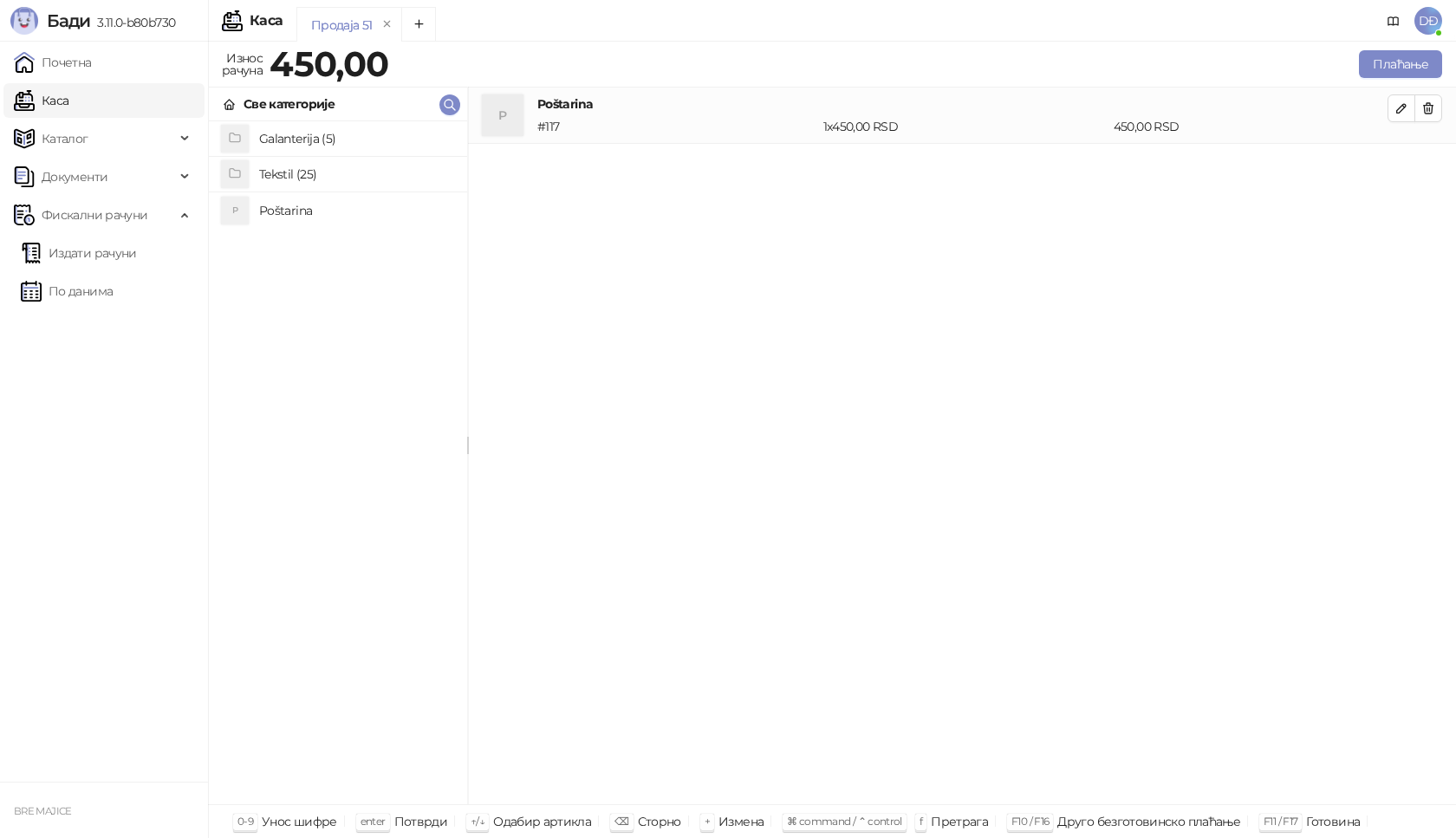
click at [286, 176] on h4 "Tekstil (25)" at bounding box center [357, 174] width 194 height 28
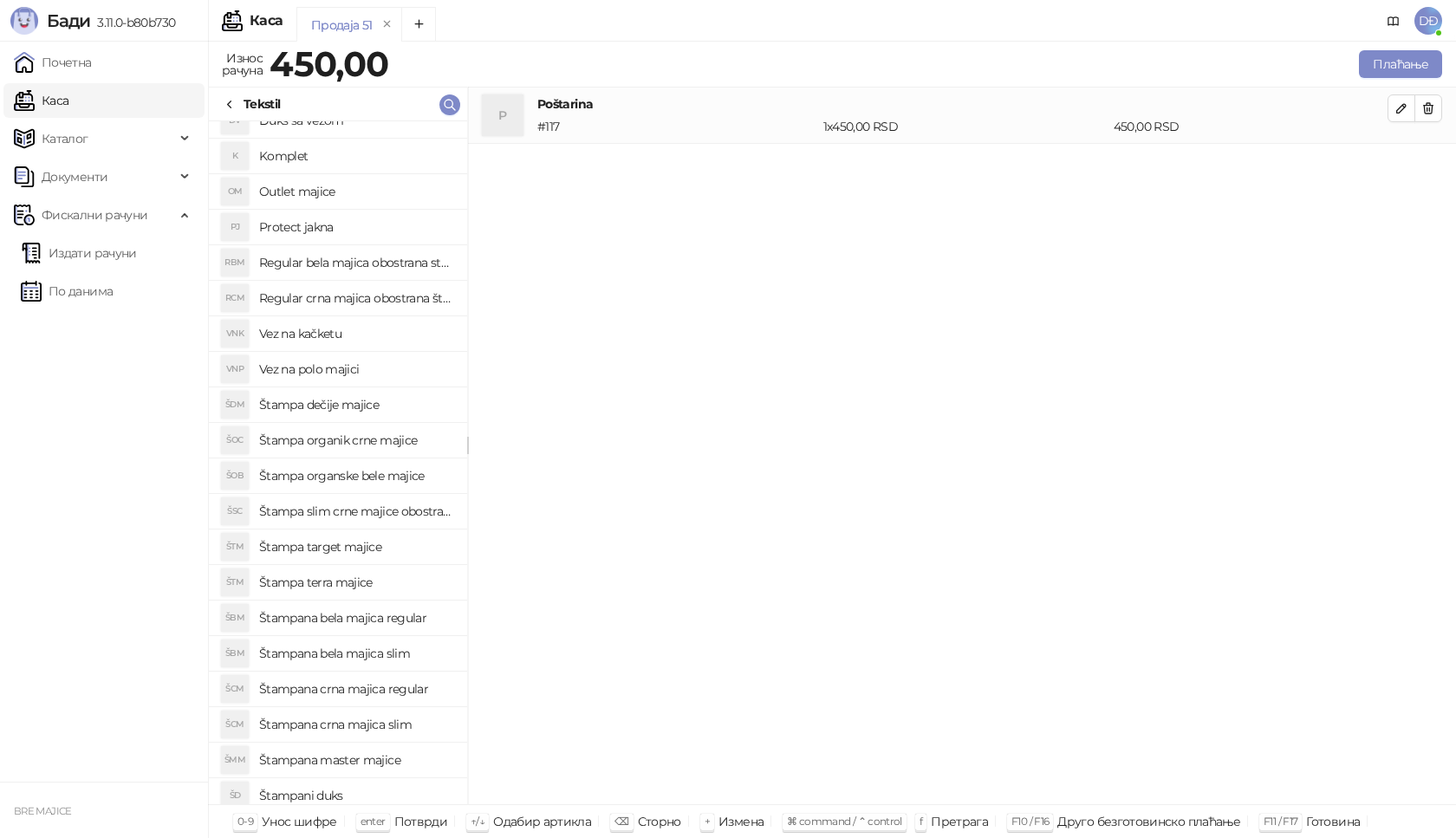
scroll to position [87, 0]
click at [367, 655] on h4 "Štampana crna majica regular" at bounding box center [357, 656] width 194 height 28
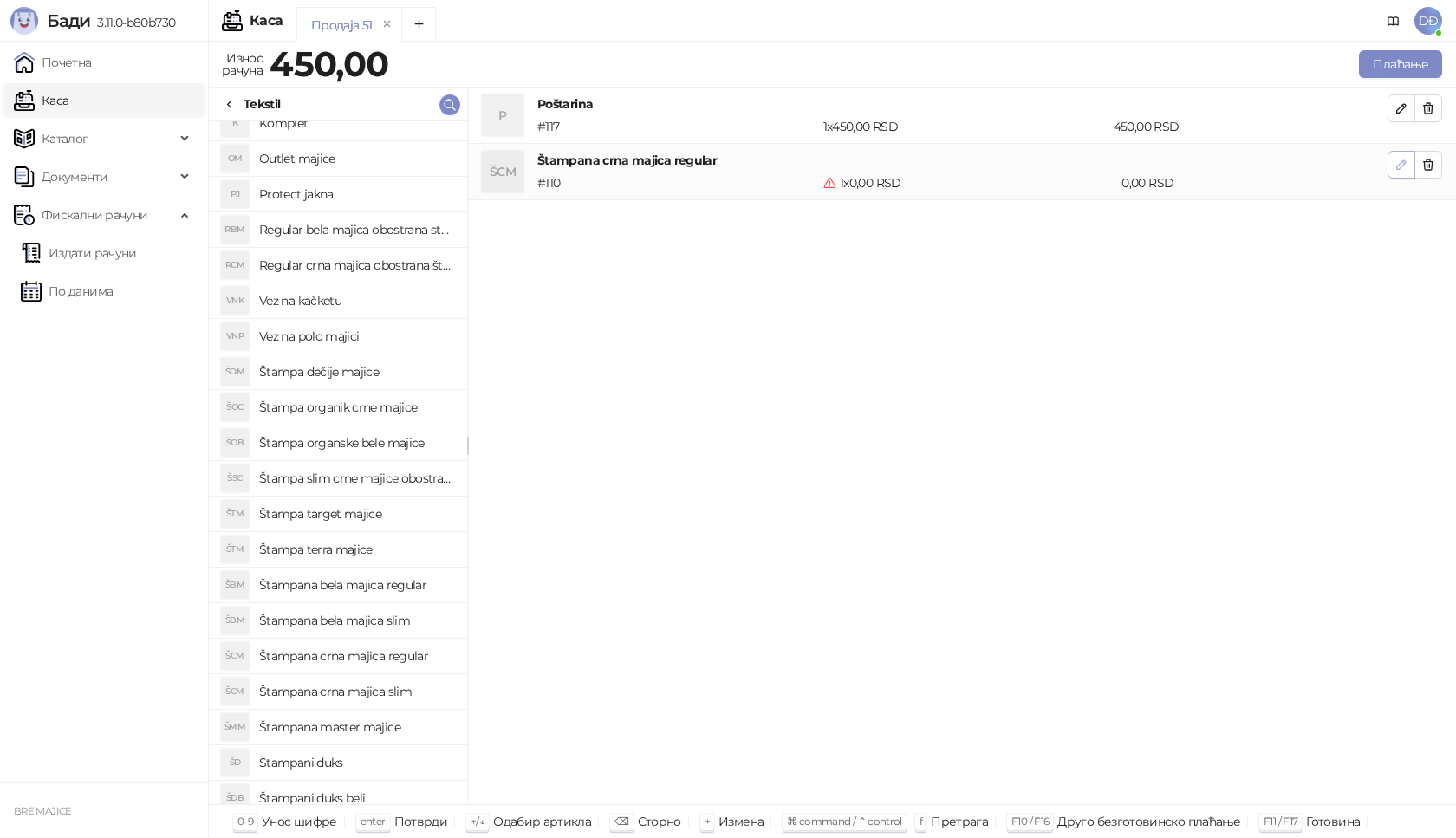
click at [1395, 161] on icon "button" at bounding box center [1401, 164] width 14 height 14
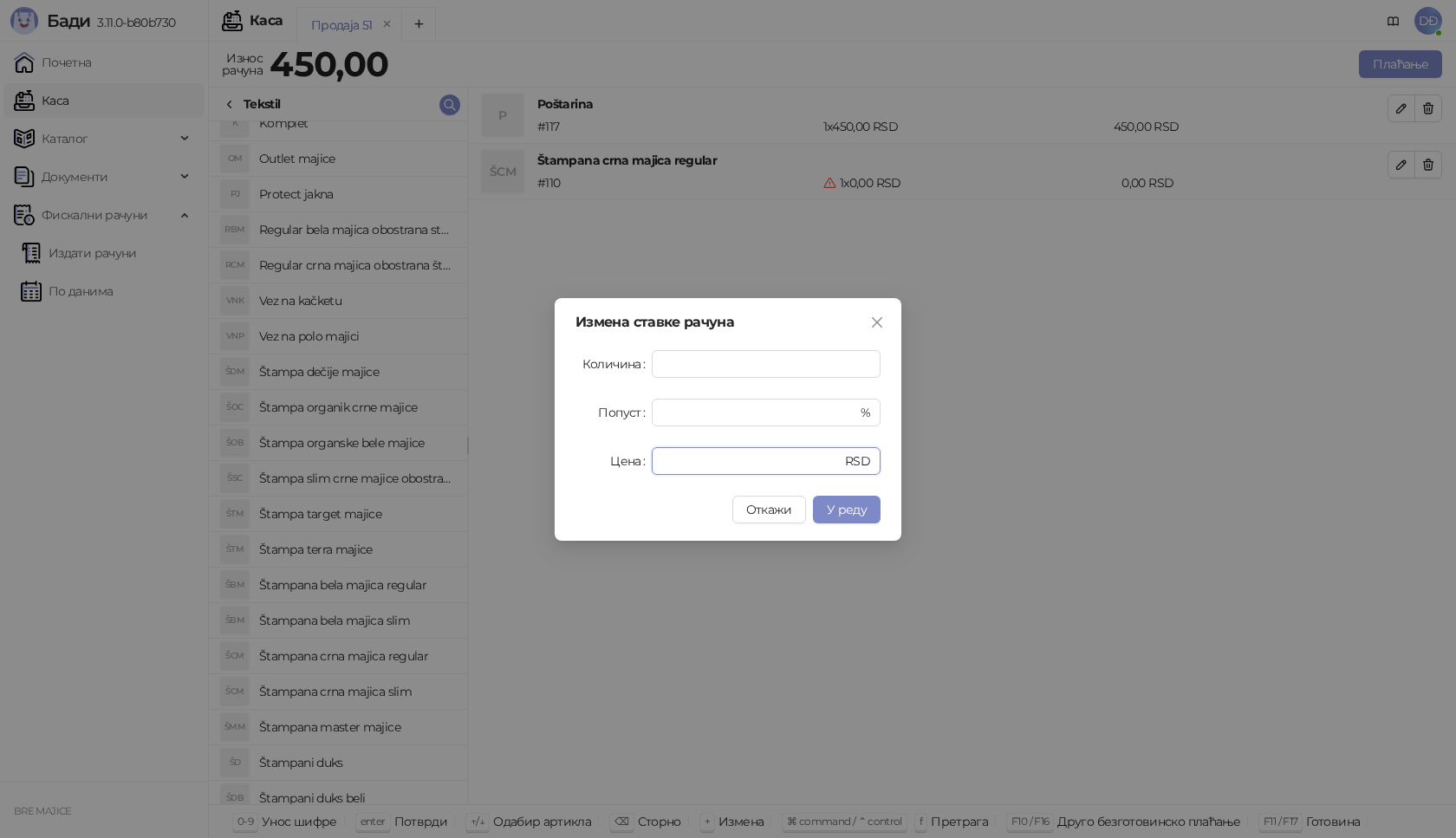
drag, startPoint x: 691, startPoint y: 455, endPoint x: 626, endPoint y: 460, distance: 65.2
click at [626, 460] on div "Цена * RSD" at bounding box center [728, 461] width 305 height 28
type input "****"
click at [845, 511] on span "У реду" at bounding box center [846, 509] width 40 height 15
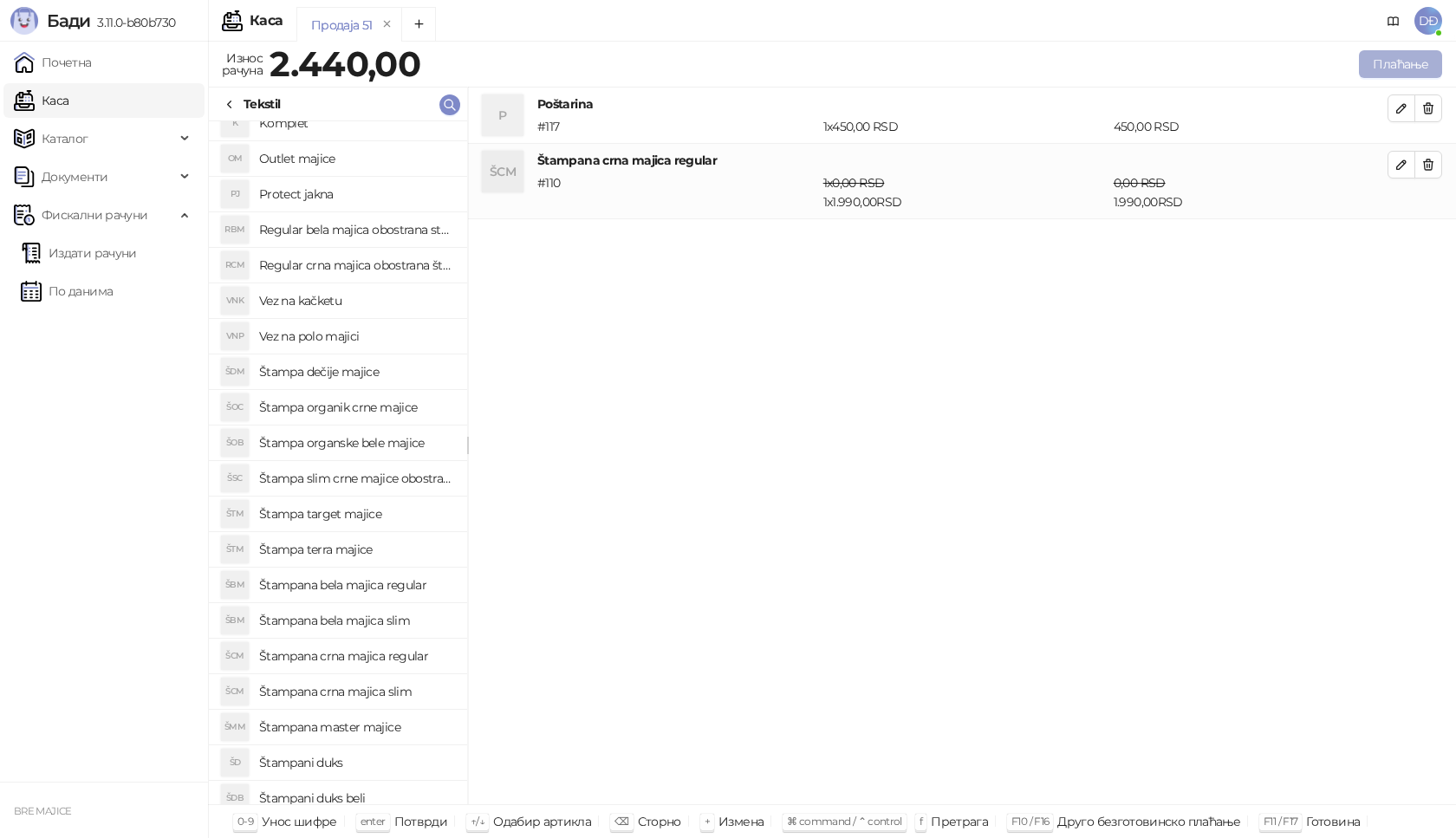
click at [1403, 58] on button "Плаћање" at bounding box center [1401, 63] width 83 height 28
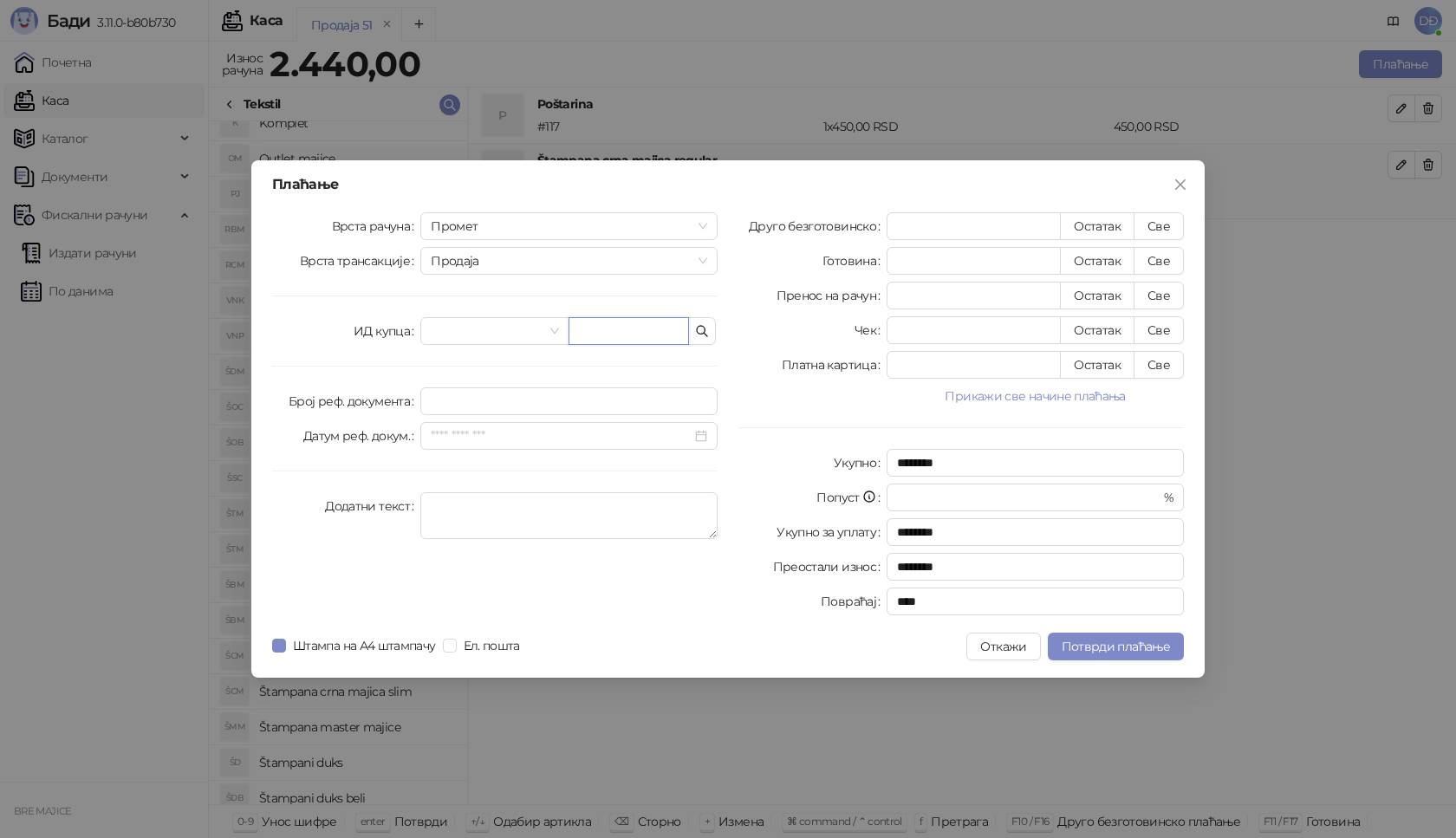
click at [603, 329] on input "text" at bounding box center [629, 331] width 121 height 28
paste input "**********"
type input "**********"
click at [1153, 224] on button "Све" at bounding box center [1158, 226] width 50 height 28
type input "****"
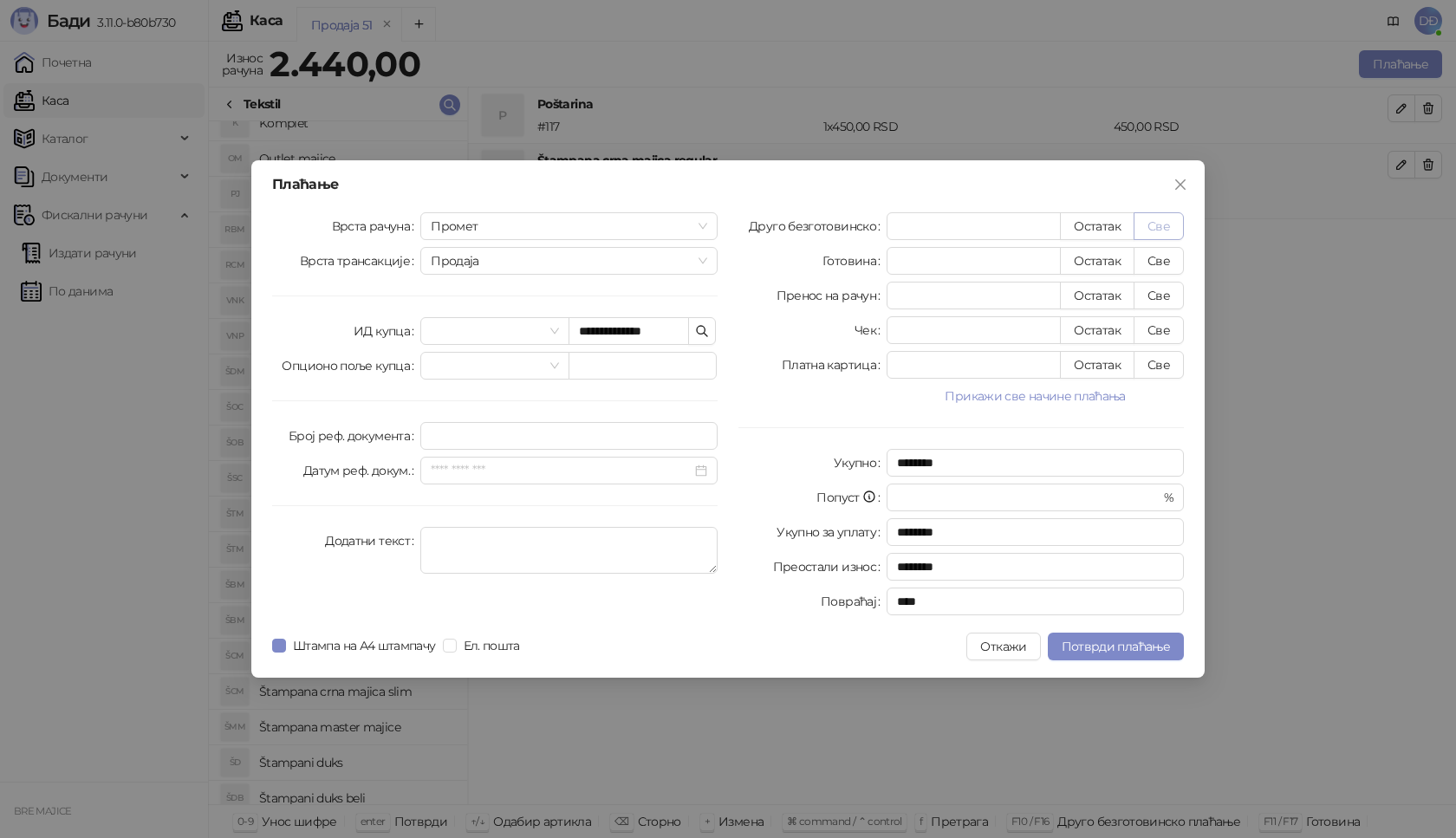
type input "****"
click at [1084, 646] on span "Потврди плаћање" at bounding box center [1115, 646] width 108 height 15
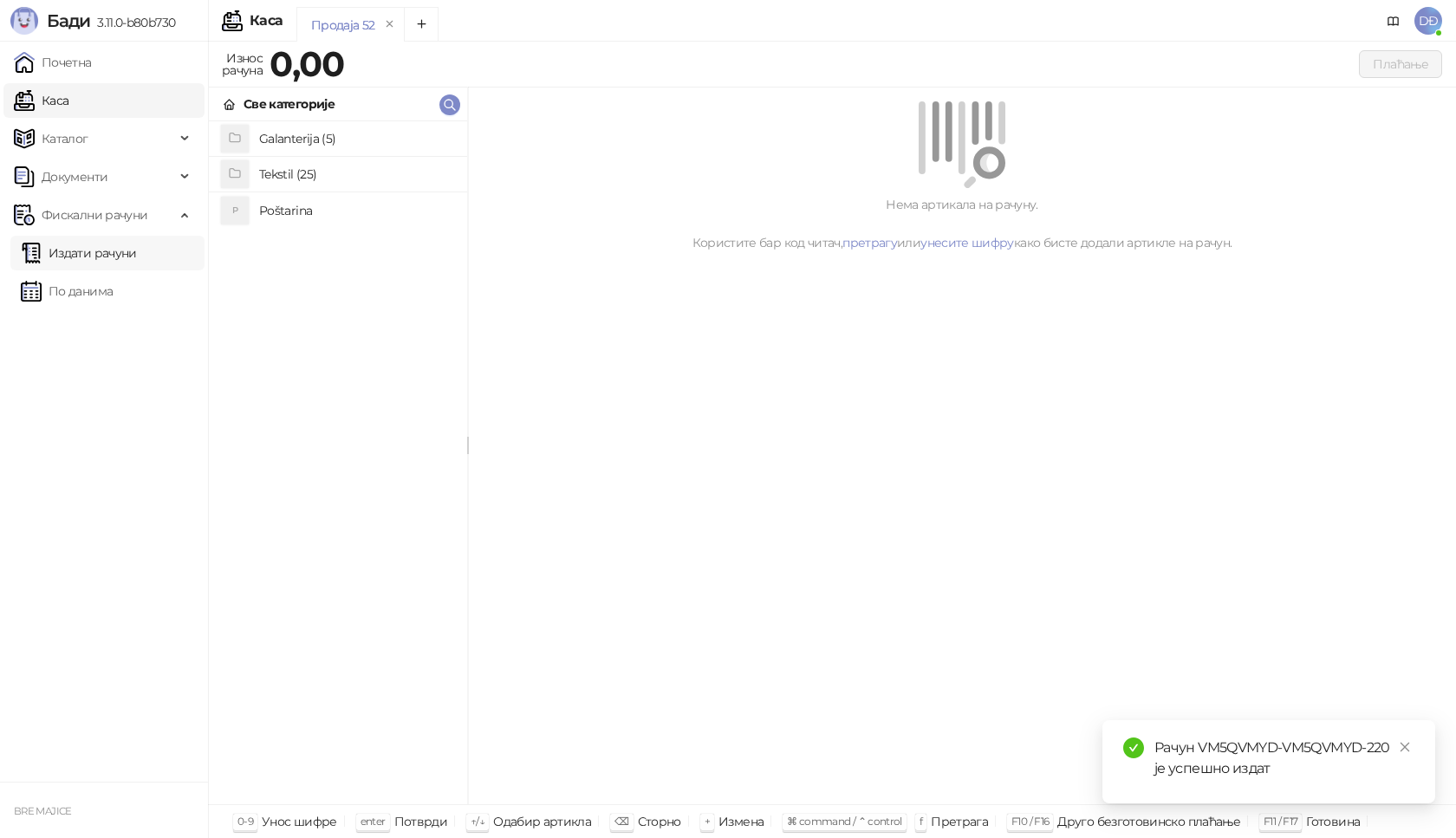
click at [137, 252] on link "Издати рачуни" at bounding box center [79, 253] width 116 height 34
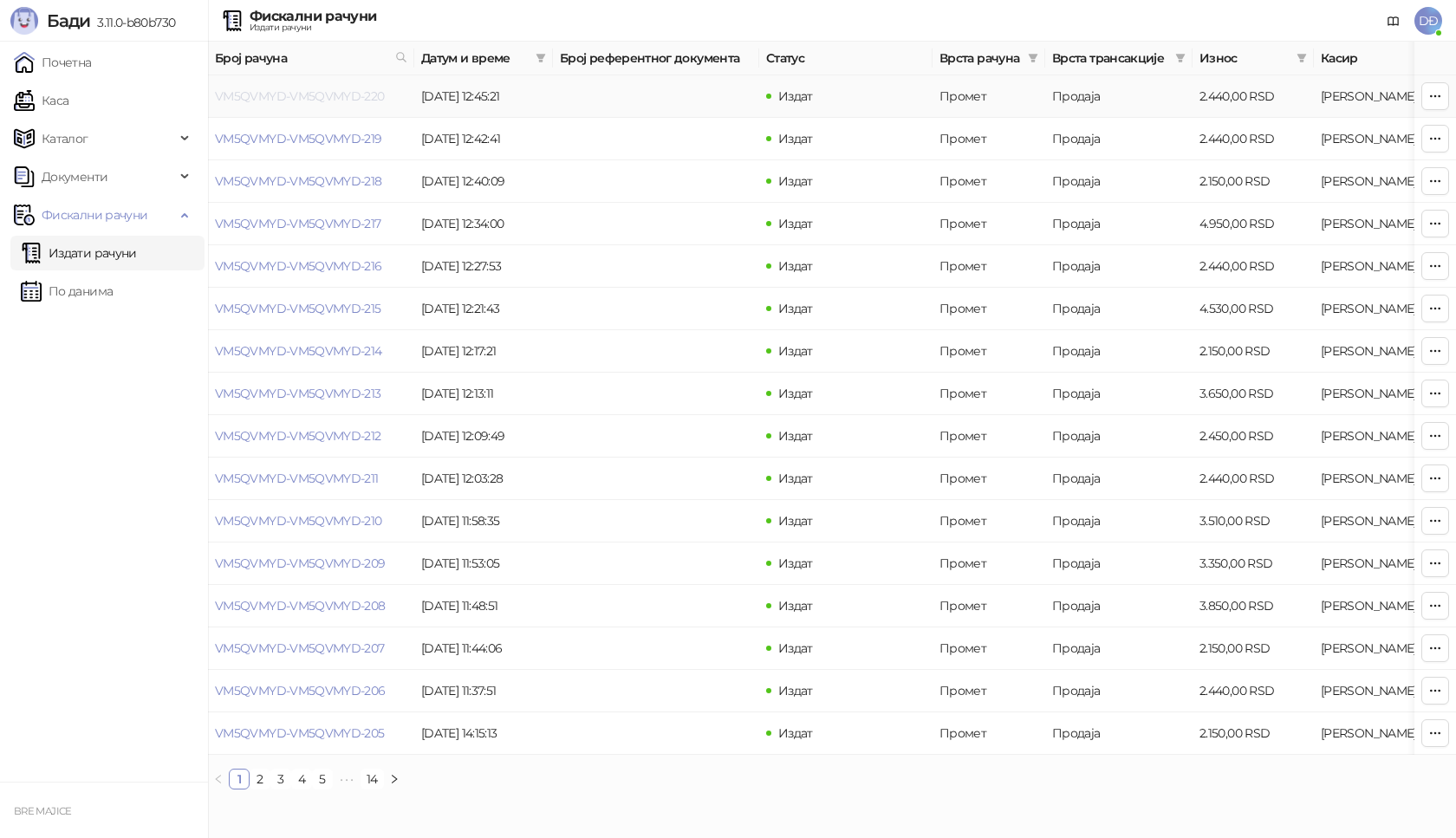
click at [259, 94] on link "VM5QVMYD-VM5QVMYD-220" at bounding box center [299, 95] width 170 height 15
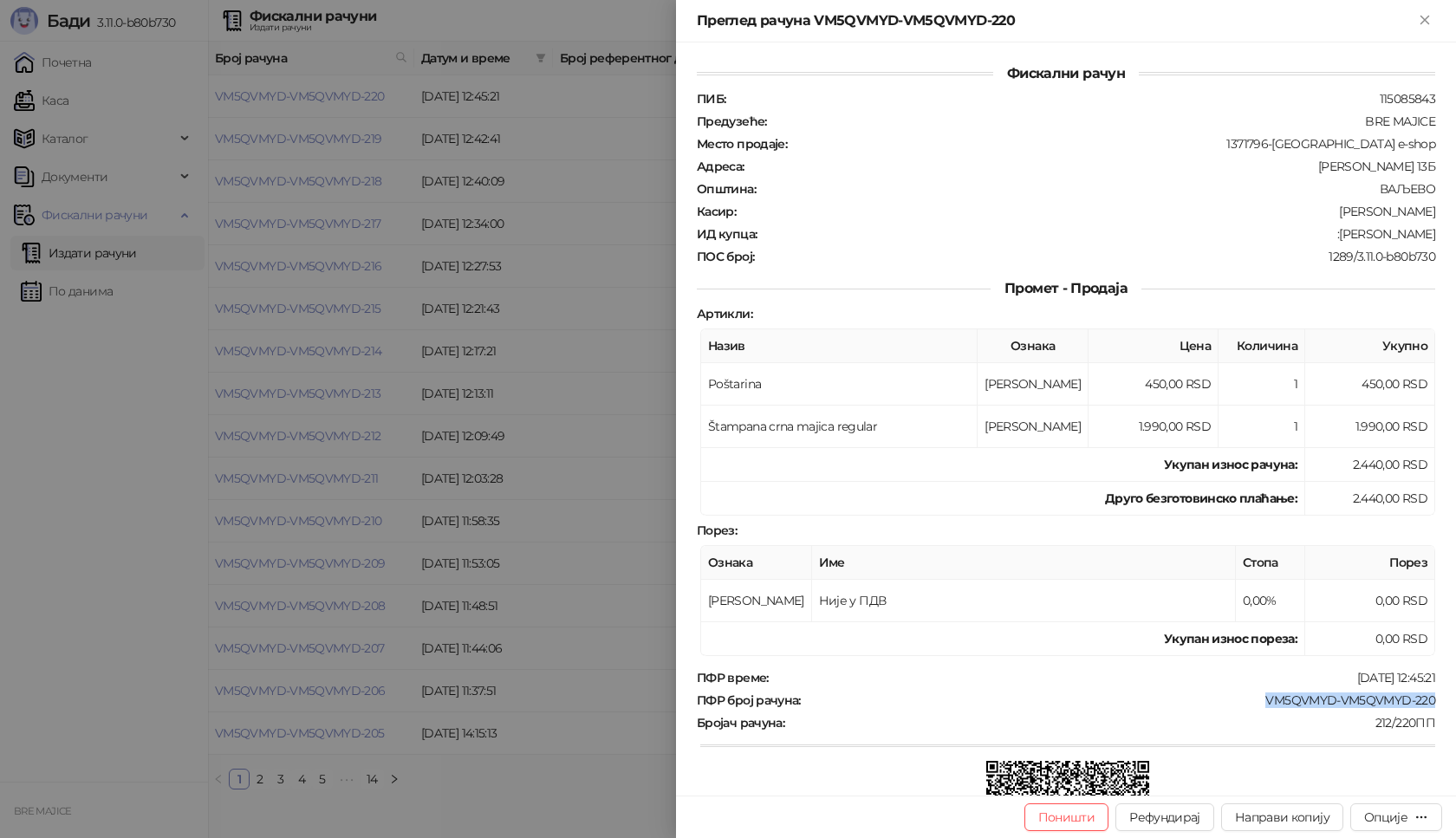
drag, startPoint x: 1428, startPoint y: 698, endPoint x: 1255, endPoint y: 703, distance: 173.1
click at [1255, 703] on div "Фискални рачун ПИБ : 115085843 Предузеће : BRE MAJICE Место продаје : 1371796-B…" at bounding box center [1066, 419] width 780 height 753
drag, startPoint x: 1422, startPoint y: 238, endPoint x: 1343, endPoint y: 233, distance: 79.2
click at [1343, 233] on div ":[PERSON_NAME]" at bounding box center [1098, 233] width 679 height 15
click at [1422, 23] on icon "Close" at bounding box center [1424, 19] width 8 height 8
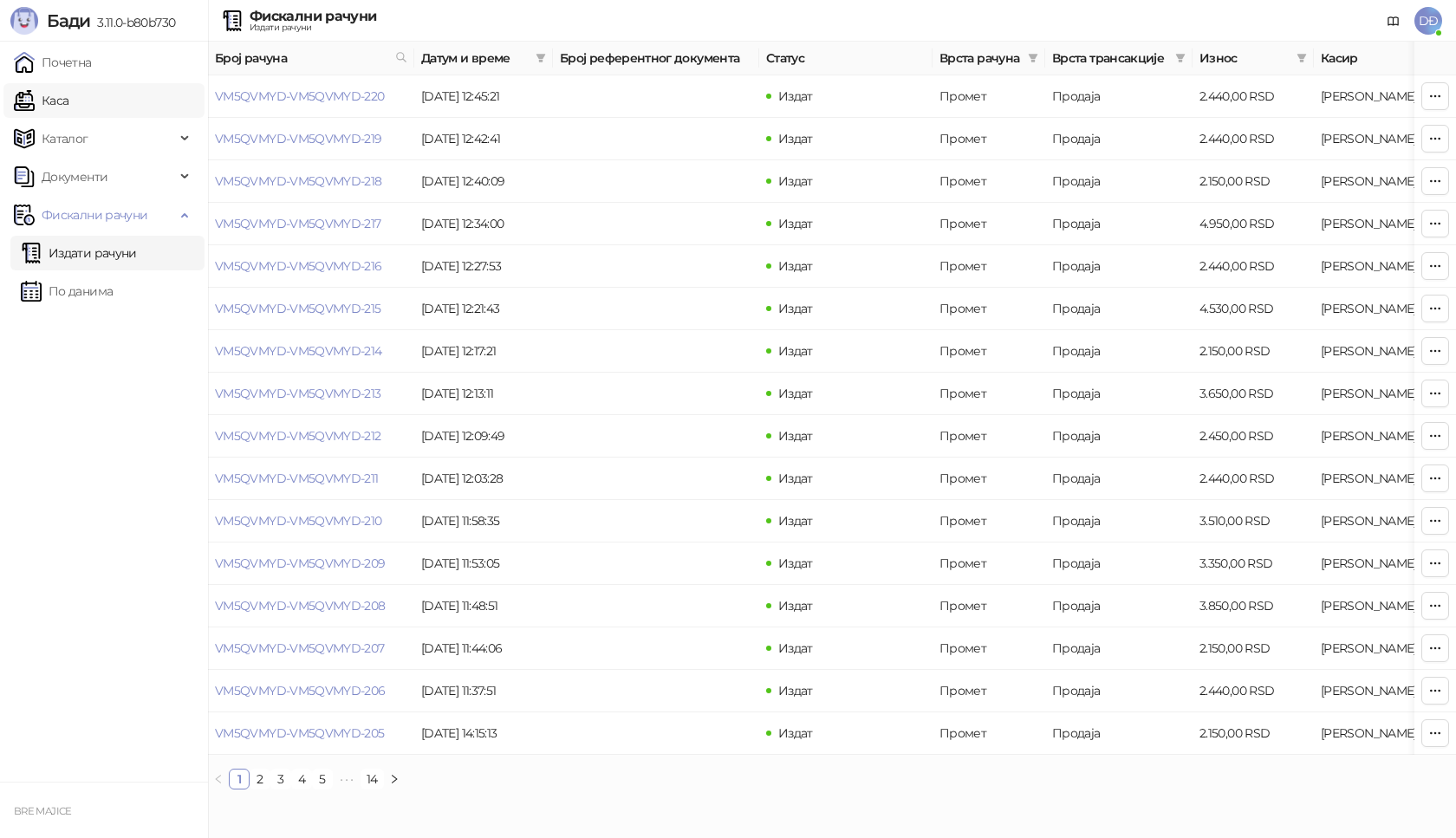
click at [68, 102] on link "Каса" at bounding box center [41, 101] width 54 height 34
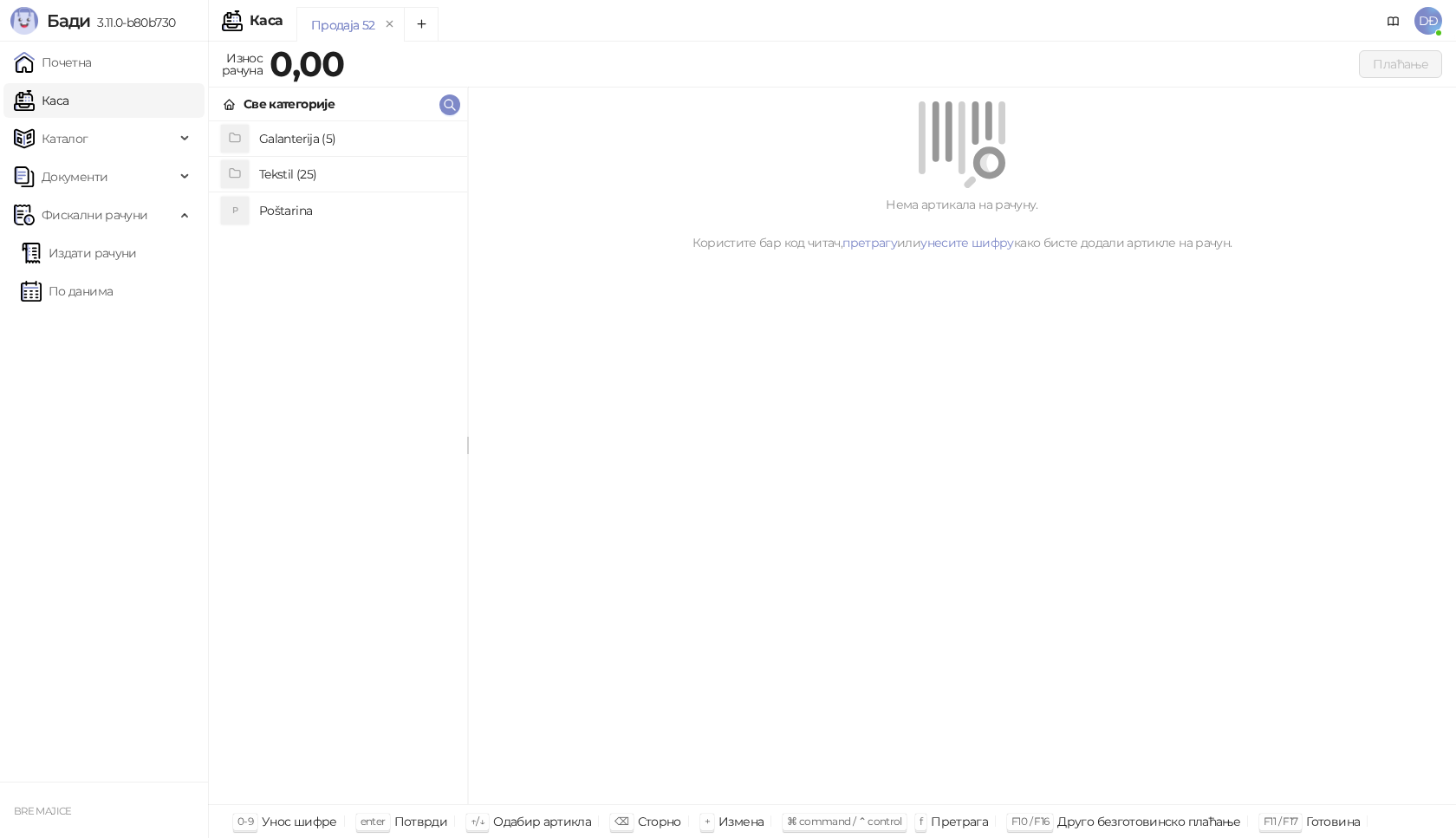
click at [337, 209] on h4 "Poštarina" at bounding box center [357, 210] width 194 height 28
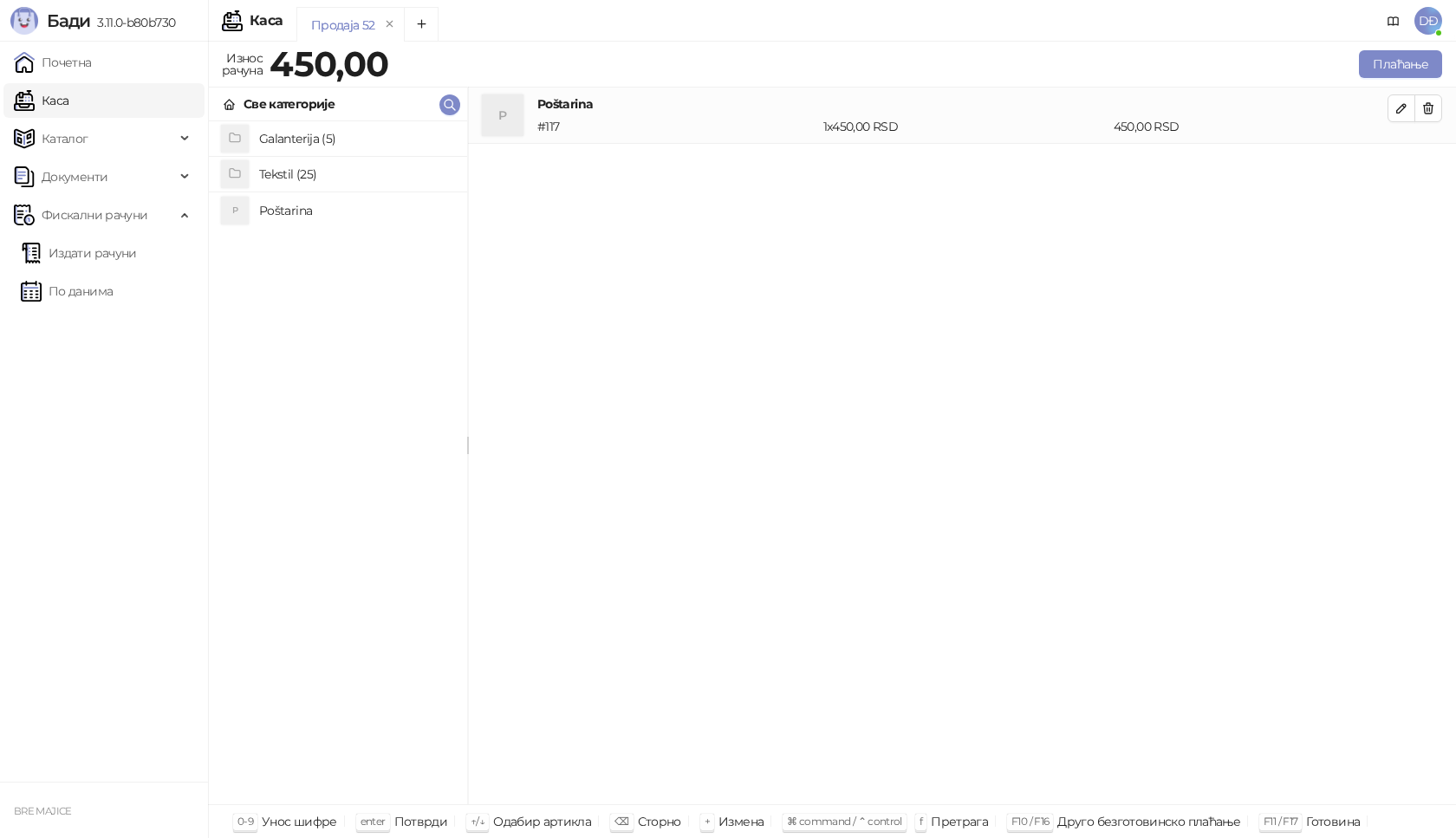
click at [327, 177] on h4 "Tekstil (25)" at bounding box center [357, 174] width 194 height 28
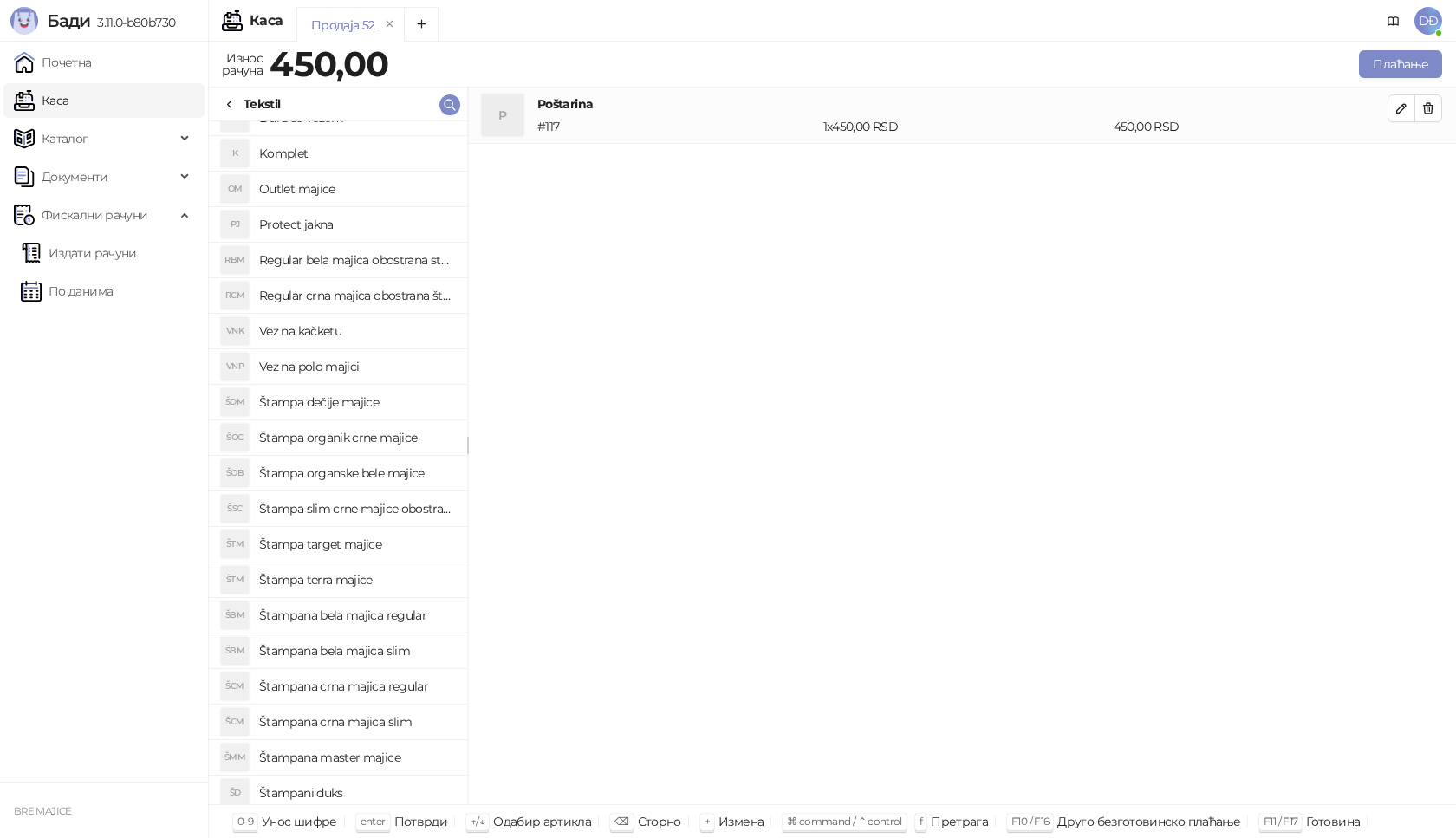
scroll to position [205, 0]
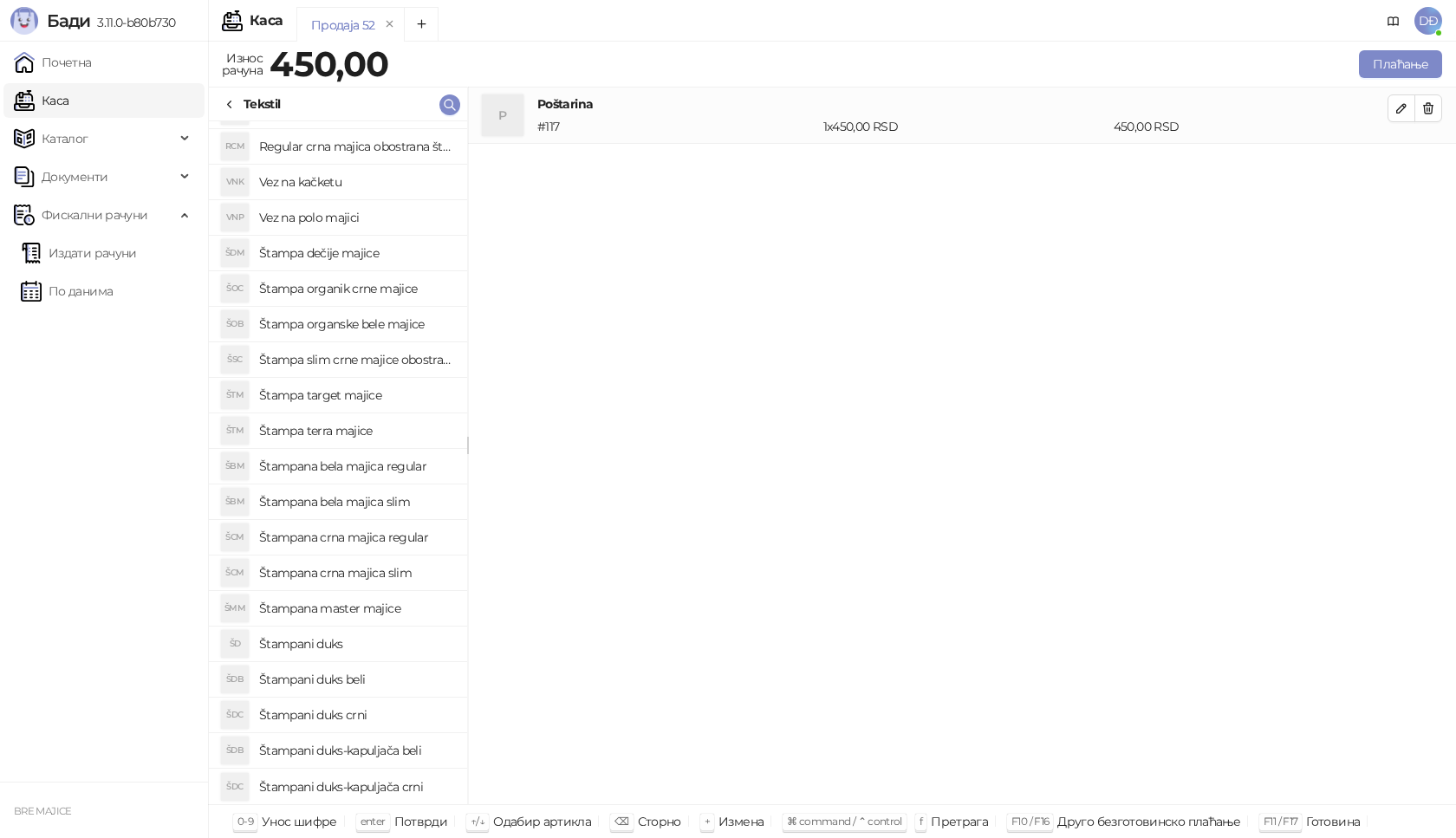
click at [386, 537] on h4 "Štampana crna majica regular" at bounding box center [357, 537] width 194 height 28
click at [1403, 163] on icon "button" at bounding box center [1402, 165] width 9 height 9
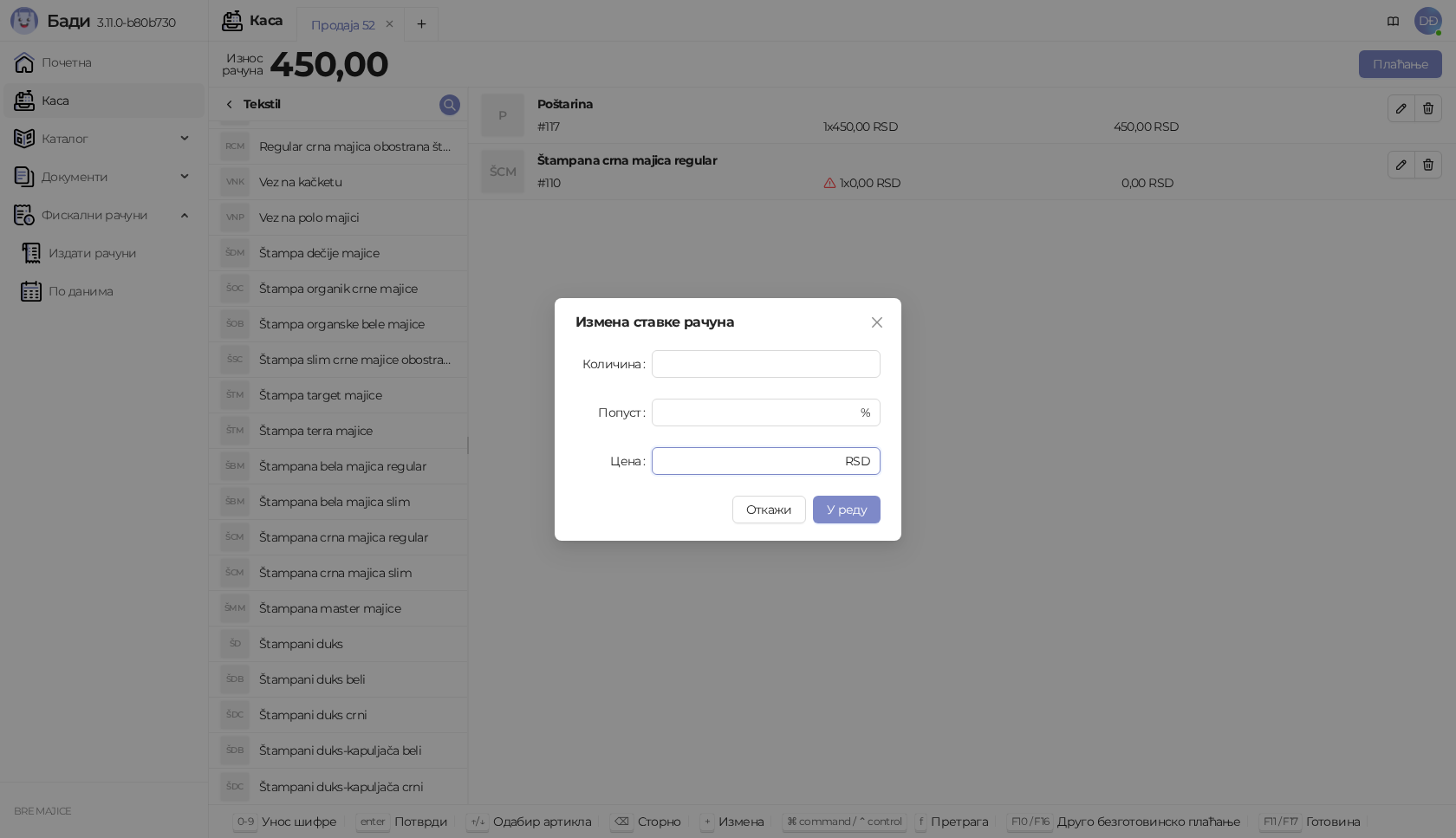
drag, startPoint x: 682, startPoint y: 452, endPoint x: 617, endPoint y: 463, distance: 65.9
click at [617, 463] on div "Цена * RSD" at bounding box center [728, 461] width 305 height 28
type input "****"
click at [821, 506] on button "У реду" at bounding box center [846, 509] width 68 height 28
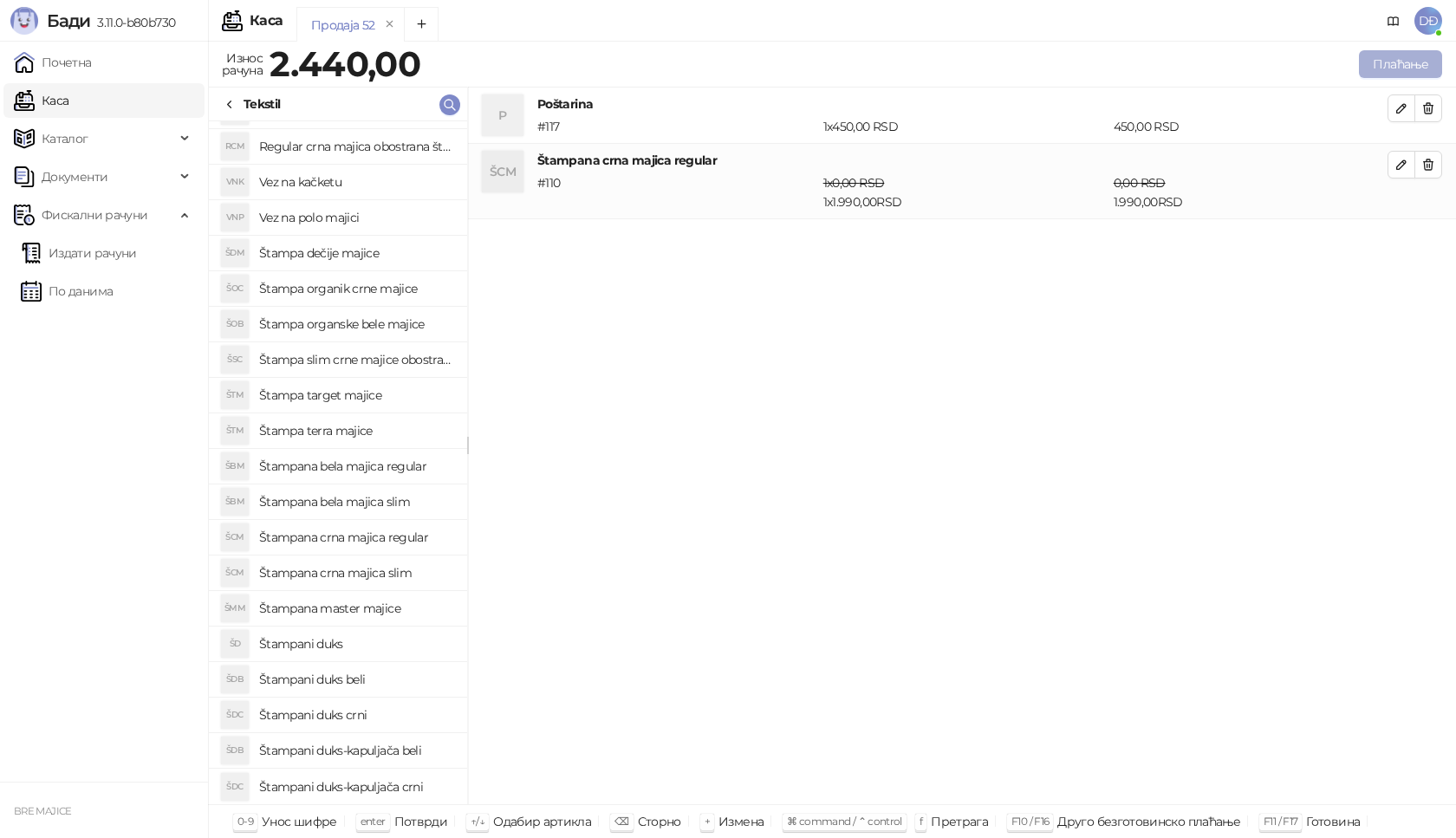
click at [1382, 57] on button "Плаћање" at bounding box center [1401, 63] width 83 height 28
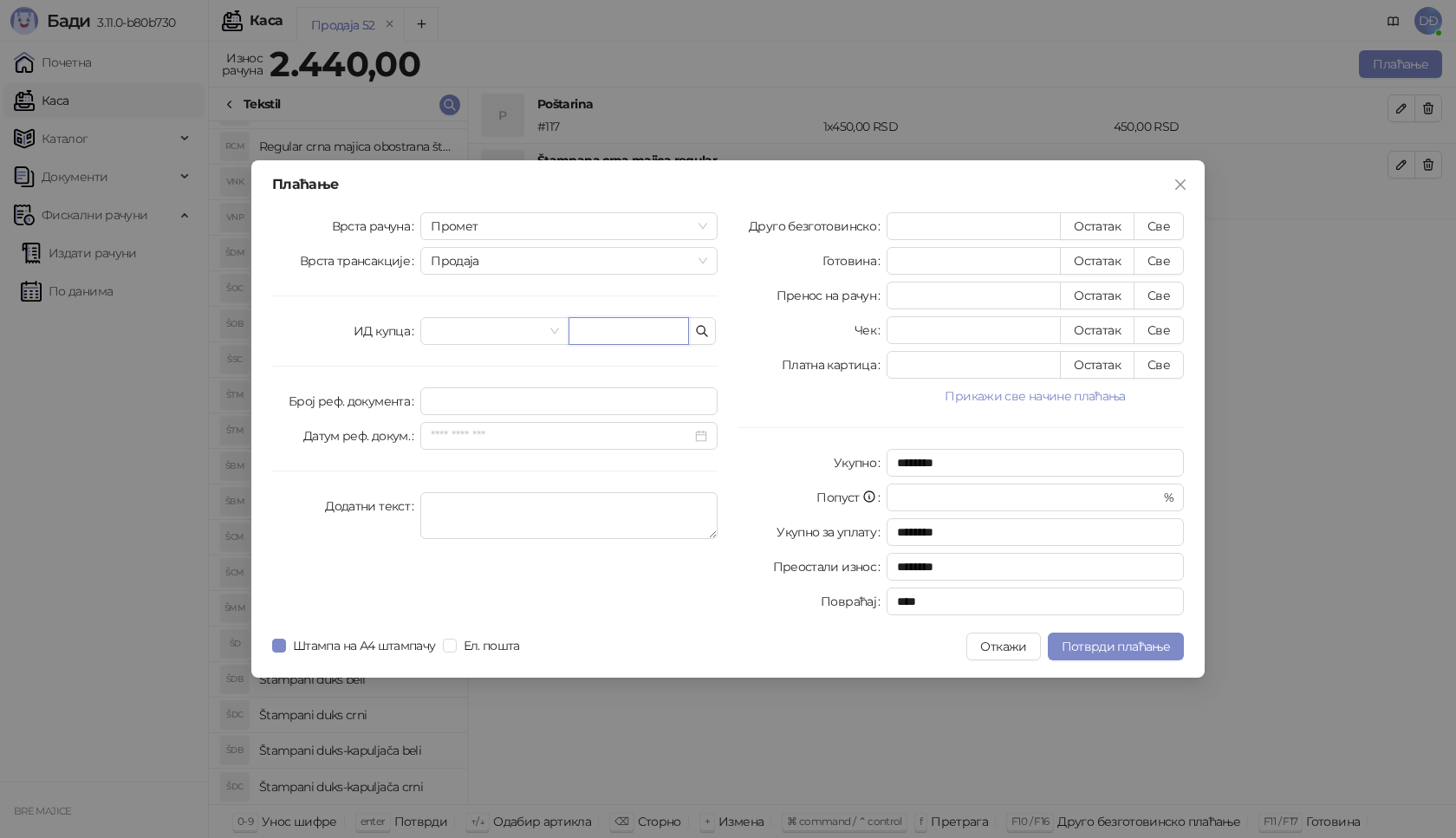
click at [584, 328] on input "text" at bounding box center [629, 331] width 121 height 28
paste input "**********"
type input "**********"
click at [1159, 230] on button "Све" at bounding box center [1158, 226] width 50 height 28
type input "****"
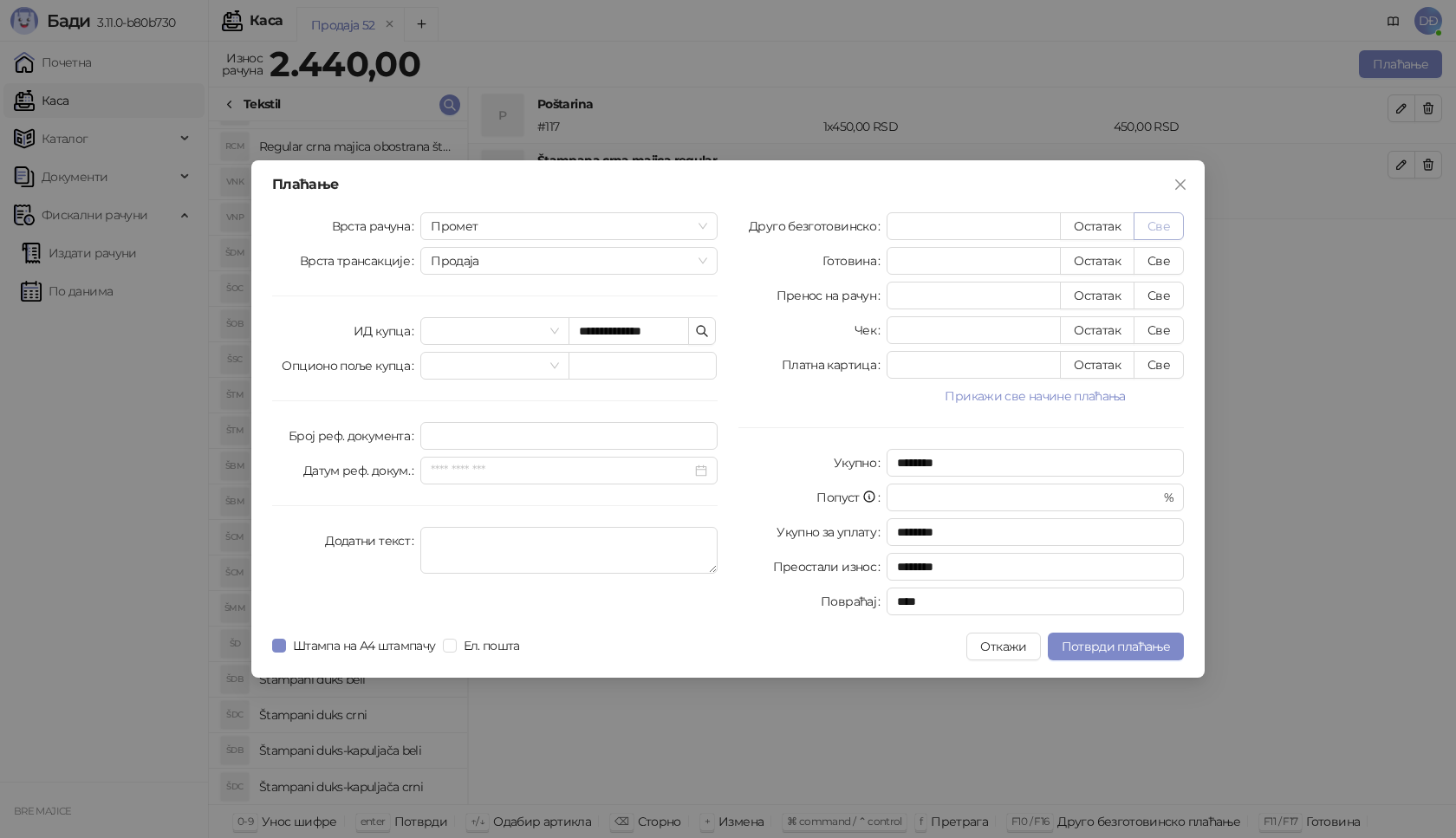
type input "****"
click at [1072, 651] on span "Потврди плаћање" at bounding box center [1115, 646] width 108 height 15
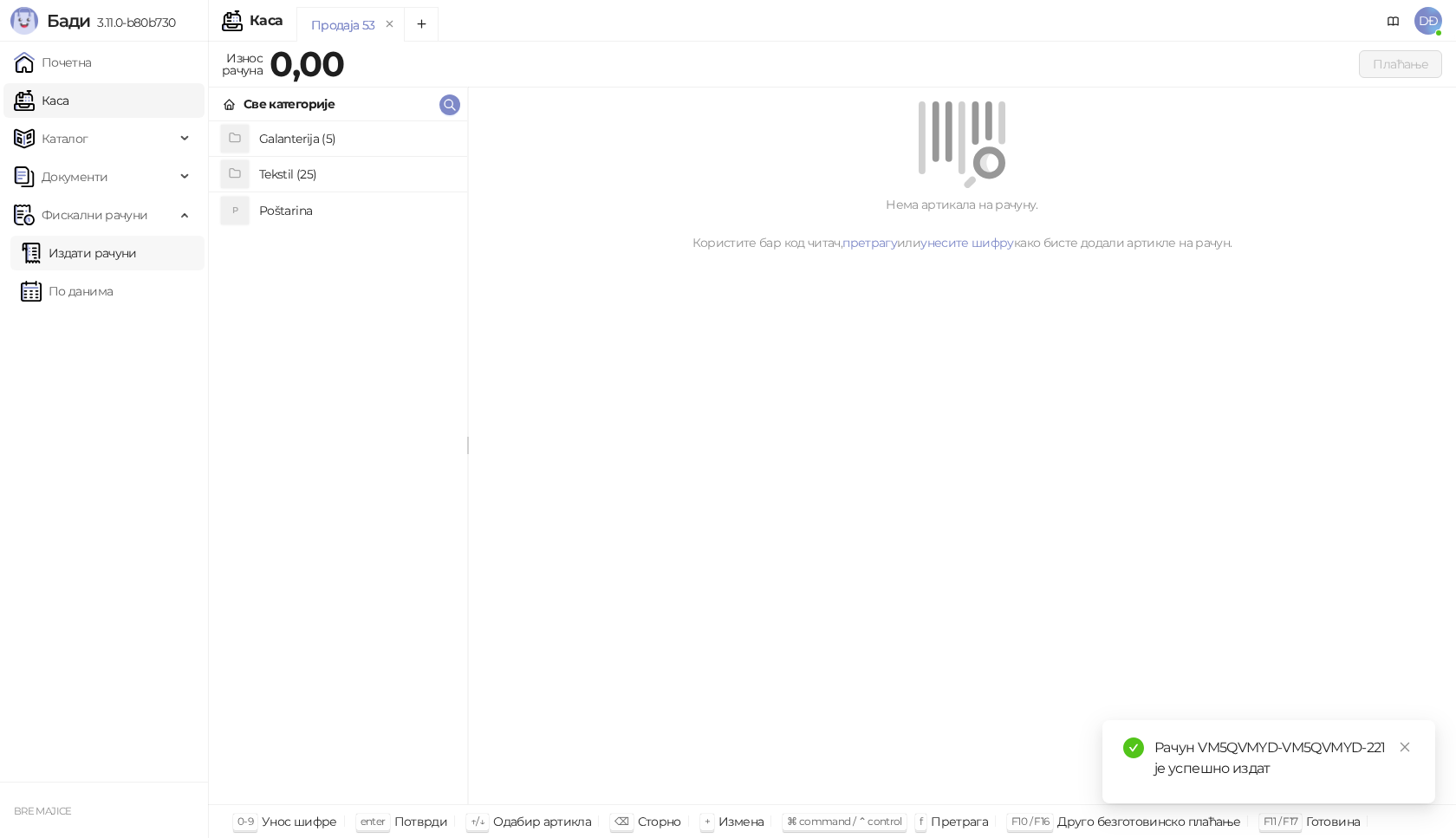
click at [116, 254] on link "Издати рачуни" at bounding box center [79, 253] width 116 height 34
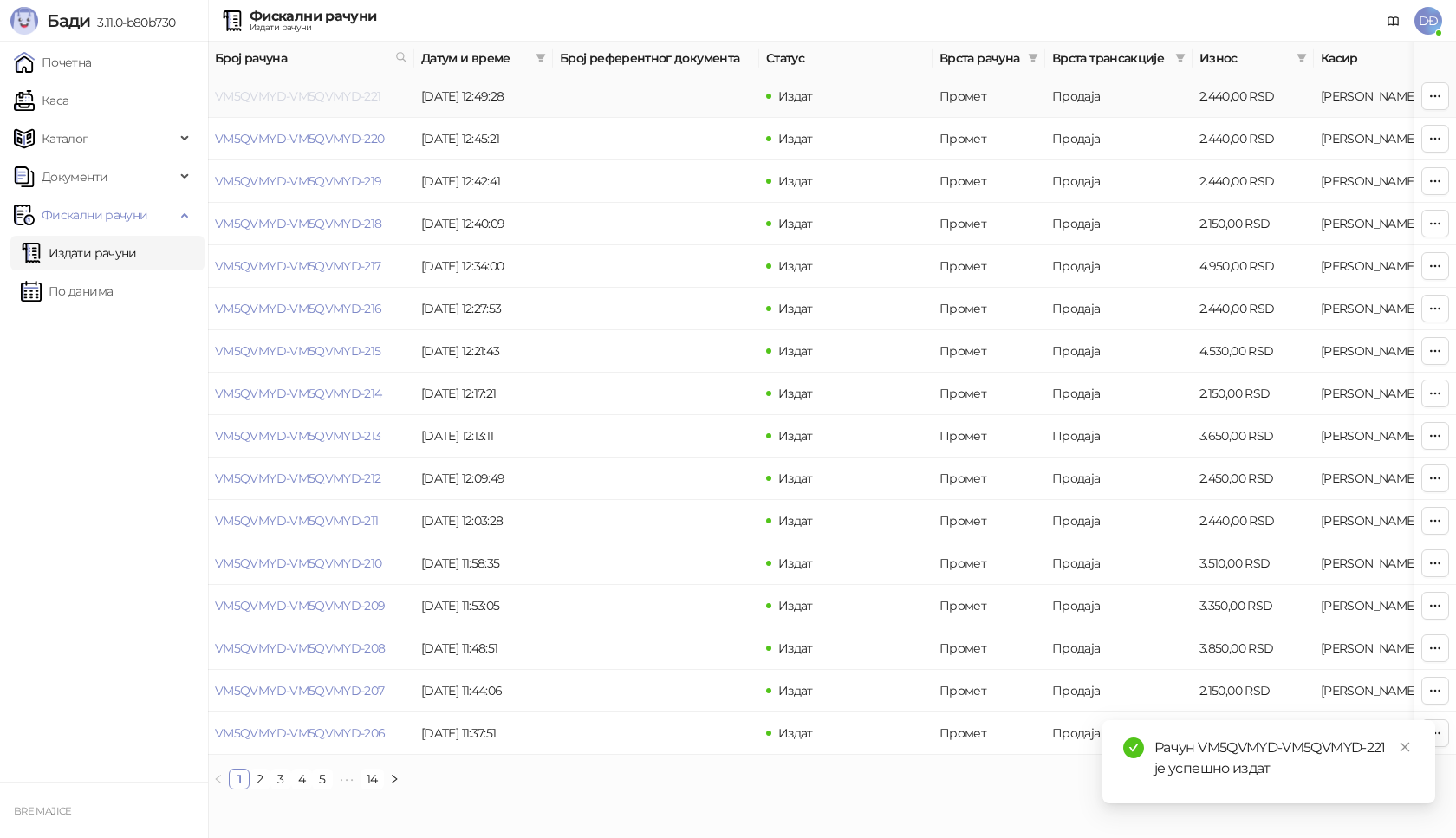
click at [292, 93] on link "VM5QVMYD-VM5QVMYD-221" at bounding box center [298, 95] width 166 height 15
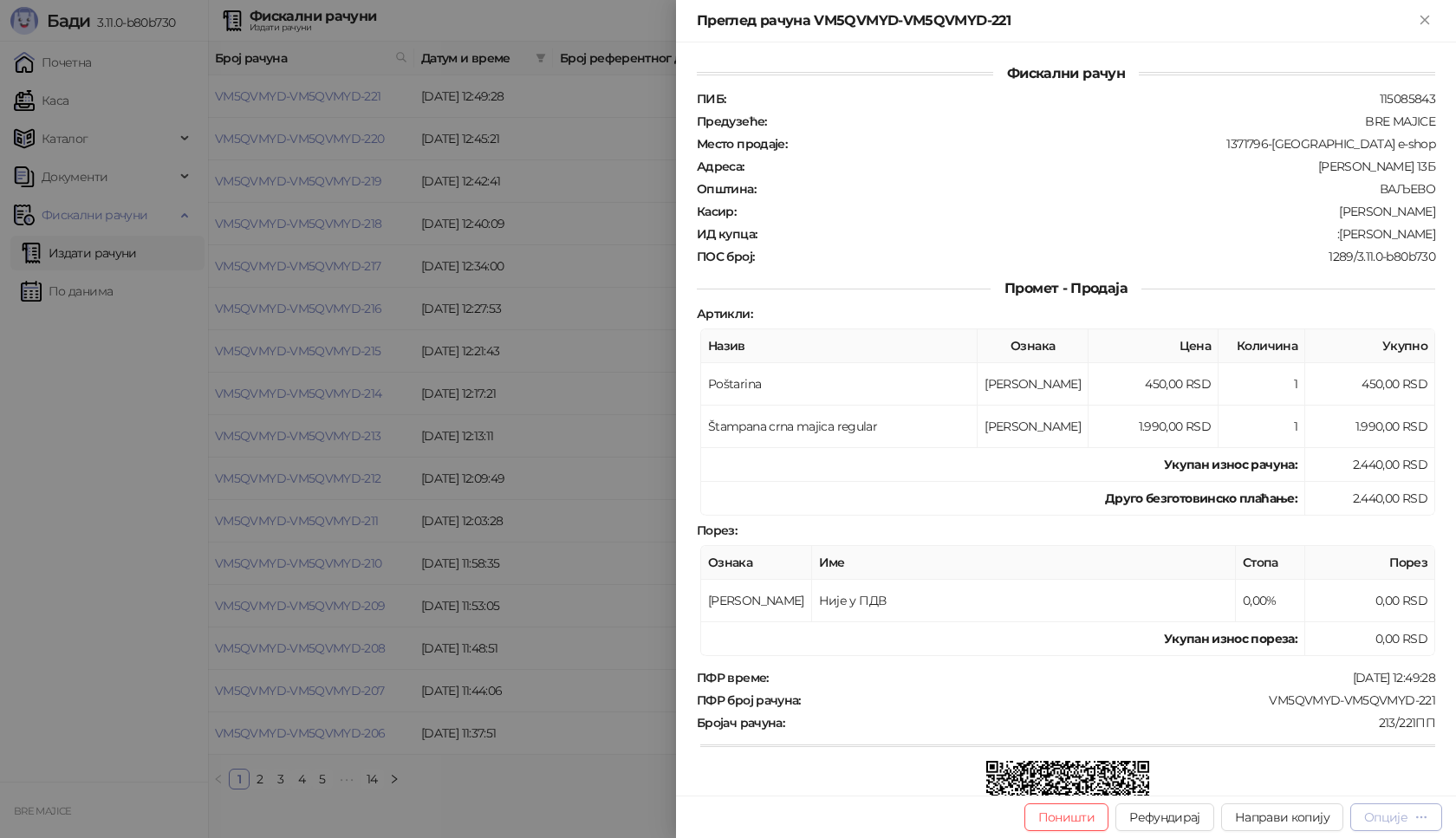
click at [1402, 819] on div "Опције" at bounding box center [1386, 816] width 44 height 15
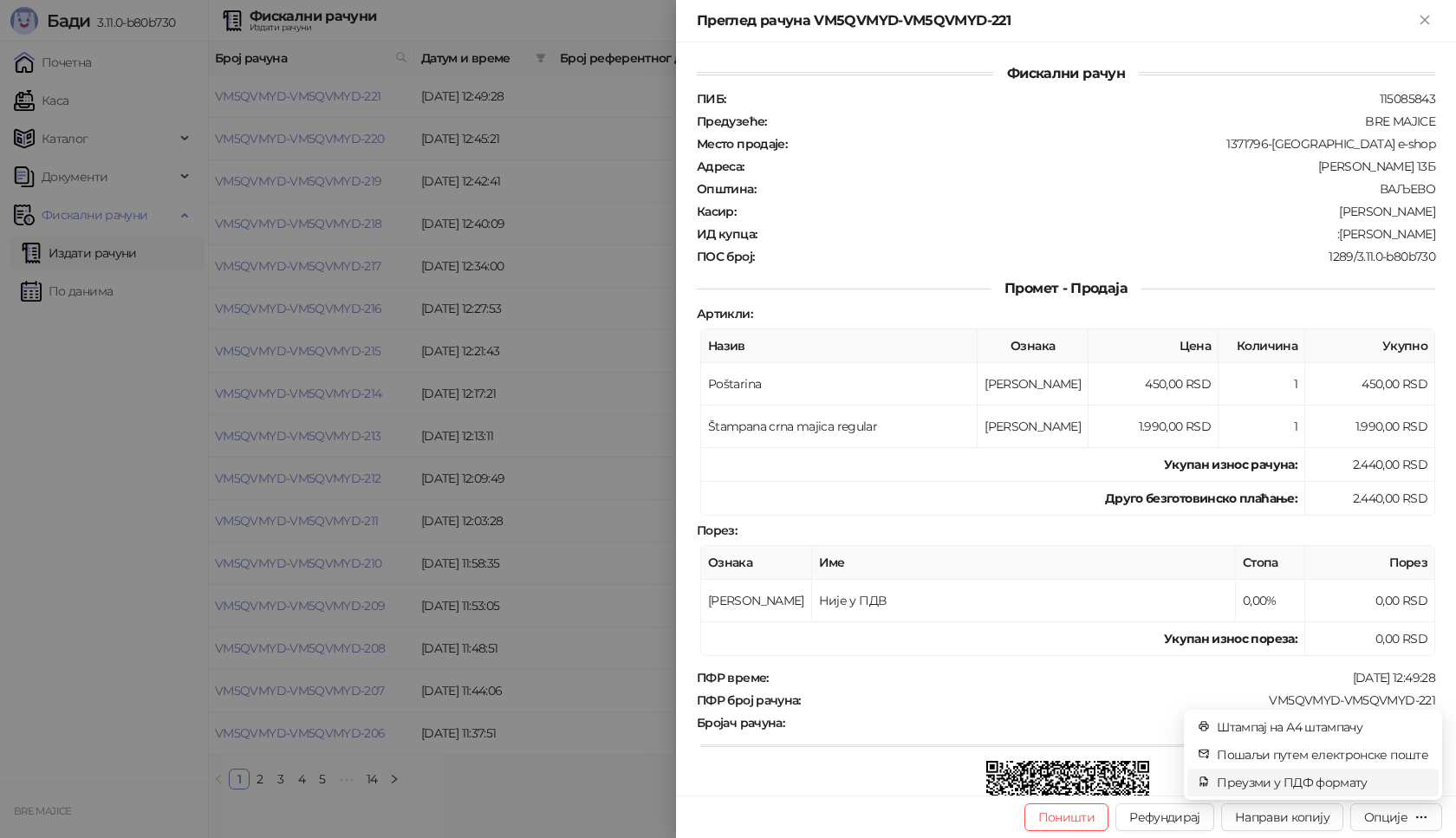
click at [1317, 780] on span "Преузми у ПДФ формату" at bounding box center [1322, 782] width 211 height 19
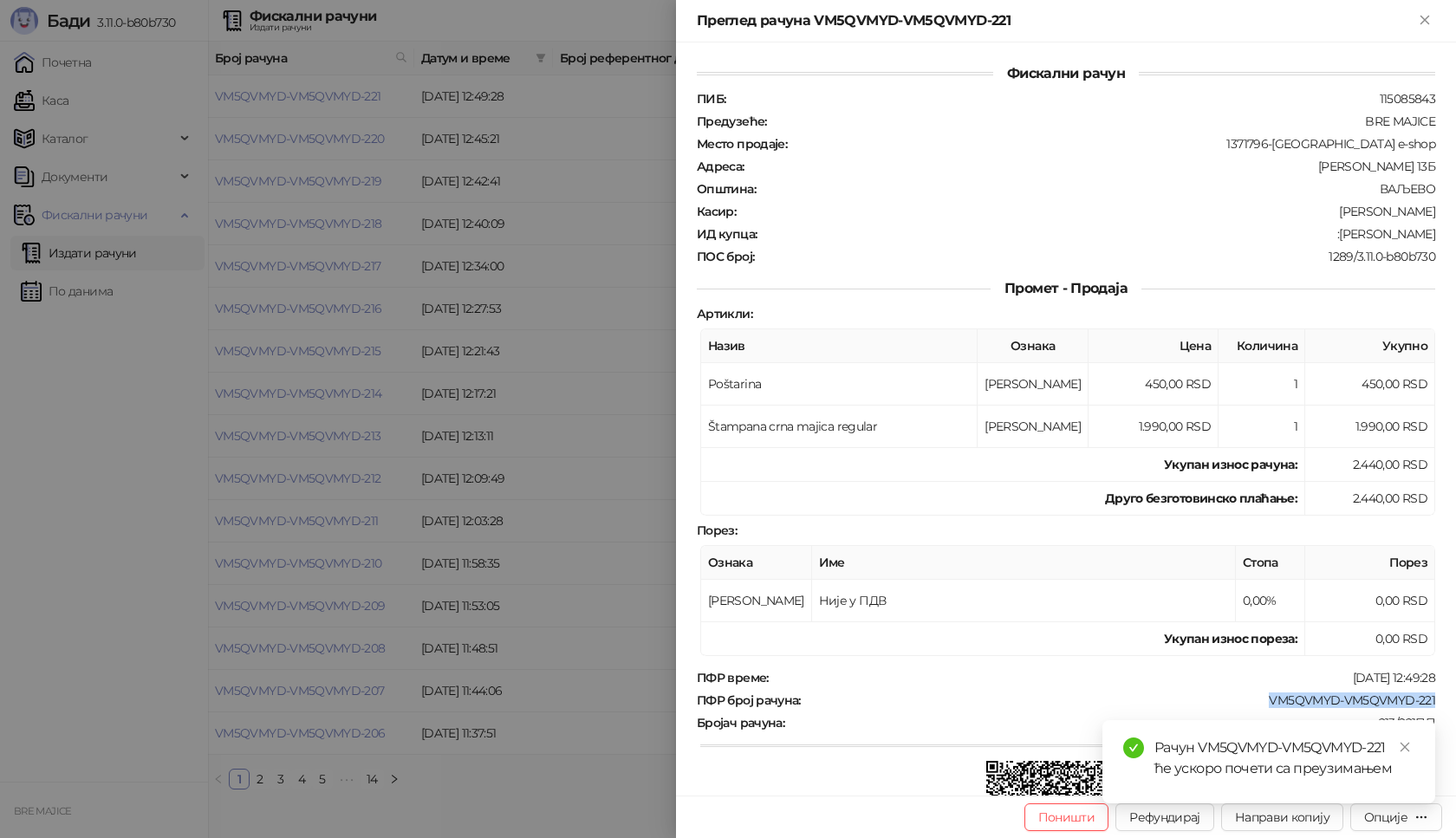
drag, startPoint x: 1426, startPoint y: 697, endPoint x: 1258, endPoint y: 690, distance: 168.1
click at [1258, 690] on div "Фискални рачун ПИБ : 115085843 Предузеће : BRE MAJICE Место продаје : 1371796-[…" at bounding box center [1066, 419] width 780 height 753
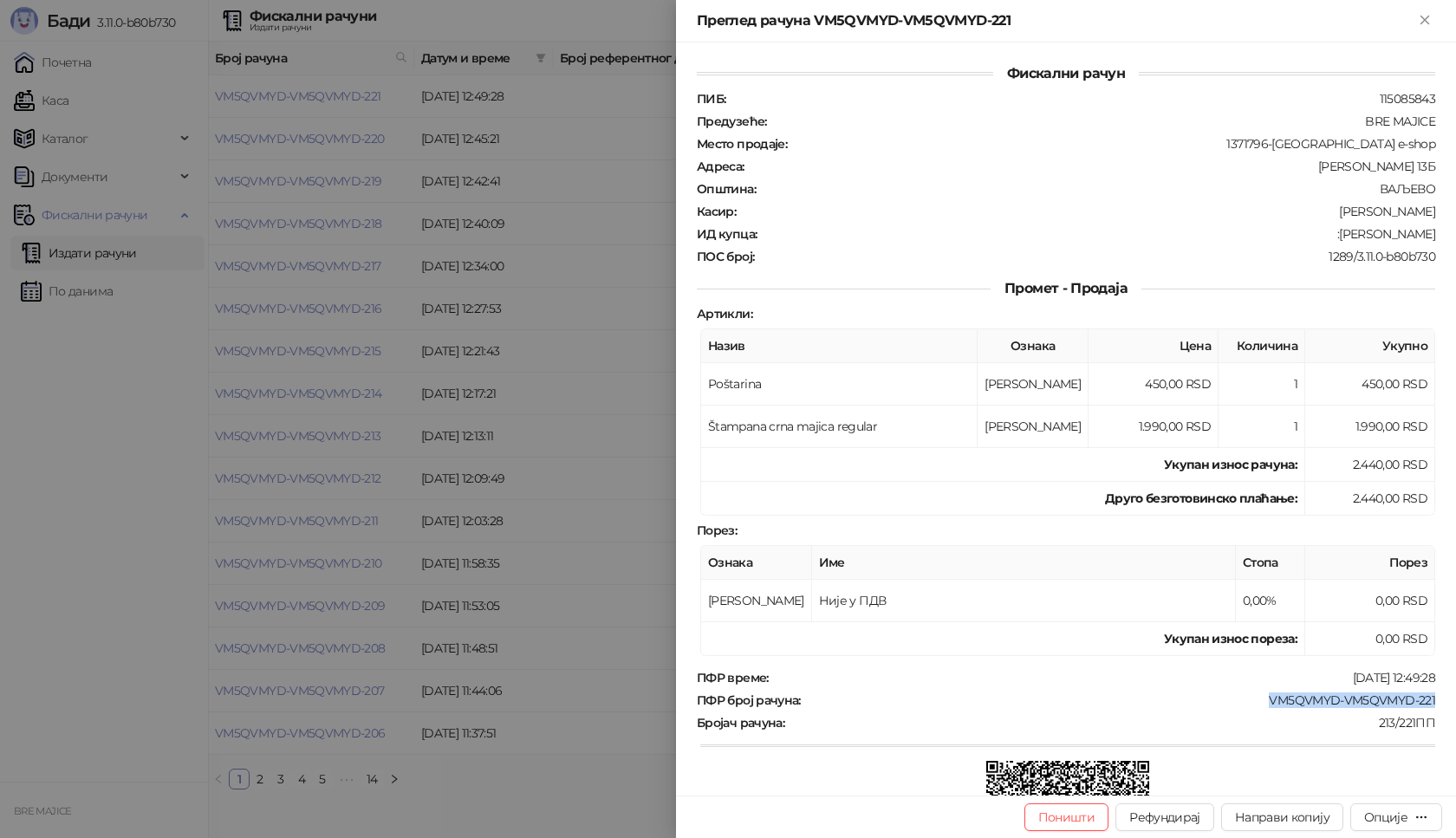
drag, startPoint x: 1418, startPoint y: 233, endPoint x: 1344, endPoint y: 233, distance: 74.0
click at [1344, 233] on div "Фискални рачун ПИБ : 115085843 Предузеће : BRE MAJICE Место продаје : 1371796-[…" at bounding box center [1066, 419] width 780 height 753
click at [1415, 15] on button "Close" at bounding box center [1424, 20] width 21 height 21
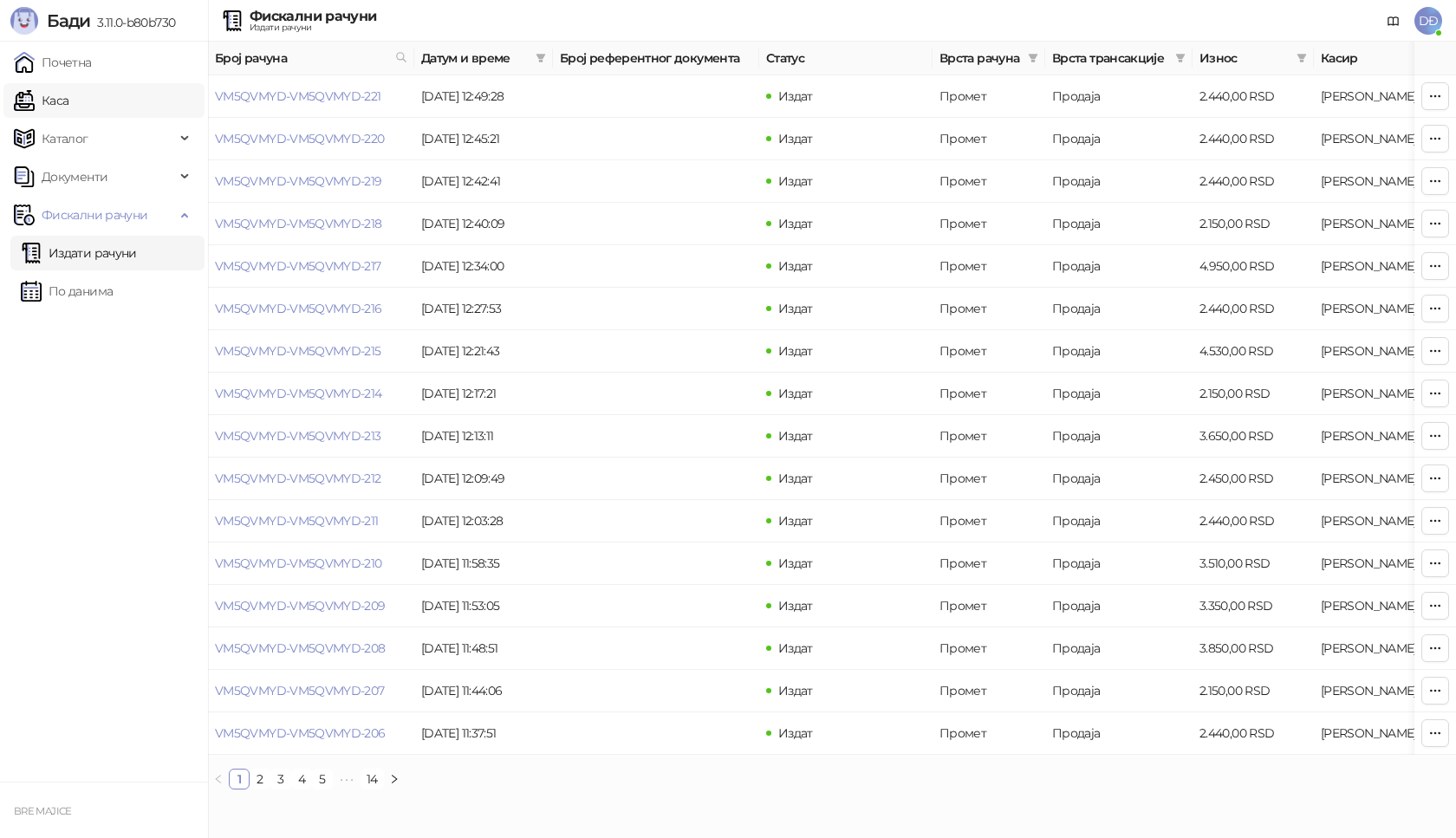
click at [60, 102] on link "Каса" at bounding box center [41, 101] width 54 height 34
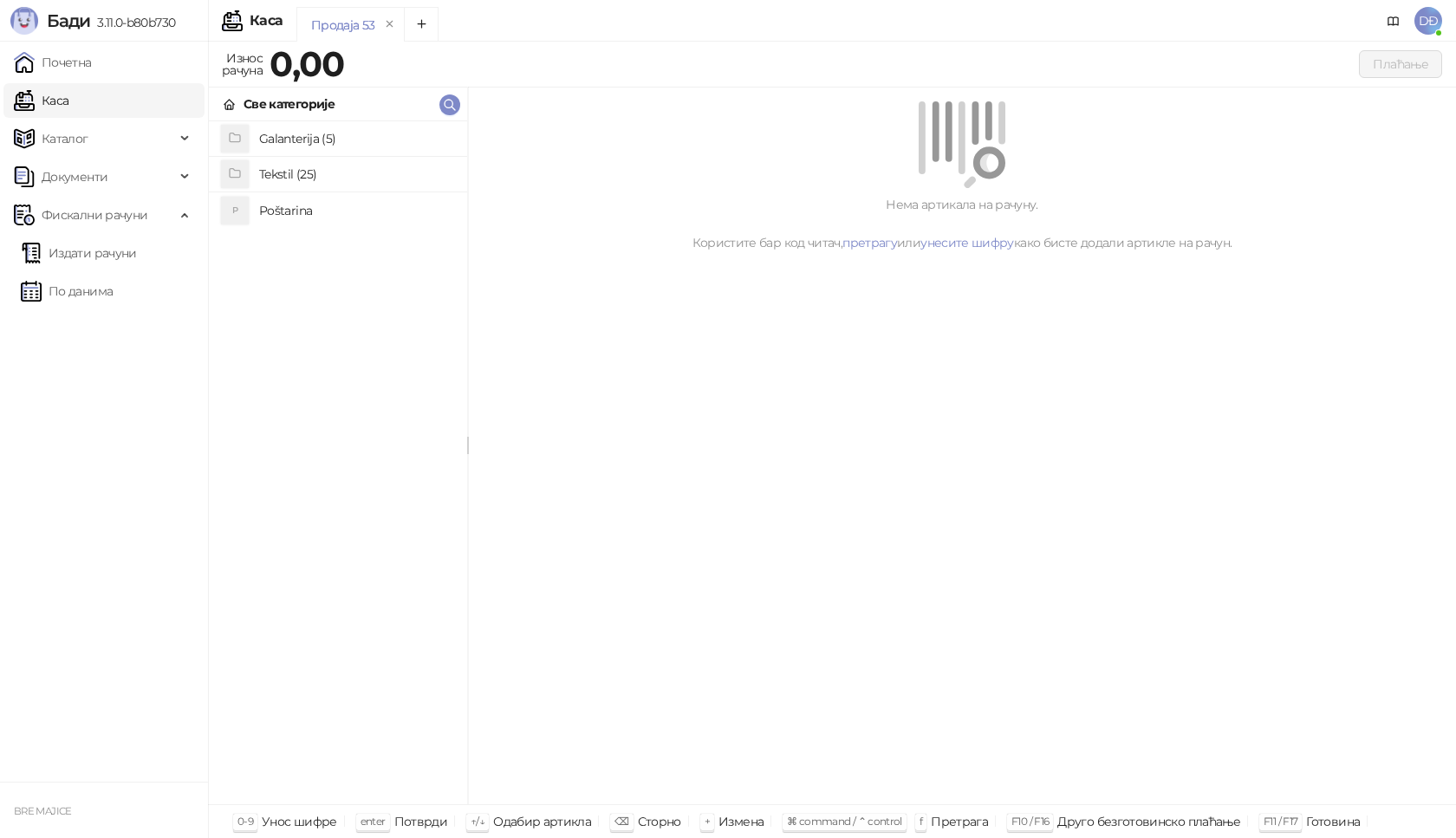
click at [307, 210] on h4 "Poštarina" at bounding box center [357, 210] width 194 height 28
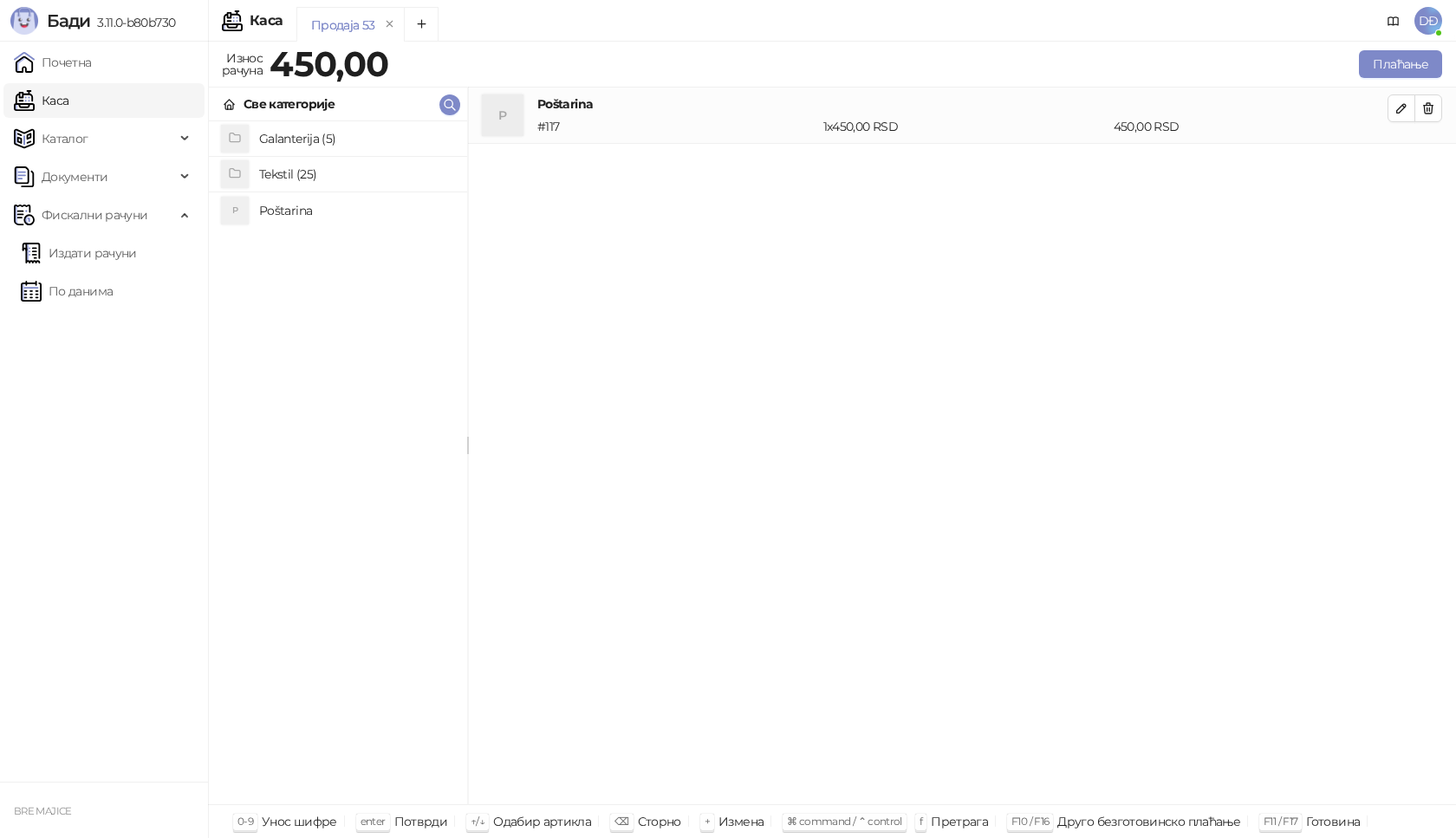
click at [312, 174] on h4 "Tekstil (25)" at bounding box center [357, 174] width 194 height 28
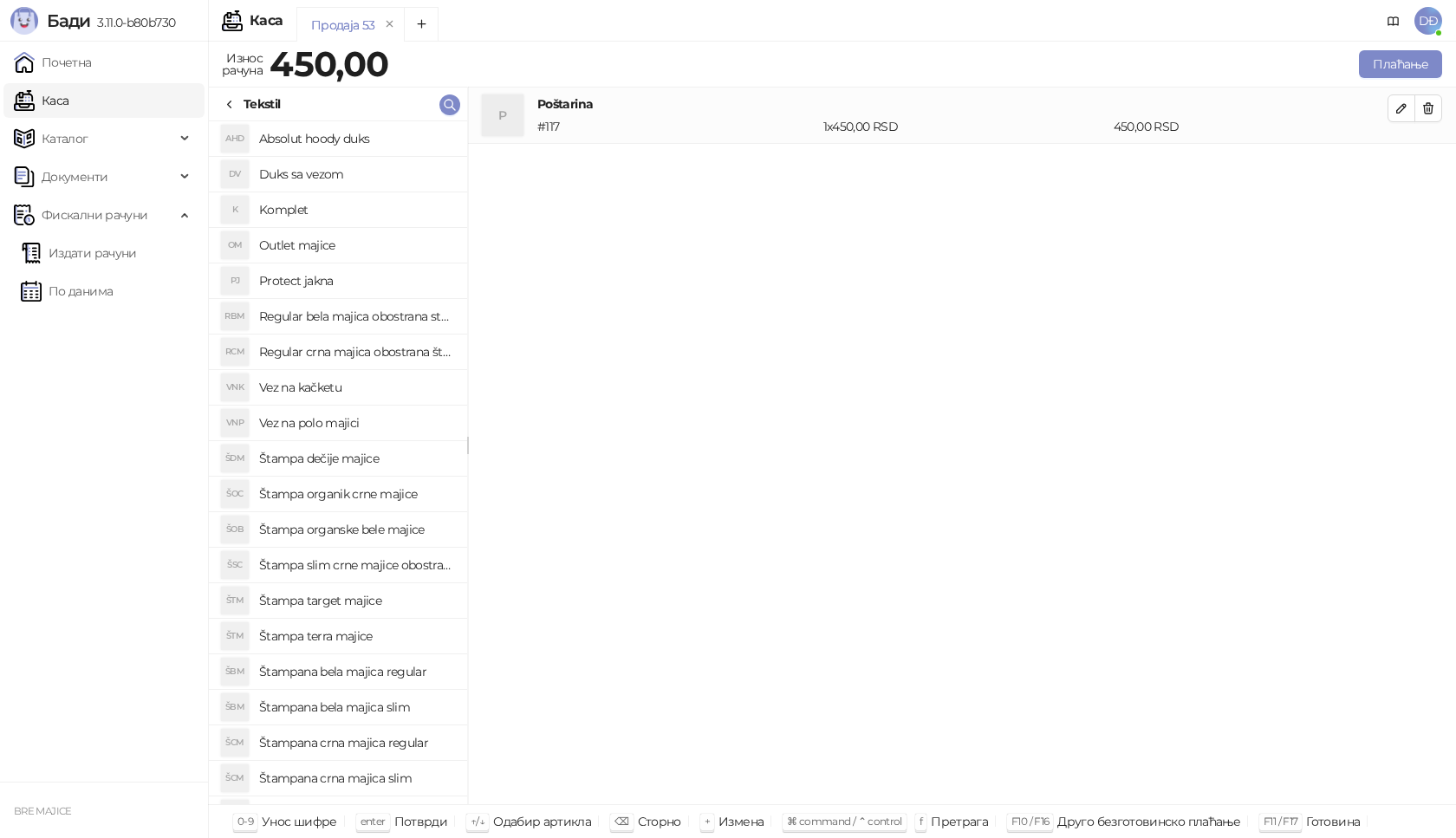
click at [380, 709] on h4 "Štampana bela majica slim" at bounding box center [357, 706] width 194 height 28
click at [1402, 163] on icon "button" at bounding box center [1402, 165] width 9 height 9
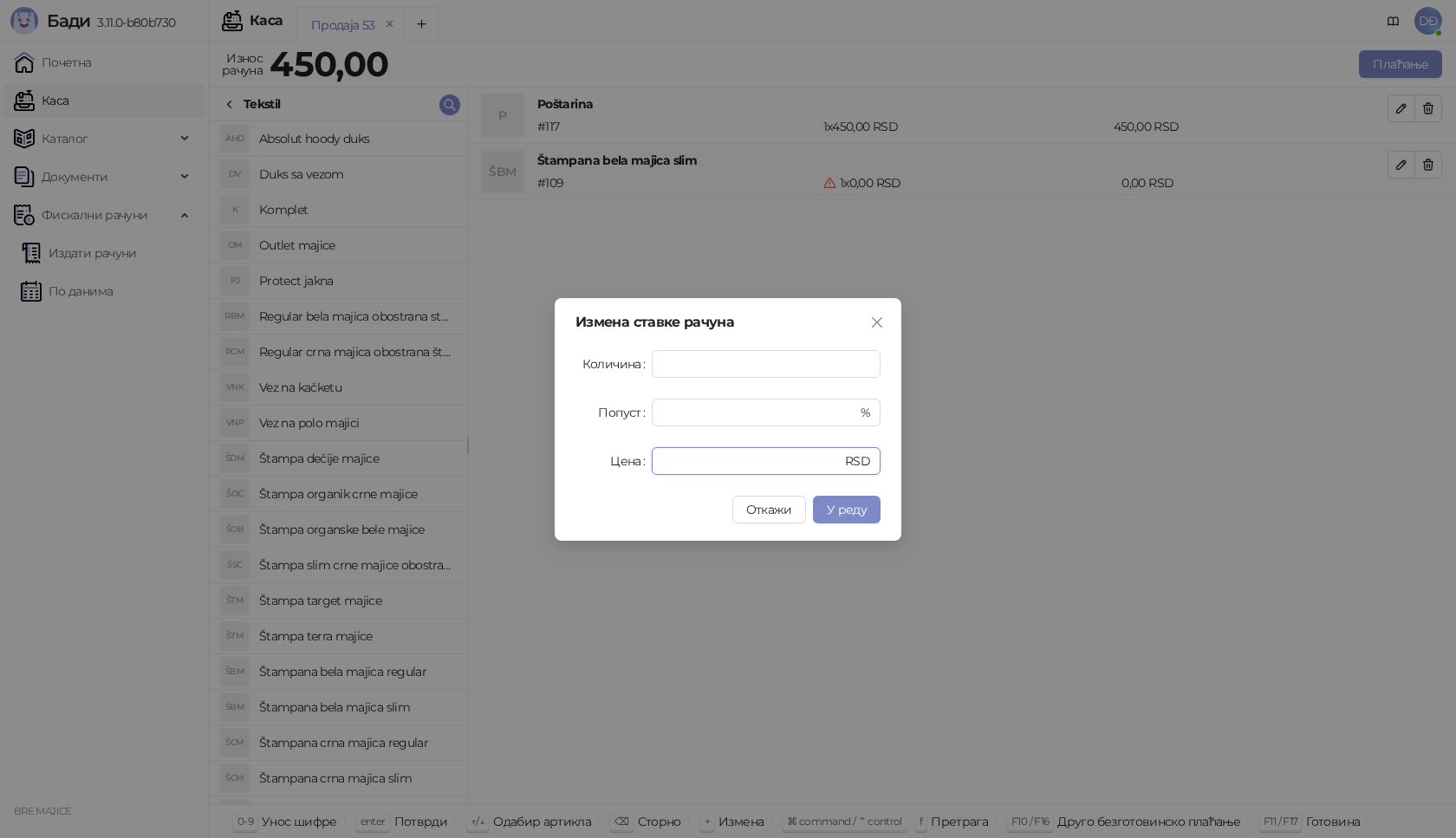
drag, startPoint x: 673, startPoint y: 457, endPoint x: 569, endPoint y: 453, distance: 104.1
click at [581, 473] on div "Цена * RSD" at bounding box center [728, 461] width 305 height 28
type input "****"
click at [862, 512] on span "У реду" at bounding box center [846, 509] width 40 height 15
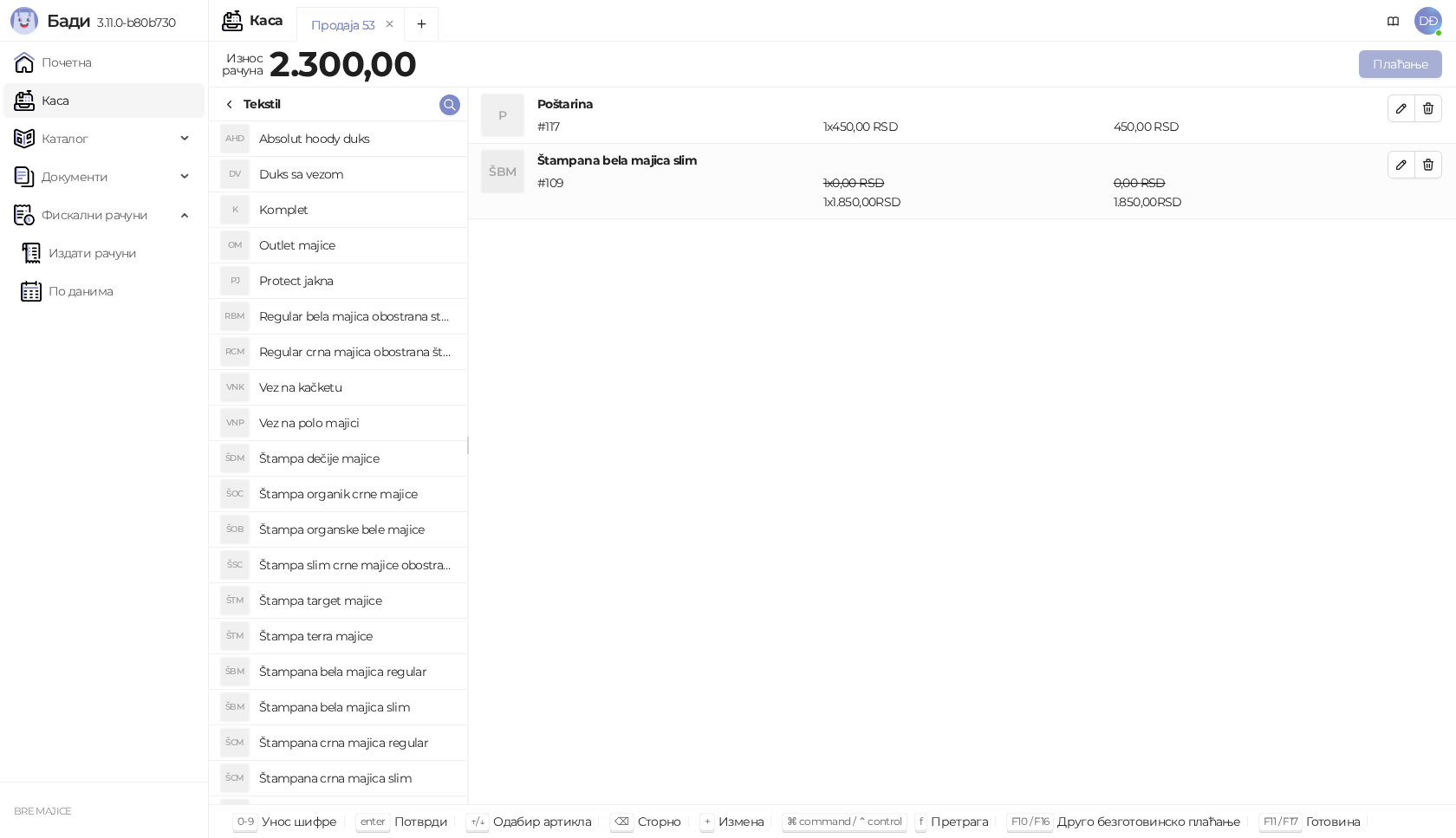
click at [1400, 63] on button "Плаћање" at bounding box center [1401, 63] width 83 height 28
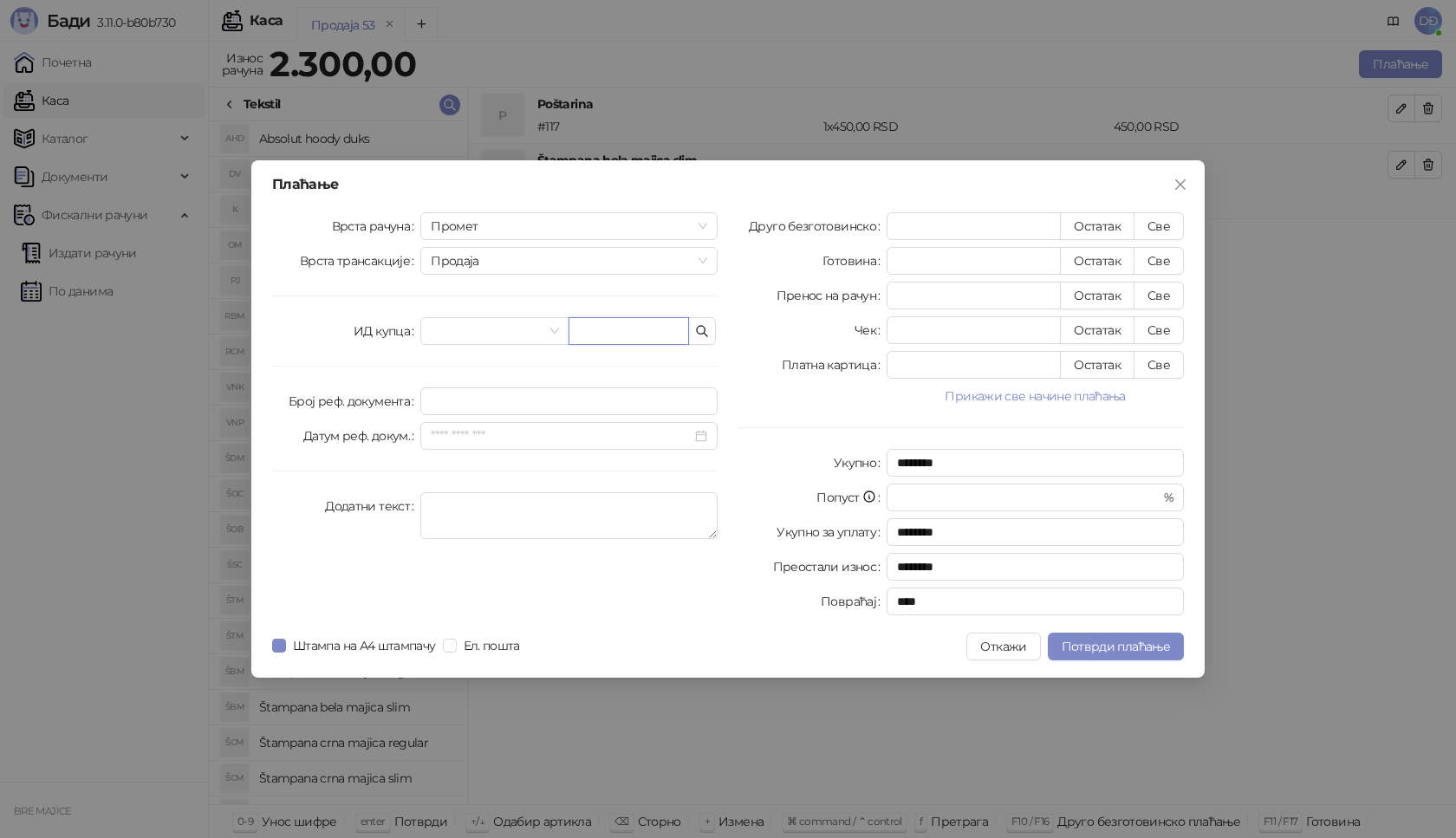
click at [640, 335] on input "text" at bounding box center [629, 331] width 121 height 28
paste input "**********"
type input "**********"
click at [1158, 223] on button "Све" at bounding box center [1158, 226] width 50 height 28
type input "****"
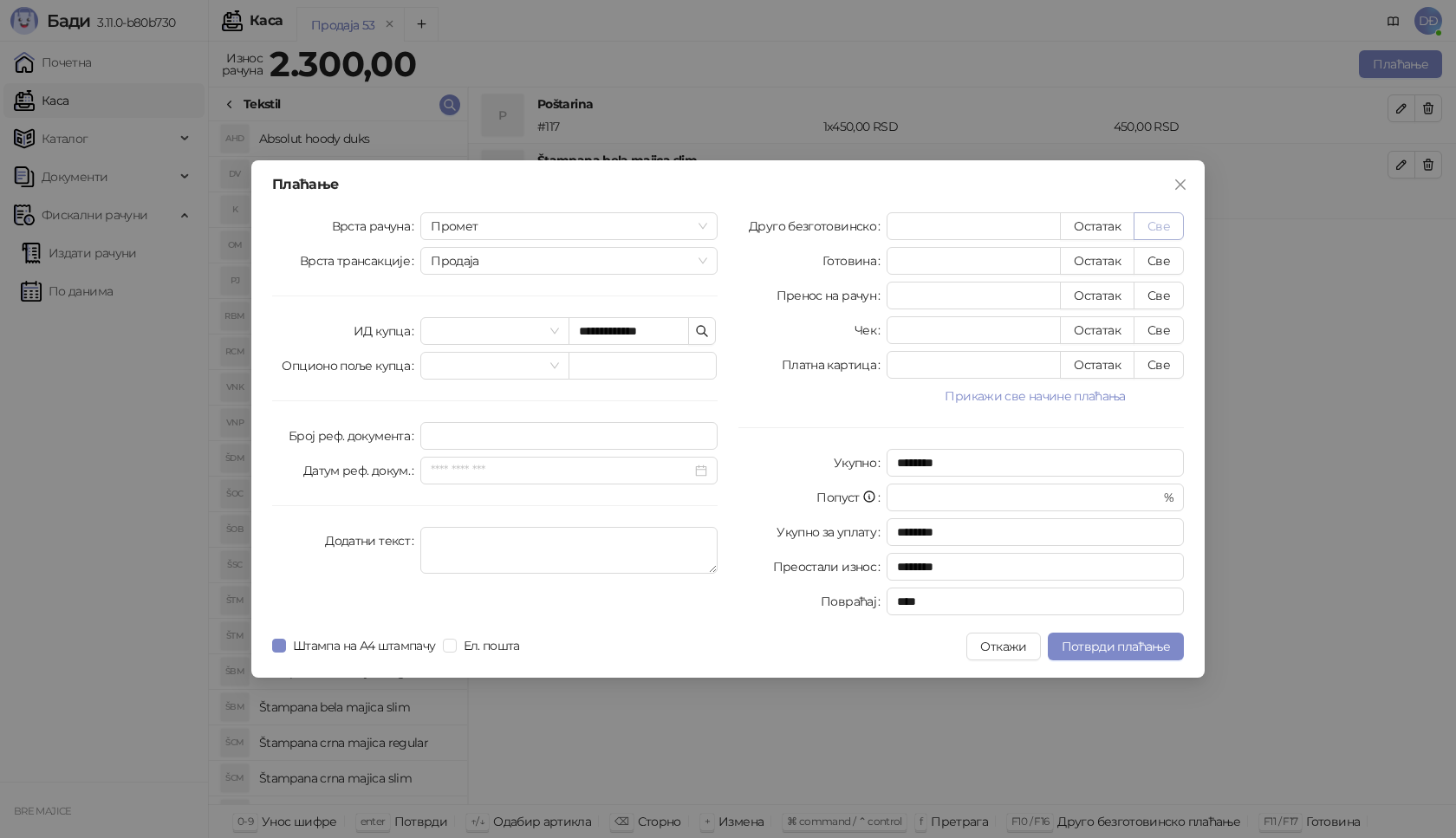
type input "****"
click at [1108, 647] on span "Потврди плаћање" at bounding box center [1115, 646] width 108 height 15
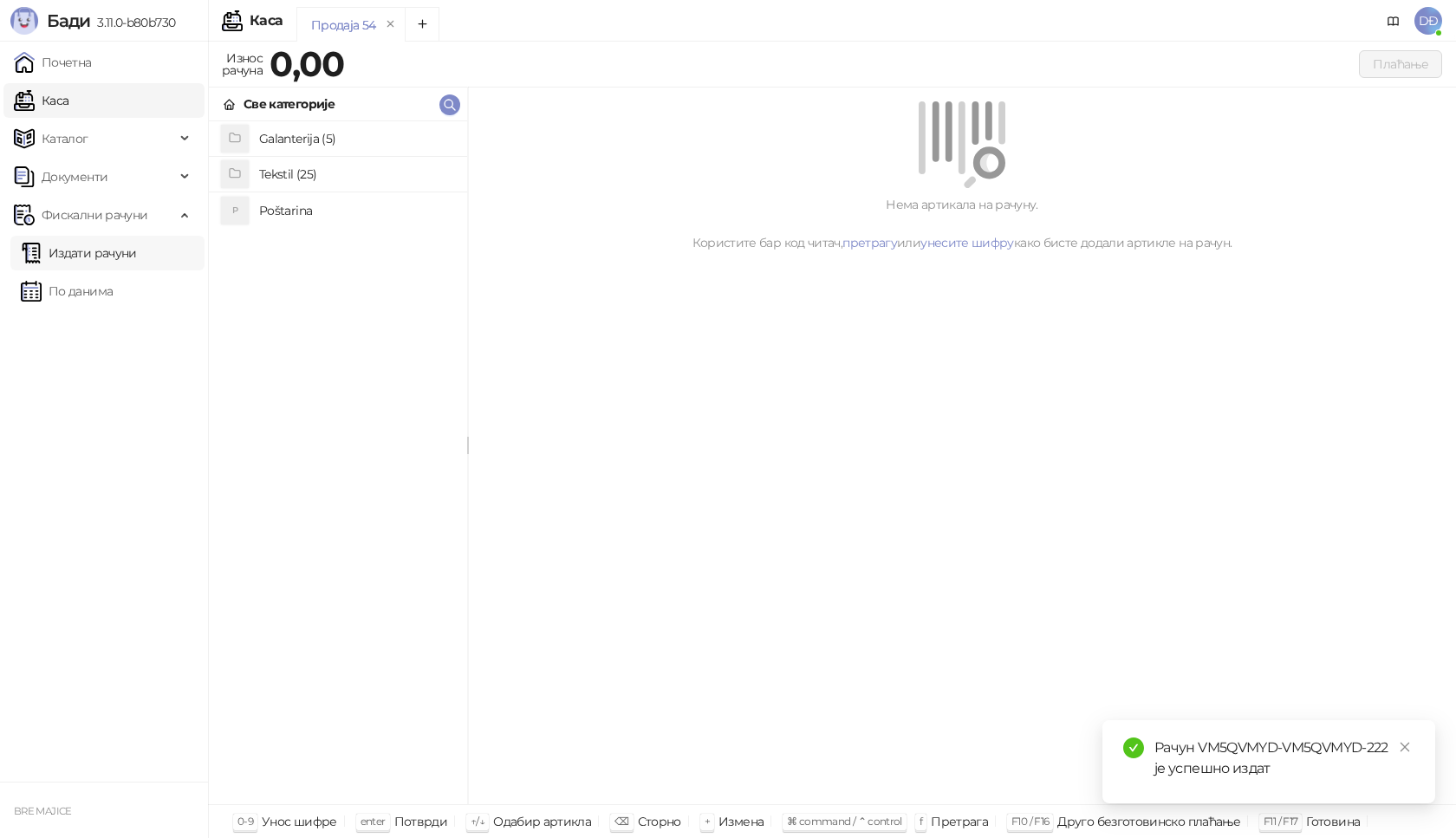
click at [112, 251] on link "Издати рачуни" at bounding box center [79, 253] width 116 height 34
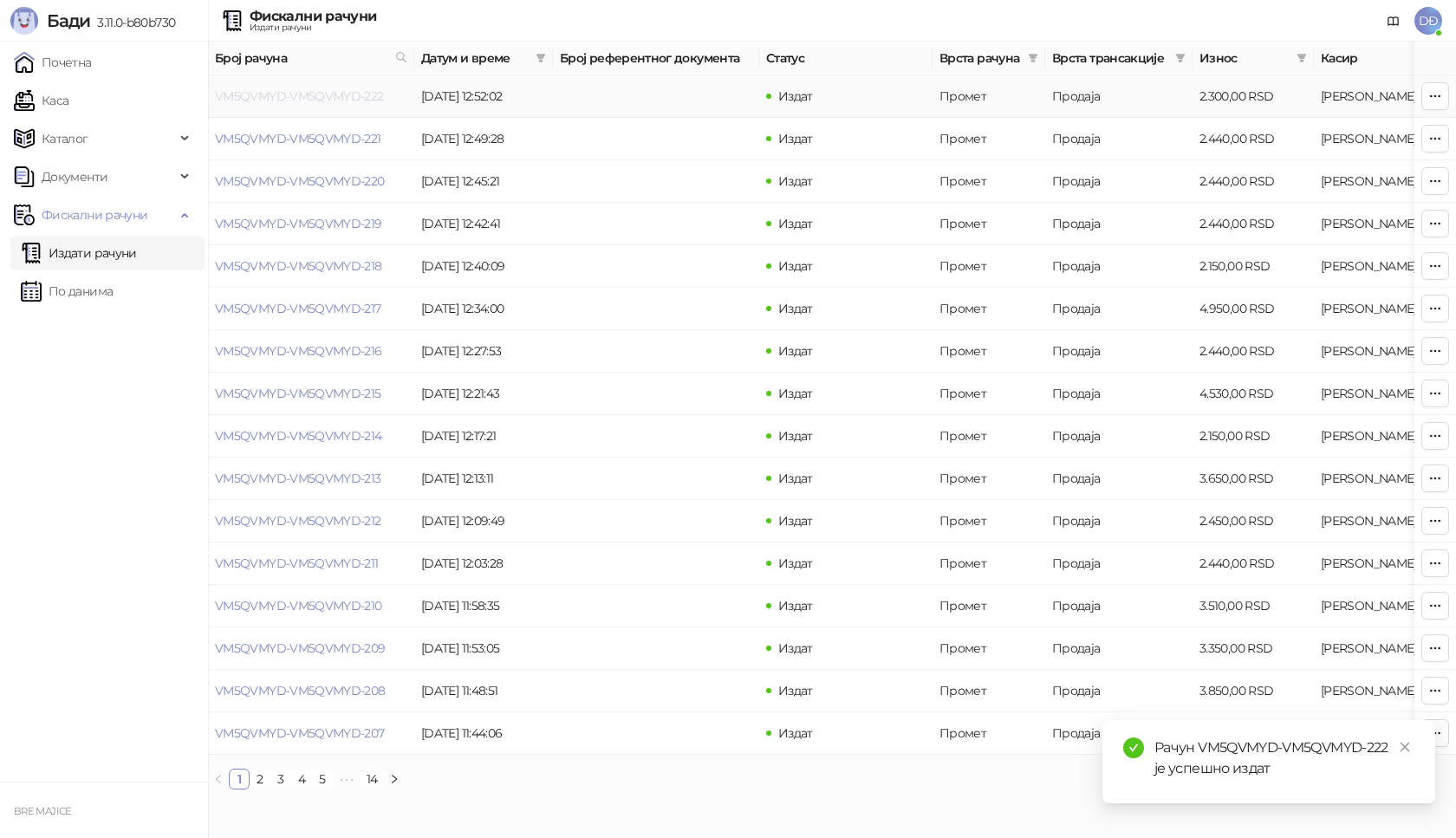
click at [306, 99] on link "VM5QVMYD-VM5QVMYD-222" at bounding box center [299, 95] width 169 height 15
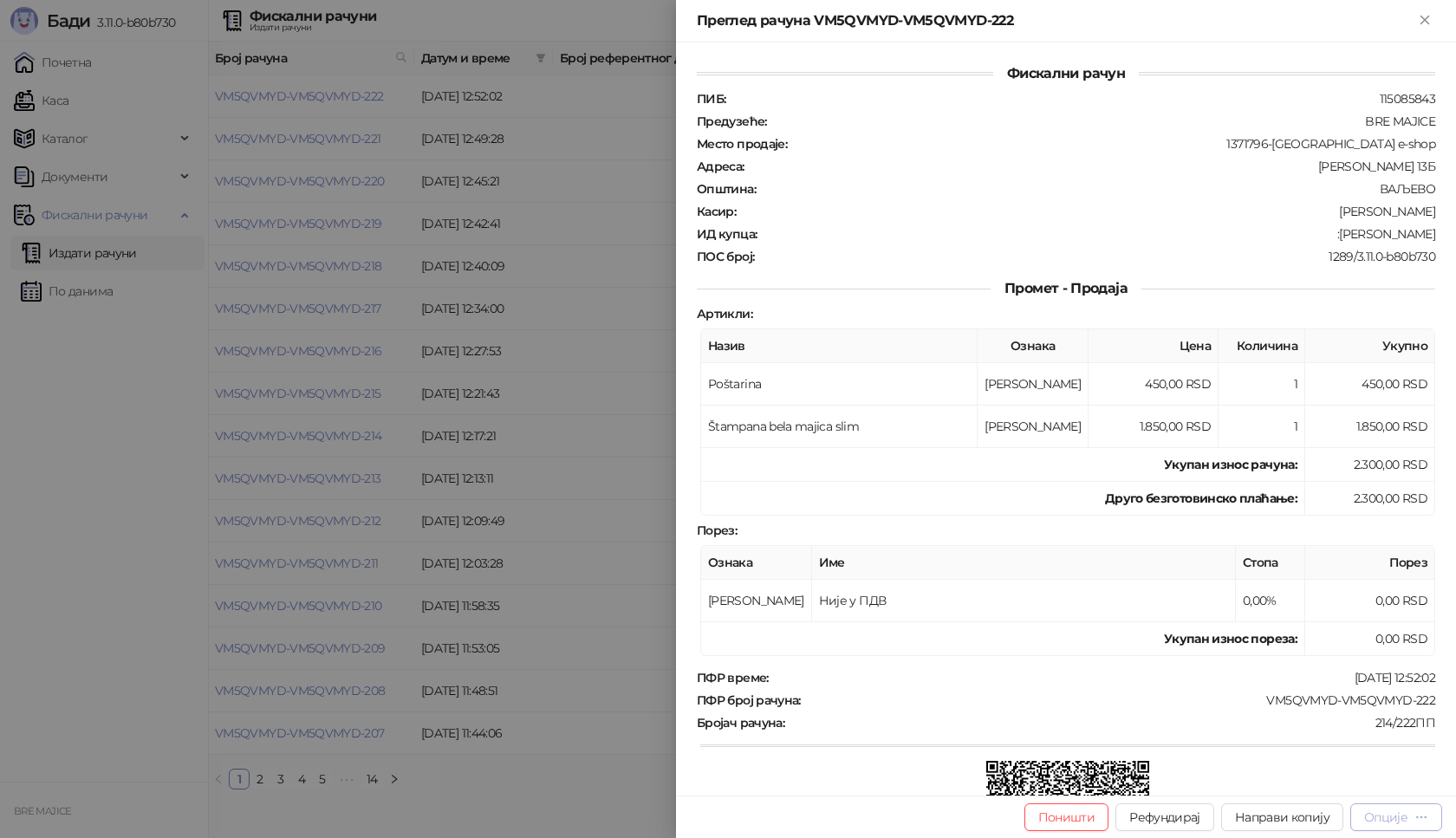
click at [1391, 815] on div "Опције" at bounding box center [1386, 816] width 44 height 15
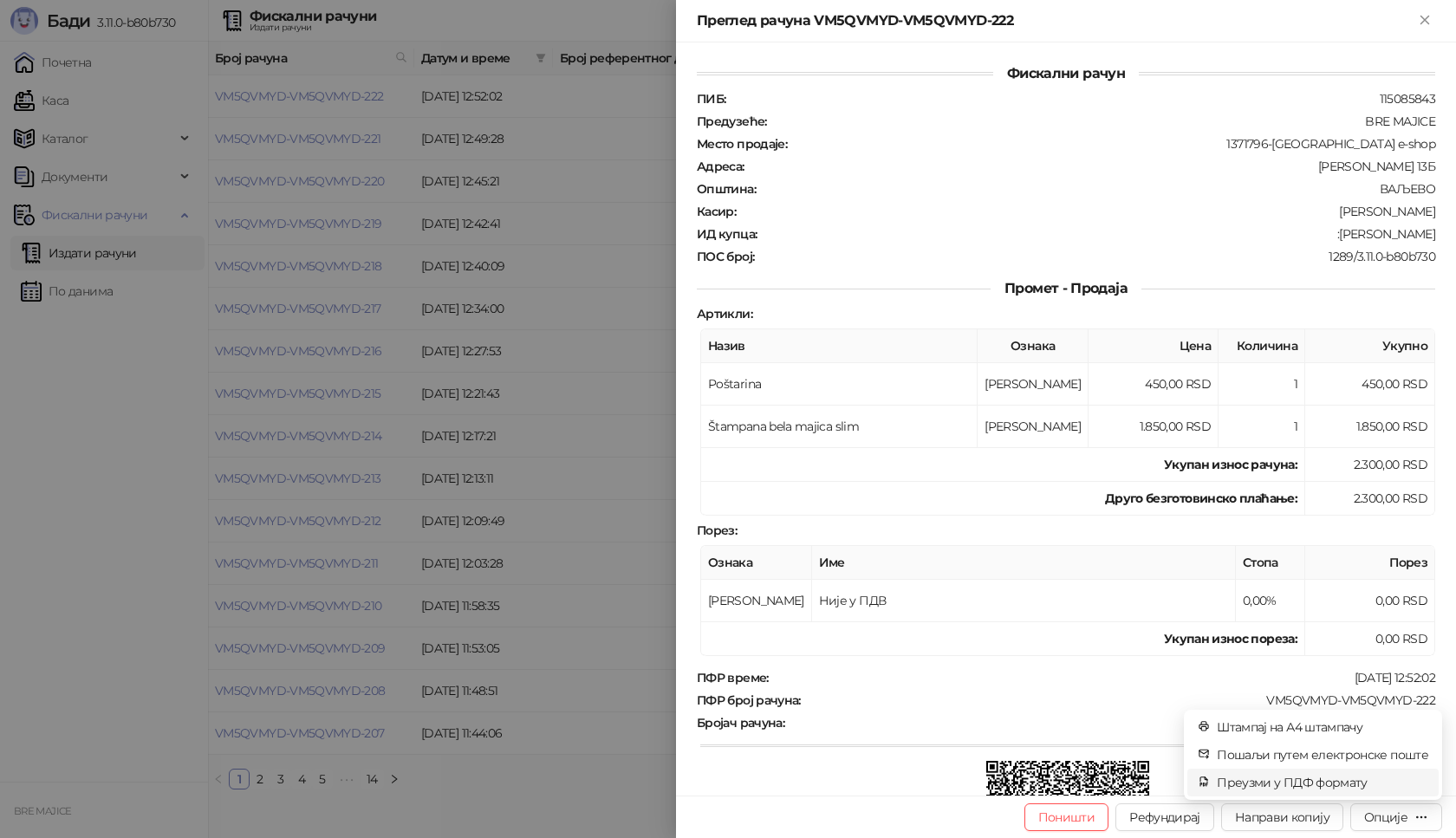
click at [1332, 785] on span "Преузми у ПДФ формату" at bounding box center [1322, 782] width 211 height 19
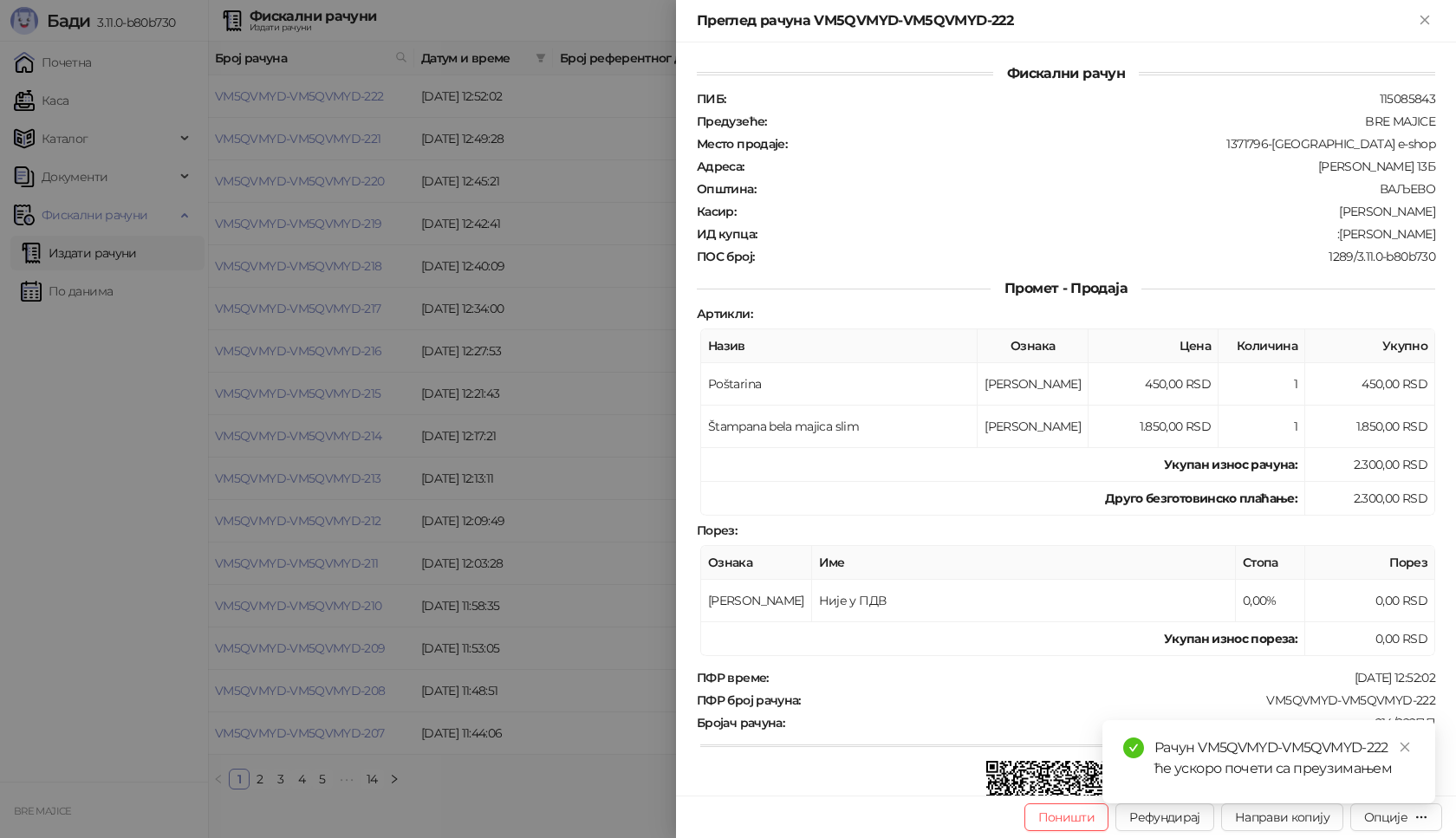
drag, startPoint x: 1406, startPoint y: 746, endPoint x: 1413, endPoint y: 737, distance: 11.4
click at [1406, 747] on icon "close" at bounding box center [1404, 746] width 12 height 12
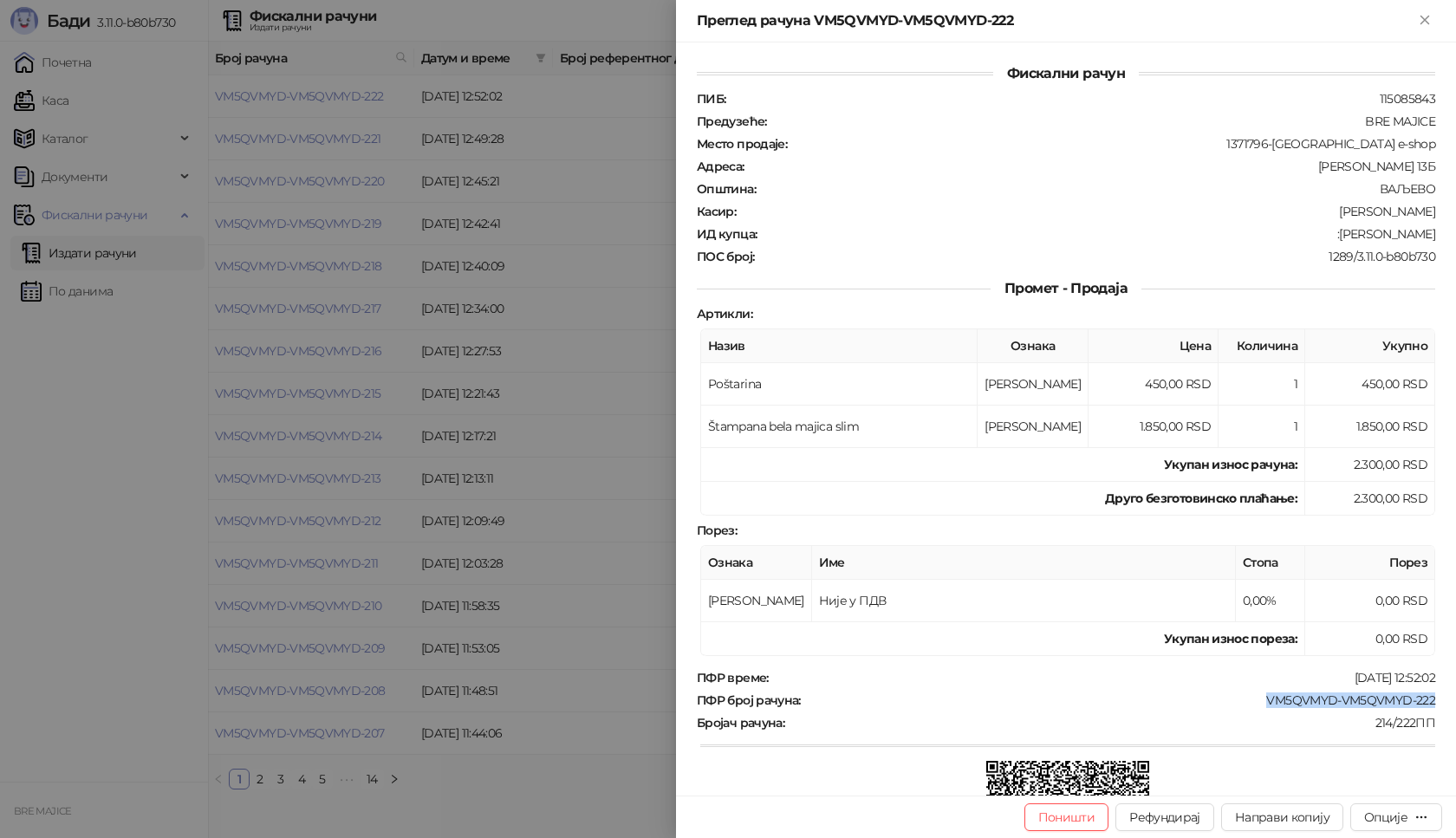
drag, startPoint x: 1431, startPoint y: 700, endPoint x: 1245, endPoint y: 703, distance: 186.0
click at [1246, 703] on div "Фискални рачун ПИБ : 115085843 Предузеће : BRE MAJICE Место продаје : 1371796-[…" at bounding box center [1066, 419] width 780 height 753
drag, startPoint x: 1421, startPoint y: 234, endPoint x: 1347, endPoint y: 239, distance: 74.2
click at [1347, 239] on div ":[PERSON_NAME]" at bounding box center [1098, 233] width 679 height 15
click at [1418, 13] on icon "Close" at bounding box center [1424, 19] width 15 height 15
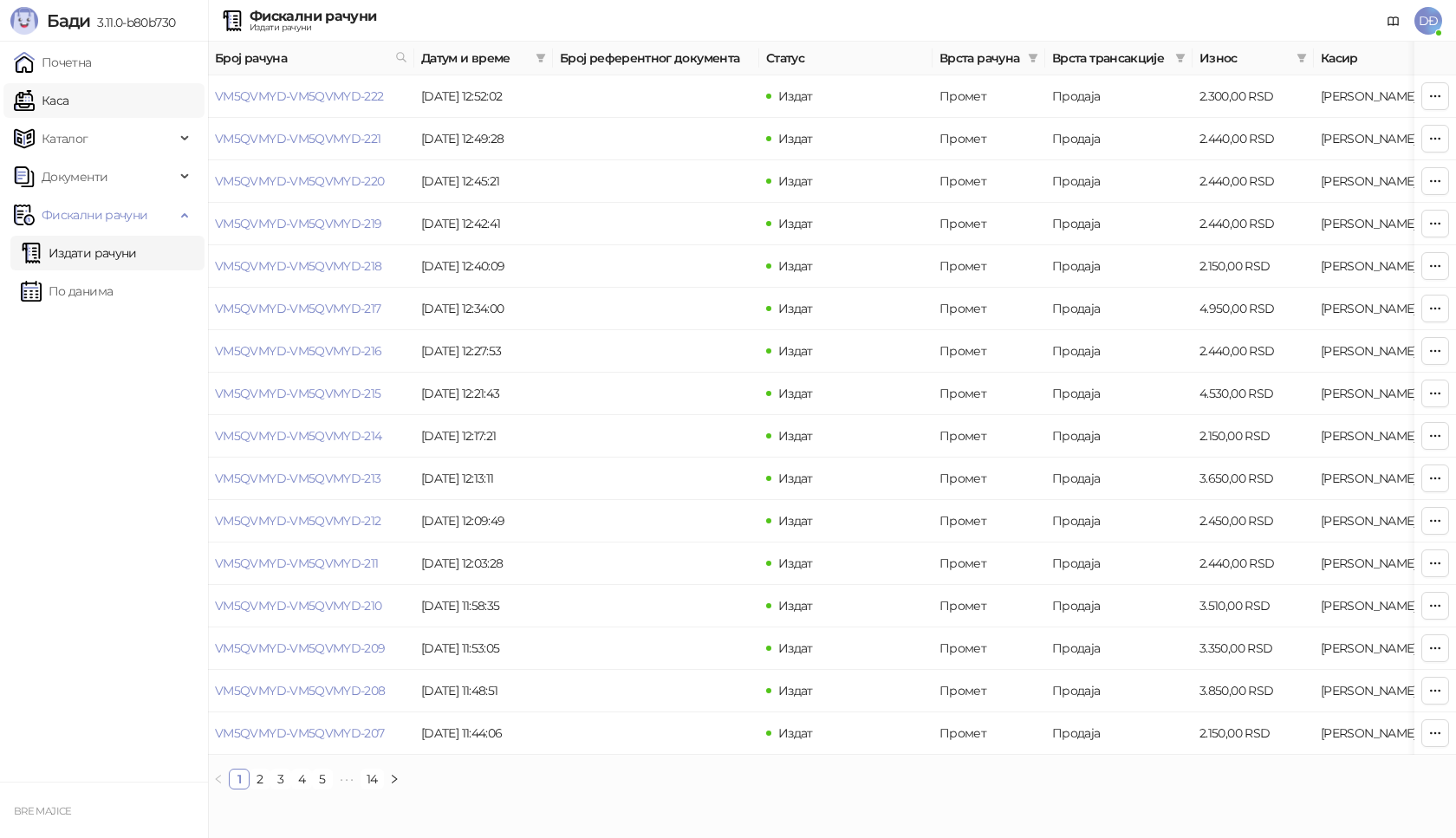
click at [68, 103] on link "Каса" at bounding box center [41, 101] width 54 height 34
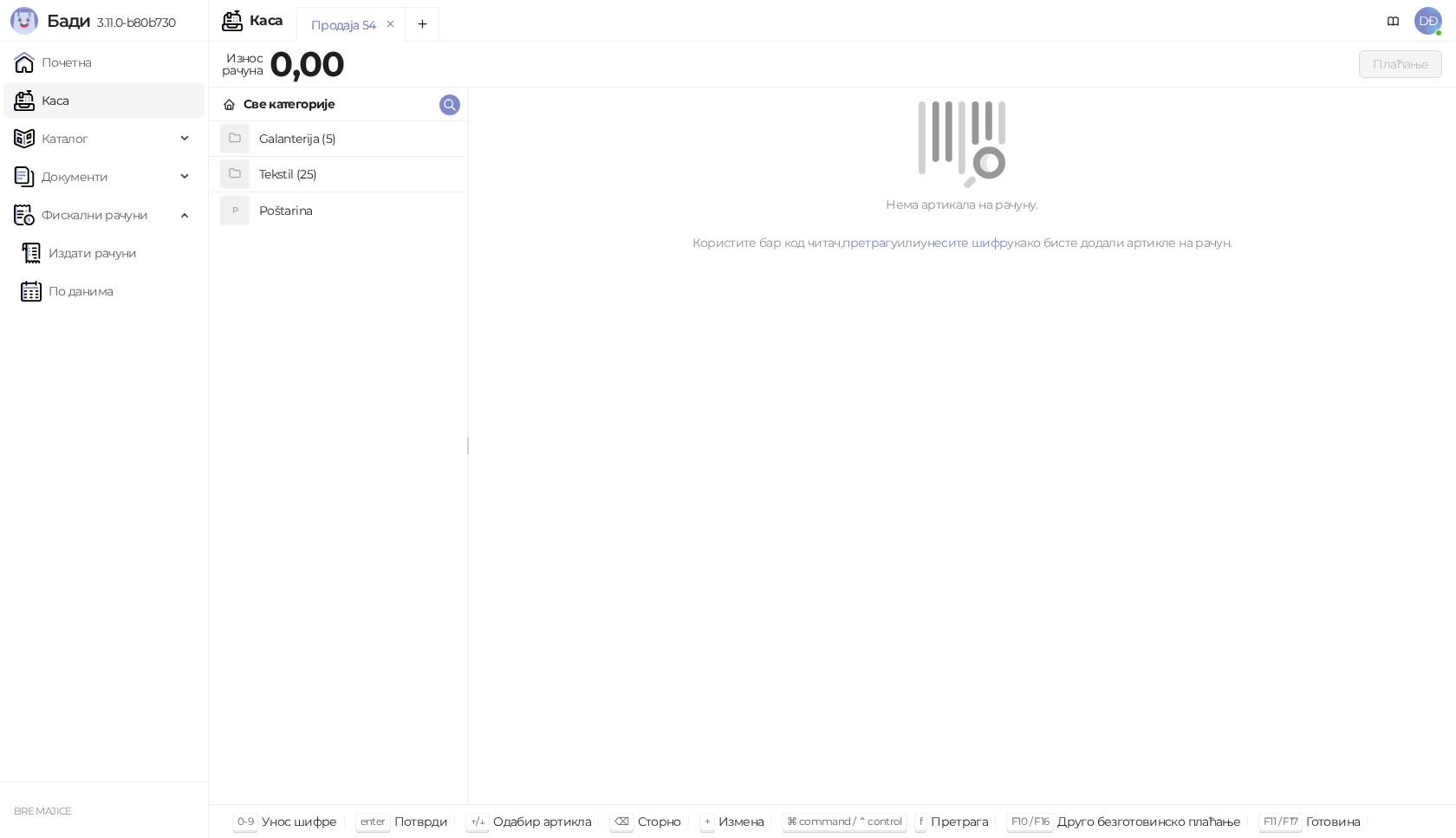
drag, startPoint x: 278, startPoint y: 210, endPoint x: 281, endPoint y: 191, distance: 19.2
click at [278, 208] on h4 "Poštarina" at bounding box center [357, 210] width 194 height 28
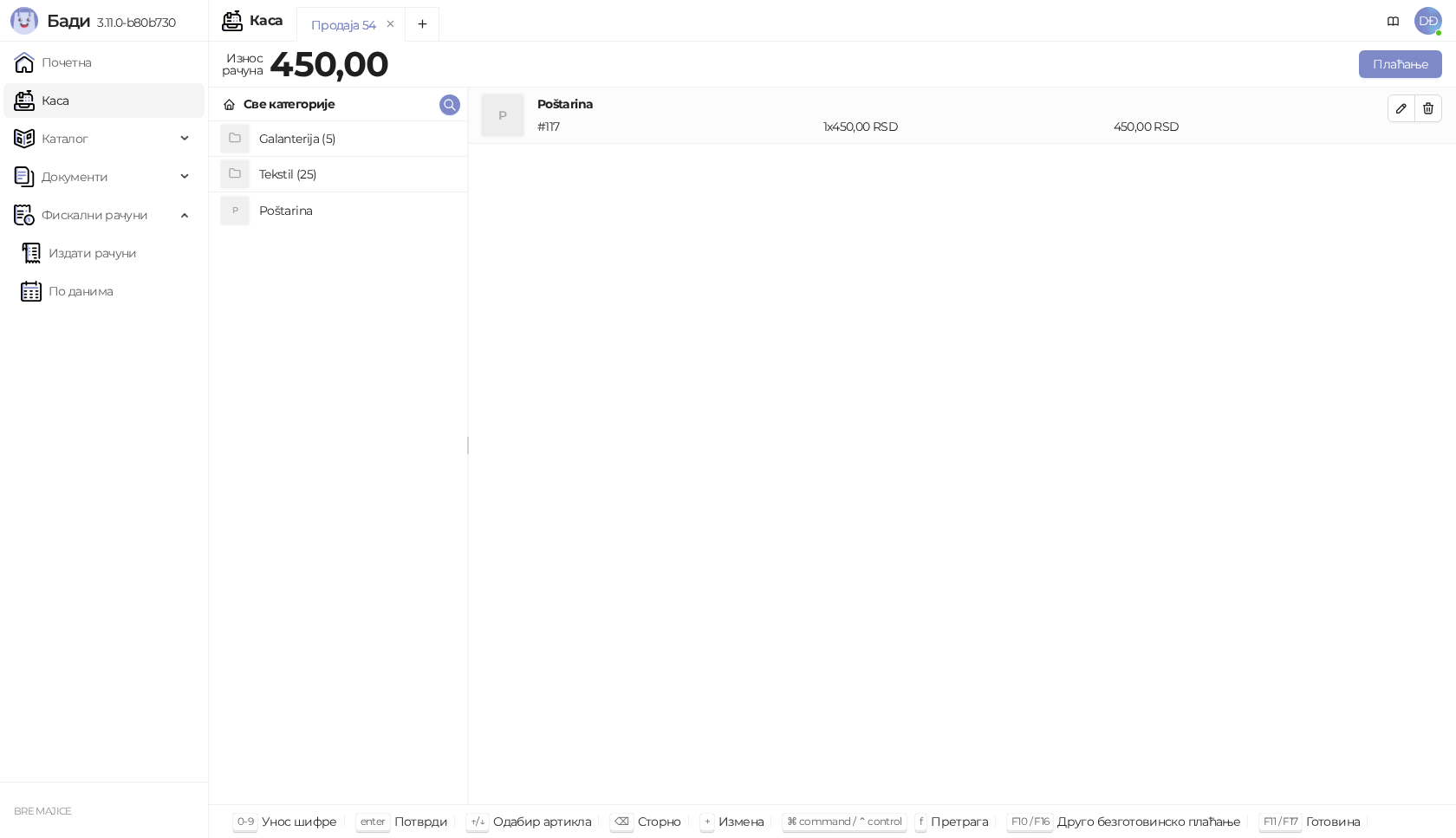
click at [292, 166] on h4 "Tekstil (25)" at bounding box center [357, 174] width 194 height 28
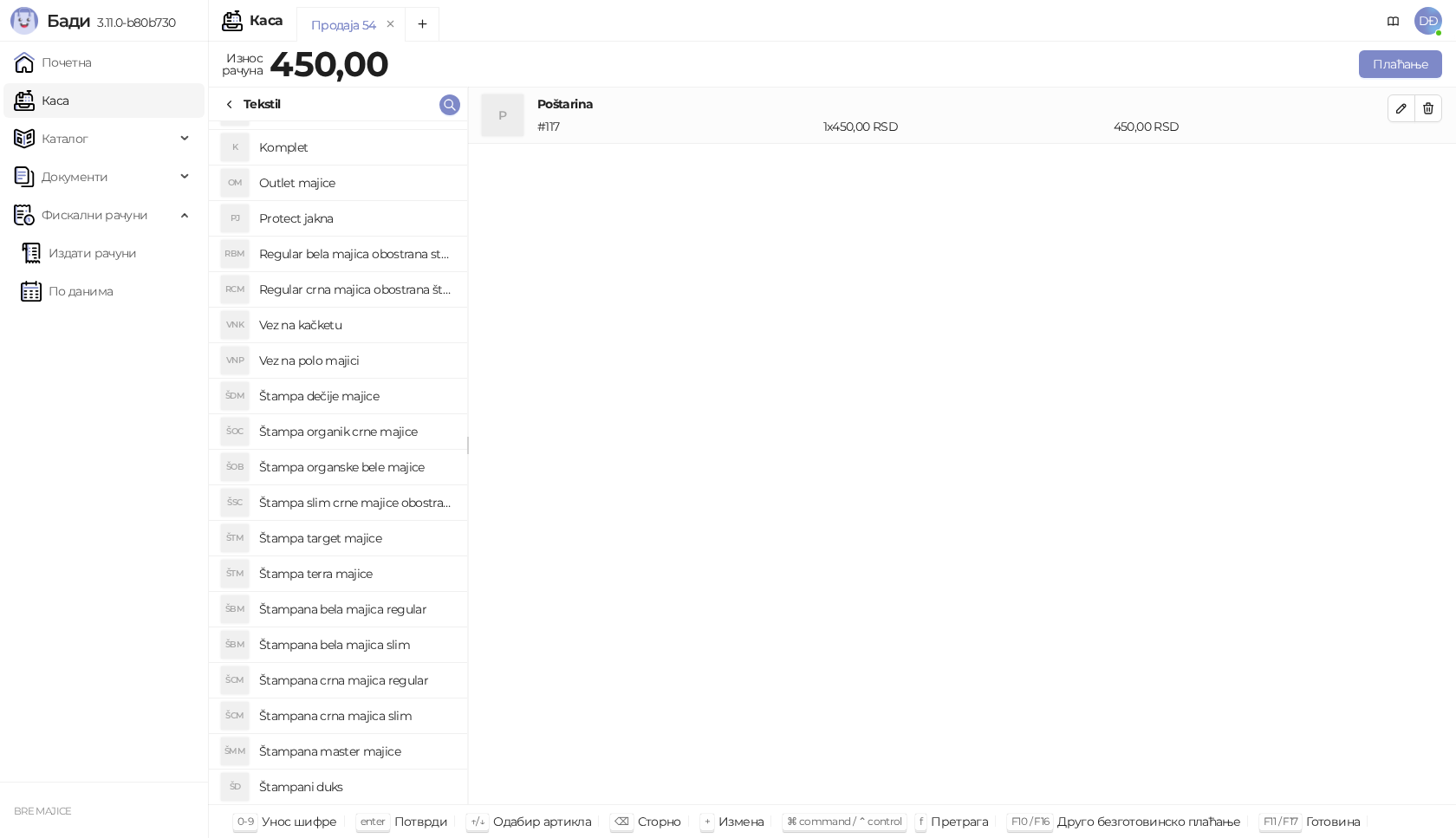
scroll to position [173, 0]
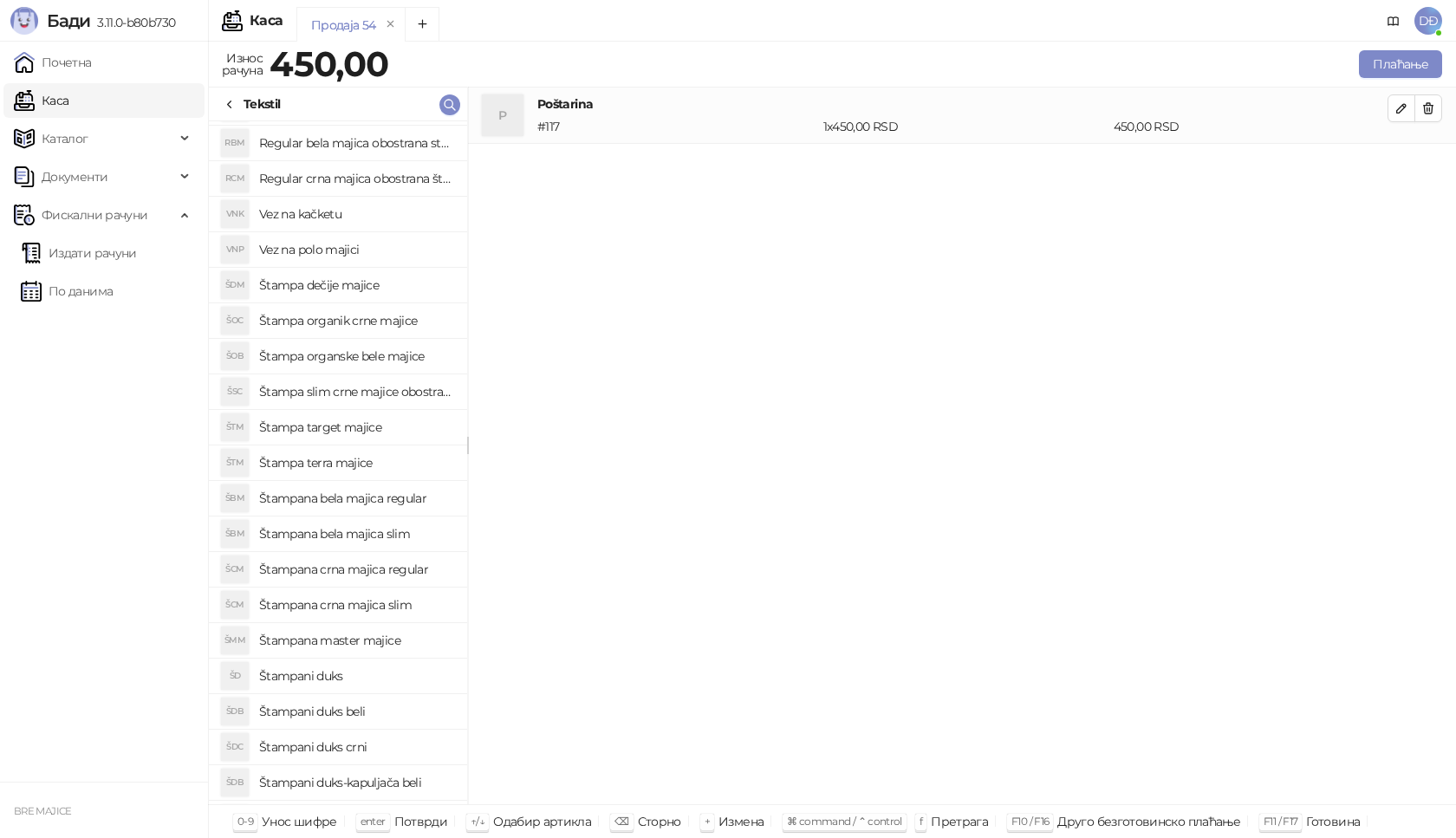
click at [407, 570] on h4 "Štampana crna majica regular" at bounding box center [357, 569] width 194 height 28
click at [1402, 165] on icon "button" at bounding box center [1401, 164] width 14 height 14
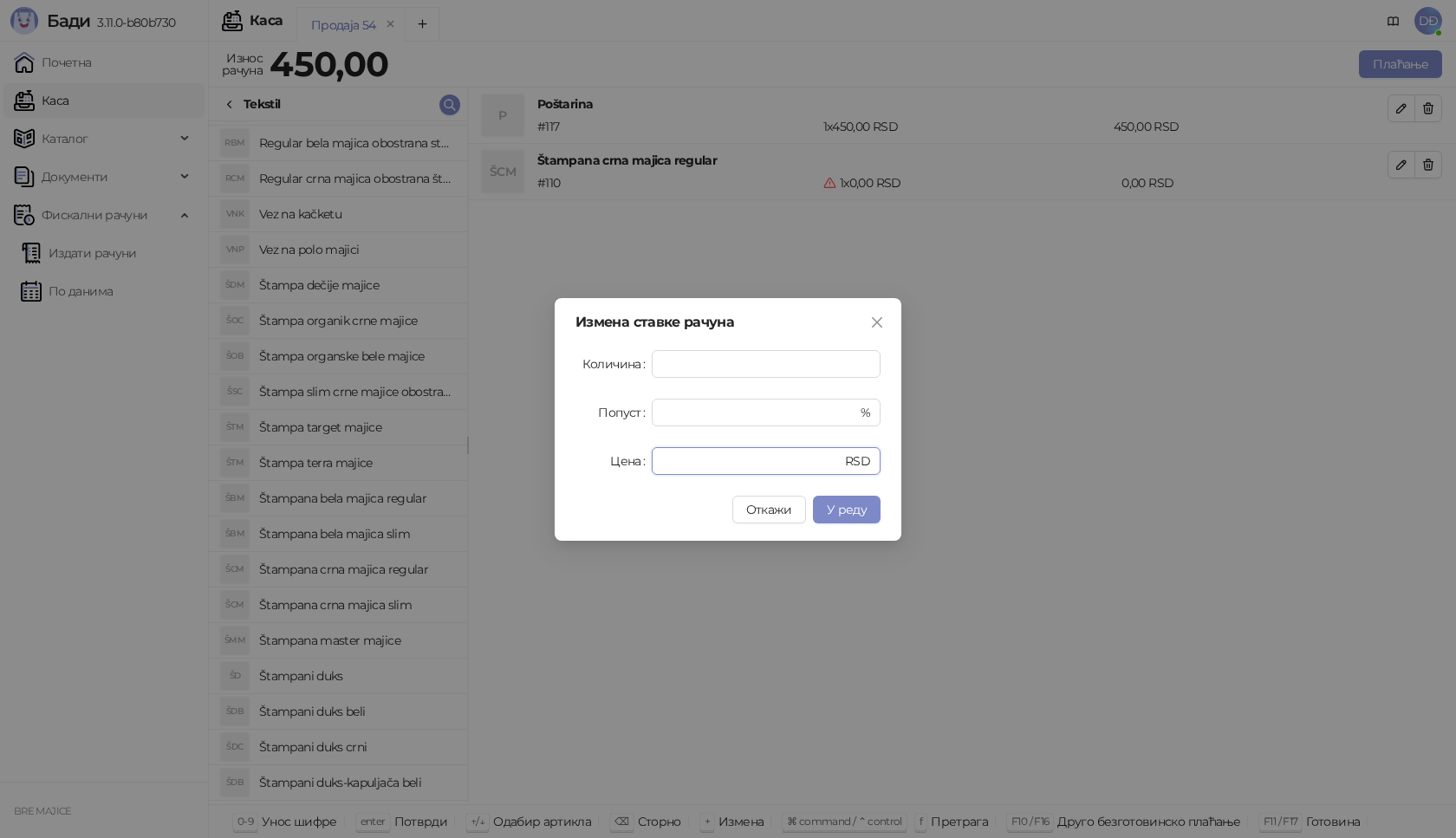
drag, startPoint x: 638, startPoint y: 465, endPoint x: 591, endPoint y: 474, distance: 47.9
click at [595, 474] on div "Цена * RSD" at bounding box center [728, 461] width 305 height 28
type input "****"
click at [845, 507] on span "У реду" at bounding box center [846, 509] width 40 height 15
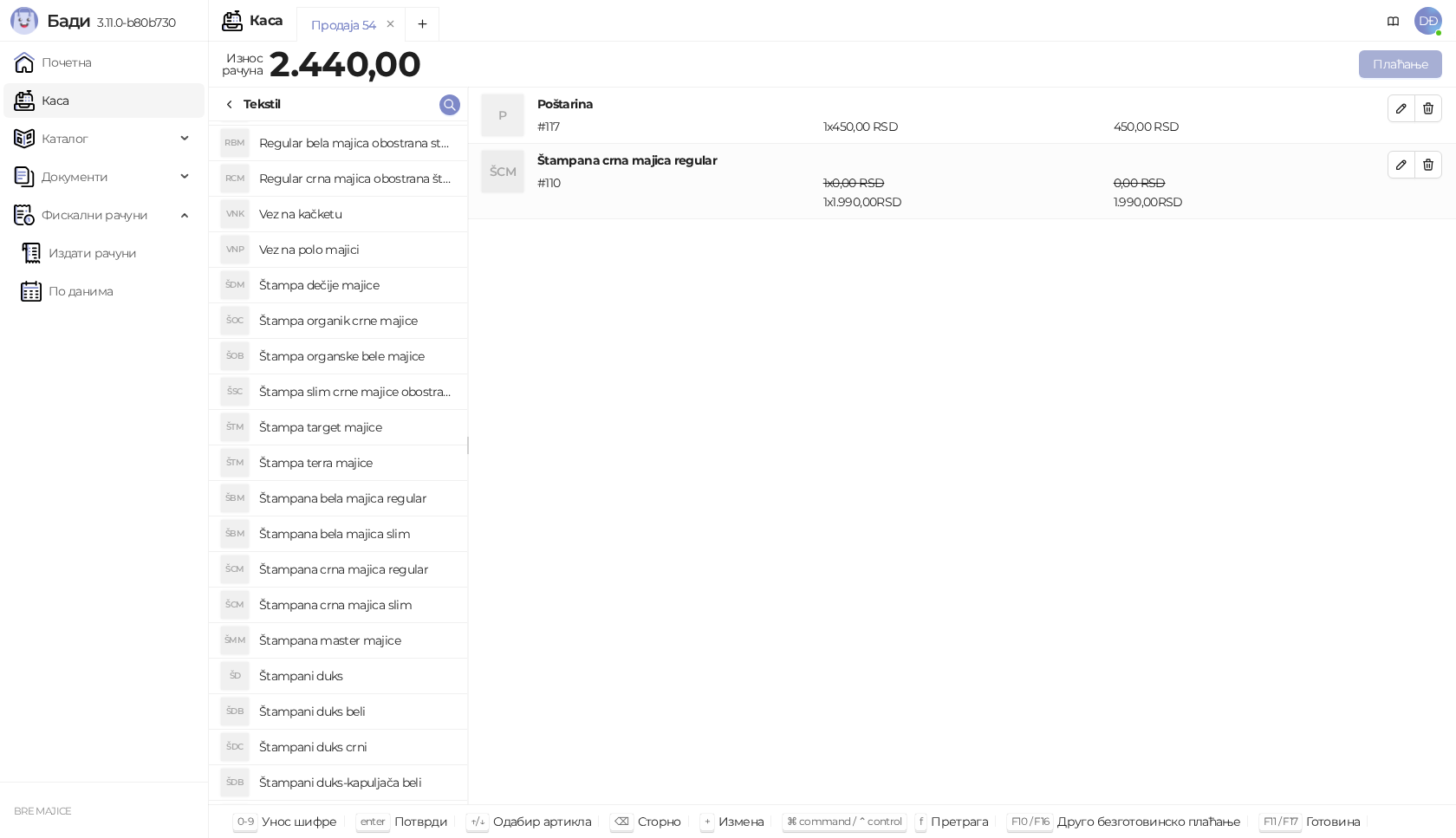
click at [1389, 59] on button "Плаћање" at bounding box center [1401, 63] width 83 height 28
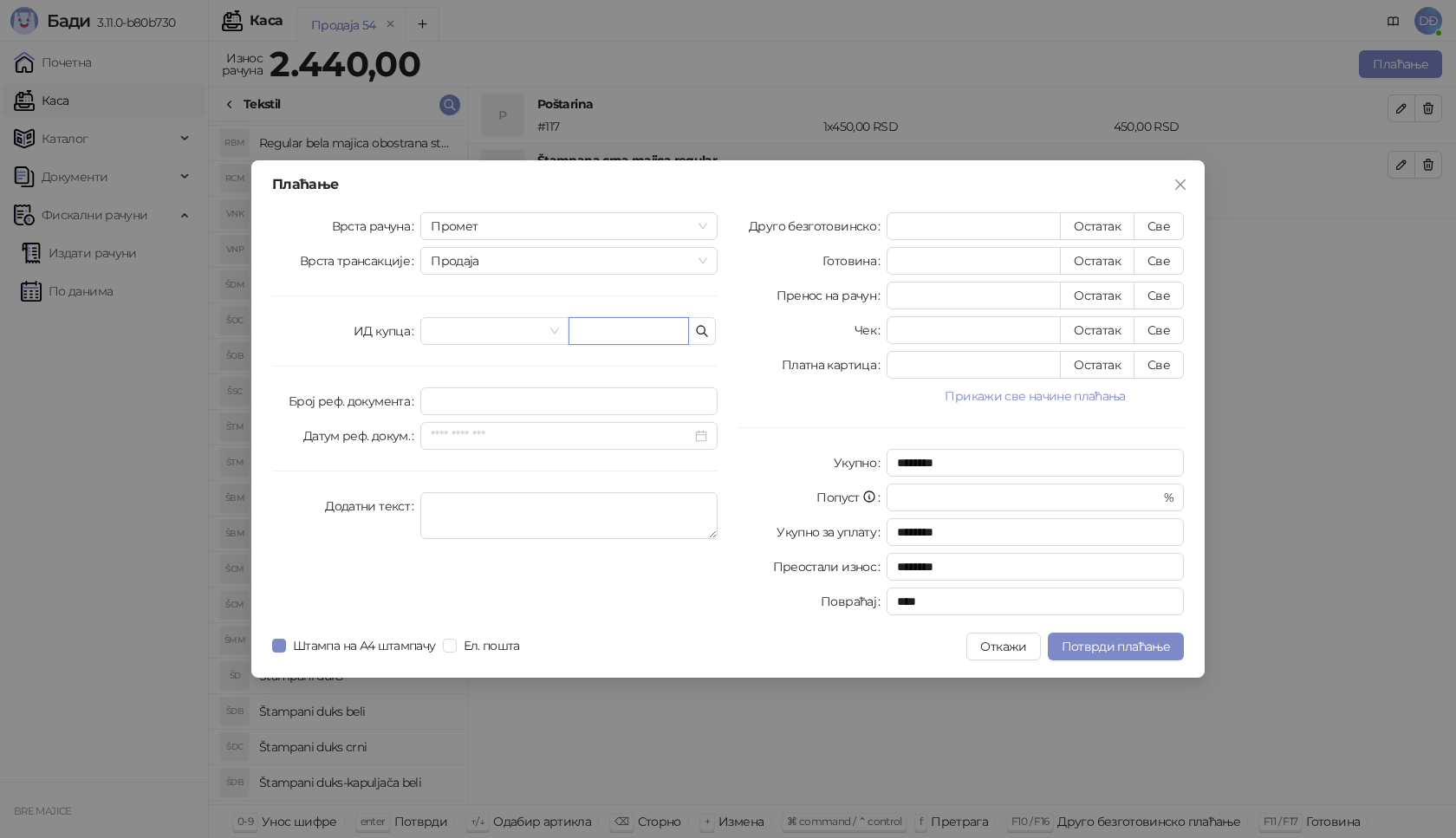
click at [594, 326] on input "text" at bounding box center [629, 331] width 121 height 28
paste input "**********"
type input "**********"
click at [1159, 221] on button "Све" at bounding box center [1158, 226] width 50 height 28
type input "****"
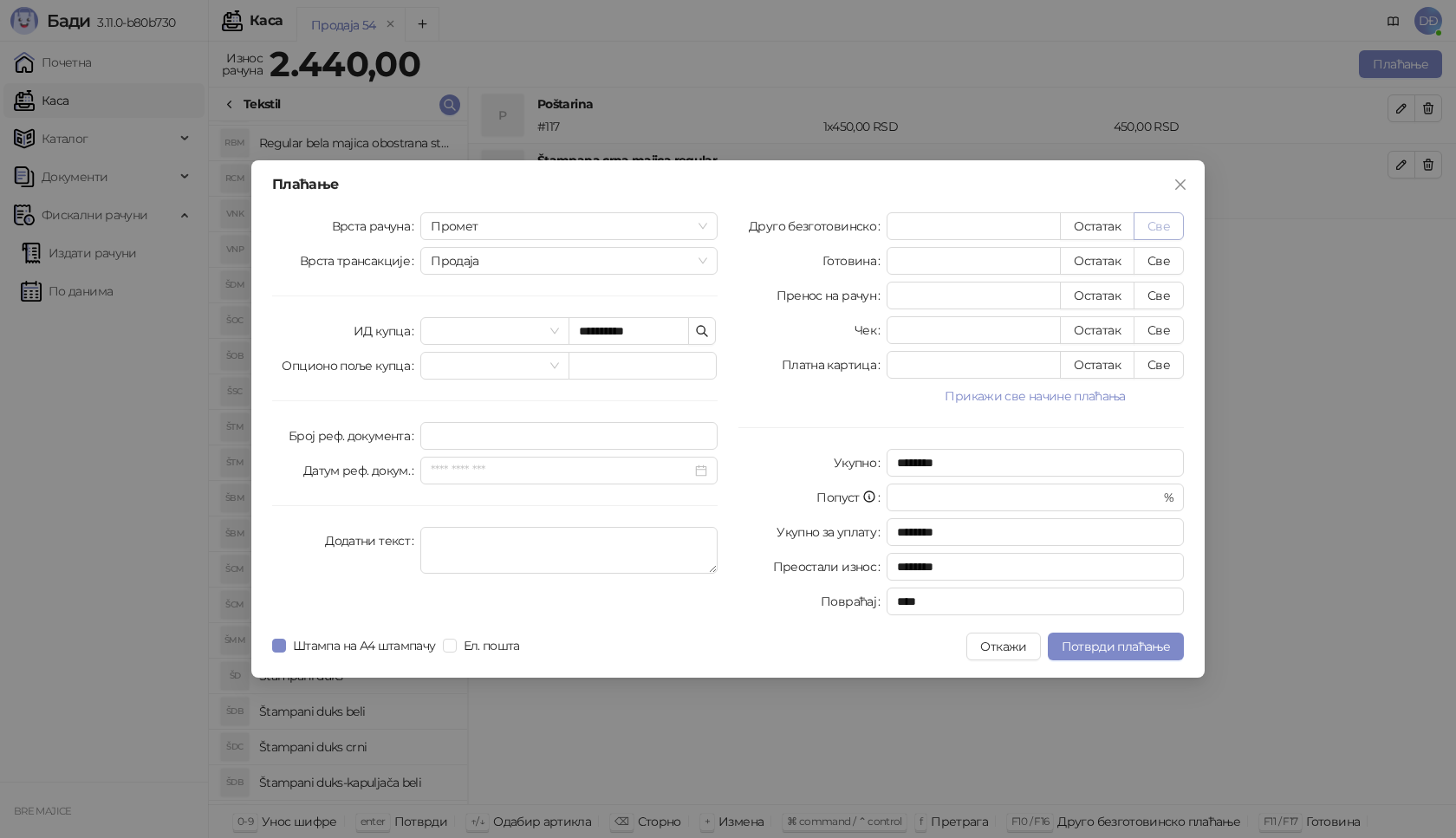
type input "****"
click at [1096, 648] on span "Потврди плаћање" at bounding box center [1115, 646] width 108 height 15
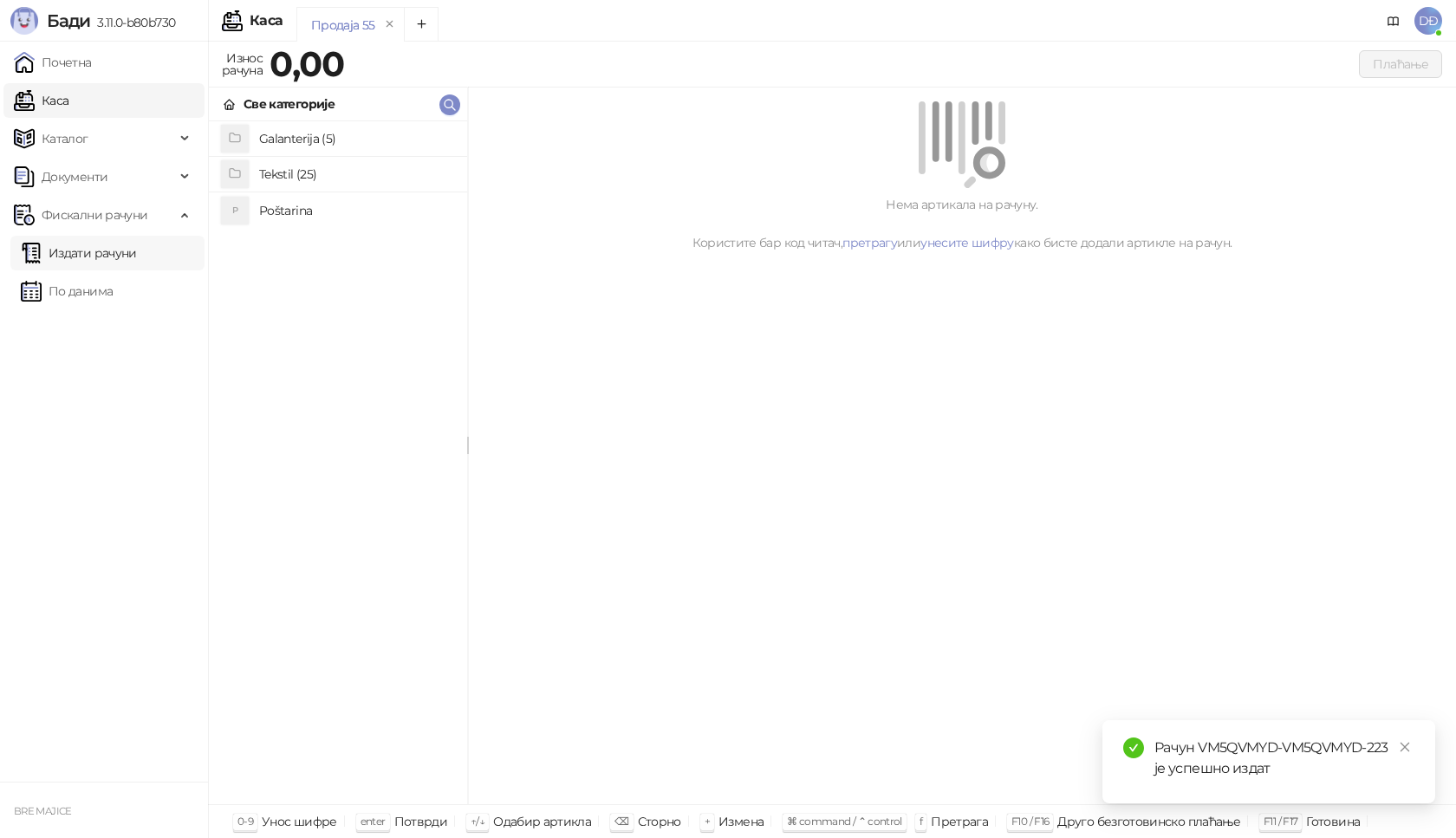
click at [124, 250] on link "Издати рачуни" at bounding box center [79, 253] width 116 height 34
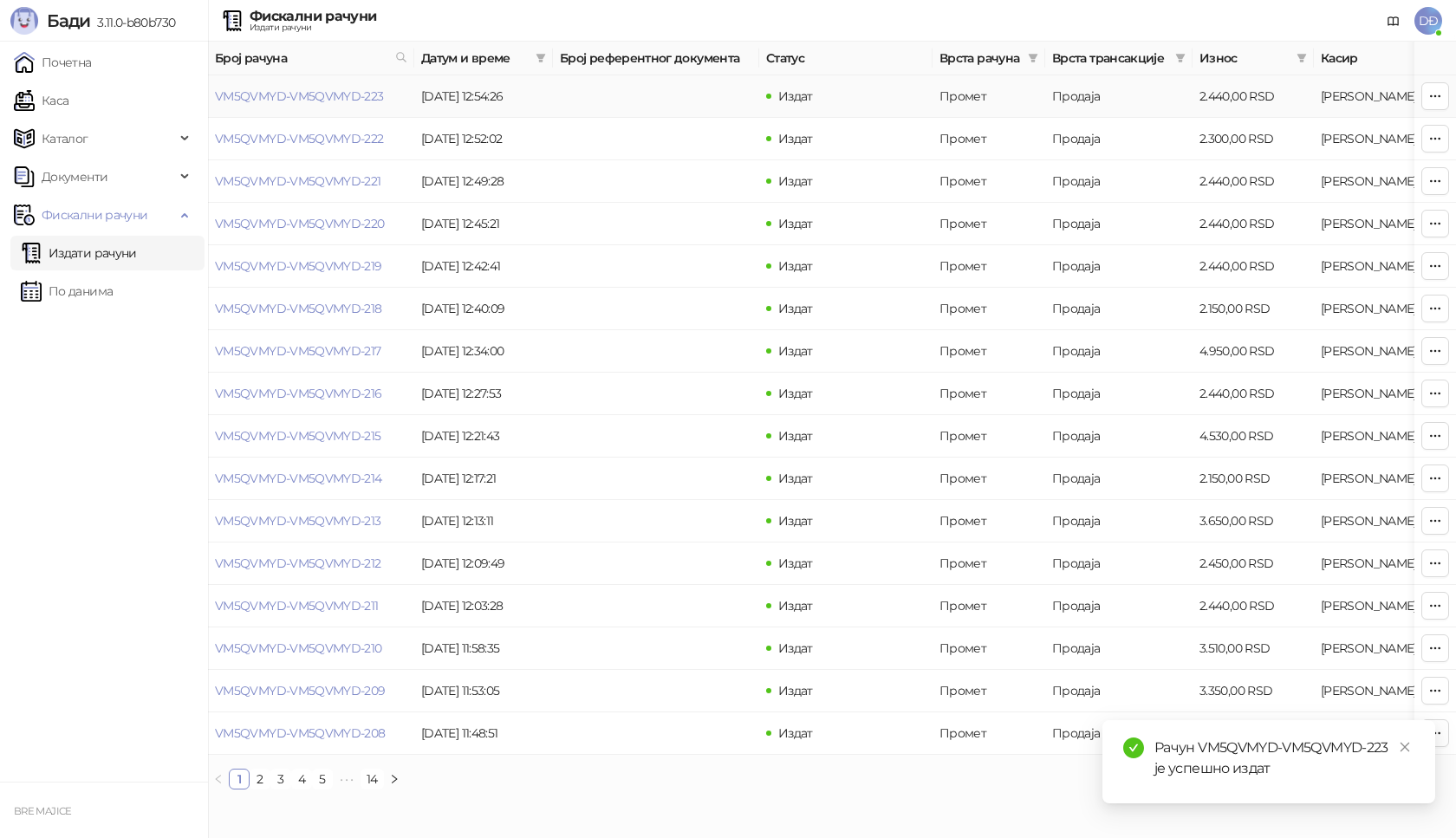
click at [313, 98] on link "VM5QVMYD-VM5QVMYD-223" at bounding box center [299, 95] width 169 height 15
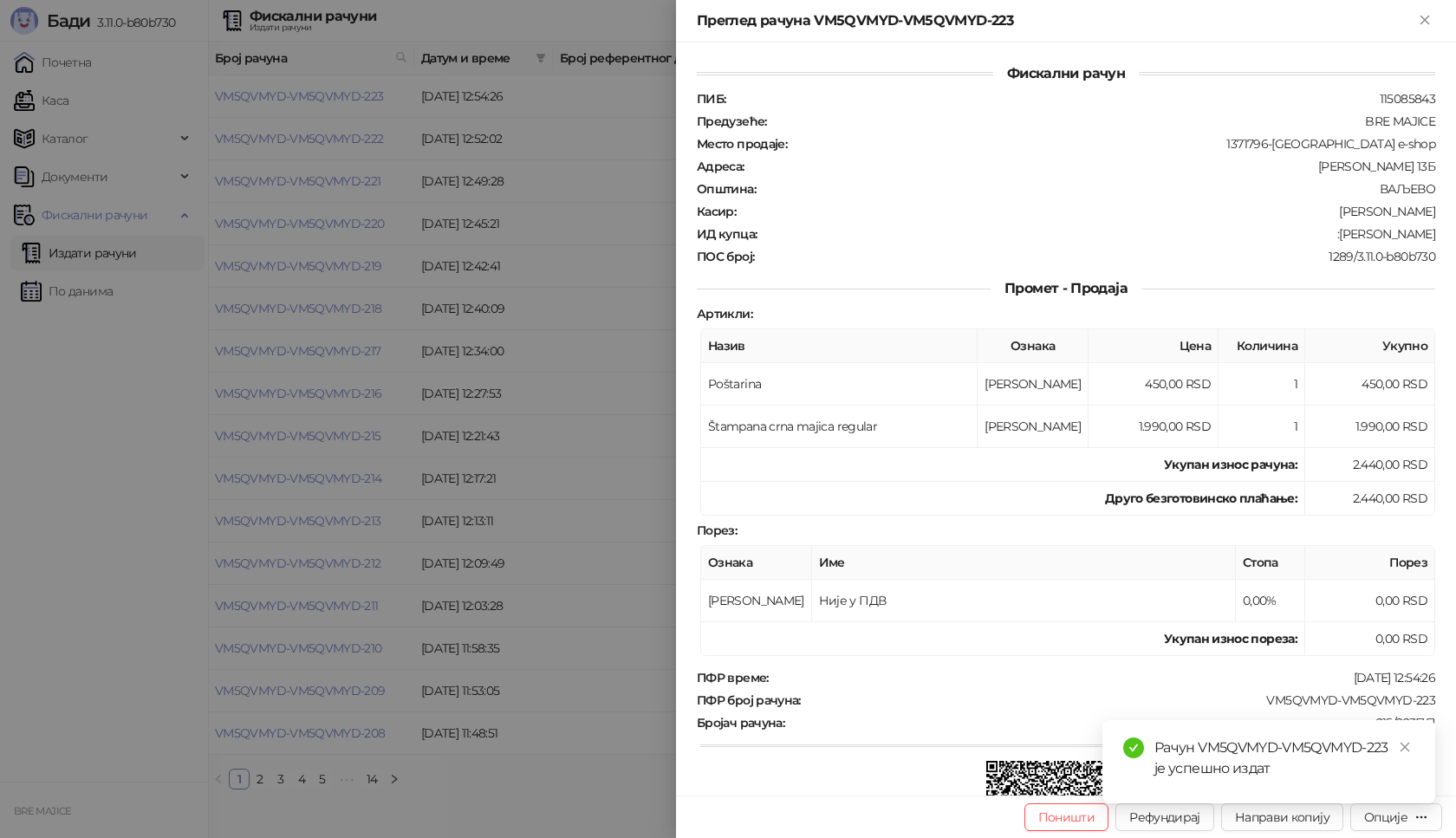
click at [1377, 804] on div "Рачун VM5QVMYD-VM5QVMYD-223 је успешно издат" at bounding box center [1268, 762] width 333 height 83
click at [1403, 744] on icon "close" at bounding box center [1404, 746] width 12 height 12
click at [1399, 814] on div "Опције" at bounding box center [1386, 816] width 44 height 15
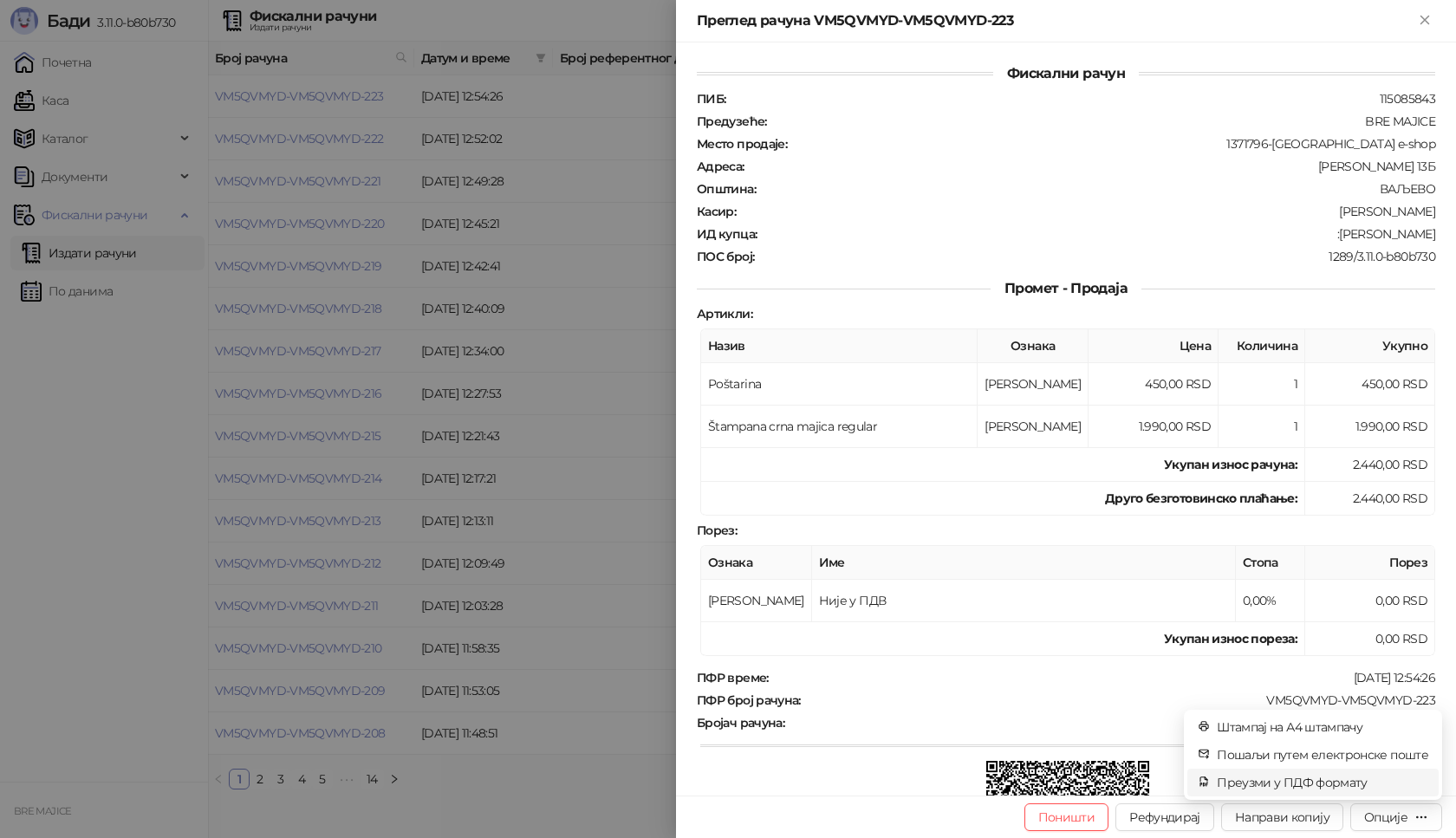
click at [1335, 775] on span "Преузми у ПДФ формату" at bounding box center [1322, 782] width 211 height 19
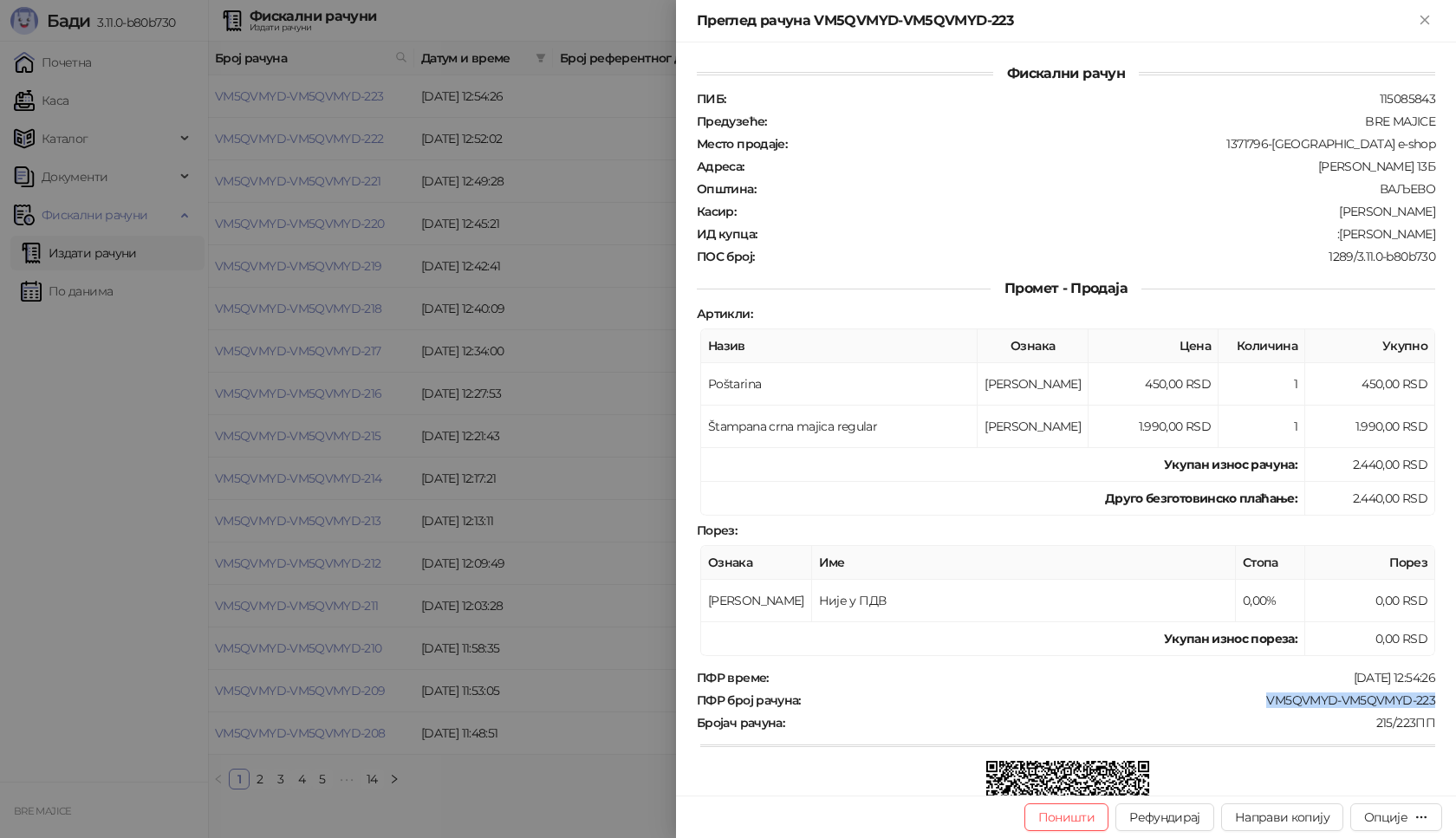
drag, startPoint x: 1423, startPoint y: 696, endPoint x: 1243, endPoint y: 702, distance: 180.1
click at [1243, 702] on div "ПФР број рачуна : VM5QVMYD-VM5QVMYD-223" at bounding box center [1066, 699] width 746 height 15
drag, startPoint x: 1398, startPoint y: 236, endPoint x: 1367, endPoint y: 237, distance: 31.0
click at [1367, 237] on div "ИД купца : :[PERSON_NAME]" at bounding box center [1066, 233] width 746 height 15
click at [1421, 233] on div ":[PERSON_NAME]" at bounding box center [1098, 233] width 679 height 15
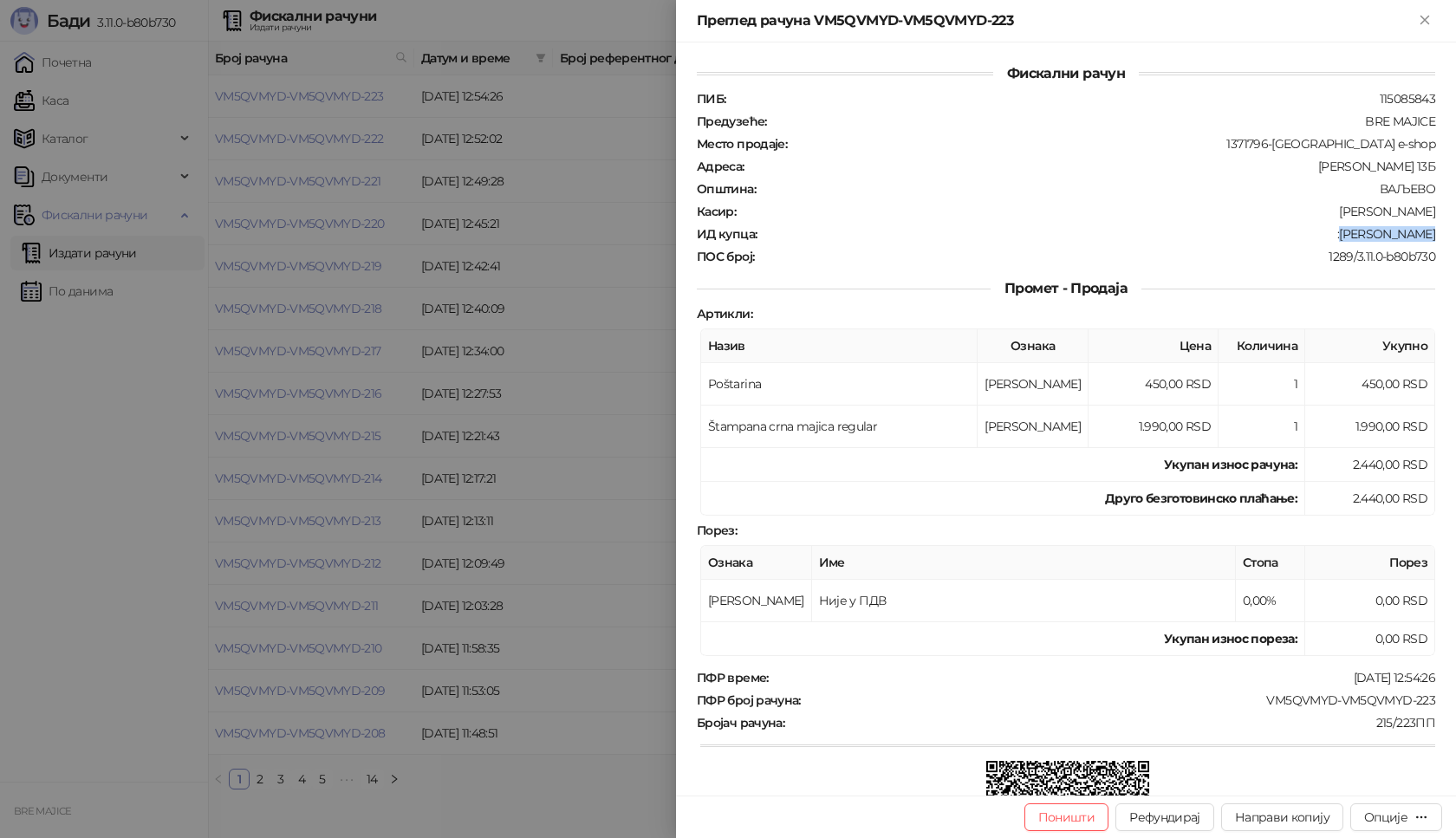
drag, startPoint x: 1421, startPoint y: 233, endPoint x: 1368, endPoint y: 233, distance: 53.0
click at [1368, 233] on div ":[PERSON_NAME]" at bounding box center [1098, 233] width 679 height 15
click at [1299, 242] on div "ПИБ : 115085843 Предузеће : BRE MAJICE Место продаје : 1371796-Bremajice e-shop…" at bounding box center [1066, 177] width 746 height 173
drag, startPoint x: 1413, startPoint y: 231, endPoint x: 1364, endPoint y: 233, distance: 49.0
click at [1364, 233] on div "Фискални рачун ПИБ : 115085843 Предузеће : BRE MAJICE Место продаје : 1371796-B…" at bounding box center [1066, 419] width 780 height 753
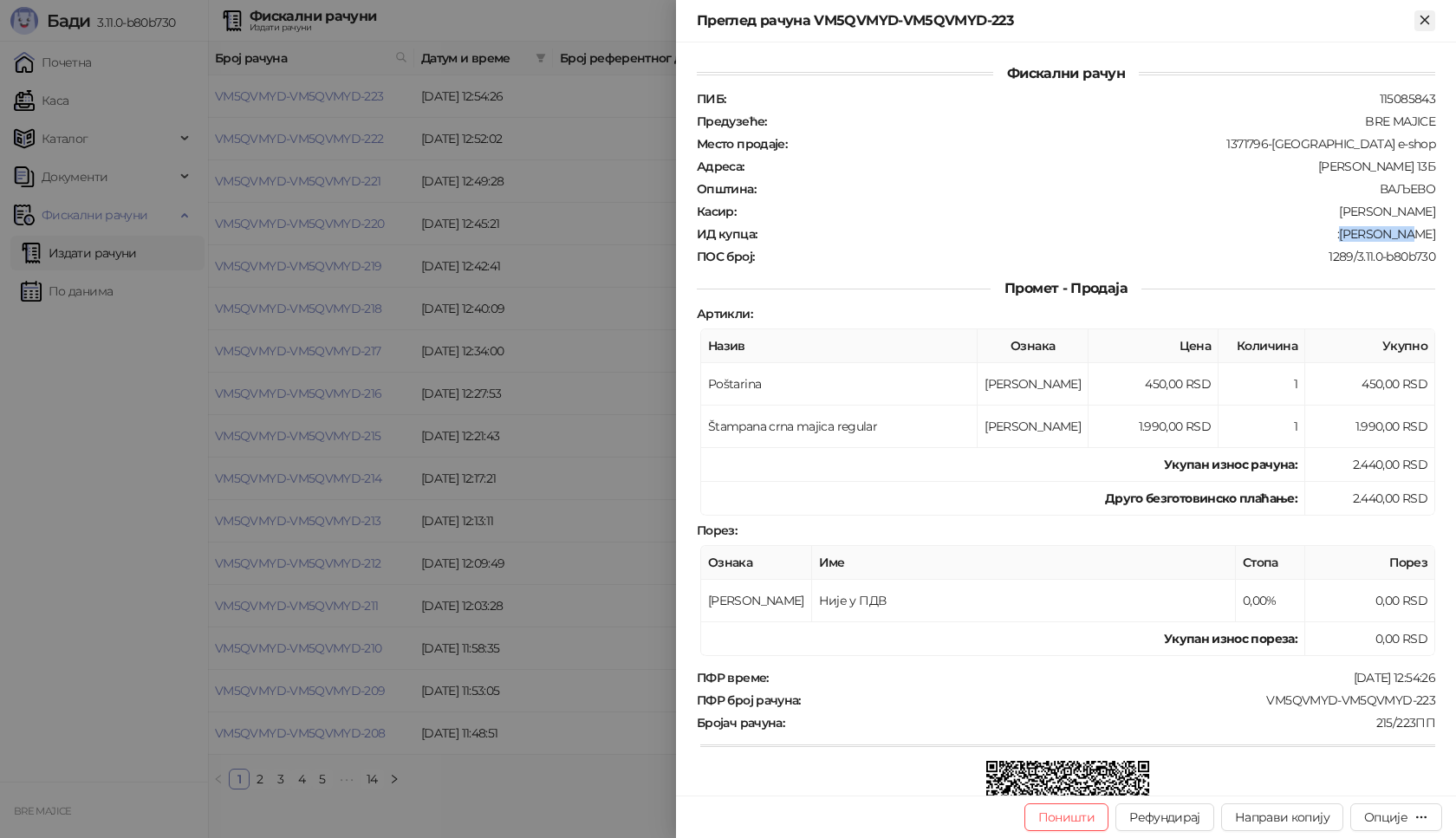
click at [1422, 19] on icon "Close" at bounding box center [1424, 19] width 15 height 15
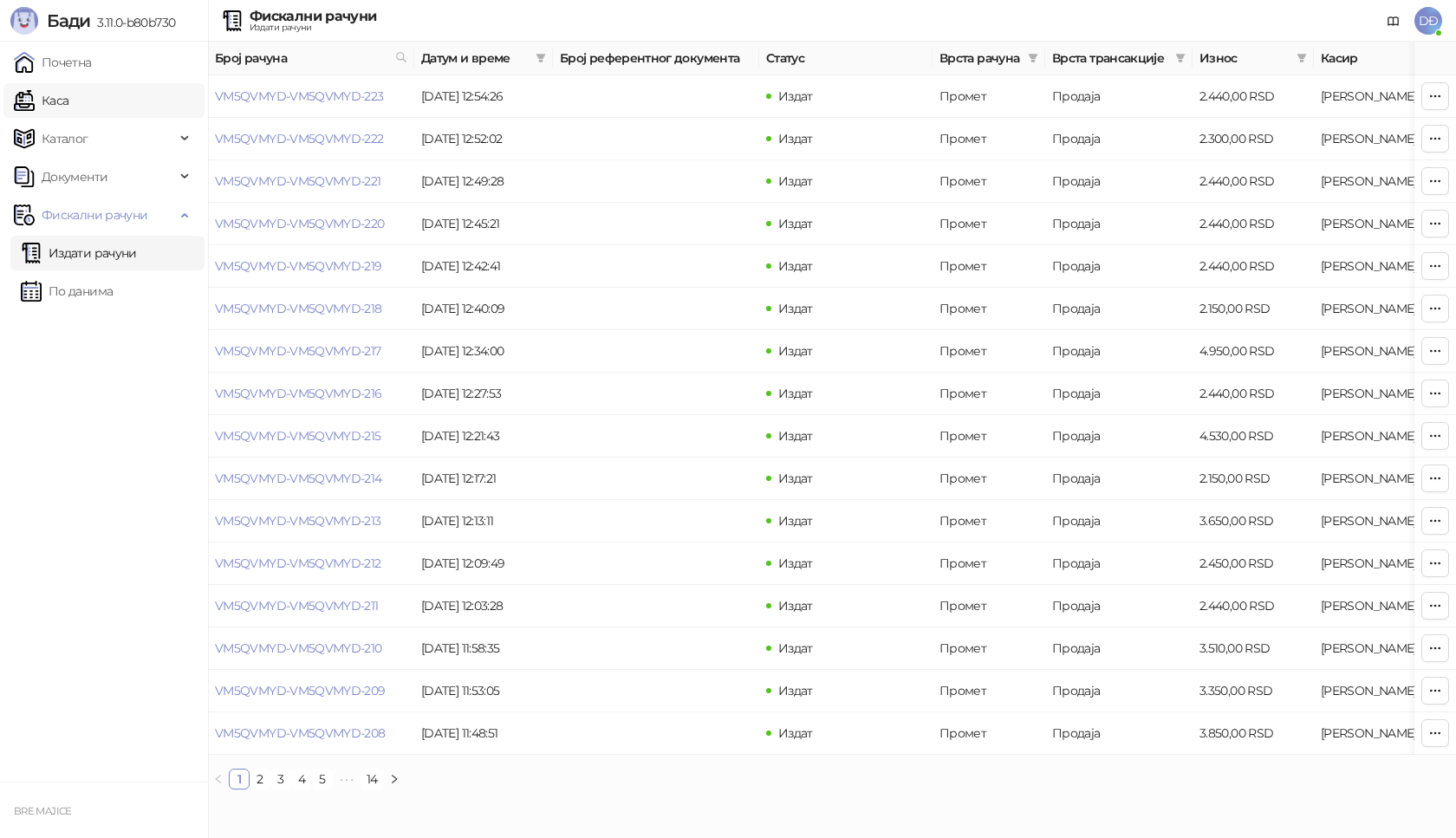
click at [64, 103] on link "Каса" at bounding box center [41, 101] width 54 height 34
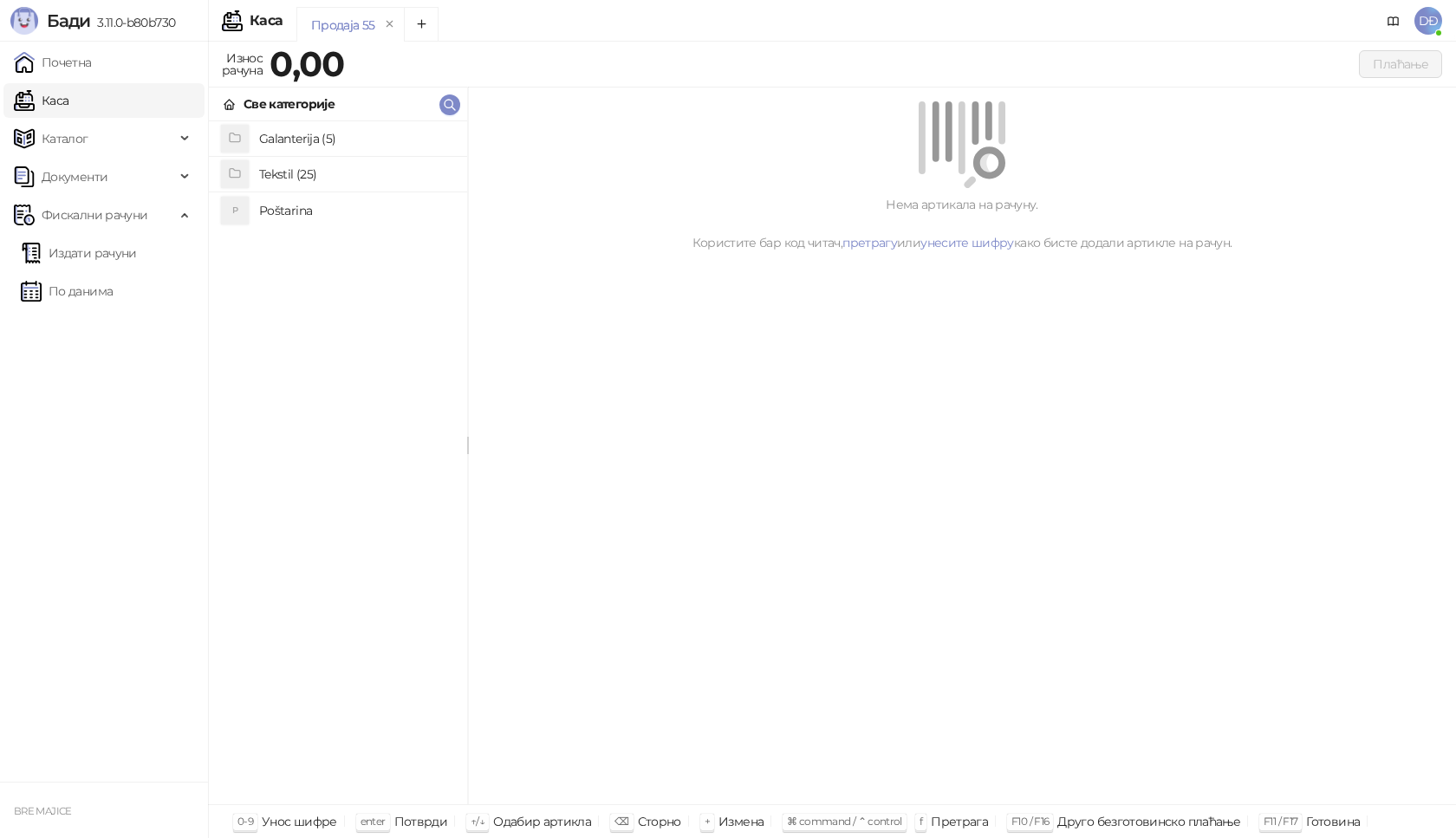
click at [284, 215] on h4 "Poštarina" at bounding box center [357, 210] width 194 height 28
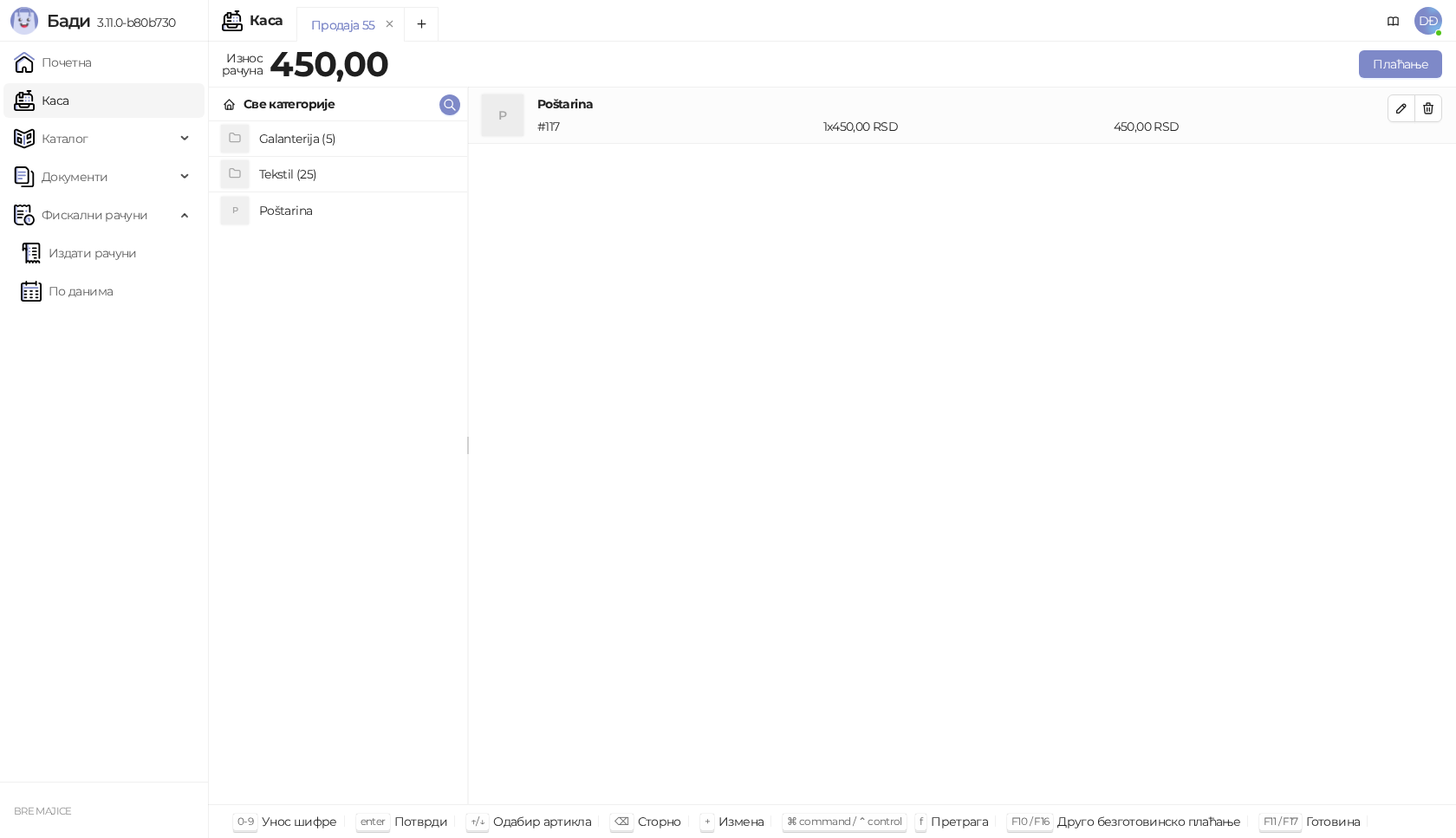
click at [317, 172] on h4 "Tekstil (25)" at bounding box center [357, 174] width 194 height 28
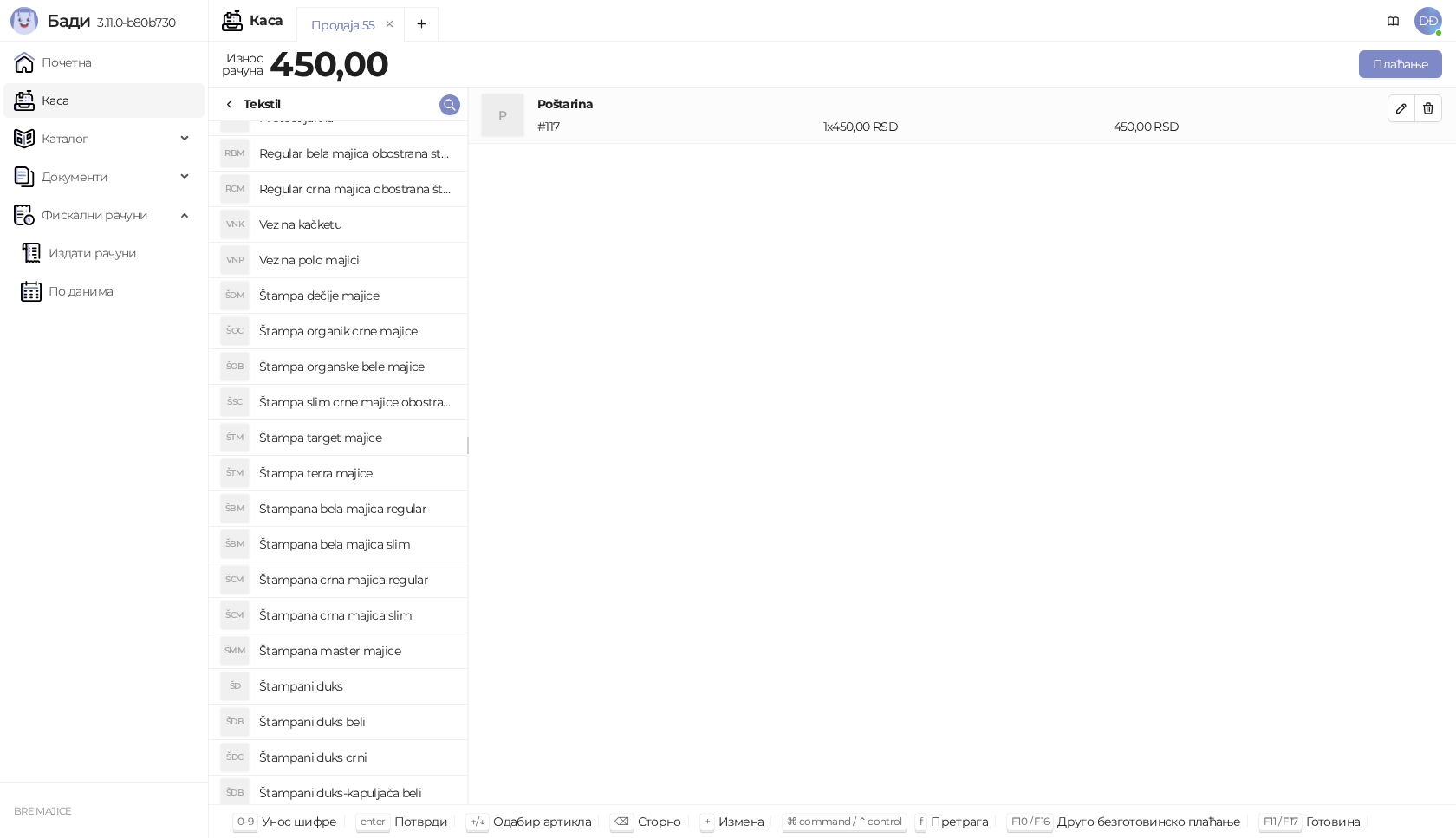
scroll to position [173, 0]
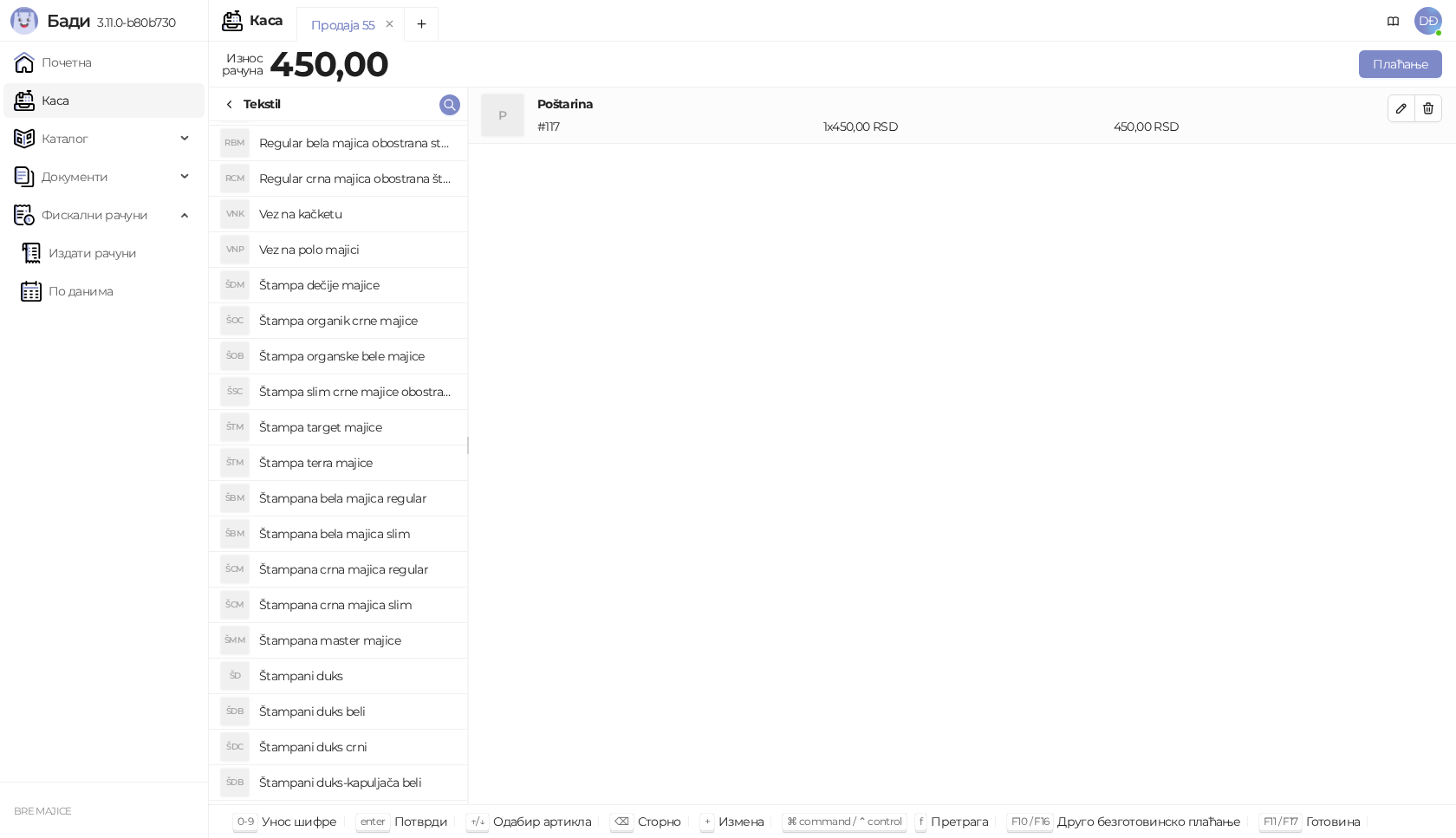
click at [366, 419] on h4 "Štampa target majice" at bounding box center [357, 427] width 194 height 28
click at [1418, 164] on button "button" at bounding box center [1428, 164] width 28 height 28
click at [371, 434] on h4 "Štampa target majice" at bounding box center [357, 427] width 194 height 28
click at [1398, 166] on icon "button" at bounding box center [1402, 165] width 9 height 9
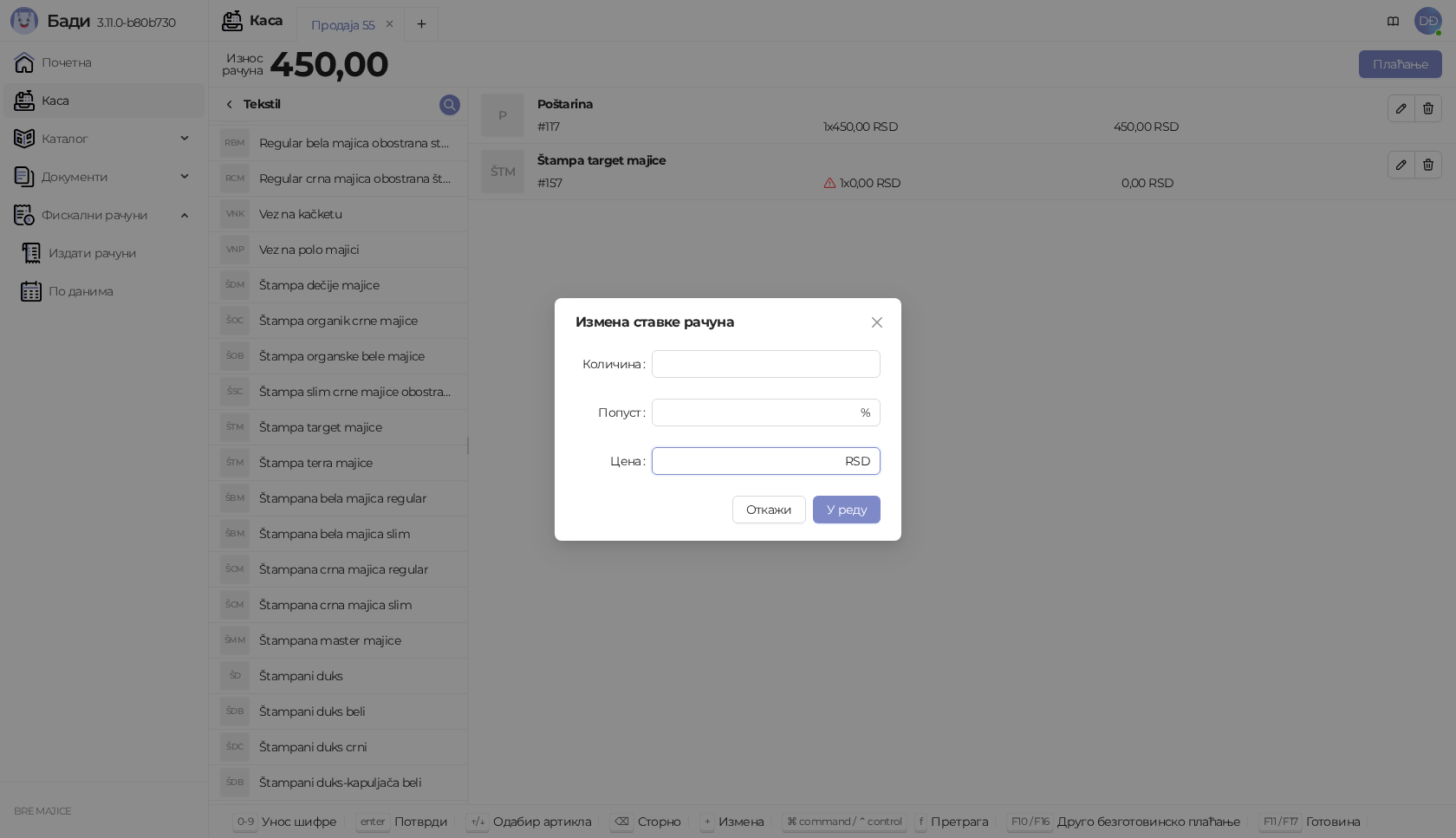
drag, startPoint x: 641, startPoint y: 463, endPoint x: 562, endPoint y: 468, distance: 79.2
click at [569, 468] on div "Измена ставке рачуна Количина * Попуст * % Цена * RSD Откажи У реду" at bounding box center [728, 419] width 347 height 242
type input "****"
drag, startPoint x: 832, startPoint y: 507, endPoint x: 843, endPoint y: 501, distance: 12.5
click at [834, 507] on span "У реду" at bounding box center [846, 509] width 40 height 15
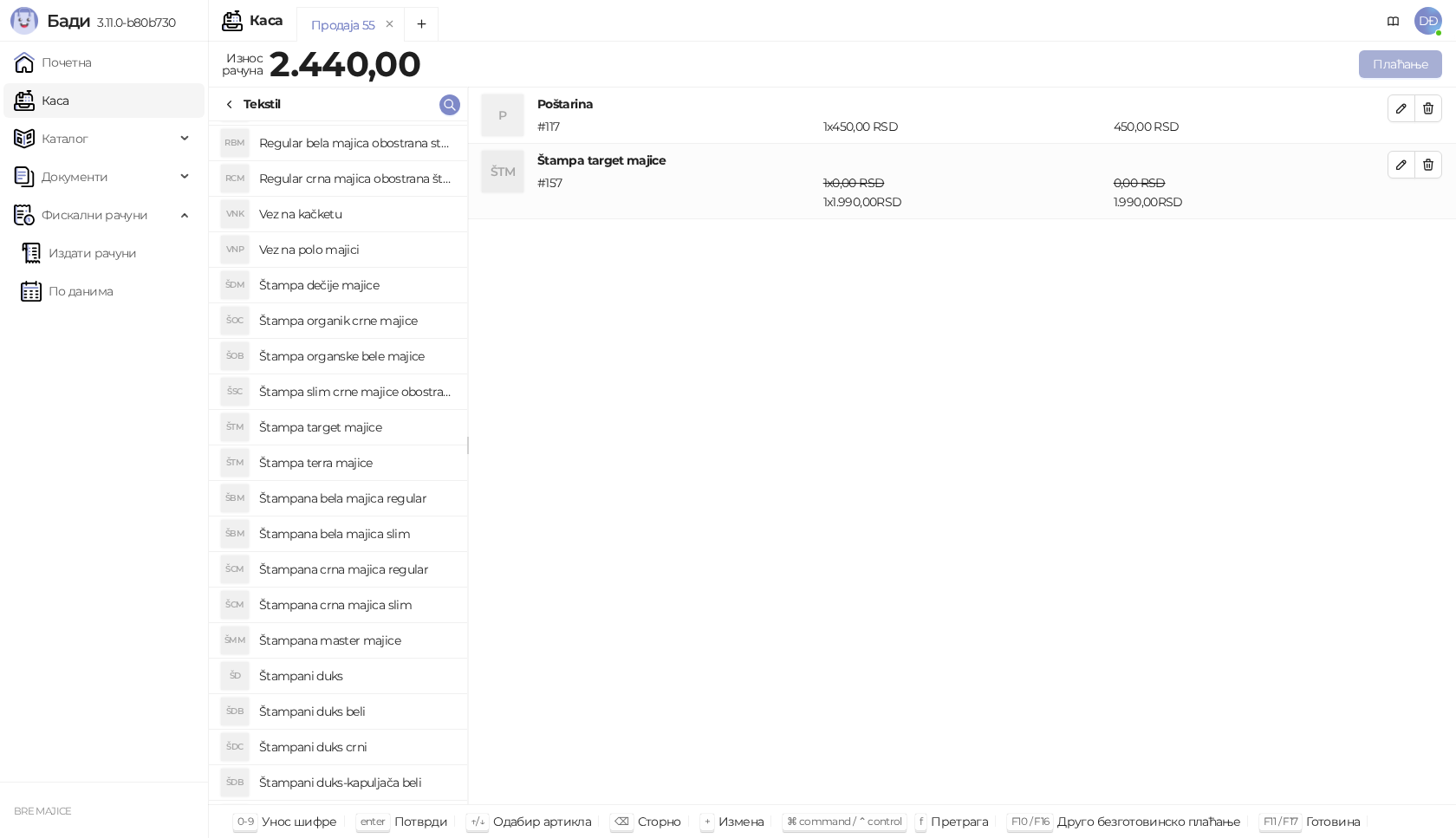
click at [1416, 58] on button "Плаћање" at bounding box center [1401, 63] width 83 height 28
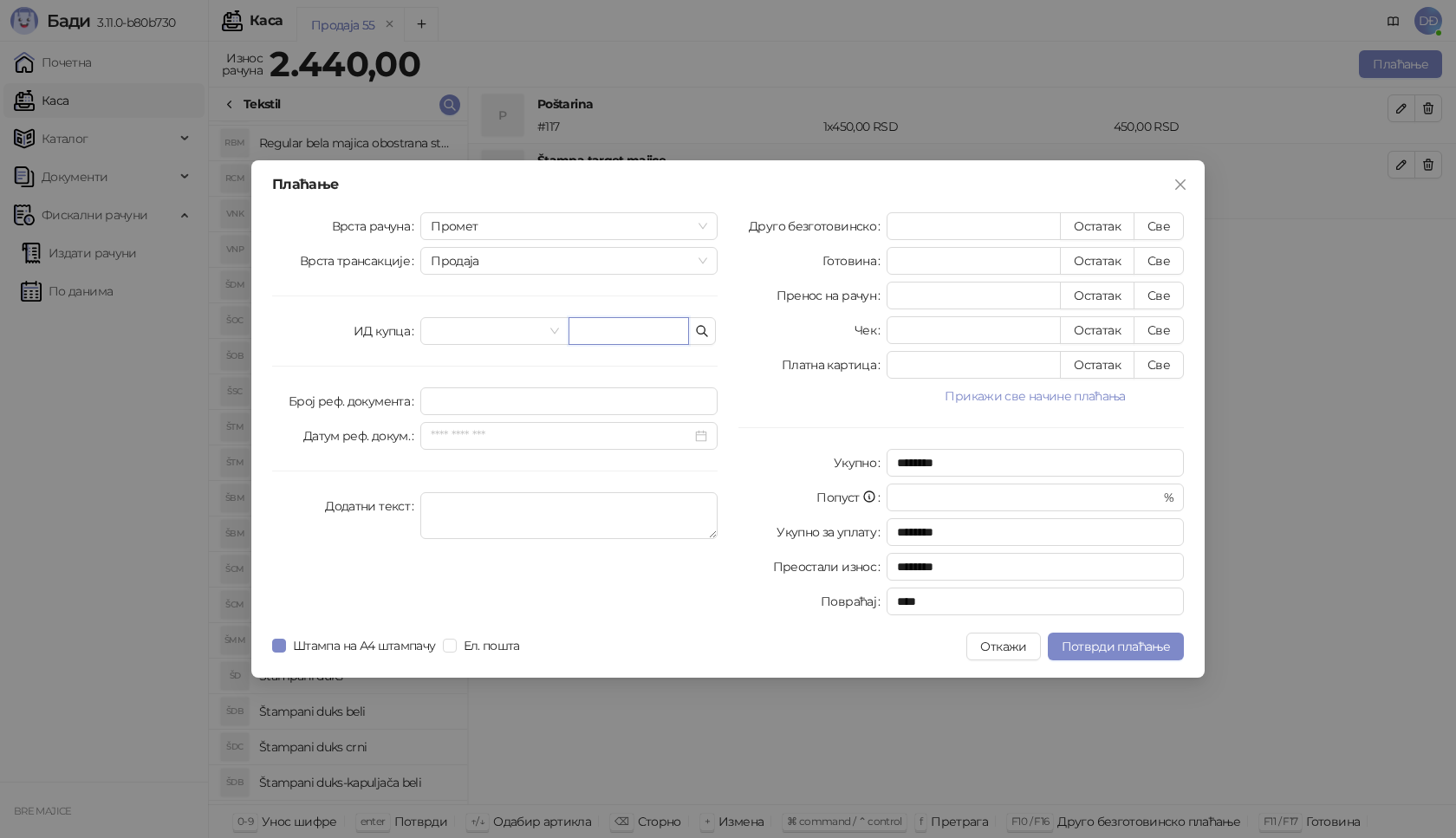
click at [631, 335] on input "text" at bounding box center [629, 331] width 121 height 28
paste input "**********"
type input "**********"
click at [1166, 223] on button "Све" at bounding box center [1158, 226] width 50 height 28
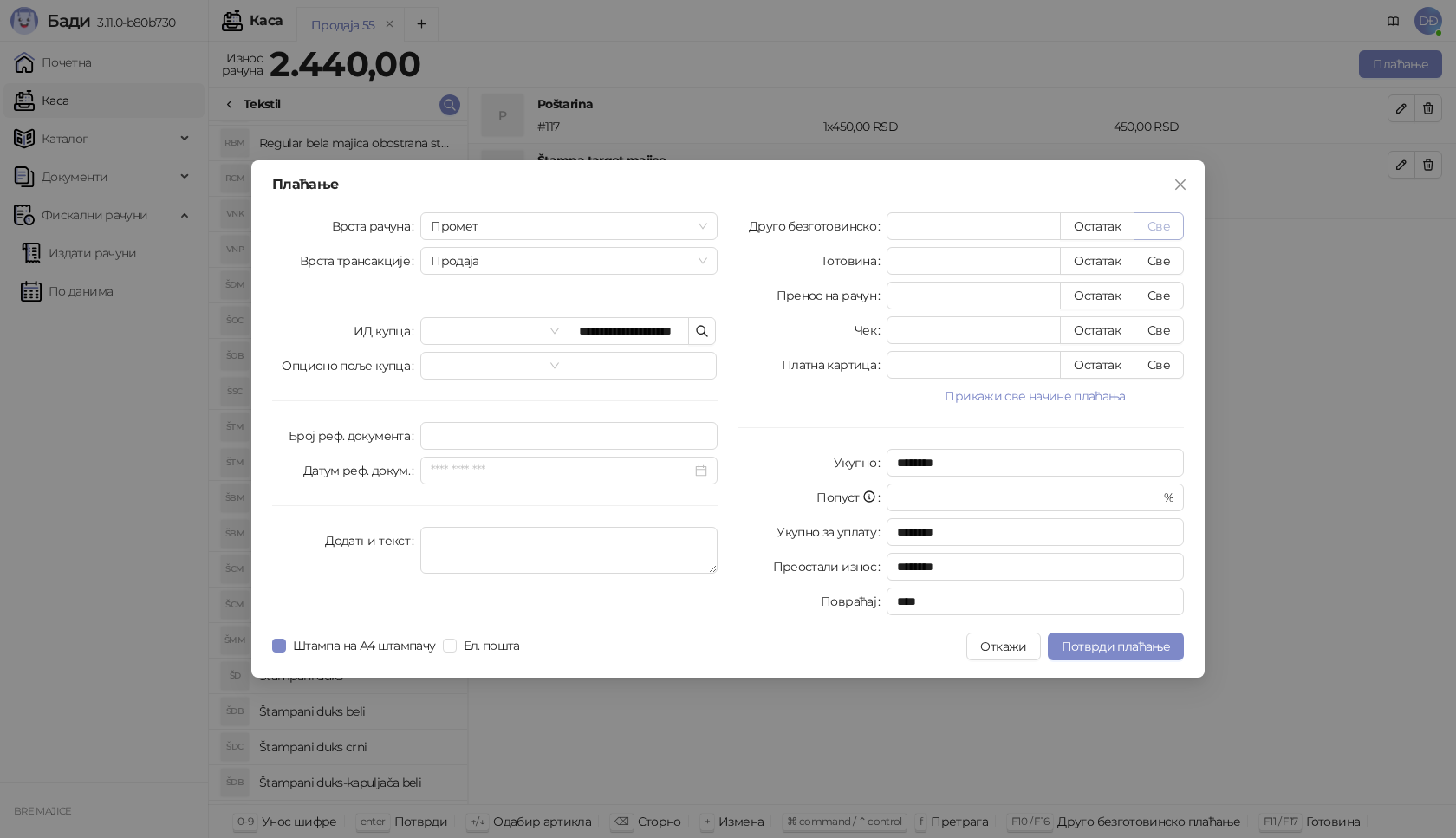
type input "****"
click at [1080, 652] on span "Потврди плаћање" at bounding box center [1115, 646] width 108 height 15
click at [663, 333] on input "**********" at bounding box center [629, 331] width 121 height 28
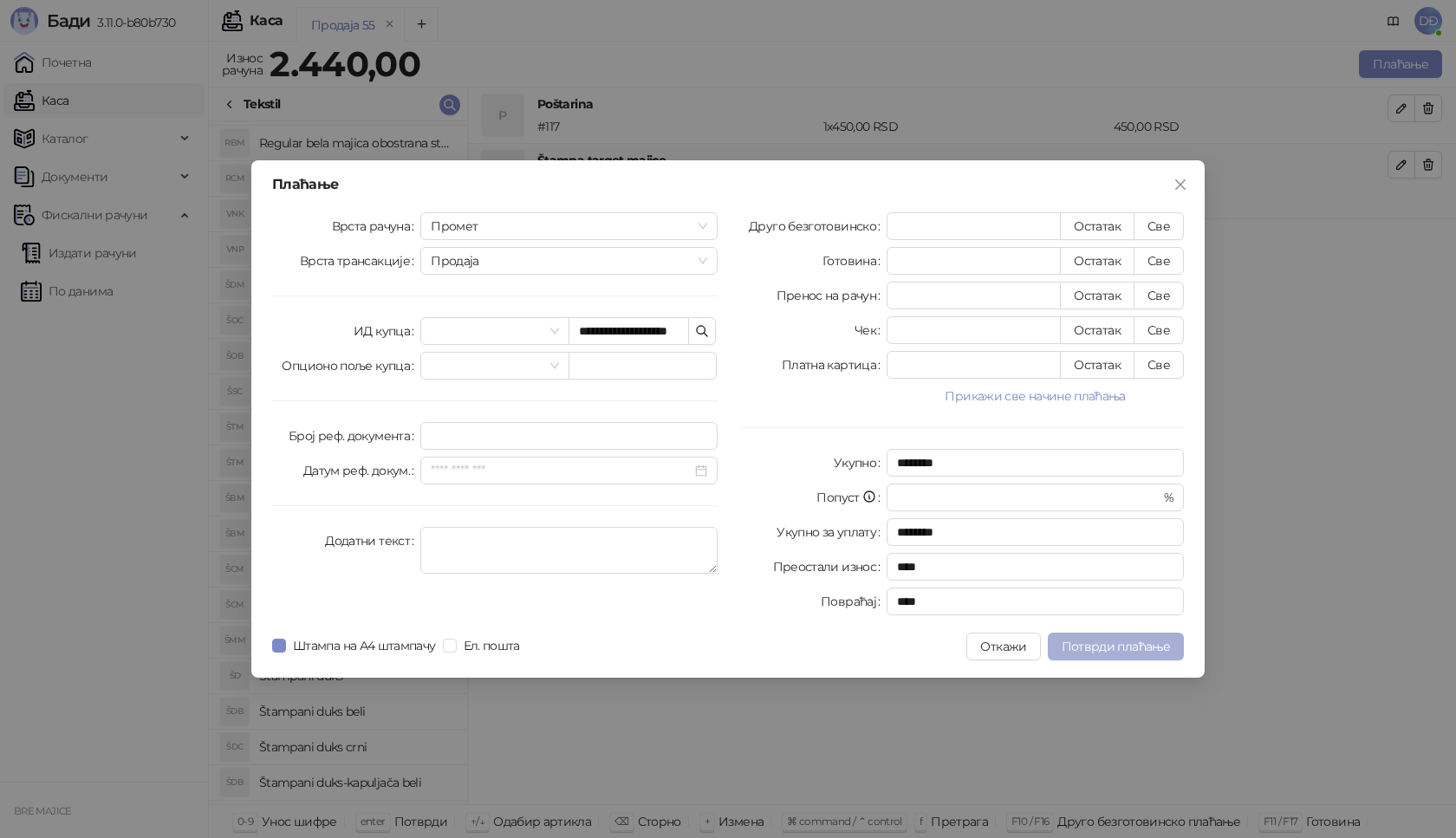
click at [1126, 644] on span "Потврди плаћање" at bounding box center [1115, 646] width 108 height 15
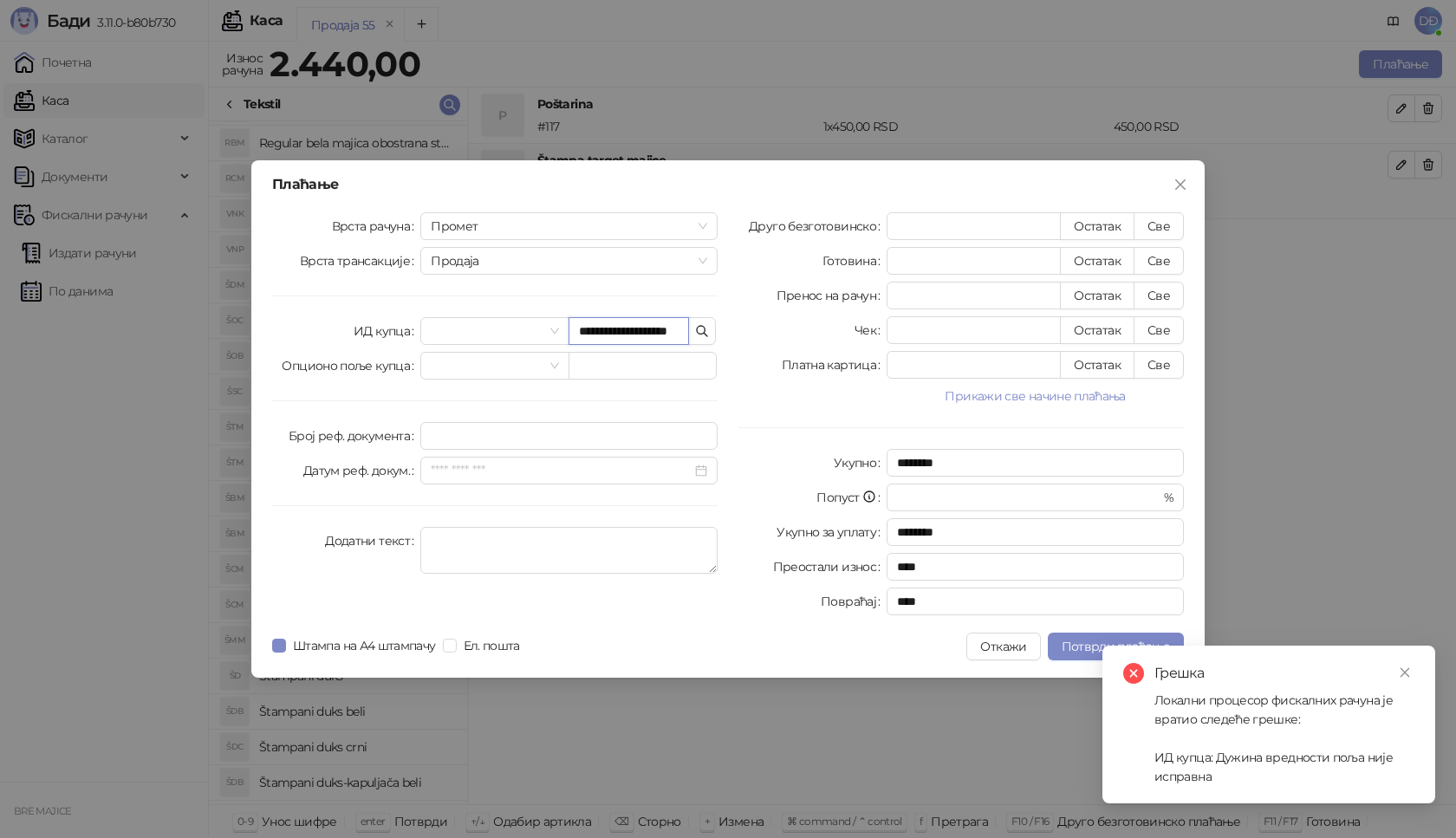
click at [658, 328] on input "**********" at bounding box center [629, 331] width 121 height 28
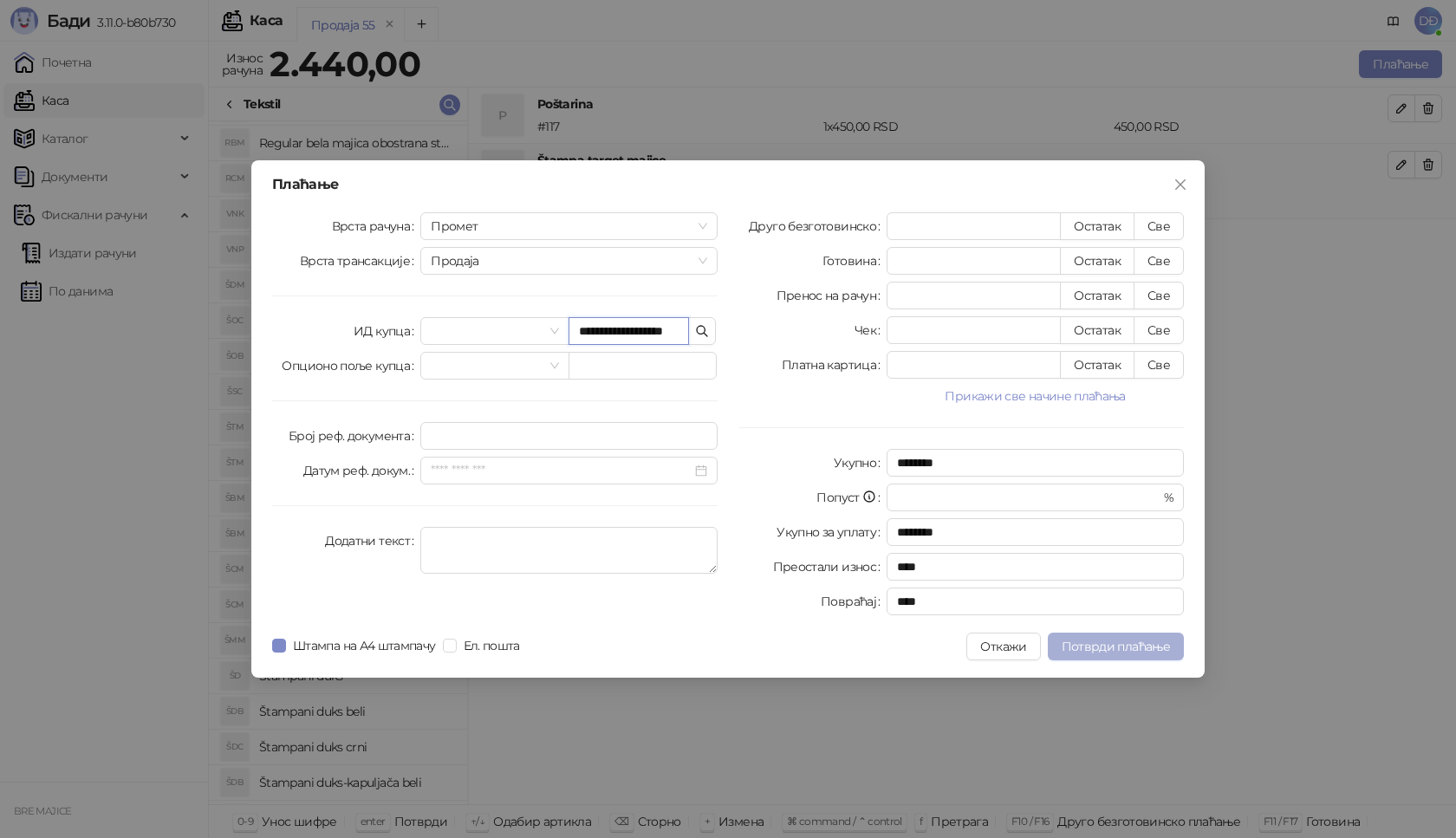
type input "**********"
click at [1111, 648] on span "Потврди плаћање" at bounding box center [1115, 646] width 108 height 15
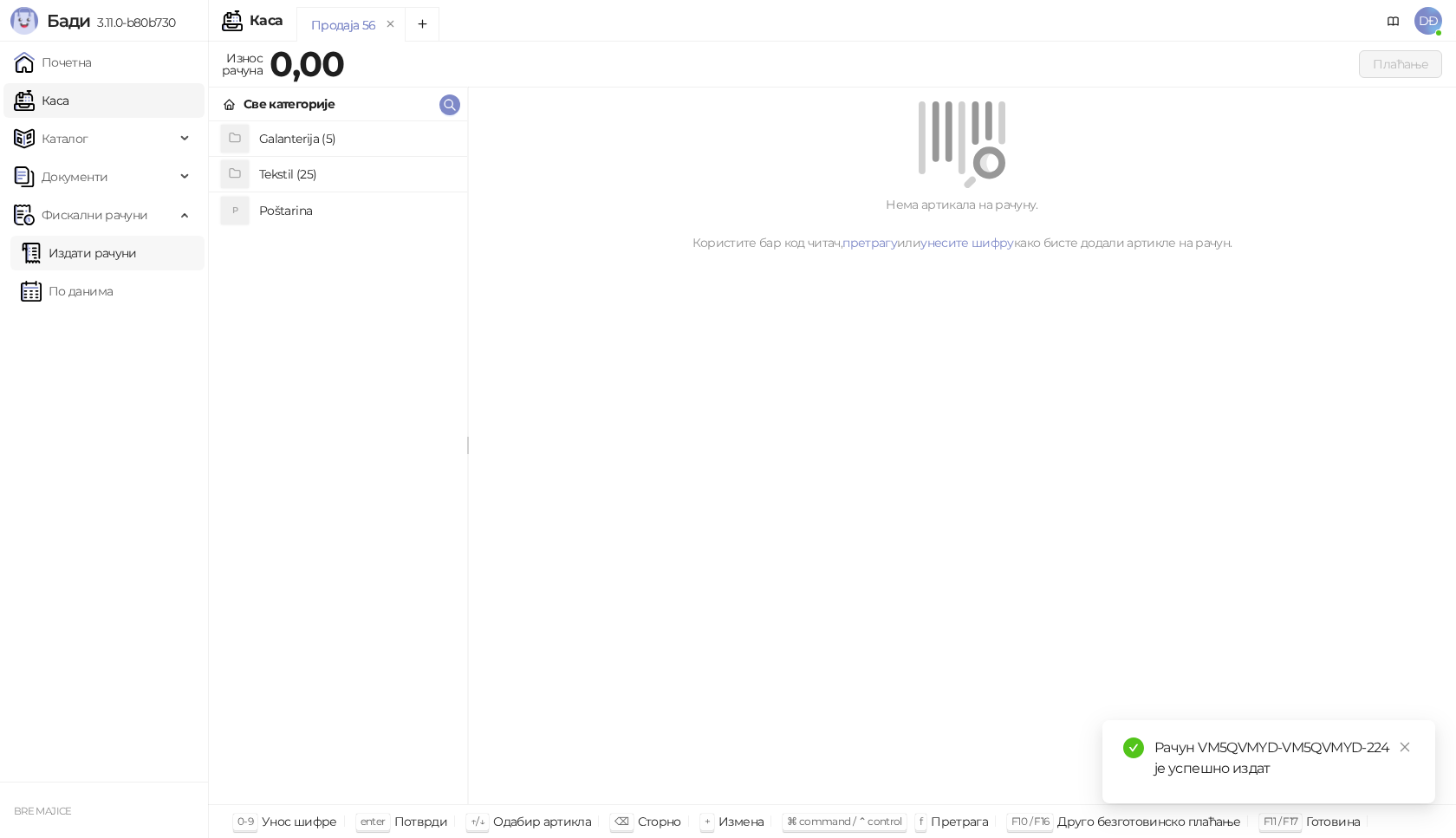
click at [128, 249] on link "Издати рачуни" at bounding box center [79, 253] width 116 height 34
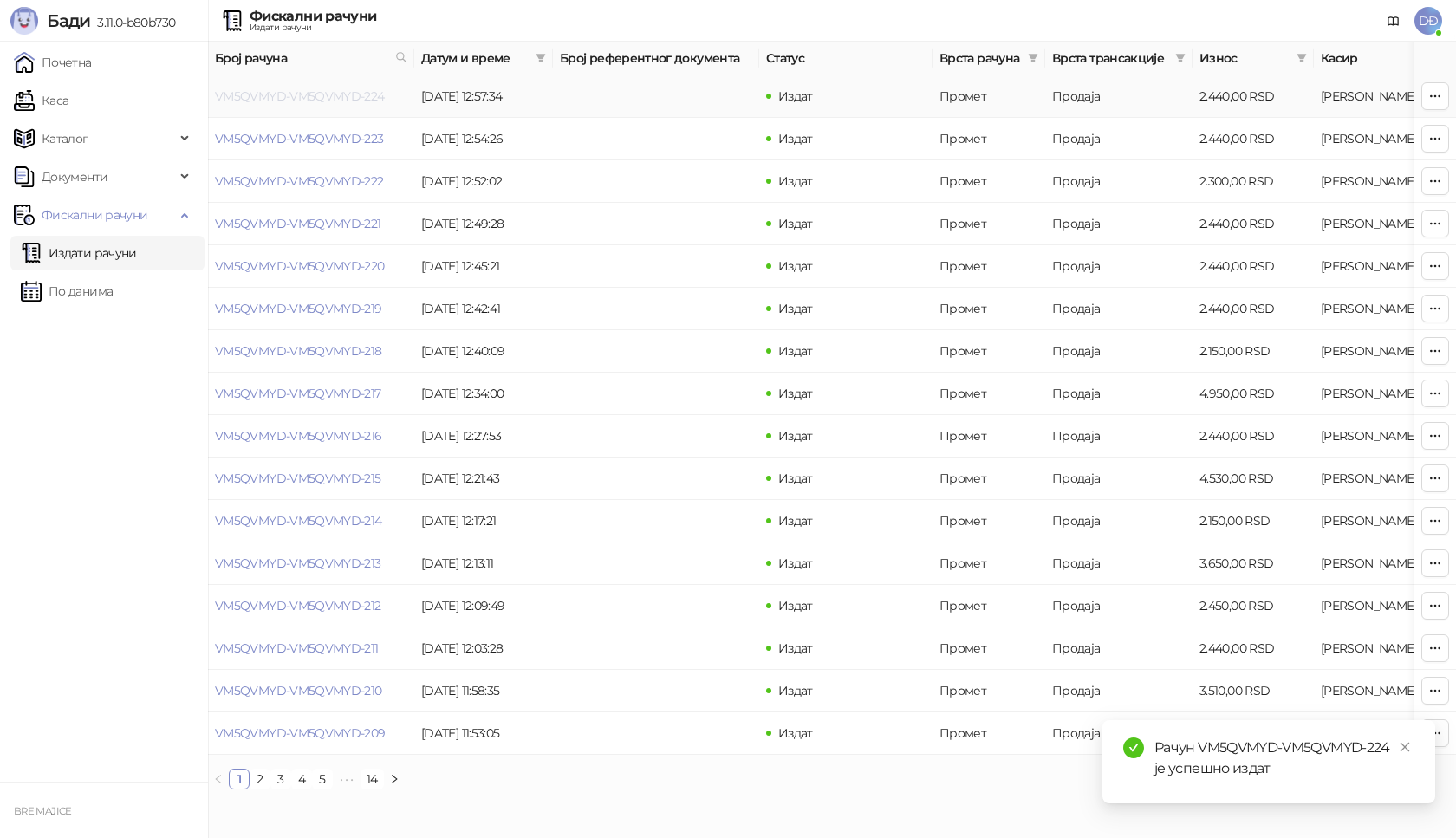
click at [266, 92] on link "VM5QVMYD-VM5QVMYD-224" at bounding box center [299, 95] width 170 height 15
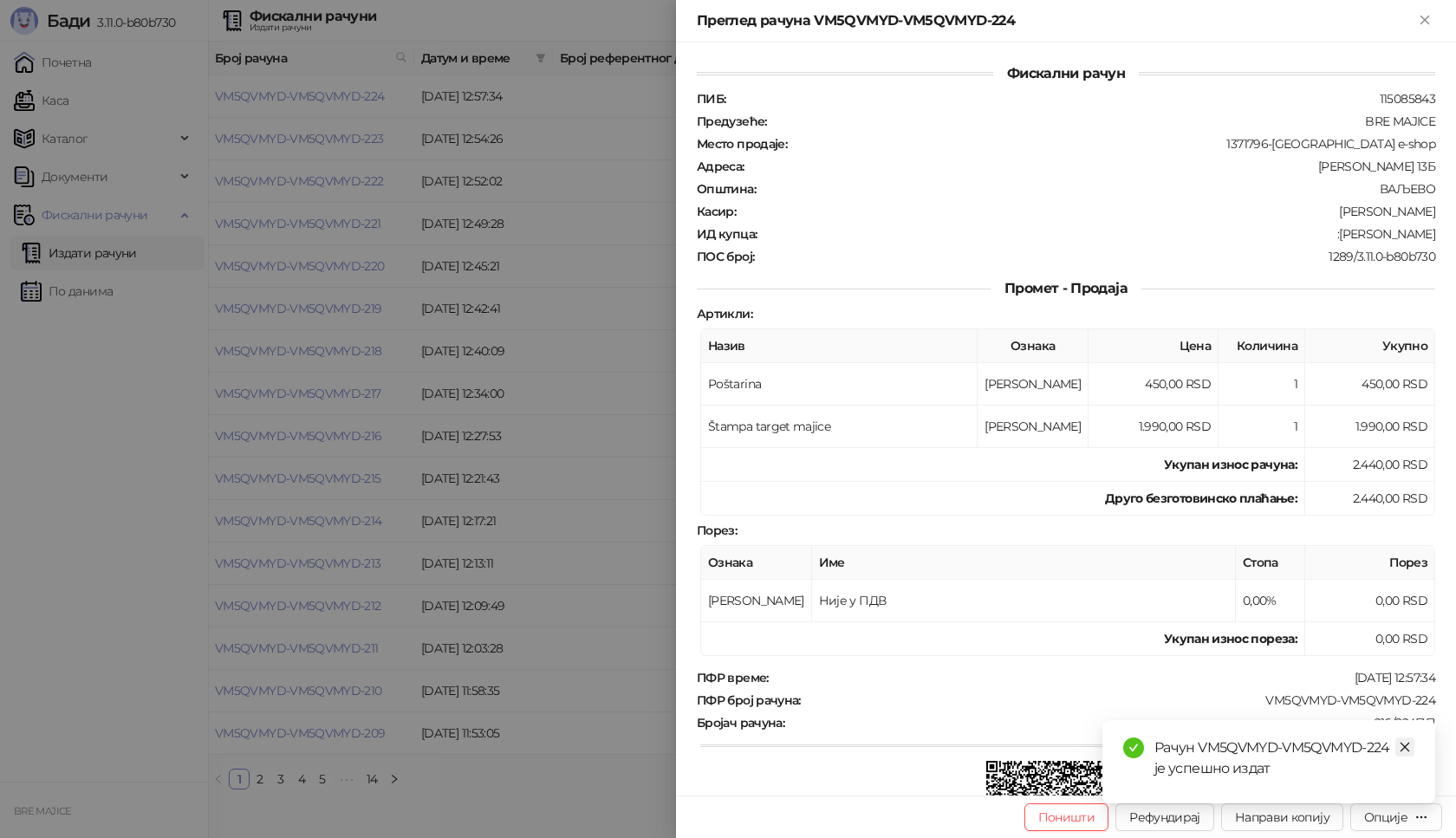
click at [1404, 749] on icon "close" at bounding box center [1404, 746] width 12 height 12
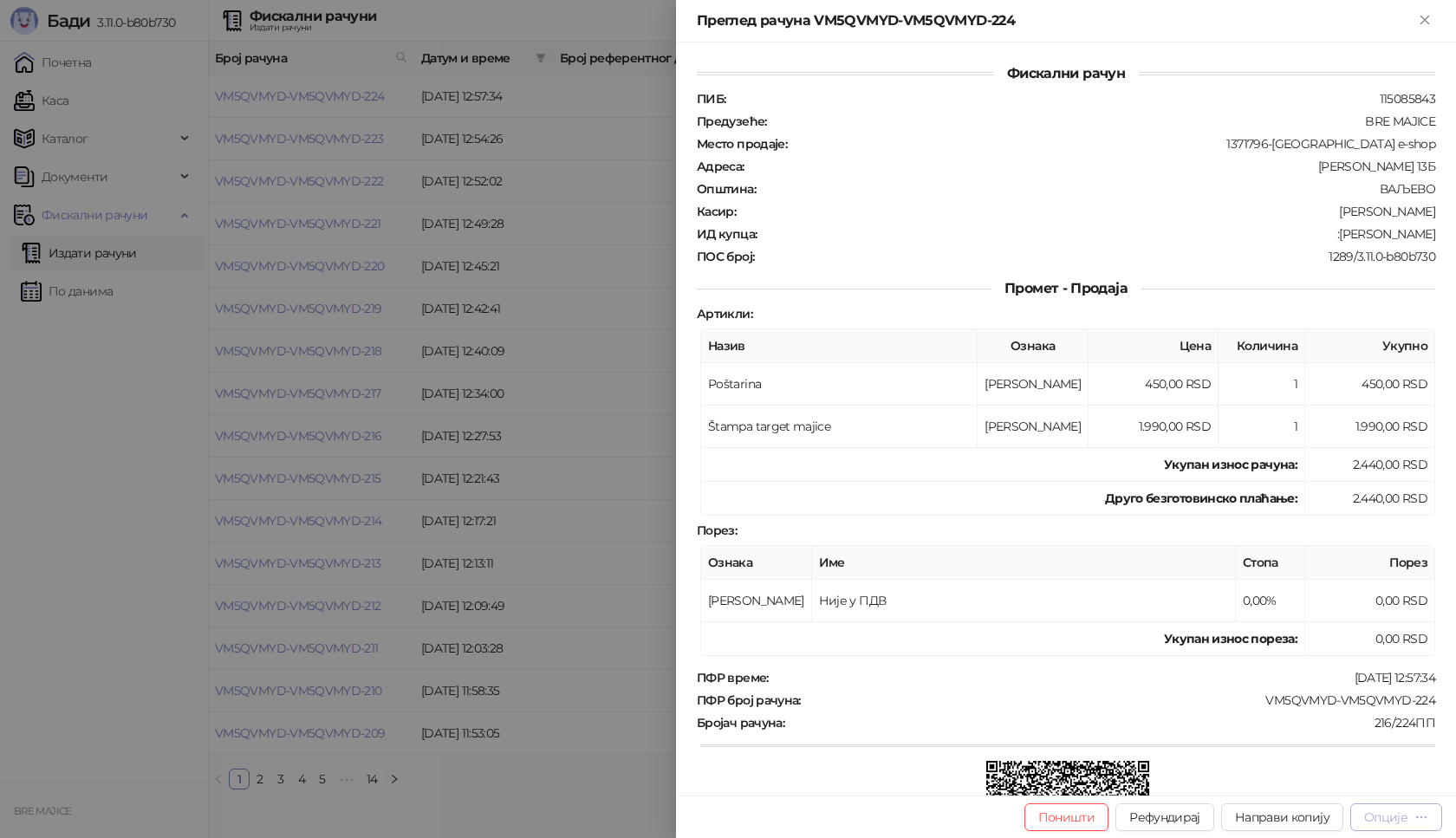
click at [1396, 820] on div "Опције" at bounding box center [1386, 816] width 44 height 15
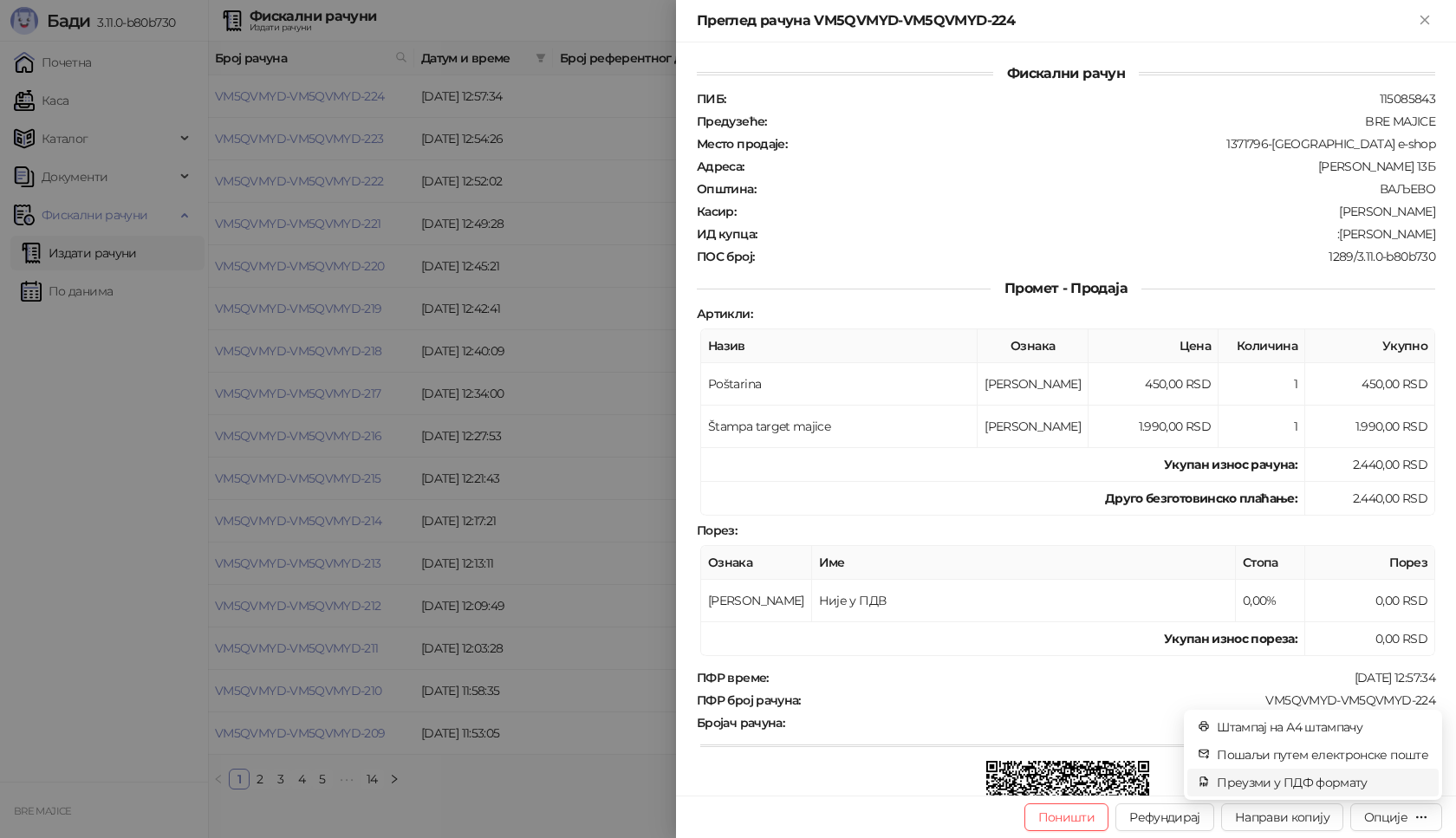
click at [1313, 785] on span "Преузми у ПДФ формату" at bounding box center [1322, 782] width 211 height 19
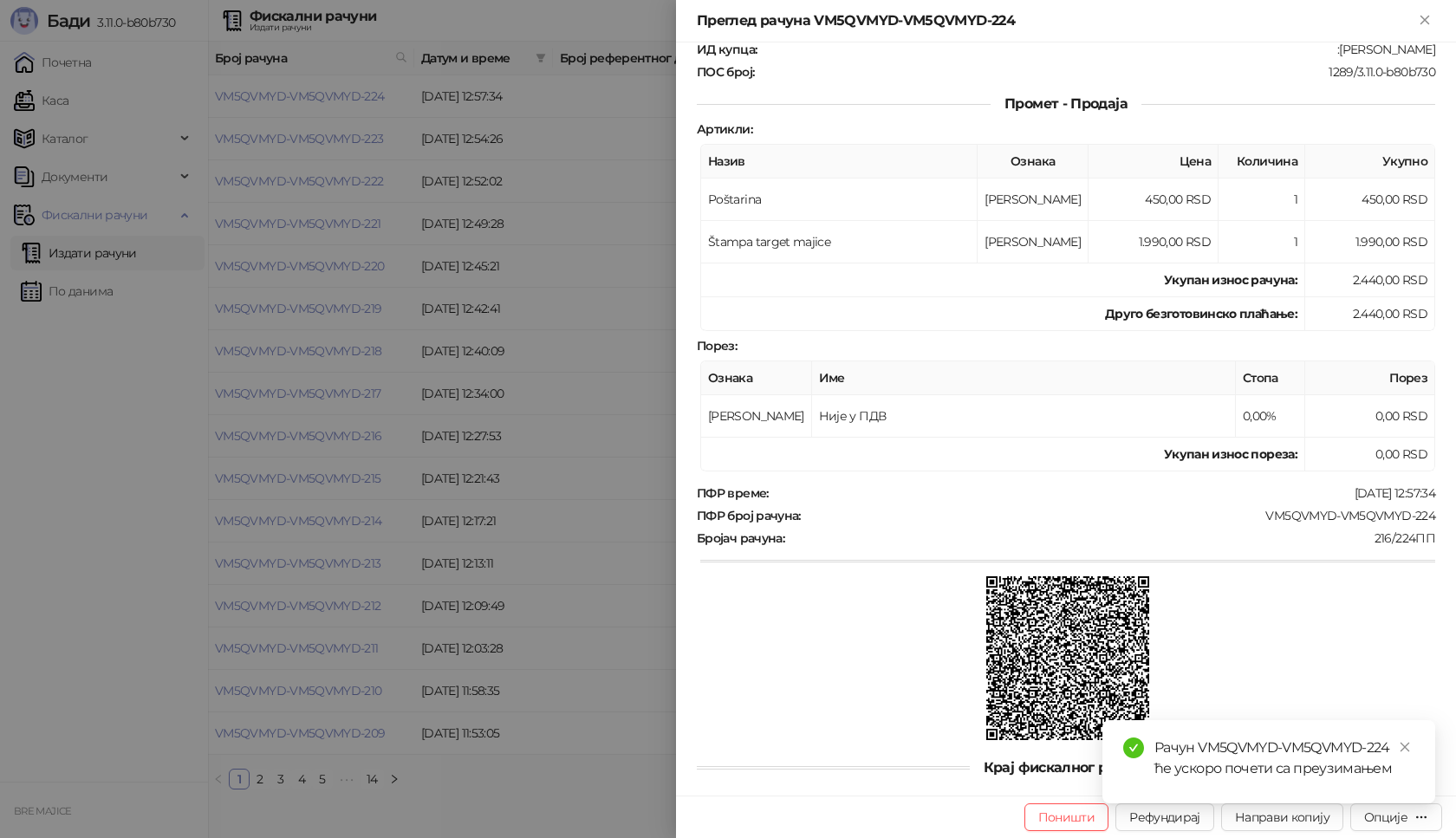
scroll to position [209, 0]
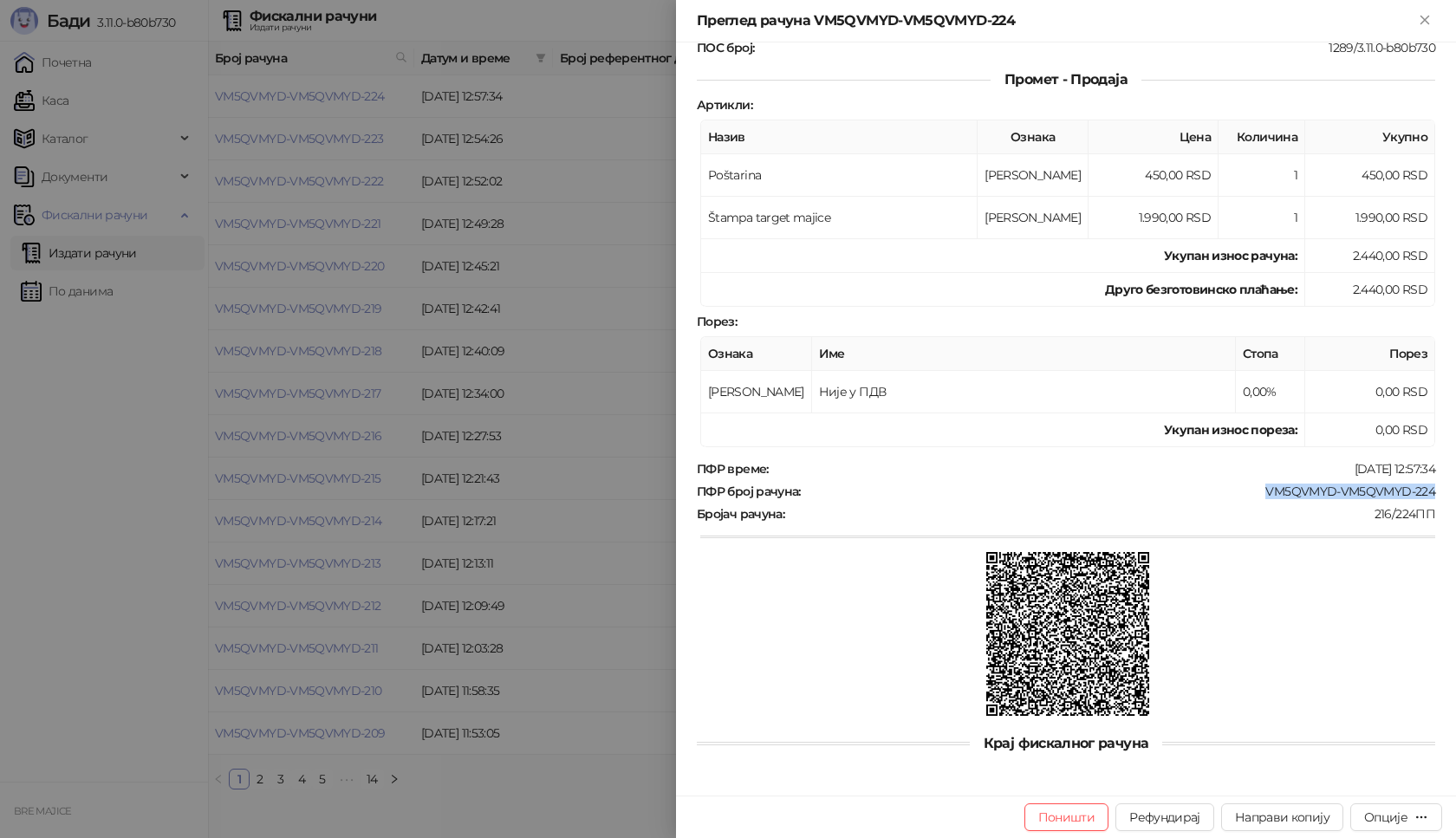
drag, startPoint x: 1424, startPoint y: 491, endPoint x: 1244, endPoint y: 502, distance: 180.3
click at [1250, 496] on div "Фискални рачун ПИБ : 115085843 Предузеће : BRE MAJICE Место продаје : 1371796-[…" at bounding box center [1066, 419] width 780 height 753
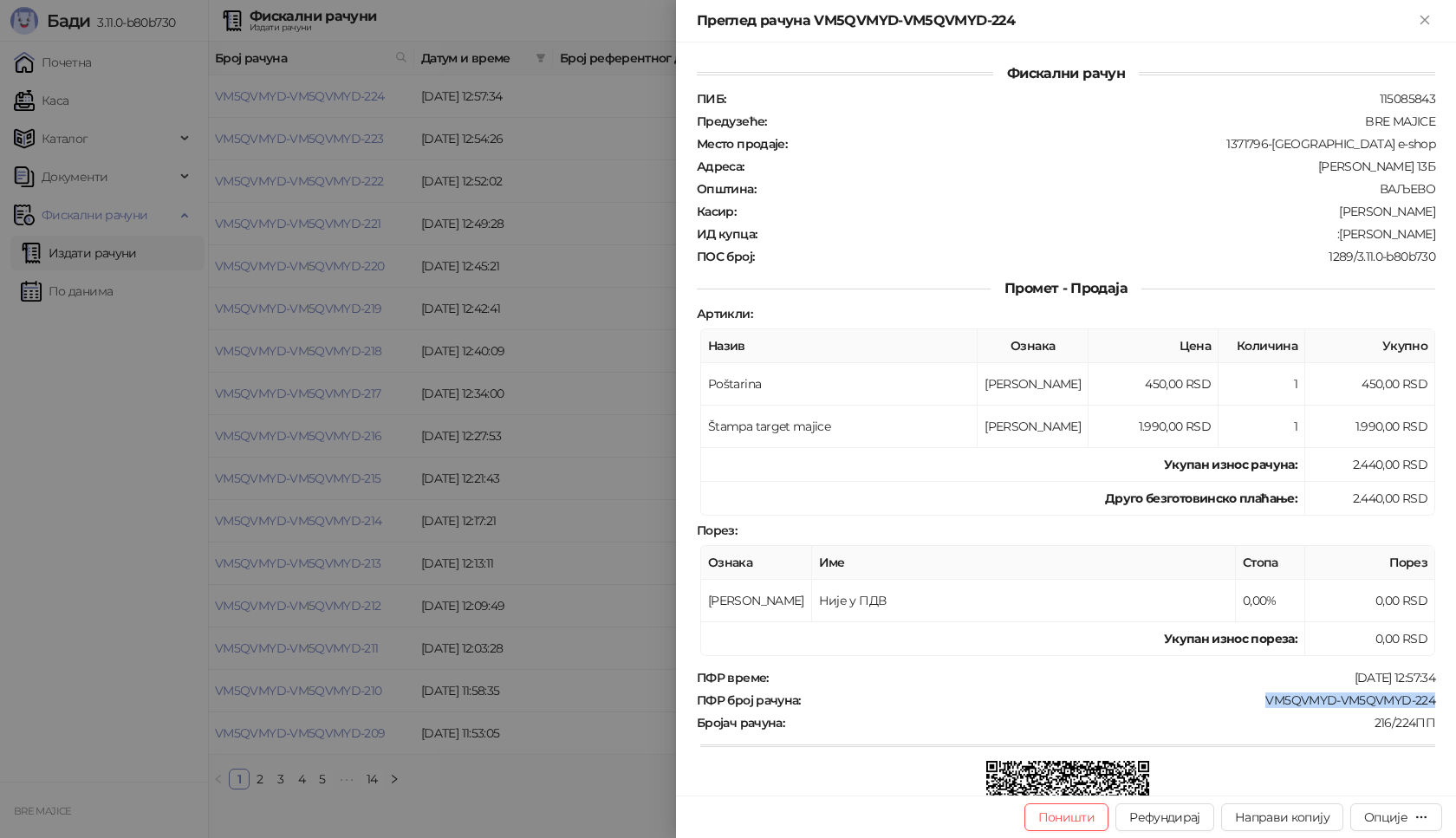
drag, startPoint x: 1422, startPoint y: 229, endPoint x: 1315, endPoint y: 240, distance: 107.6
click at [1315, 240] on div "ИД купца : :[PERSON_NAME]" at bounding box center [1066, 233] width 746 height 15
click at [1422, 15] on icon "Close" at bounding box center [1424, 19] width 8 height 8
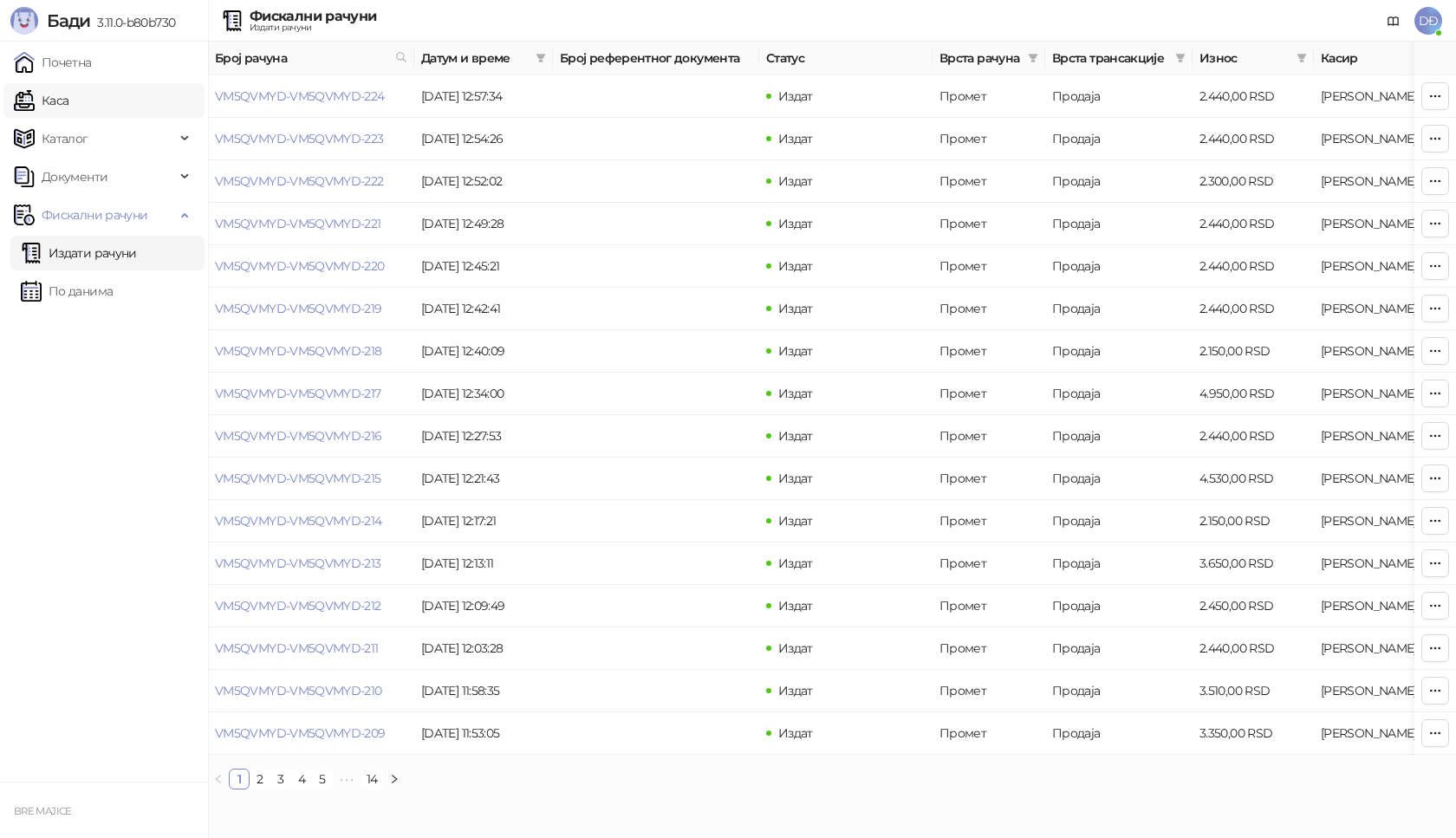
click at [68, 102] on link "Каса" at bounding box center [41, 101] width 54 height 34
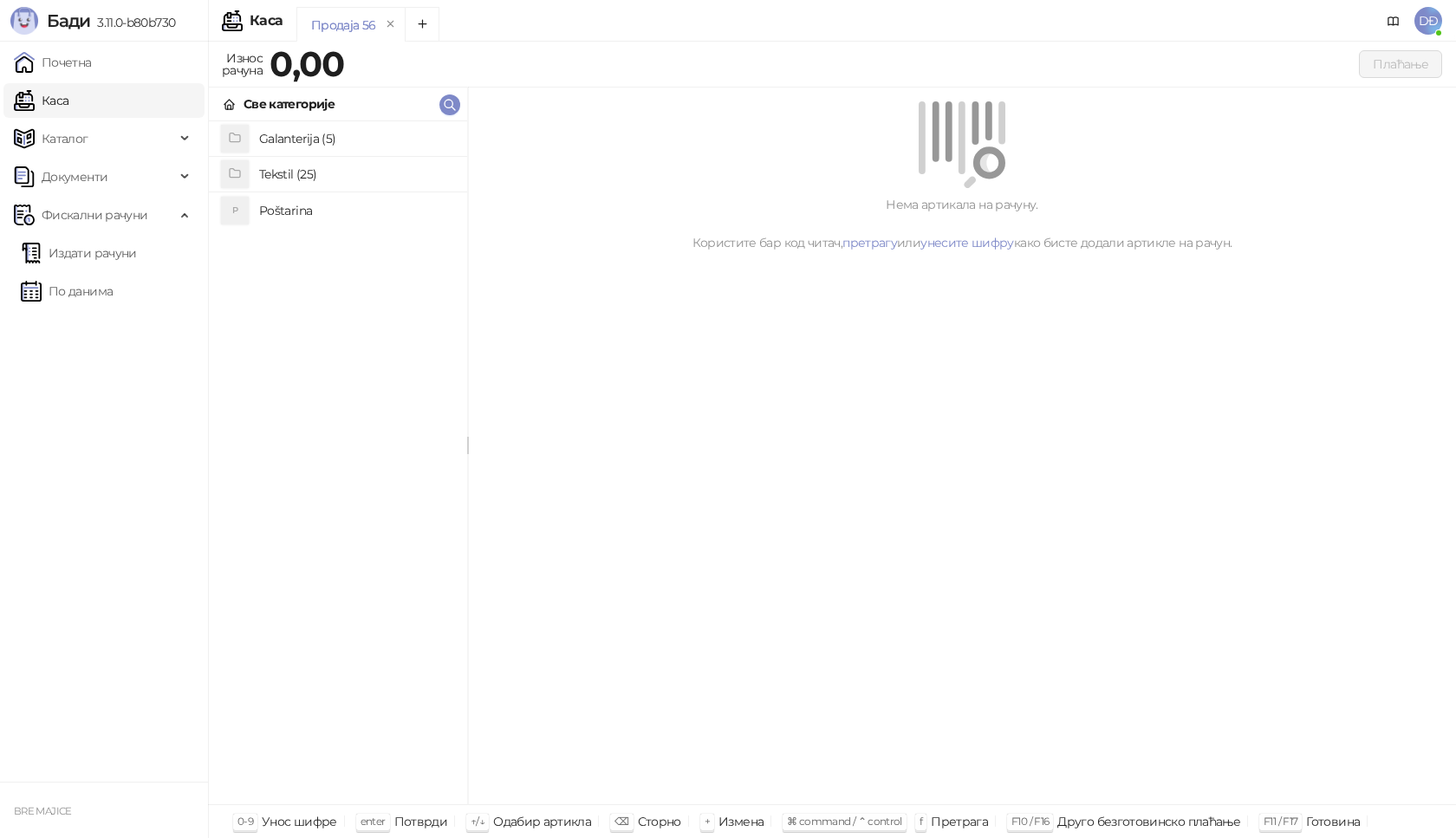
click at [262, 207] on h4 "Poštarina" at bounding box center [357, 210] width 194 height 28
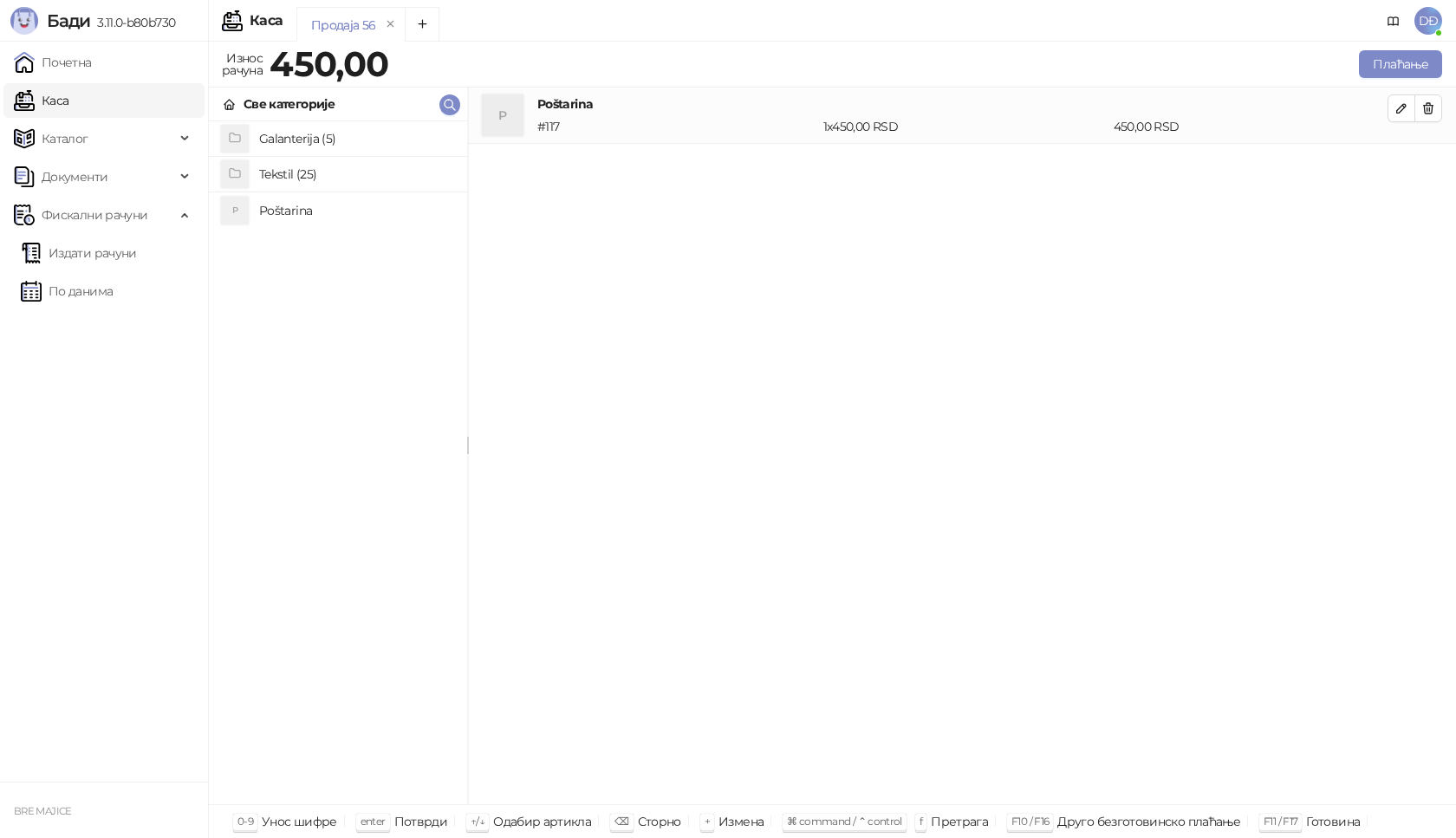
click at [282, 171] on h4 "Tekstil (25)" at bounding box center [357, 174] width 194 height 28
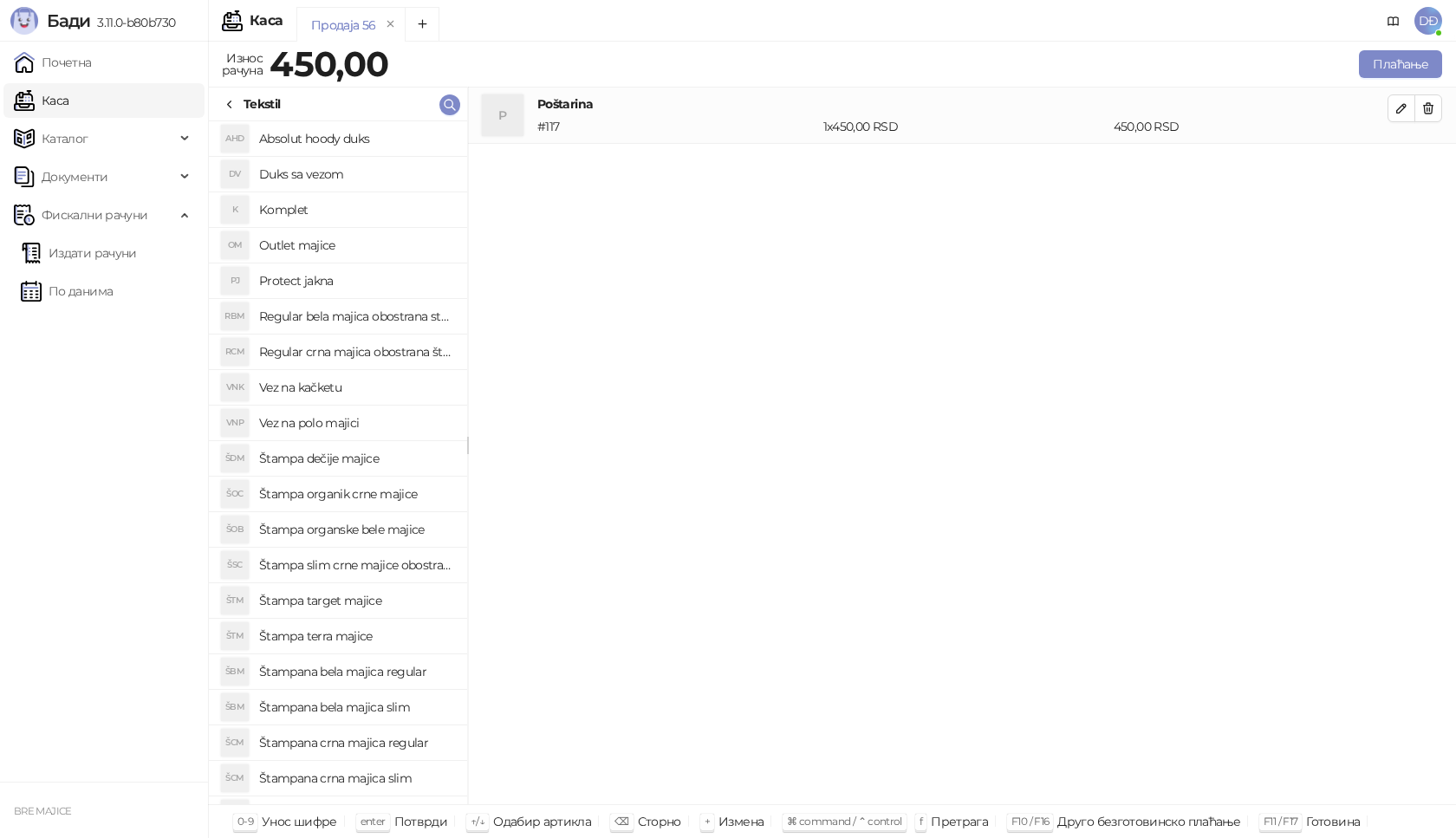
click at [396, 668] on h4 "Štampana bela majica regular" at bounding box center [357, 671] width 194 height 28
click at [1400, 169] on icon "button" at bounding box center [1402, 165] width 9 height 9
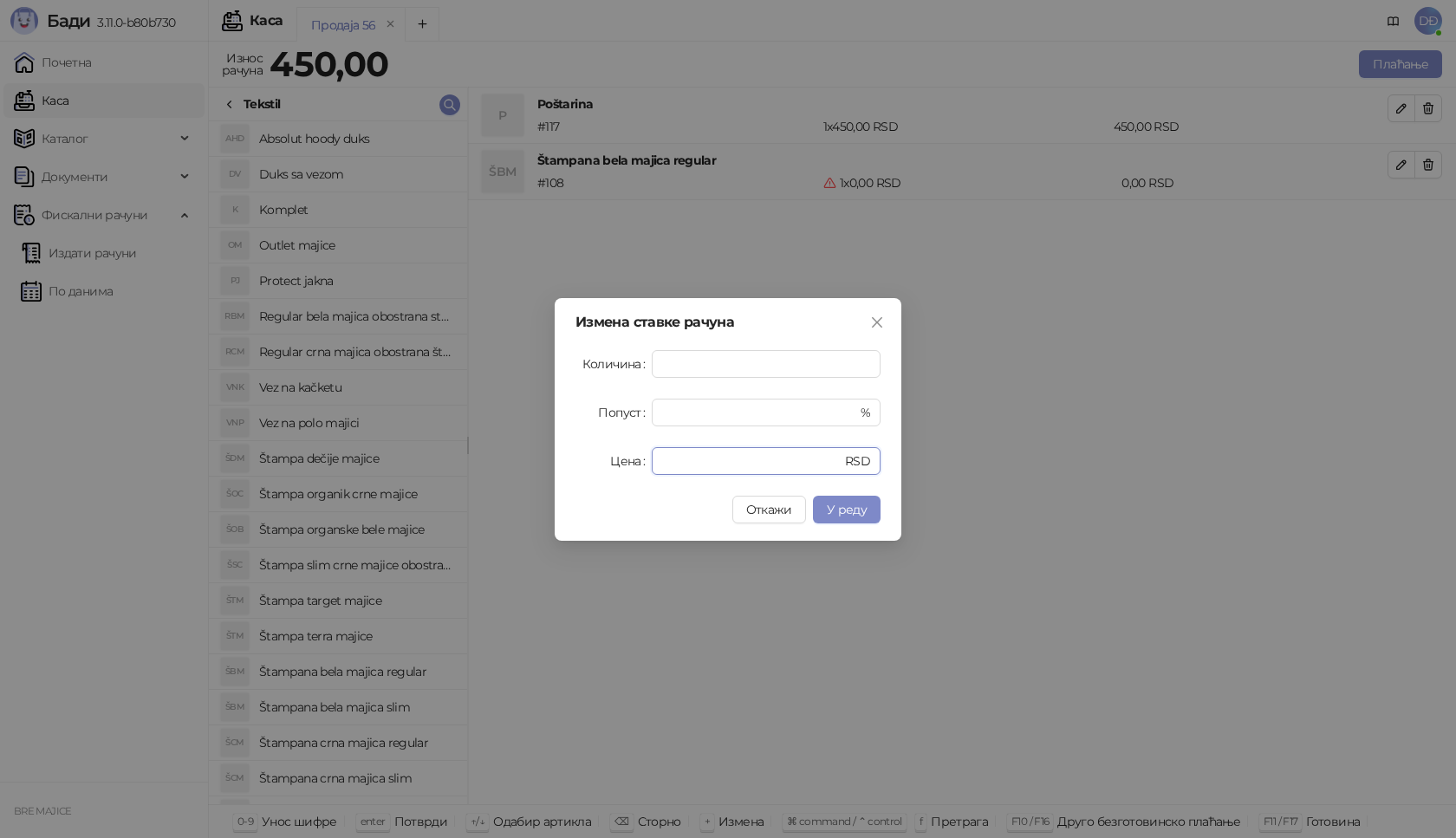
drag, startPoint x: 693, startPoint y: 461, endPoint x: 608, endPoint y: 468, distance: 85.3
click at [611, 468] on div "Цена * RSD" at bounding box center [728, 461] width 305 height 28
type input "****"
click at [835, 505] on span "У реду" at bounding box center [846, 509] width 40 height 15
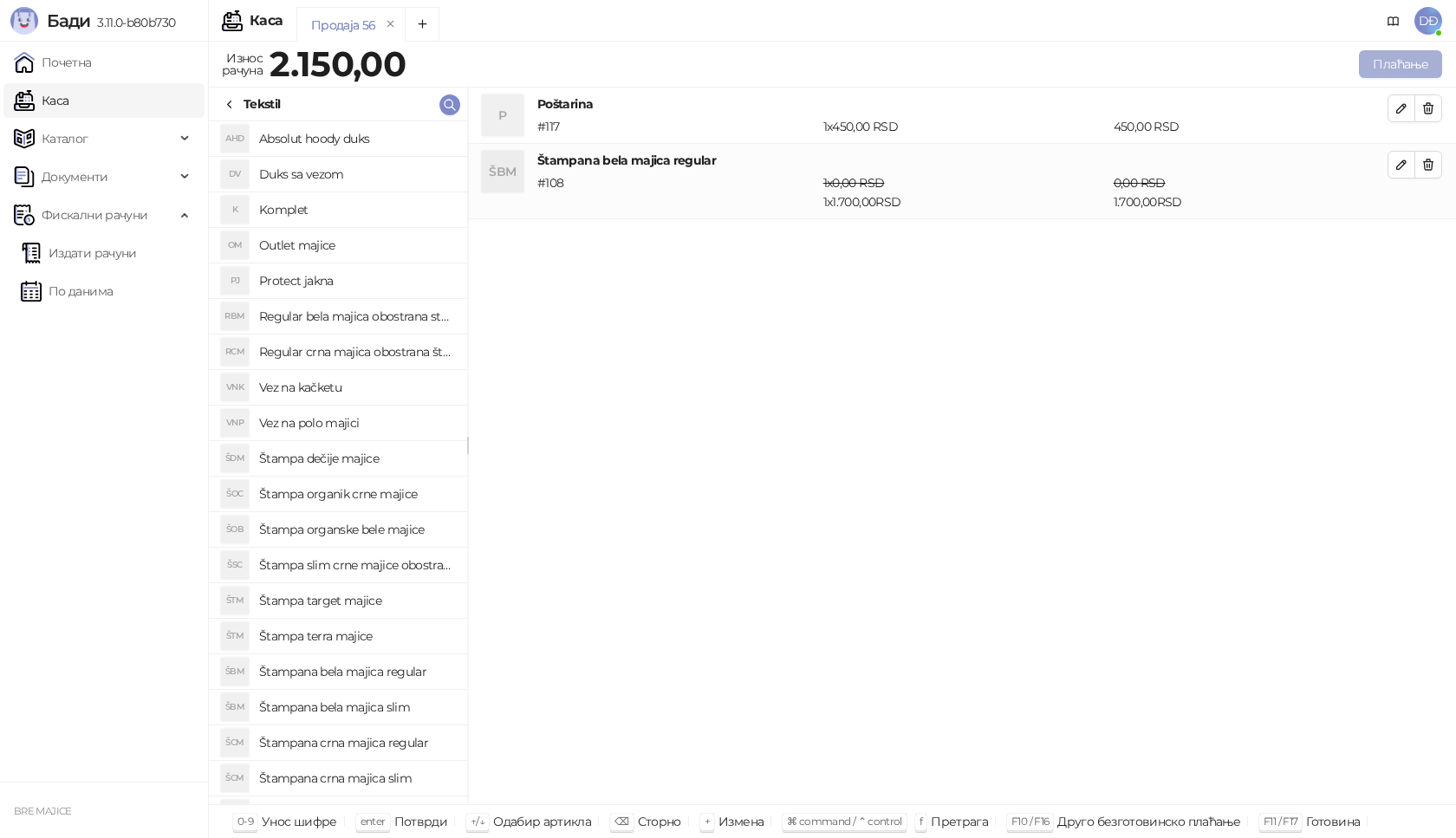
click at [1397, 60] on button "Плаћање" at bounding box center [1401, 63] width 83 height 28
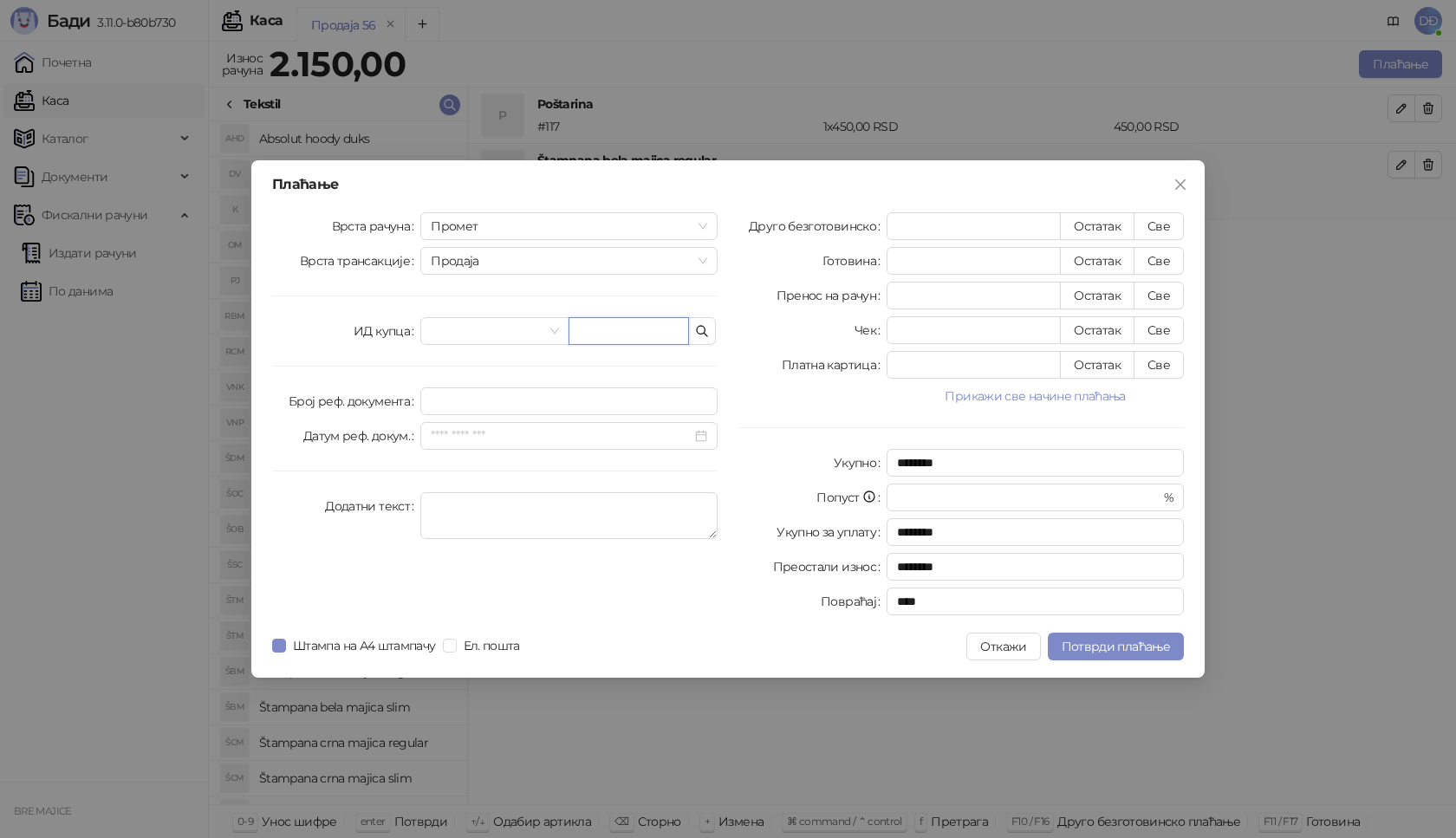
click at [645, 341] on input "text" at bounding box center [629, 331] width 121 height 28
paste input "**********"
type input "**********"
click at [1168, 226] on button "Све" at bounding box center [1158, 226] width 50 height 28
type input "****"
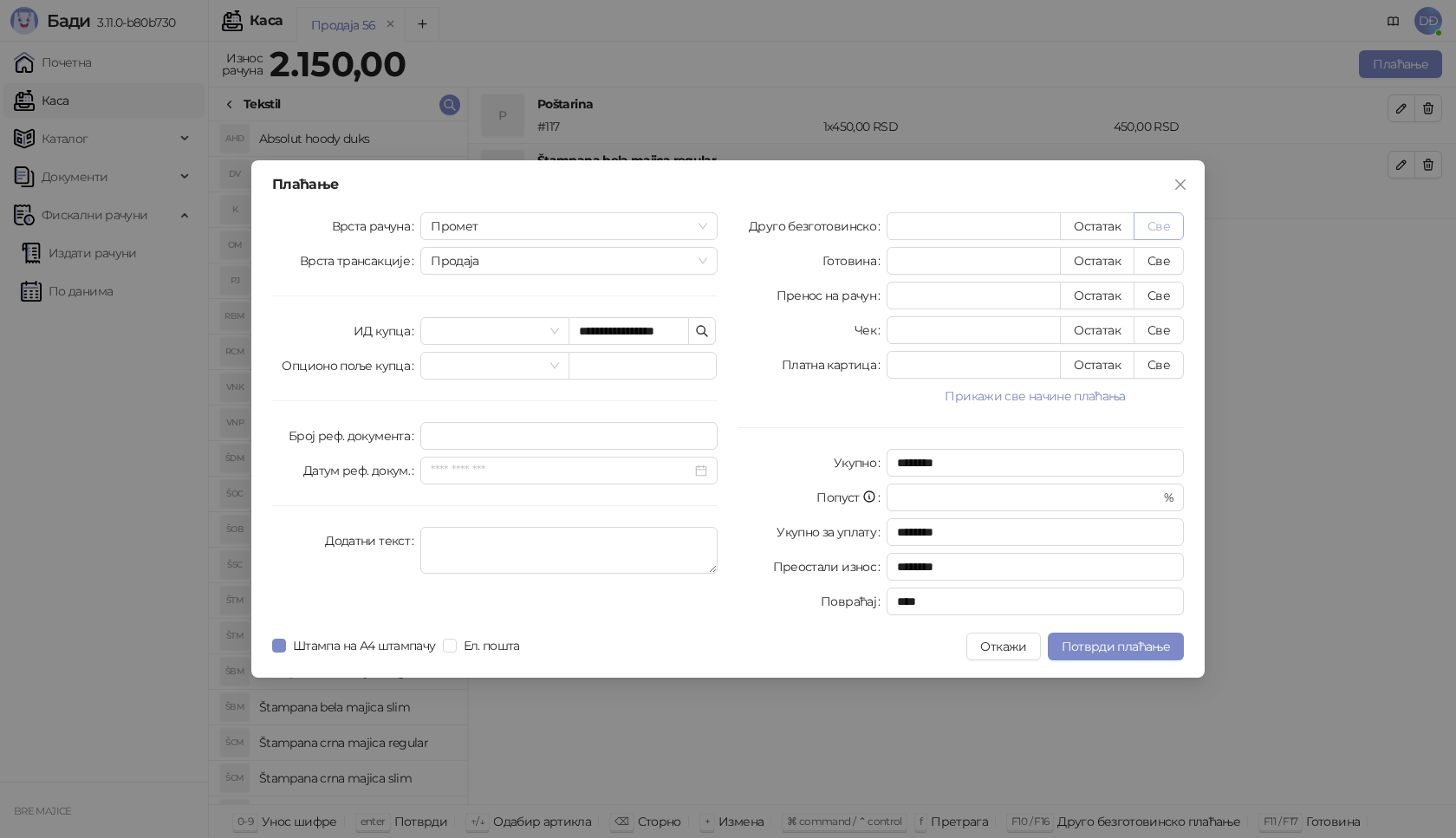
type input "****"
click at [1103, 645] on span "Потврди плаћање" at bounding box center [1115, 646] width 108 height 15
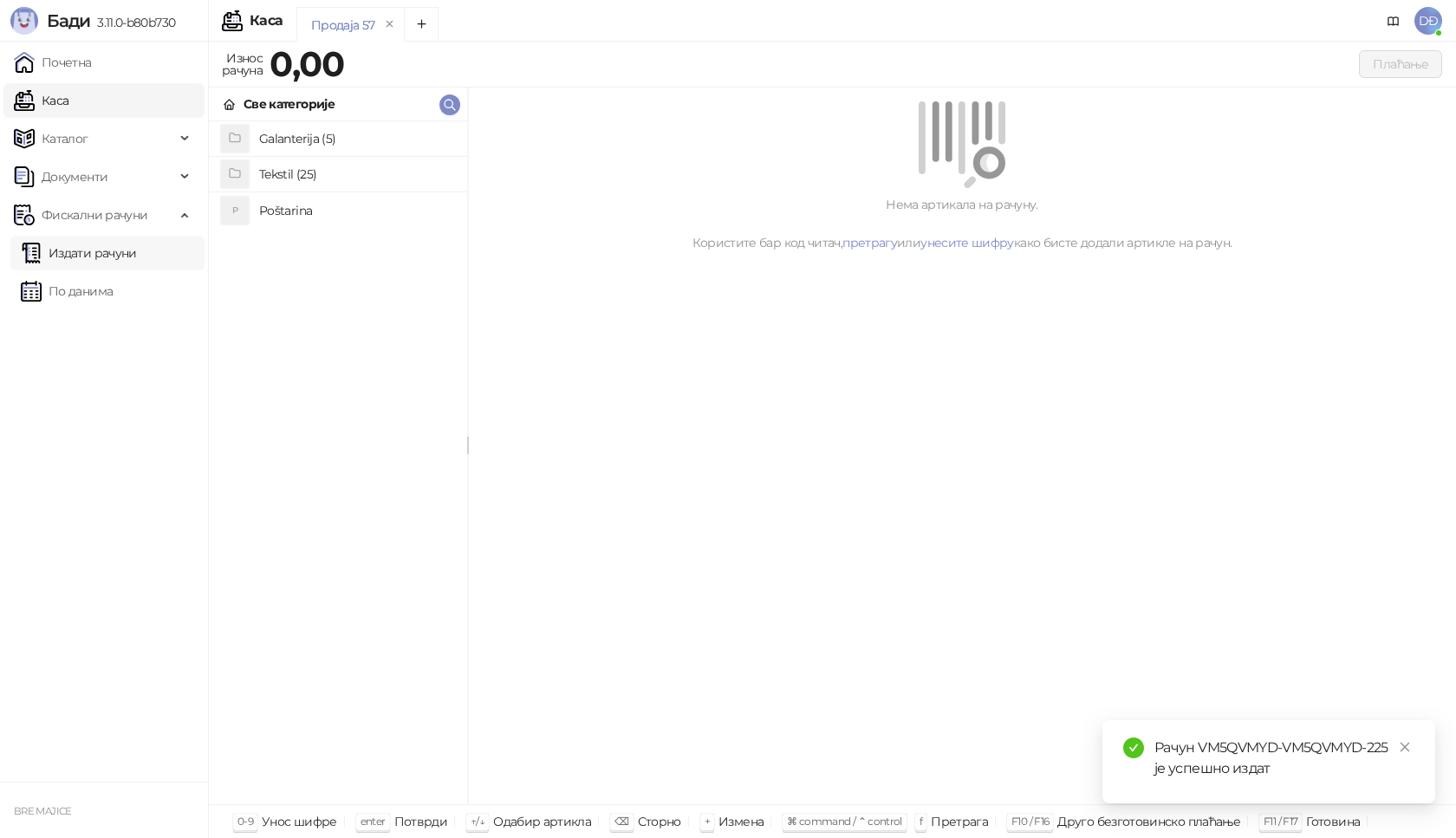
click at [137, 251] on link "Издати рачуни" at bounding box center [79, 253] width 116 height 34
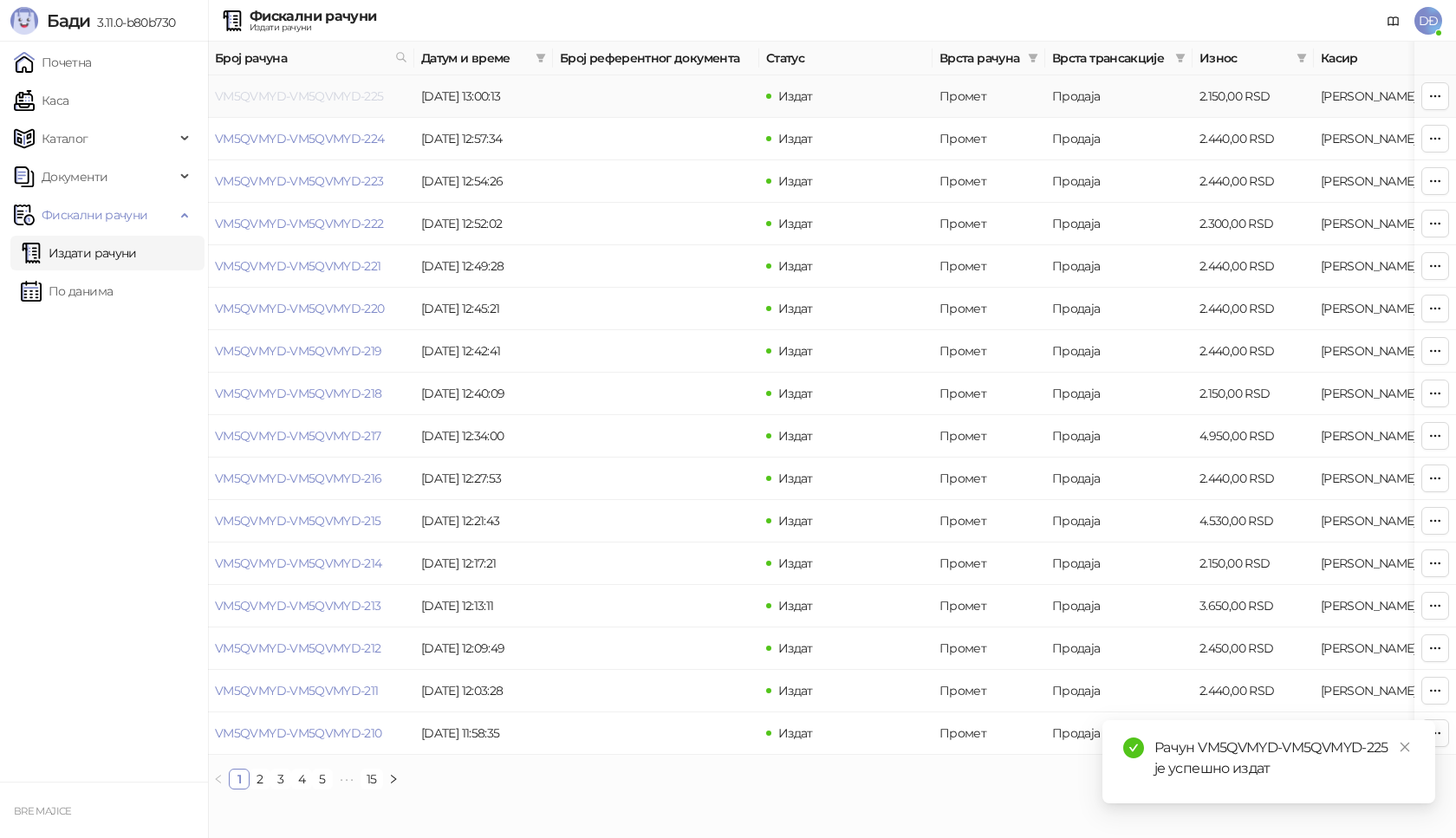
click at [282, 95] on link "VM5QVMYD-VM5QVMYD-225" at bounding box center [299, 95] width 169 height 15
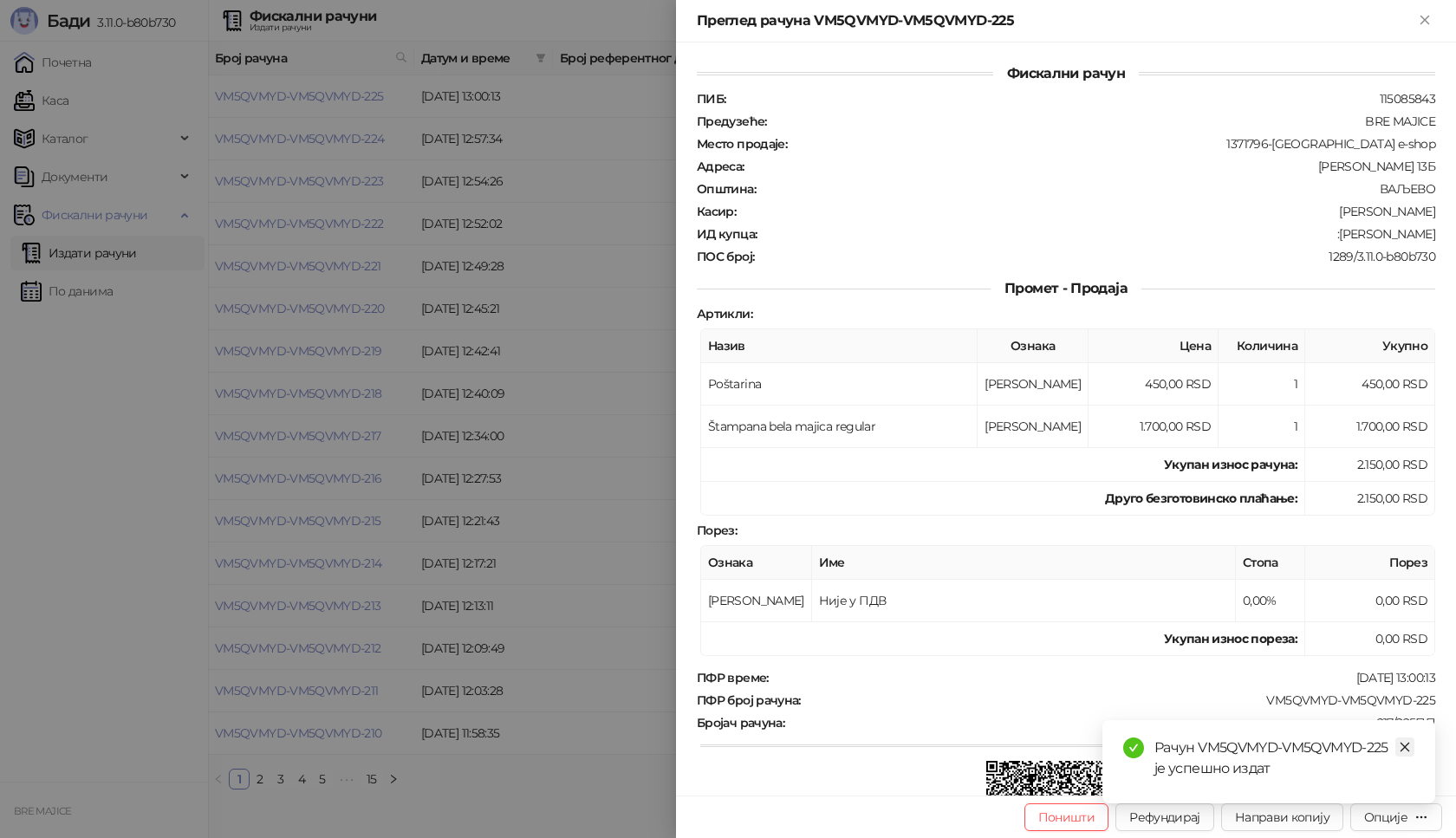
click at [1405, 752] on icon "close" at bounding box center [1404, 746] width 12 height 12
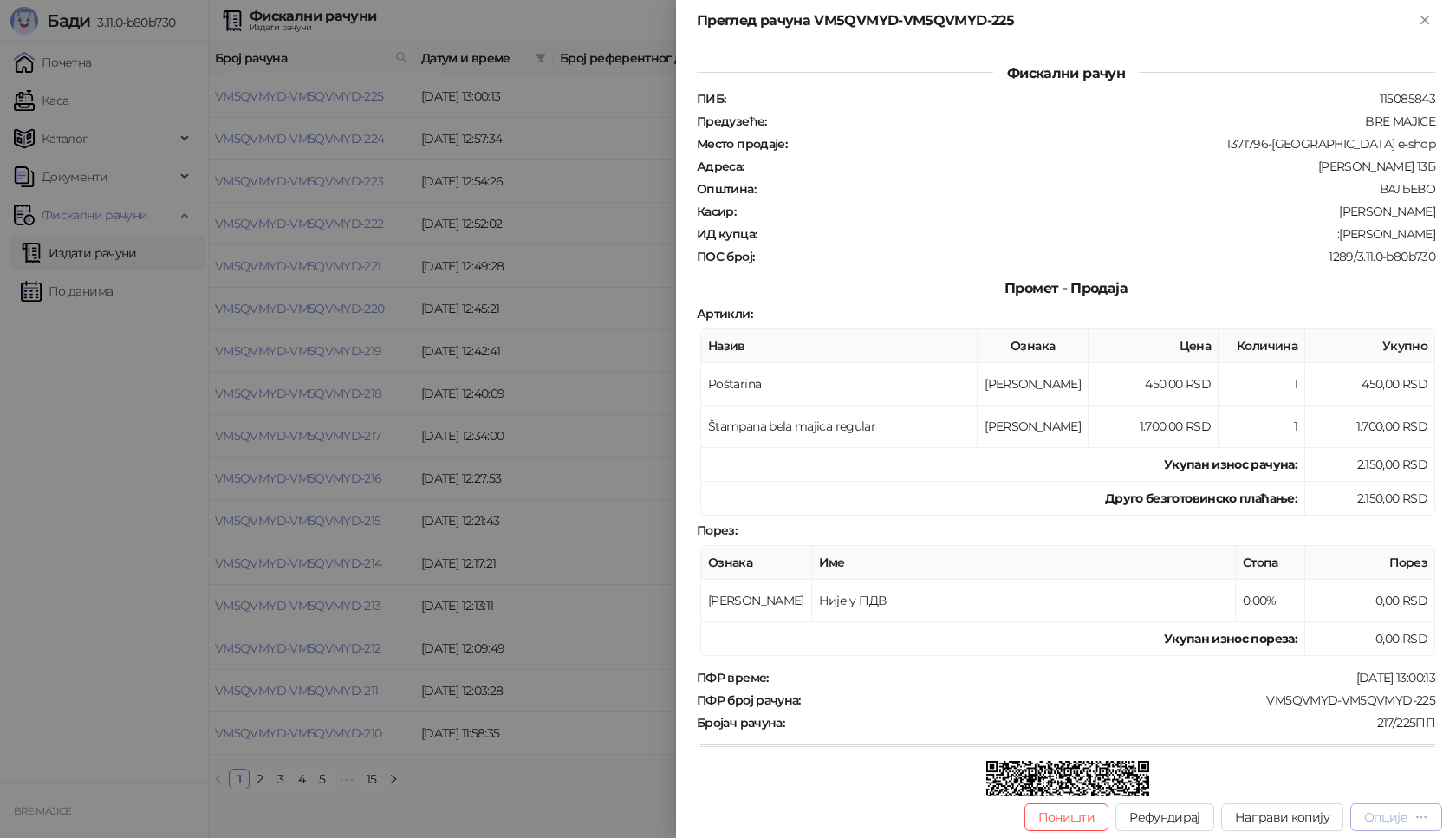
click at [1392, 817] on div "Опције" at bounding box center [1386, 816] width 44 height 15
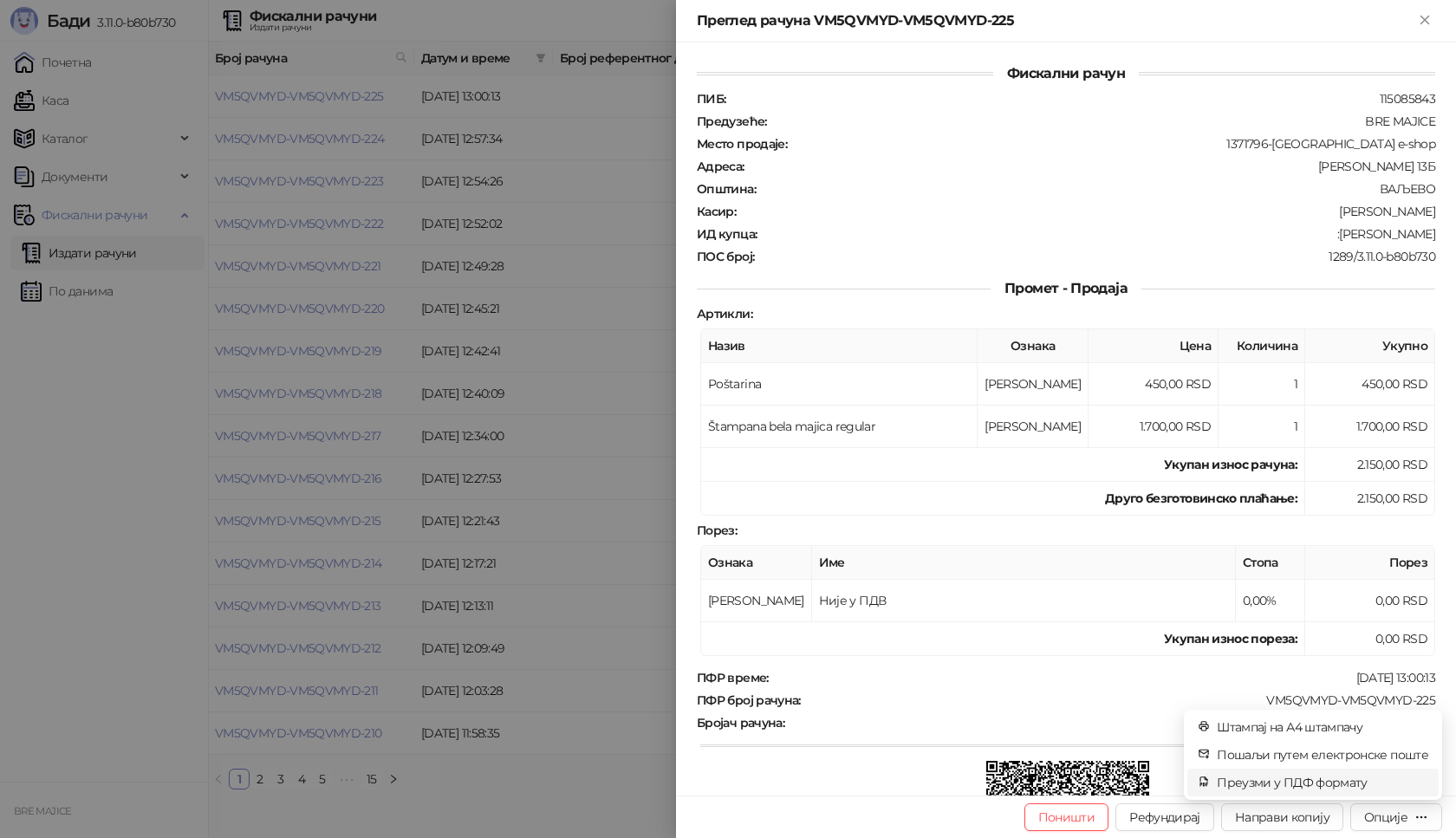
click at [1361, 781] on span "Преузми у ПДФ формату" at bounding box center [1322, 782] width 211 height 19
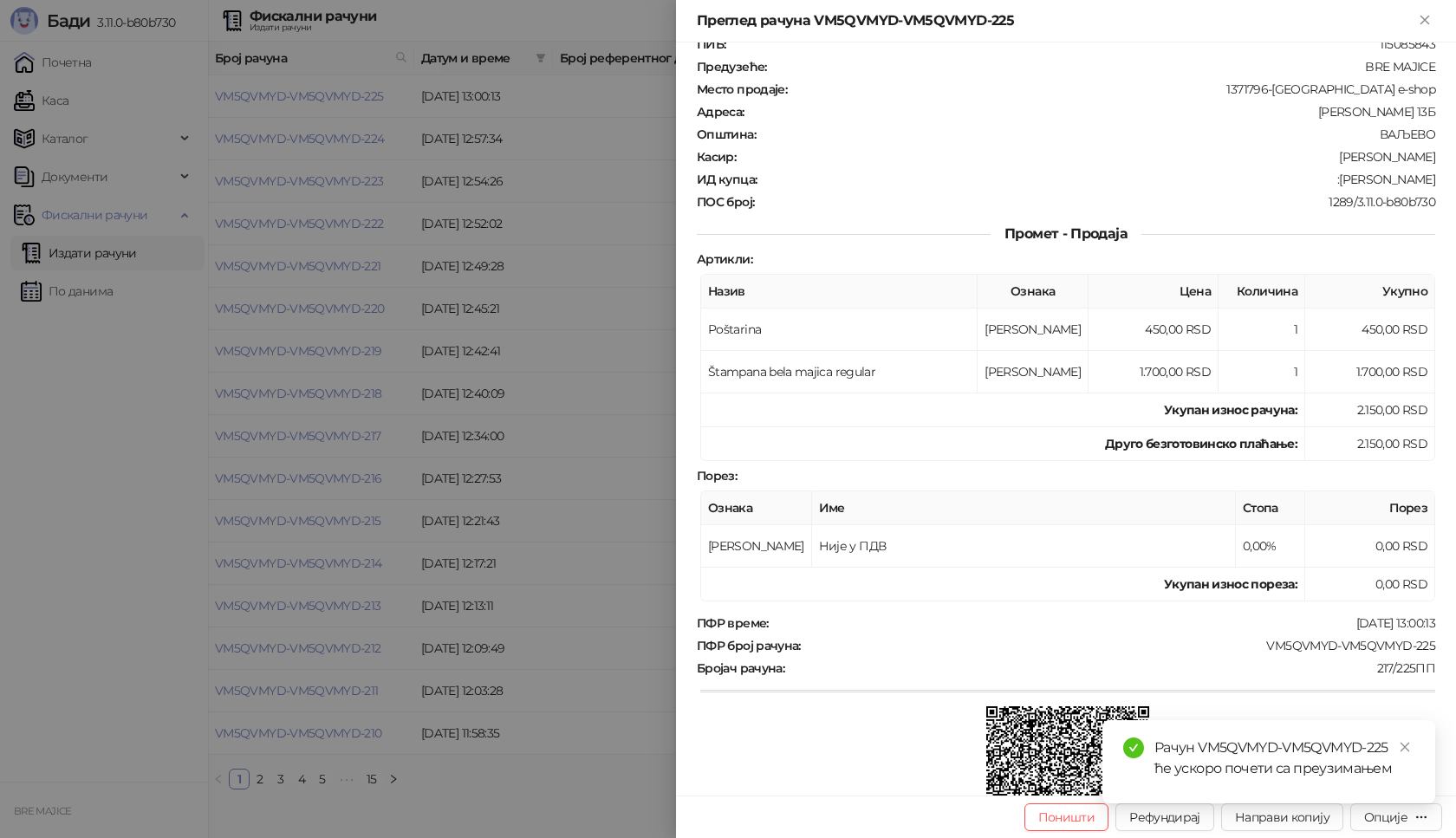
scroll to position [87, 0]
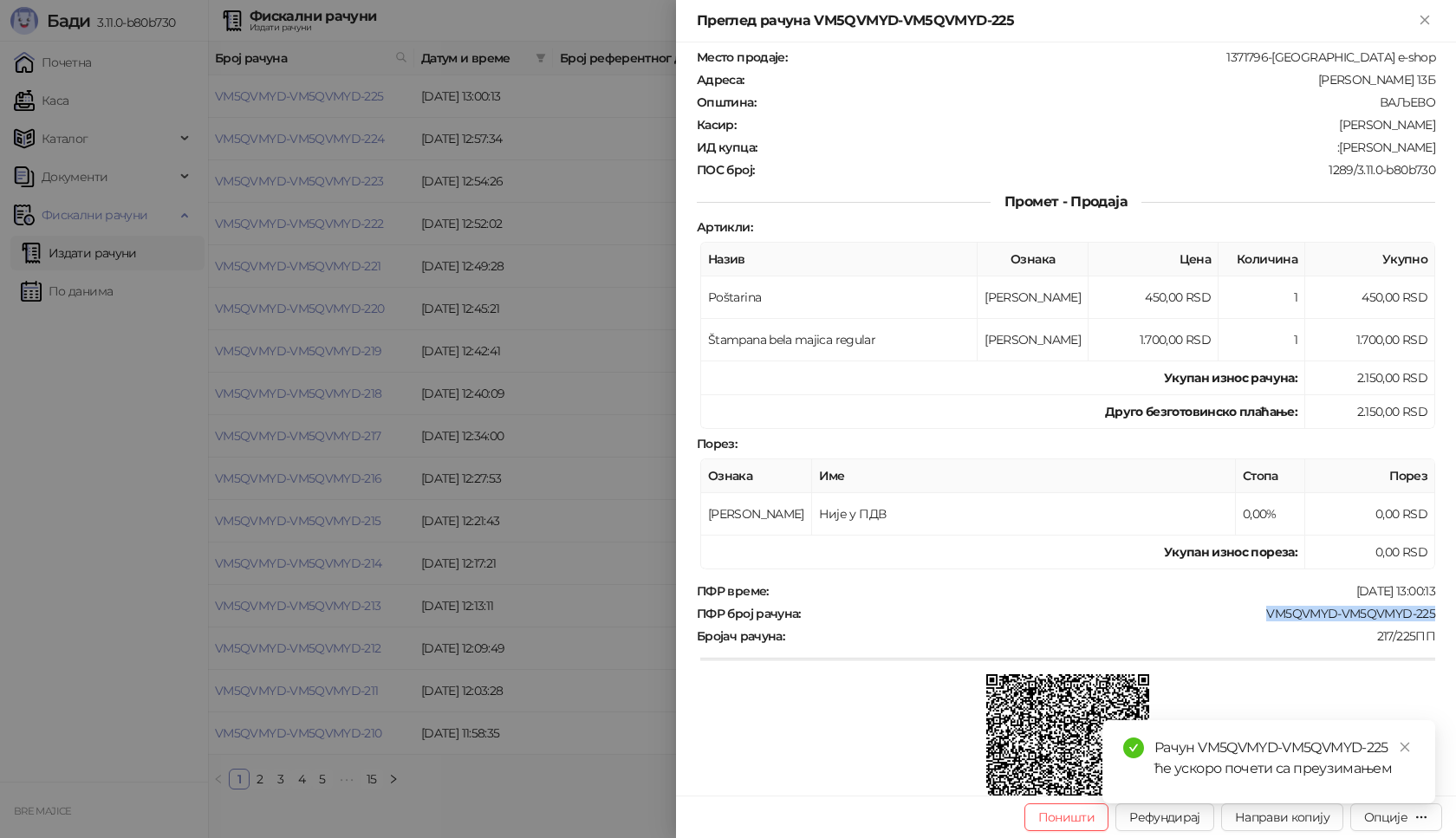
drag, startPoint x: 1426, startPoint y: 612, endPoint x: 1256, endPoint y: 612, distance: 170.0
click at [1256, 612] on div "Фискални рачун ПИБ : 115085843 Предузеће : BRE MAJICE Место продаје : 1371796-[…" at bounding box center [1066, 419] width 780 height 753
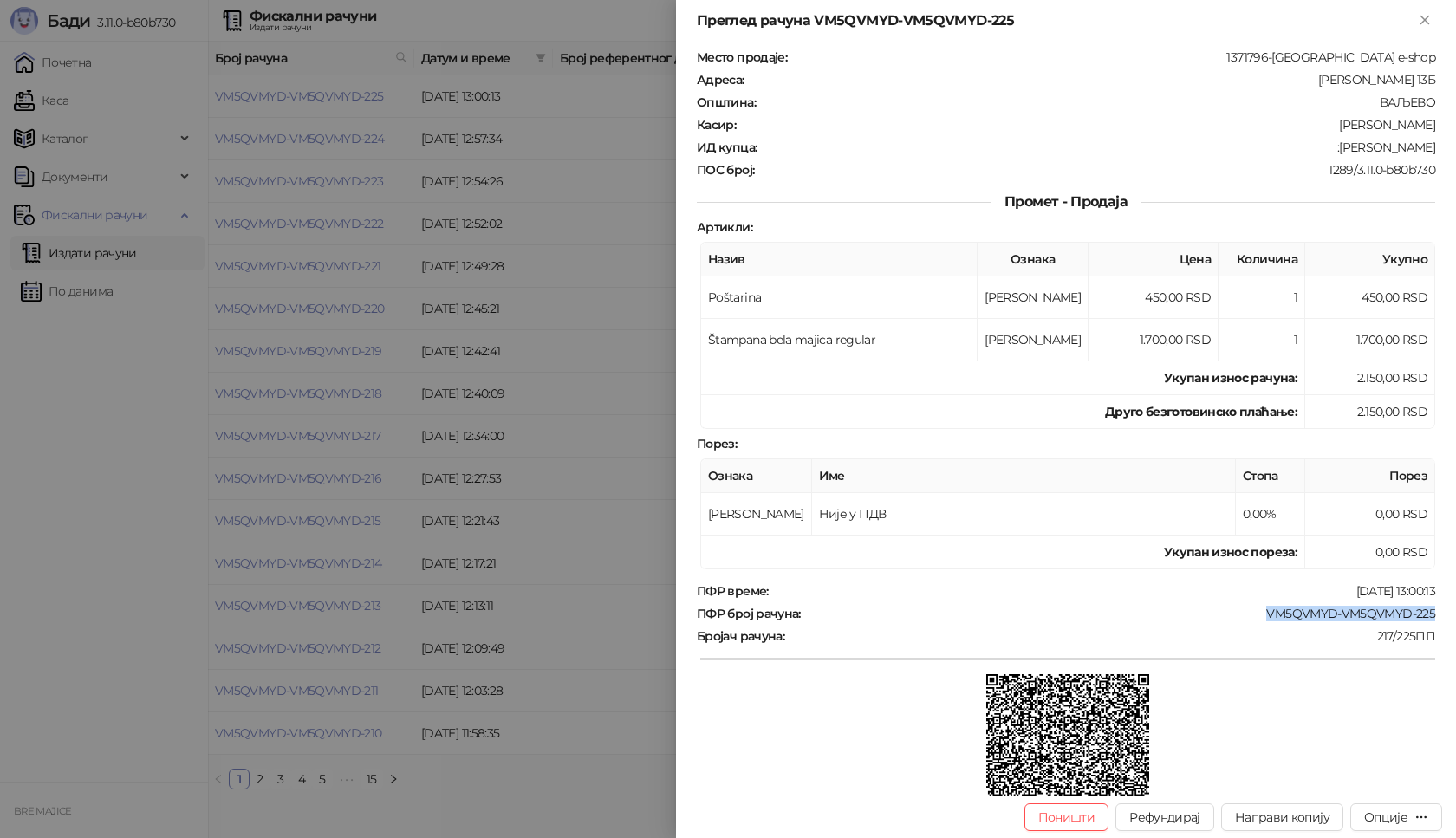
drag, startPoint x: 1422, startPoint y: 151, endPoint x: 1326, endPoint y: 153, distance: 96.0
click at [1326, 153] on div ":[PERSON_NAME]" at bounding box center [1098, 147] width 679 height 15
click at [1426, 19] on icon "Close" at bounding box center [1424, 19] width 8 height 8
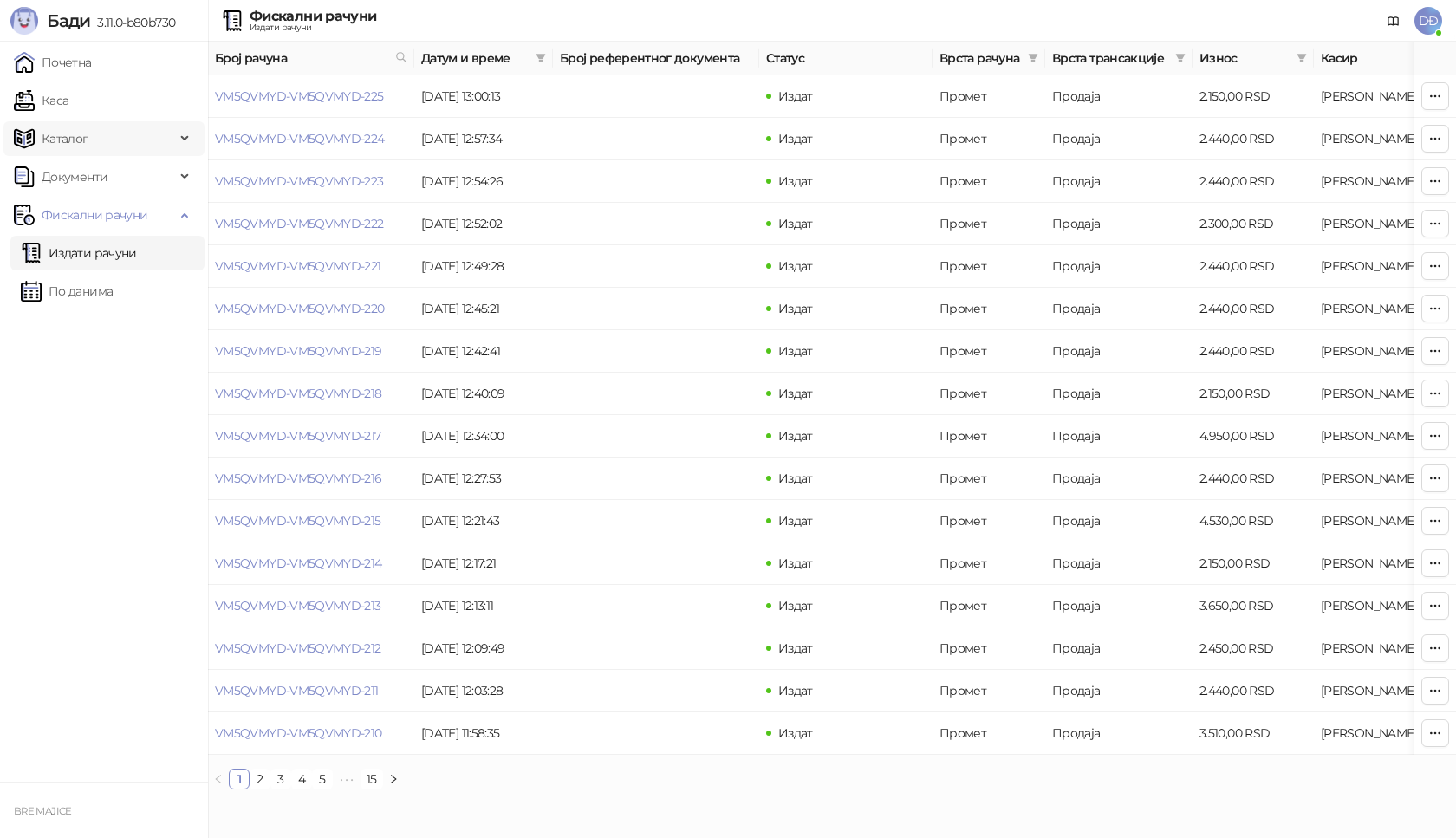
click at [68, 99] on link "Каса" at bounding box center [41, 101] width 54 height 34
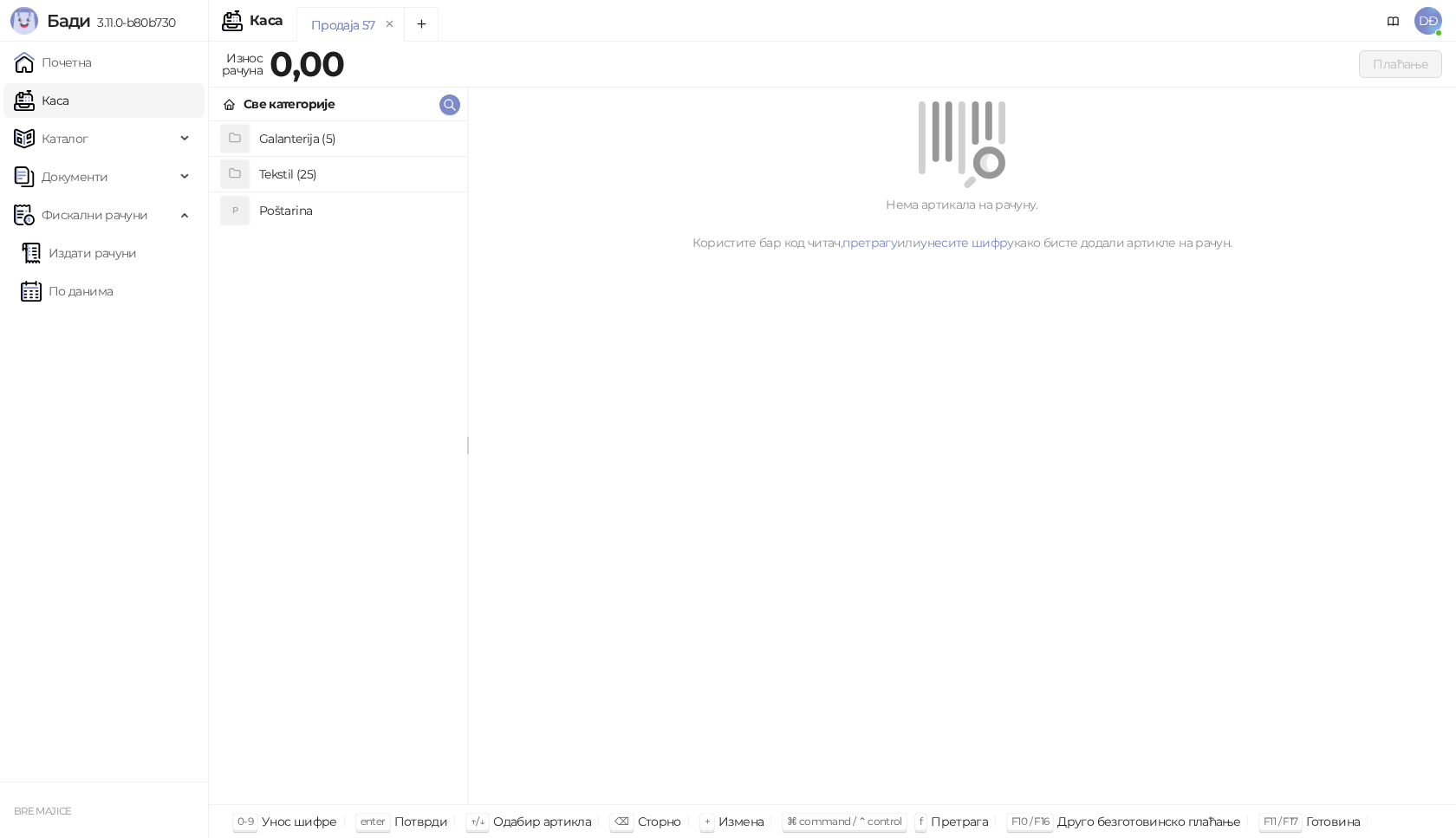
click at [288, 210] on h4 "Poštarina" at bounding box center [357, 210] width 194 height 28
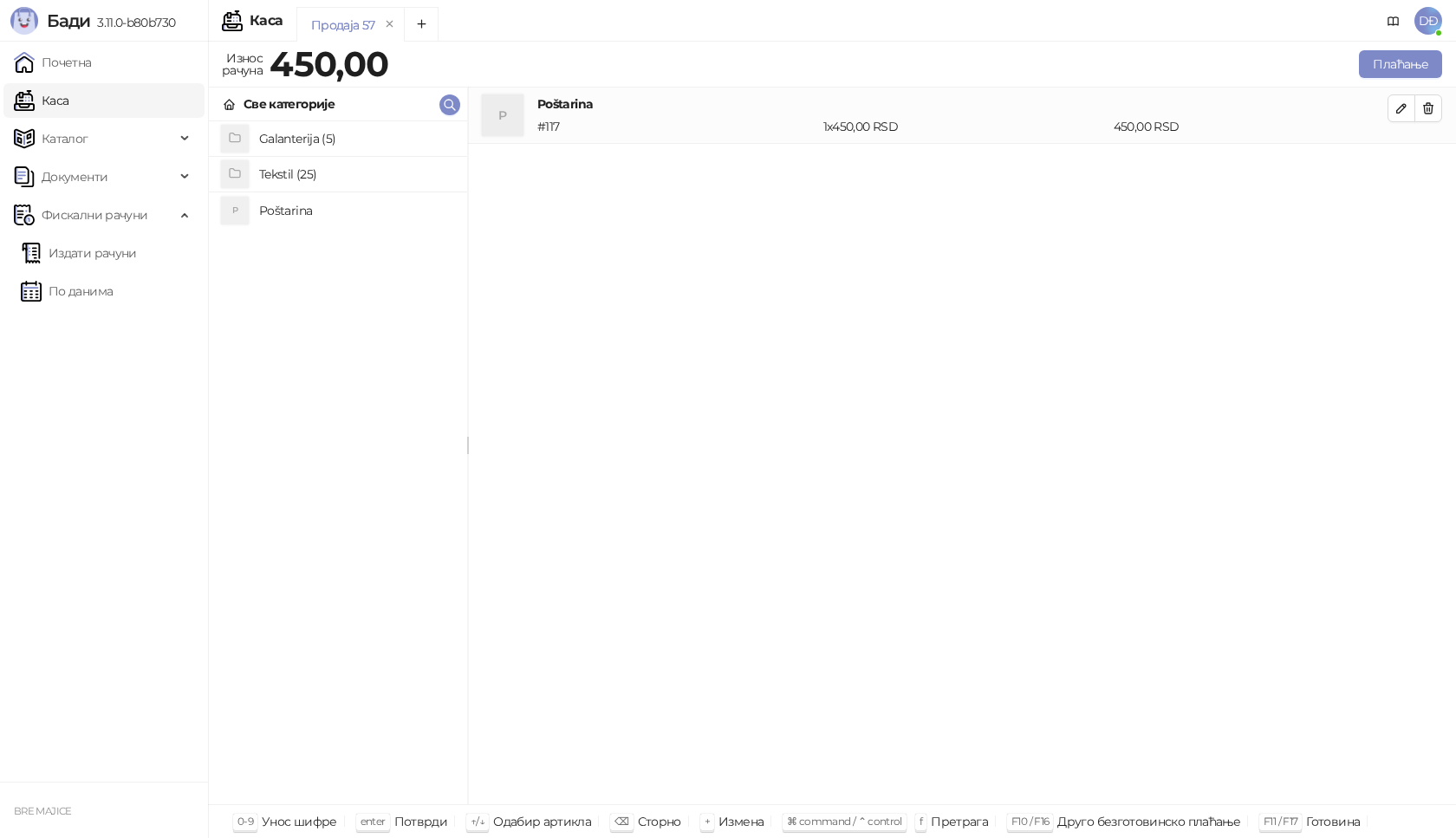
click at [299, 171] on h4 "Tekstil (25)" at bounding box center [357, 174] width 194 height 28
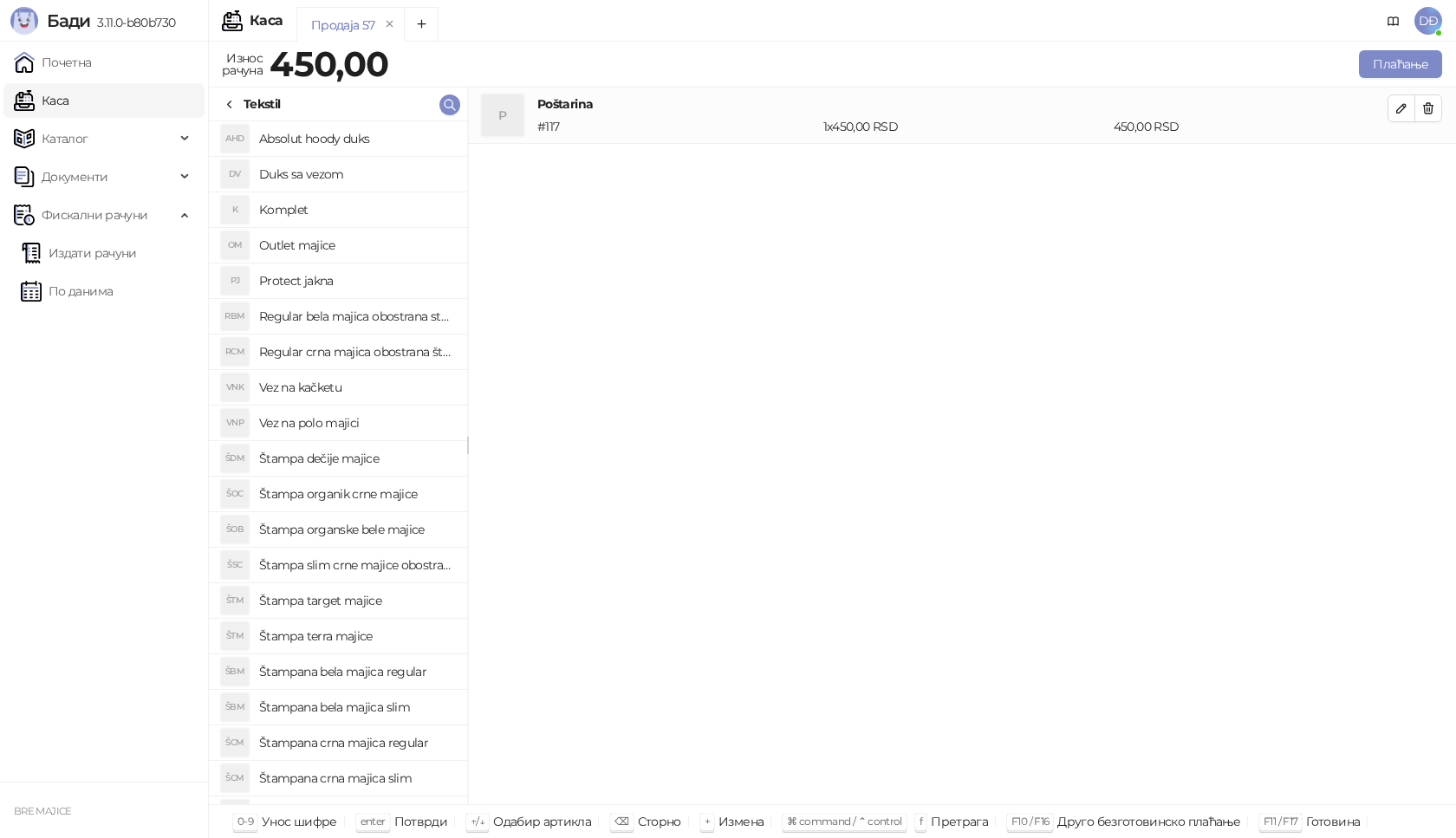
click at [233, 102] on icon at bounding box center [230, 104] width 14 height 14
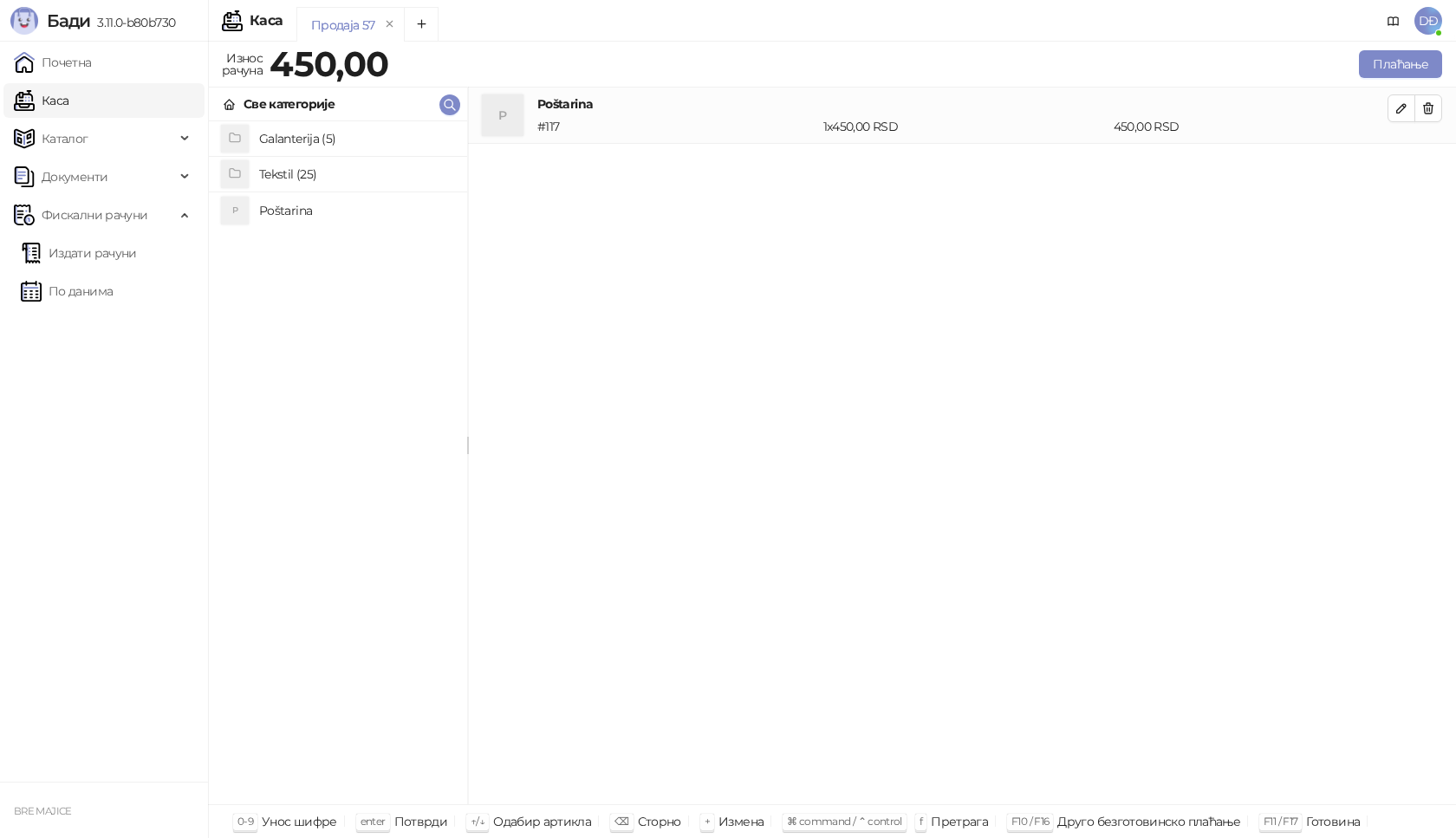
click at [305, 134] on h4 "Galanterija (5)" at bounding box center [357, 139] width 194 height 28
click at [361, 175] on h4 "Gravirani metalni Army upaljač" at bounding box center [357, 174] width 194 height 28
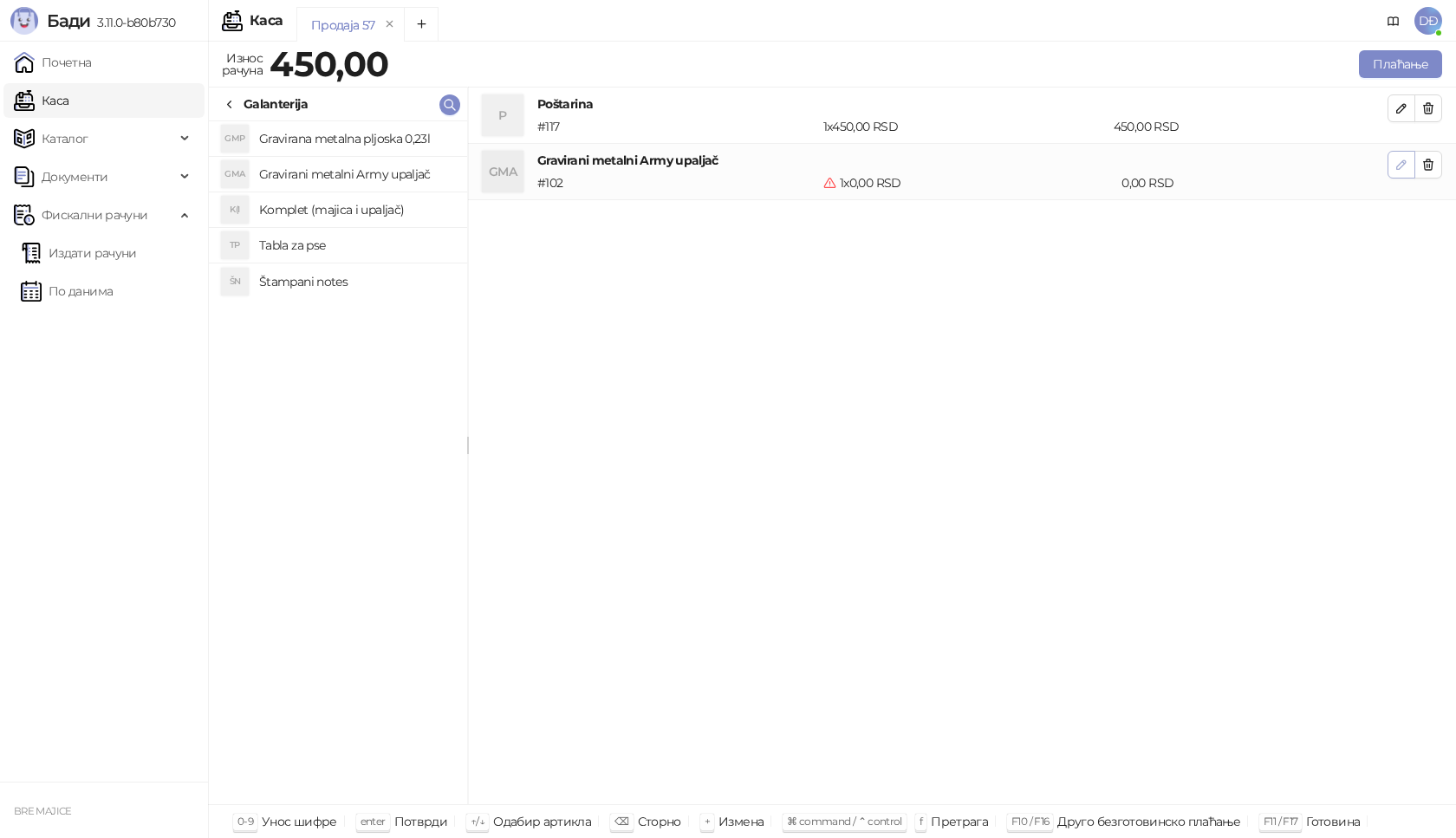
click at [1402, 166] on icon "button" at bounding box center [1402, 165] width 9 height 9
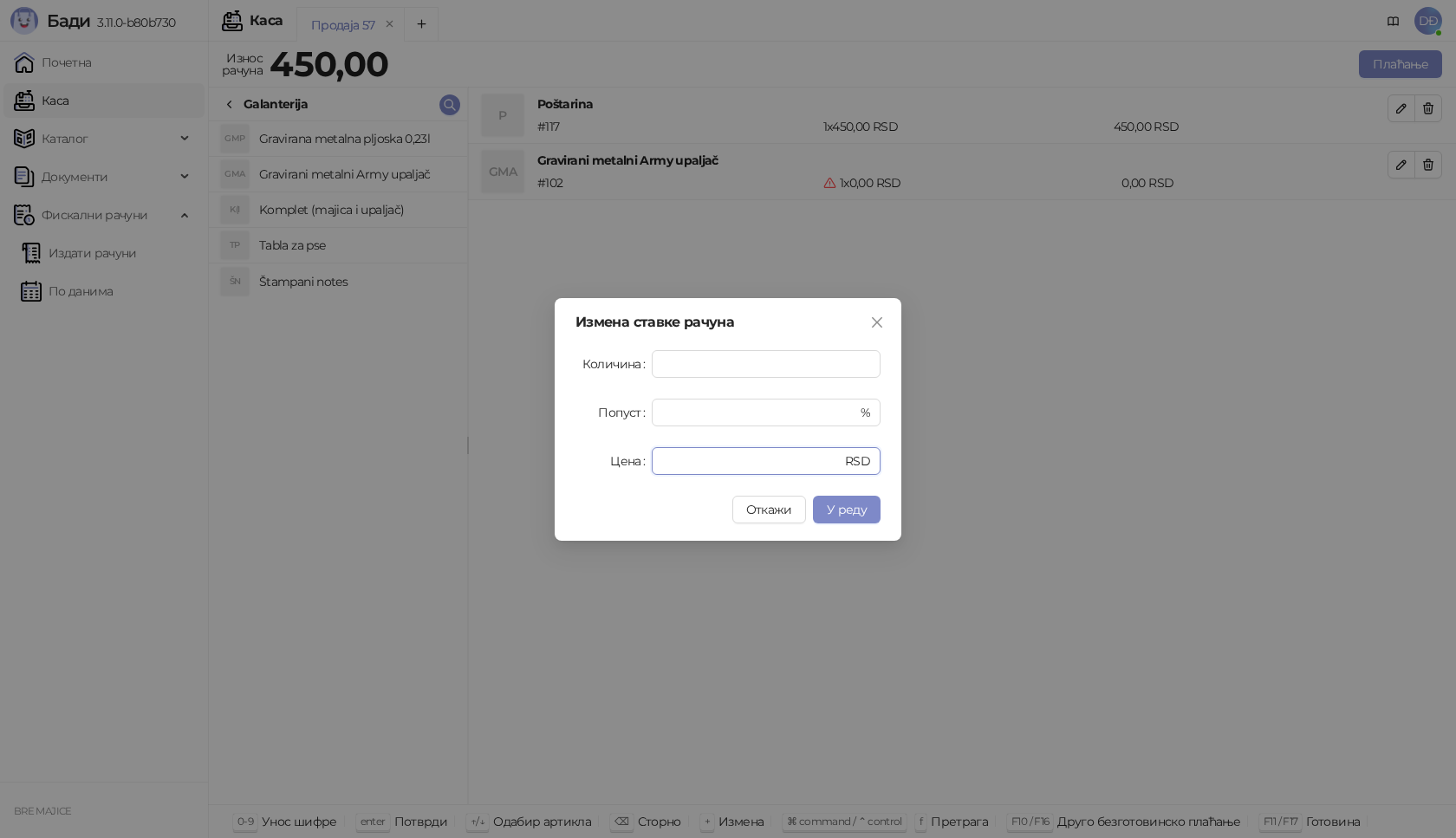
drag, startPoint x: 700, startPoint y: 463, endPoint x: 593, endPoint y: 463, distance: 107.0
click at [593, 463] on div "Цена * RSD" at bounding box center [728, 461] width 305 height 28
type input "****"
click at [860, 498] on button "У реду" at bounding box center [846, 509] width 68 height 28
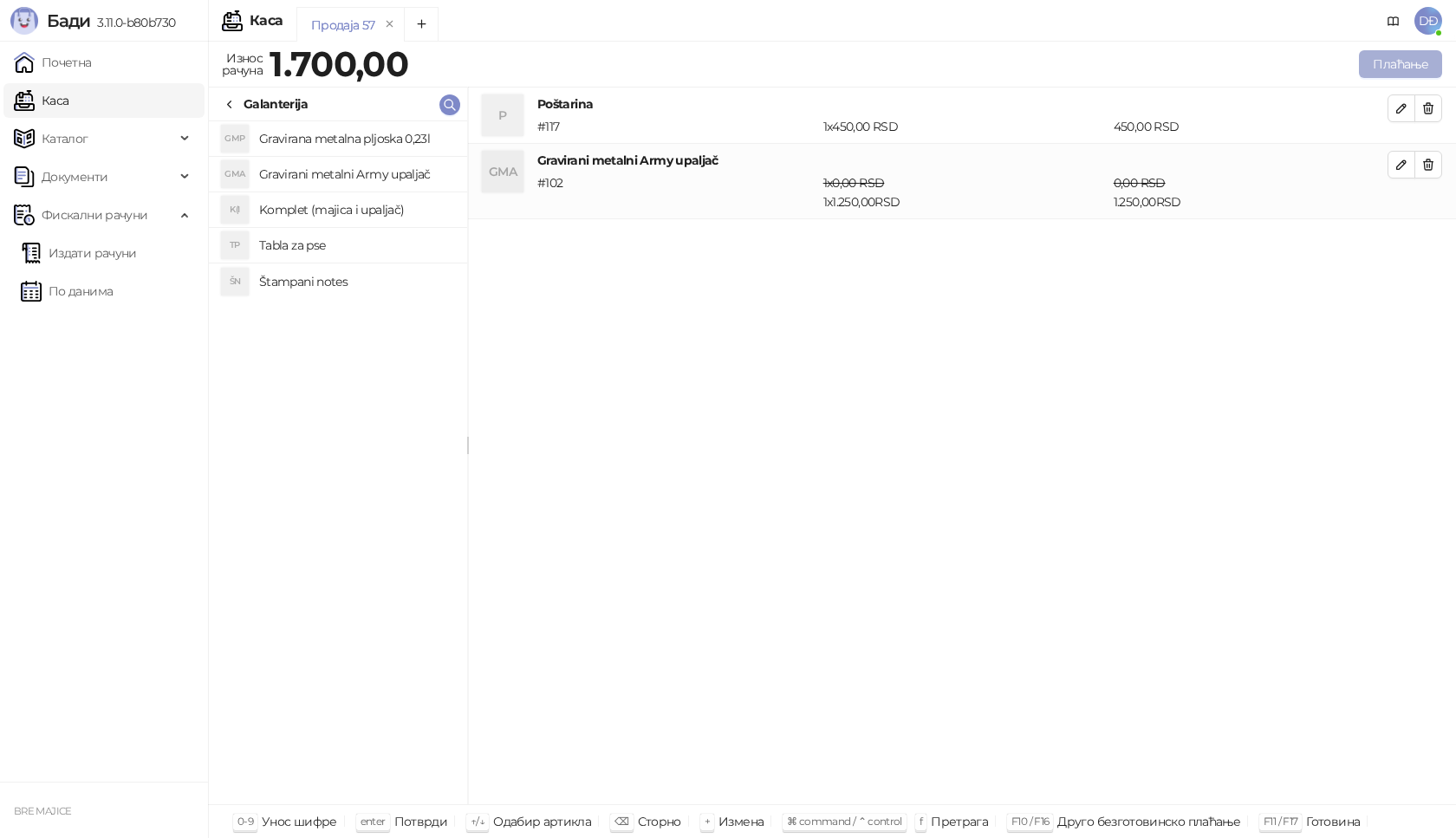
click at [1422, 60] on button "Плаћање" at bounding box center [1401, 63] width 83 height 28
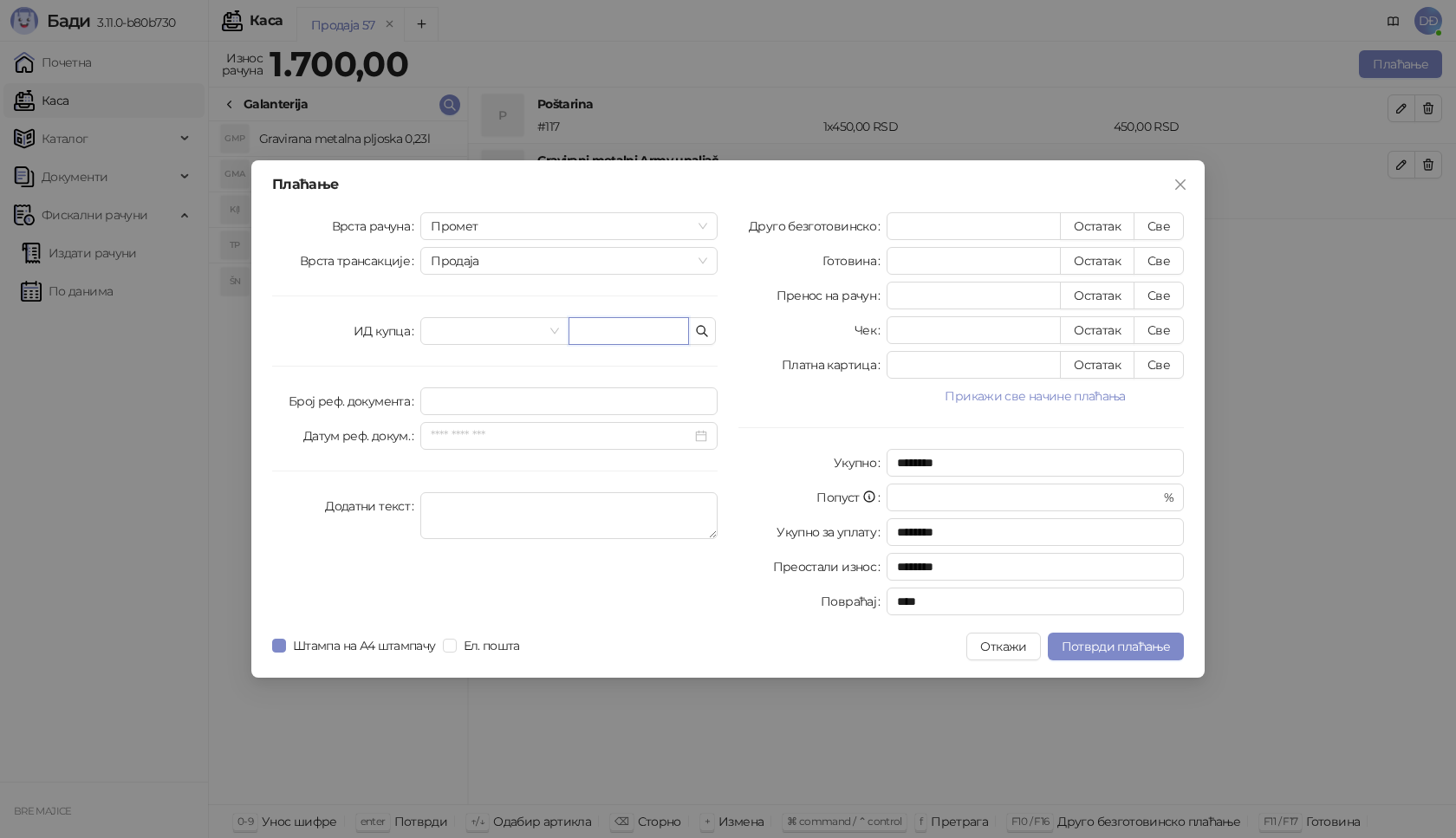
click at [616, 339] on input "text" at bounding box center [629, 331] width 121 height 28
type input "**********"
click at [1166, 230] on button "Све" at bounding box center [1158, 226] width 50 height 28
type input "****"
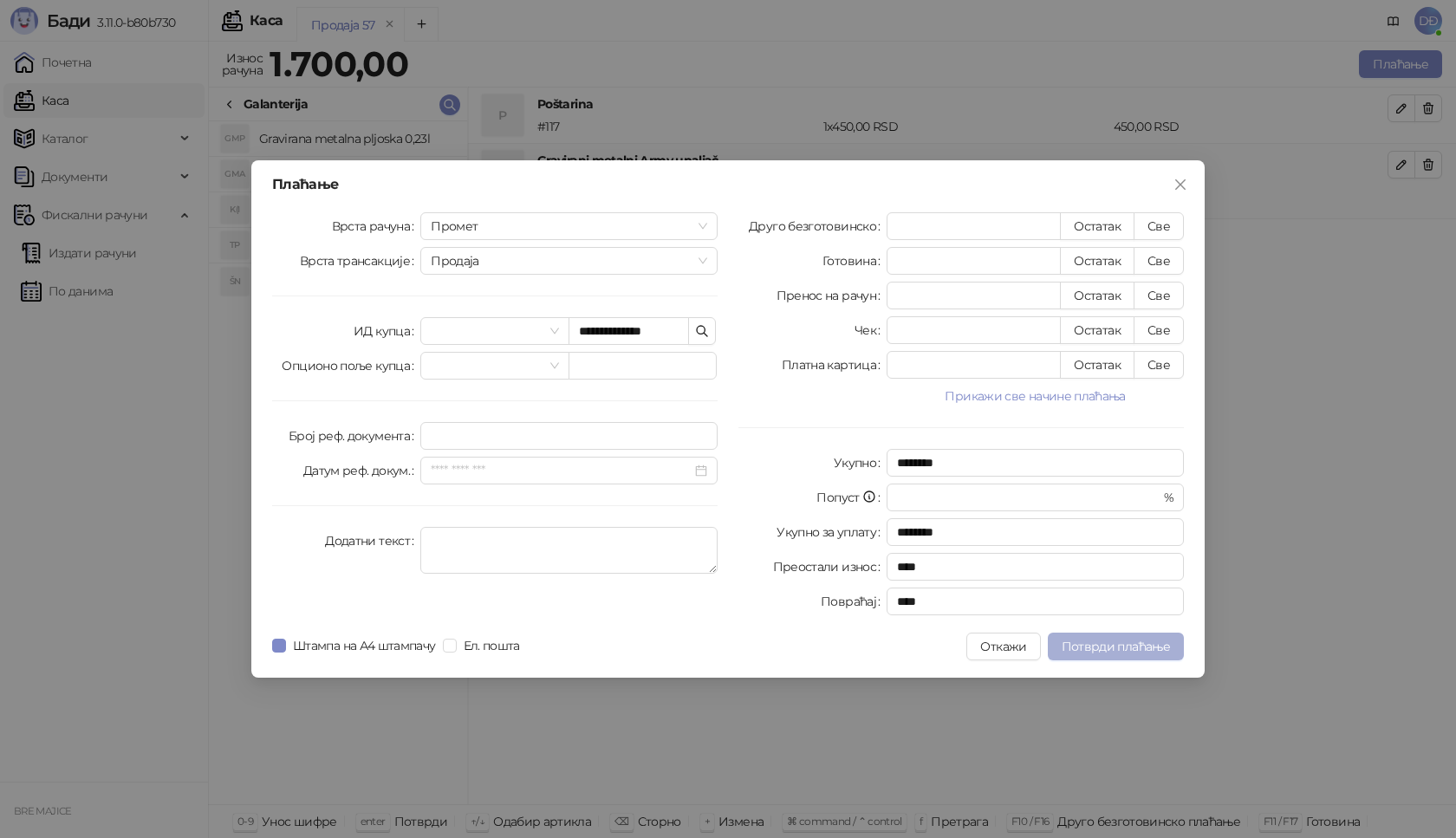
click at [1090, 646] on span "Потврди плаћање" at bounding box center [1115, 646] width 108 height 15
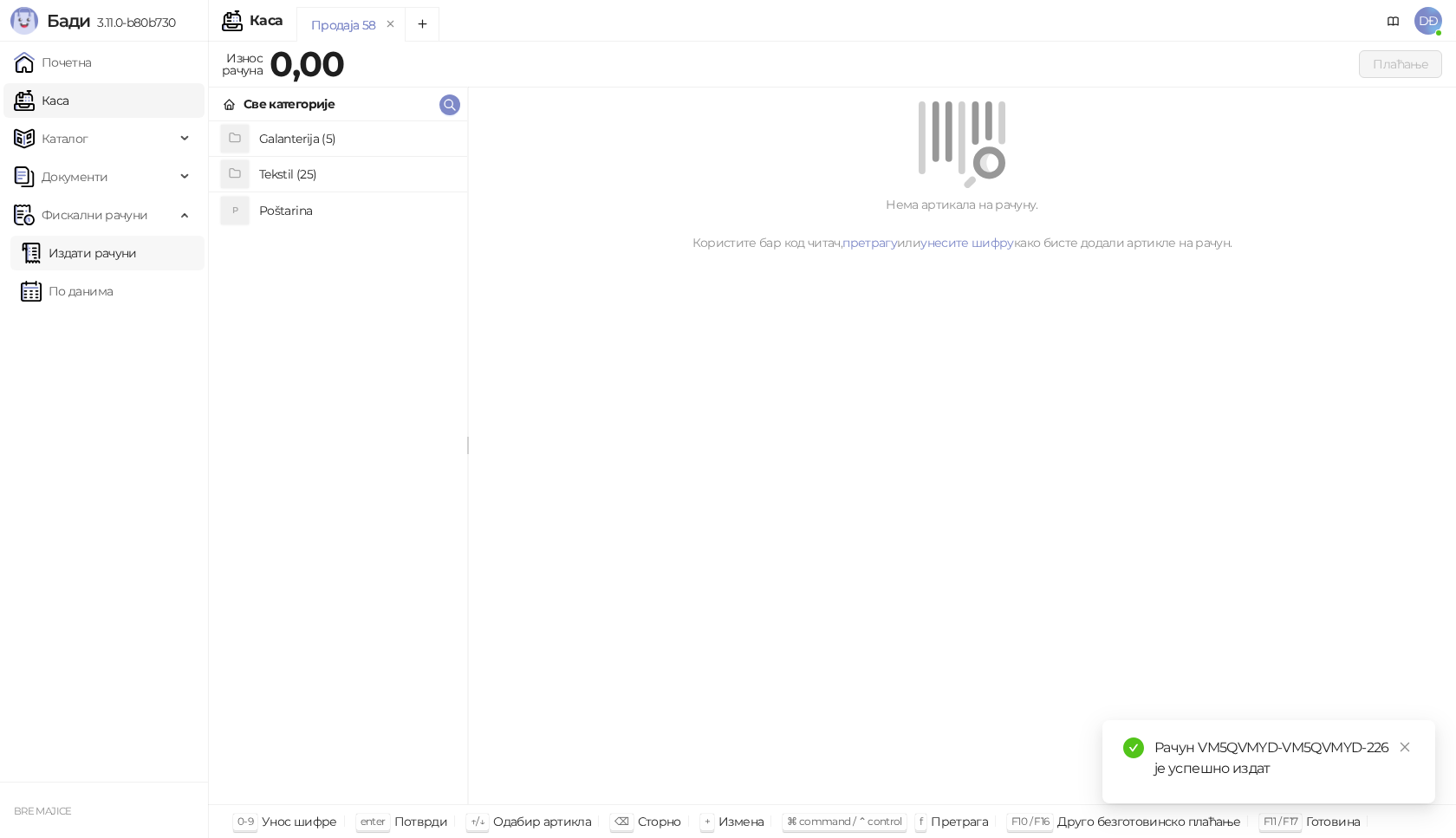
click at [137, 253] on link "Издати рачуни" at bounding box center [79, 253] width 116 height 34
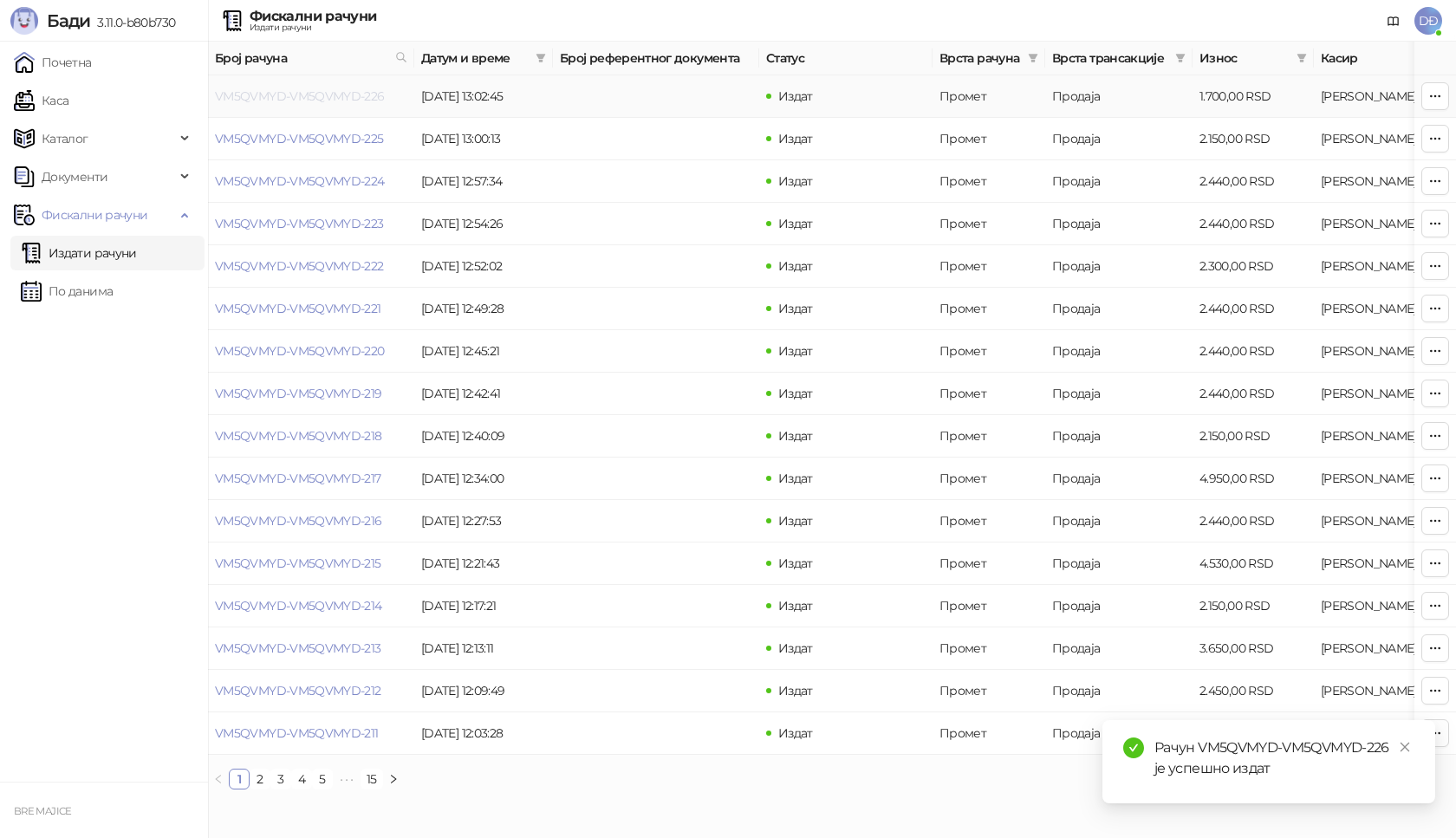
click at [309, 94] on link "VM5QVMYD-VM5QVMYD-226" at bounding box center [299, 95] width 170 height 15
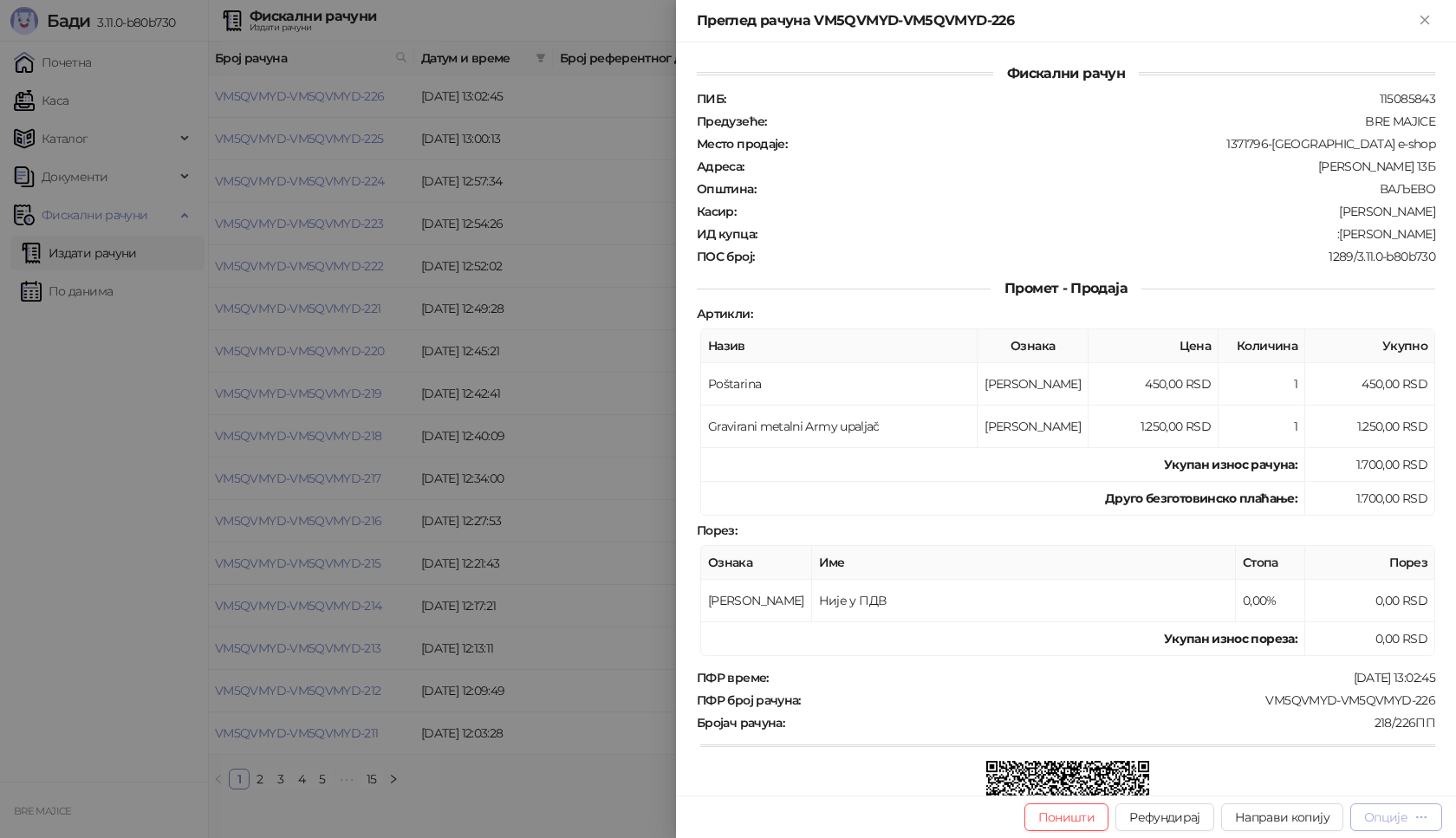
click at [1413, 818] on div "Опције" at bounding box center [1396, 816] width 64 height 16
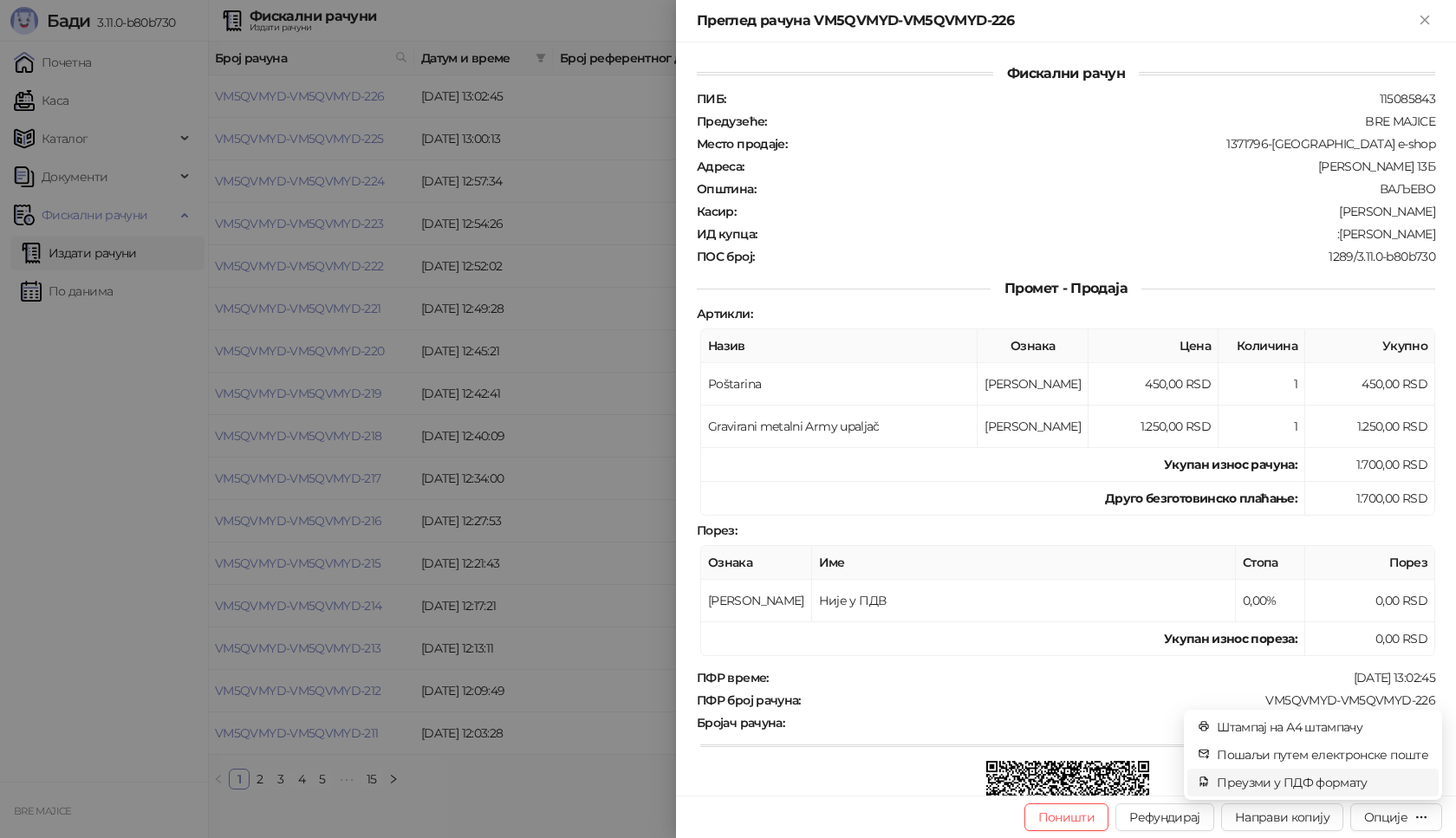
click at [1371, 781] on span "Преузми у ПДФ формату" at bounding box center [1322, 782] width 211 height 19
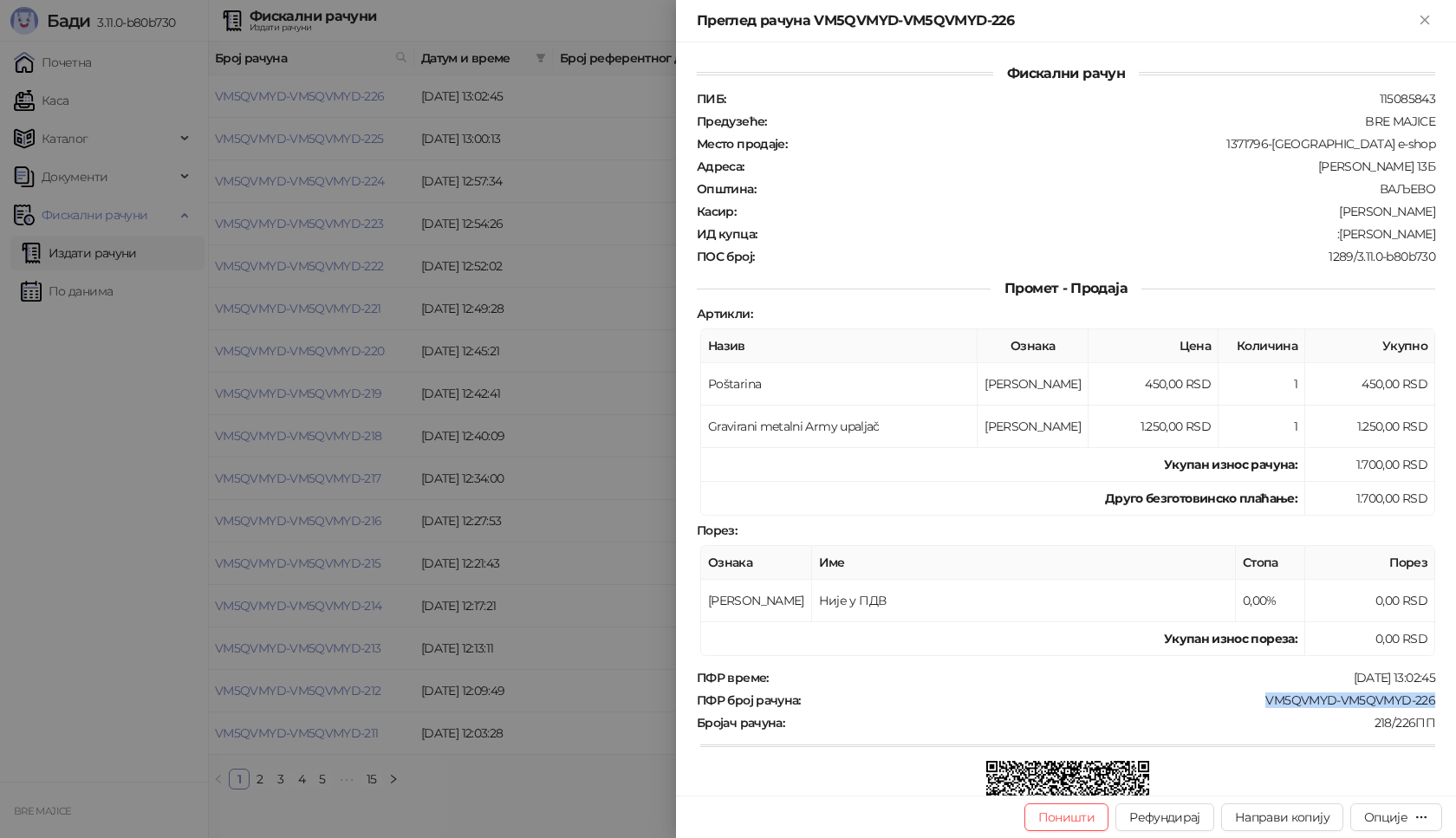
drag, startPoint x: 1422, startPoint y: 697, endPoint x: 1259, endPoint y: 698, distance: 163.0
click at [1256, 696] on div "ПФР број рачуна : VM5QVMYD-VM5QVMYD-226" at bounding box center [1066, 699] width 746 height 15
drag, startPoint x: 1424, startPoint y: 233, endPoint x: 1343, endPoint y: 239, distance: 81.2
click at [1343, 239] on div "Фискални рачун ПИБ : 115085843 Предузеће : BRE MAJICE Место продаје : 1371796-B…" at bounding box center [1066, 419] width 780 height 753
click at [1422, 24] on icon "Close" at bounding box center [1424, 19] width 15 height 15
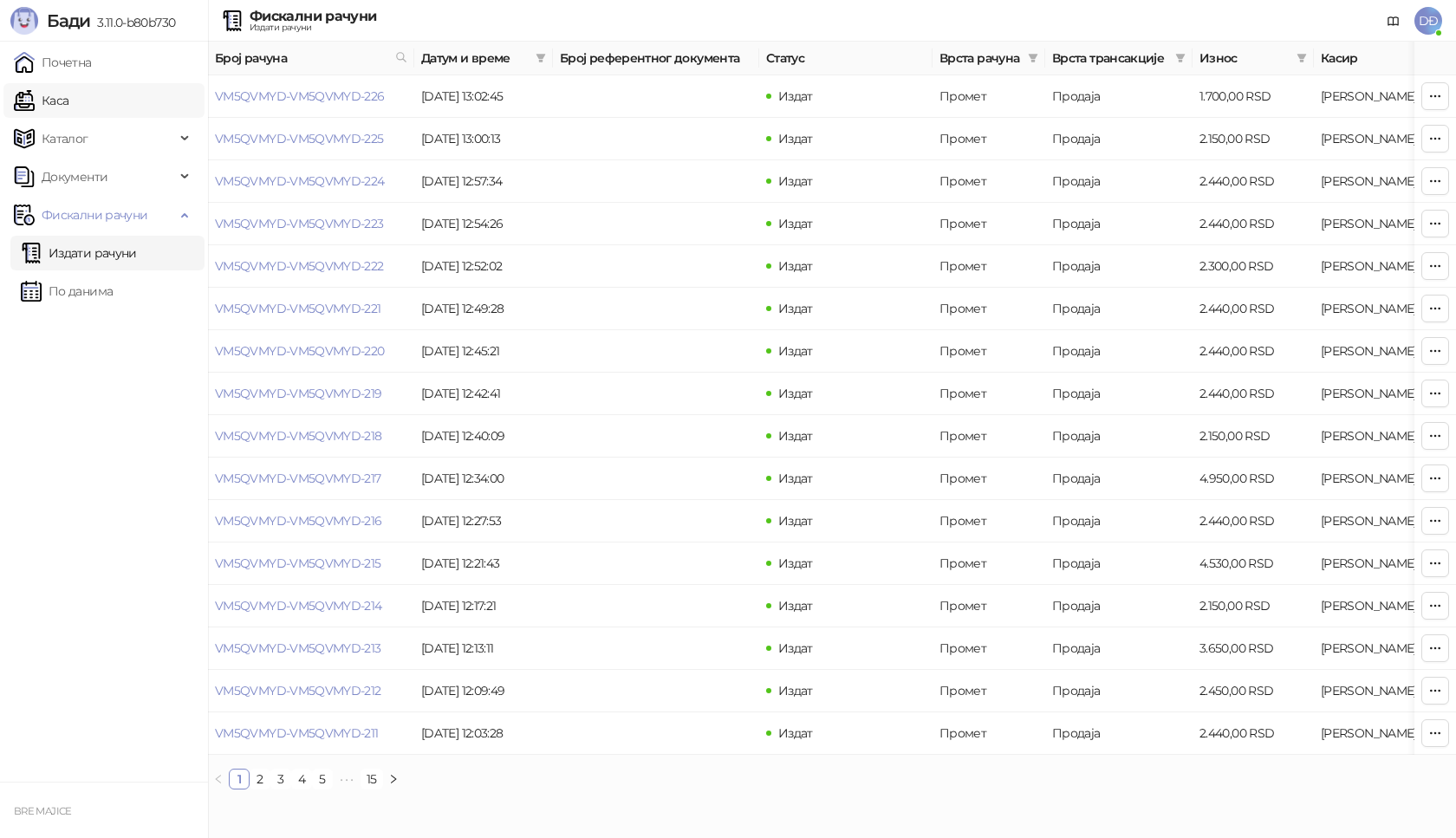
click at [54, 97] on link "Каса" at bounding box center [41, 101] width 54 height 34
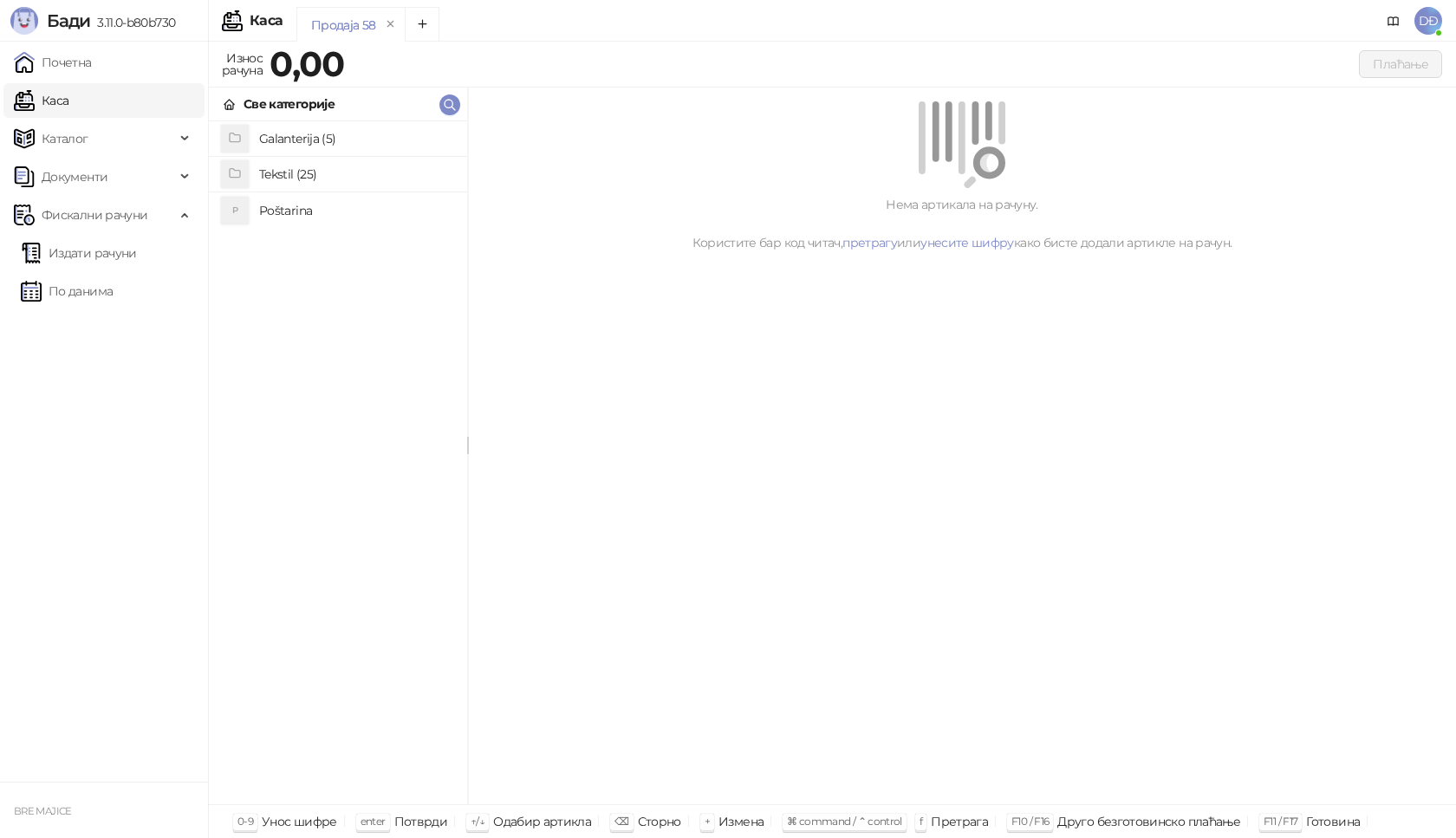
click at [304, 212] on h4 "Poštarina" at bounding box center [357, 210] width 194 height 28
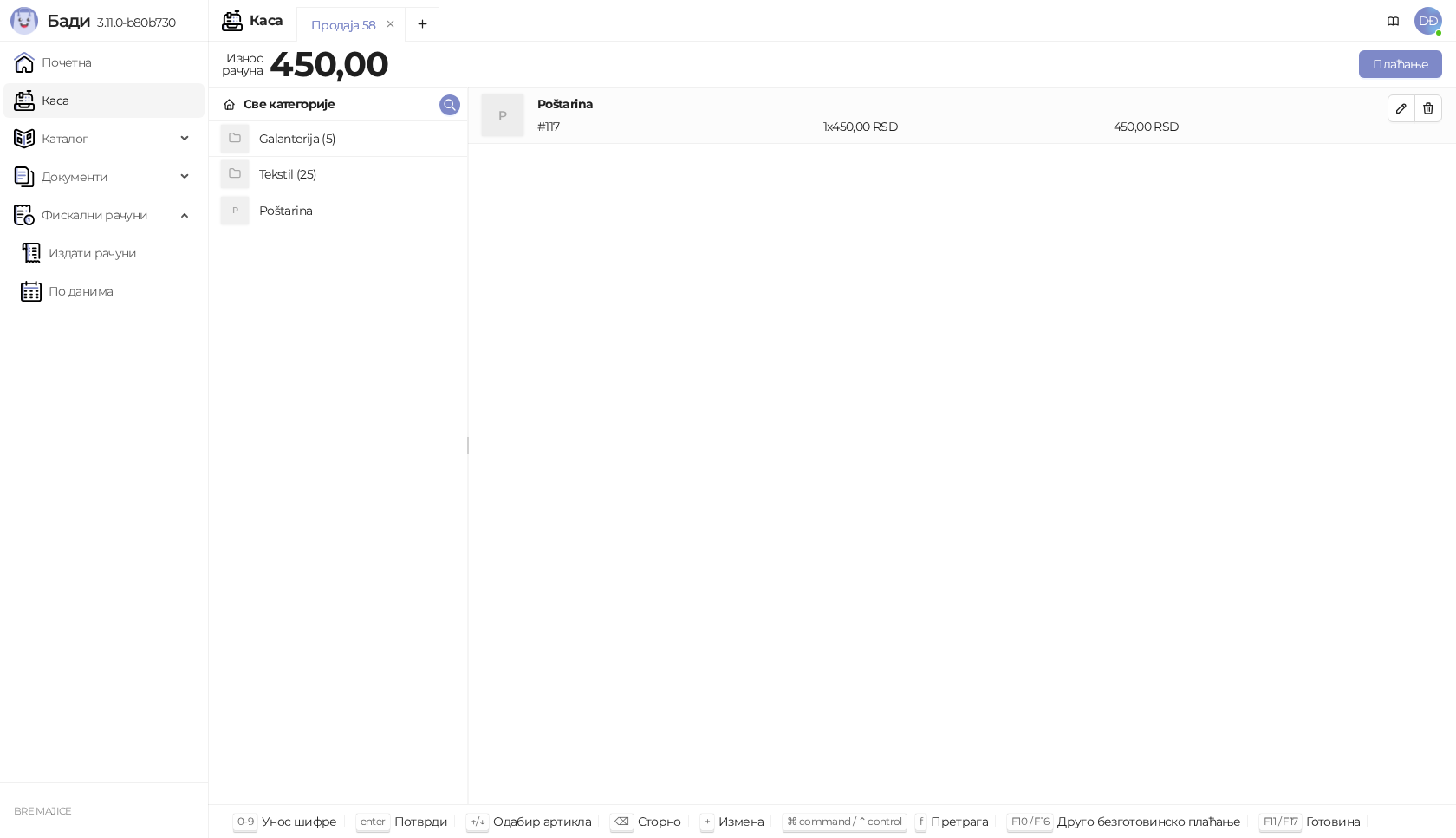
click at [297, 176] on h4 "Tekstil (25)" at bounding box center [357, 174] width 194 height 28
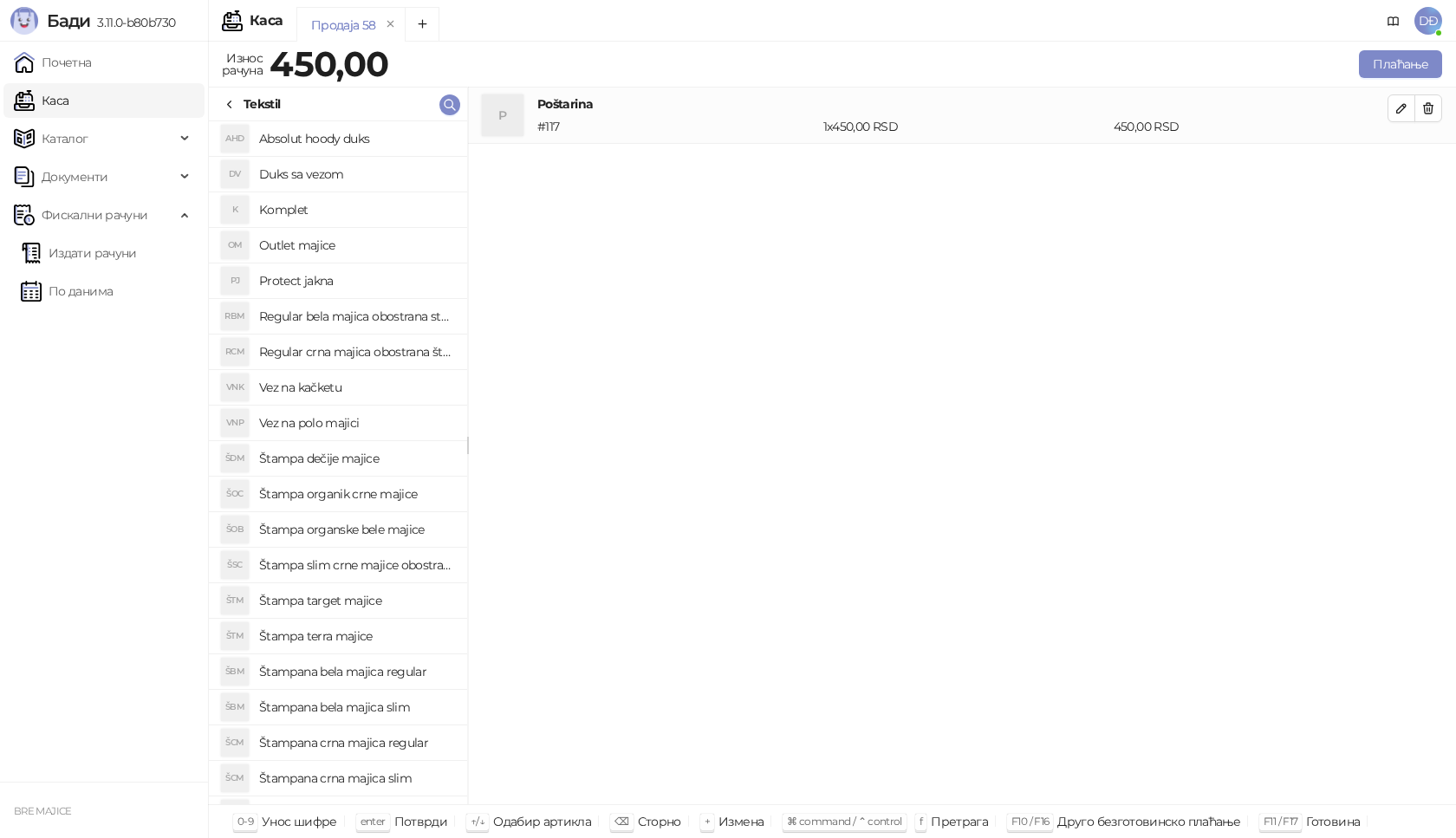
click at [396, 745] on h4 "Štampana crna majica regular" at bounding box center [357, 742] width 194 height 28
click at [1390, 165] on button "button" at bounding box center [1401, 164] width 28 height 28
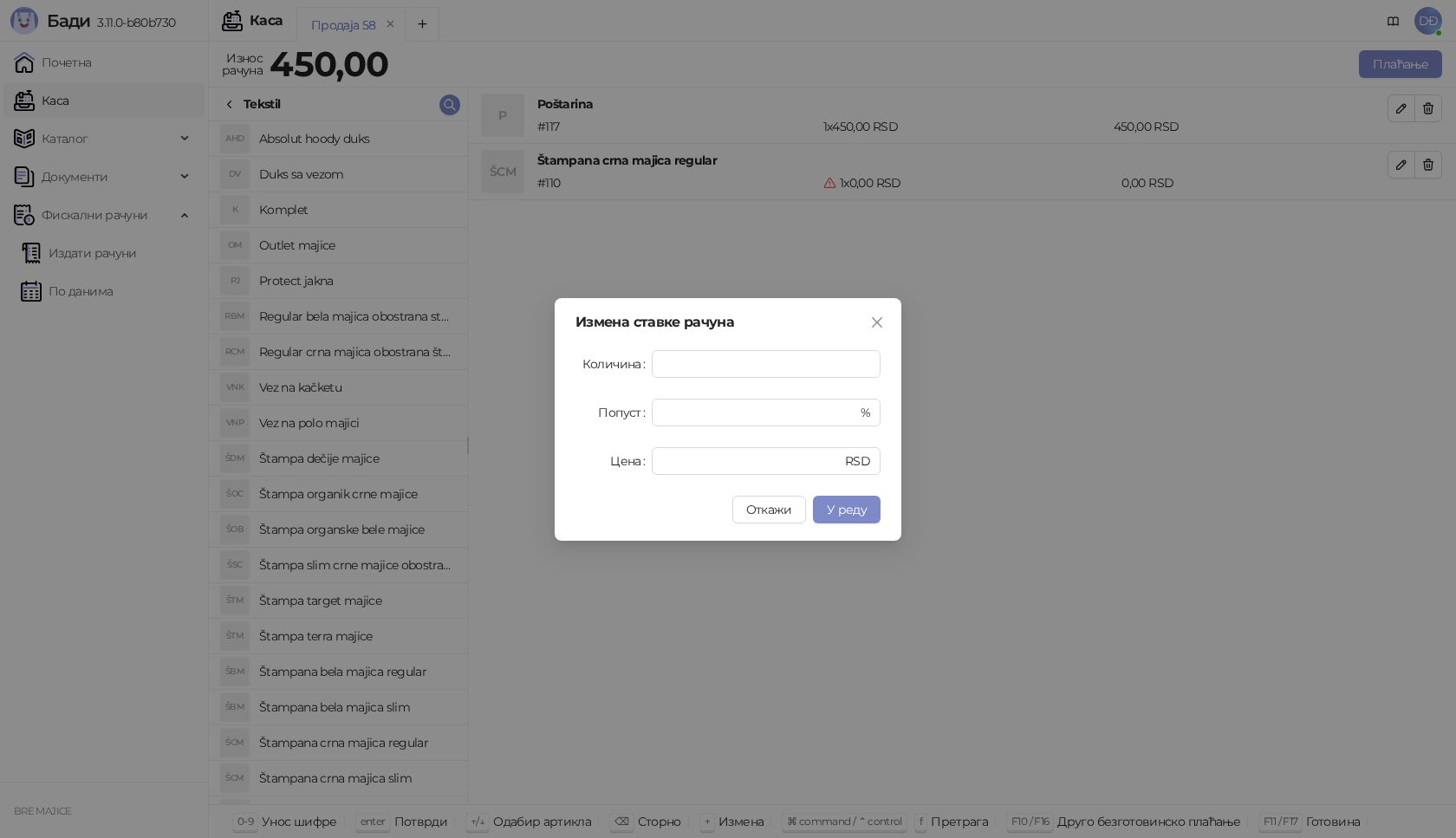
type input "*"
click at [609, 463] on div "Цена * RSD" at bounding box center [728, 461] width 305 height 28
type input "****"
click at [858, 511] on span "У реду" at bounding box center [846, 509] width 40 height 15
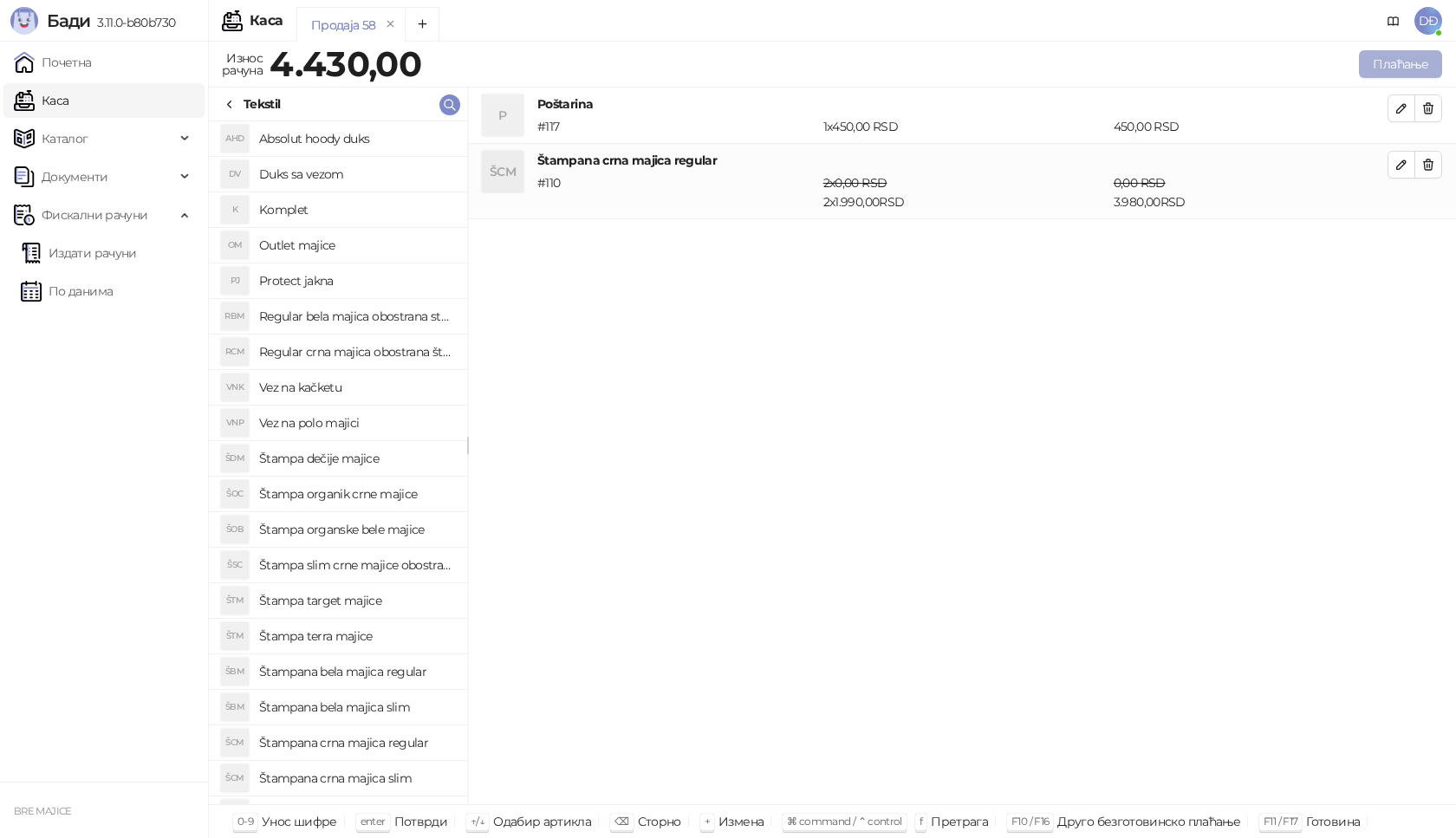
click at [1402, 63] on button "Плаћање" at bounding box center [1401, 63] width 83 height 28
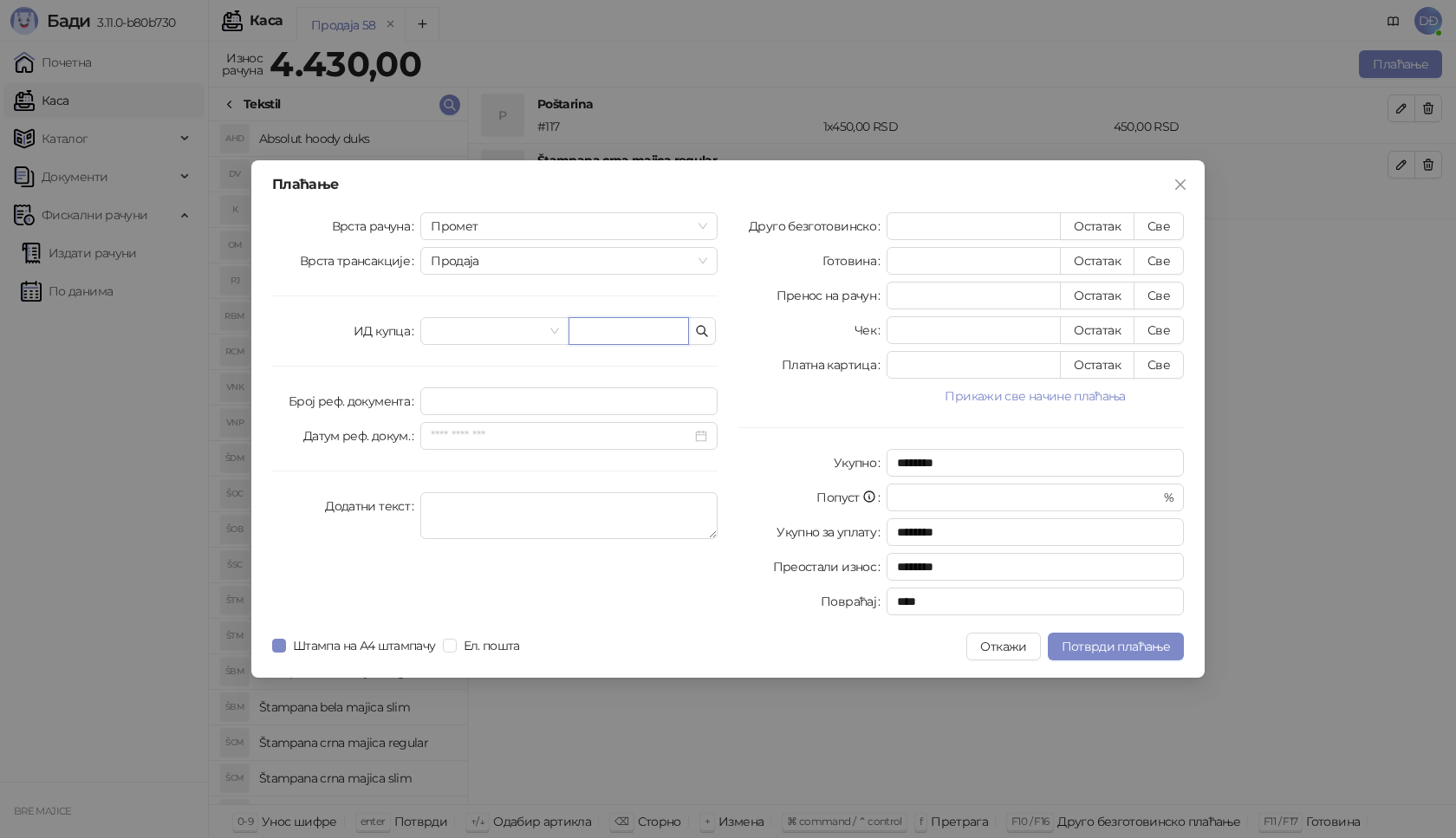
click at [630, 336] on input "text" at bounding box center [629, 331] width 121 height 28
paste input "**********"
type input "**********"
click at [1160, 223] on button "Све" at bounding box center [1158, 226] width 50 height 28
type input "****"
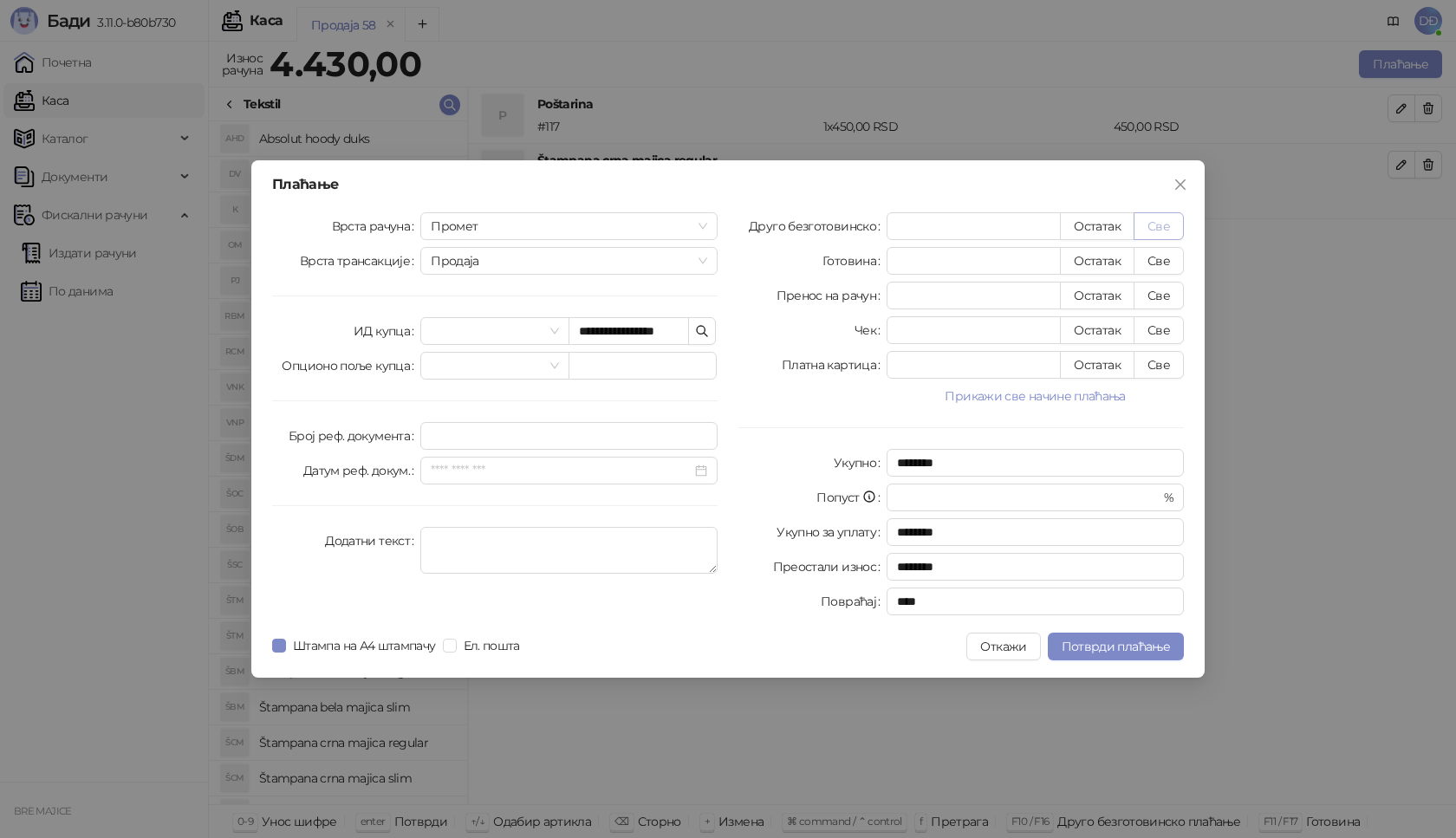
type input "****"
click at [1134, 648] on span "Потврди плаћање" at bounding box center [1115, 646] width 108 height 15
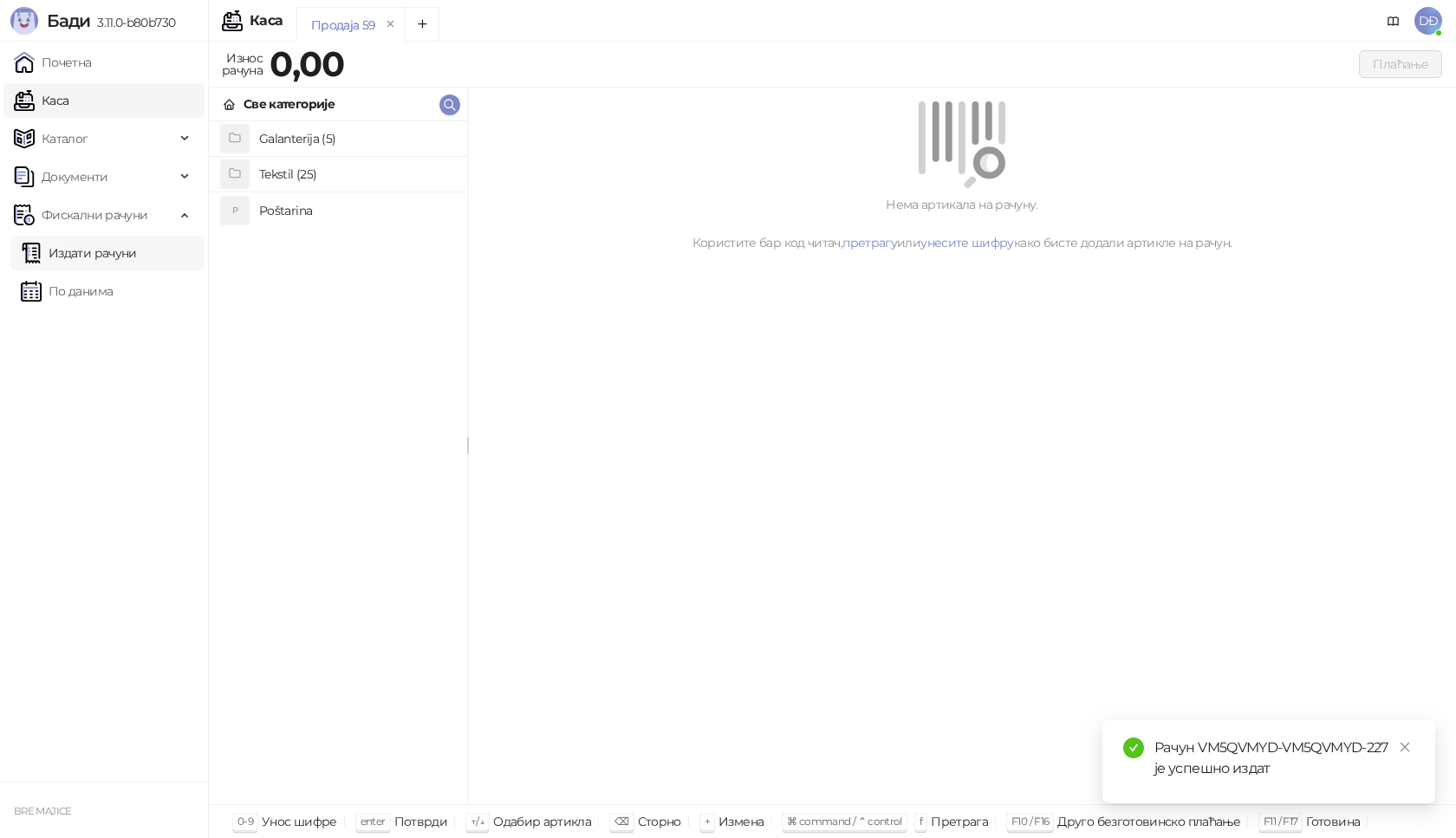
click at [99, 246] on link "Издати рачуни" at bounding box center [79, 253] width 116 height 34
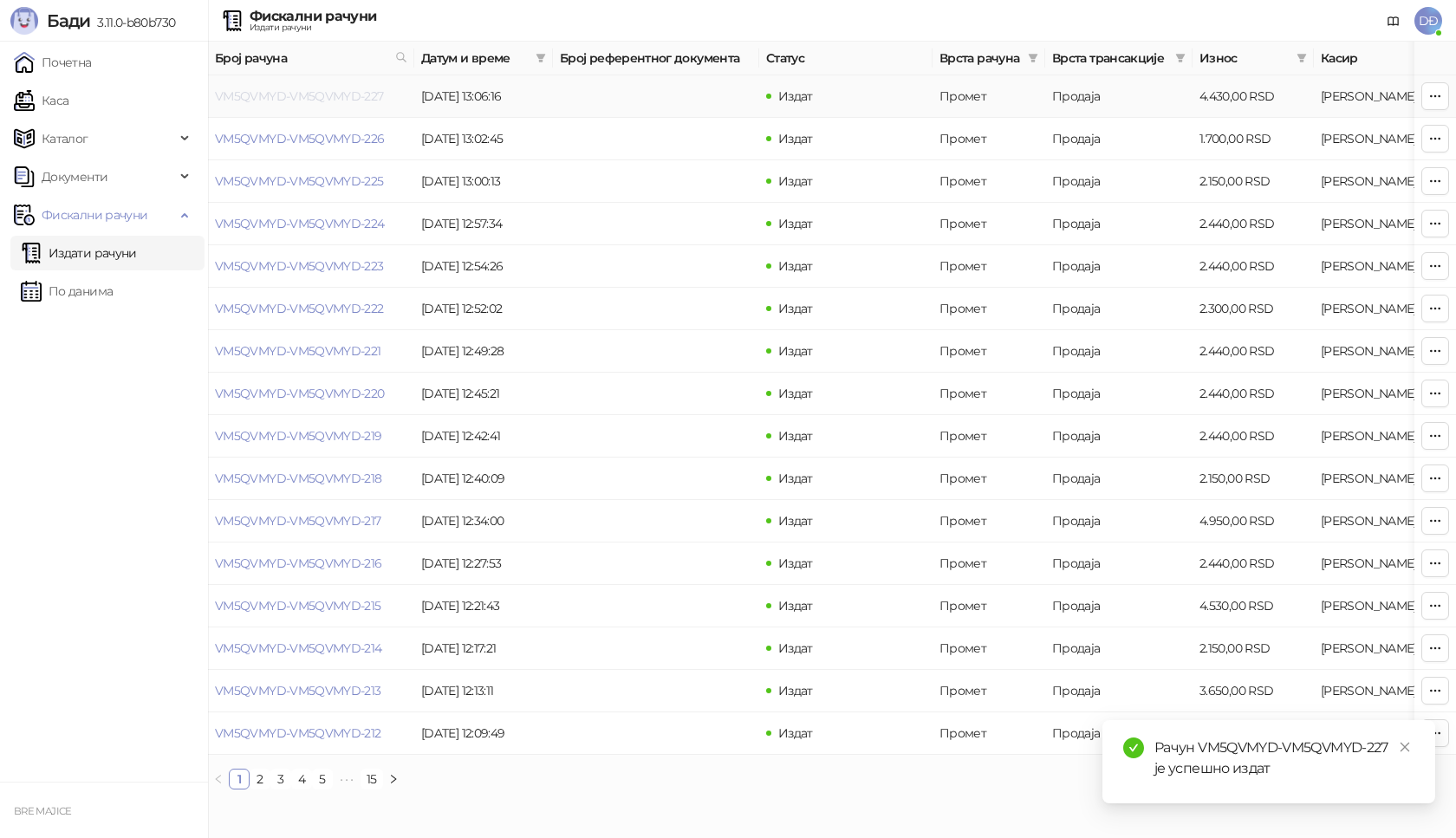
click at [292, 99] on link "VM5QVMYD-VM5QVMYD-227" at bounding box center [299, 95] width 169 height 15
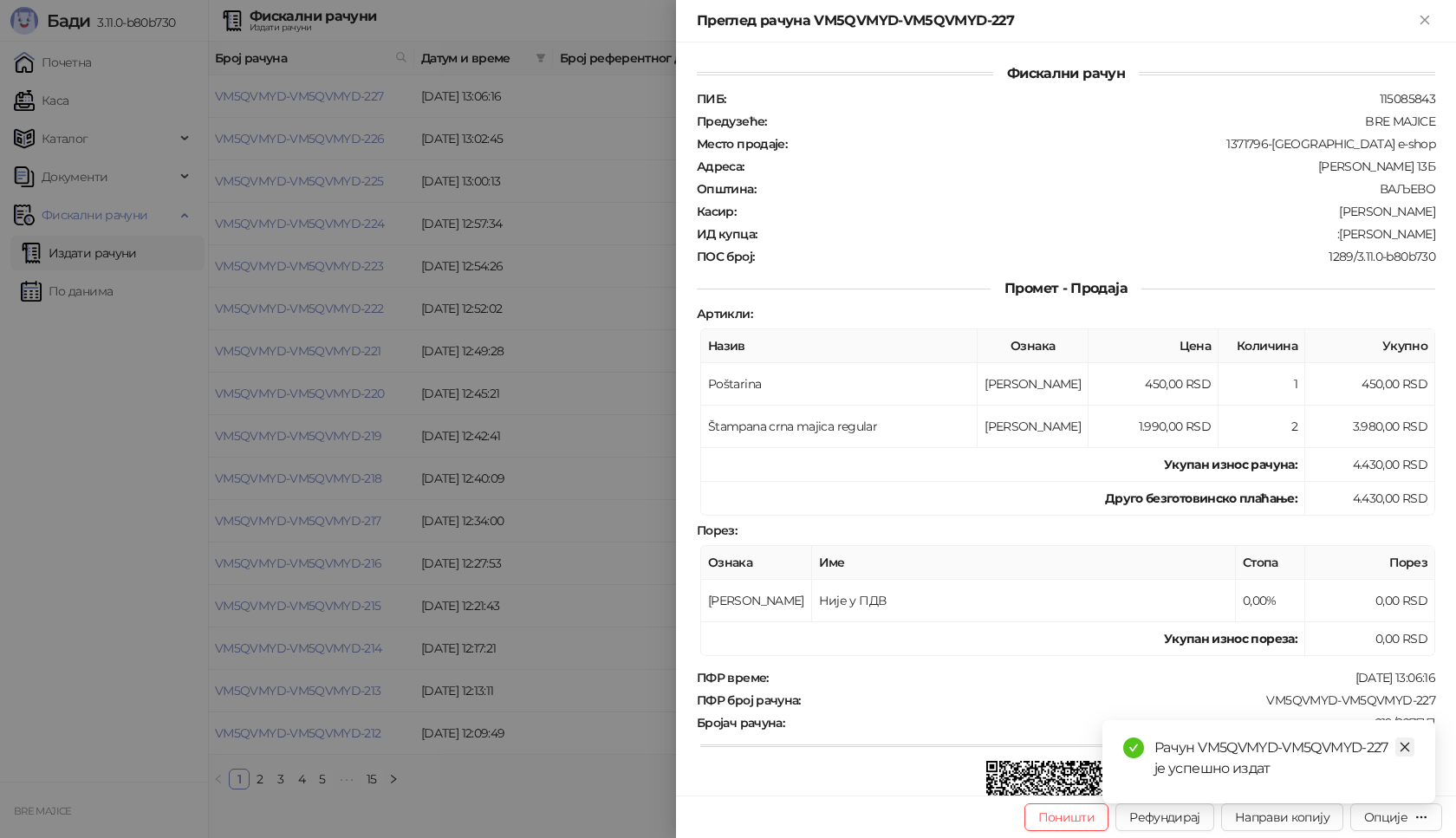
click at [1407, 753] on link "Close" at bounding box center [1404, 746] width 19 height 19
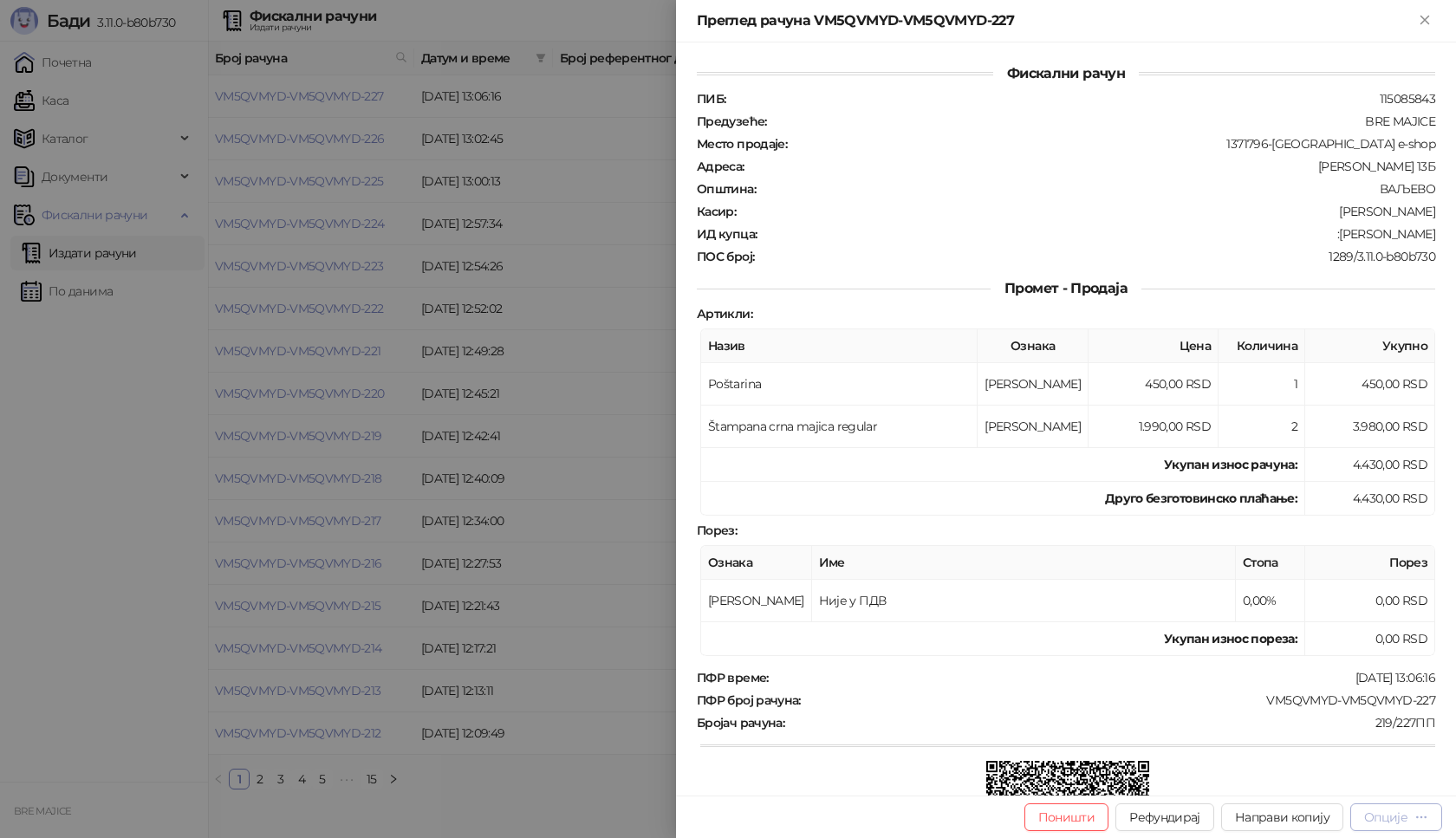
click at [1389, 824] on div "Опције" at bounding box center [1396, 816] width 64 height 16
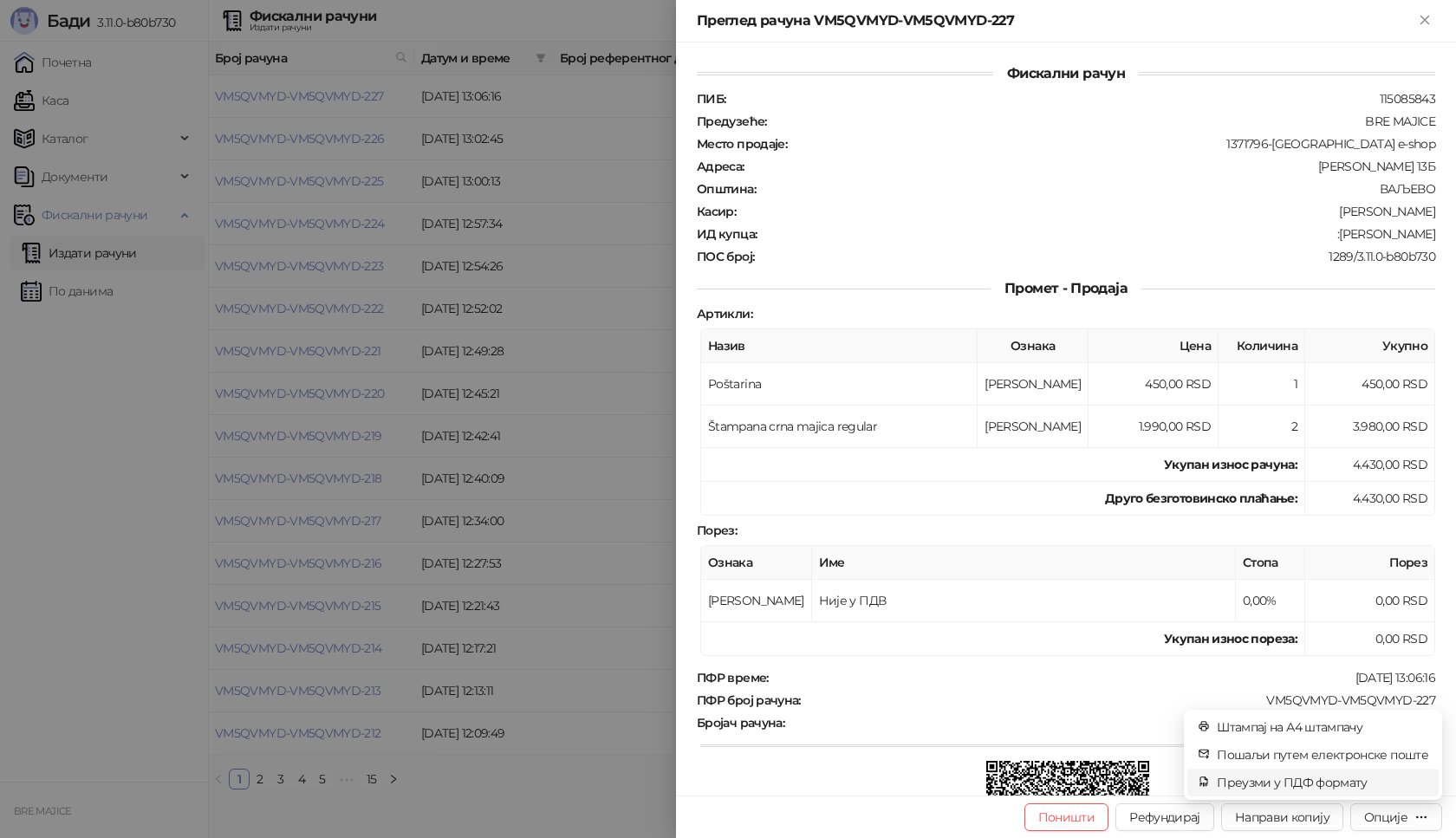
click at [1363, 785] on span "Преузми у ПДФ формату" at bounding box center [1322, 782] width 211 height 19
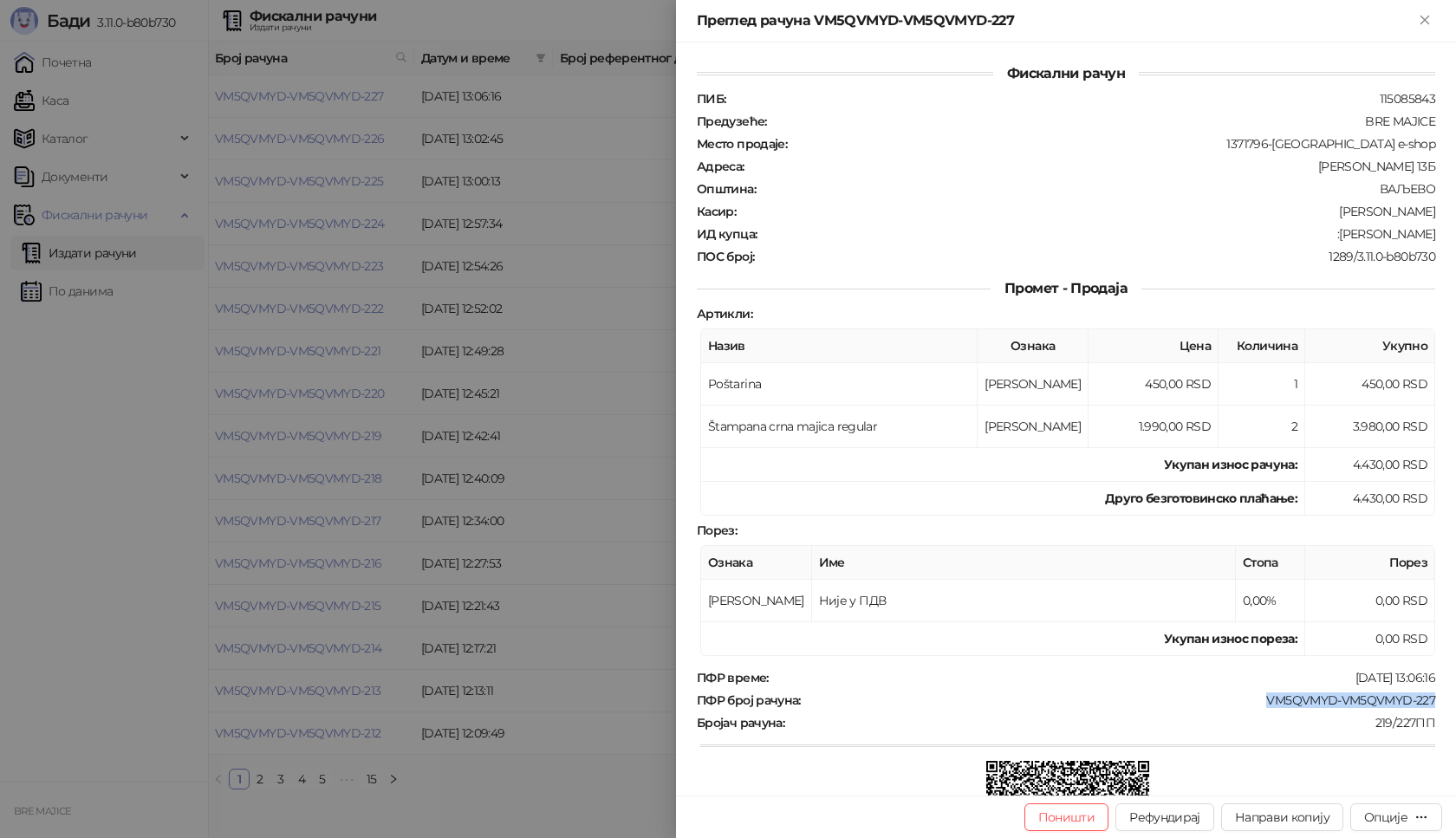
drag, startPoint x: 1426, startPoint y: 701, endPoint x: 1253, endPoint y: 704, distance: 173.0
click at [1253, 704] on div "Фискални рачун ПИБ : 115085843 Предузеће : BRE MAJICE Место продаје : 1371796-[…" at bounding box center [1066, 419] width 780 height 753
drag, startPoint x: 1425, startPoint y: 230, endPoint x: 1329, endPoint y: 235, distance: 96.1
click at [1329, 235] on div "Фискални рачун ПИБ : 115085843 Предузеће : BRE MAJICE Место продаје : 1371796-[…" at bounding box center [1066, 419] width 780 height 753
click at [1422, 18] on icon "Close" at bounding box center [1424, 19] width 8 height 8
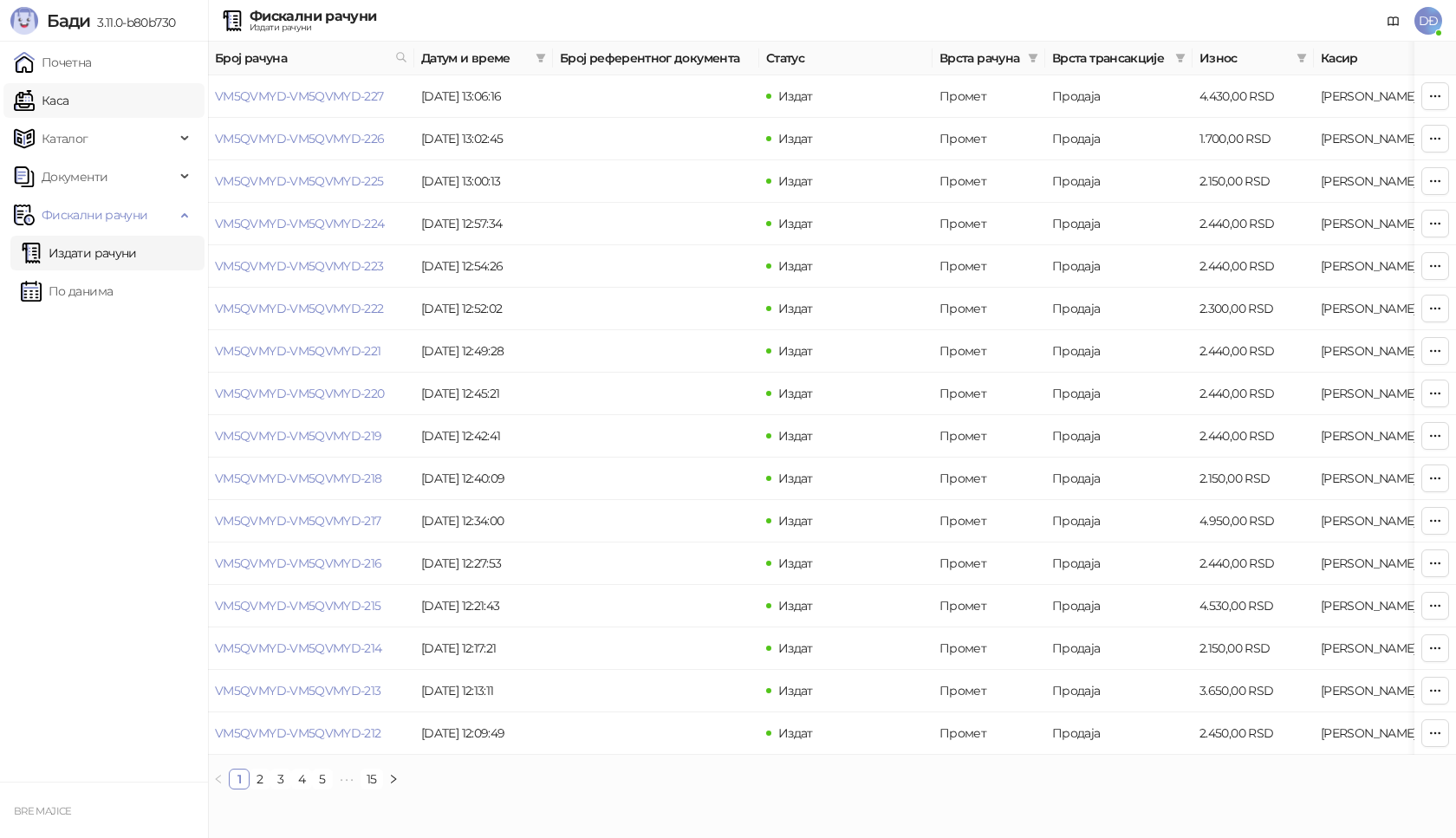
click at [68, 101] on link "Каса" at bounding box center [41, 101] width 54 height 34
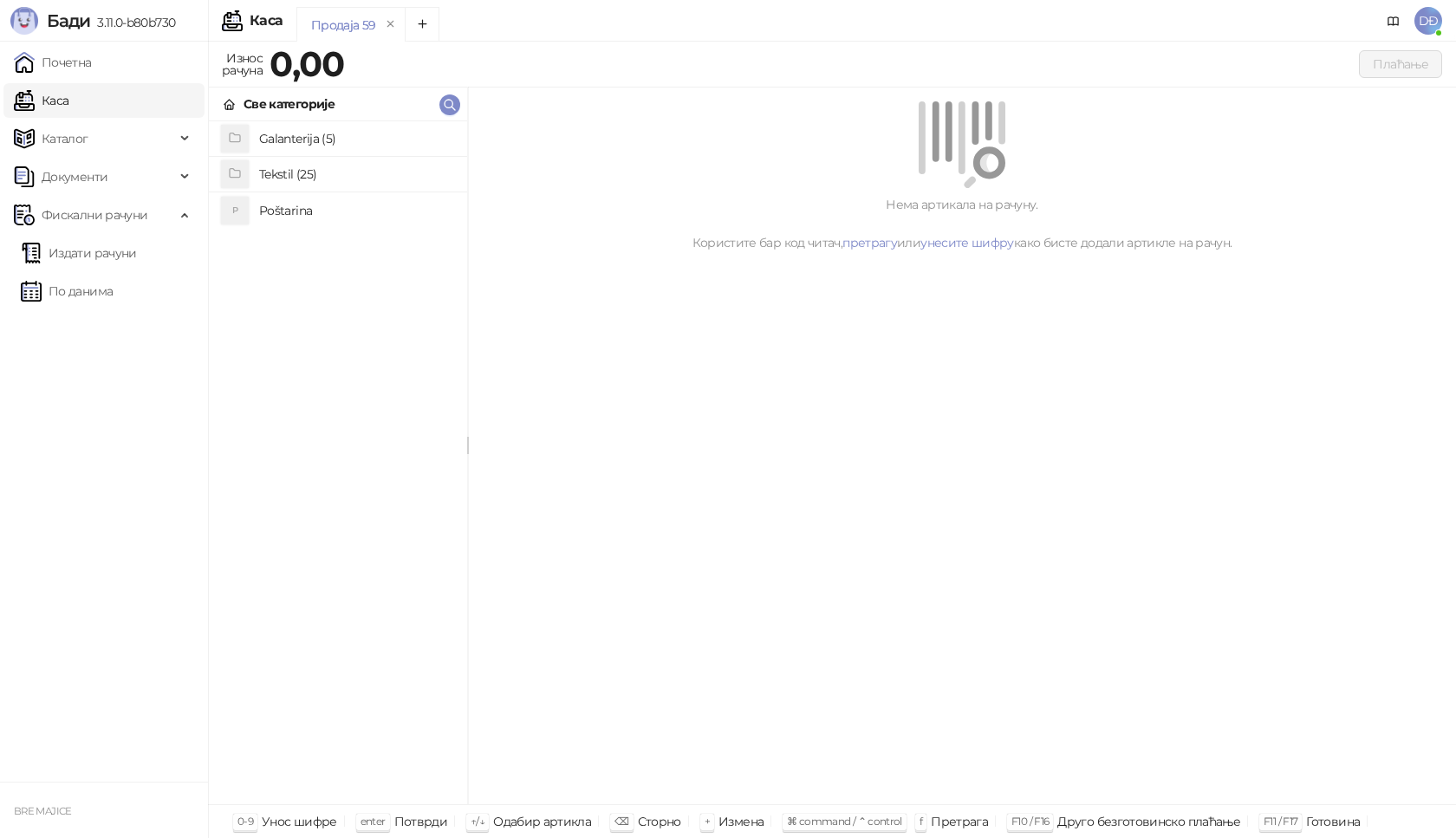
click at [296, 209] on h4 "Poštarina" at bounding box center [357, 210] width 194 height 28
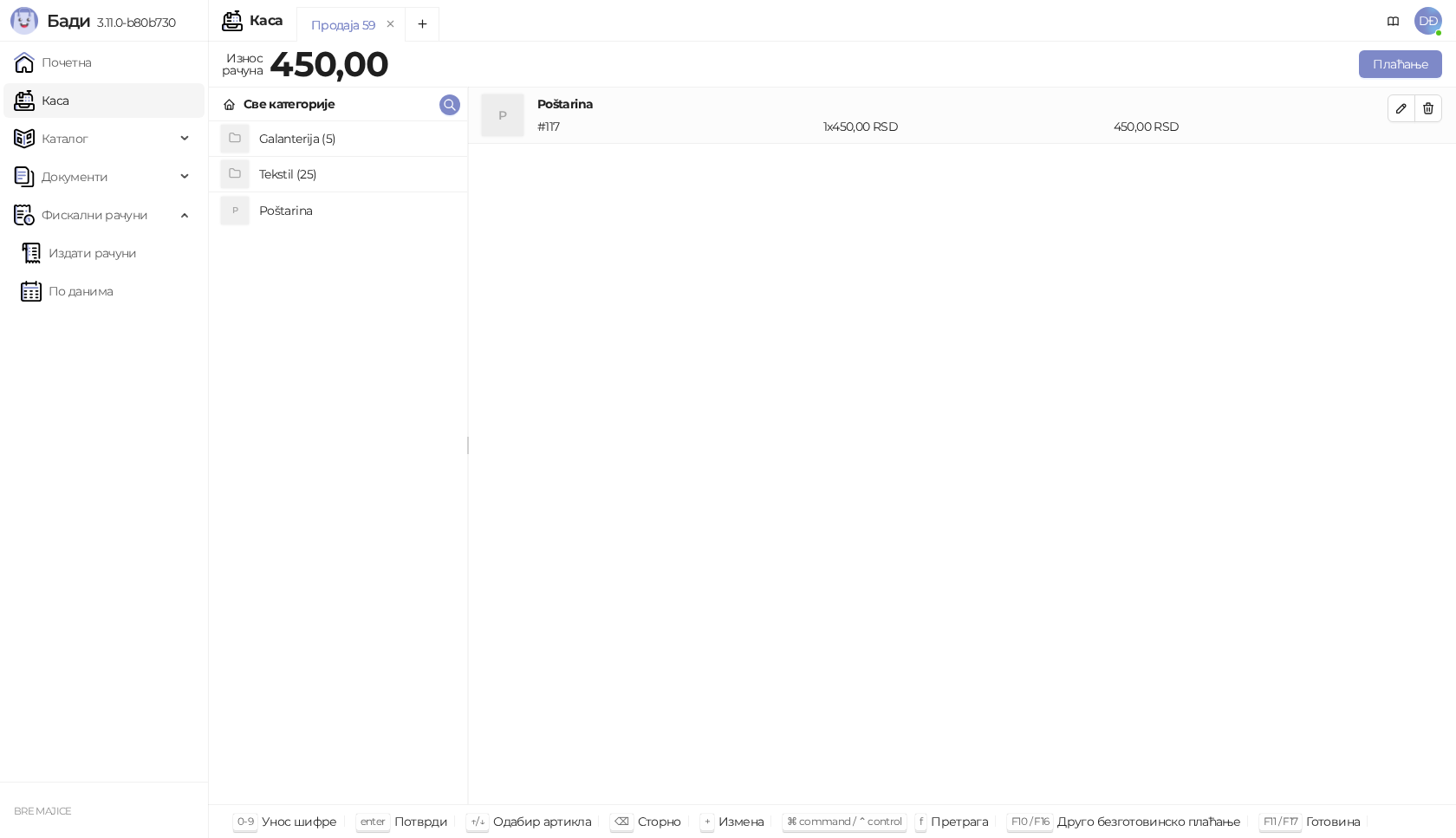
click at [312, 175] on h4 "Tekstil (25)" at bounding box center [357, 174] width 194 height 28
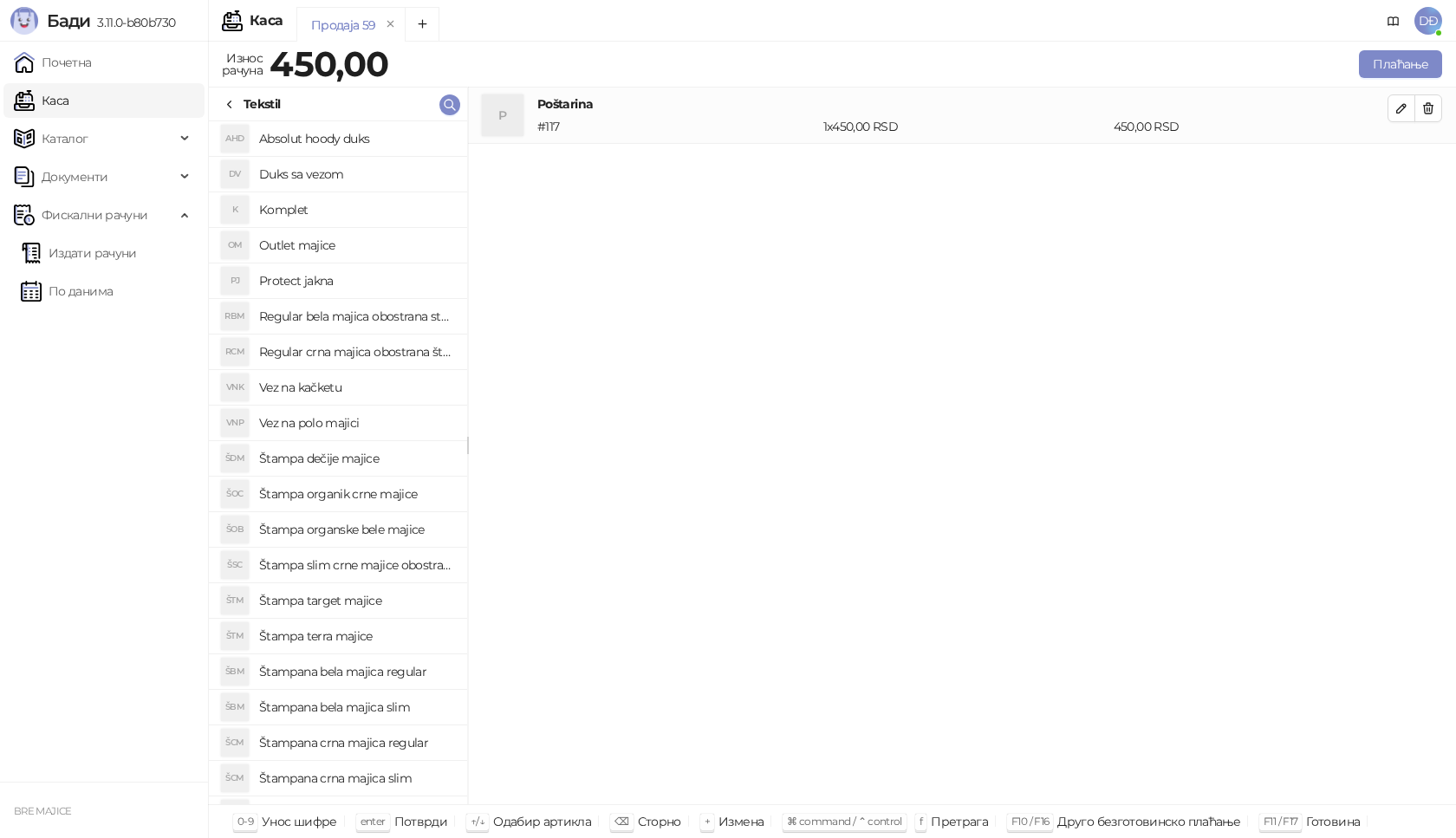
click at [400, 746] on h4 "Štampana crna majica regular" at bounding box center [357, 742] width 194 height 28
click at [1393, 166] on button "button" at bounding box center [1401, 164] width 28 height 28
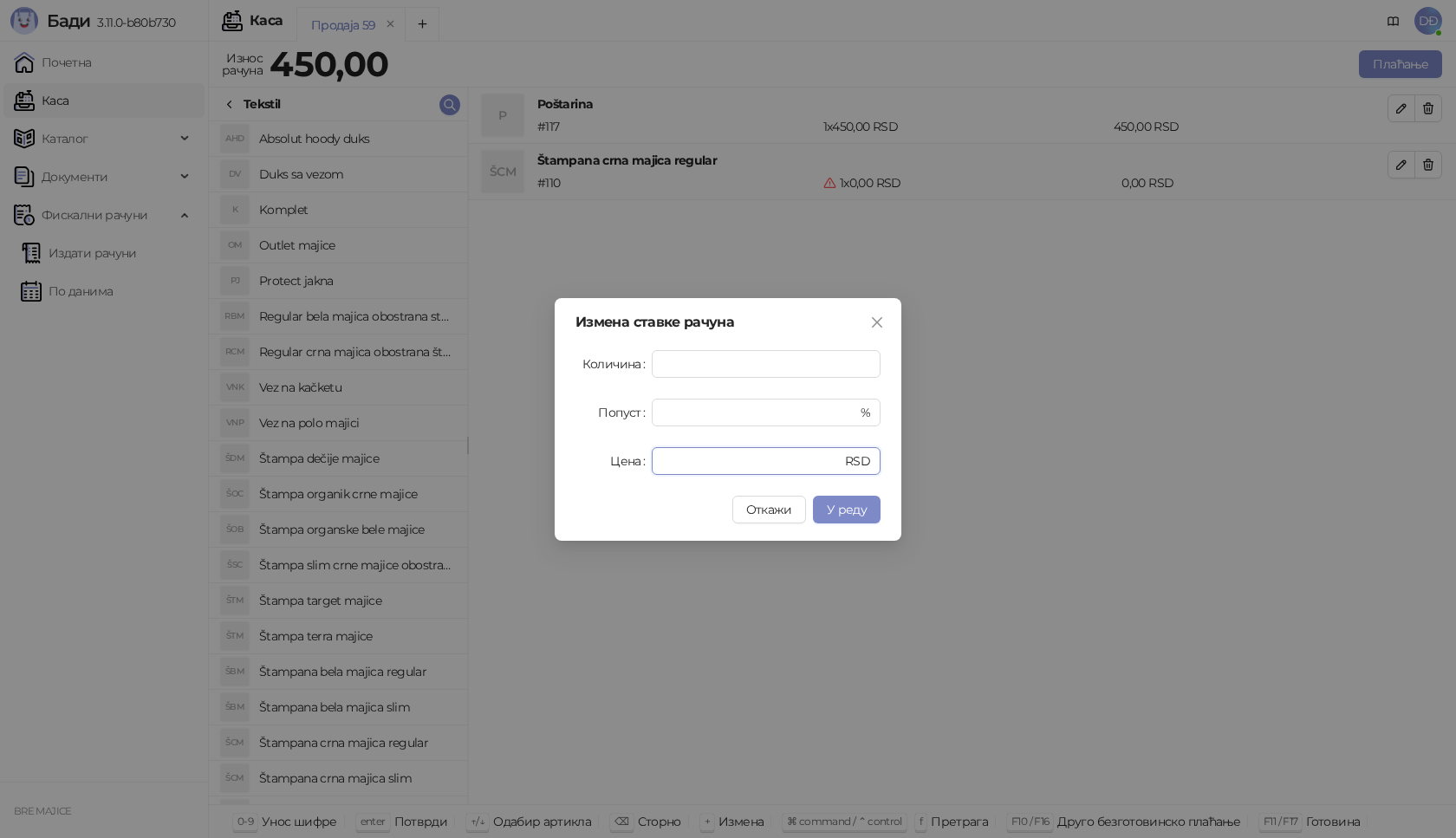
drag, startPoint x: 614, startPoint y: 464, endPoint x: 589, endPoint y: 466, distance: 25.1
click at [589, 466] on div "Цена * RSD" at bounding box center [728, 461] width 305 height 28
click at [829, 502] on span "У реду" at bounding box center [846, 509] width 40 height 15
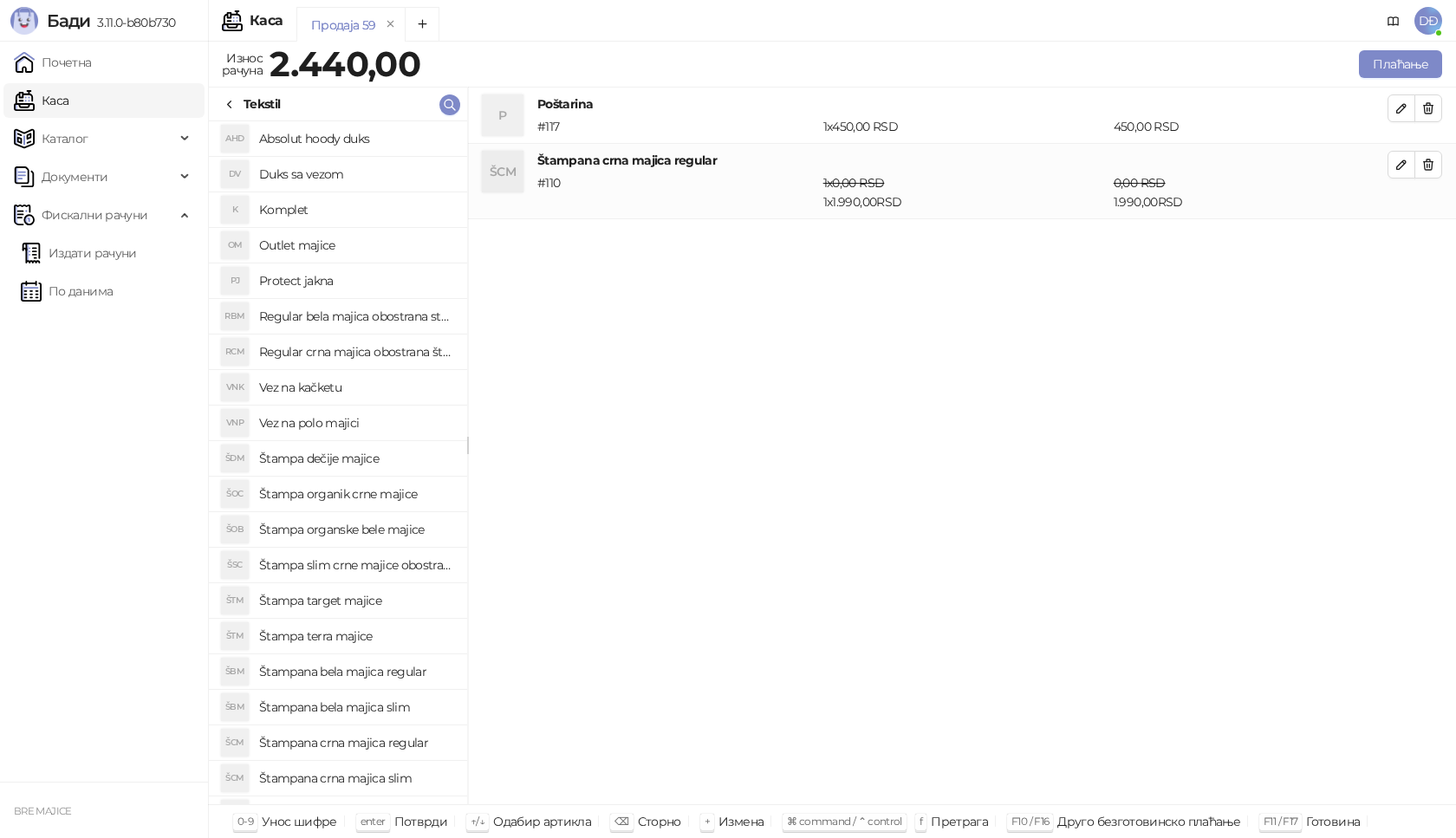
click at [396, 669] on h4 "Štampana bela majica regular" at bounding box center [357, 671] width 194 height 28
click at [1406, 237] on icon "button" at bounding box center [1402, 240] width 9 height 9
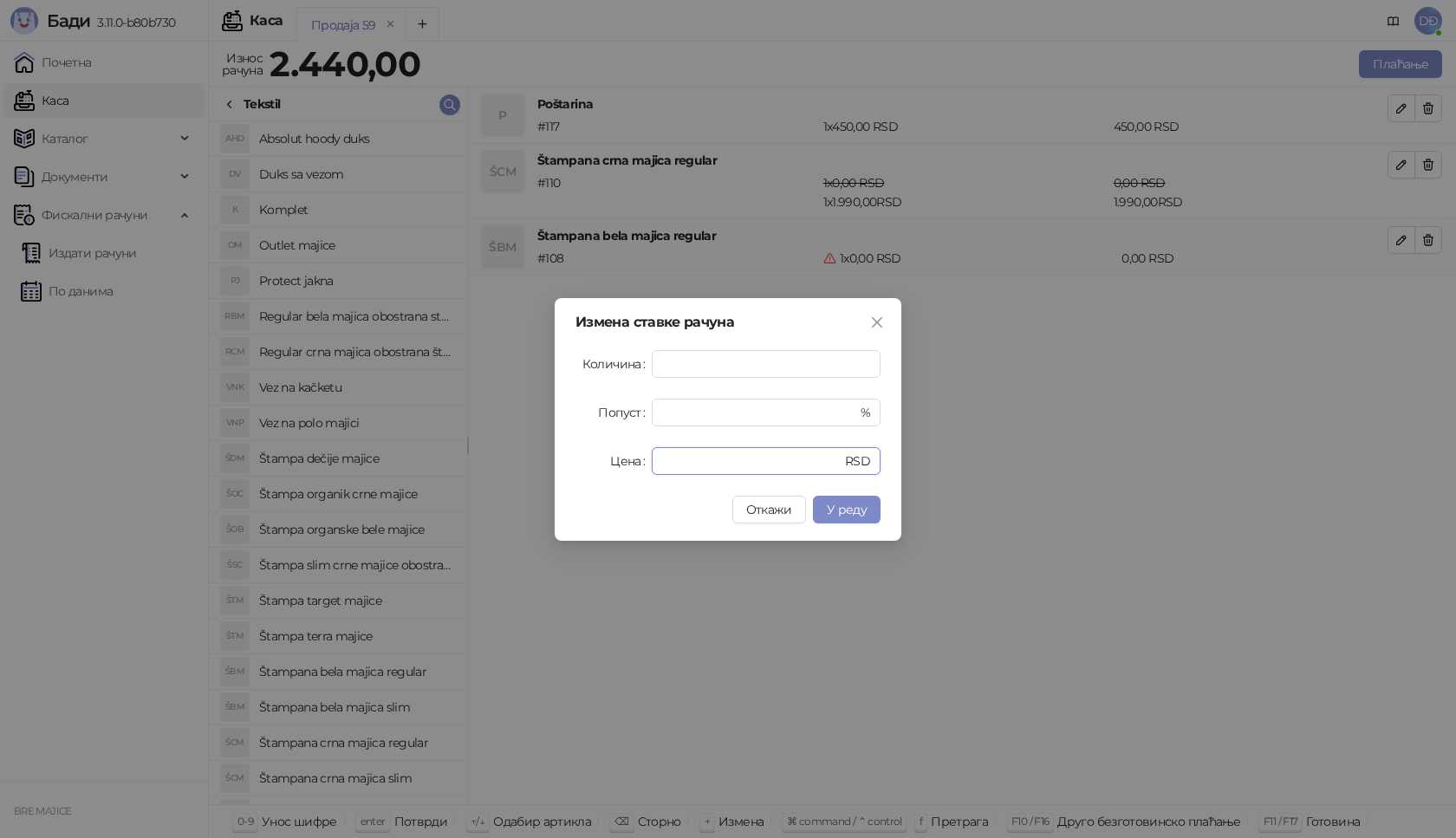
drag, startPoint x: 715, startPoint y: 467, endPoint x: 526, endPoint y: 464, distance: 189.0
click at [576, 469] on div "Цена * RSD" at bounding box center [728, 461] width 305 height 28
type input "****"
click at [839, 510] on span "У реду" at bounding box center [846, 509] width 40 height 15
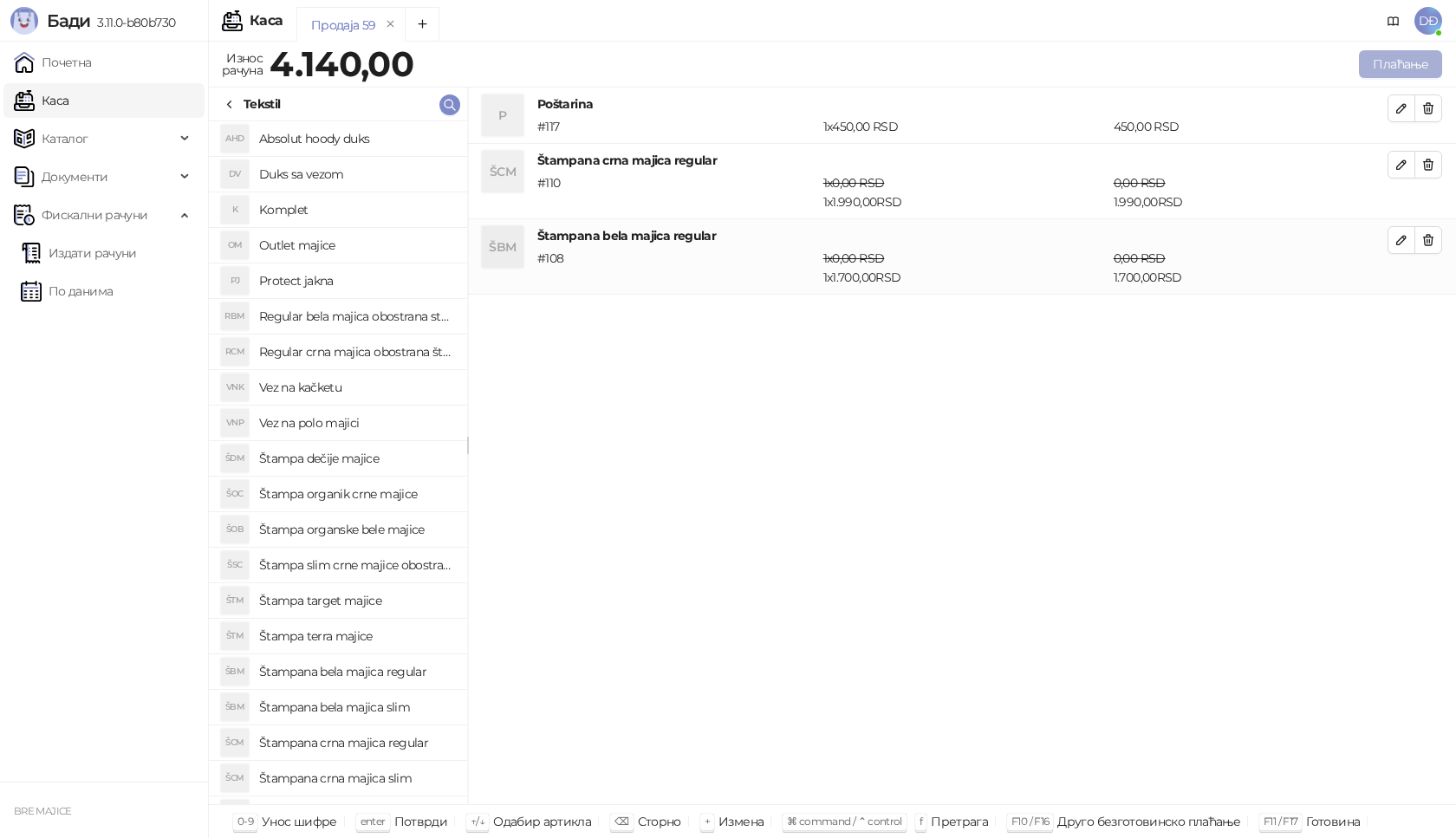
click at [1408, 62] on button "Плаћање" at bounding box center [1401, 63] width 83 height 28
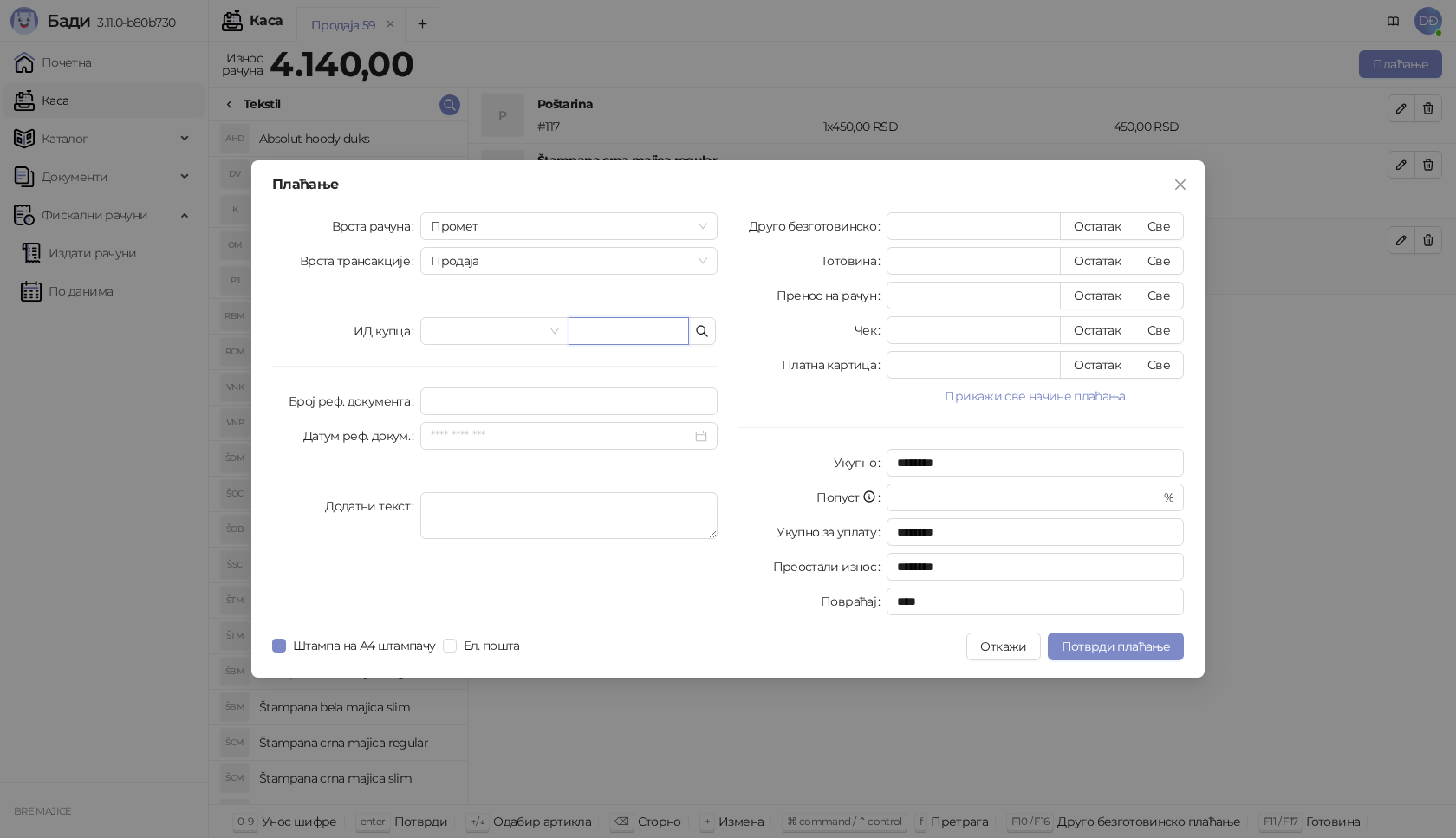
click at [630, 331] on input "text" at bounding box center [629, 331] width 121 height 28
paste input "**********"
type input "**********"
click at [1166, 224] on button "Све" at bounding box center [1158, 226] width 50 height 28
type input "****"
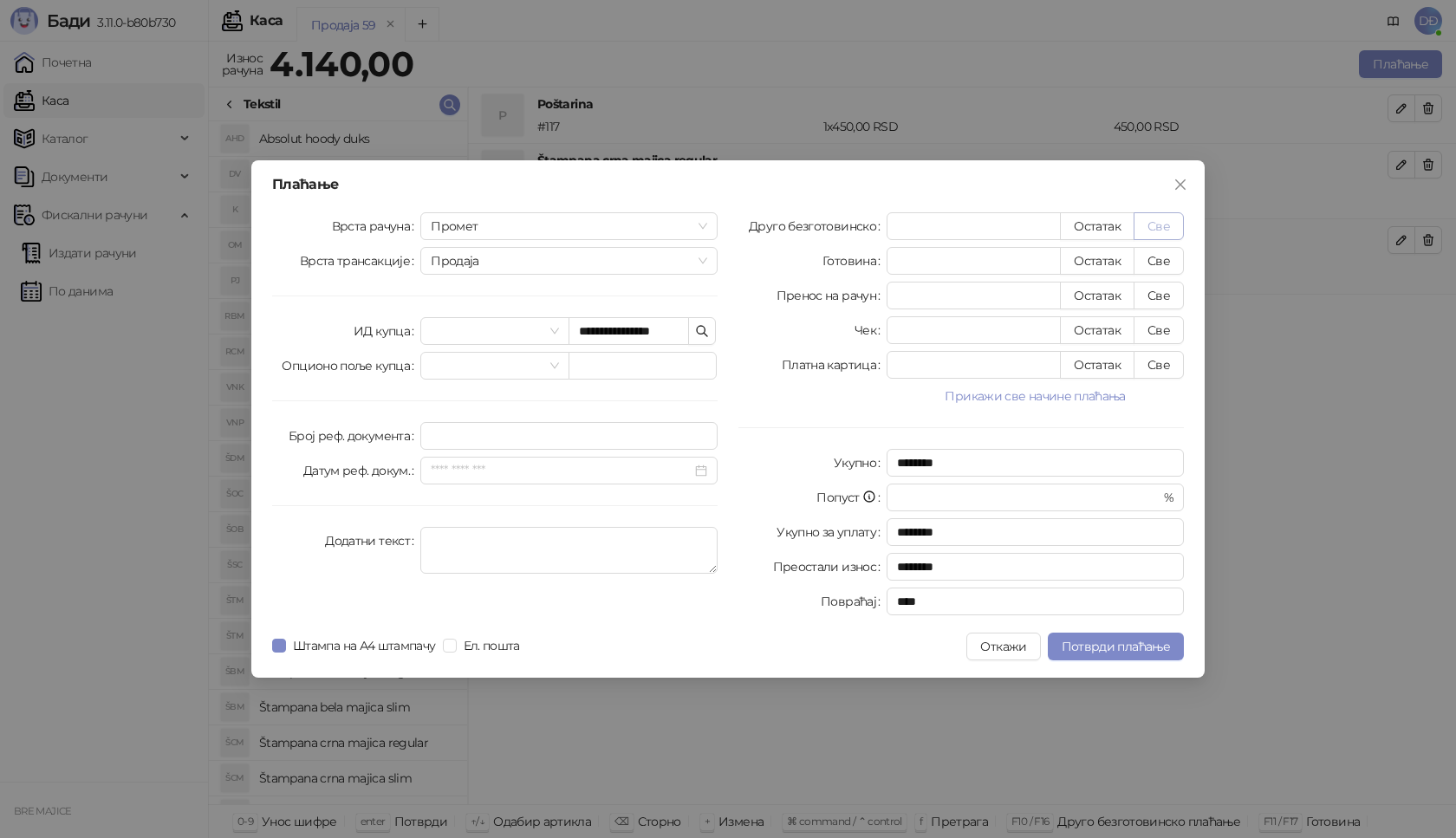
type input "****"
click at [1072, 640] on span "Потврди плаћање" at bounding box center [1115, 646] width 108 height 15
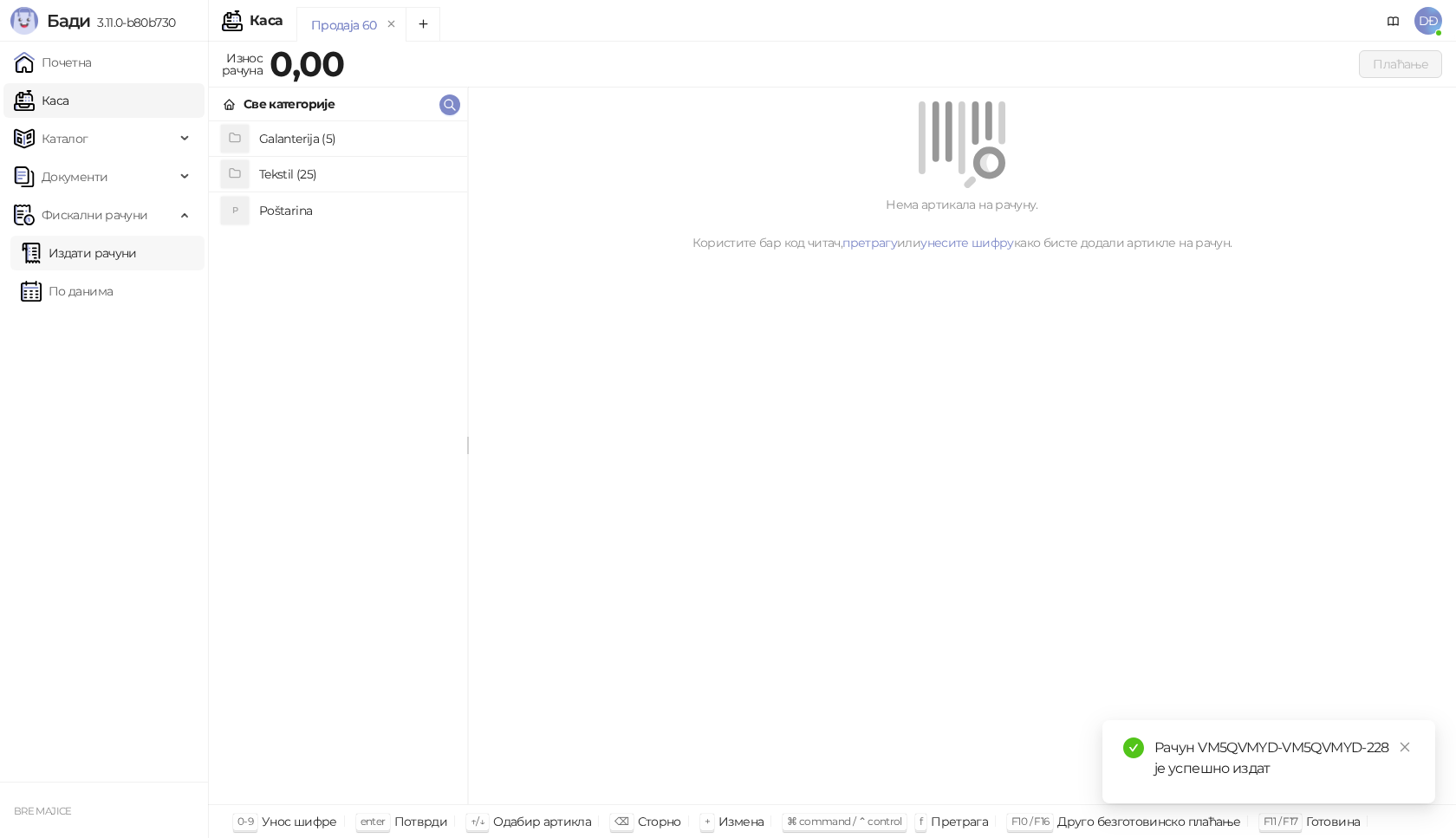
click at [124, 258] on link "Издати рачуни" at bounding box center [79, 253] width 116 height 34
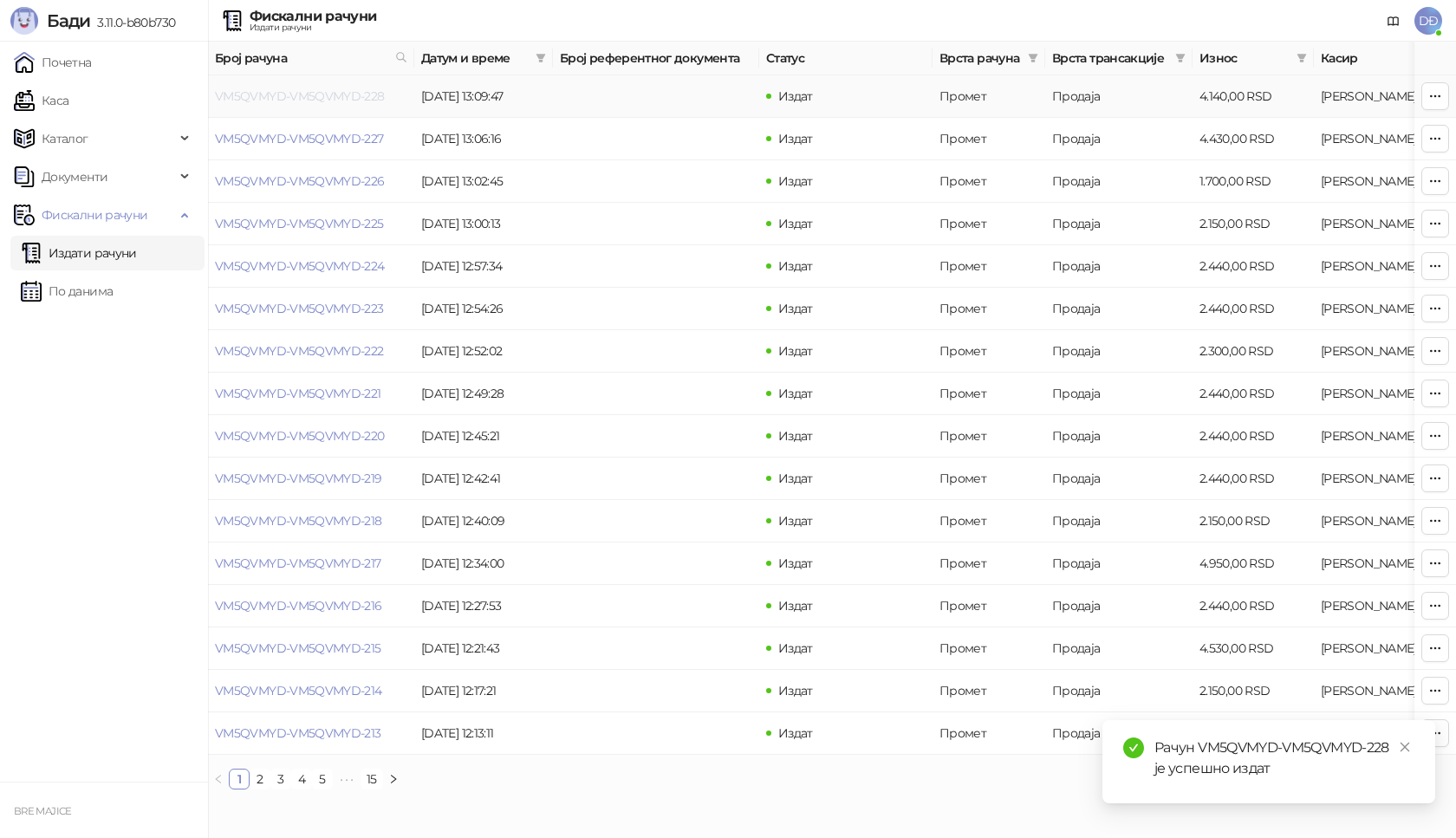
click at [306, 95] on link "VM5QVMYD-VM5QVMYD-228" at bounding box center [299, 95] width 170 height 15
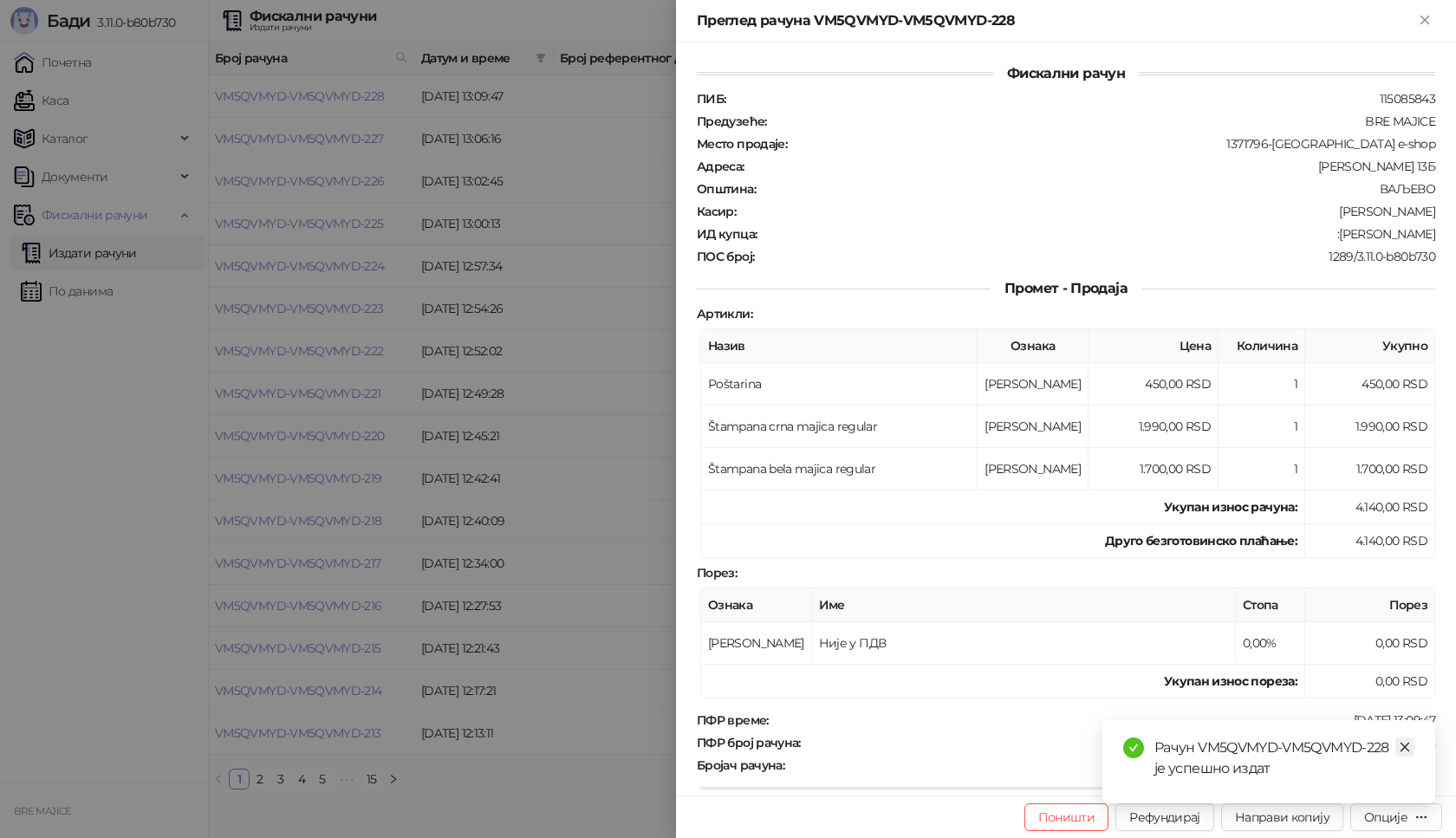
drag, startPoint x: 1407, startPoint y: 739, endPoint x: 1406, endPoint y: 748, distance: 9.1
click at [1407, 740] on link "Close" at bounding box center [1404, 746] width 19 height 19
click at [1394, 818] on div "Опције" at bounding box center [1386, 816] width 44 height 15
click at [1311, 783] on span "Преузми у ПДФ формату" at bounding box center [1322, 782] width 211 height 19
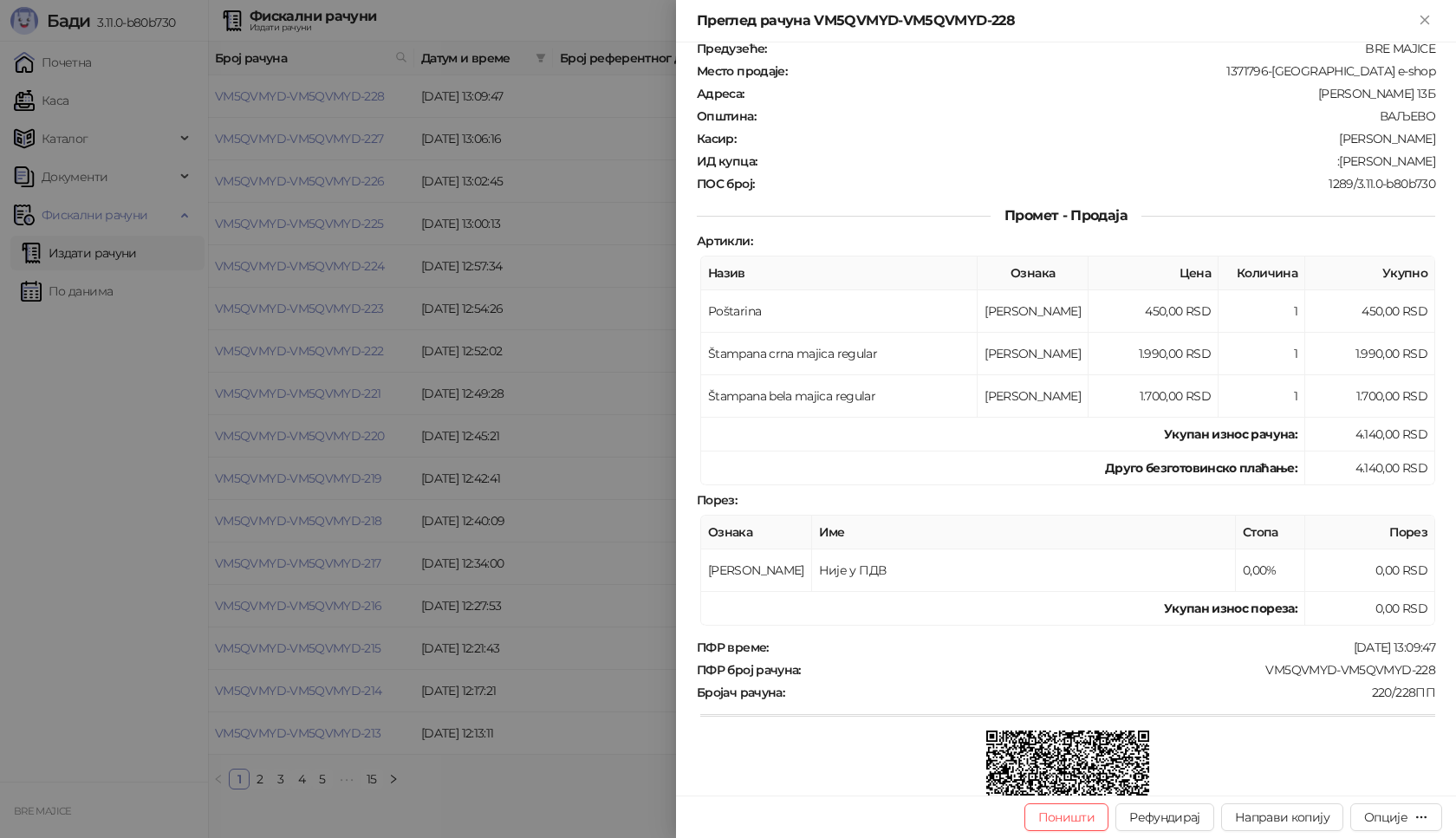
scroll to position [173, 0]
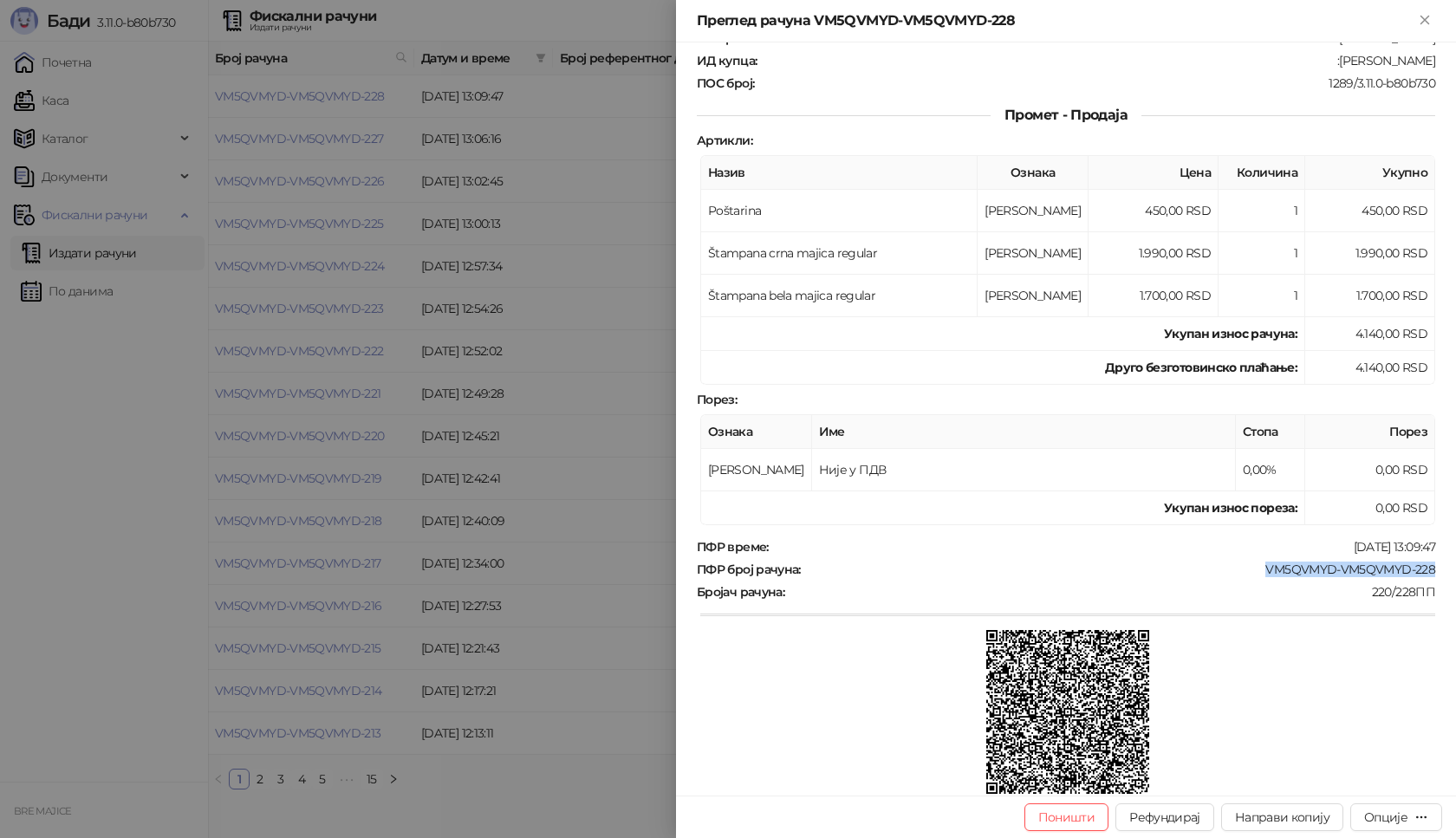
drag, startPoint x: 1422, startPoint y: 566, endPoint x: 1236, endPoint y: 572, distance: 186.1
click at [1247, 573] on div "ПФР број рачуна : VM5QVMYD-VM5QVMYD-228" at bounding box center [1066, 569] width 746 height 15
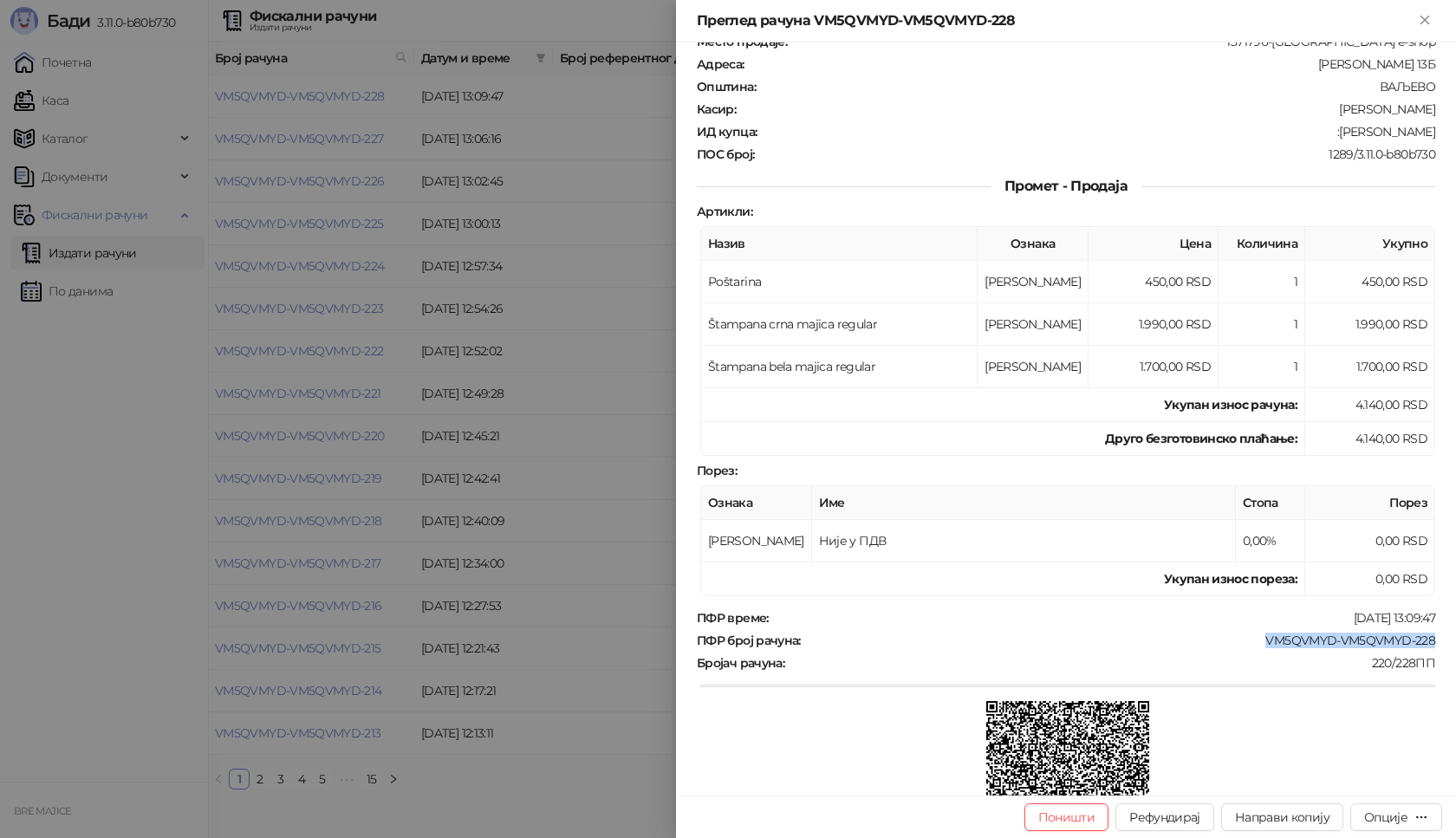
scroll to position [0, 0]
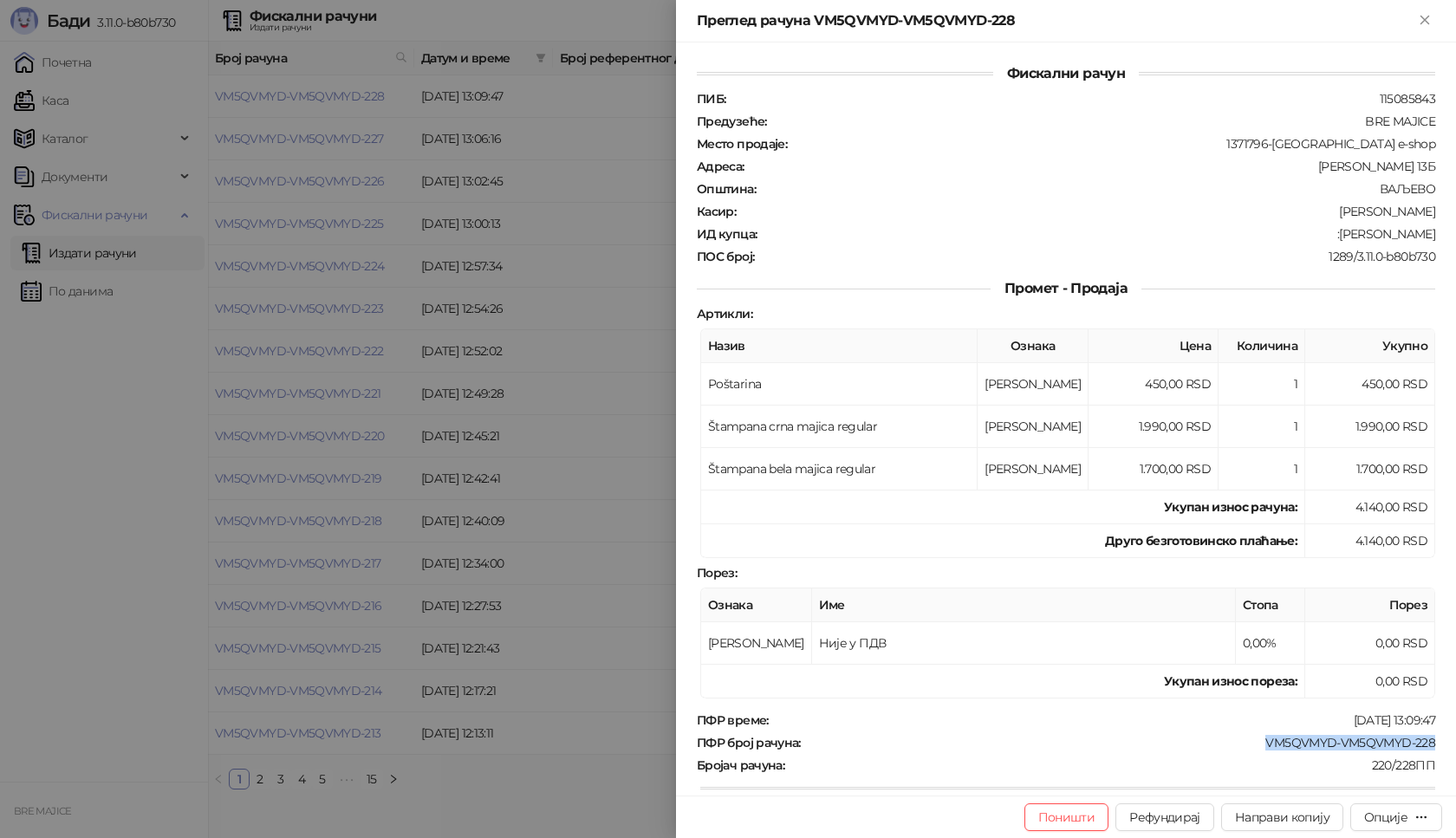
drag, startPoint x: 1422, startPoint y: 233, endPoint x: 1325, endPoint y: 239, distance: 97.2
click at [1325, 239] on div "ИД купца : :[PERSON_NAME]" at bounding box center [1066, 233] width 746 height 15
click at [1422, 18] on icon "Close" at bounding box center [1424, 19] width 8 height 8
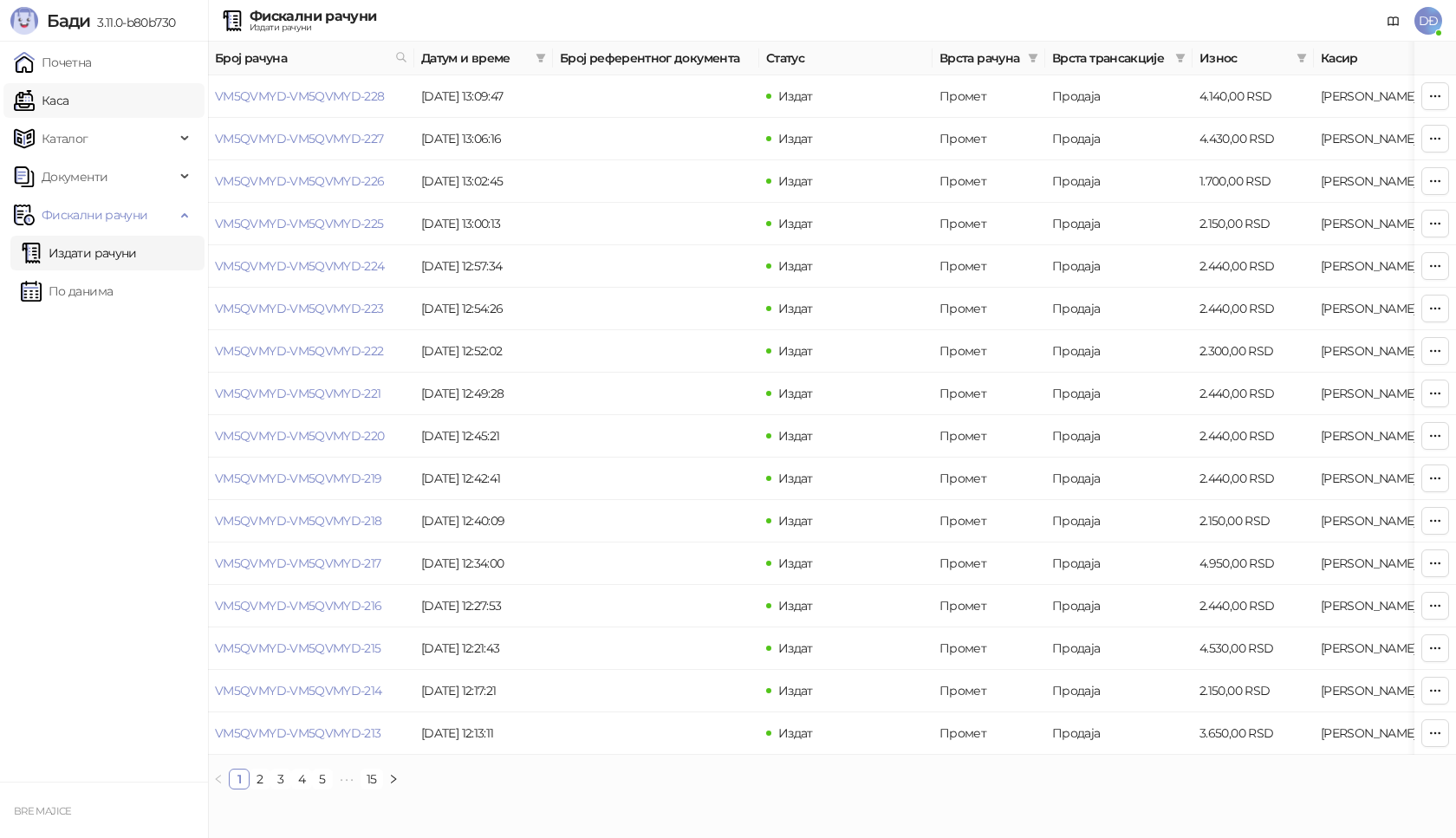
click at [68, 94] on link "Каса" at bounding box center [41, 101] width 54 height 34
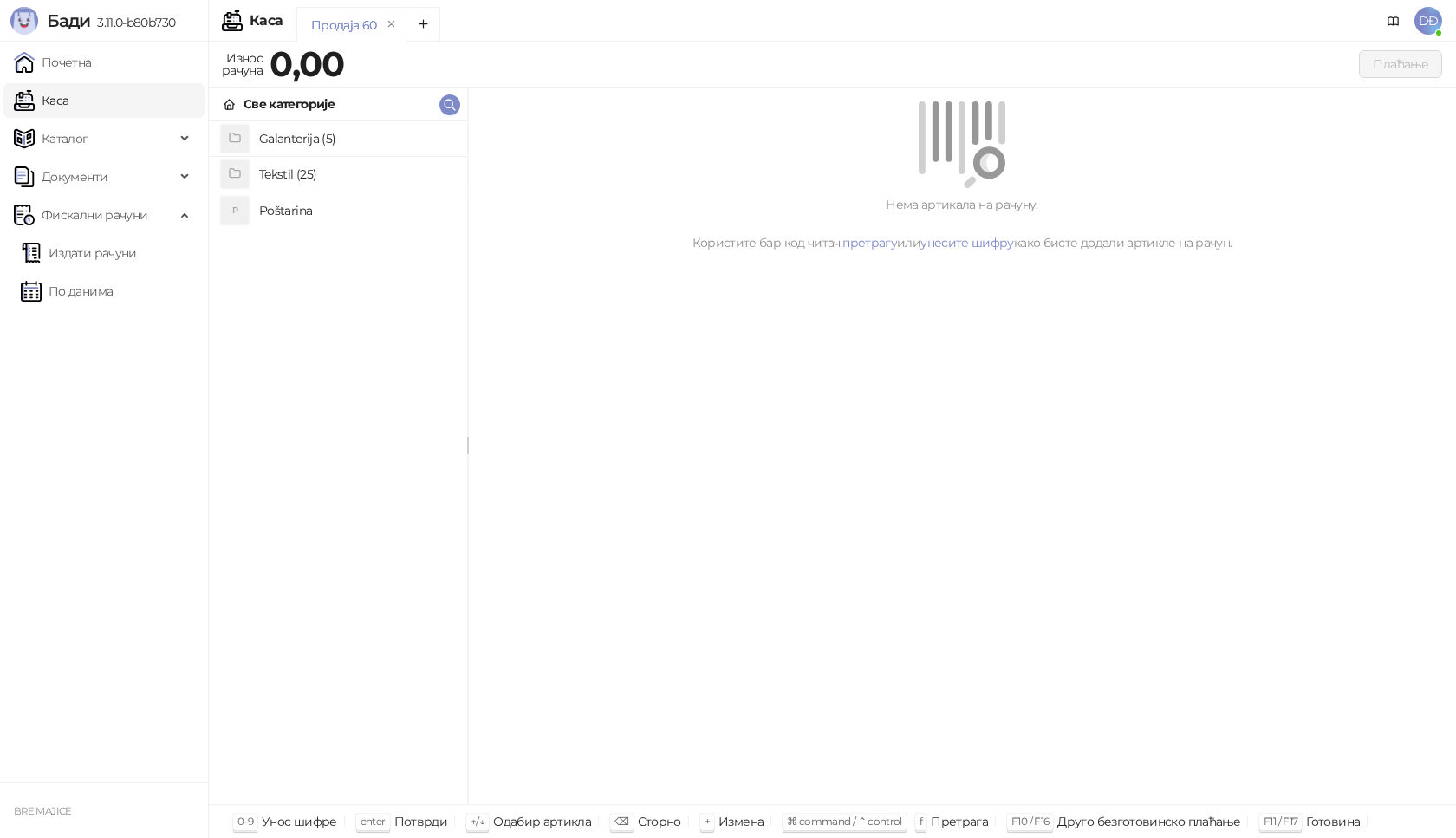
click at [289, 210] on h4 "Poštarina" at bounding box center [357, 210] width 194 height 28
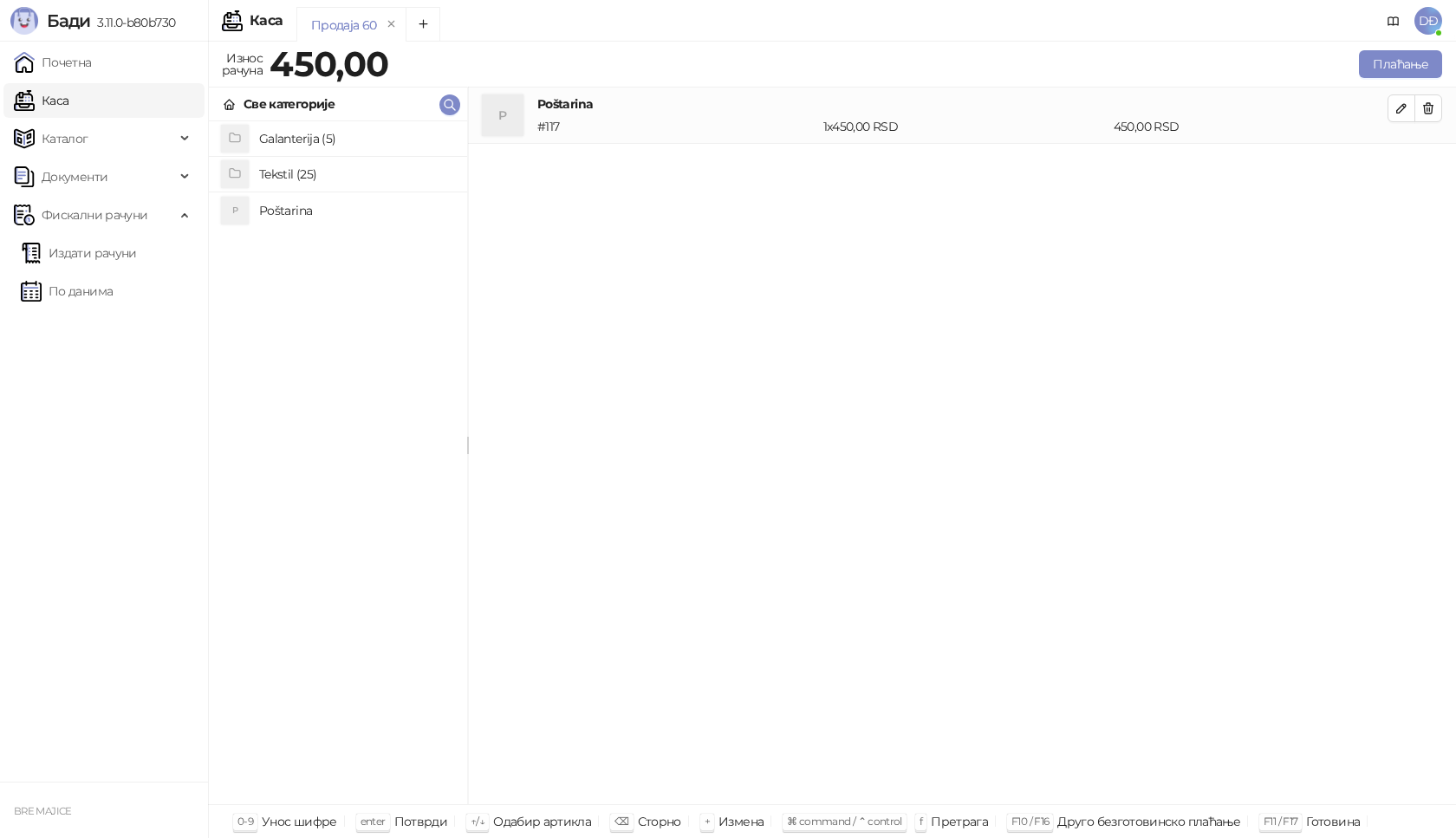
click at [325, 170] on h4 "Tekstil (25)" at bounding box center [357, 174] width 194 height 28
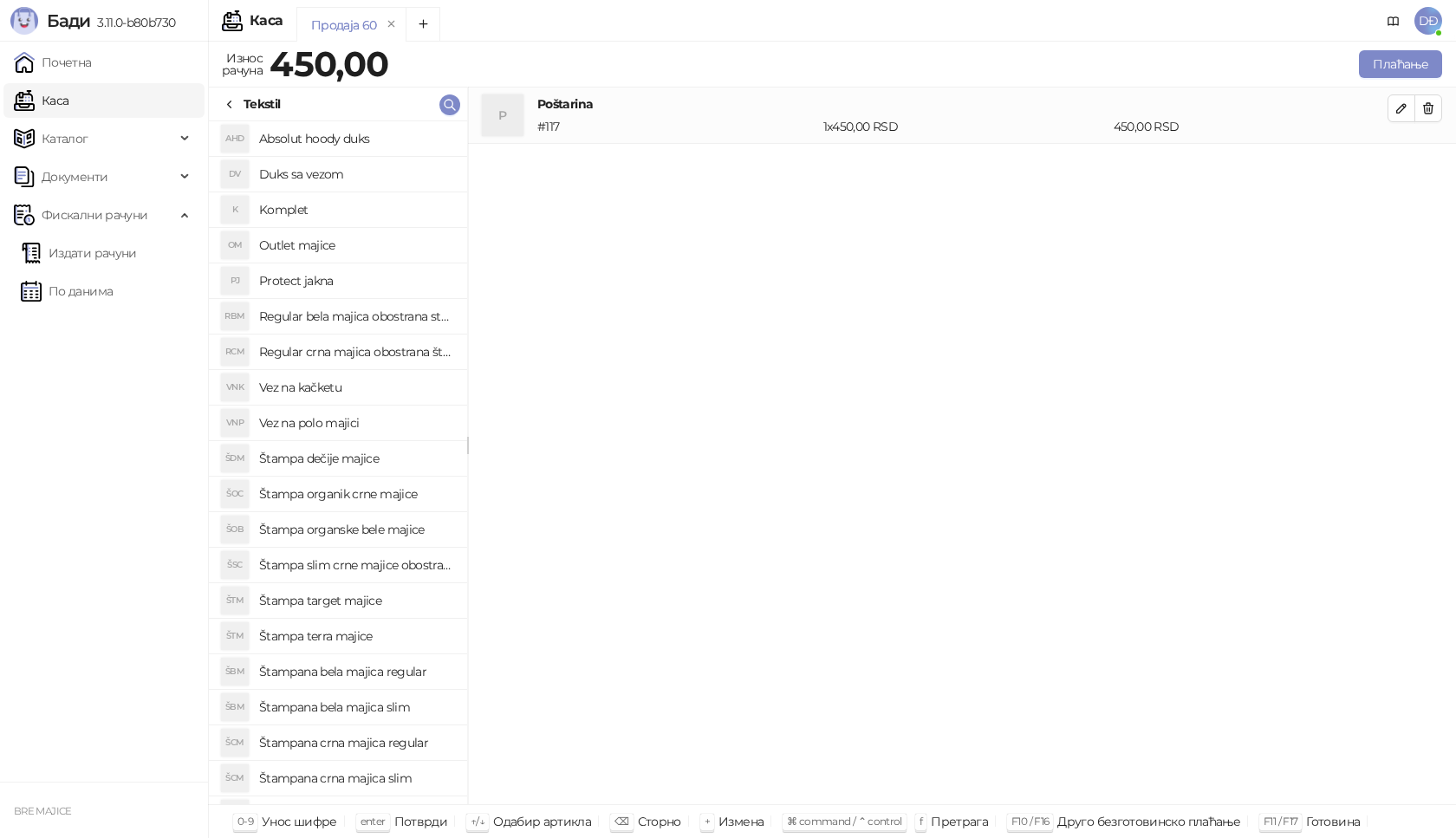
click at [395, 677] on h4 "Štampana bela majica regular" at bounding box center [357, 671] width 194 height 28
click at [1402, 162] on icon "button" at bounding box center [1402, 165] width 9 height 9
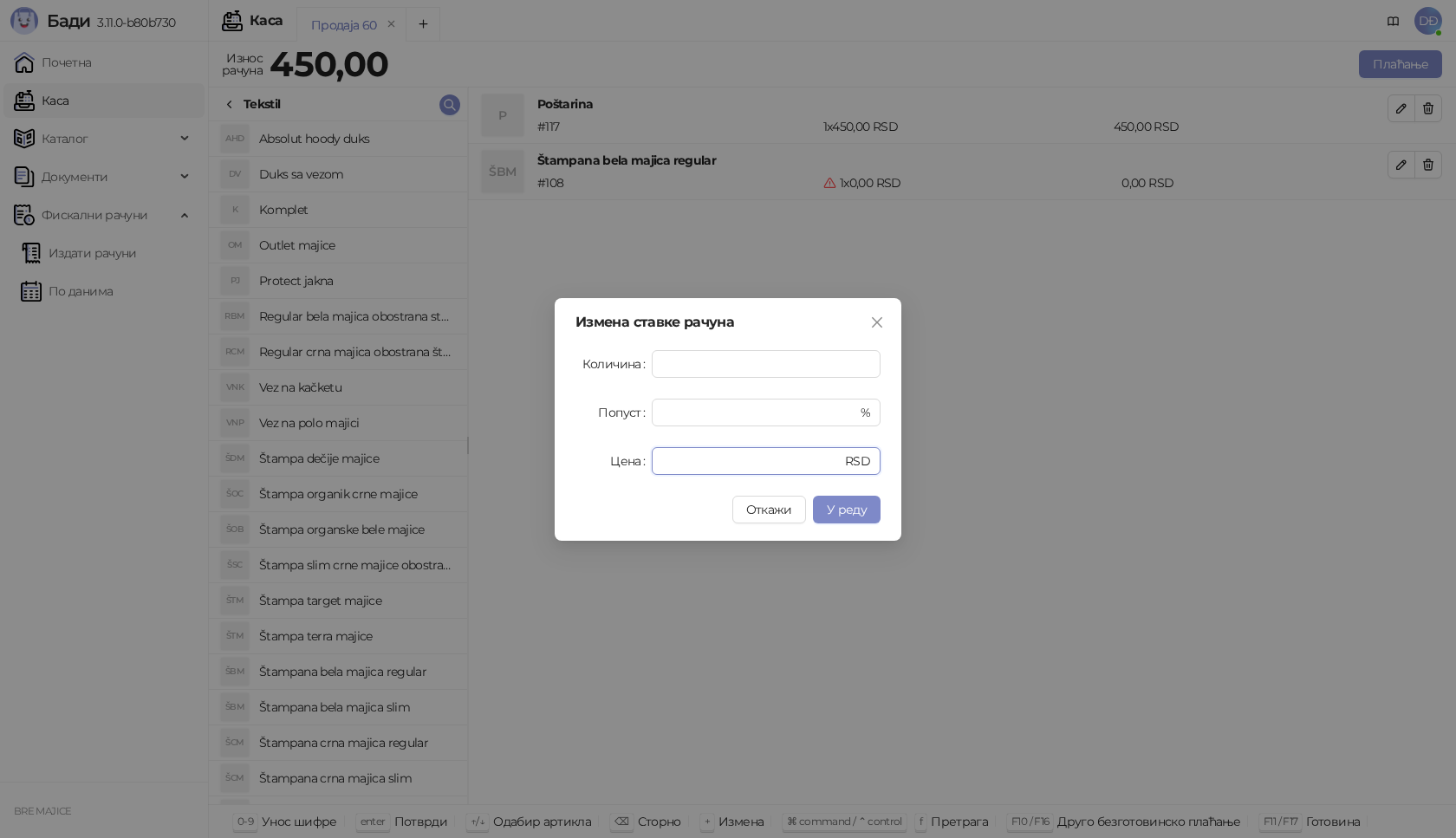
drag, startPoint x: 686, startPoint y: 457, endPoint x: 619, endPoint y: 460, distance: 67.1
click at [621, 459] on div "Цена * RSD" at bounding box center [728, 461] width 305 height 28
type input "****"
drag, startPoint x: 679, startPoint y: 365, endPoint x: 640, endPoint y: 366, distance: 39.0
click at [649, 366] on div "Количина *" at bounding box center [728, 364] width 305 height 28
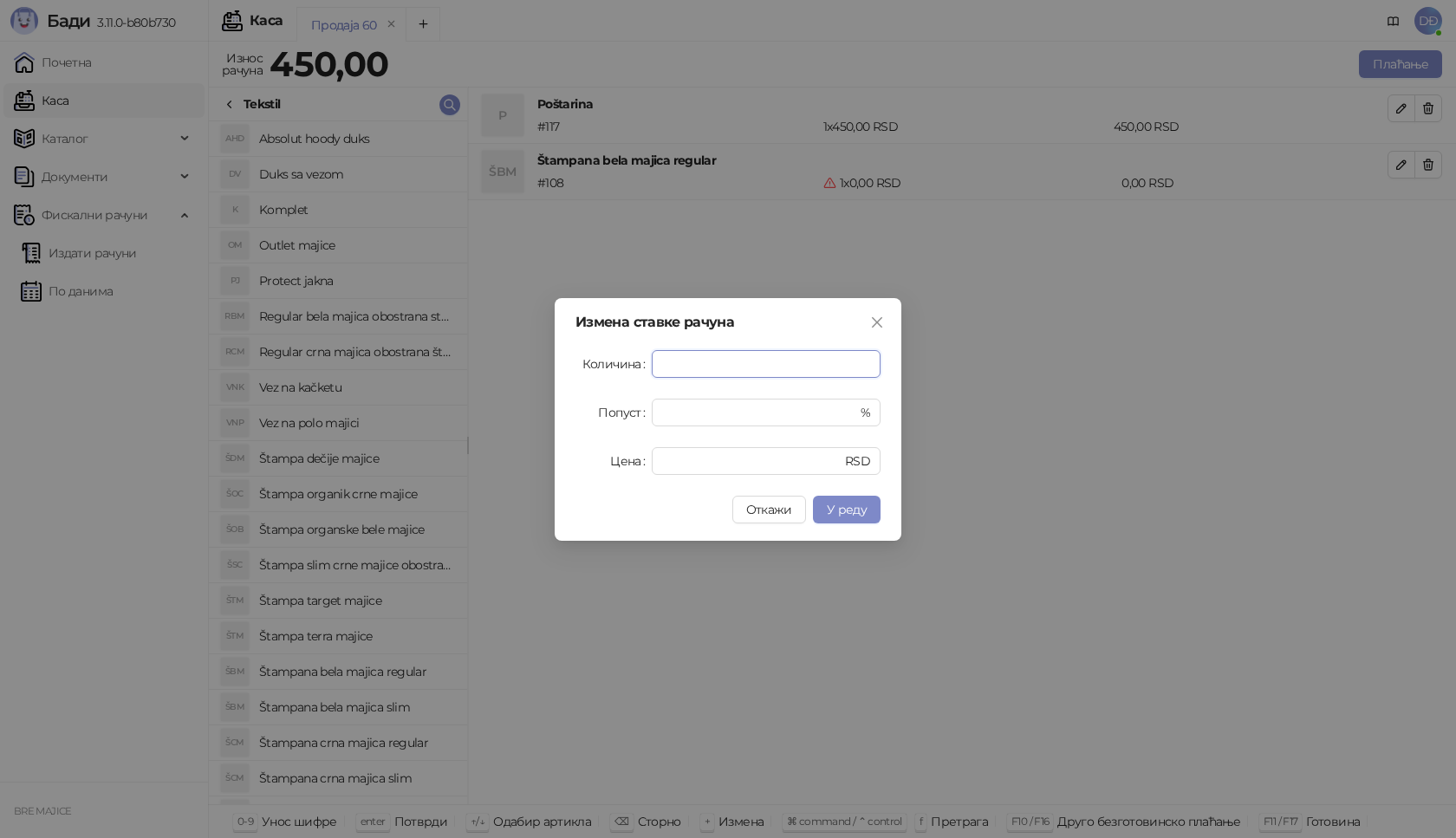
type input "*"
click at [848, 508] on span "У реду" at bounding box center [846, 509] width 40 height 15
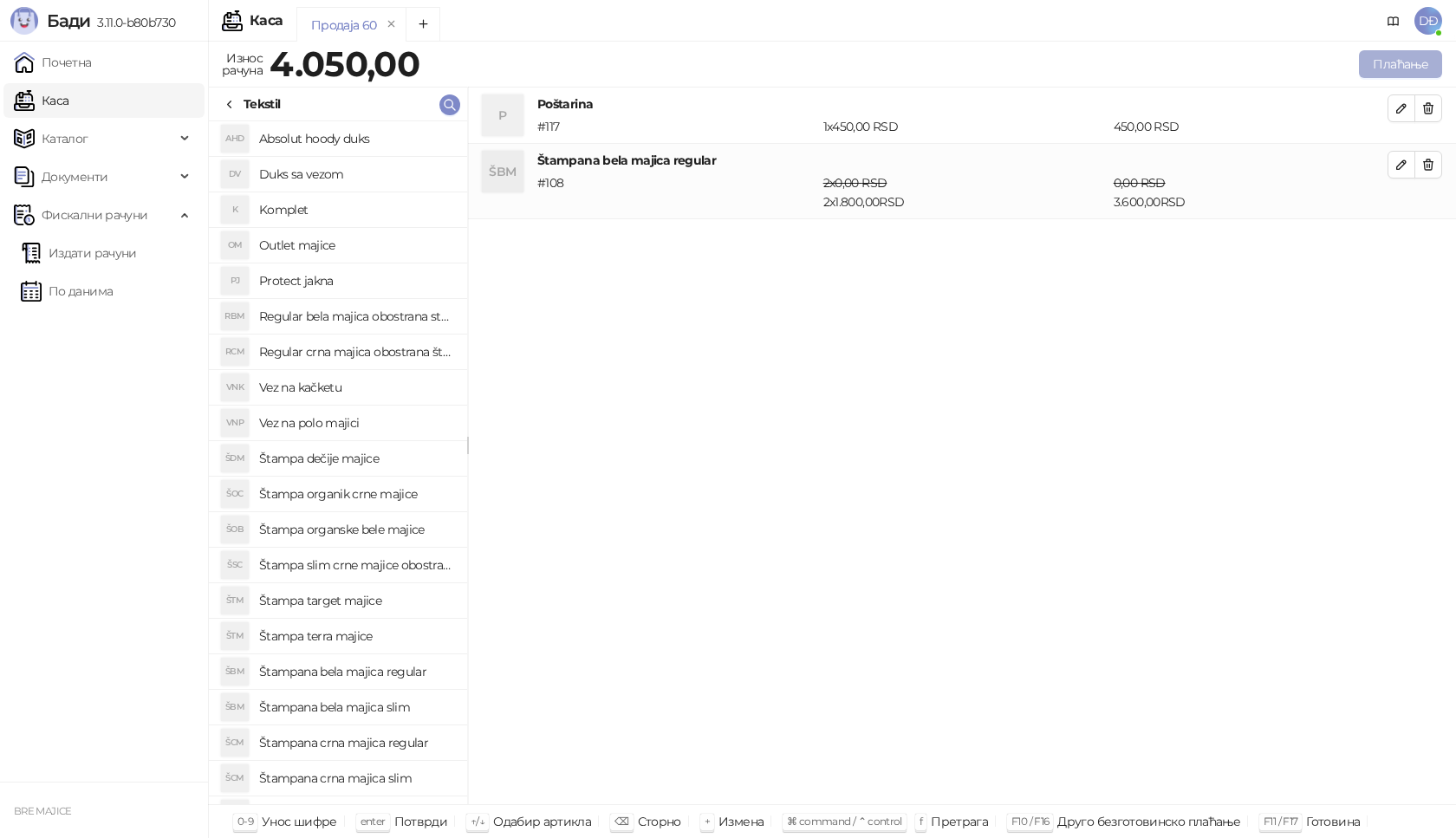
click at [1407, 54] on button "Плаћање" at bounding box center [1401, 63] width 83 height 28
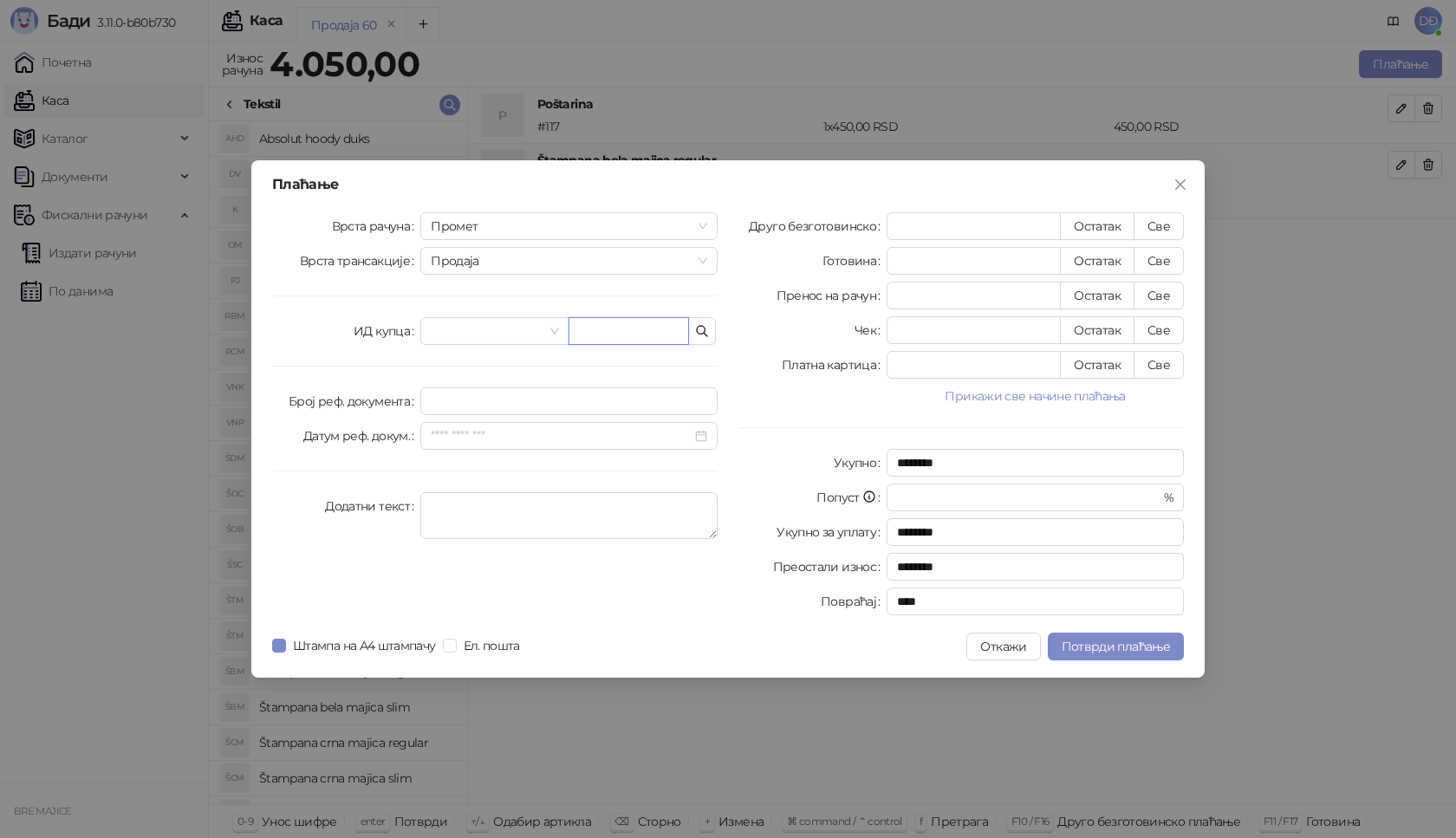
click at [645, 339] on input "text" at bounding box center [629, 331] width 121 height 28
paste input "**********"
type input "**********"
click at [1163, 229] on button "Све" at bounding box center [1158, 226] width 50 height 28
type input "****"
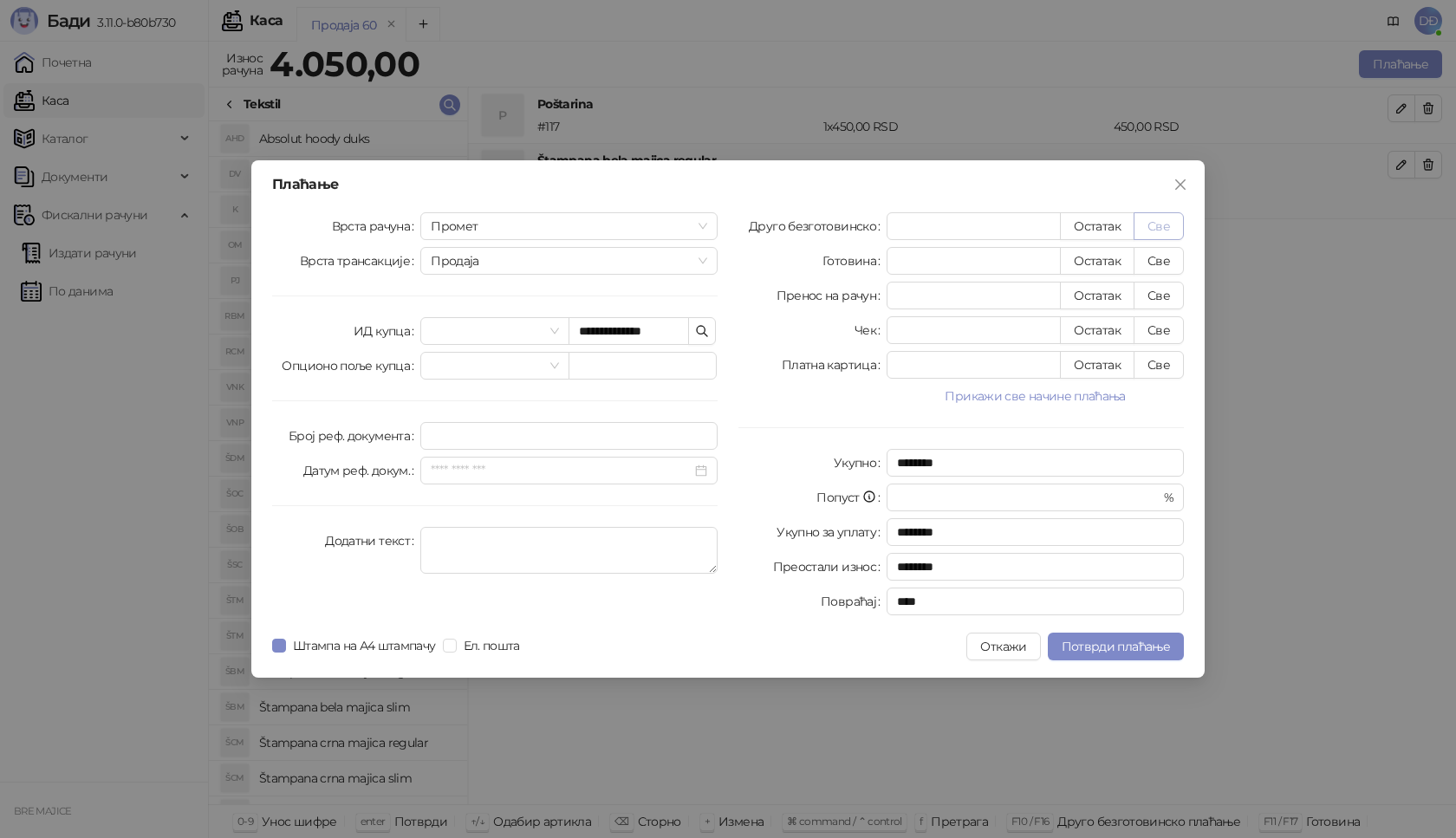
type input "****"
click at [1115, 634] on button "Потврди плаћање" at bounding box center [1116, 646] width 136 height 28
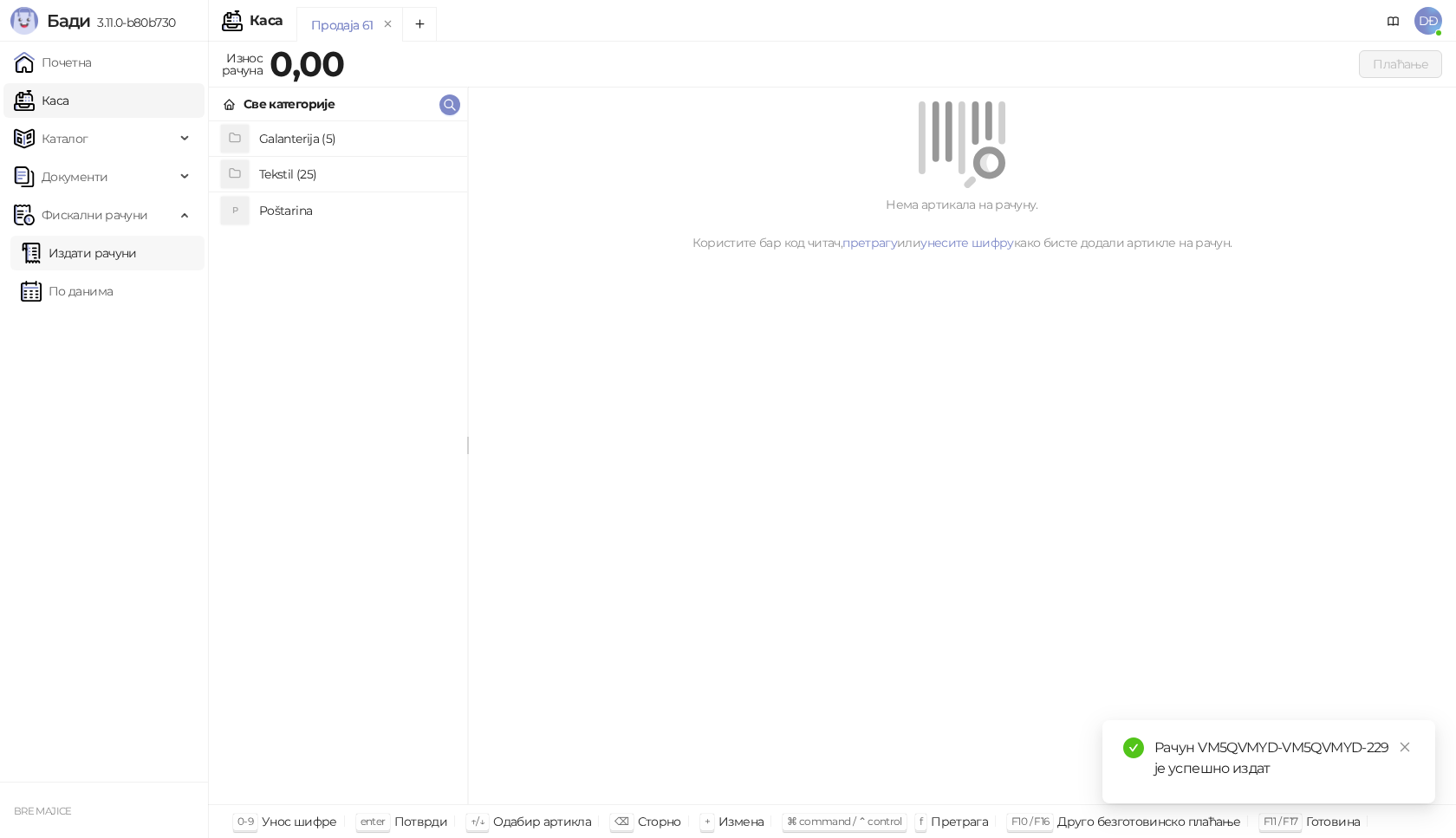
click at [113, 252] on link "Издати рачуни" at bounding box center [79, 253] width 116 height 34
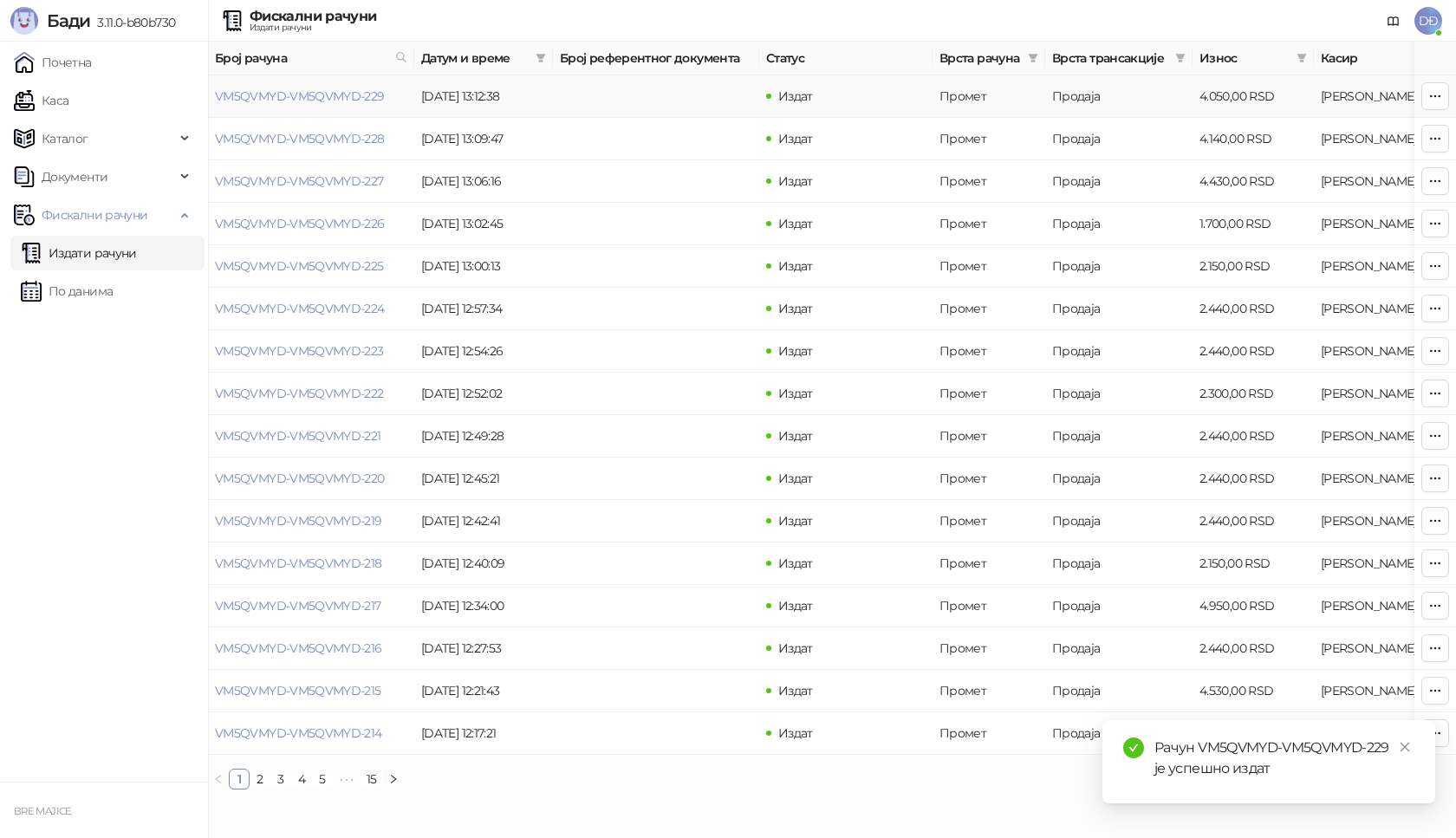
click at [298, 95] on link "VM5QVMYD-VM5QVMYD-229" at bounding box center [299, 95] width 170 height 15
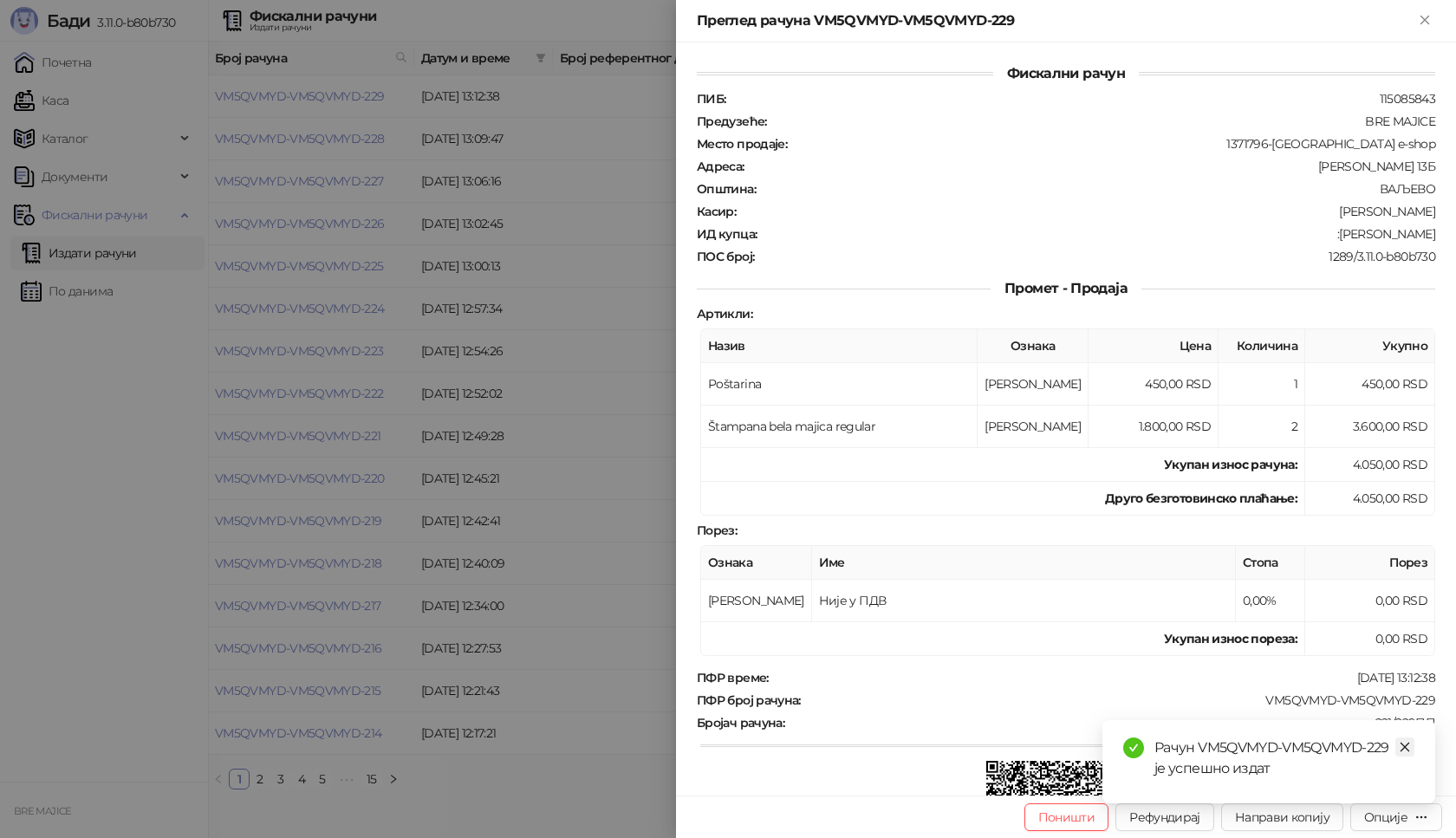
click at [1404, 749] on icon "close" at bounding box center [1404, 746] width 12 height 12
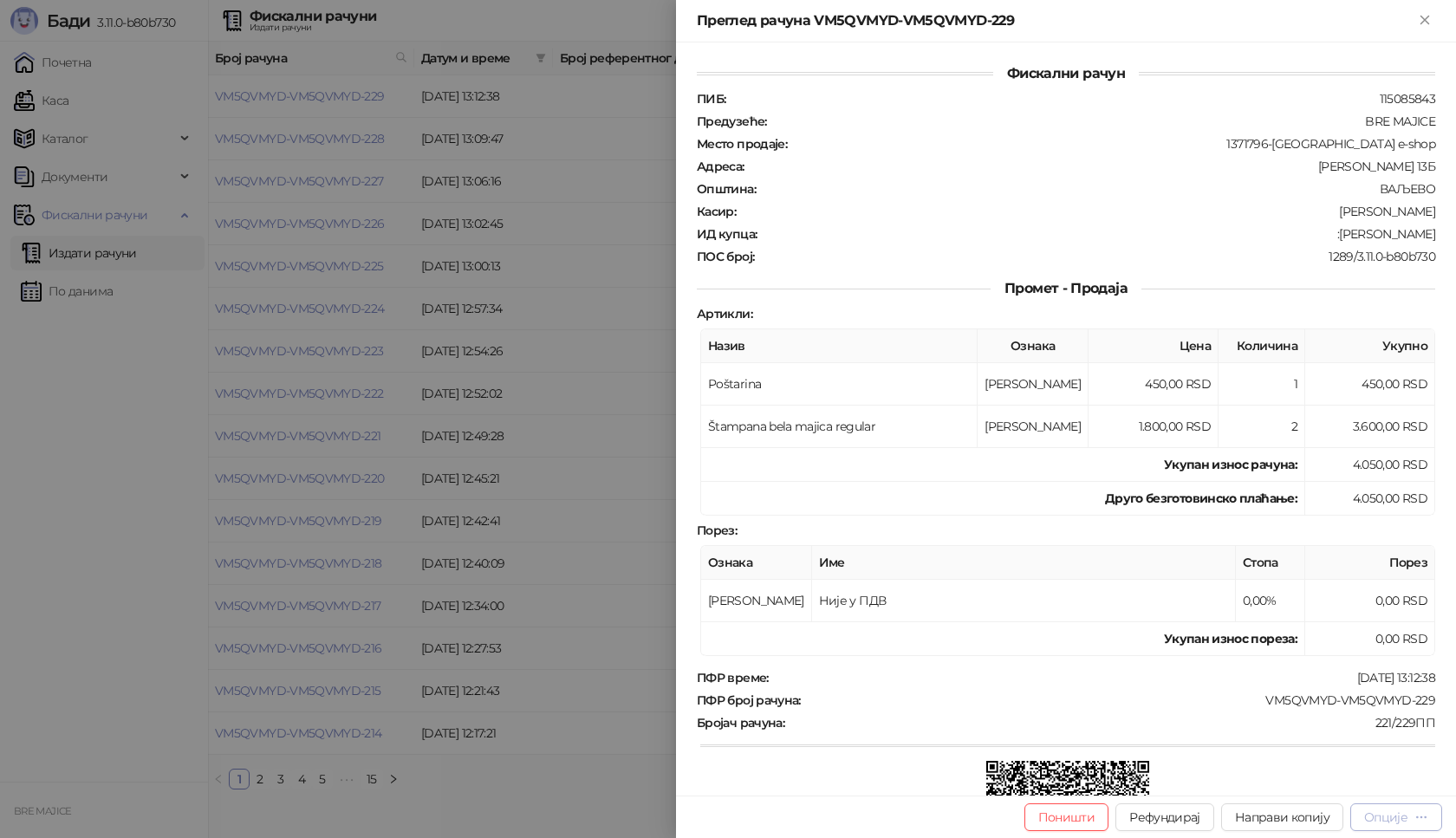
click at [1394, 823] on div "Опције" at bounding box center [1386, 816] width 44 height 15
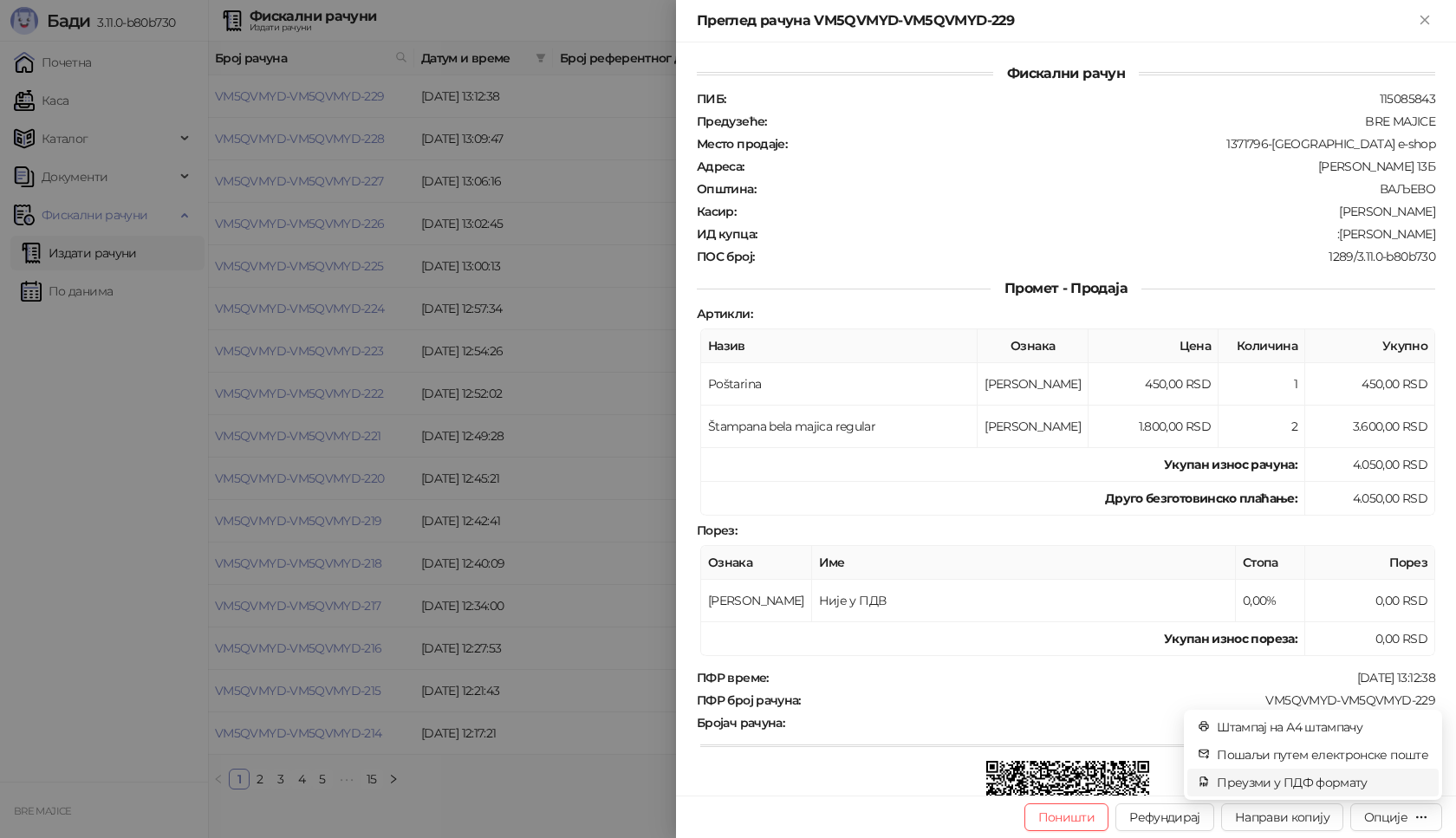
click at [1345, 791] on span "Преузми у ПДФ формату" at bounding box center [1322, 782] width 211 height 19
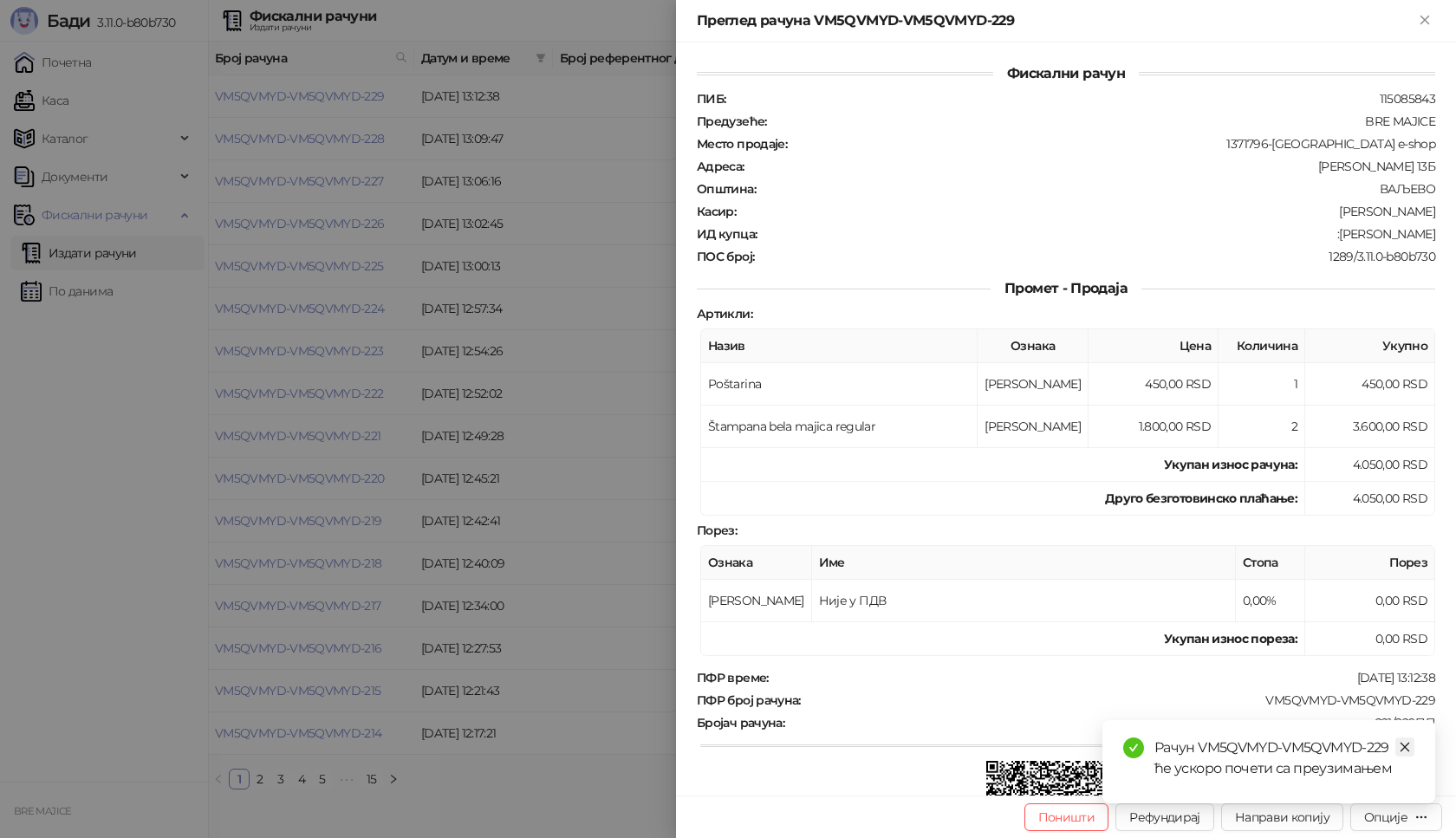
click at [1406, 748] on icon "close" at bounding box center [1404, 746] width 12 height 12
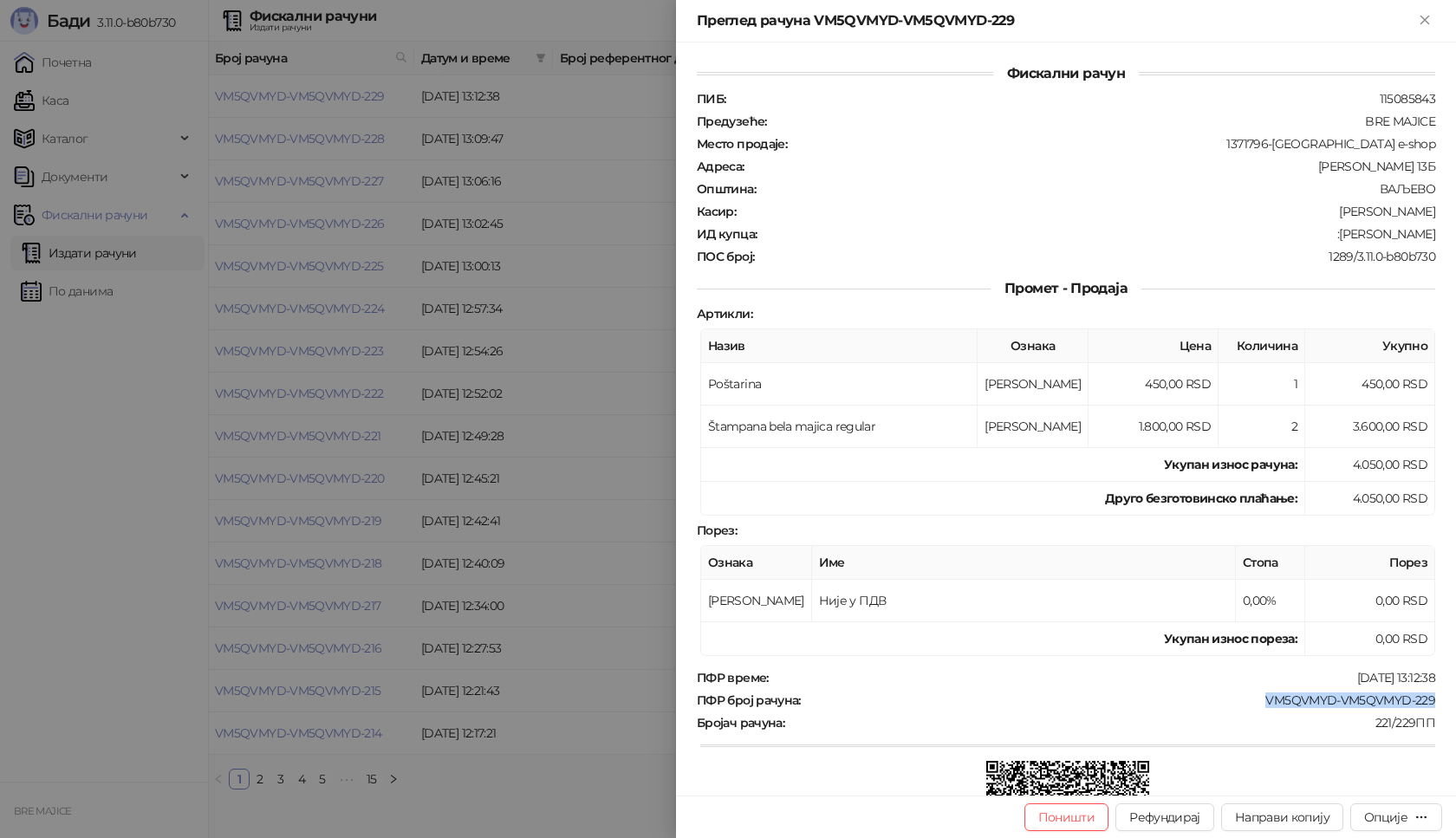
drag, startPoint x: 1426, startPoint y: 698, endPoint x: 1242, endPoint y: 699, distance: 184.0
click at [1242, 699] on div "Фискални рачун ПИБ : 115085843 Предузеће : BRE MAJICE Место продаје : 1371796-[…" at bounding box center [1066, 419] width 780 height 753
drag, startPoint x: 1426, startPoint y: 234, endPoint x: 1351, endPoint y: 238, distance: 75.1
click at [1351, 238] on div "Фискални рачун ПИБ : 115085843 Предузеће : BRE MAJICE Место продаје : 1371796-[…" at bounding box center [1066, 419] width 780 height 753
